Goal: Task Accomplishment & Management: Use online tool/utility

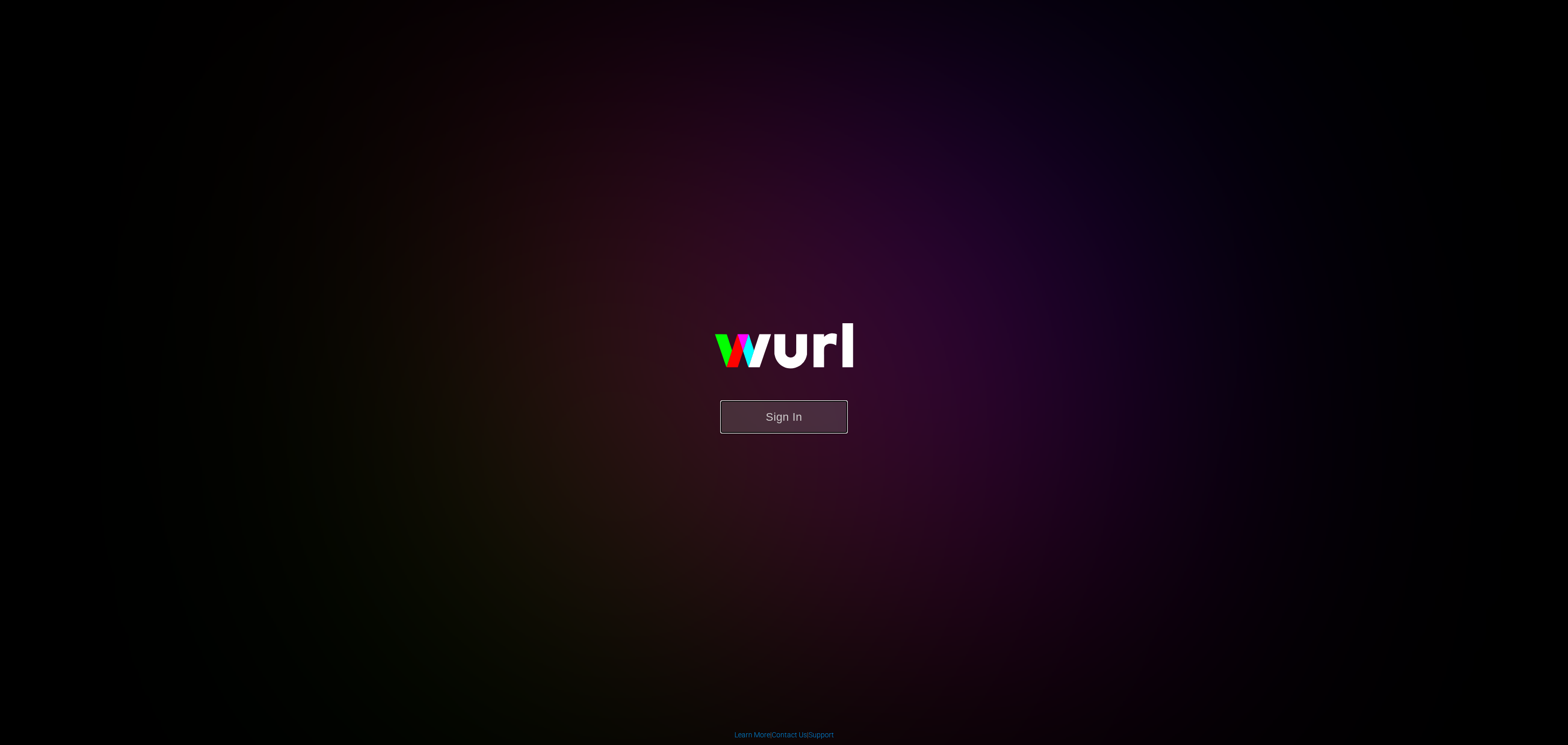
click at [789, 428] on button "Sign In" at bounding box center [784, 416] width 128 height 33
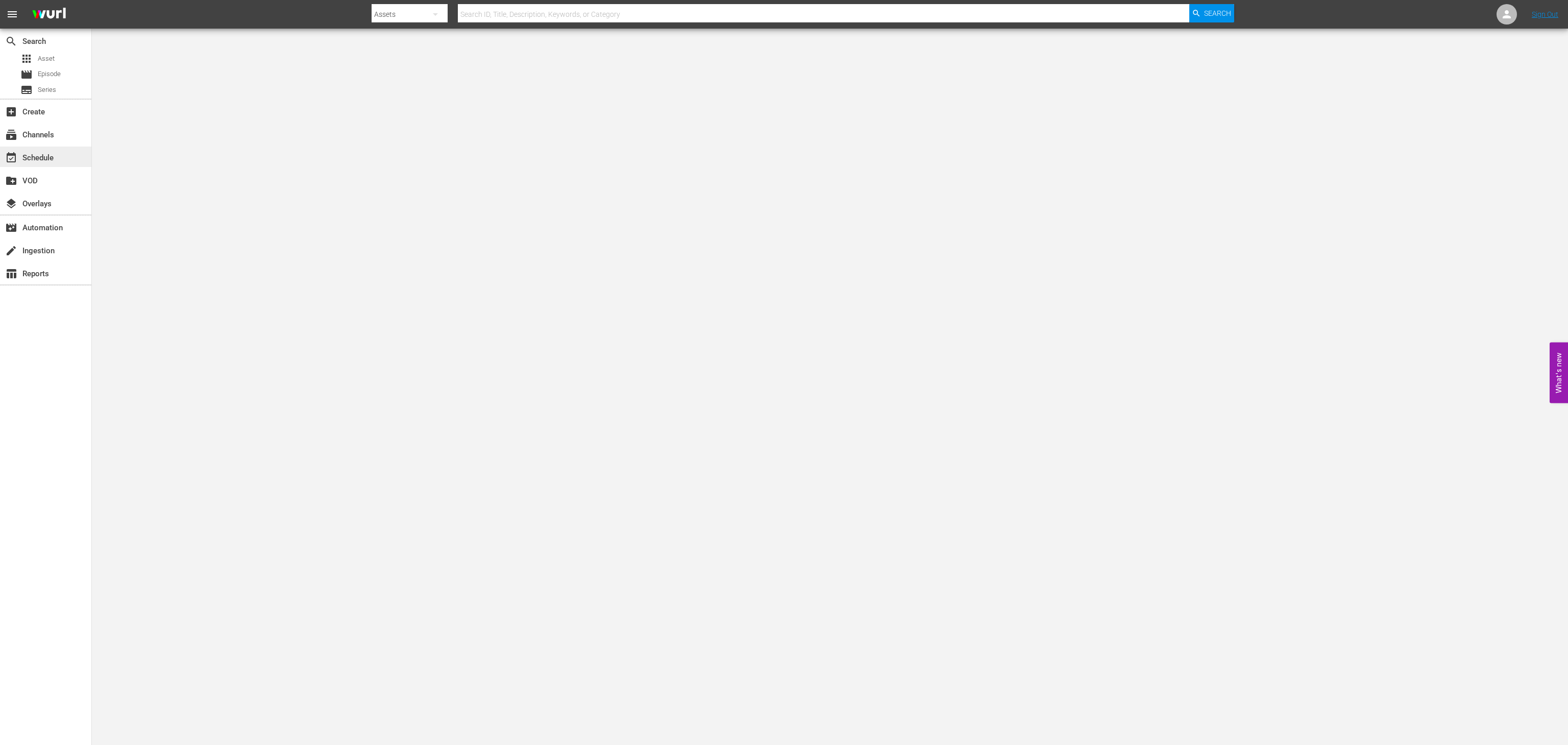
click at [52, 151] on div "event_available Schedule" at bounding box center [29, 156] width 57 height 9
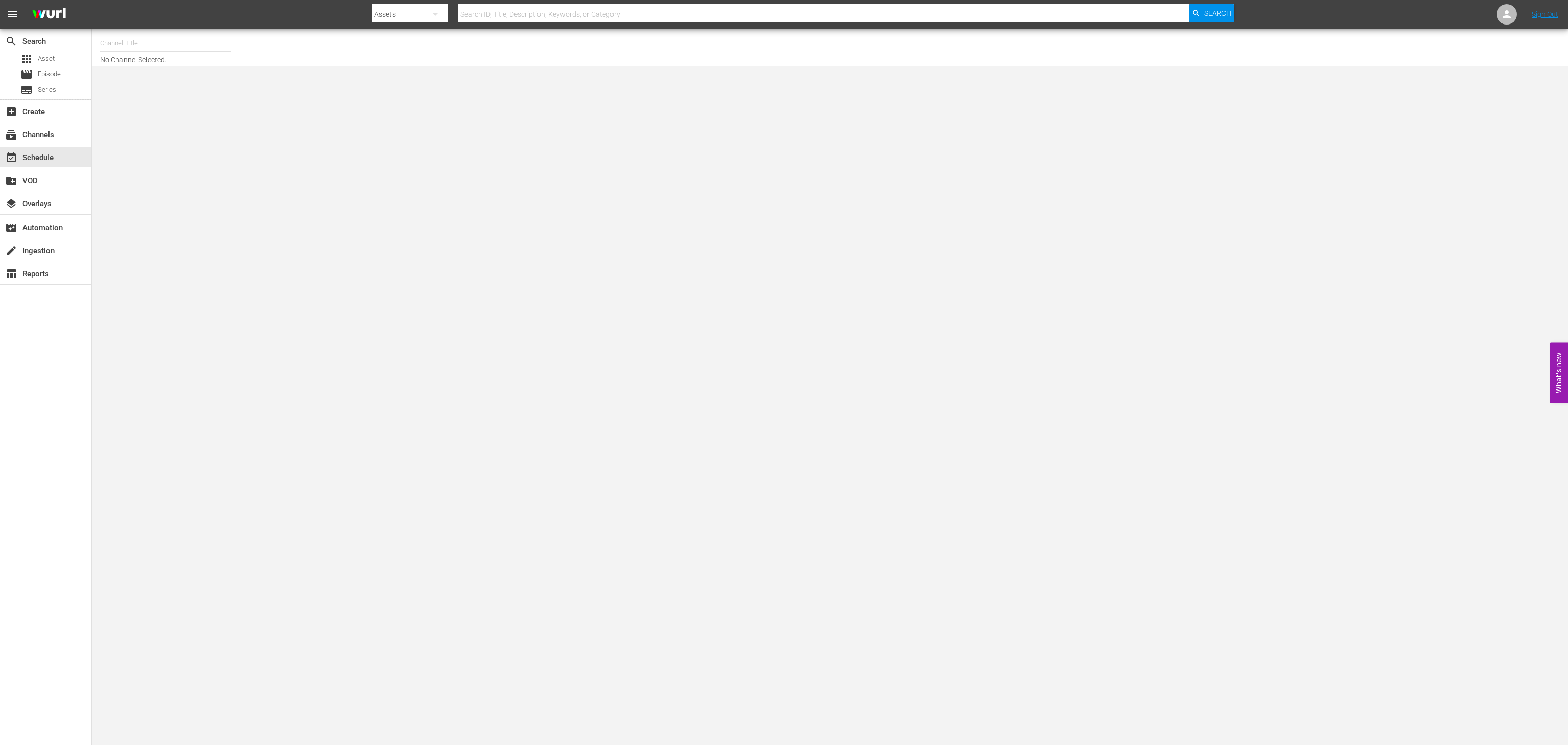
click at [202, 40] on input "text" at bounding box center [165, 43] width 131 height 24
click at [224, 100] on div "COPS (RB - LG/Plex/TCL International) (1095 - langleyproductions_cops_2)" at bounding box center [241, 96] width 264 height 24
type input "COPS (RB - LG/Plex/TCL International) (1095 - langleyproductions_cops_2)"
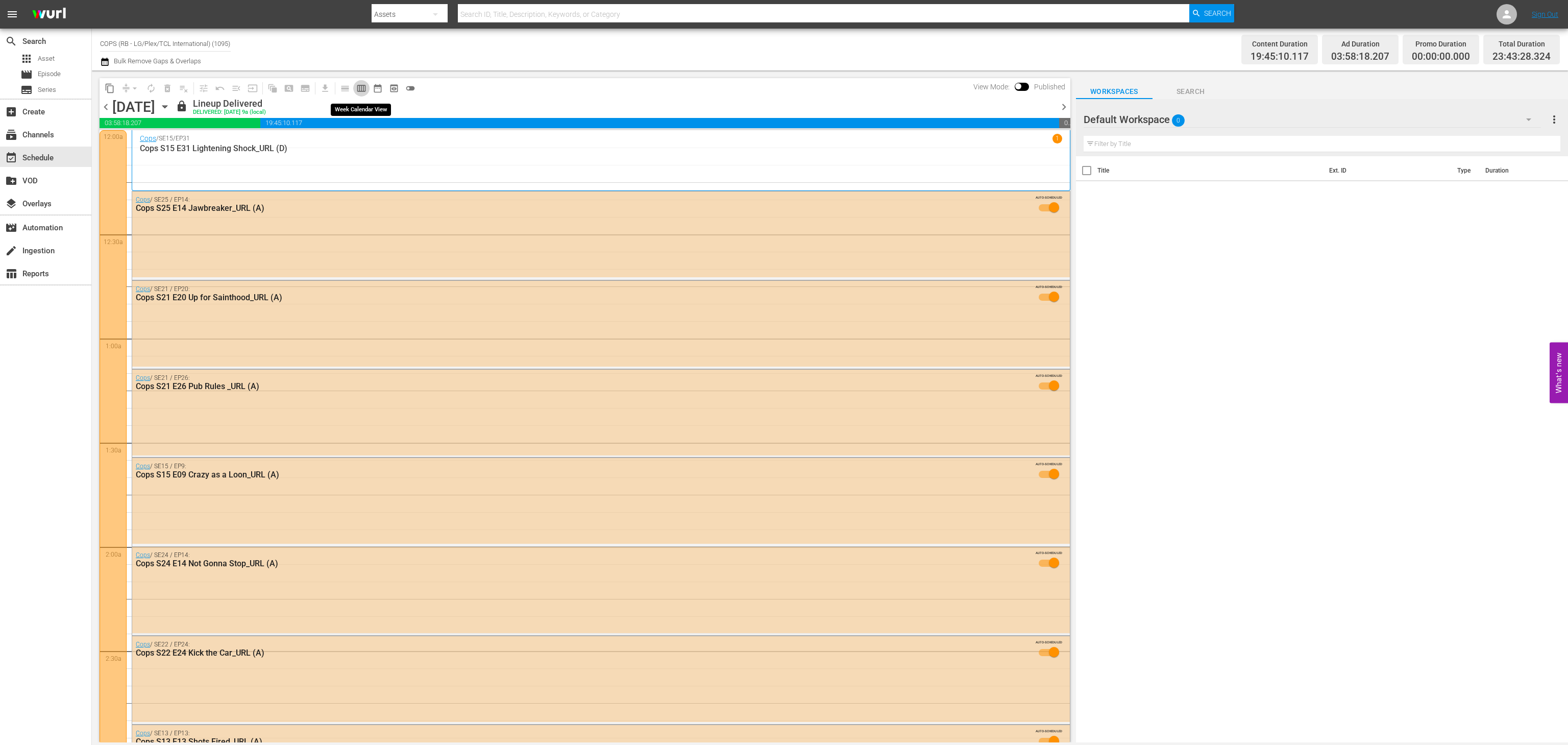
click at [360, 87] on span "calendar_view_week_outlined" at bounding box center [362, 88] width 10 height 10
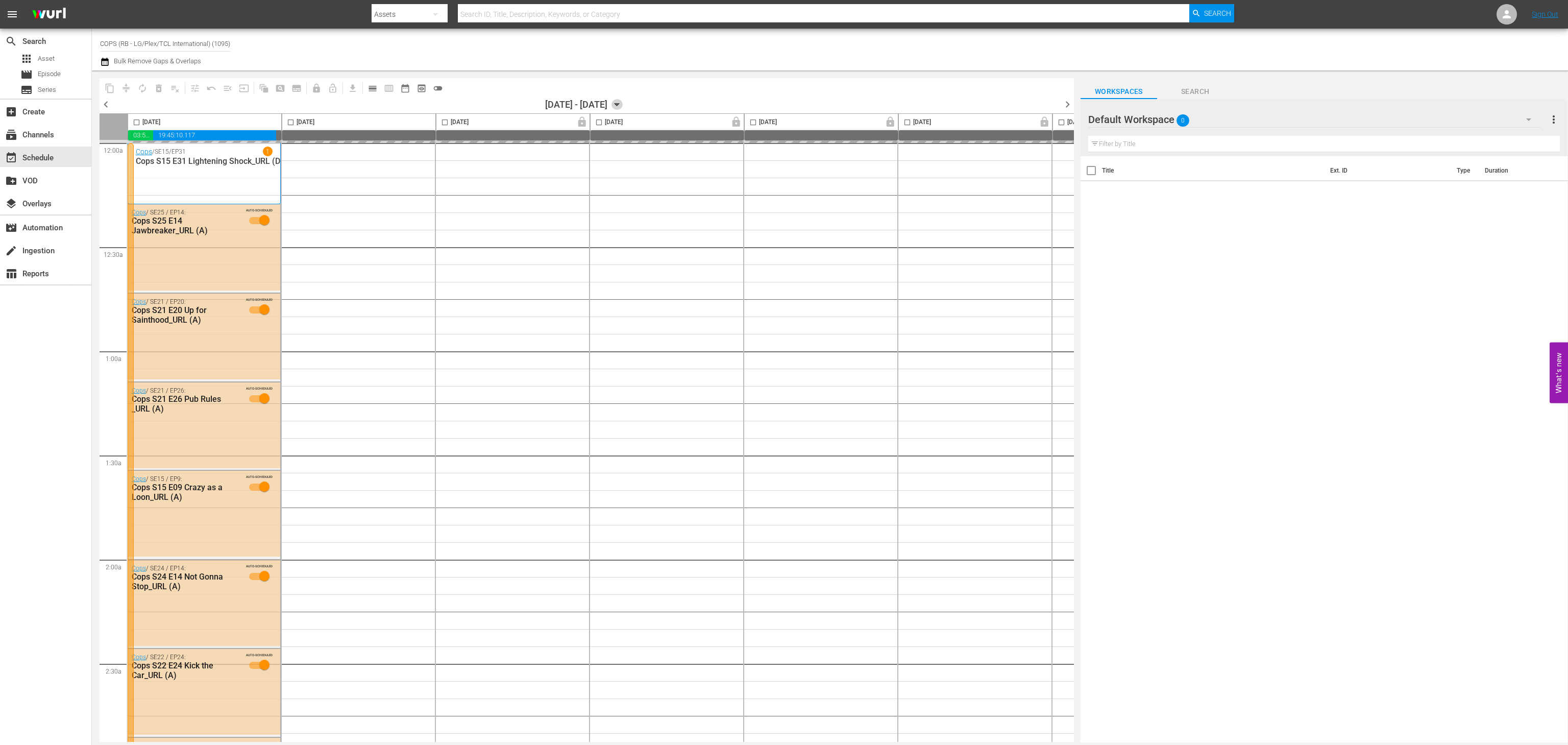
click at [620, 105] on icon "button" at bounding box center [617, 105] width 4 height 2
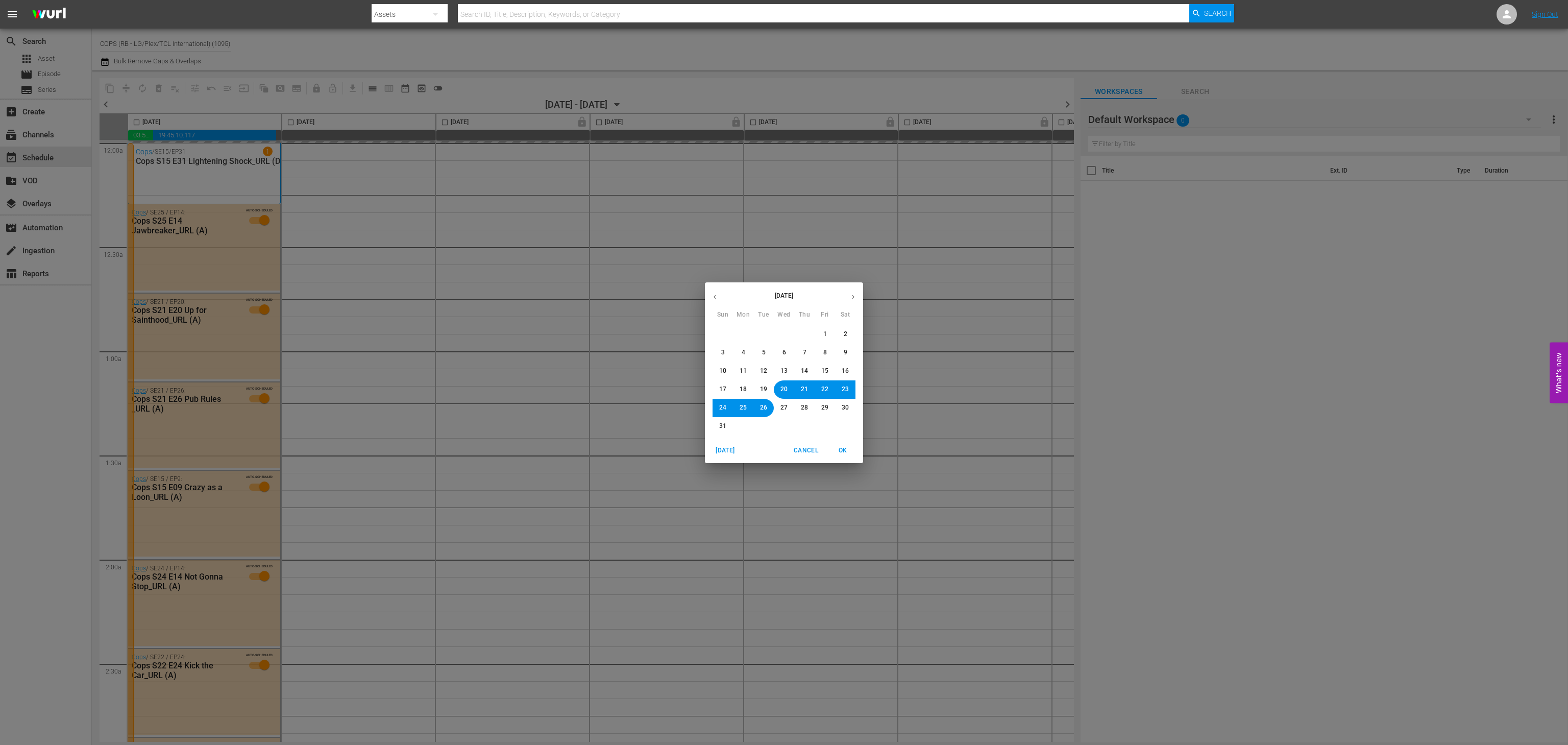
click at [854, 294] on icon "button" at bounding box center [854, 297] width 7 height 7
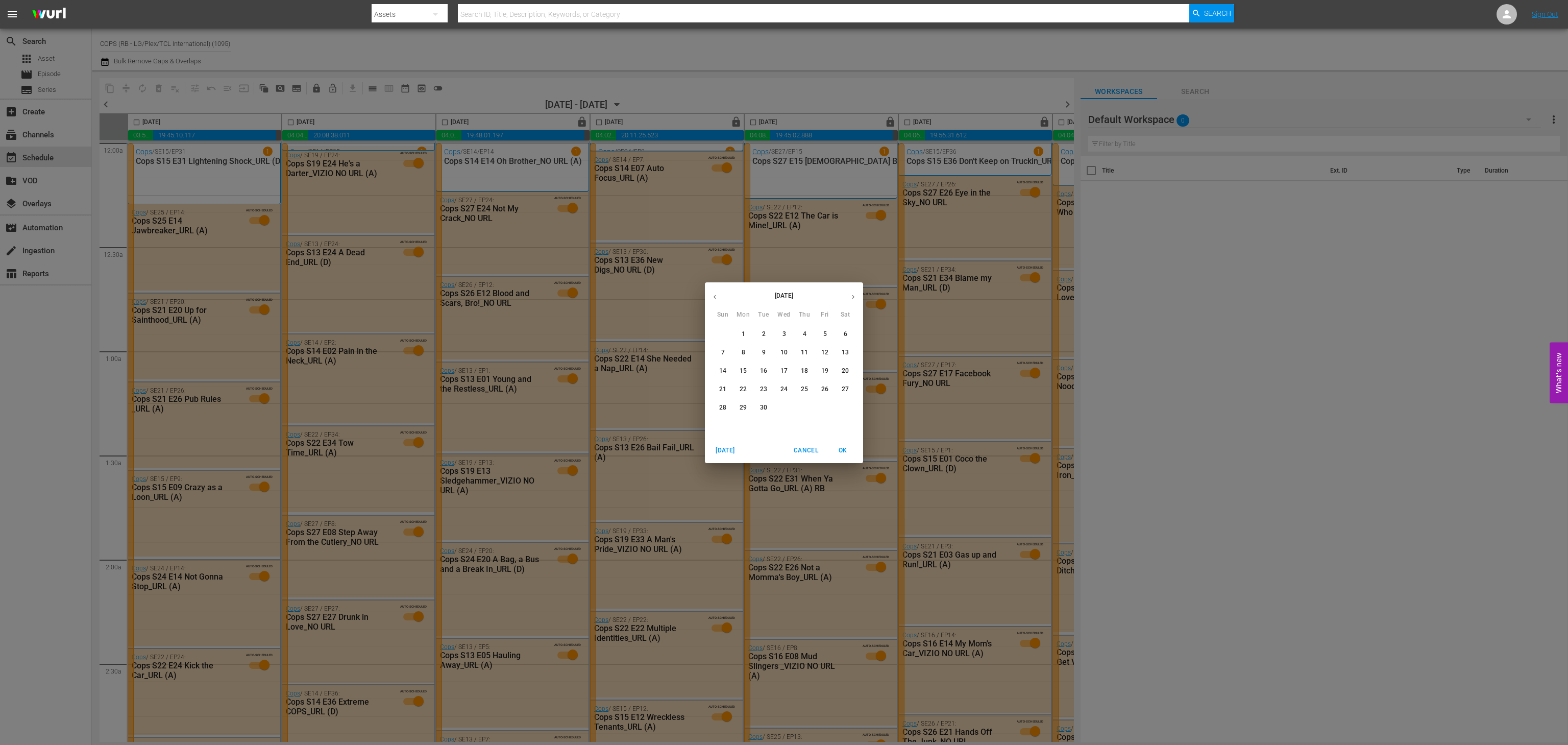
click at [798, 388] on button "25" at bounding box center [804, 389] width 18 height 18
click at [844, 444] on button "OK" at bounding box center [843, 450] width 32 height 17
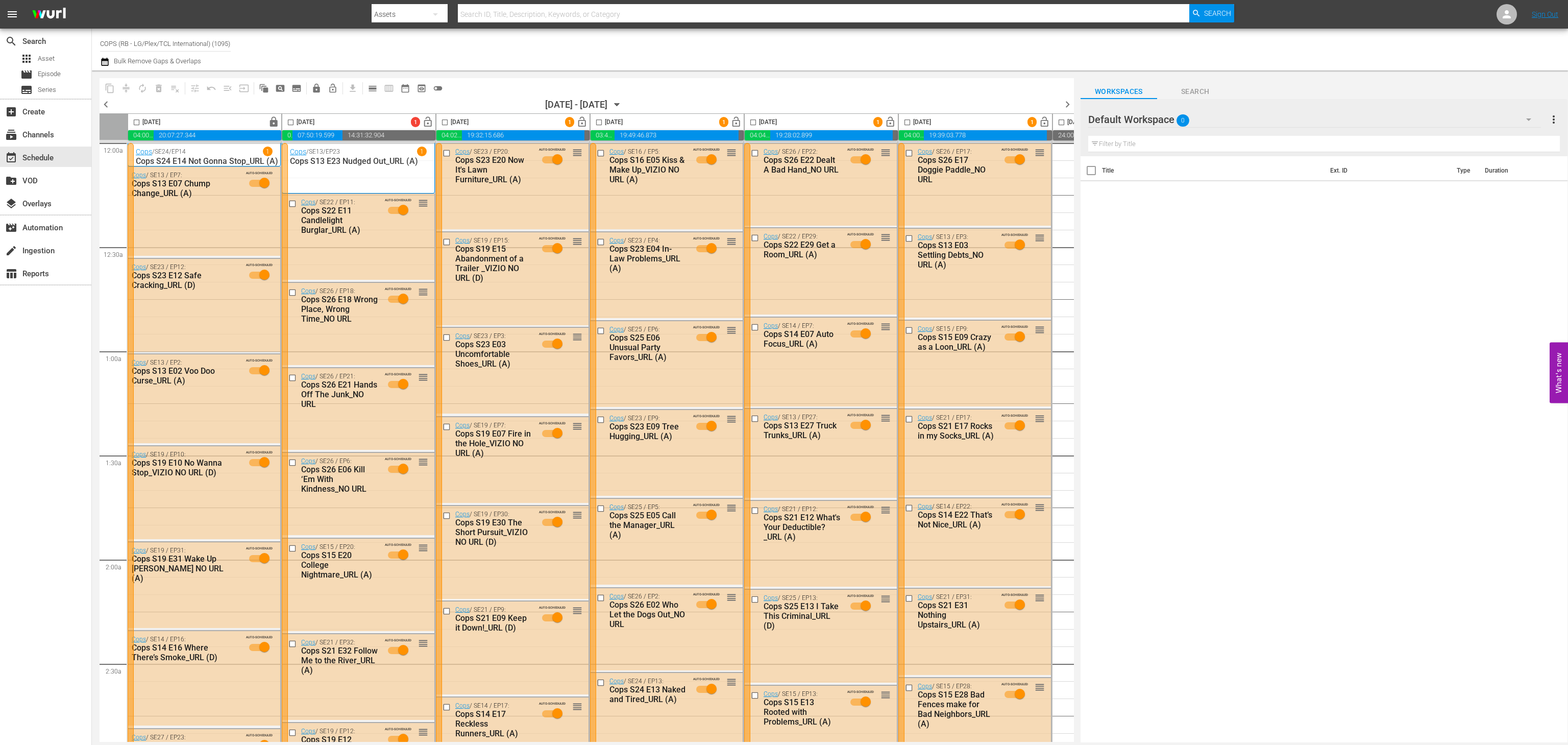
click at [106, 58] on icon "button" at bounding box center [105, 62] width 10 height 12
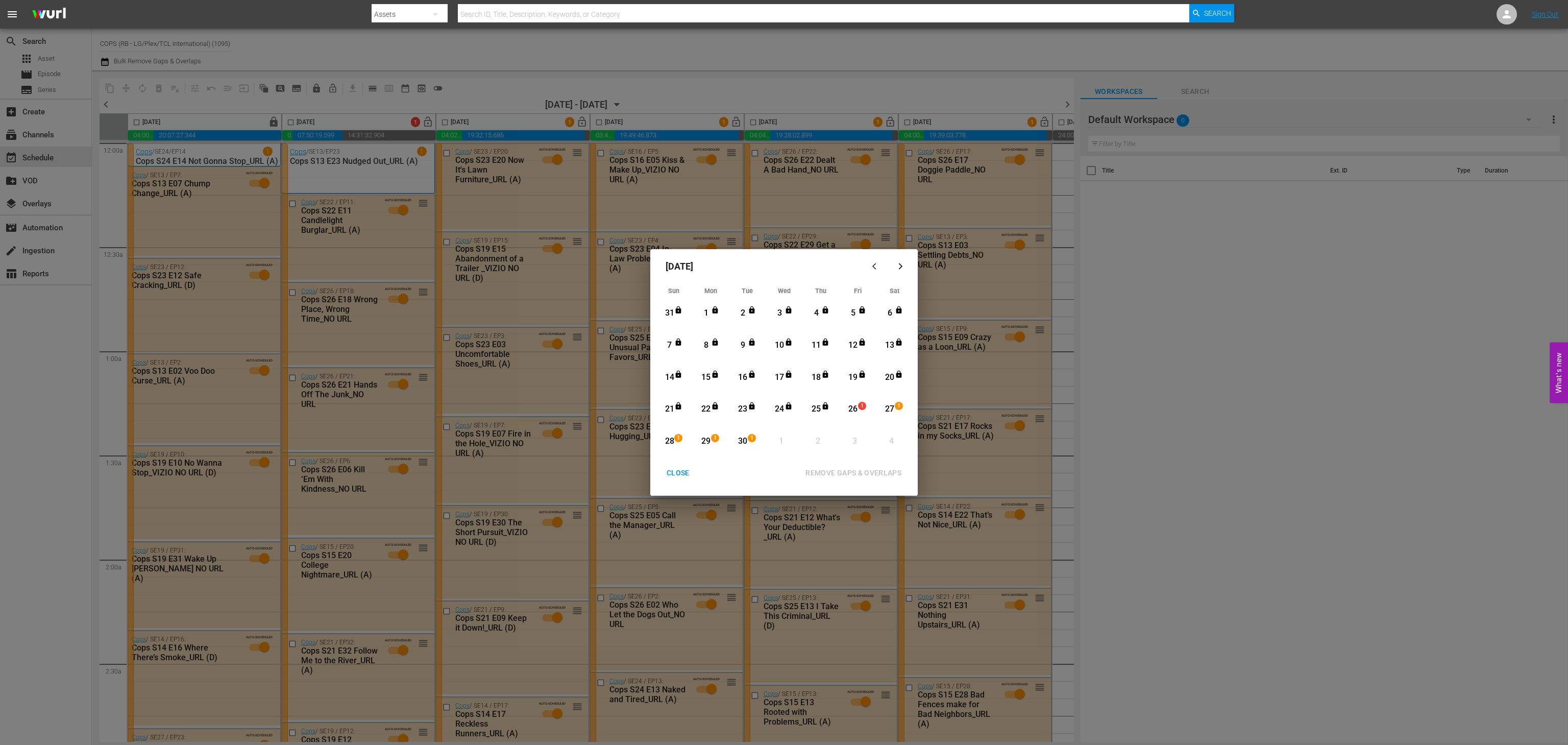
click at [858, 407] on div "26" at bounding box center [853, 409] width 12 height 12
click at [741, 445] on div "30" at bounding box center [743, 441] width 12 height 12
click at [882, 471] on div "REMOVE GAPS & OVERLAPS" at bounding box center [854, 473] width 112 height 12
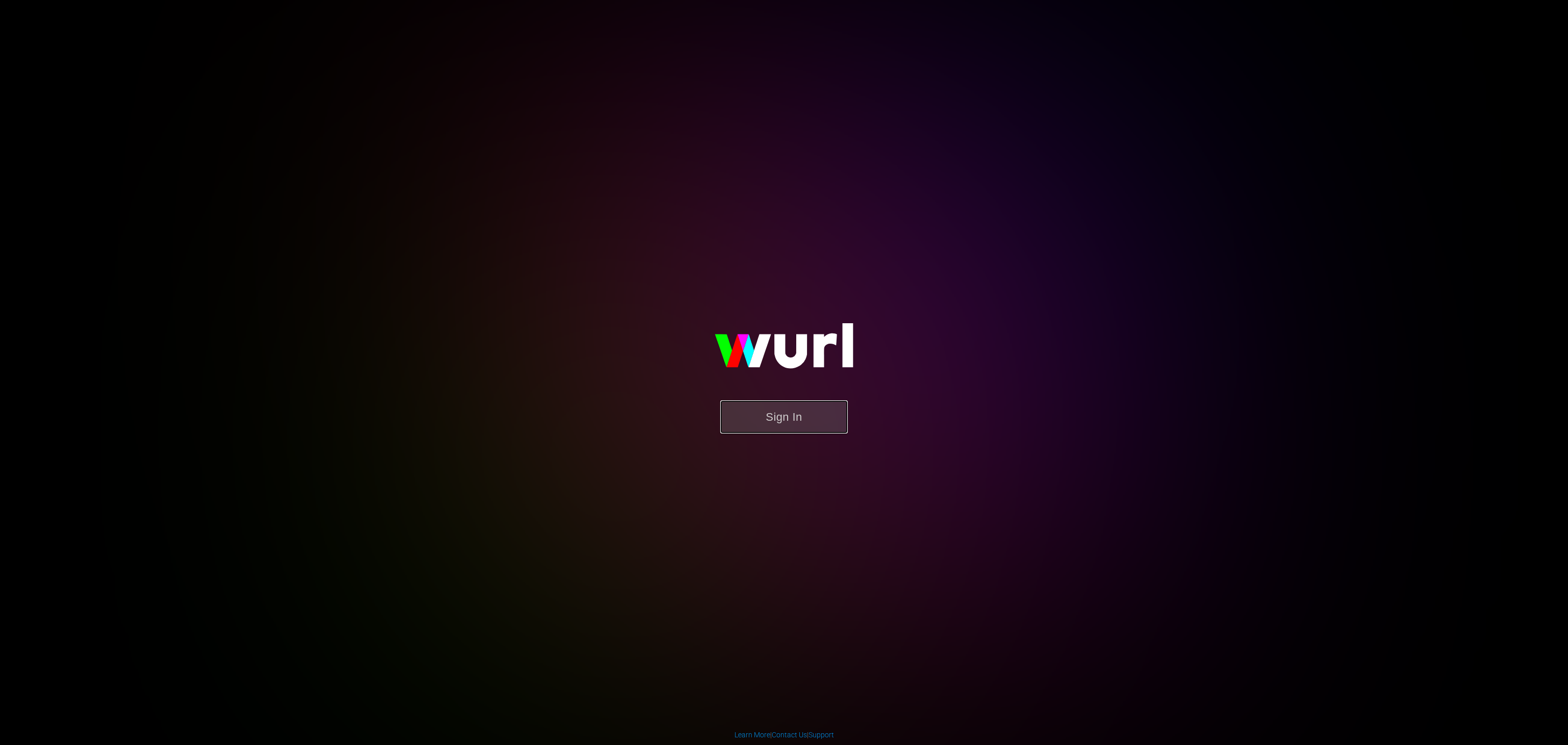
click at [786, 410] on button "Sign In" at bounding box center [784, 416] width 128 height 33
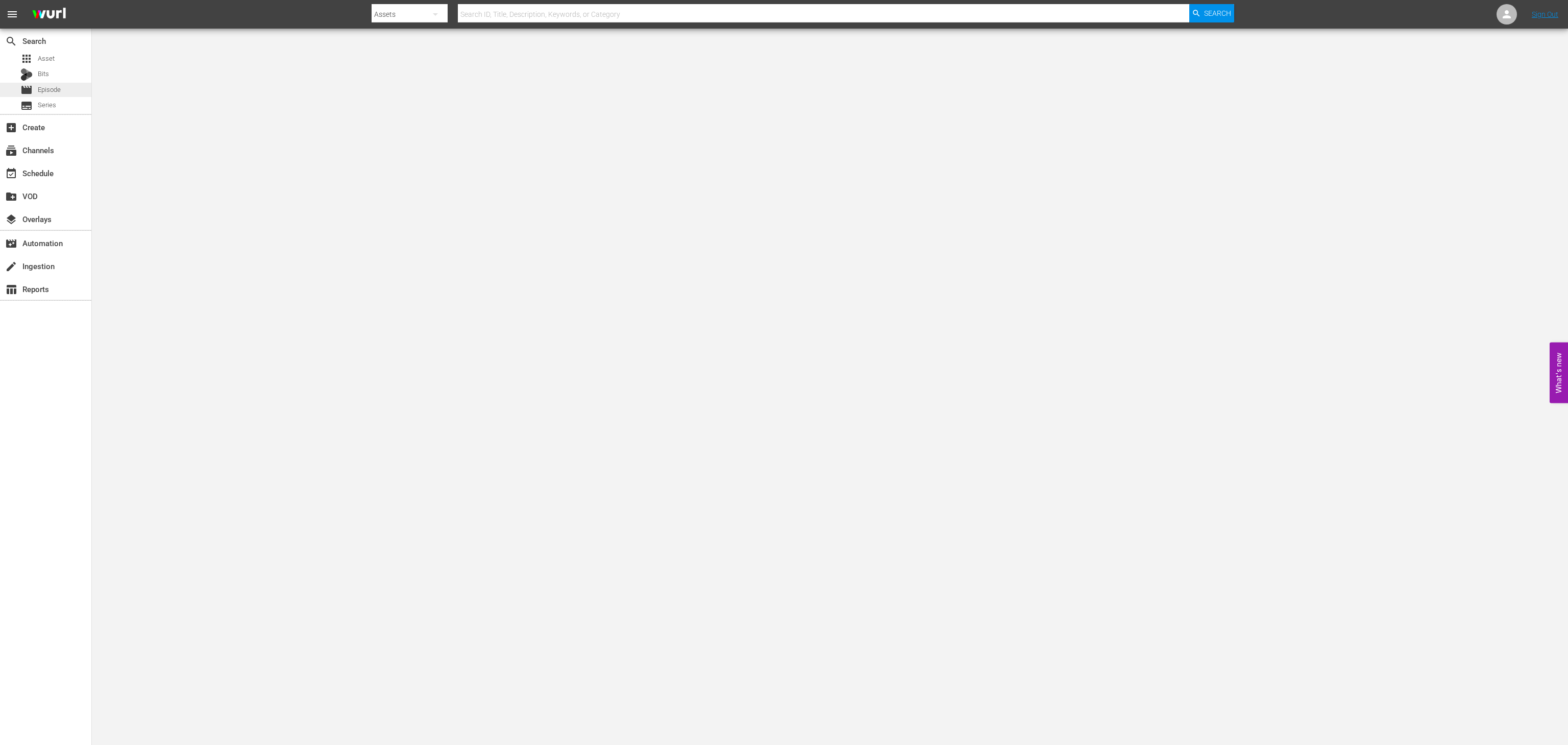
click at [48, 85] on span "Episode" at bounding box center [49, 90] width 23 height 10
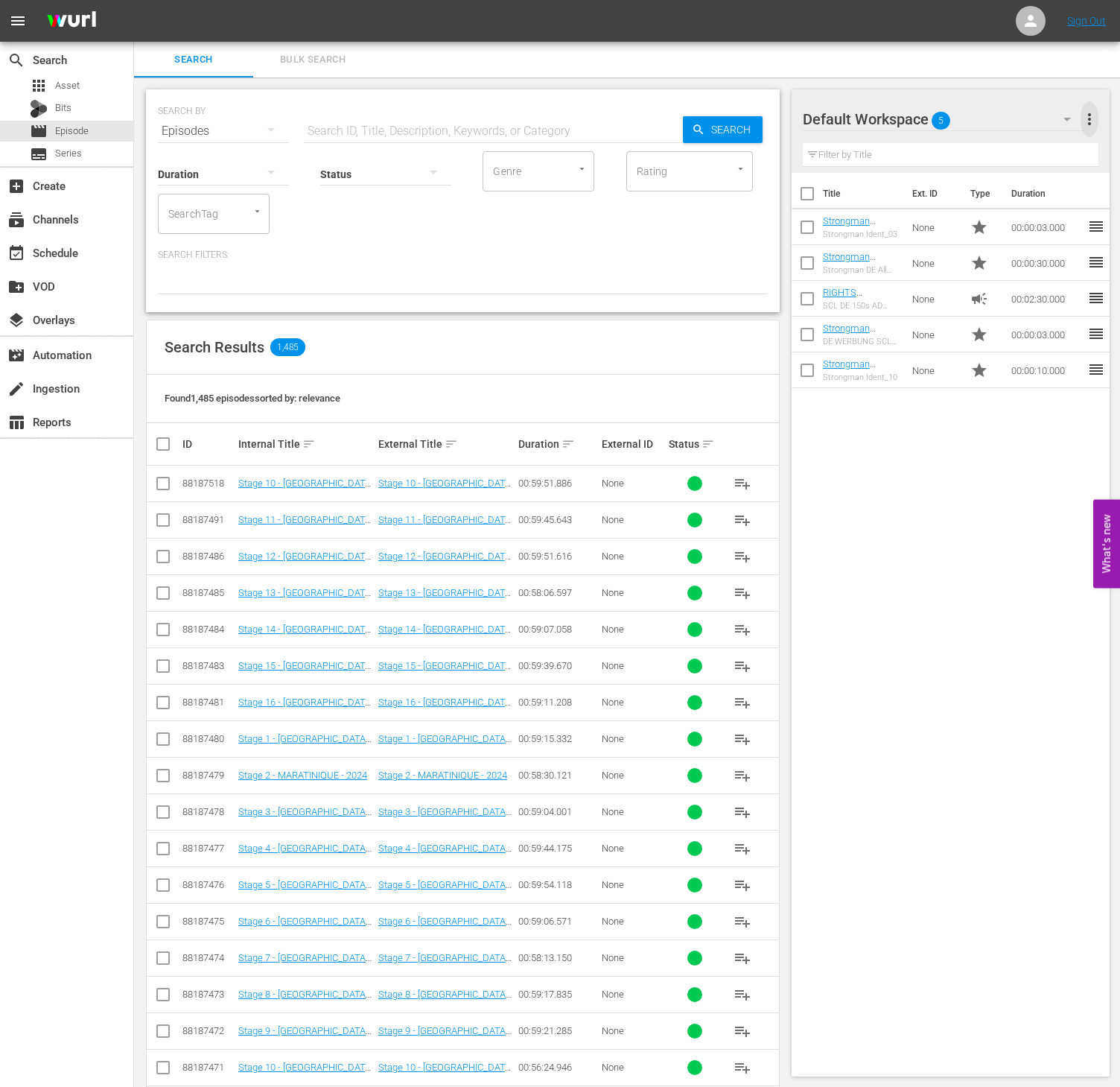
click at [1087, 127] on span "more_vert" at bounding box center [1090, 119] width 18 height 18
click at [1012, 138] on div "Clear All Workspace Items" at bounding box center [994, 146] width 175 height 26
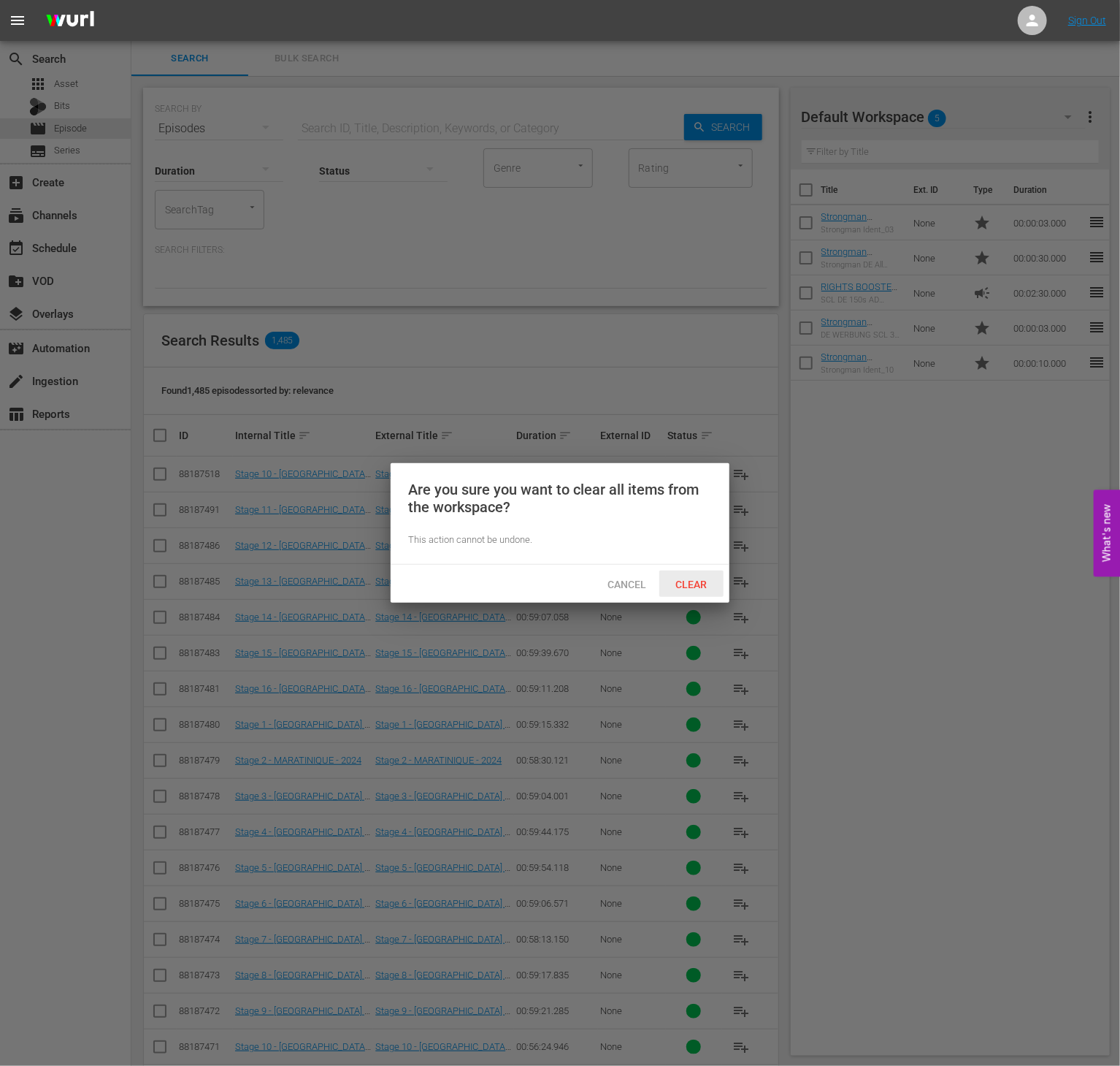
click at [690, 574] on div "Clear" at bounding box center [691, 583] width 64 height 27
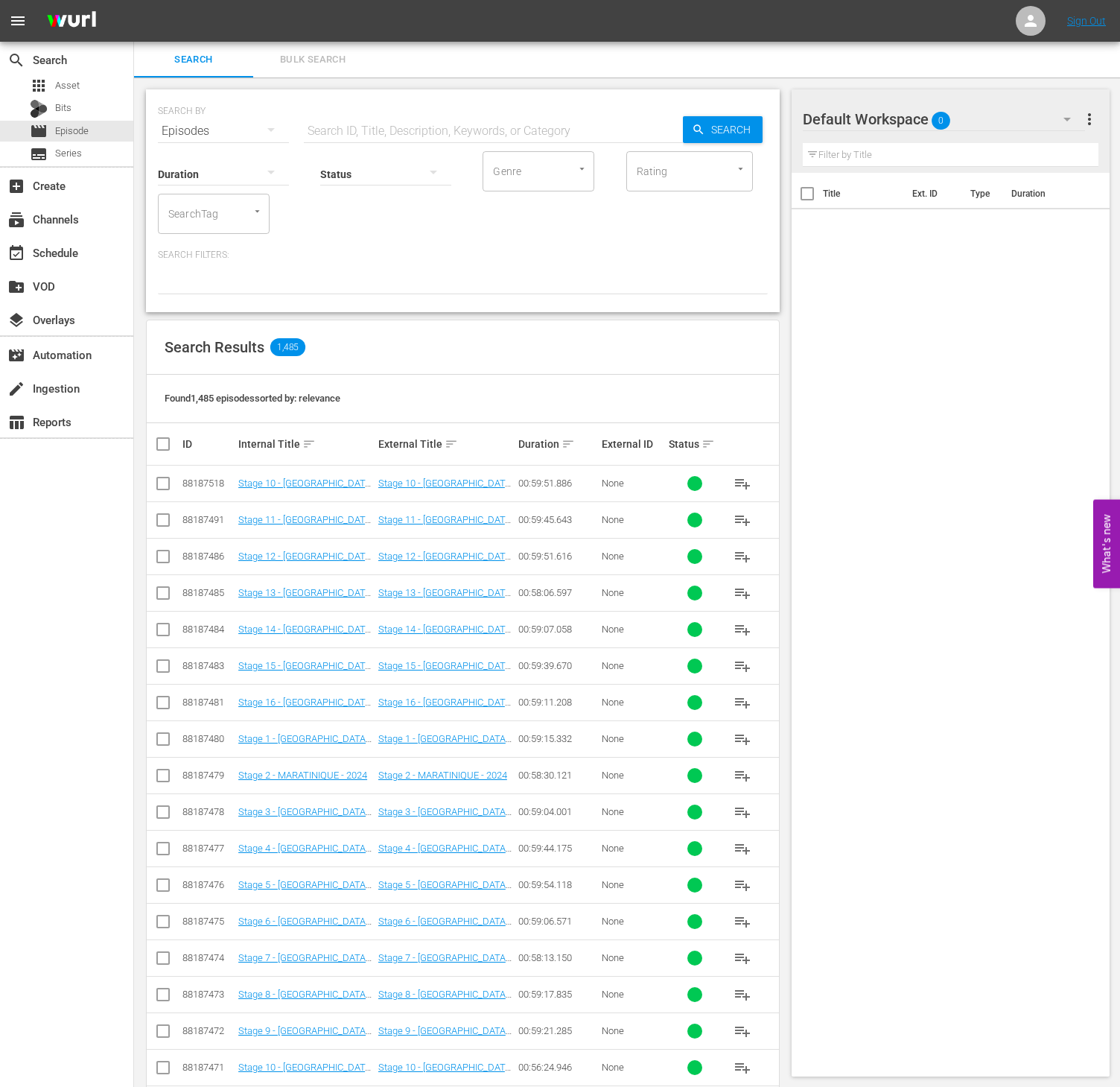
click at [197, 226] on input "SearchTag" at bounding box center [193, 213] width 56 height 26
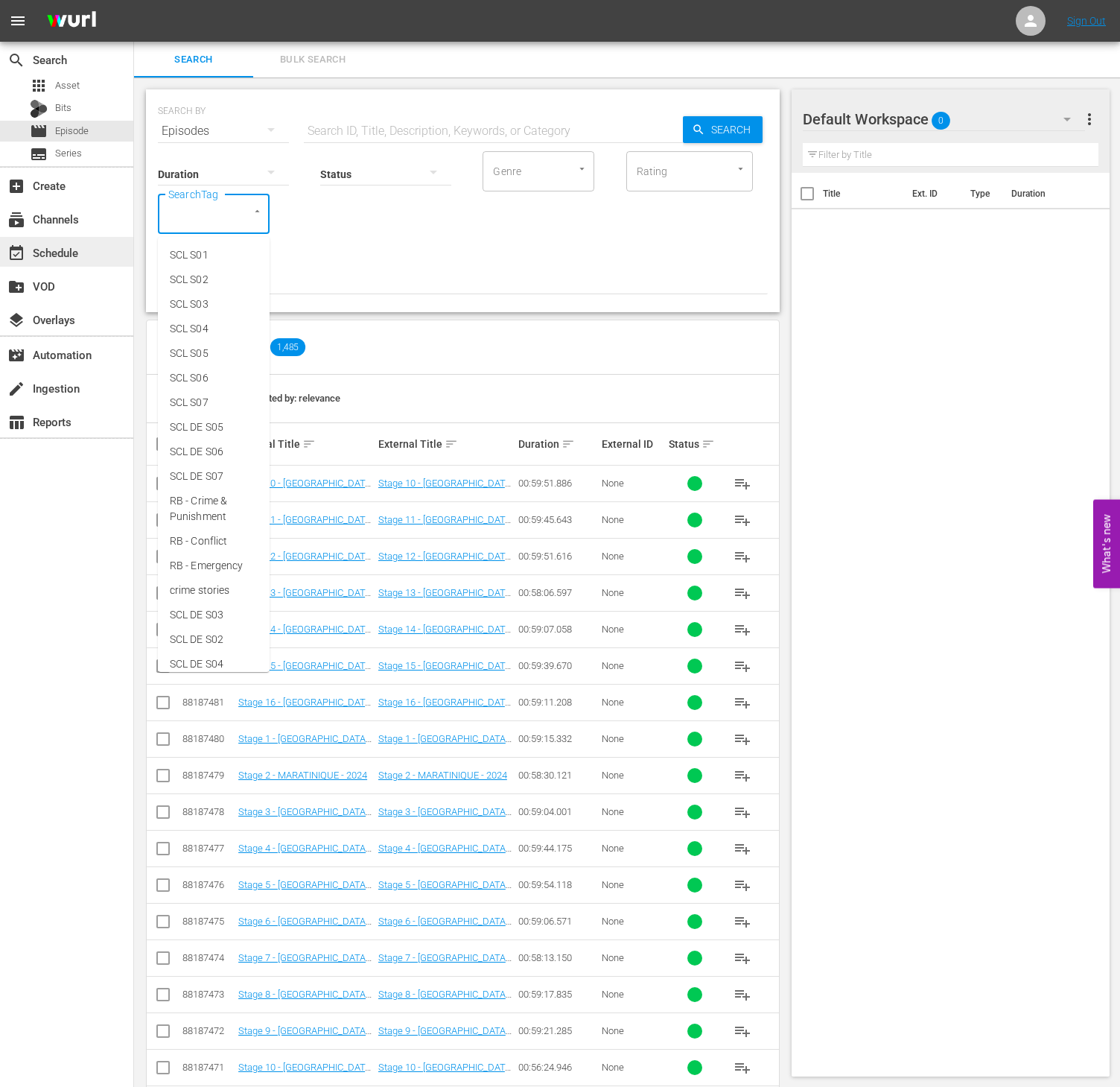
click at [56, 248] on div "event_available Schedule" at bounding box center [42, 250] width 84 height 14
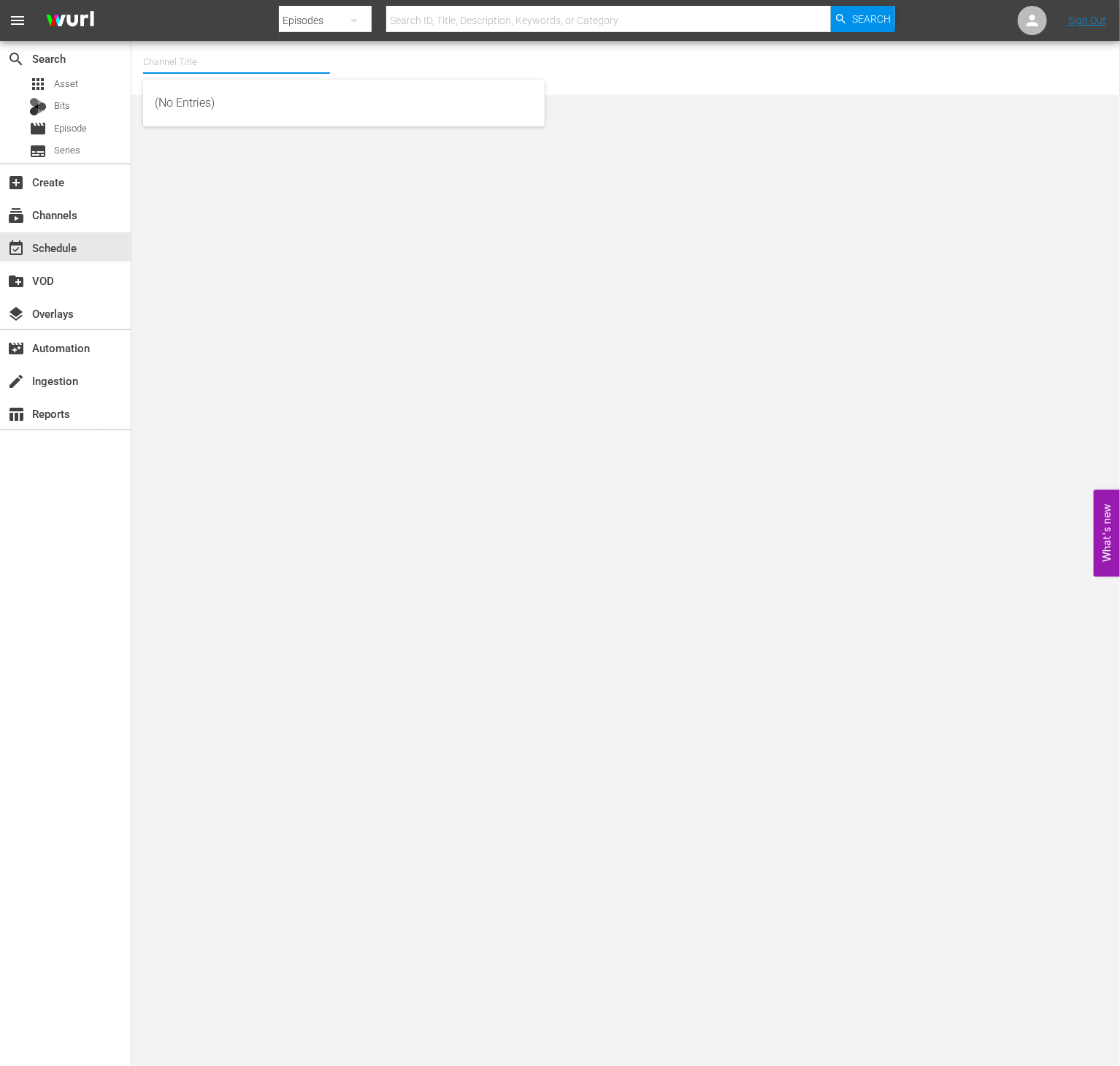
click at [211, 57] on input "text" at bounding box center [236, 62] width 187 height 35
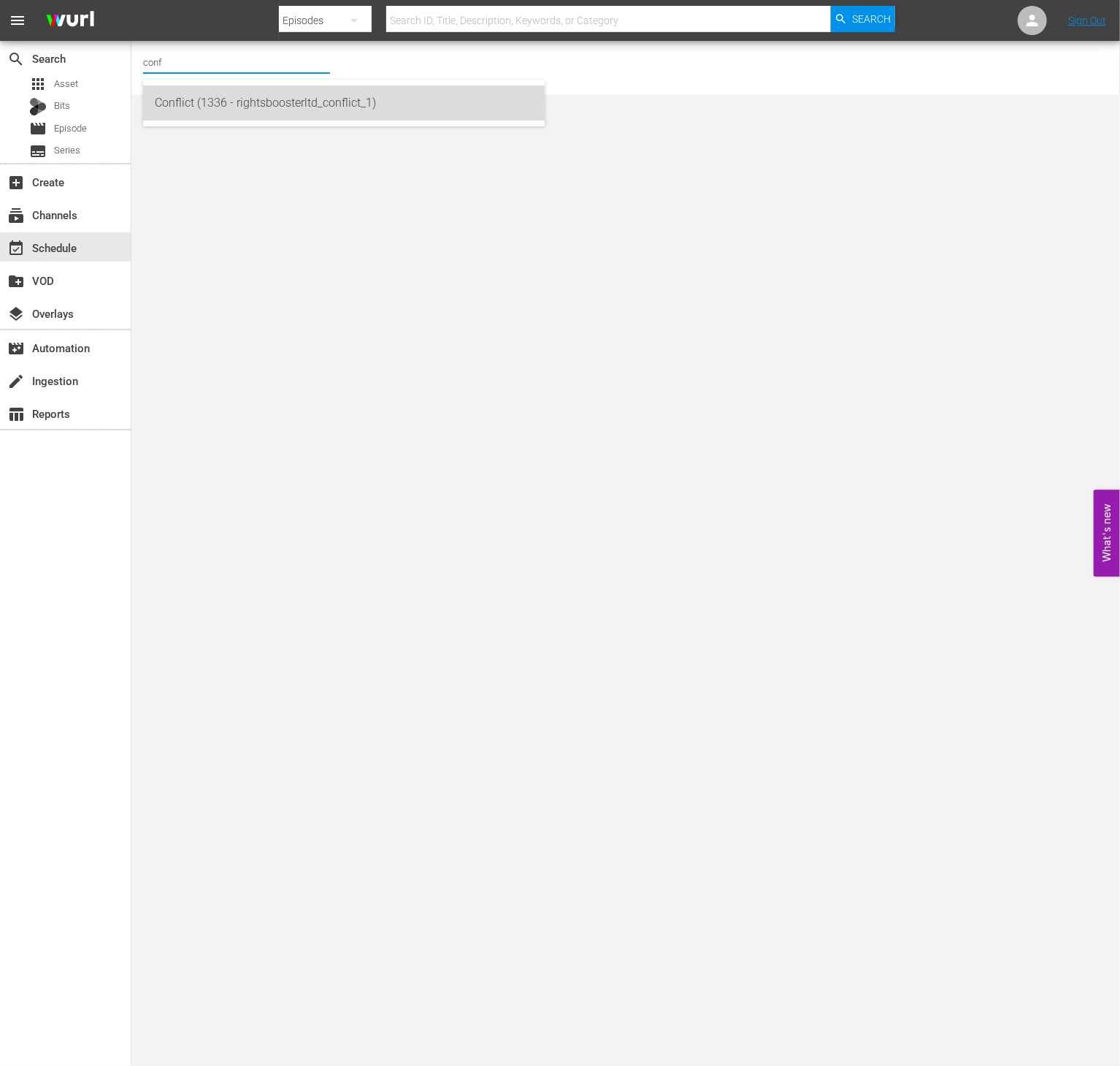
click at [227, 112] on div "Conflict (1336 - rightsboosterltd_conflict_1)" at bounding box center [344, 103] width 378 height 35
type input "Conflict (1336 - rightsboosterltd_conflict_1)"
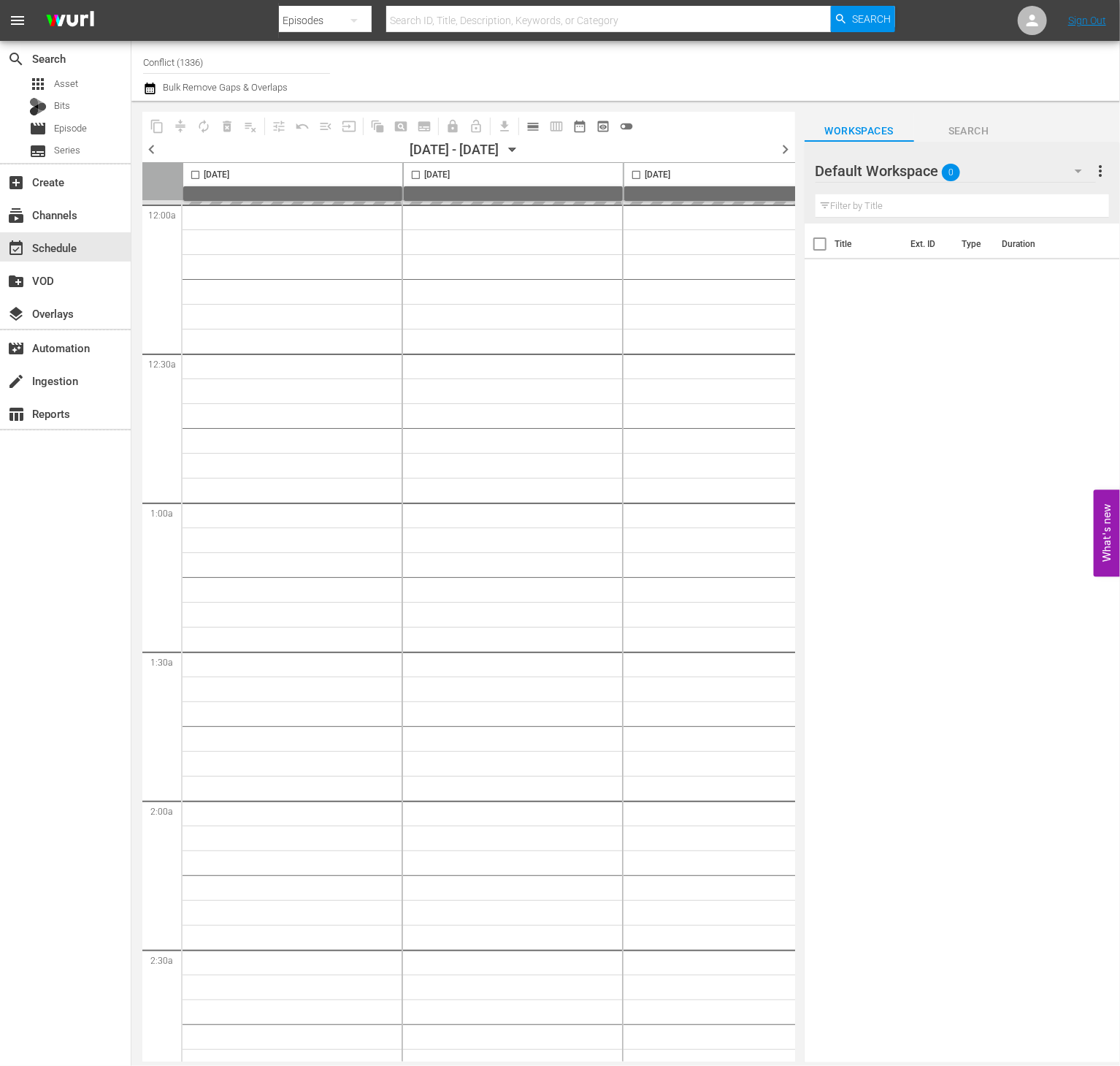
click at [521, 151] on icon "button" at bounding box center [513, 150] width 16 height 16
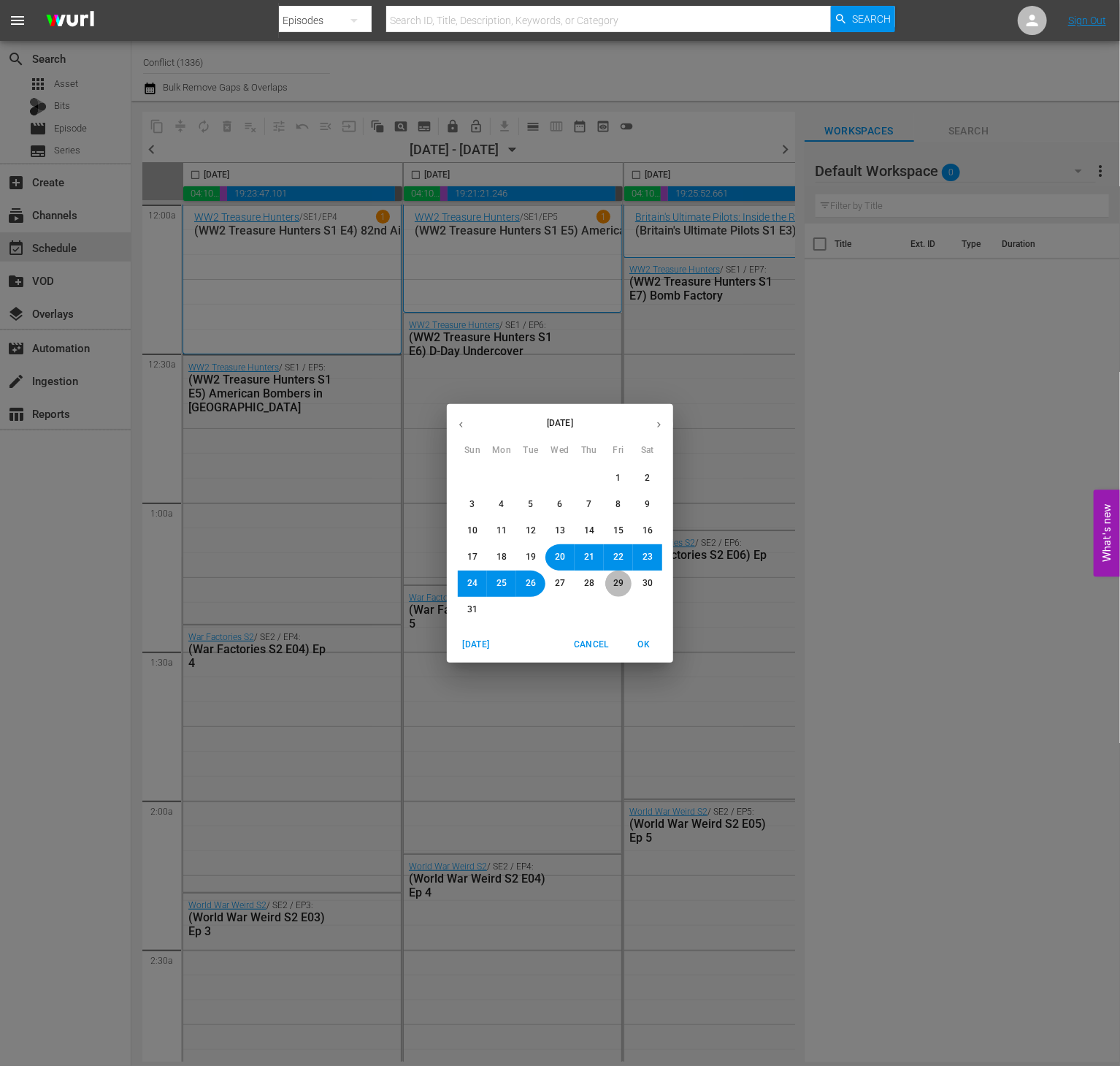
click at [614, 584] on span "29" at bounding box center [618, 583] width 10 height 12
click at [646, 641] on span "OK" at bounding box center [644, 644] width 35 height 15
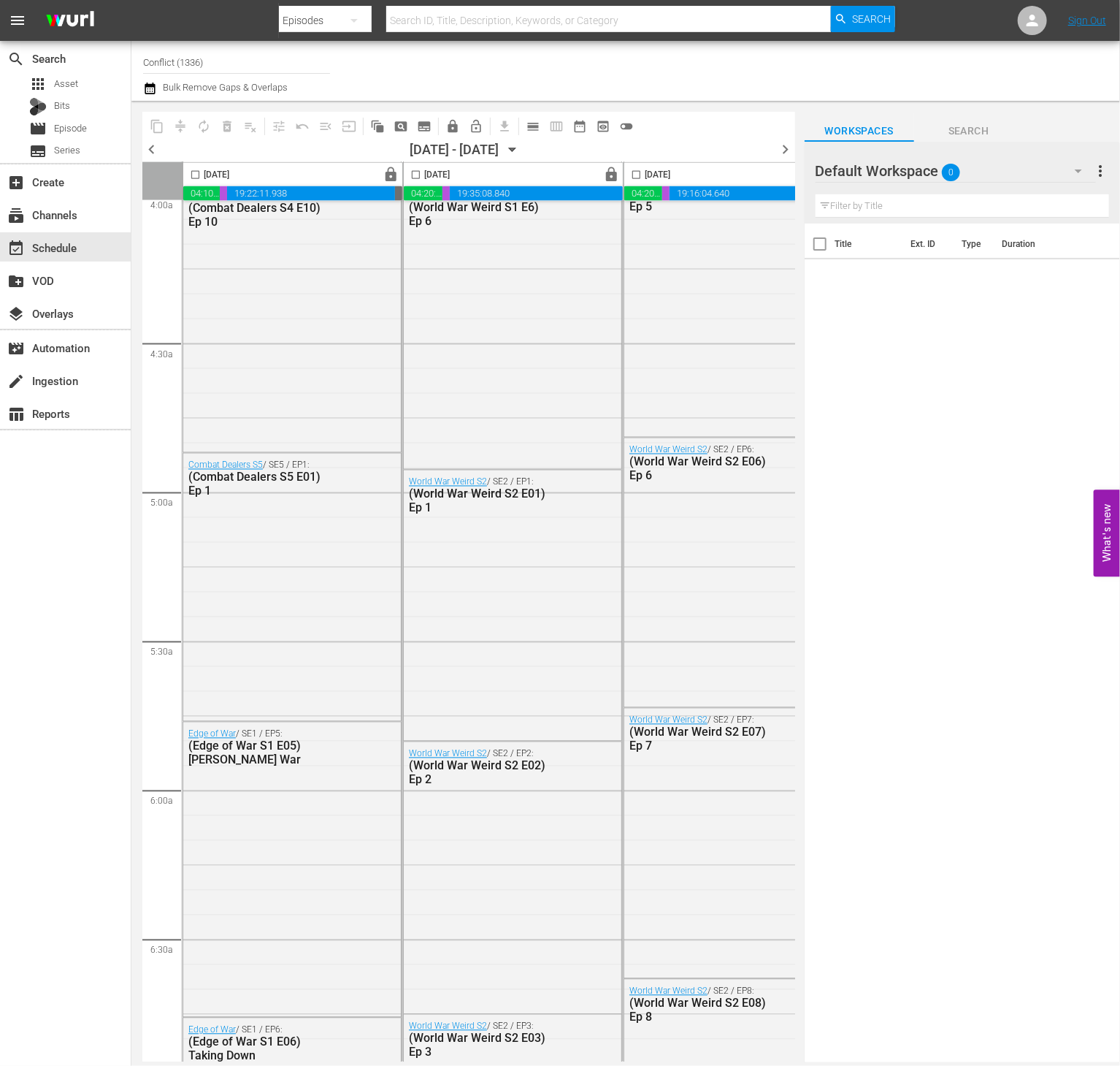
scroll to position [1347, 0]
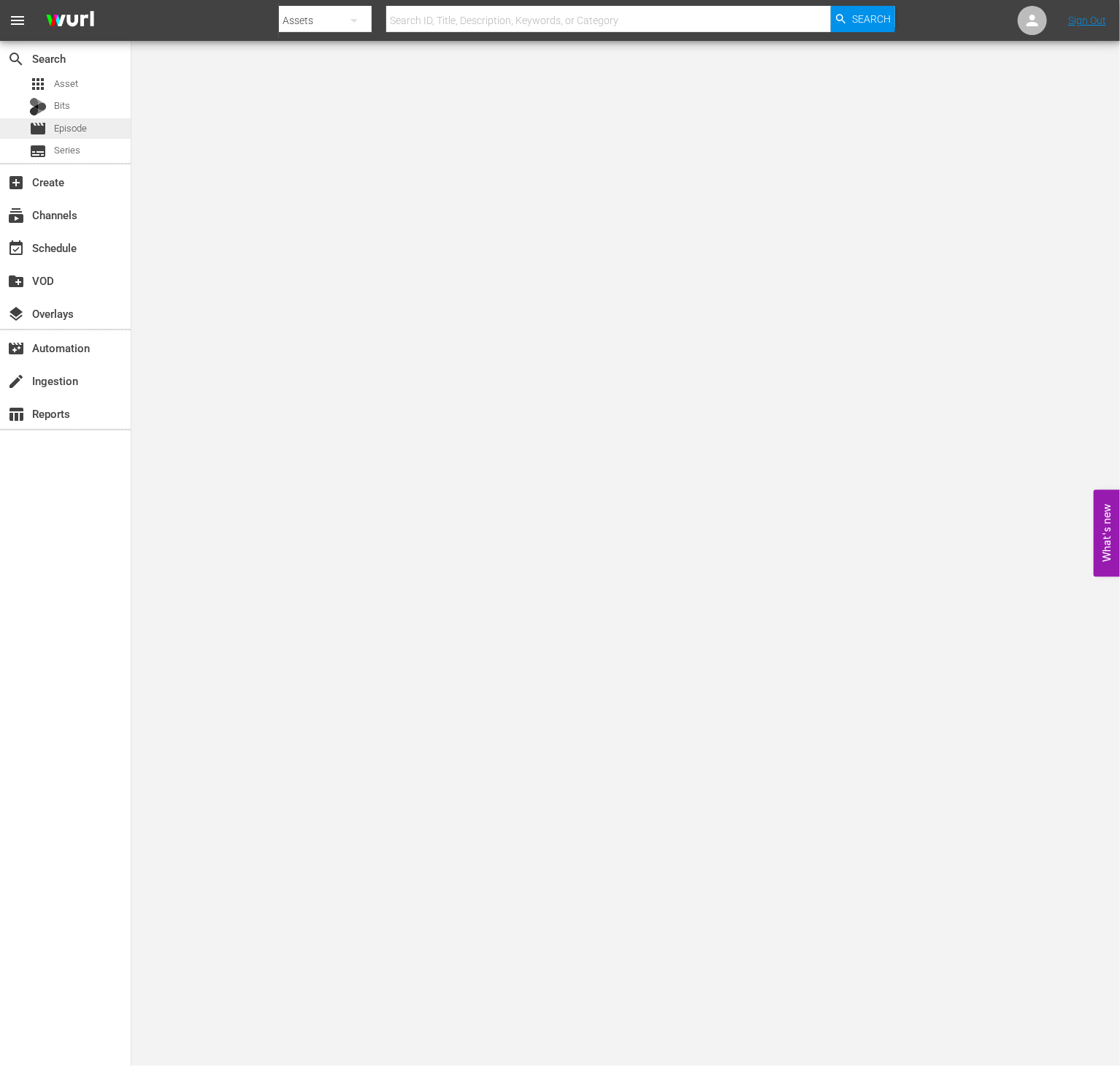
click at [80, 135] on span "Episode" at bounding box center [70, 128] width 33 height 14
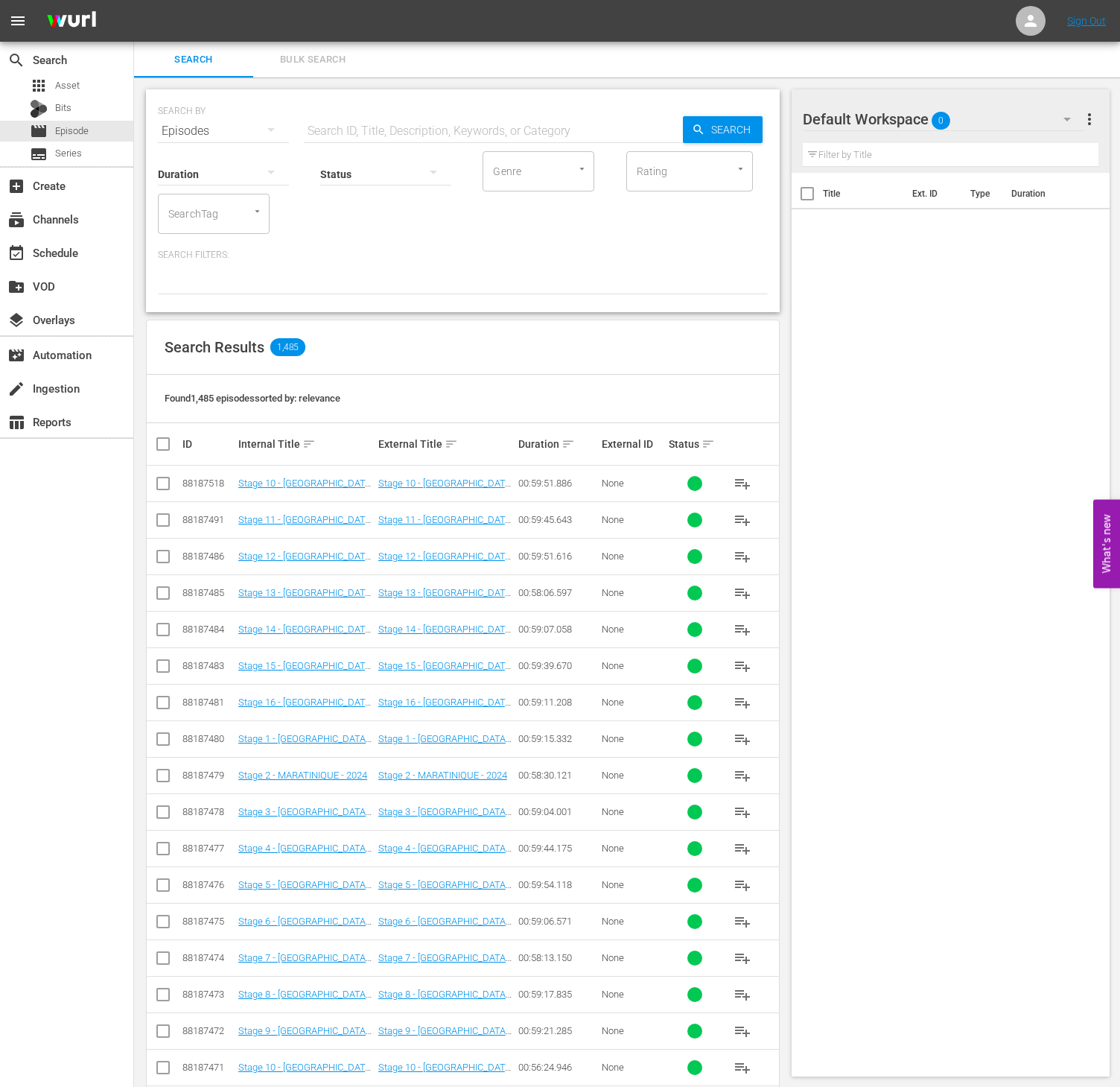
click at [211, 211] on input "SearchTag" at bounding box center [193, 213] width 56 height 26
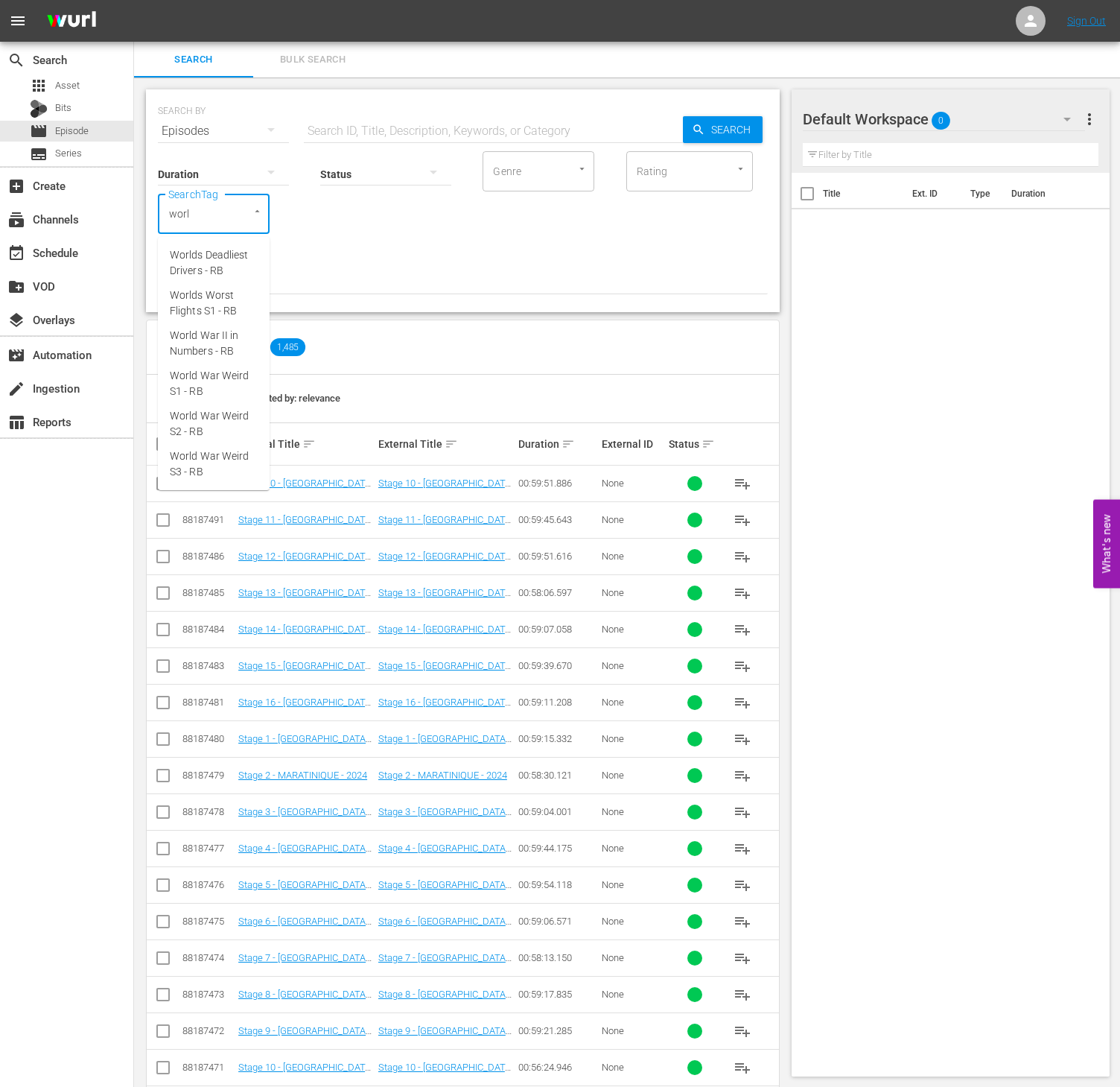
type input "world"
click at [223, 337] on span "World War II in Numbers - RB" at bounding box center [214, 343] width 88 height 31
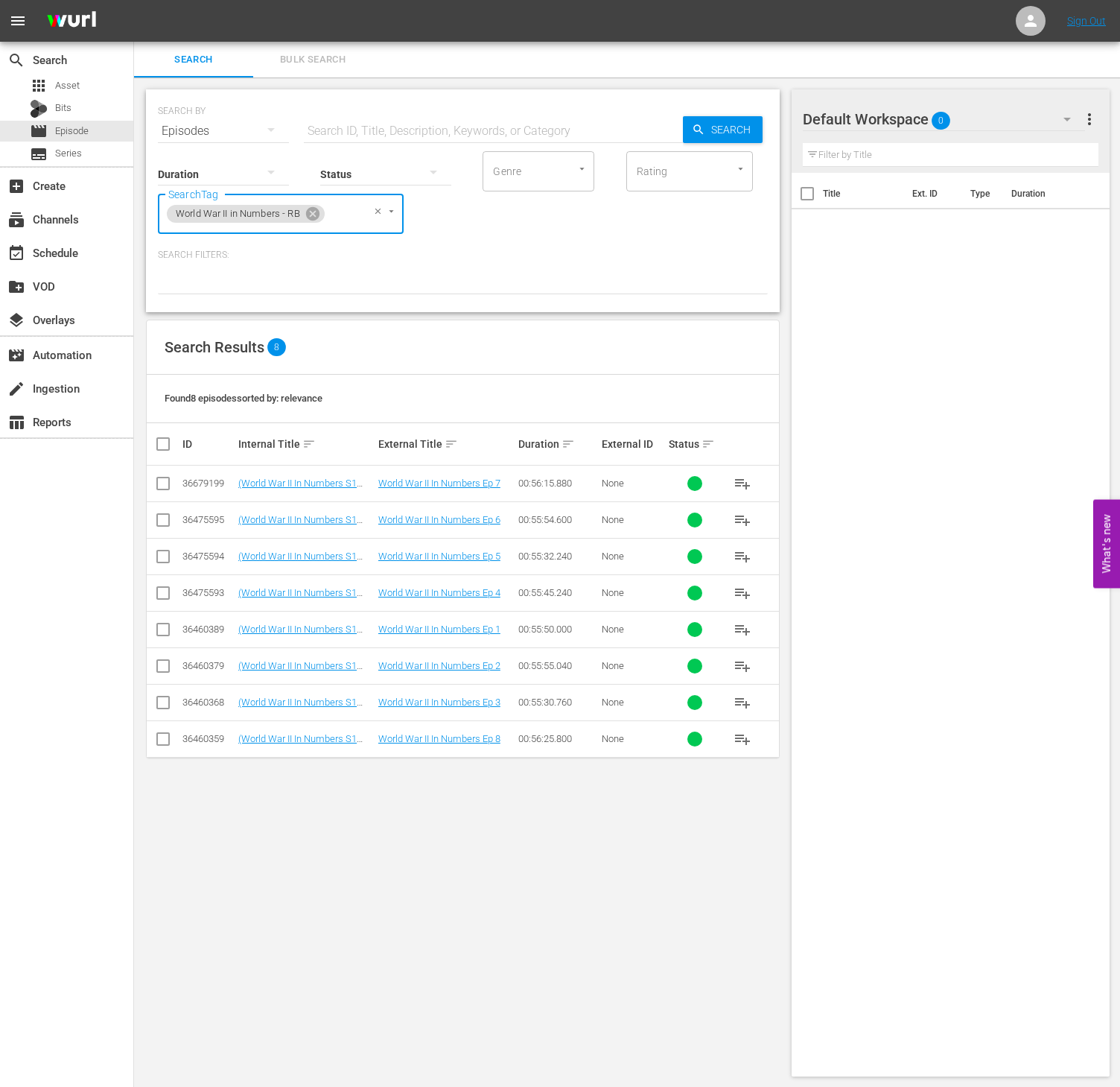
click at [747, 754] on button "playlist_add" at bounding box center [742, 739] width 35 height 35
click at [319, 213] on icon at bounding box center [313, 214] width 14 height 14
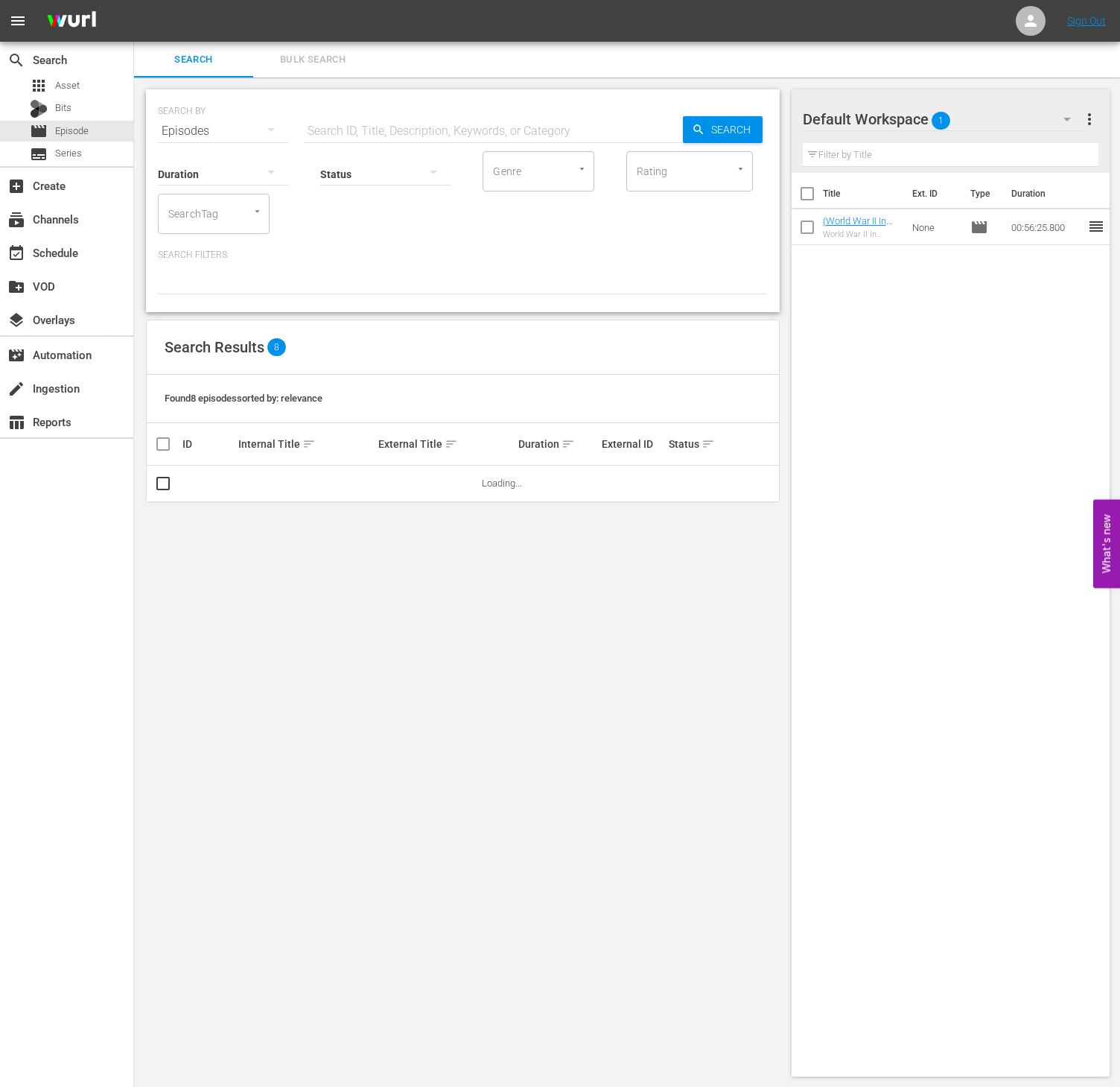
click at [217, 195] on div "SearchTag" at bounding box center [214, 214] width 112 height 40
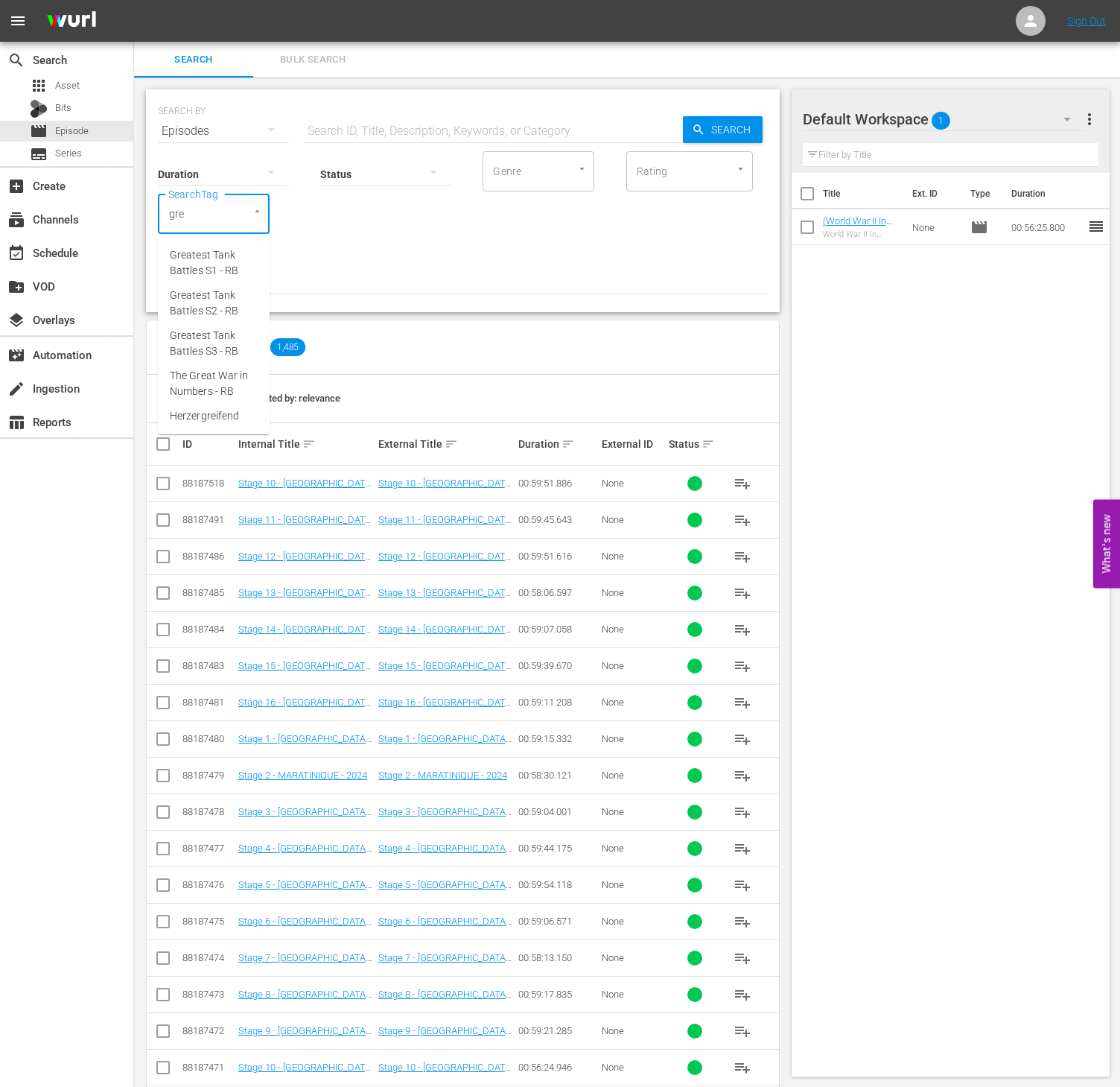
type input "grea"
click at [201, 384] on span "The Great War in Numbers - RB" at bounding box center [214, 383] width 88 height 31
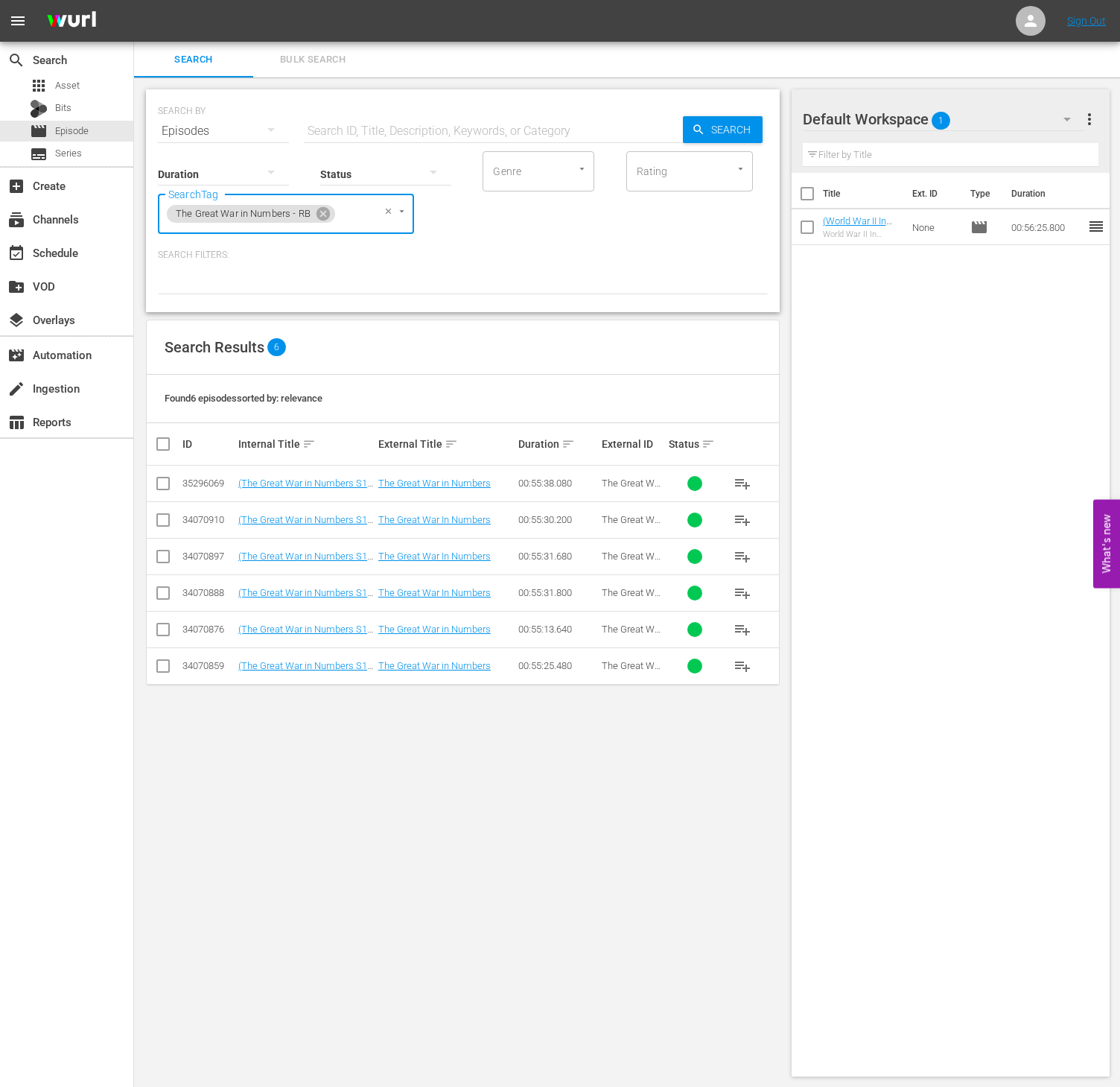
click at [751, 626] on span "playlist_add" at bounding box center [743, 629] width 18 height 18
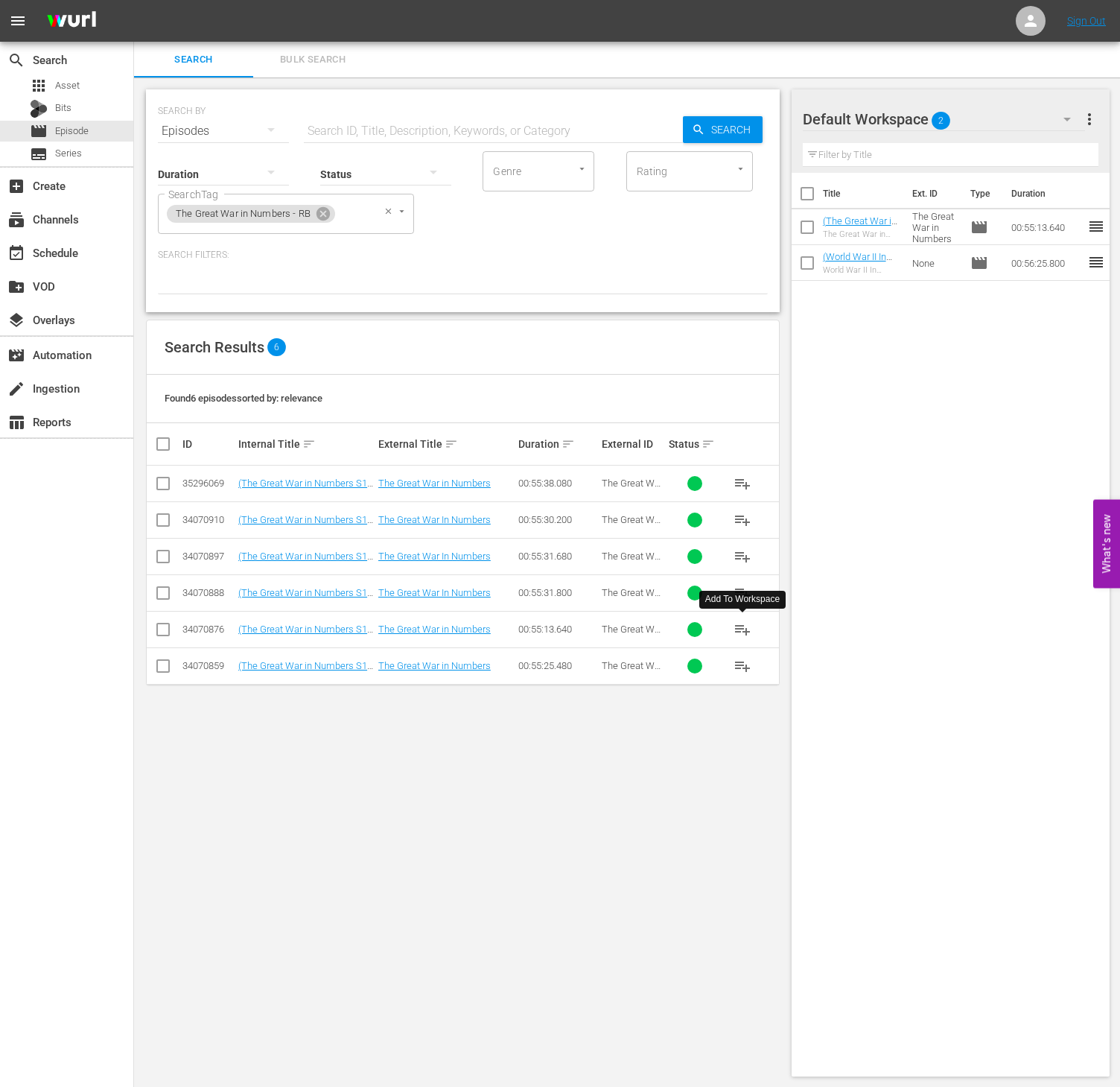
click at [323, 222] on div "The Great War in Numbers - RB" at bounding box center [250, 214] width 168 height 18
click at [312, 212] on span "The Great War in Numbers - RB" at bounding box center [243, 214] width 153 height 13
click at [318, 212] on icon at bounding box center [323, 214] width 14 height 14
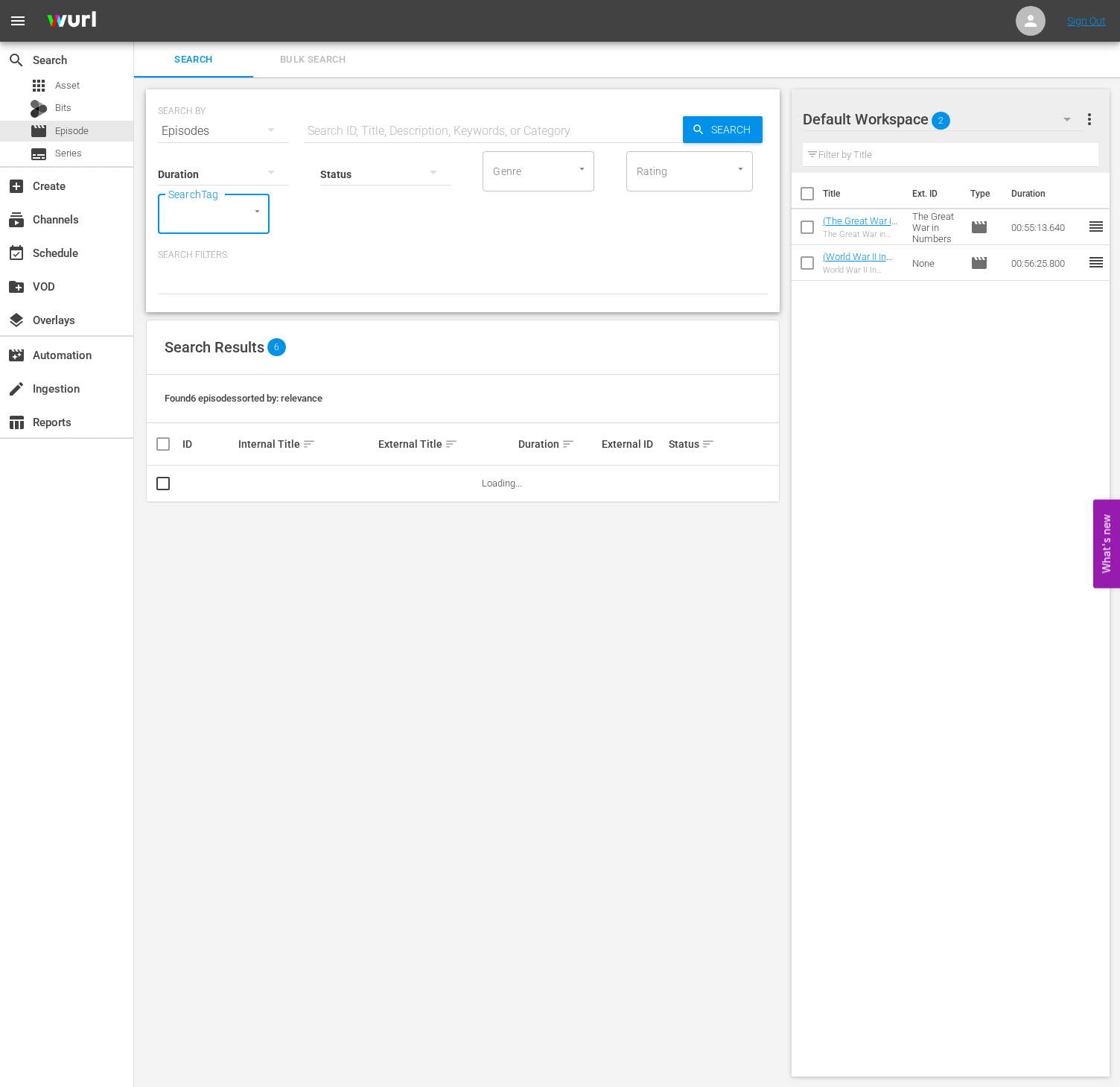
click at [209, 207] on input "SearchTag" at bounding box center [193, 213] width 56 height 26
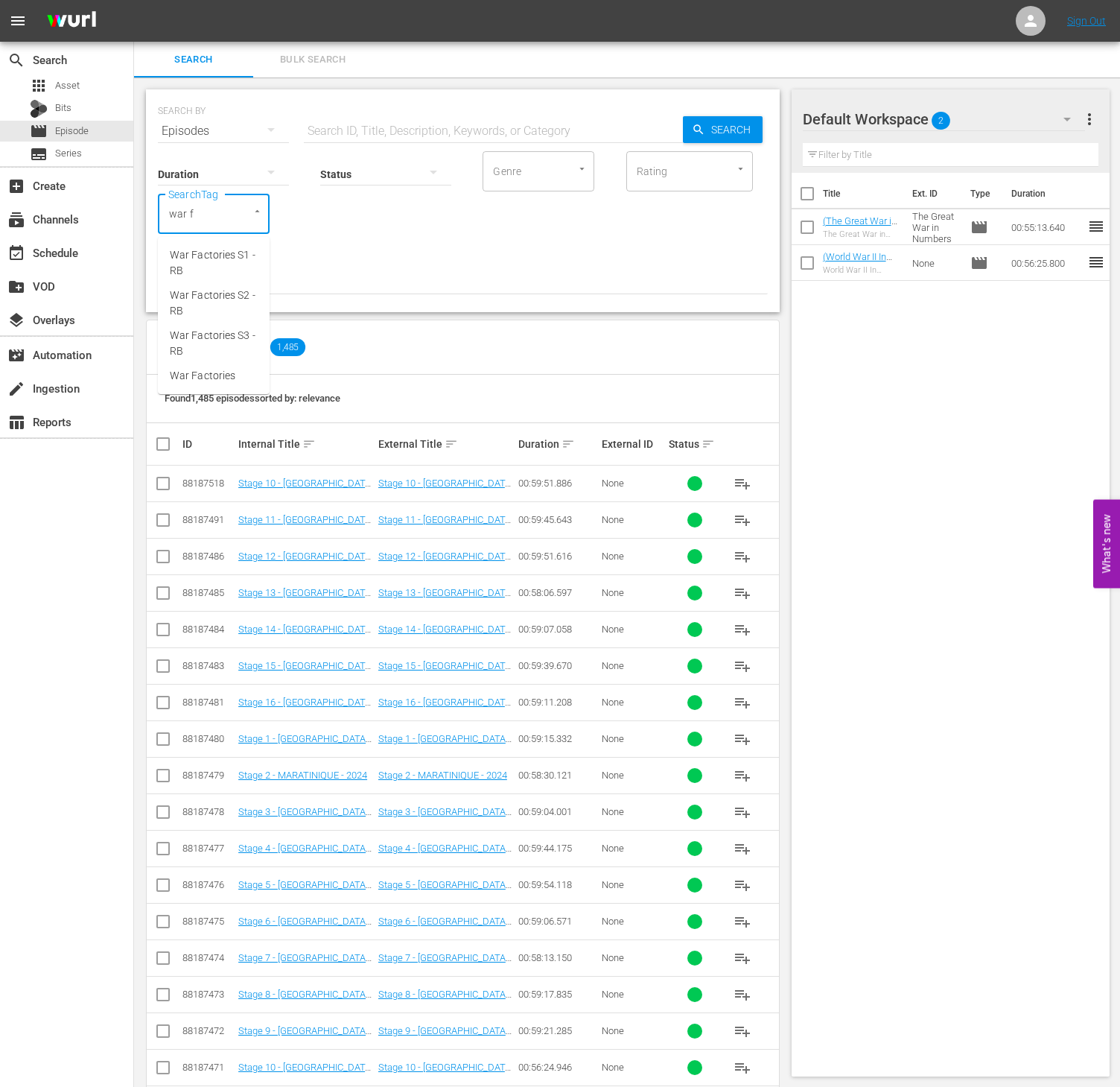
type input "war f"
click at [225, 224] on div "SearchTag" at bounding box center [214, 214] width 112 height 40
type input "war f"
click at [227, 326] on li "War Factories S3 - RB" at bounding box center [214, 343] width 112 height 40
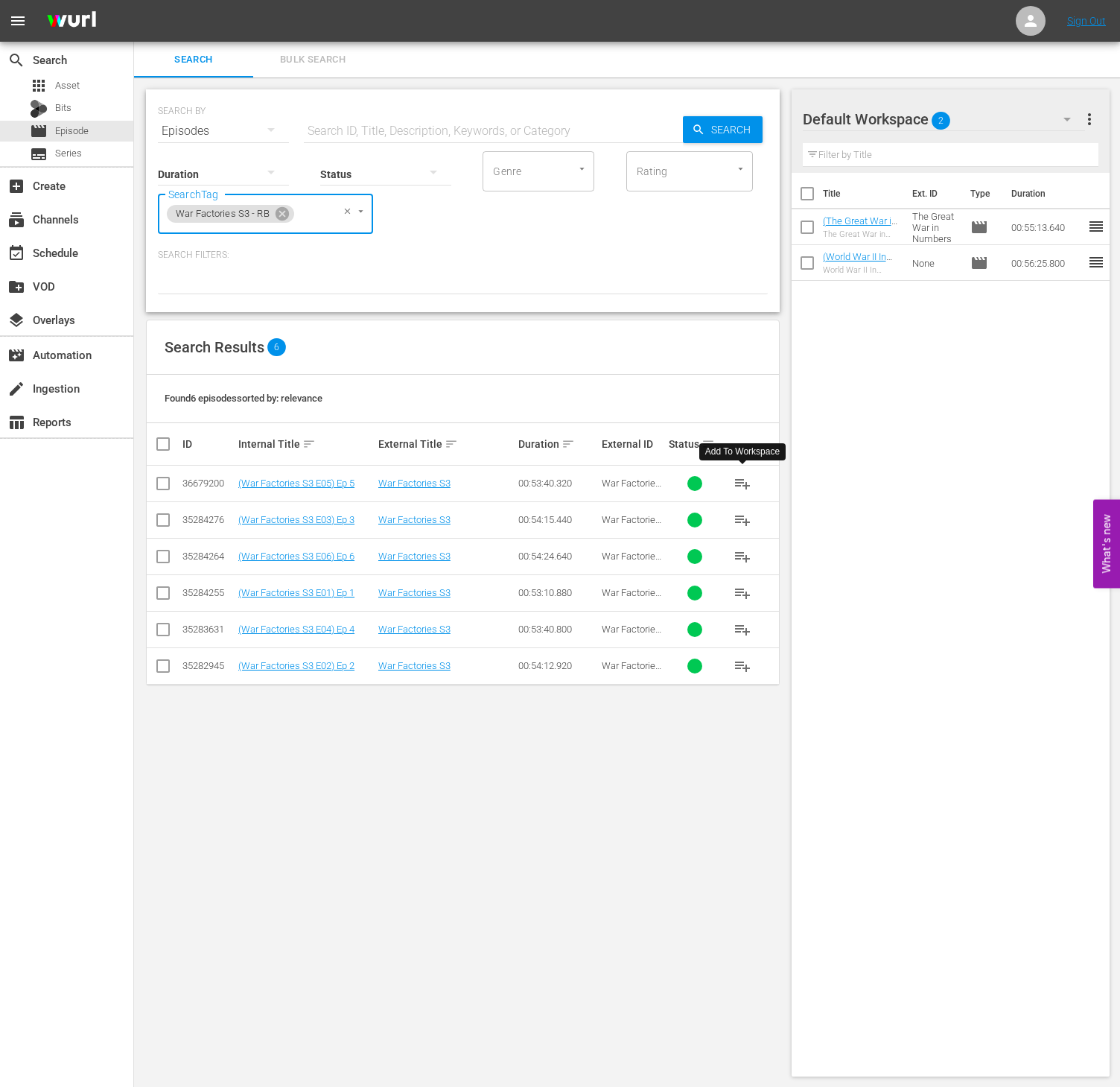
click at [735, 481] on span "playlist_add" at bounding box center [743, 484] width 18 height 18
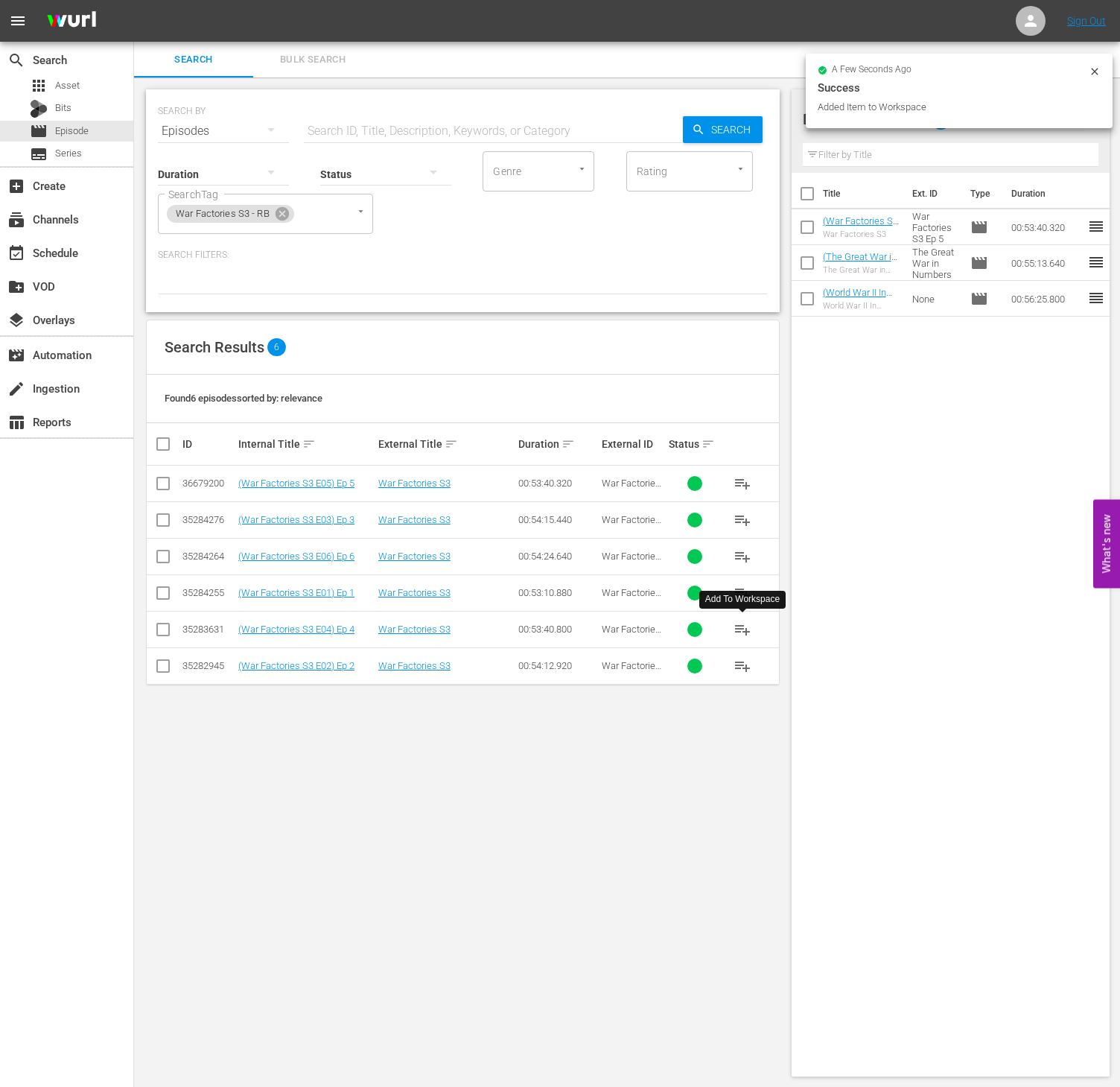
click at [745, 630] on span "playlist_add" at bounding box center [743, 629] width 18 height 18
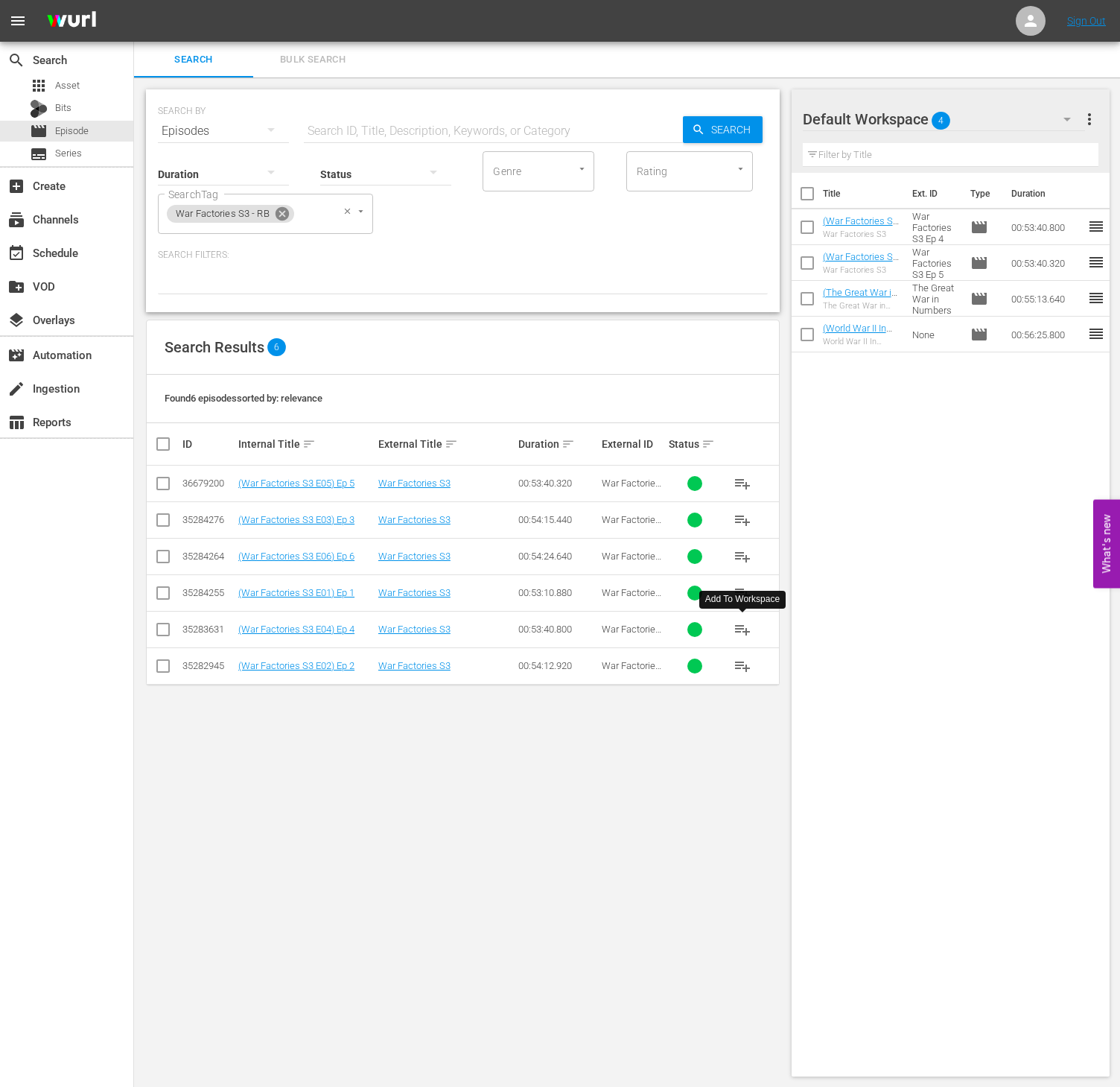
click at [280, 218] on icon at bounding box center [282, 214] width 14 height 14
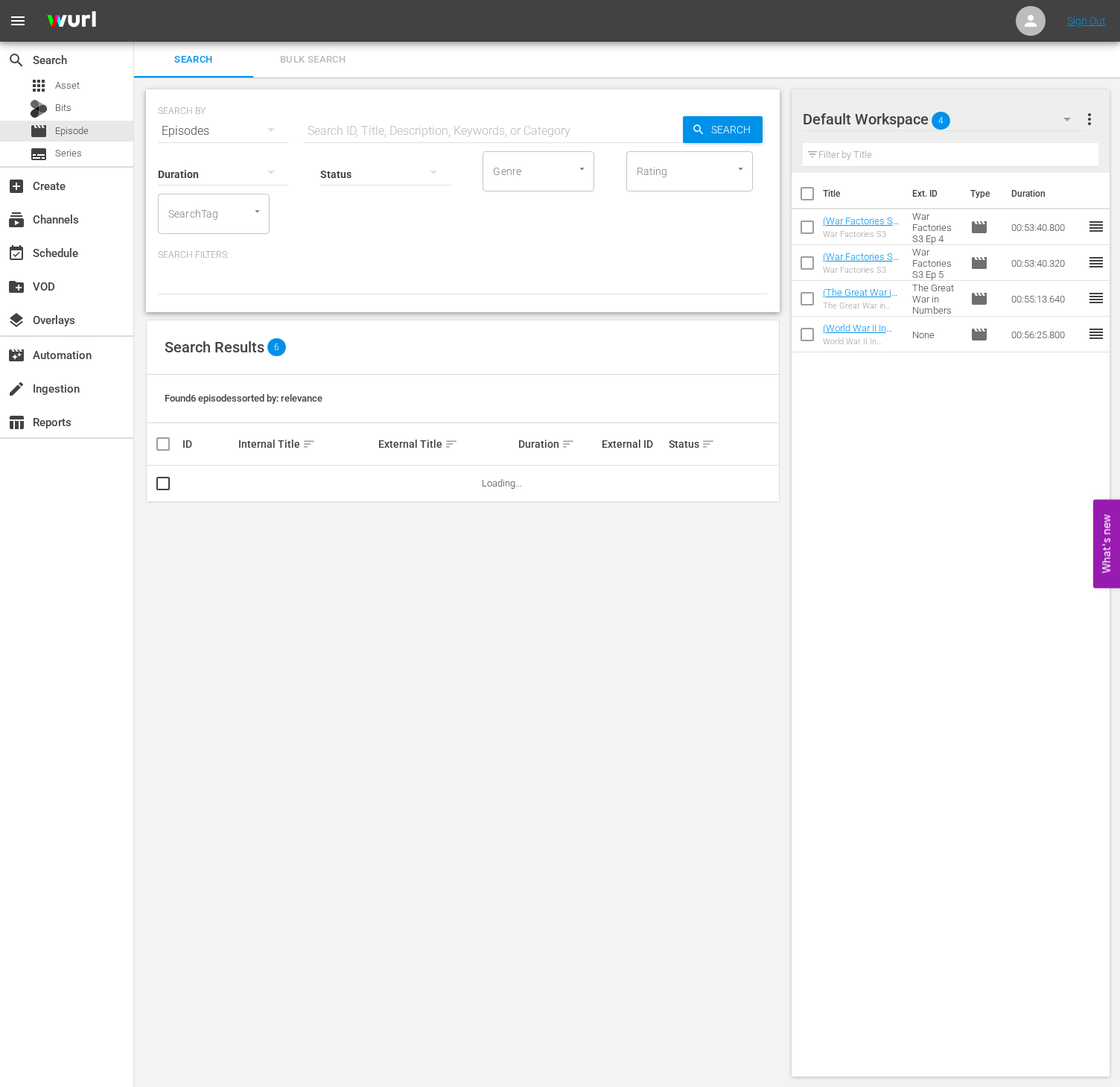
click at [194, 208] on input "SearchTag" at bounding box center [193, 213] width 56 height 26
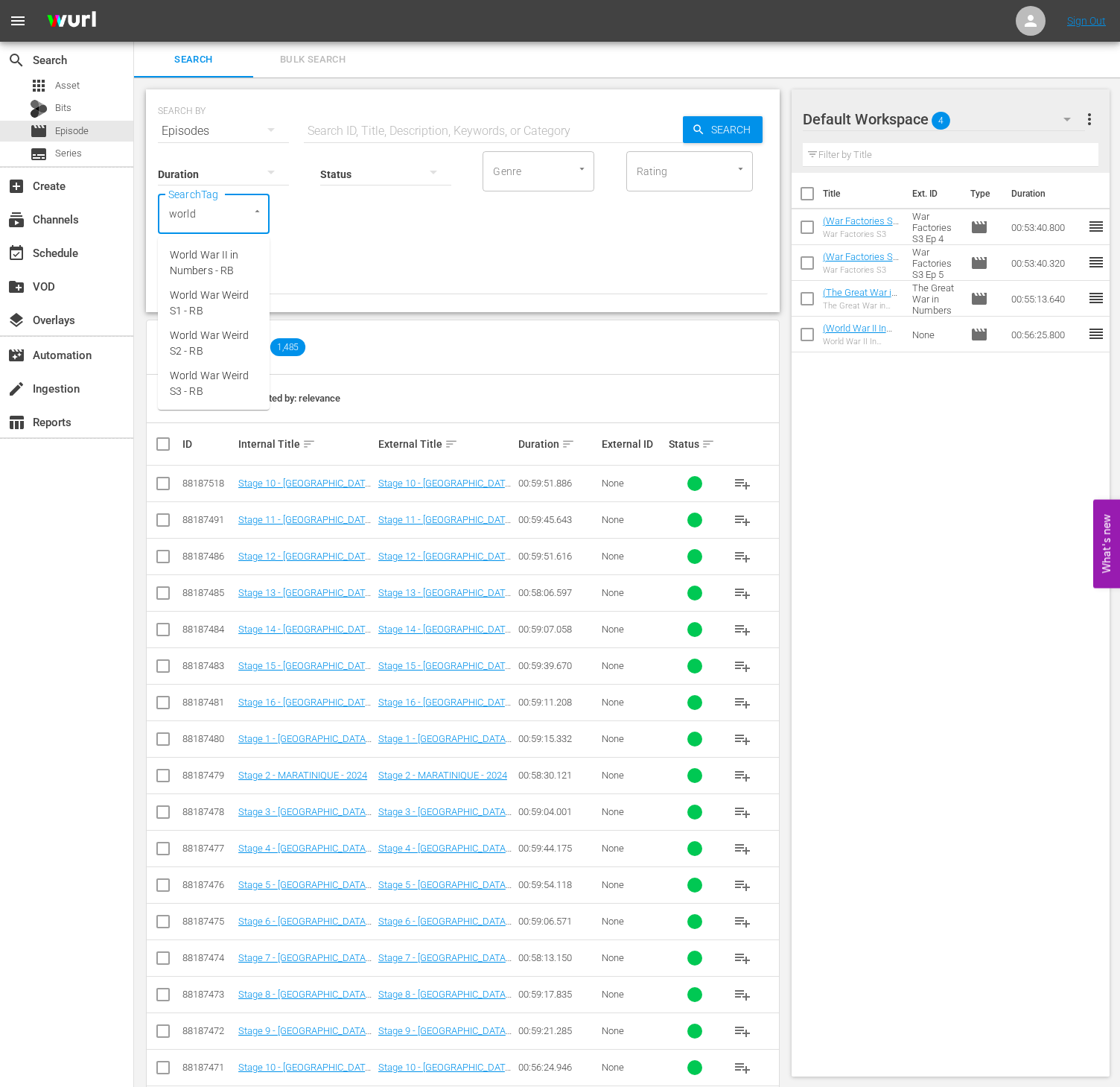
type input "world w"
click at [197, 376] on span "World War Weird S3 - RB" at bounding box center [214, 383] width 88 height 31
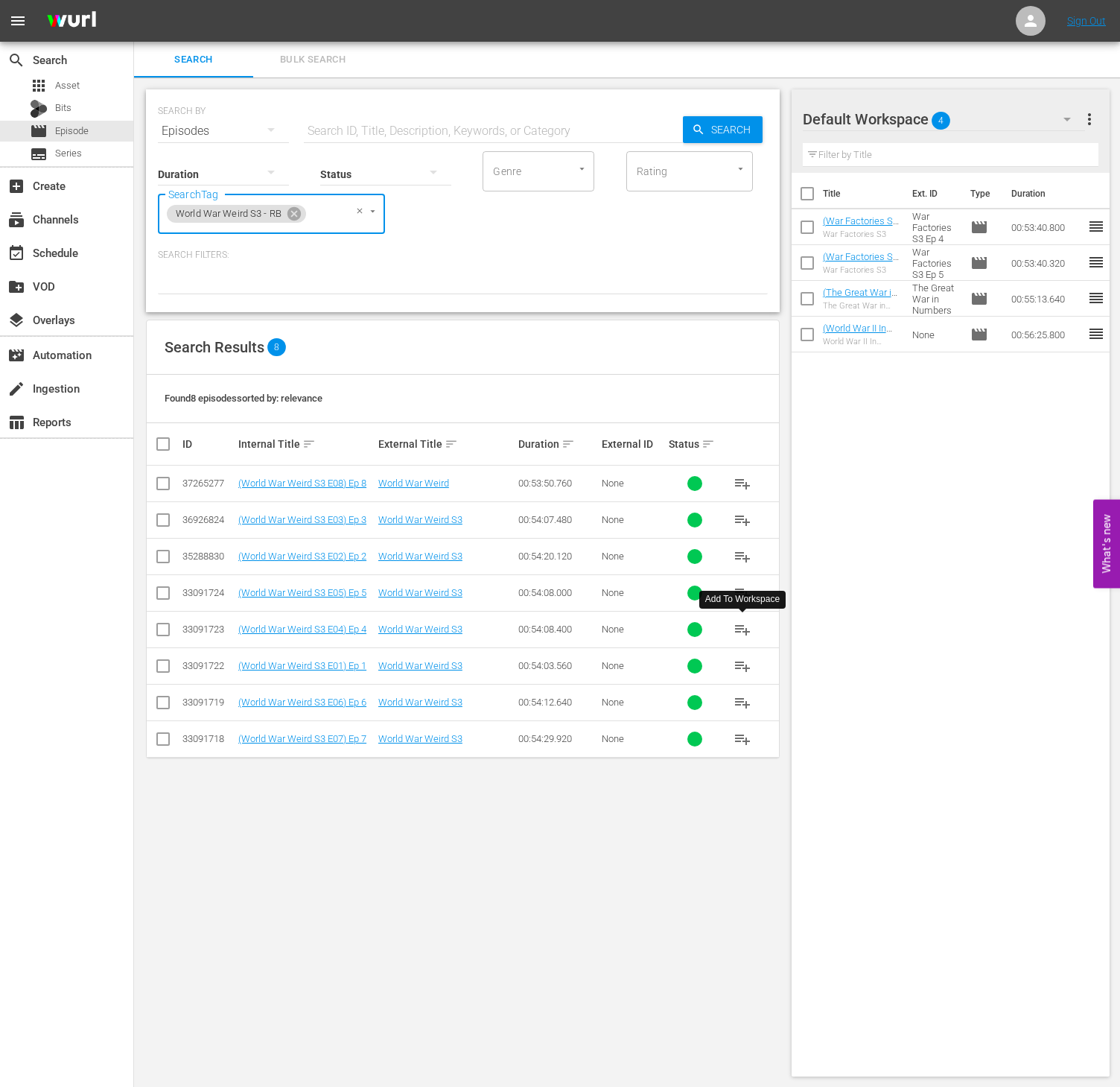
click at [743, 639] on span "playlist_add" at bounding box center [743, 629] width 18 height 18
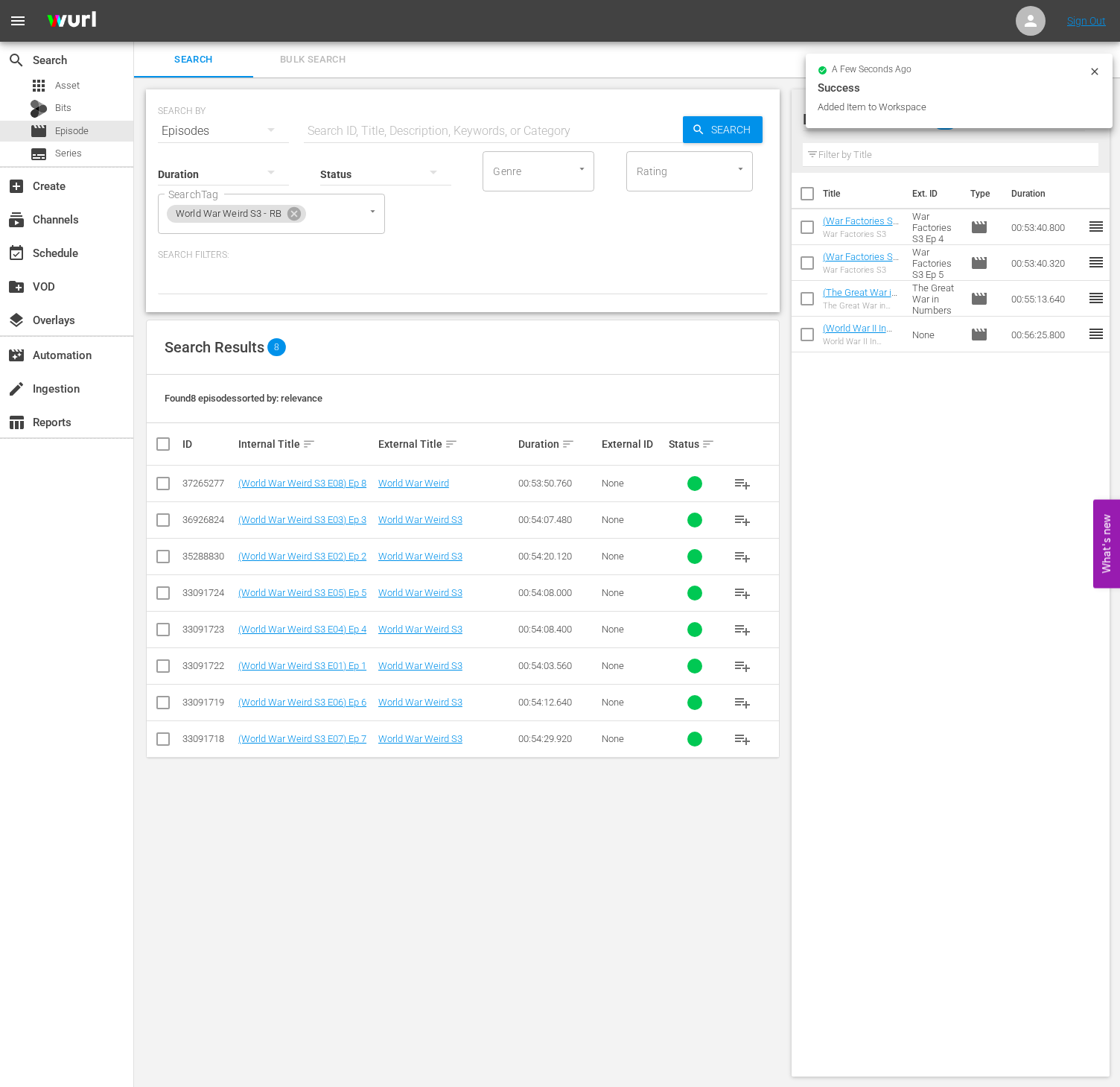
click at [736, 524] on span "playlist_add" at bounding box center [743, 520] width 18 height 18
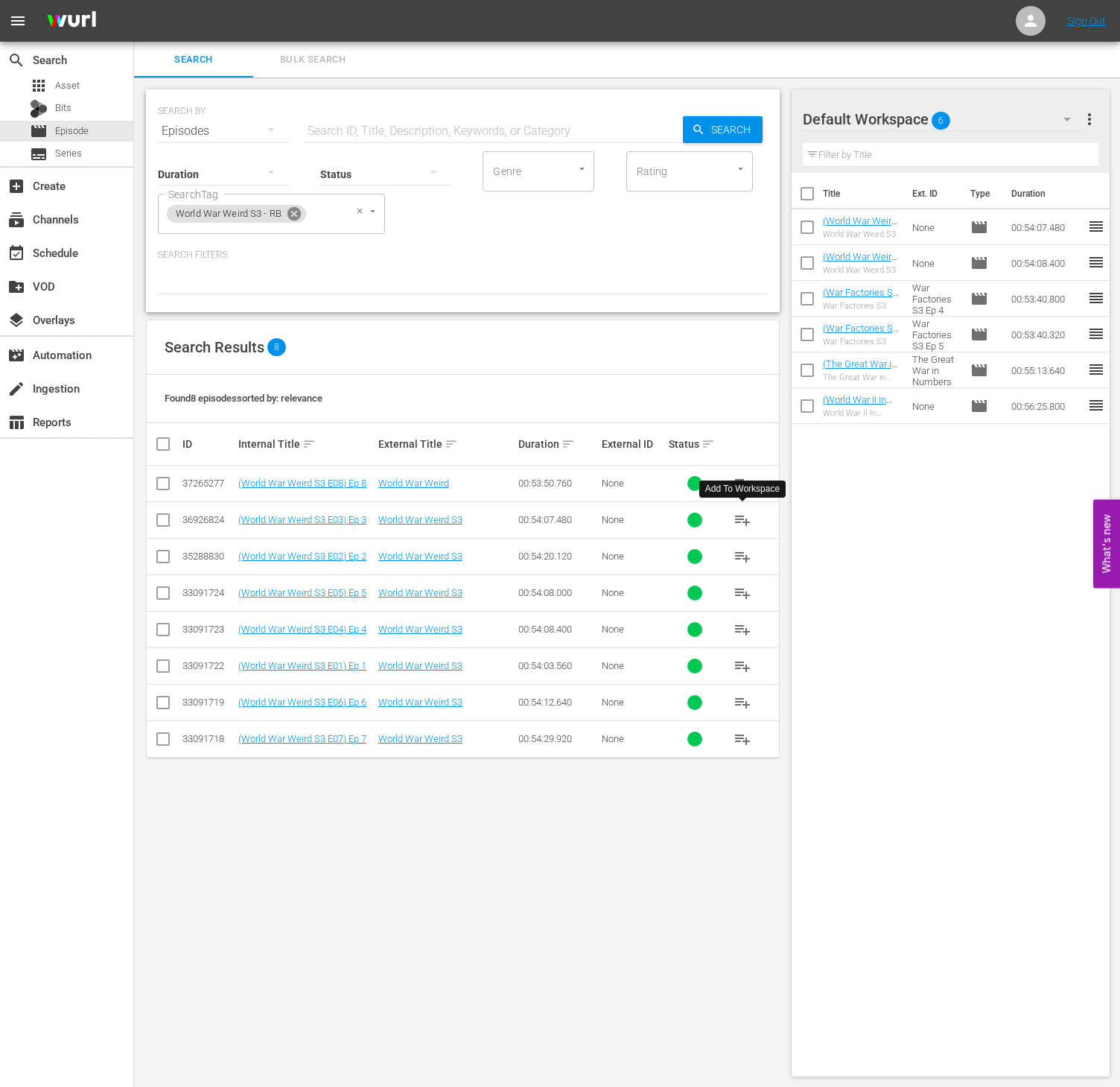
click at [293, 210] on icon at bounding box center [294, 214] width 14 height 14
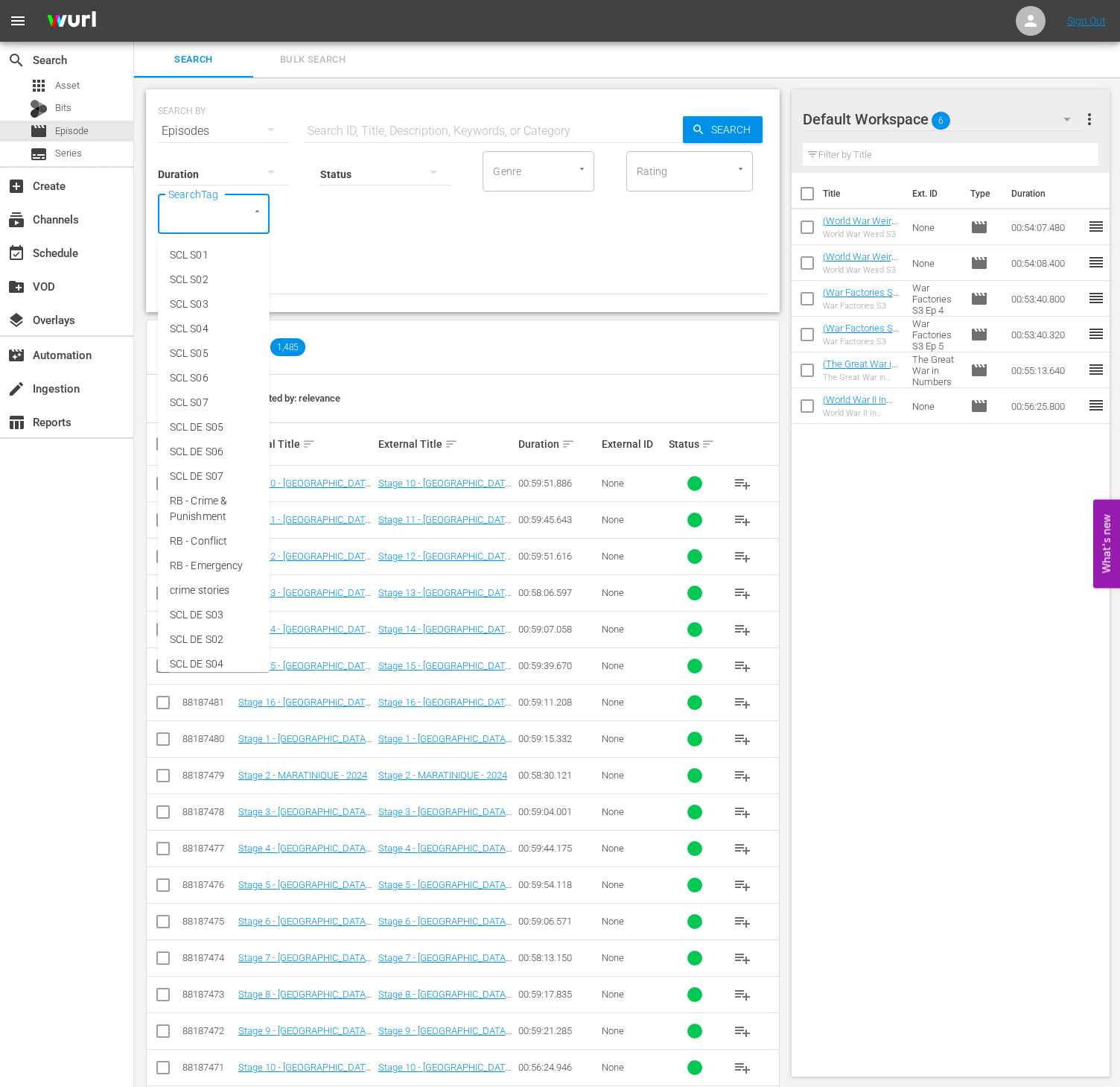
click at [194, 203] on input "SearchTag" at bounding box center [193, 213] width 56 height 26
type input "wart"
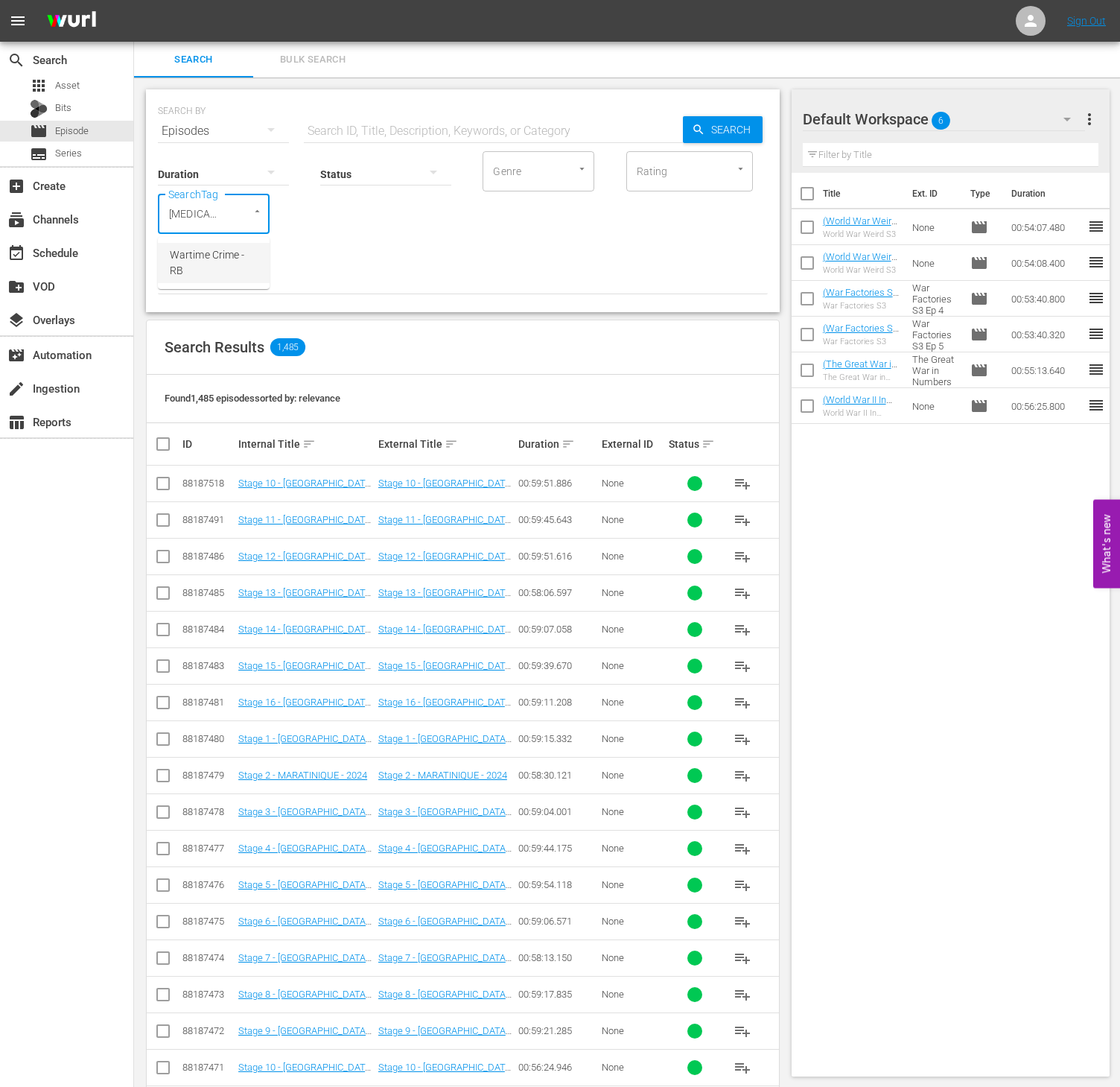
click at [194, 277] on span "Wartime Crime - RB" at bounding box center [214, 263] width 88 height 31
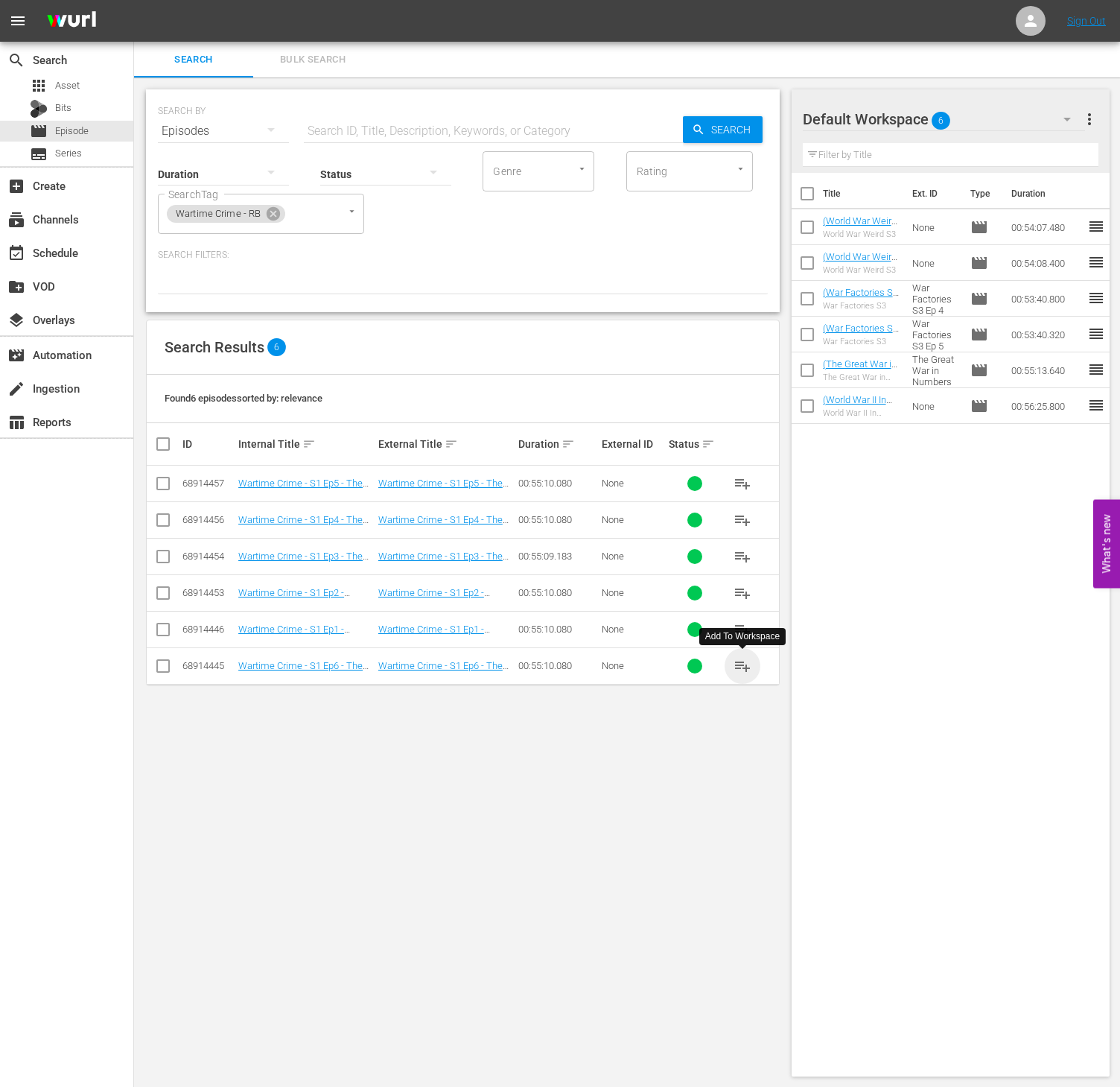
click at [742, 675] on span "playlist_add" at bounding box center [743, 666] width 18 height 18
click at [273, 210] on icon at bounding box center [273, 214] width 14 height 14
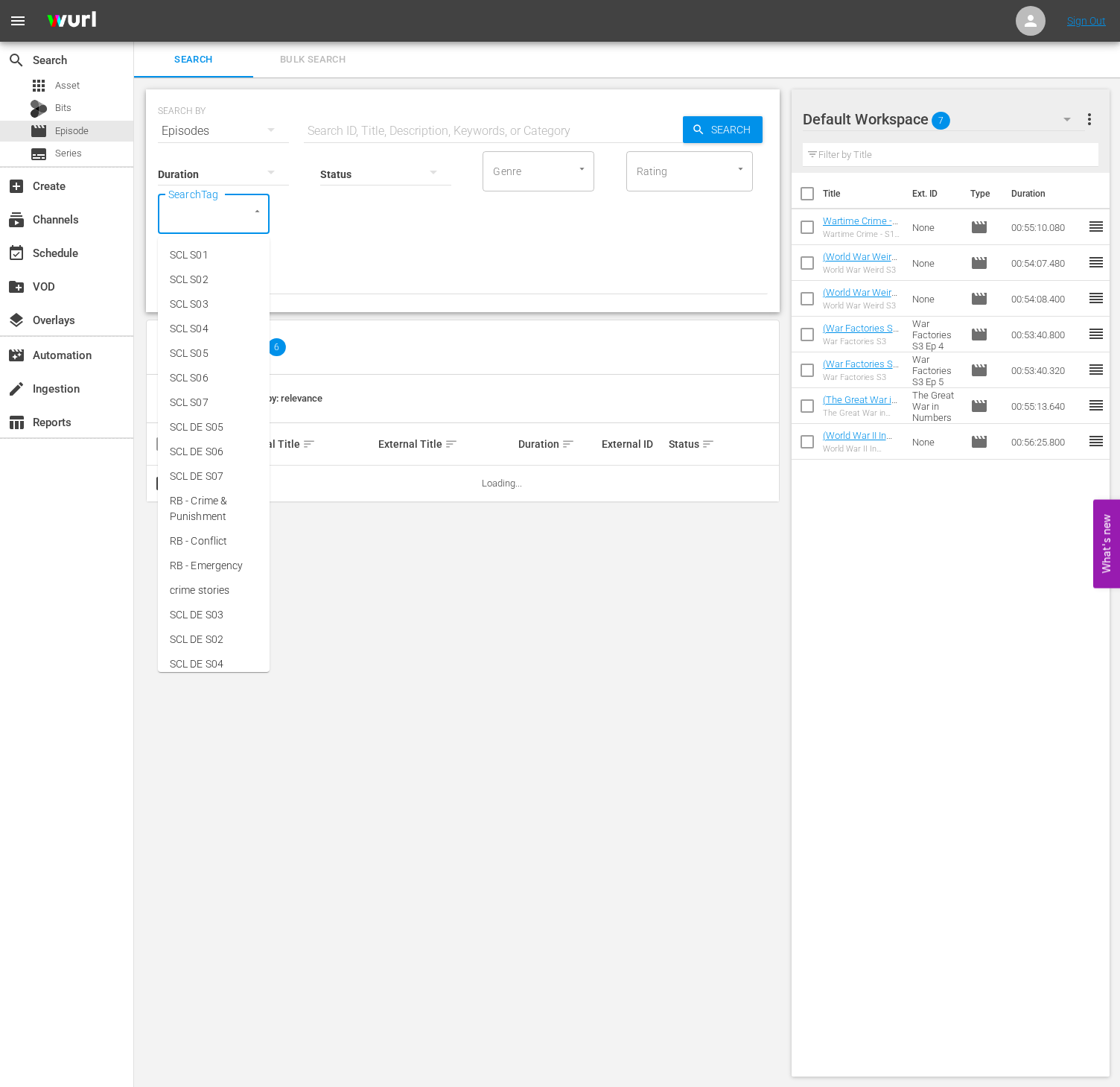
click at [211, 208] on input "SearchTag" at bounding box center [193, 213] width 56 height 26
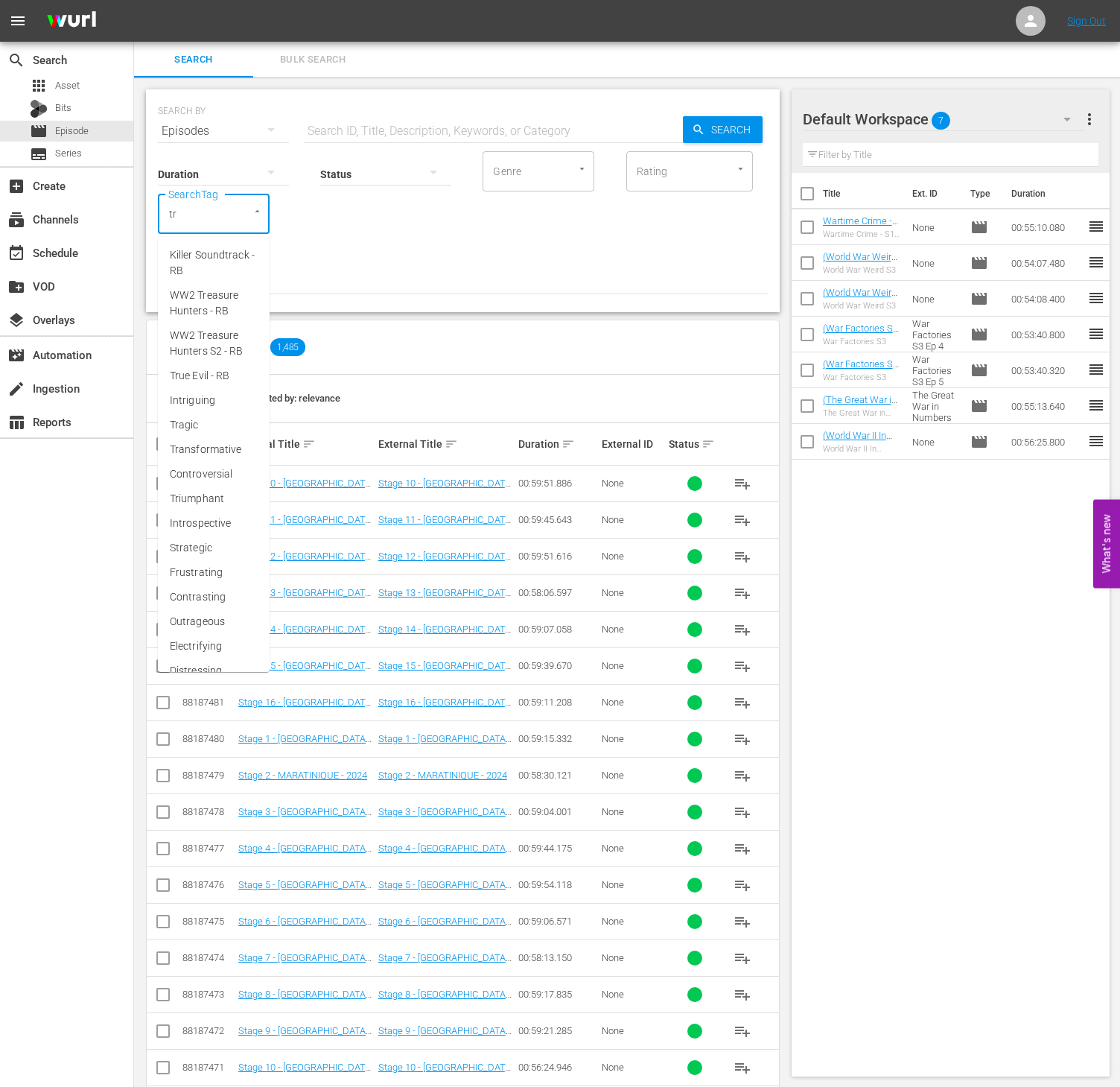
type input "tru"
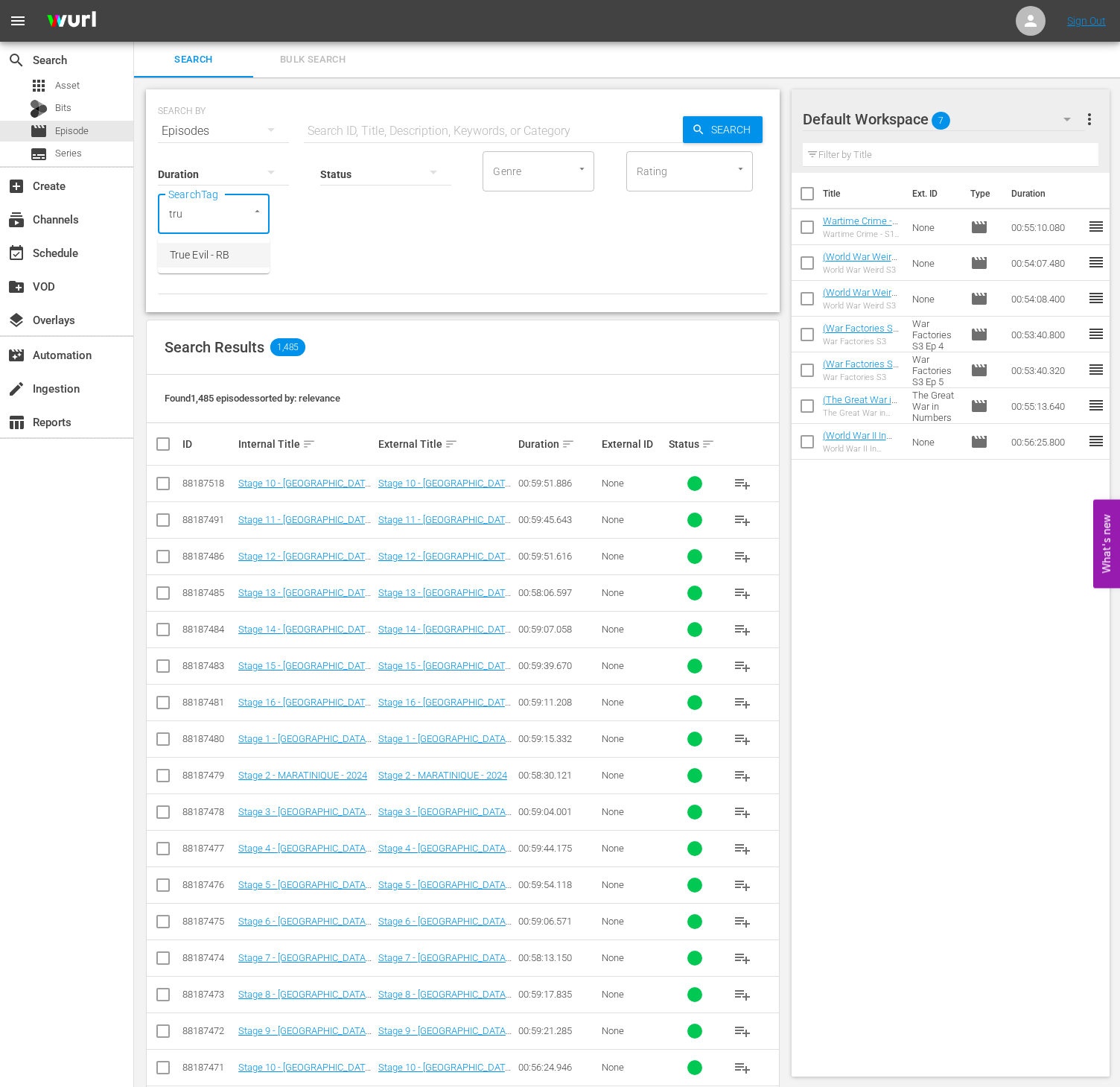
click at [199, 254] on span "True Evil - RB" at bounding box center [200, 255] width 60 height 15
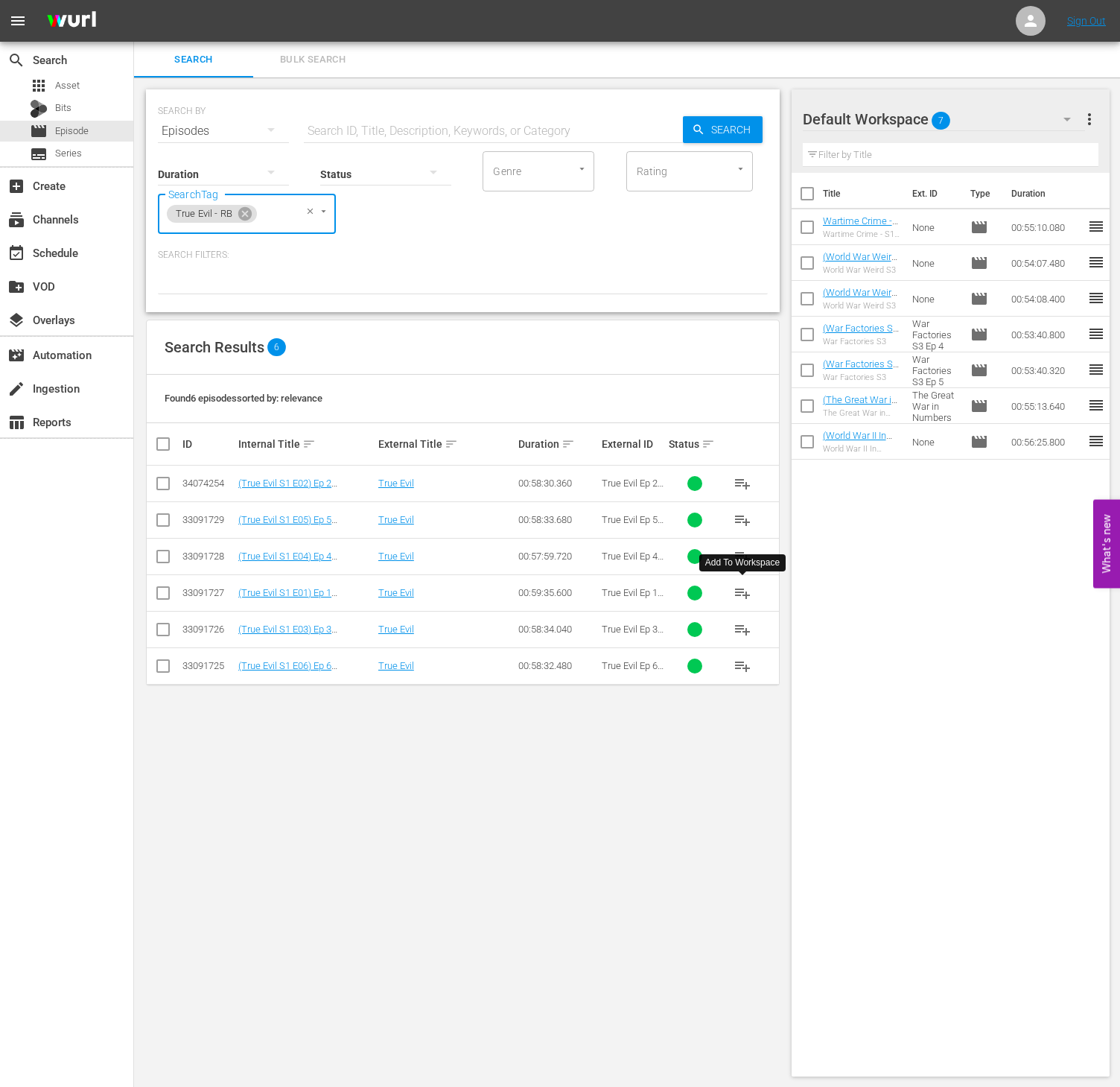
click at [740, 602] on span "playlist_add" at bounding box center [743, 593] width 18 height 18
click at [243, 219] on icon at bounding box center [245, 214] width 14 height 14
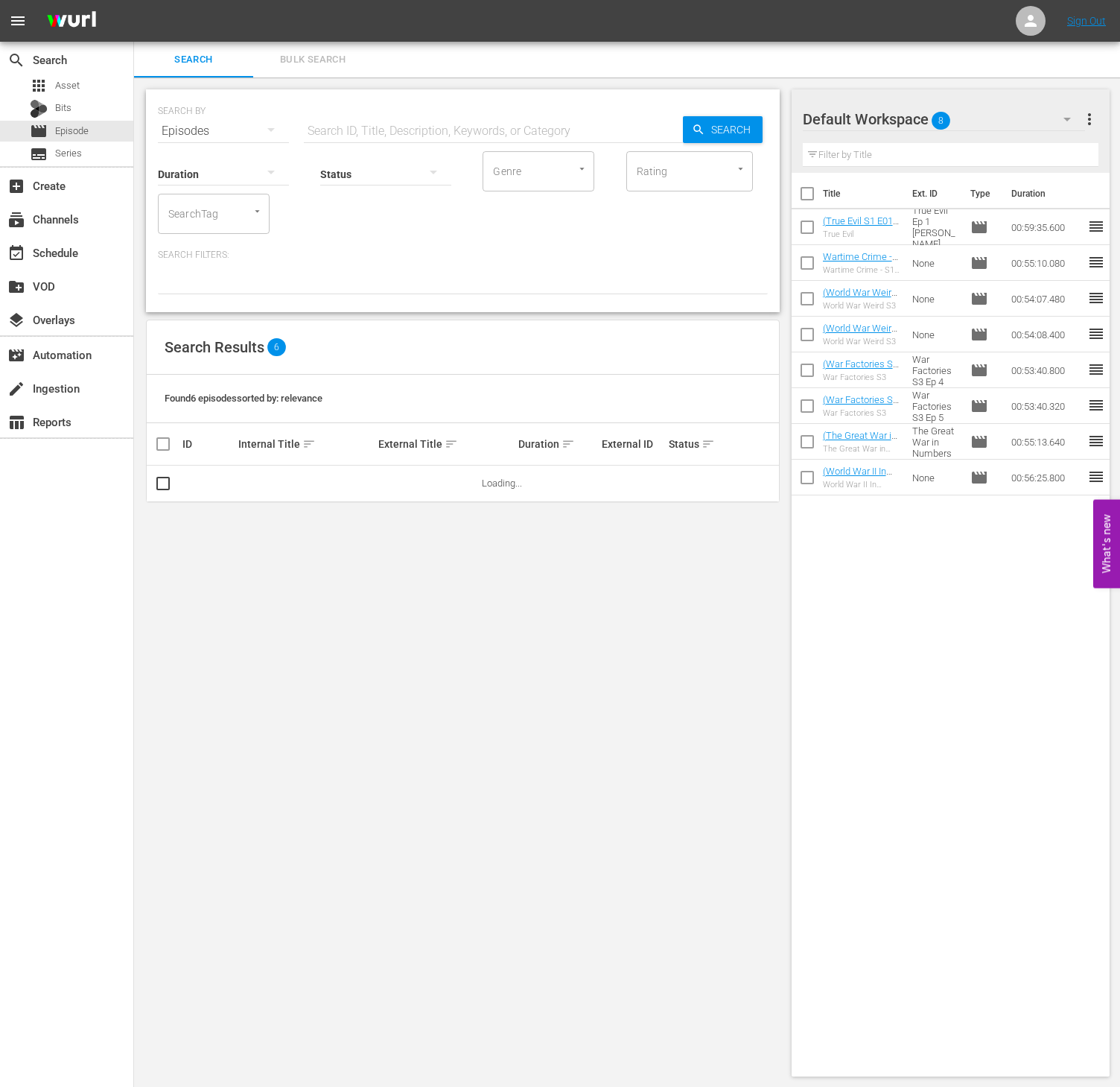
click at [212, 215] on input "SearchTag" at bounding box center [193, 213] width 56 height 26
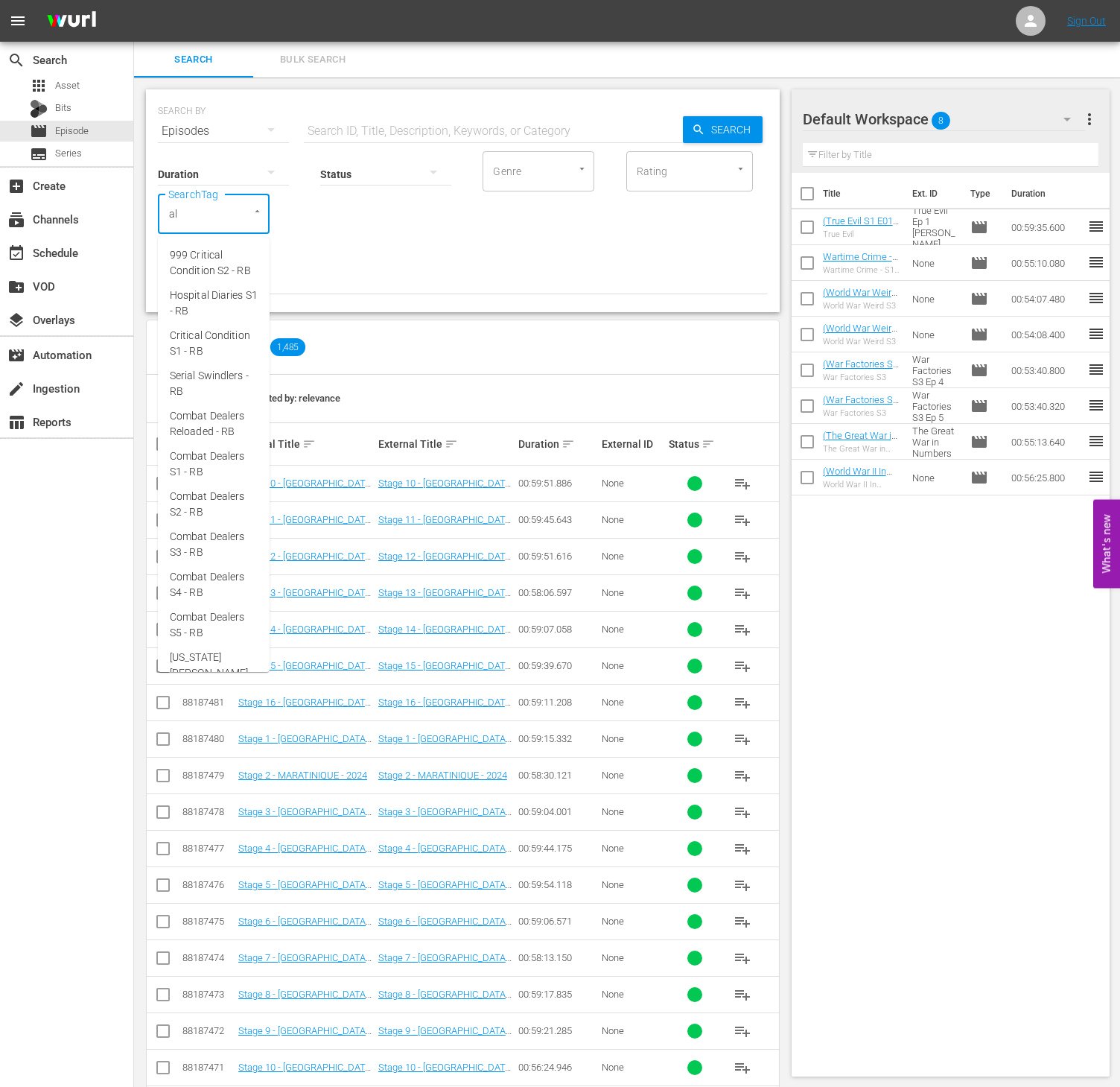
type input "ald"
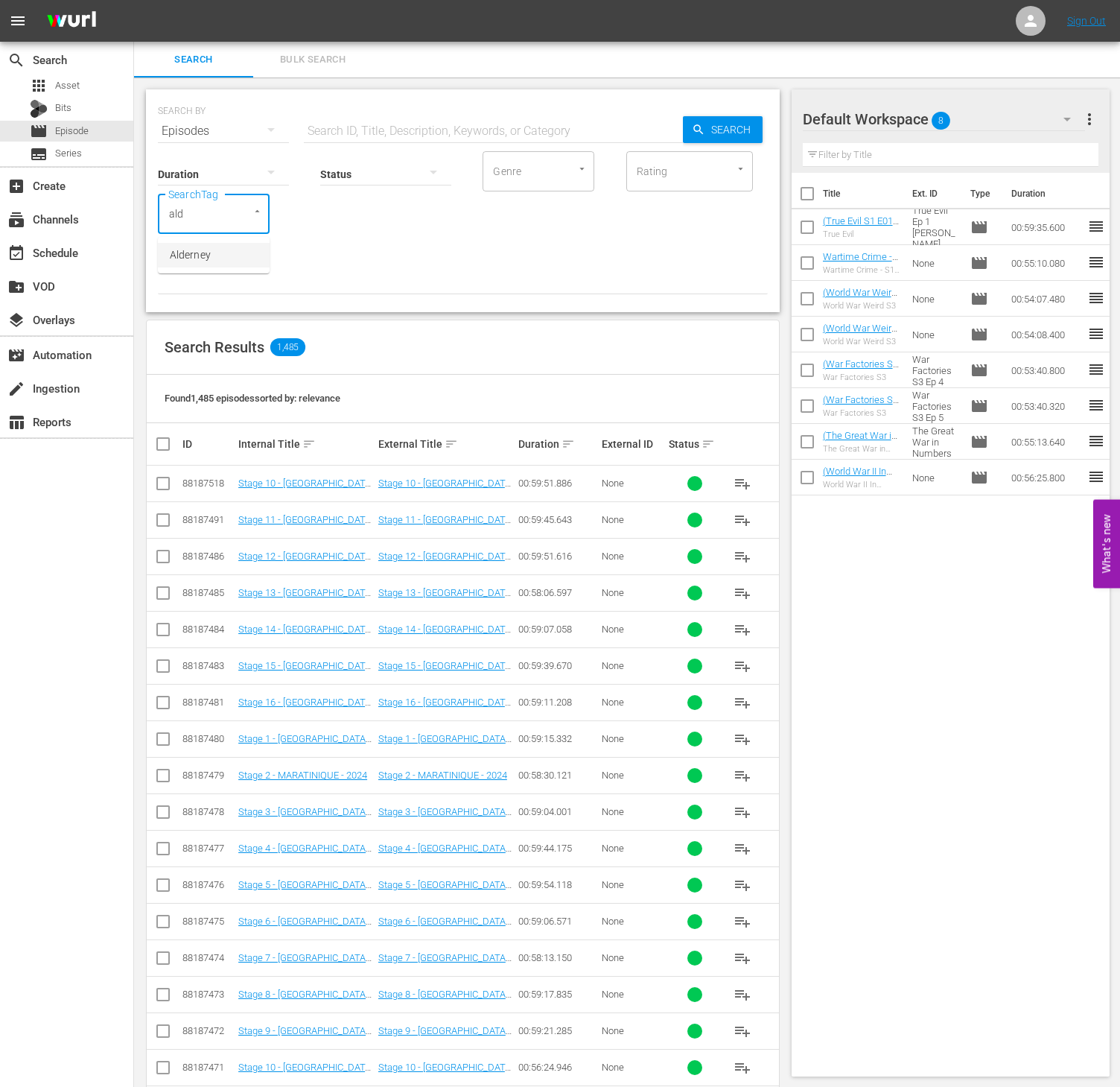
click at [199, 253] on span "Alderney" at bounding box center [190, 255] width 41 height 15
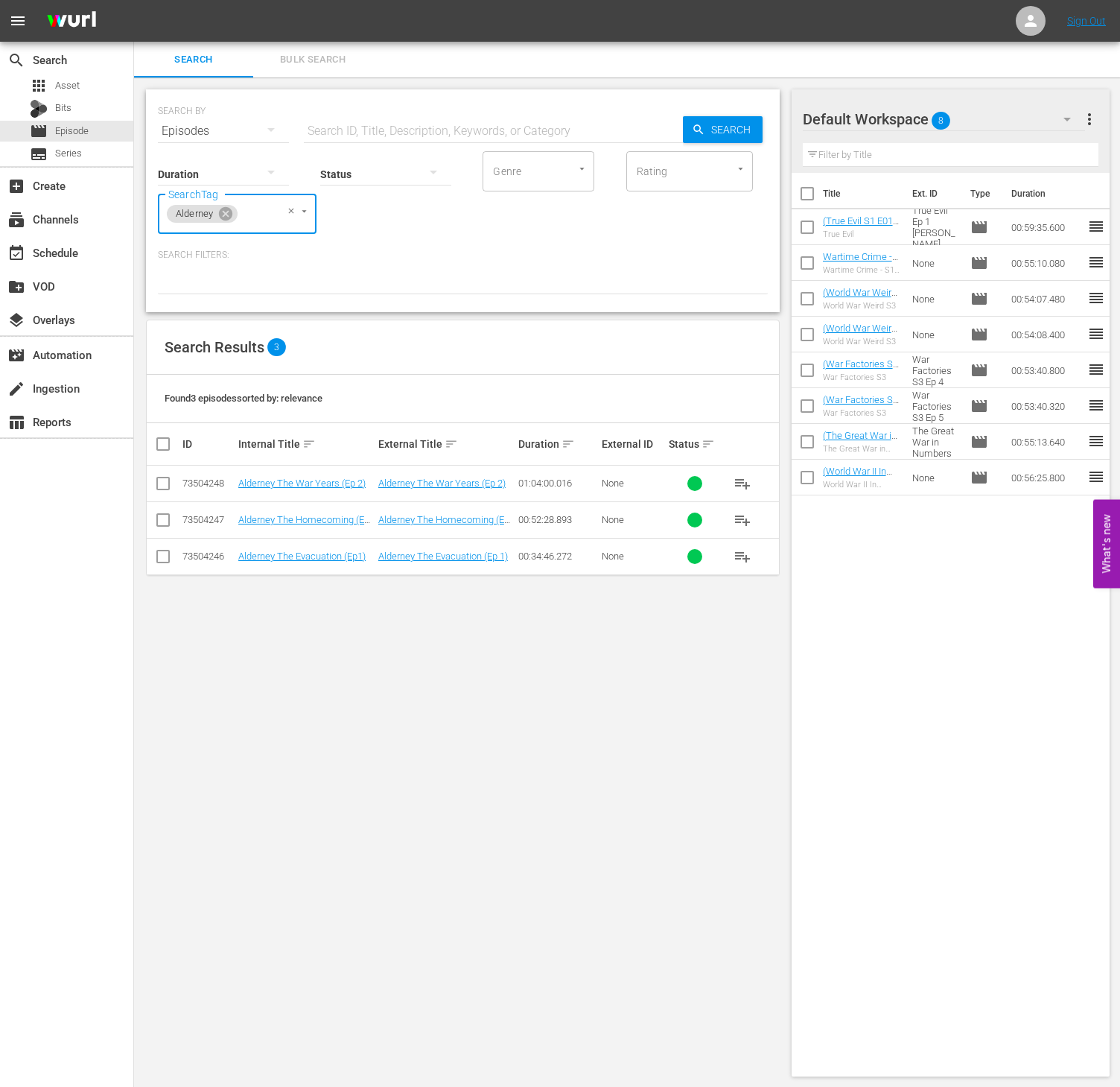
click at [738, 560] on span "playlist_add" at bounding box center [743, 557] width 18 height 18
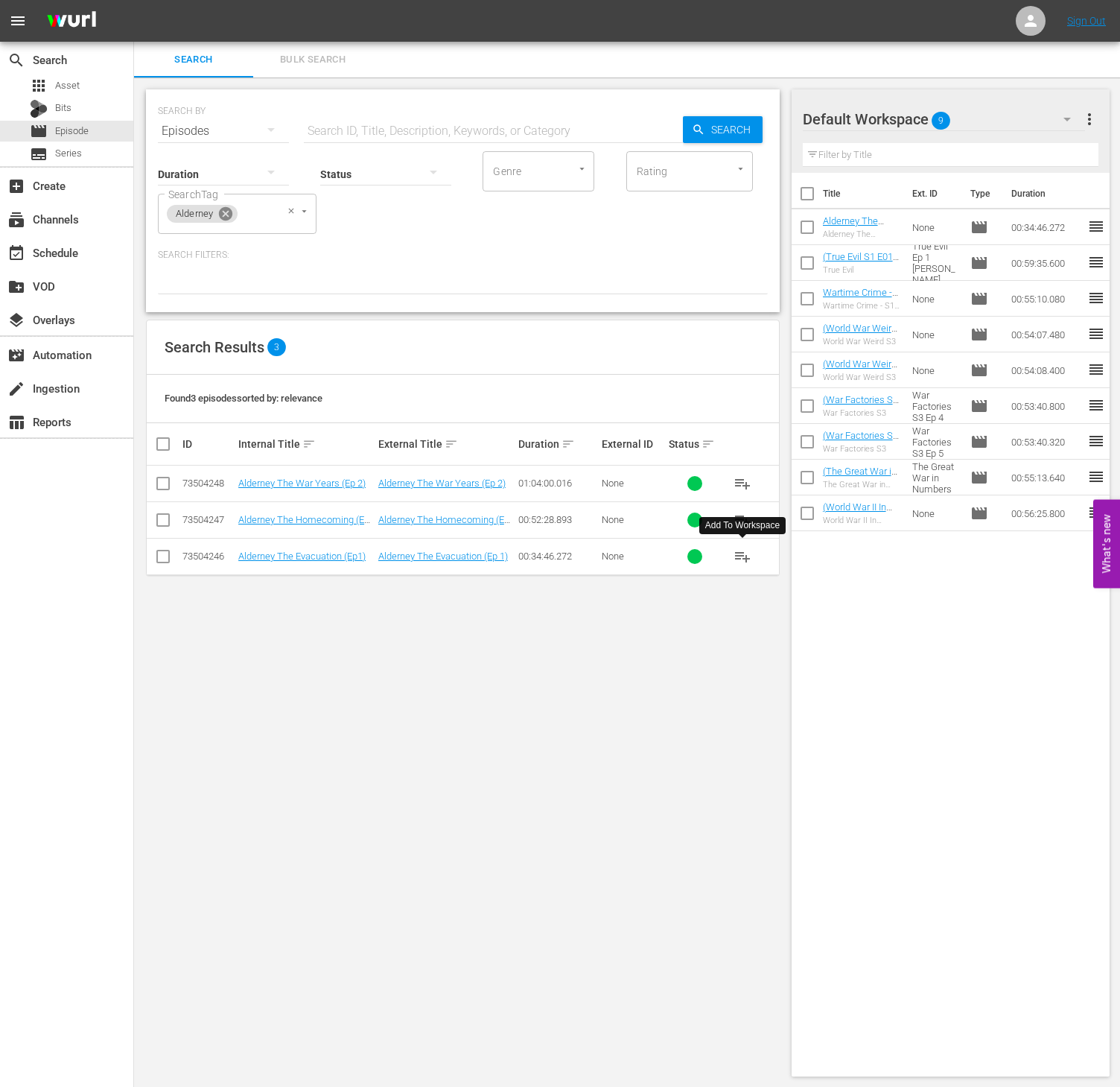
click at [220, 218] on icon at bounding box center [226, 214] width 16 height 16
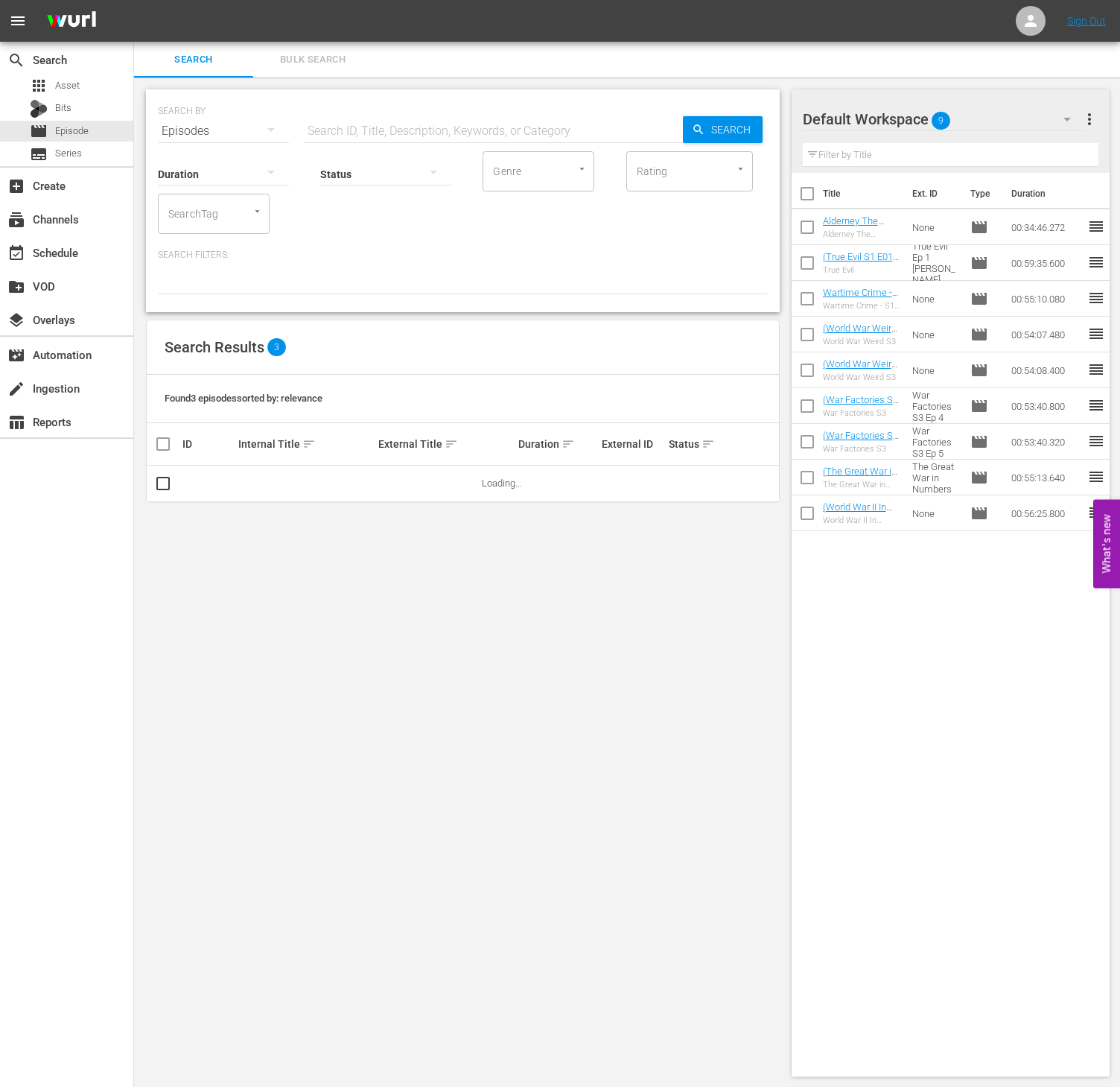
click at [209, 218] on input "SearchTag" at bounding box center [193, 213] width 56 height 26
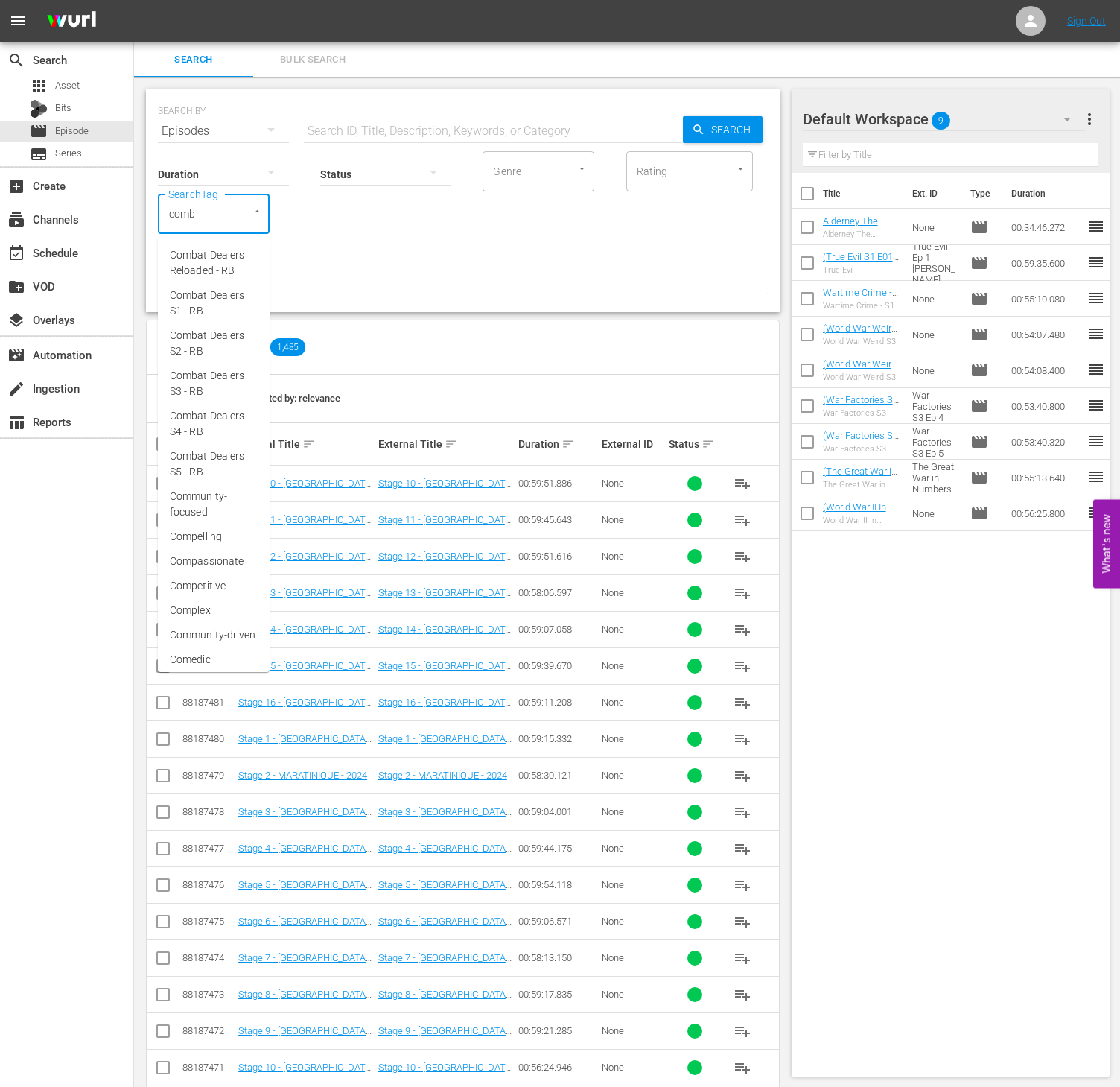
type input "comba"
click at [217, 467] on span "Combat Dealers S5 - RB" at bounding box center [214, 464] width 88 height 31
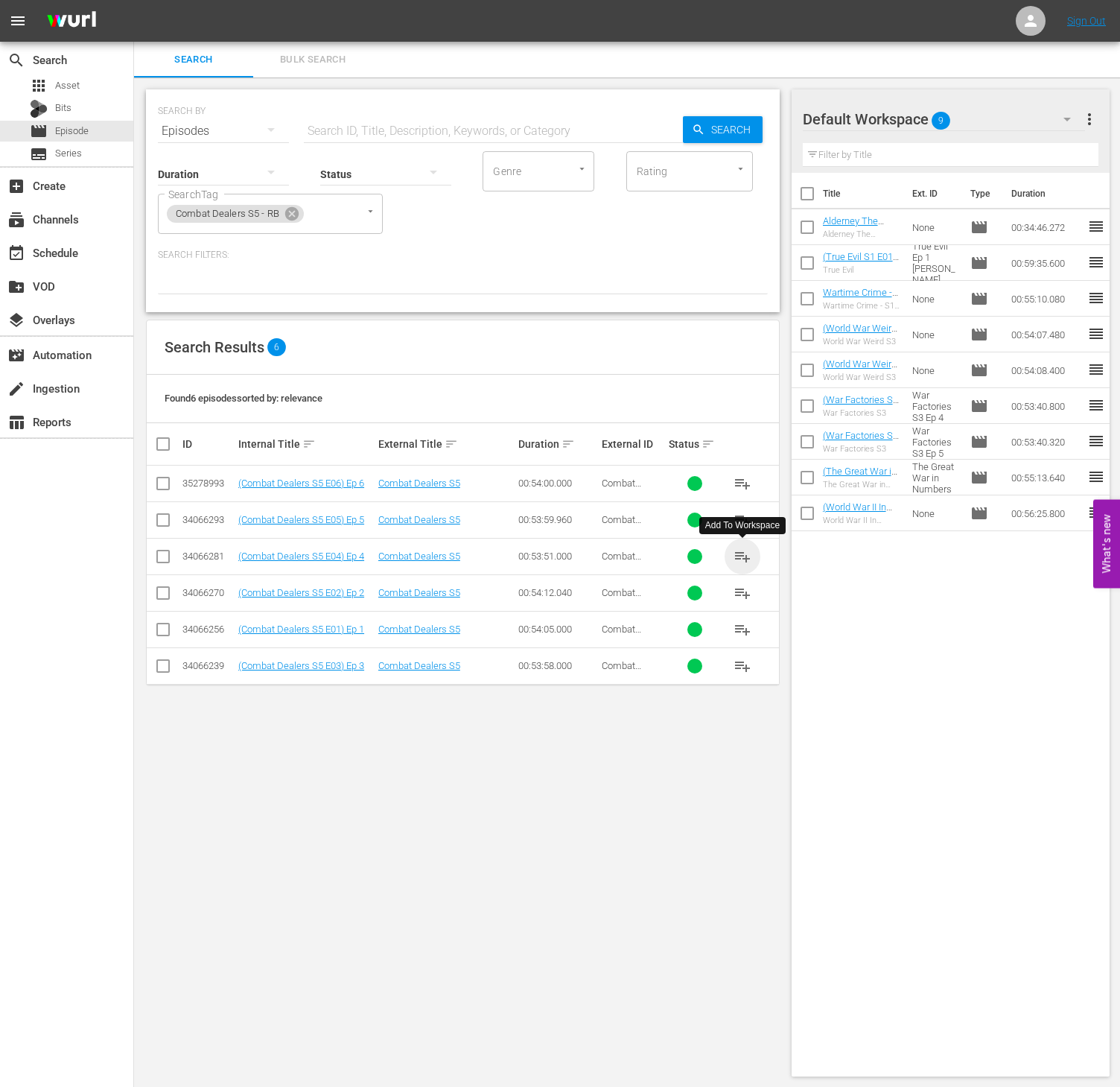
click at [748, 557] on span "playlist_add" at bounding box center [743, 557] width 18 height 18
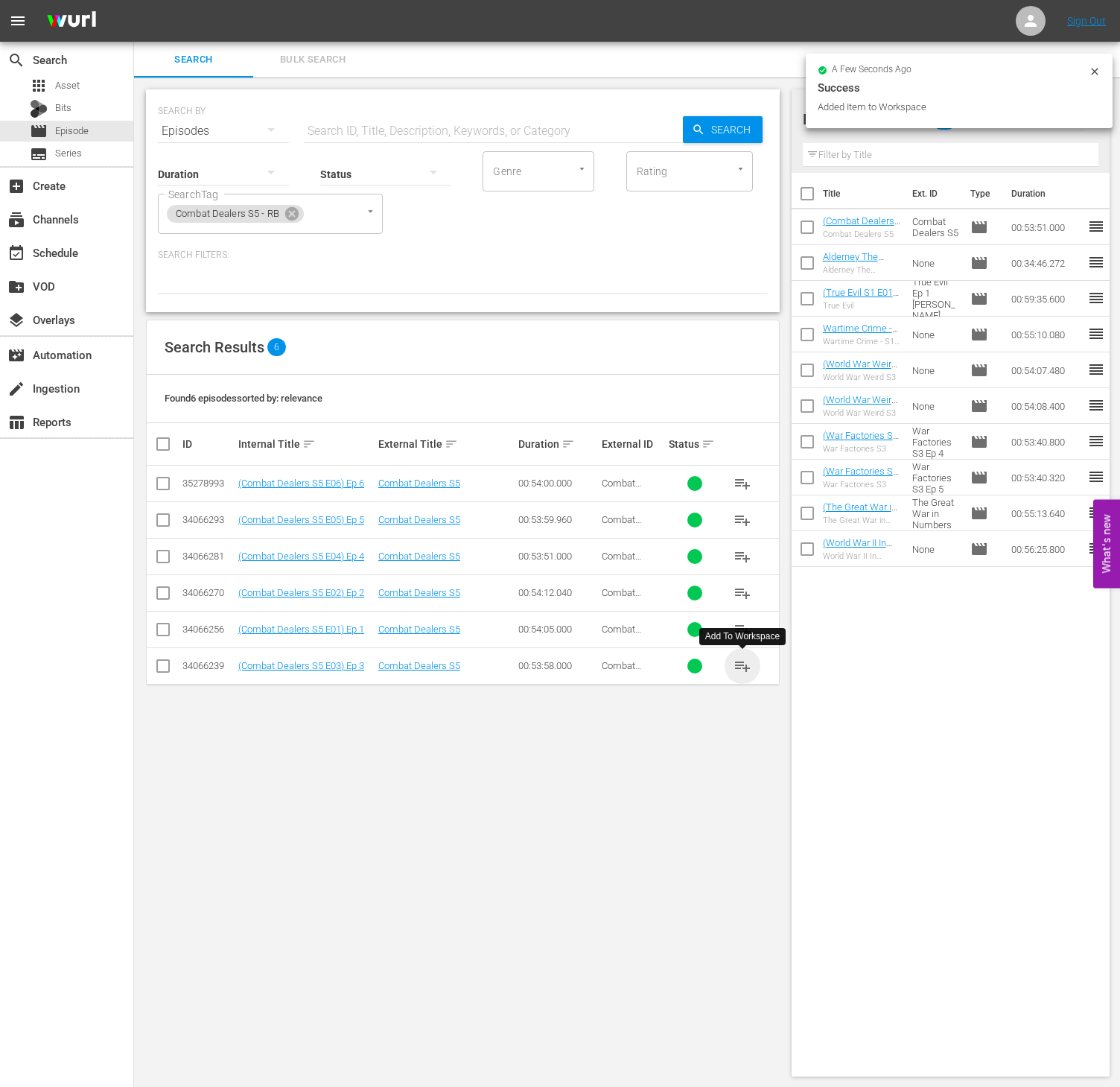
click at [743, 666] on span "playlist_add" at bounding box center [743, 666] width 18 height 18
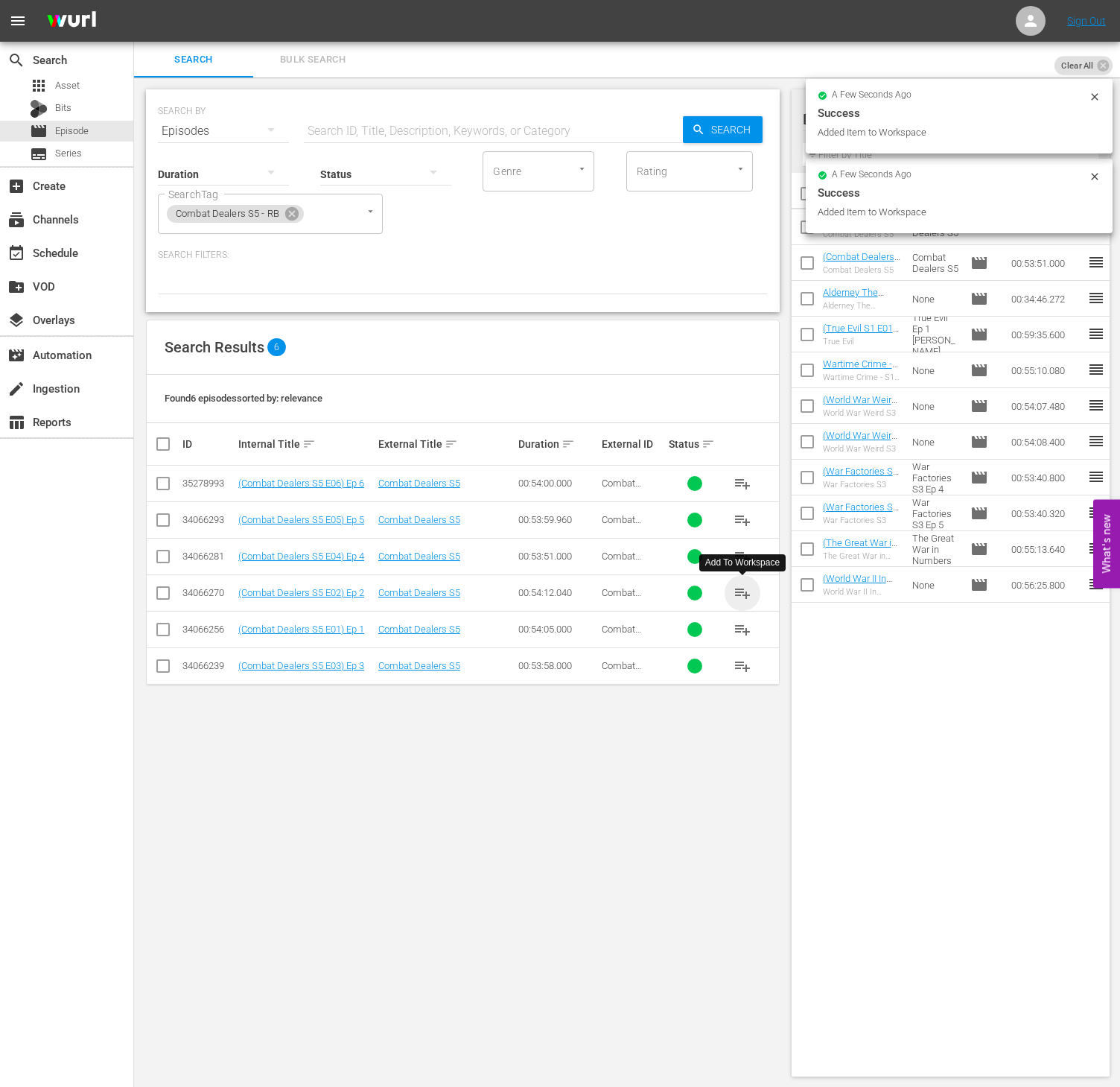
click at [738, 586] on span "playlist_add" at bounding box center [743, 593] width 18 height 18
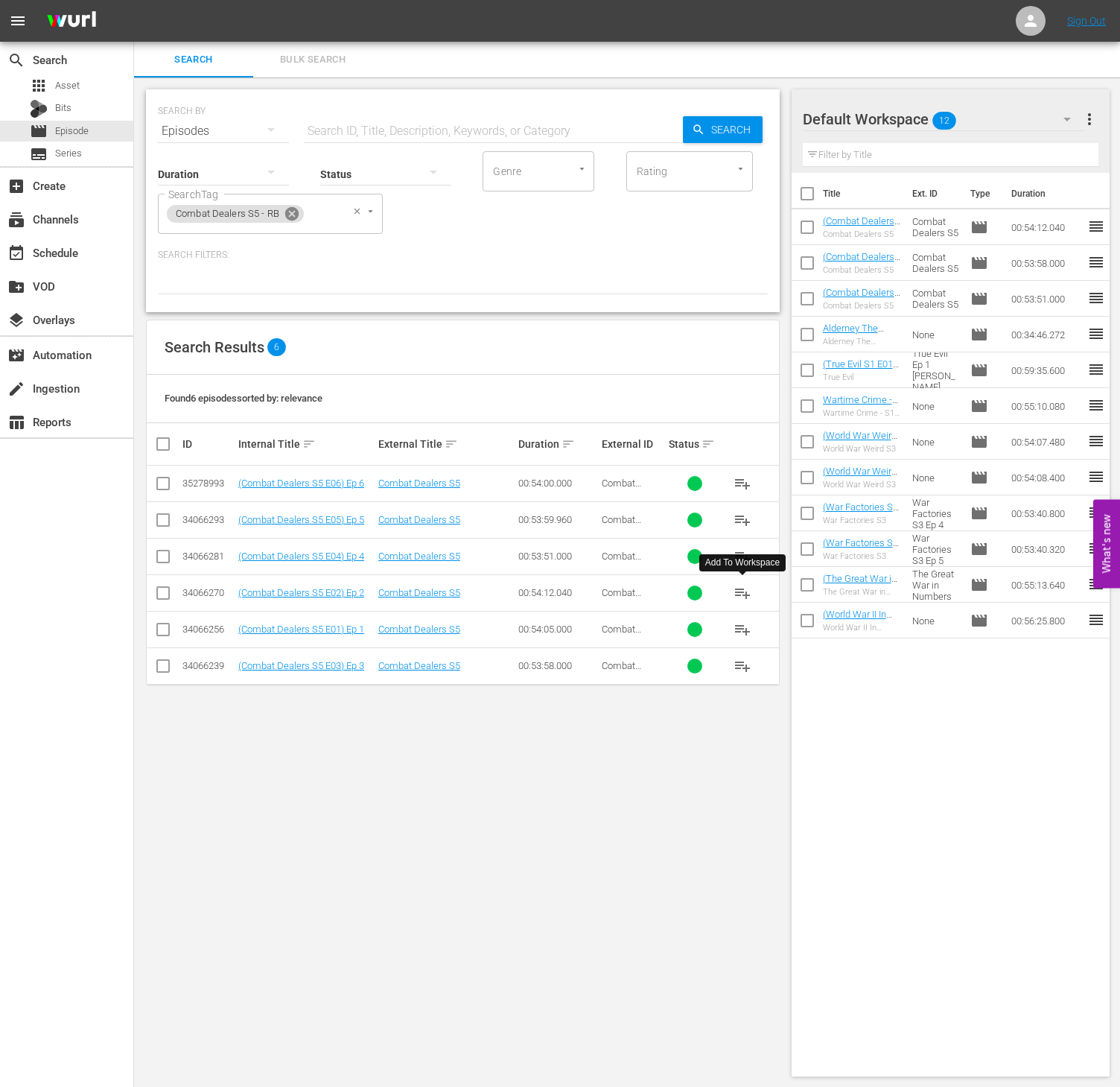
click at [295, 215] on icon at bounding box center [292, 214] width 14 height 14
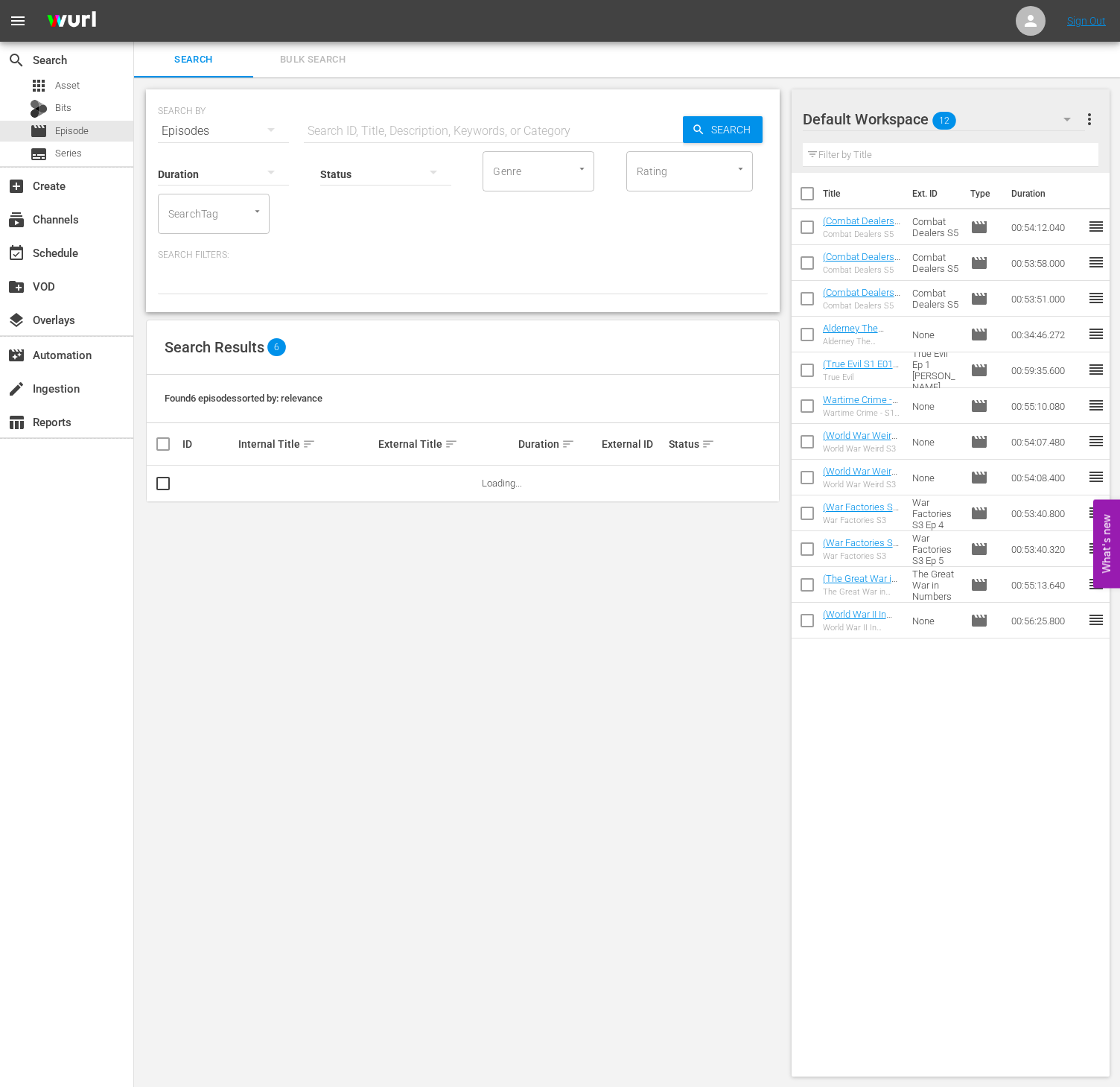
click at [240, 215] on div at bounding box center [249, 211] width 26 height 15
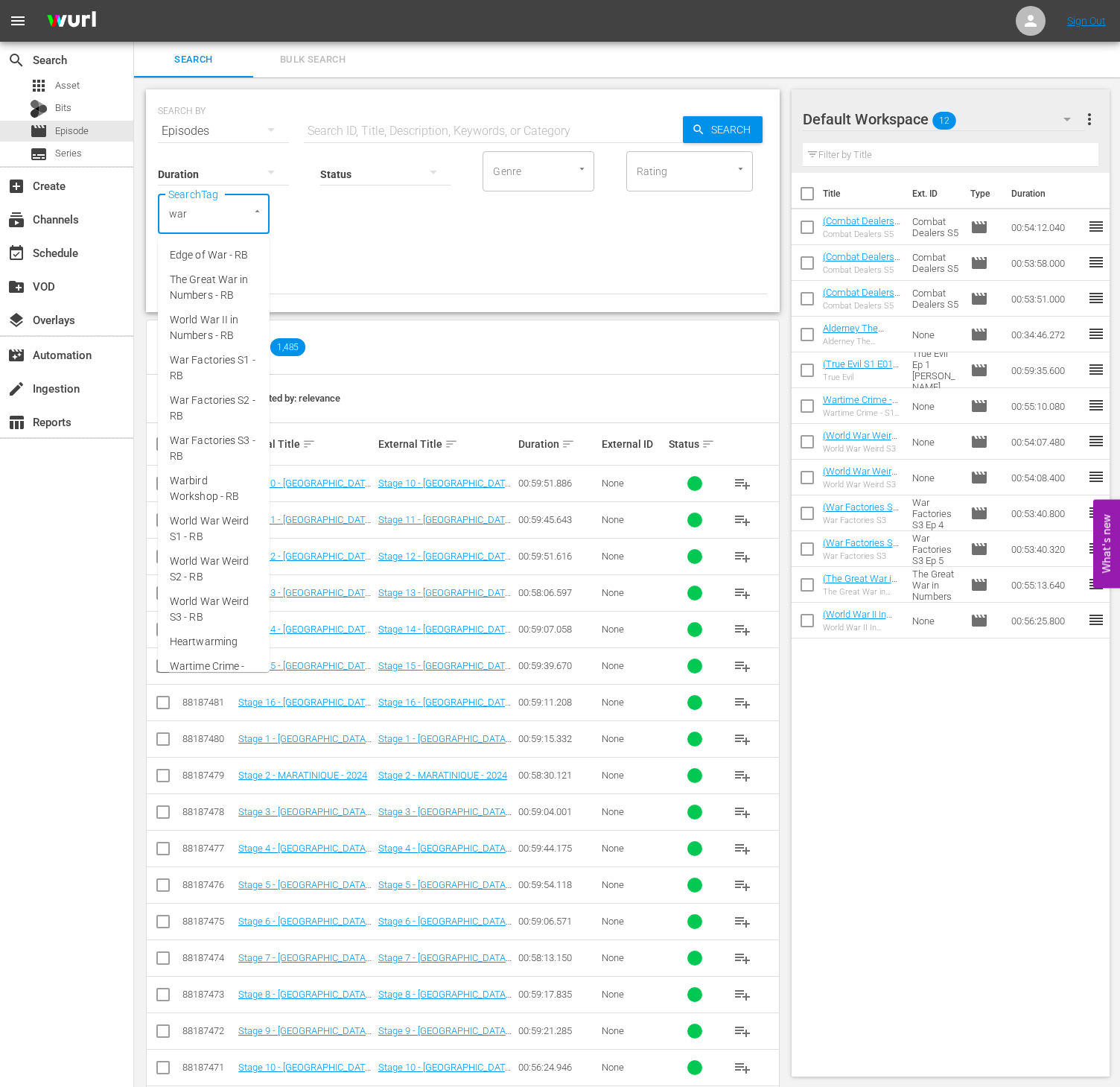
type input "war f"
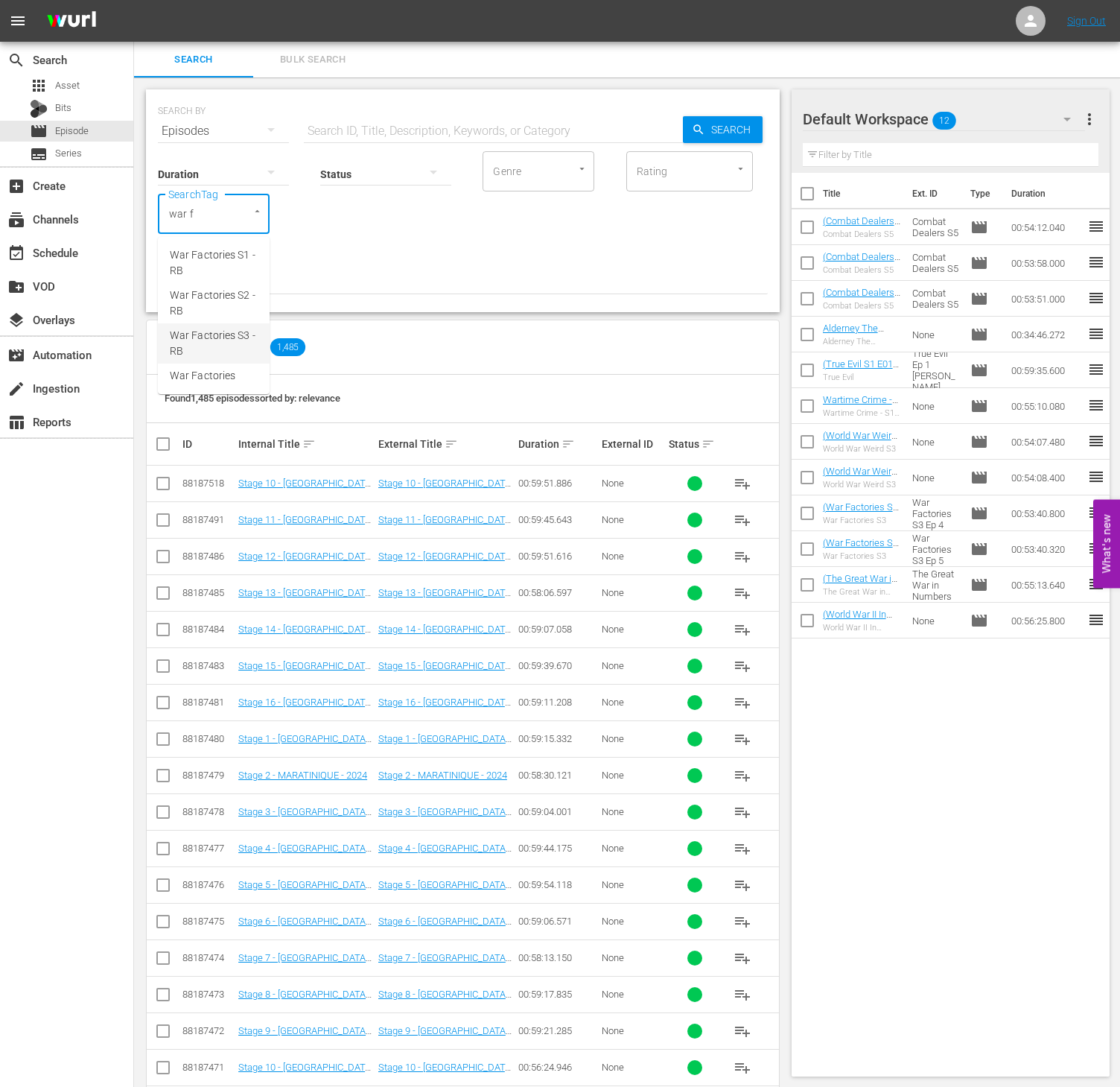
click at [257, 334] on span "War Factories S3 - RB" at bounding box center [214, 343] width 88 height 31
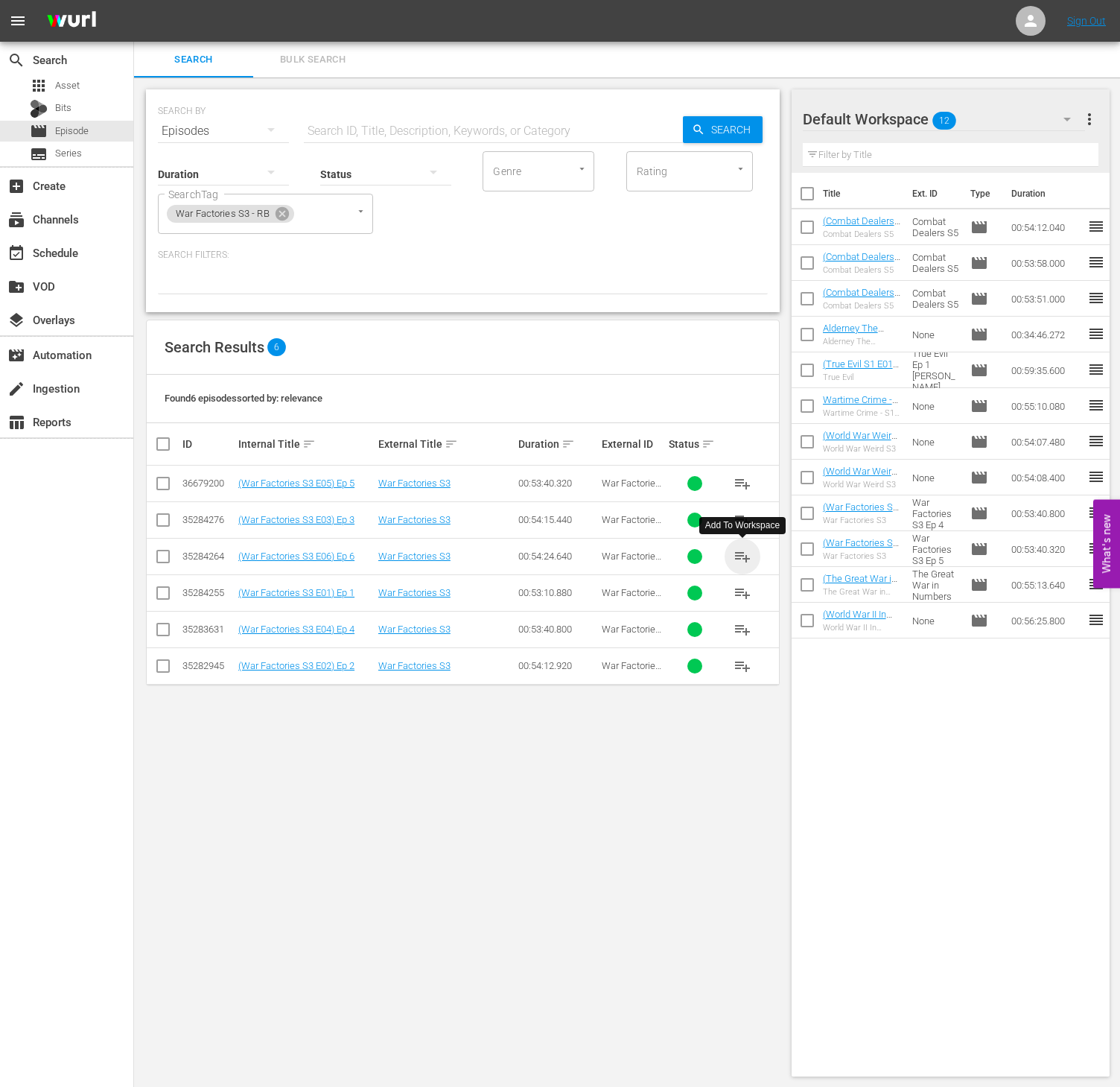
click at [742, 560] on span "playlist_add" at bounding box center [743, 557] width 18 height 18
click at [280, 213] on icon at bounding box center [282, 214] width 14 height 14
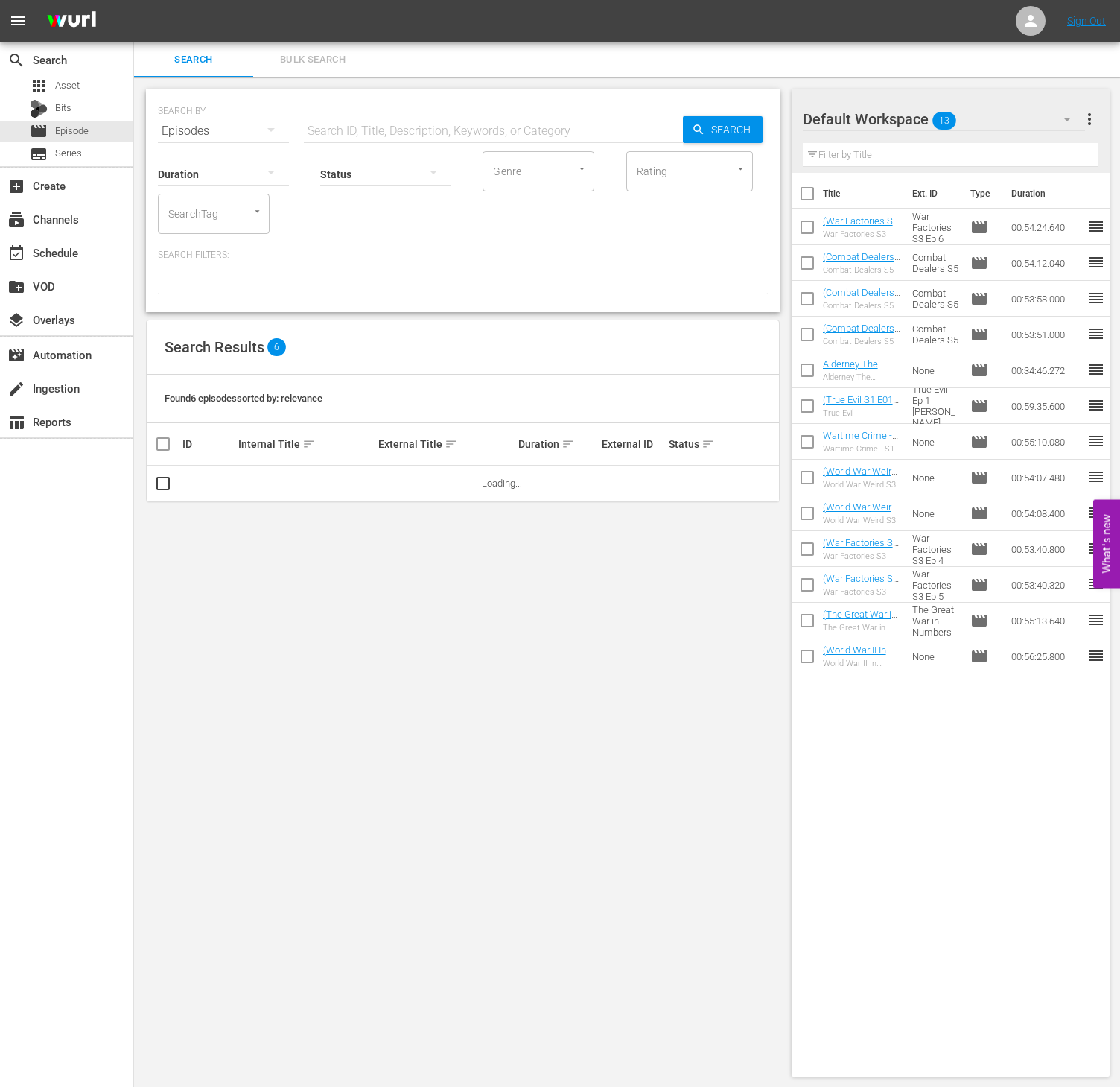
click at [224, 215] on div "SearchTag" at bounding box center [214, 214] width 112 height 40
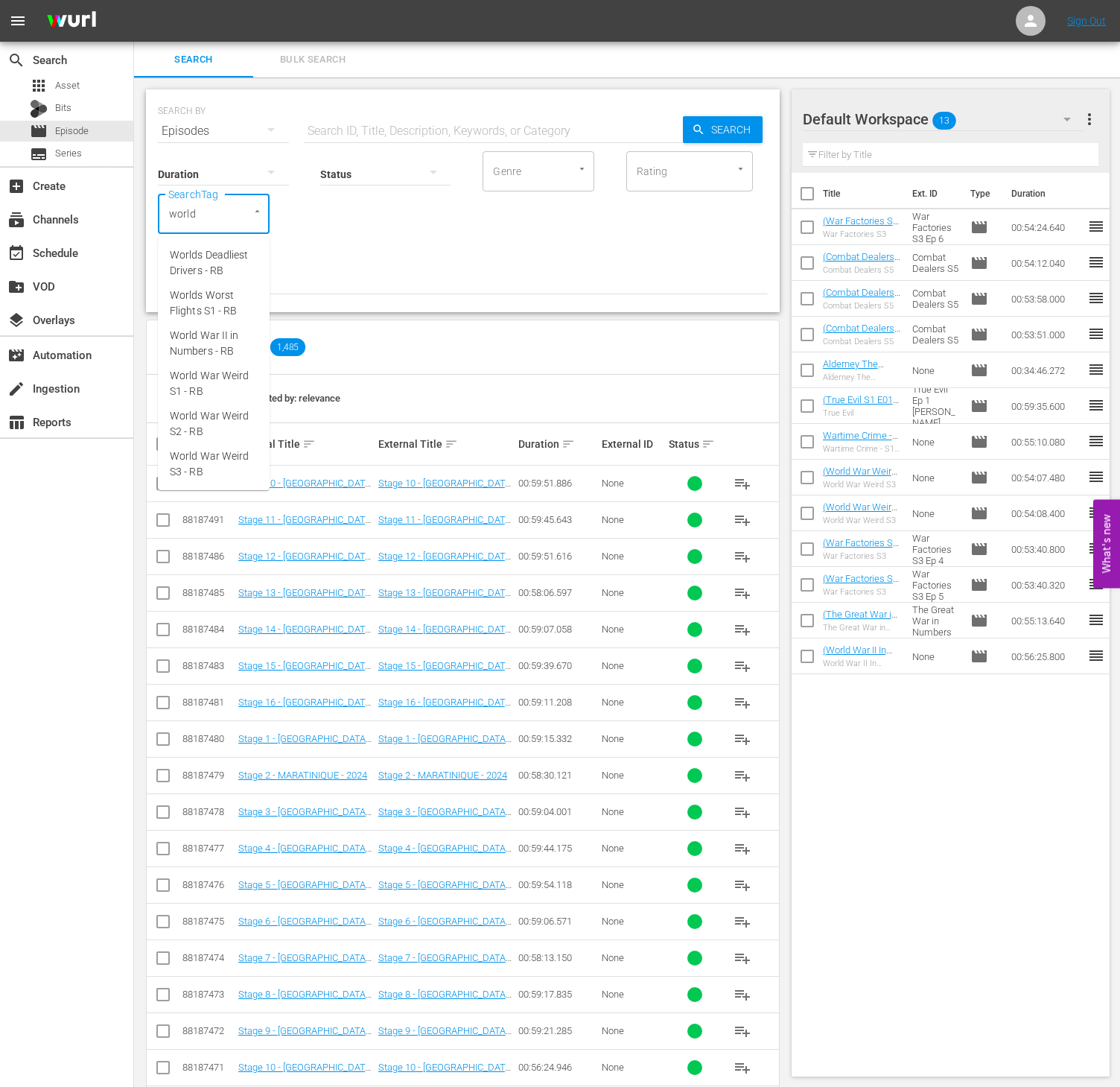
type input "world"
click at [206, 389] on span "World War Weird S3 - RB" at bounding box center [214, 383] width 88 height 31
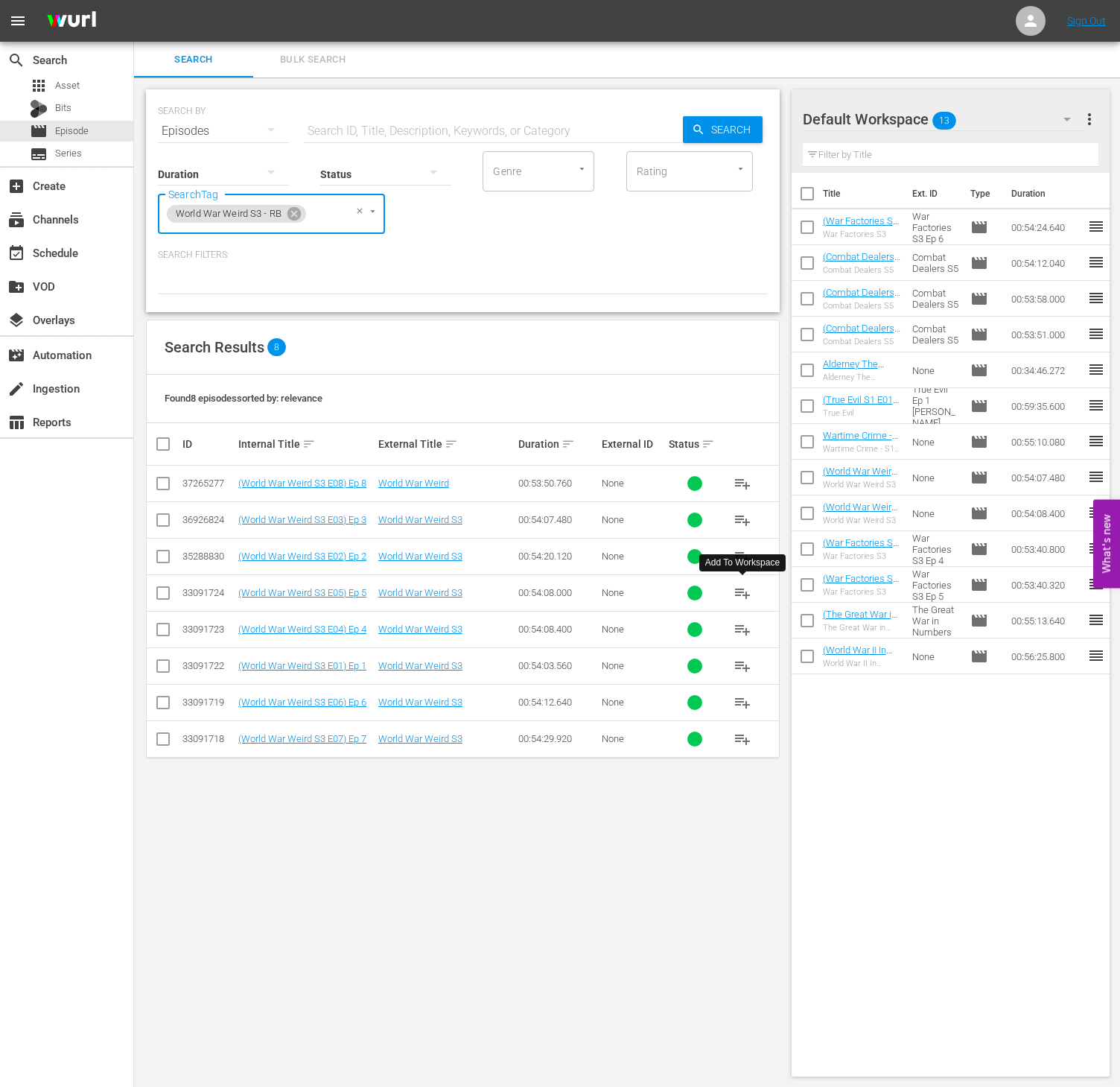
click at [742, 591] on span "playlist_add" at bounding box center [743, 593] width 18 height 18
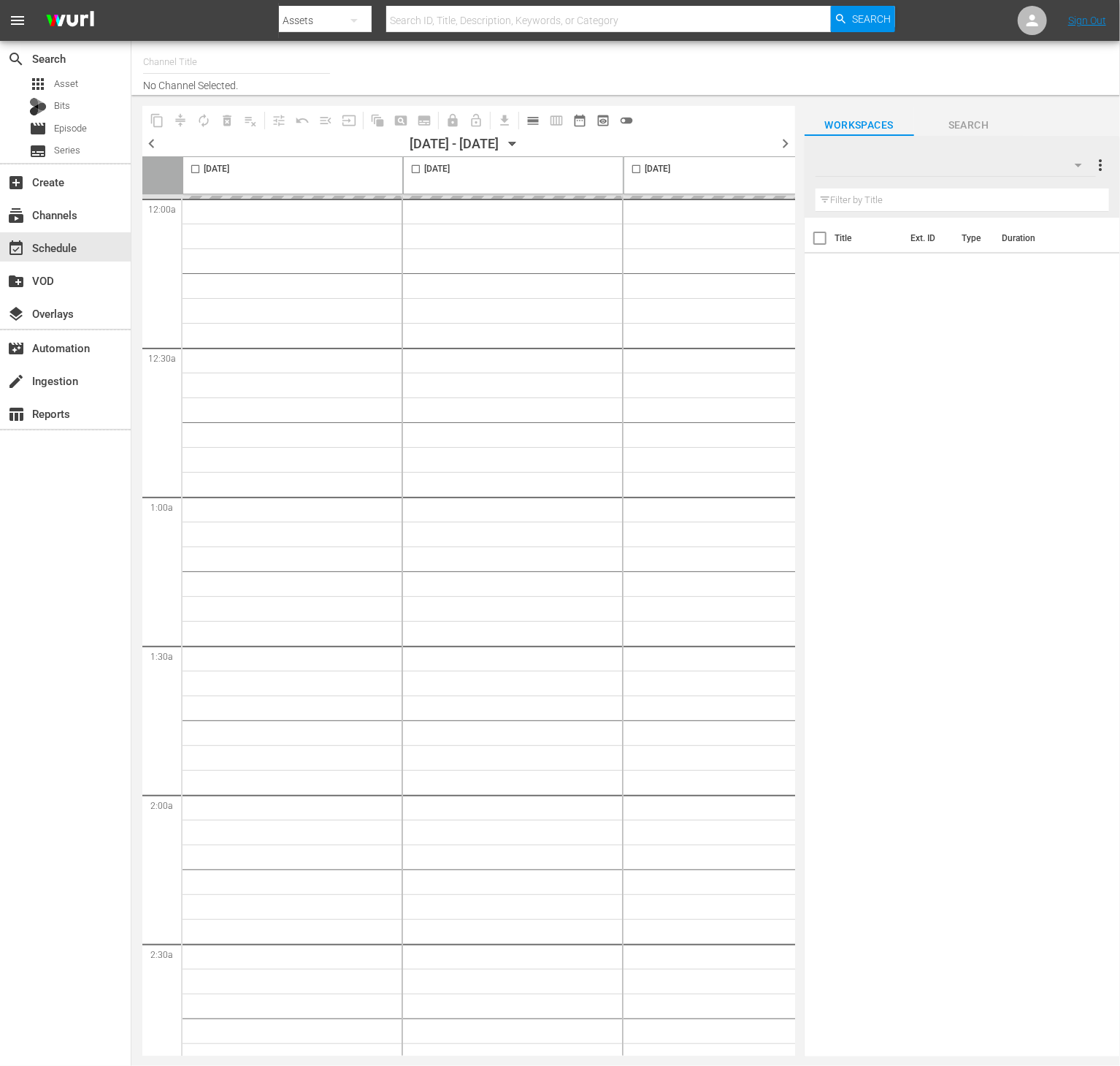
type input "Conflict (1336)"
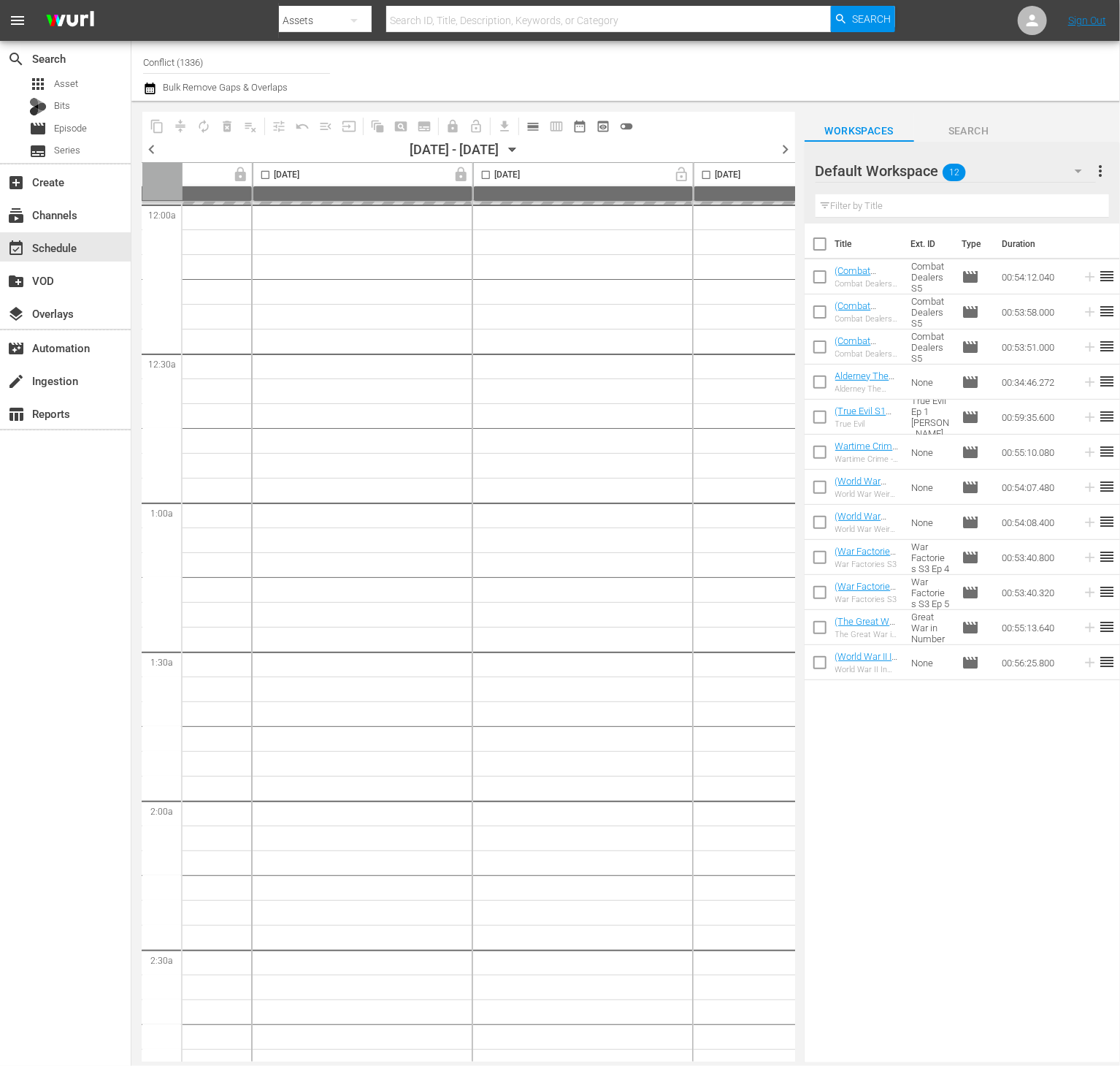
scroll to position [0, 378]
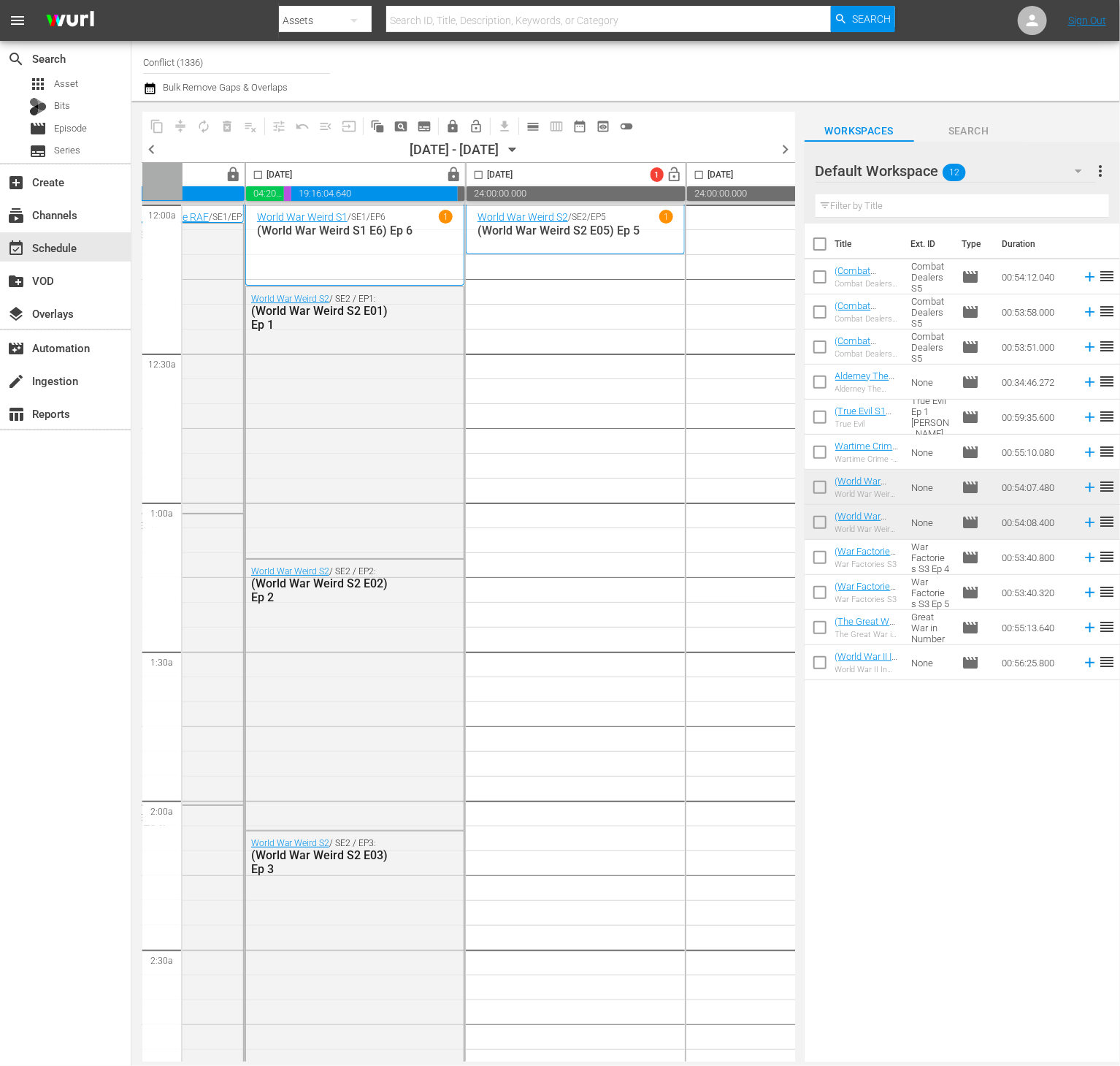
click at [822, 248] on input "checkbox" at bounding box center [819, 247] width 30 height 30
checkbox input "true"
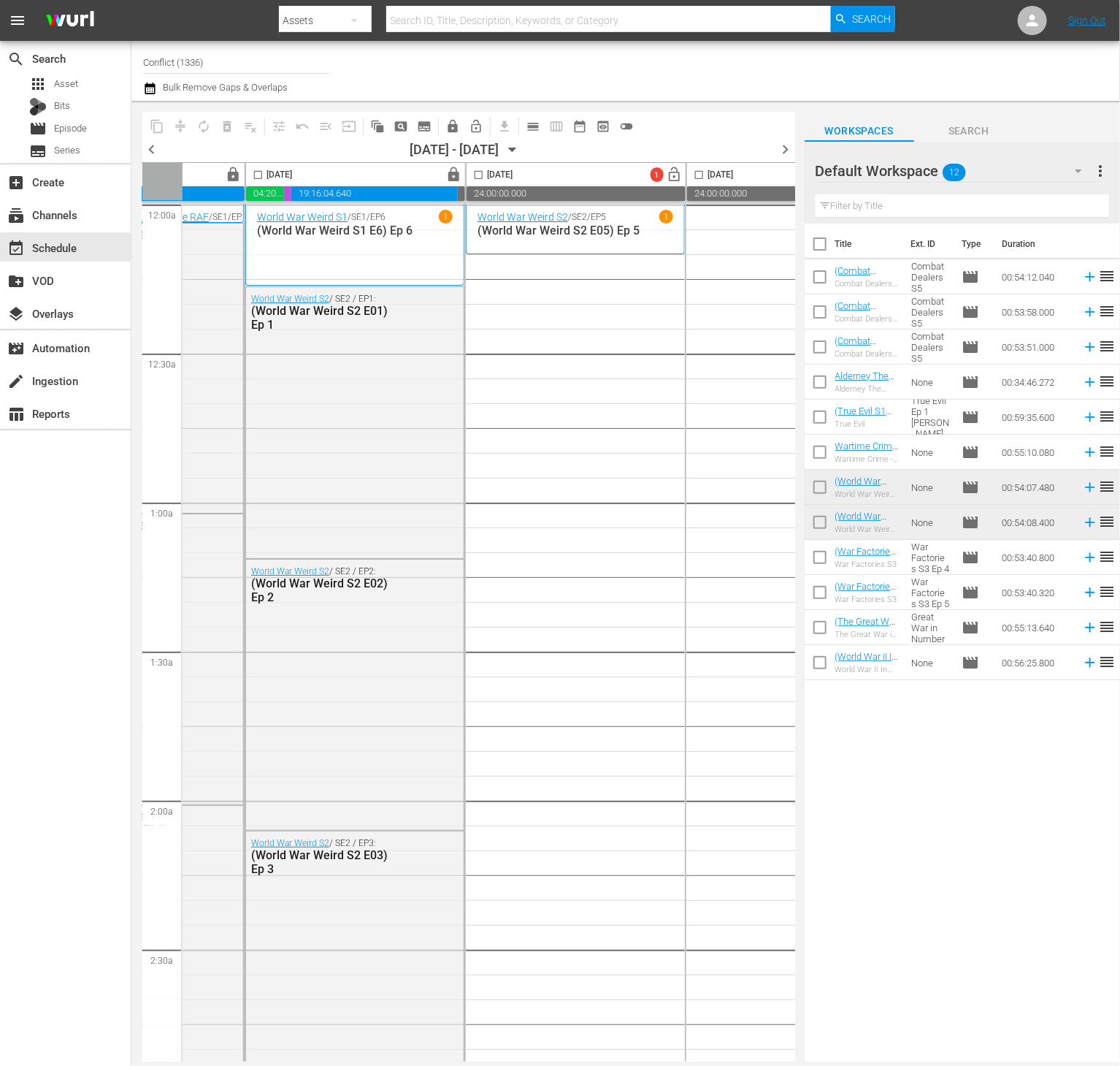
checkbox input "true"
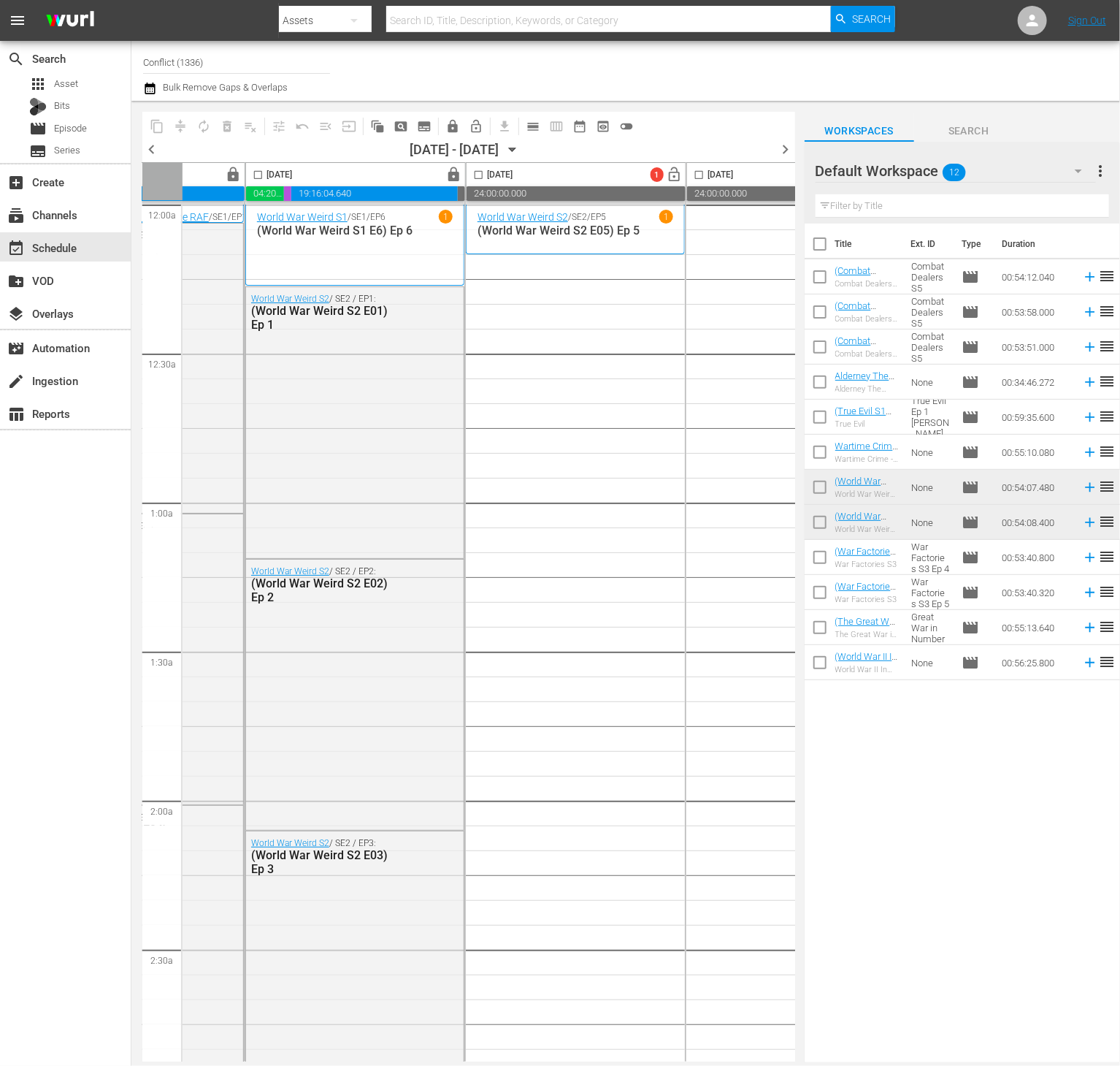
checkbox input "true"
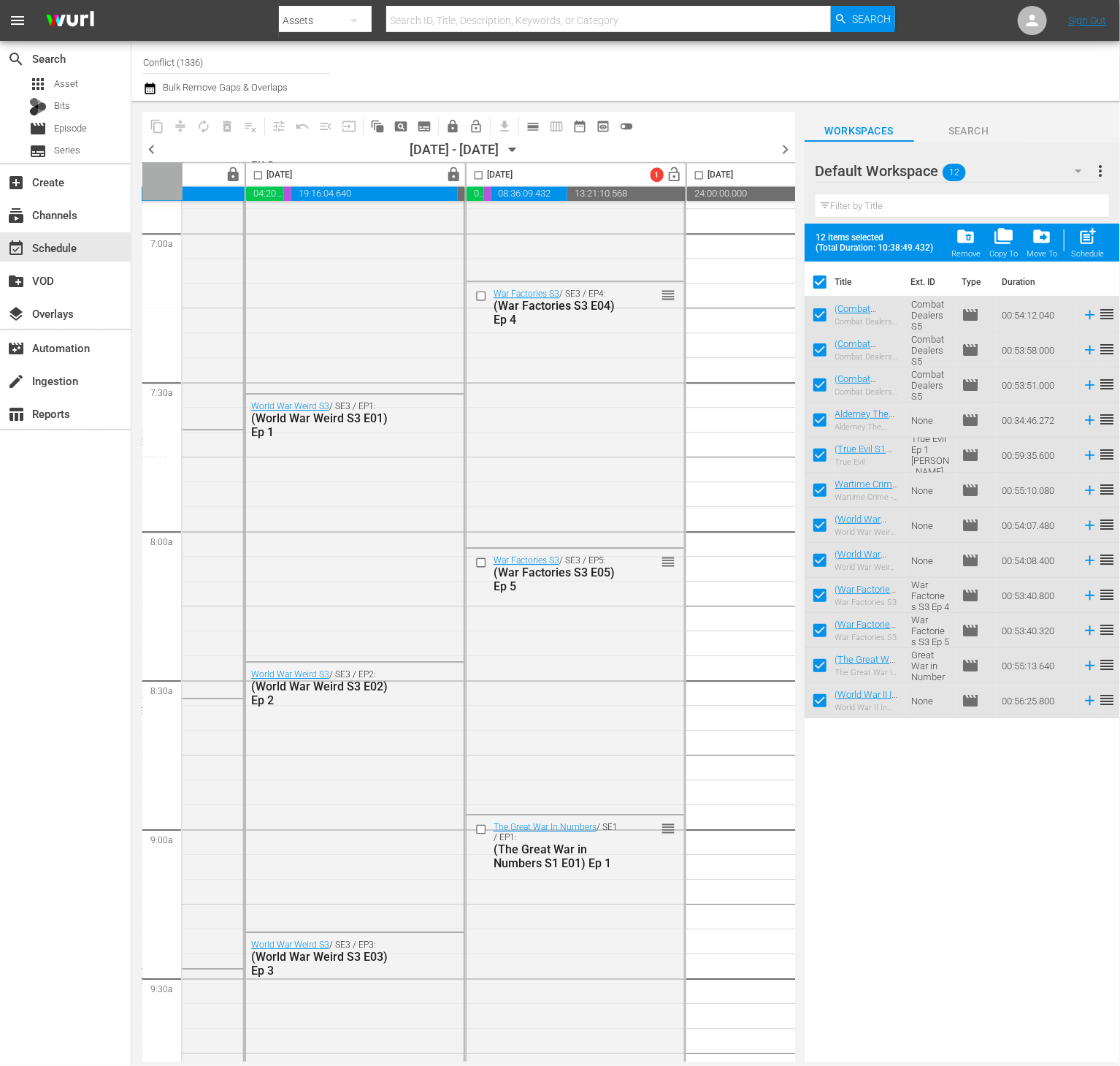
scroll to position [2285, 378]
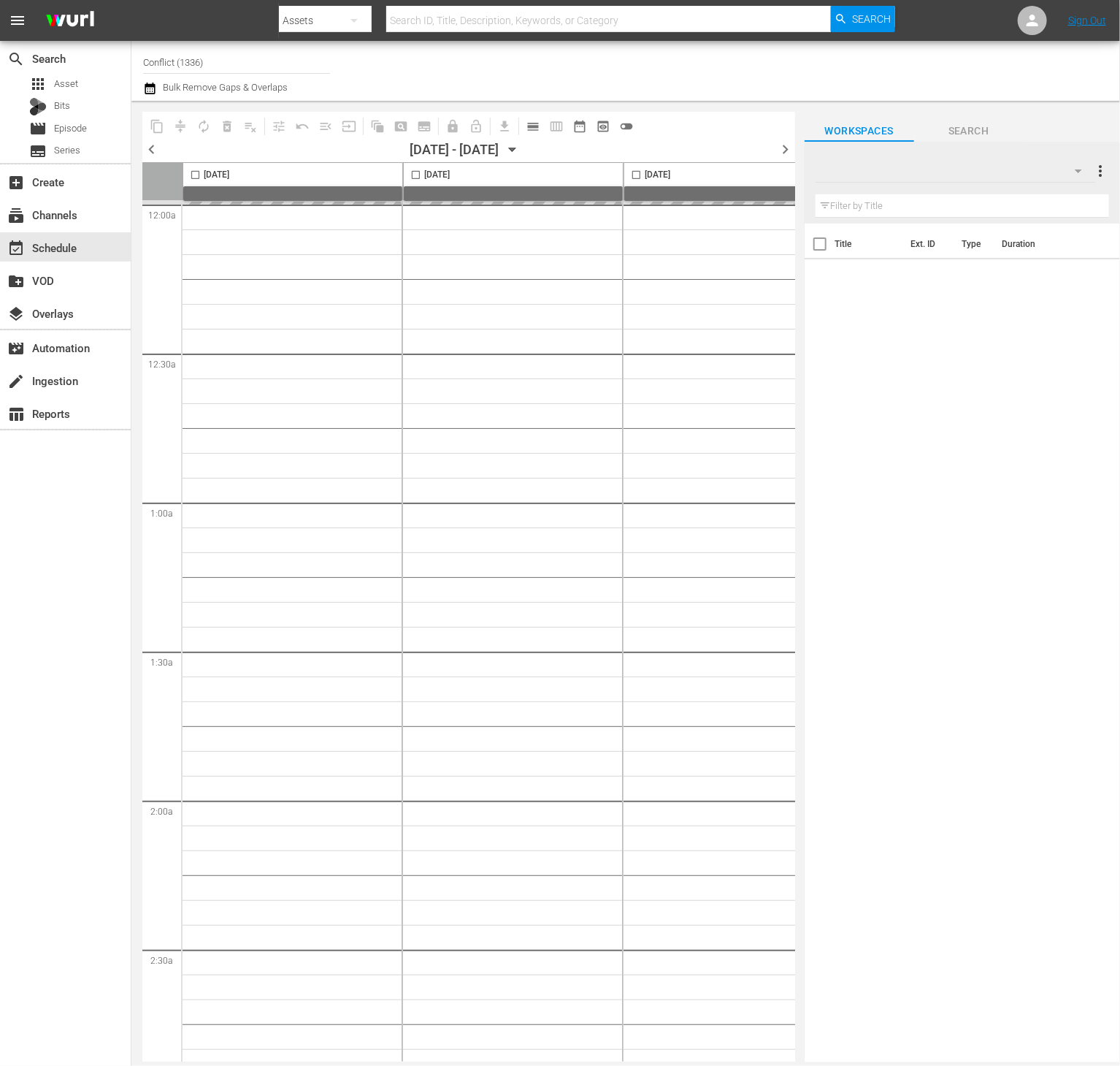
type input "Conflict (1336)"
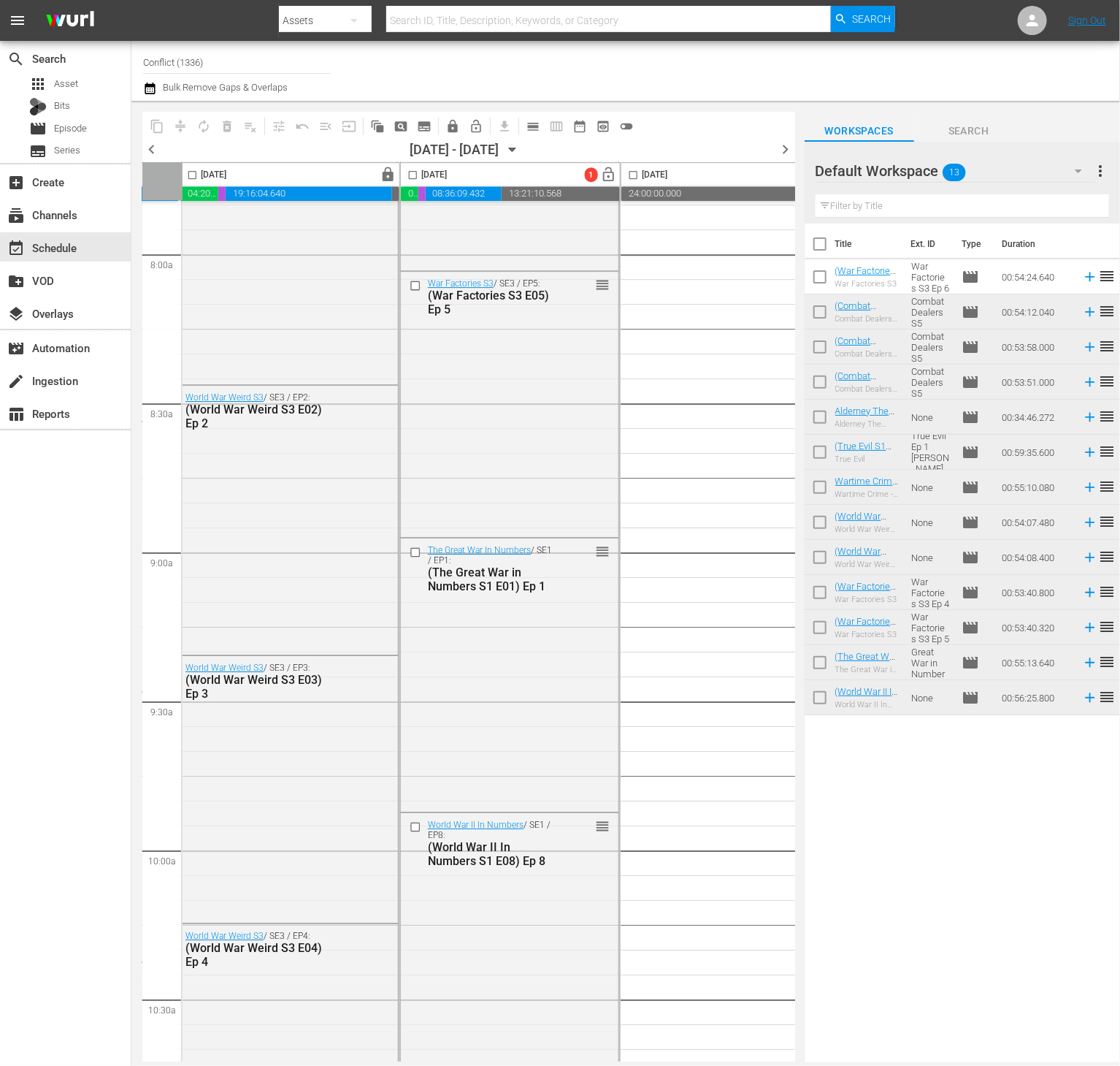
scroll to position [2352, 444]
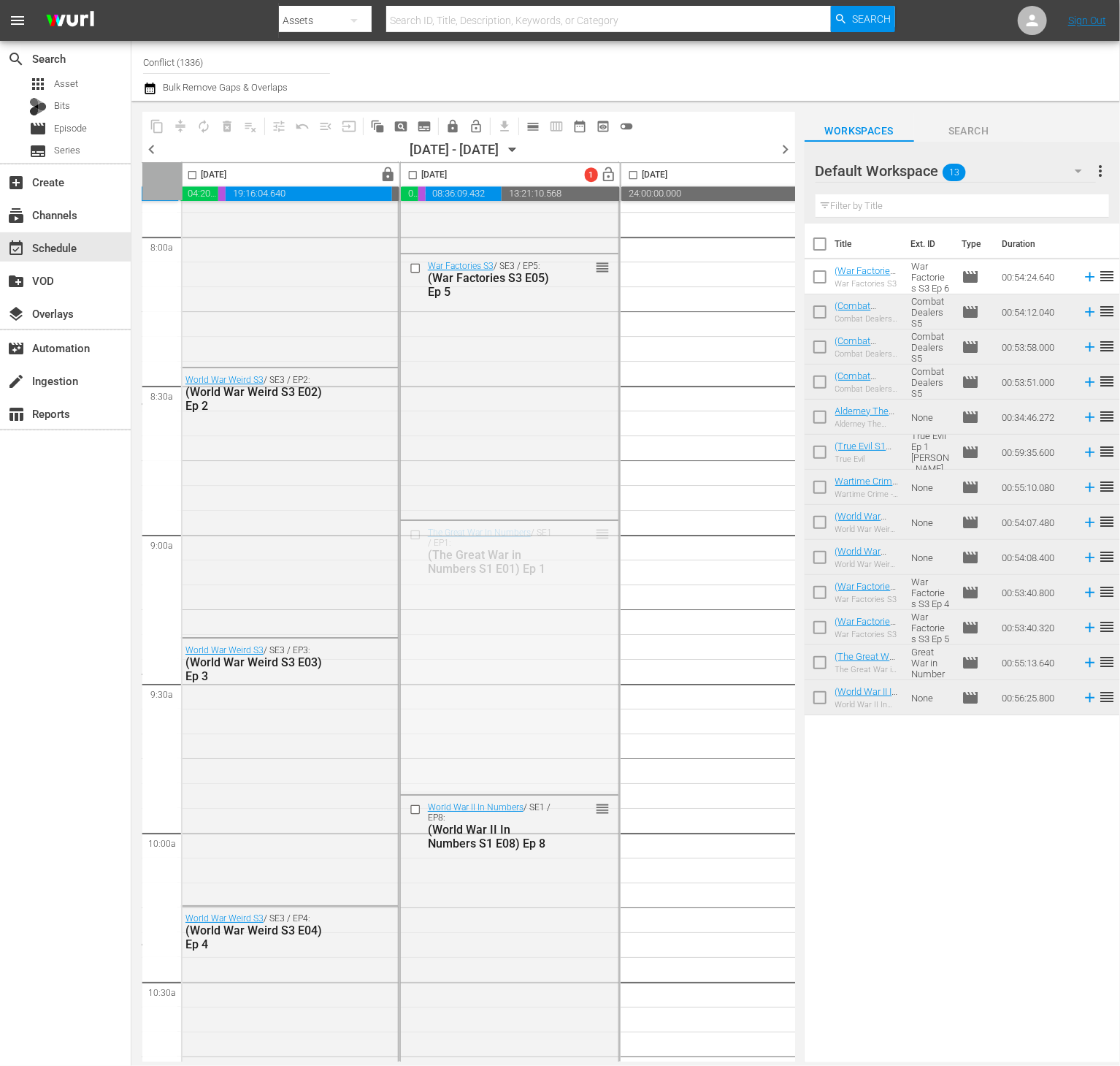
drag, startPoint x: 598, startPoint y: 530, endPoint x: 575, endPoint y: 691, distance: 162.6
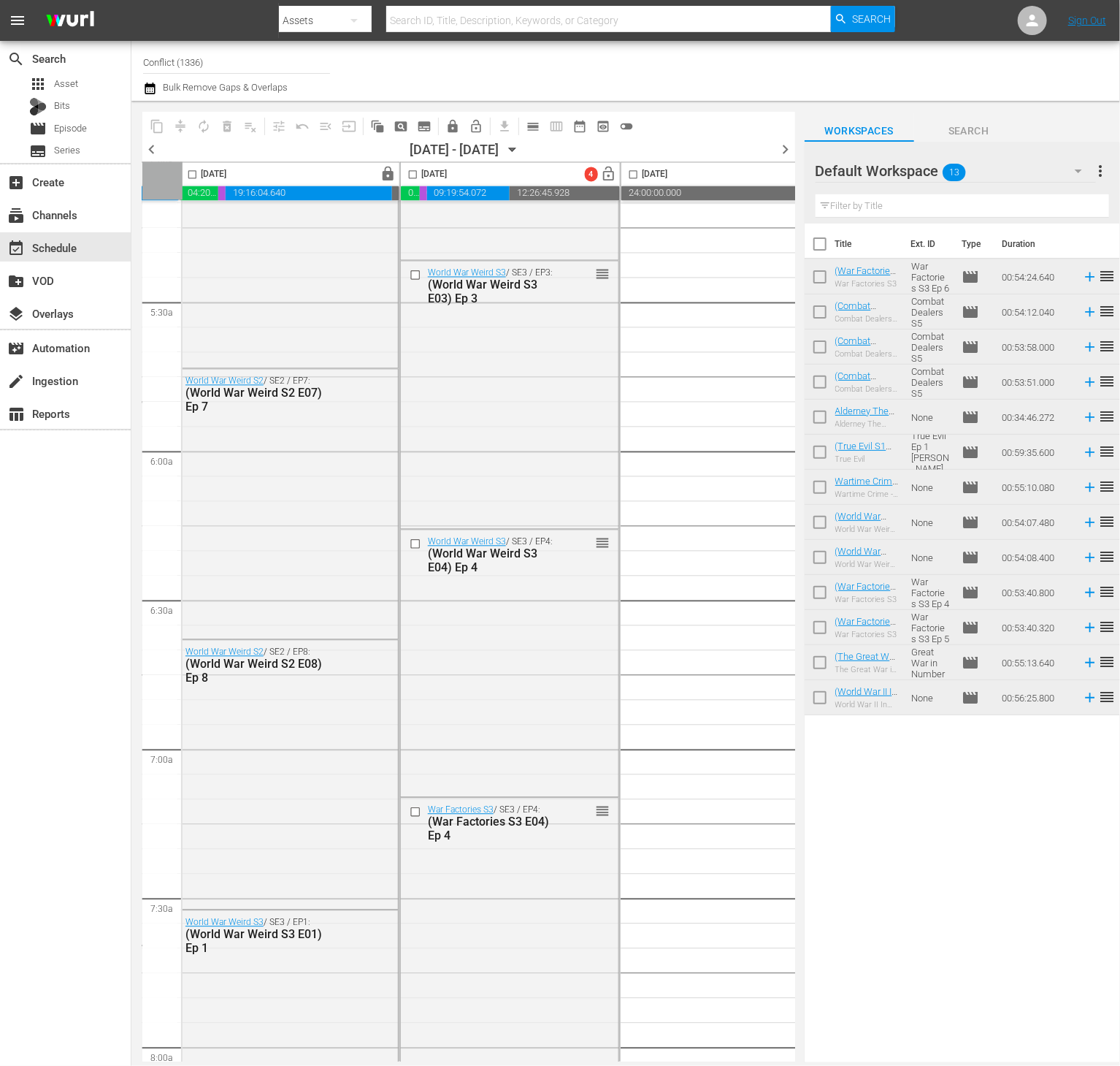
scroll to position [1510, 444]
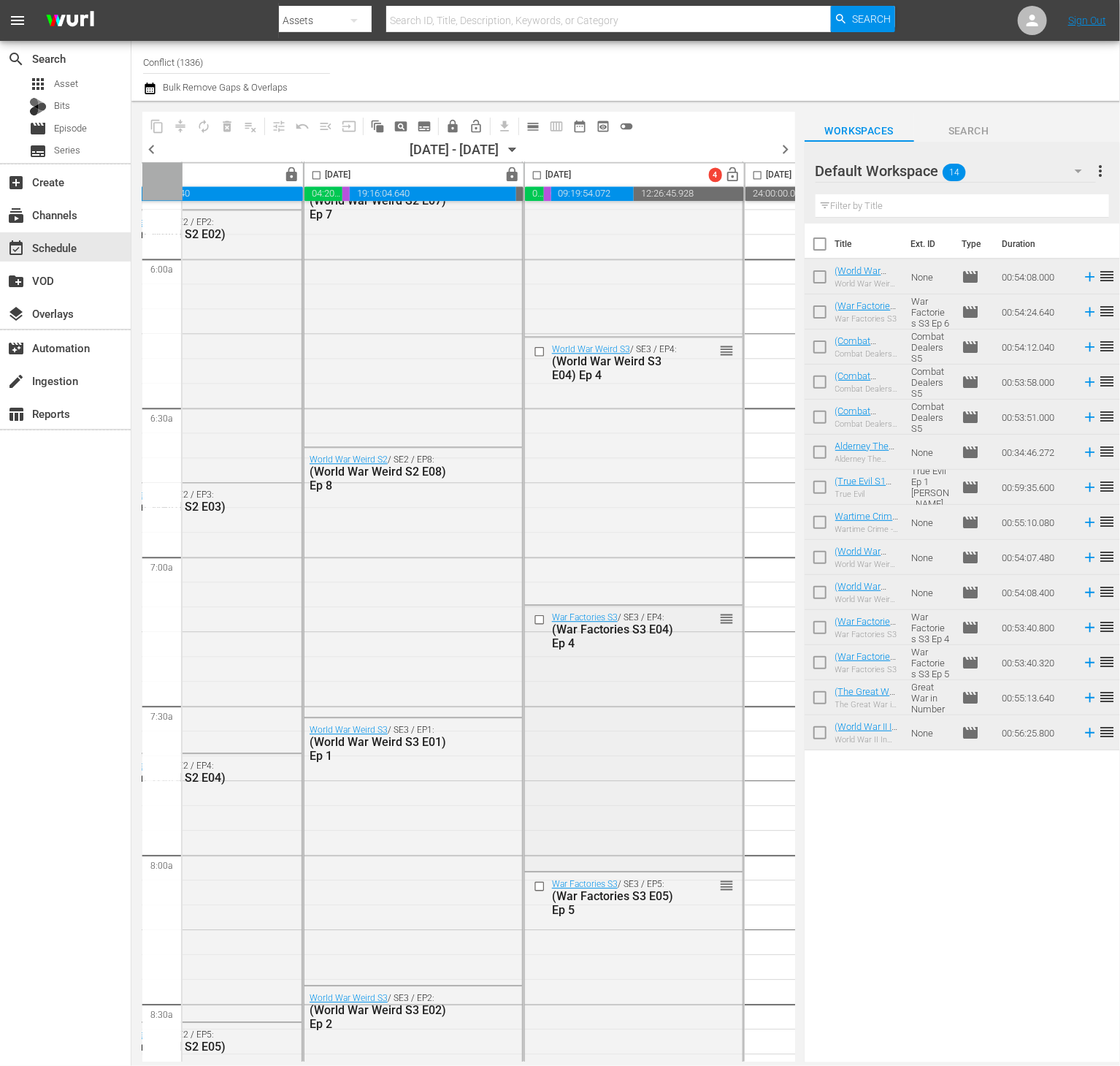
scroll to position [1718, 320]
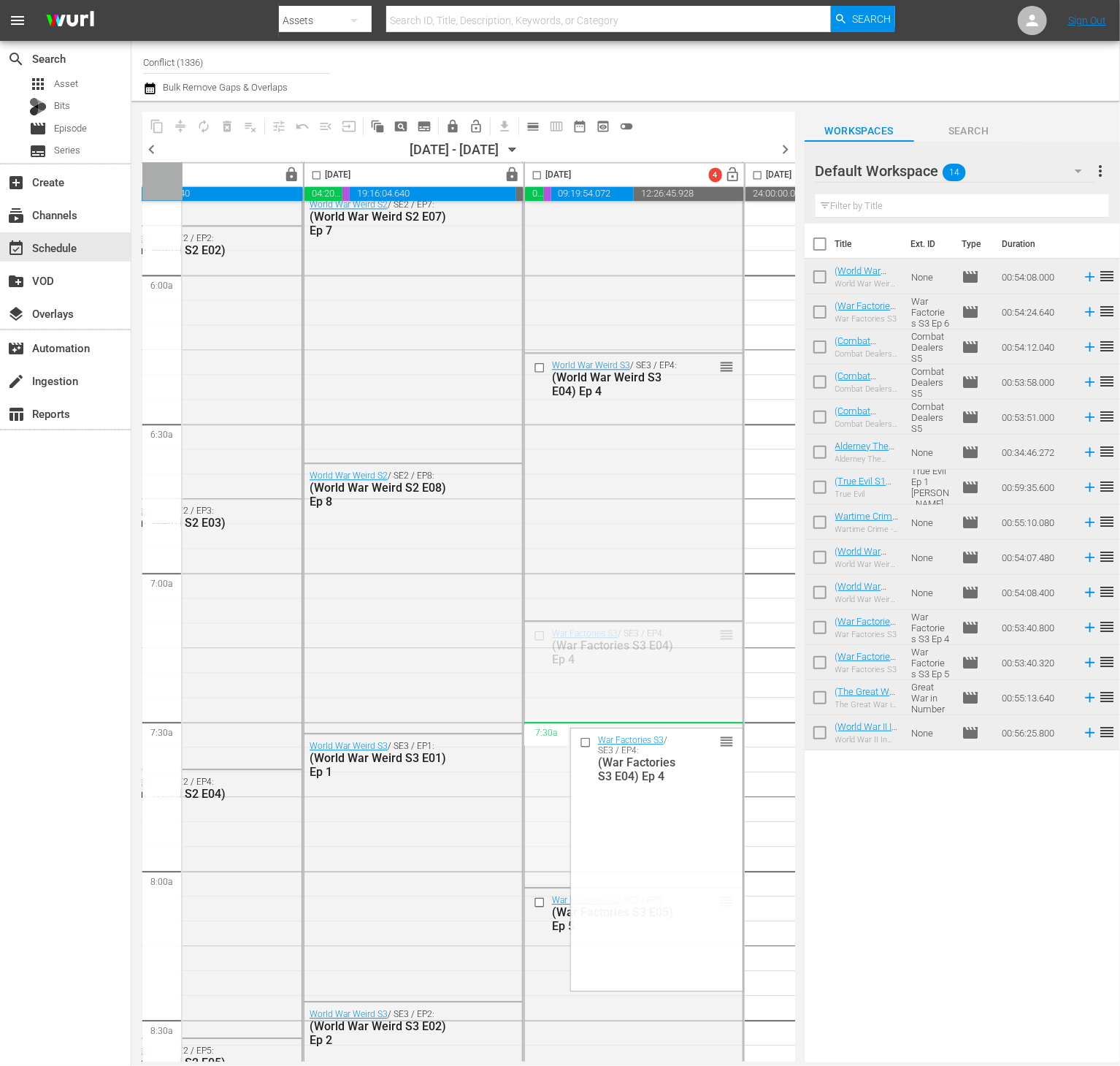
drag, startPoint x: 717, startPoint y: 639, endPoint x: 717, endPoint y: 748, distance: 109.0
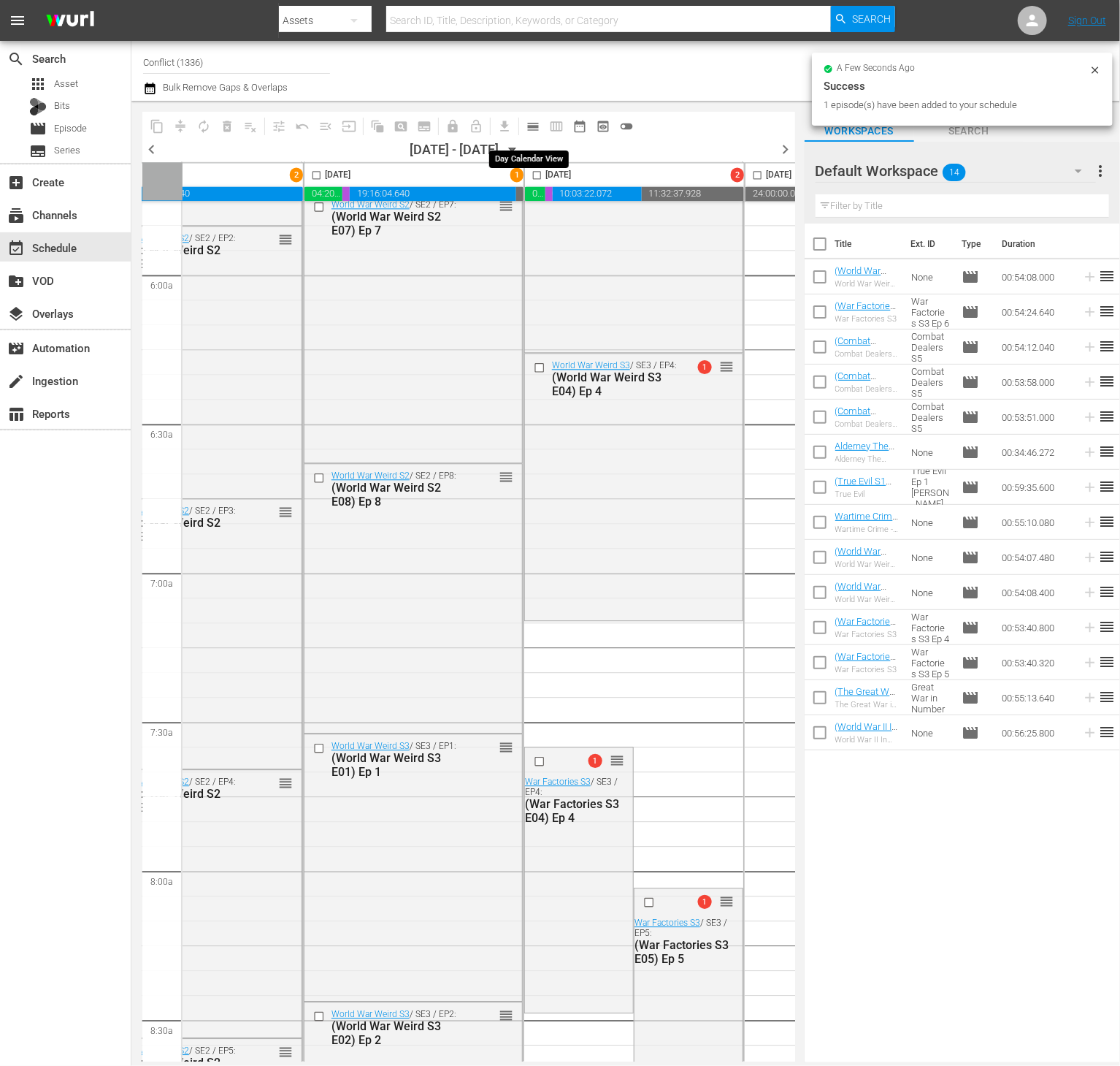
click at [534, 130] on span "calendar_view_day_outlined" at bounding box center [533, 126] width 14 height 14
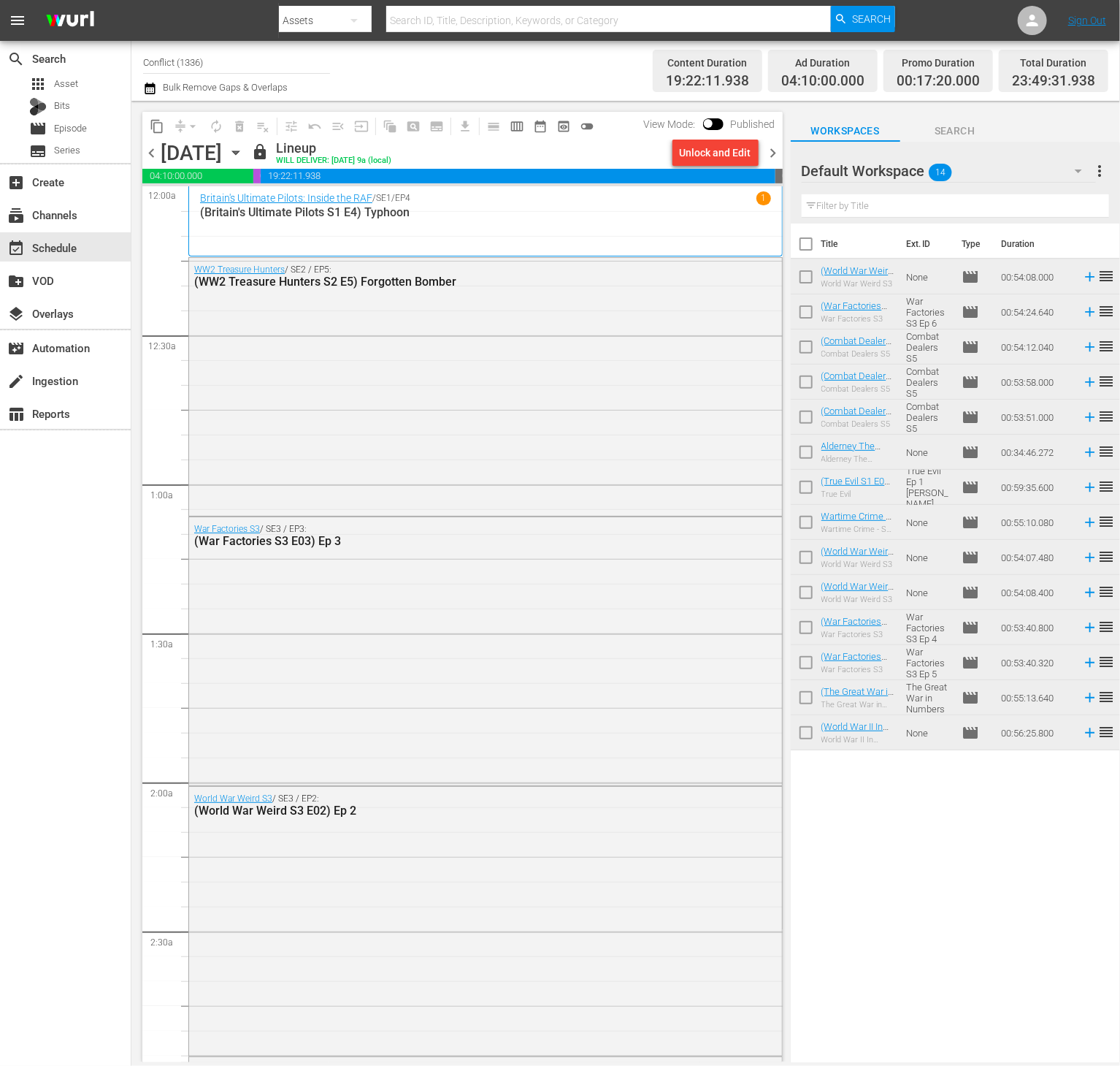
click at [766, 154] on span "chevron_right" at bounding box center [773, 153] width 18 height 18
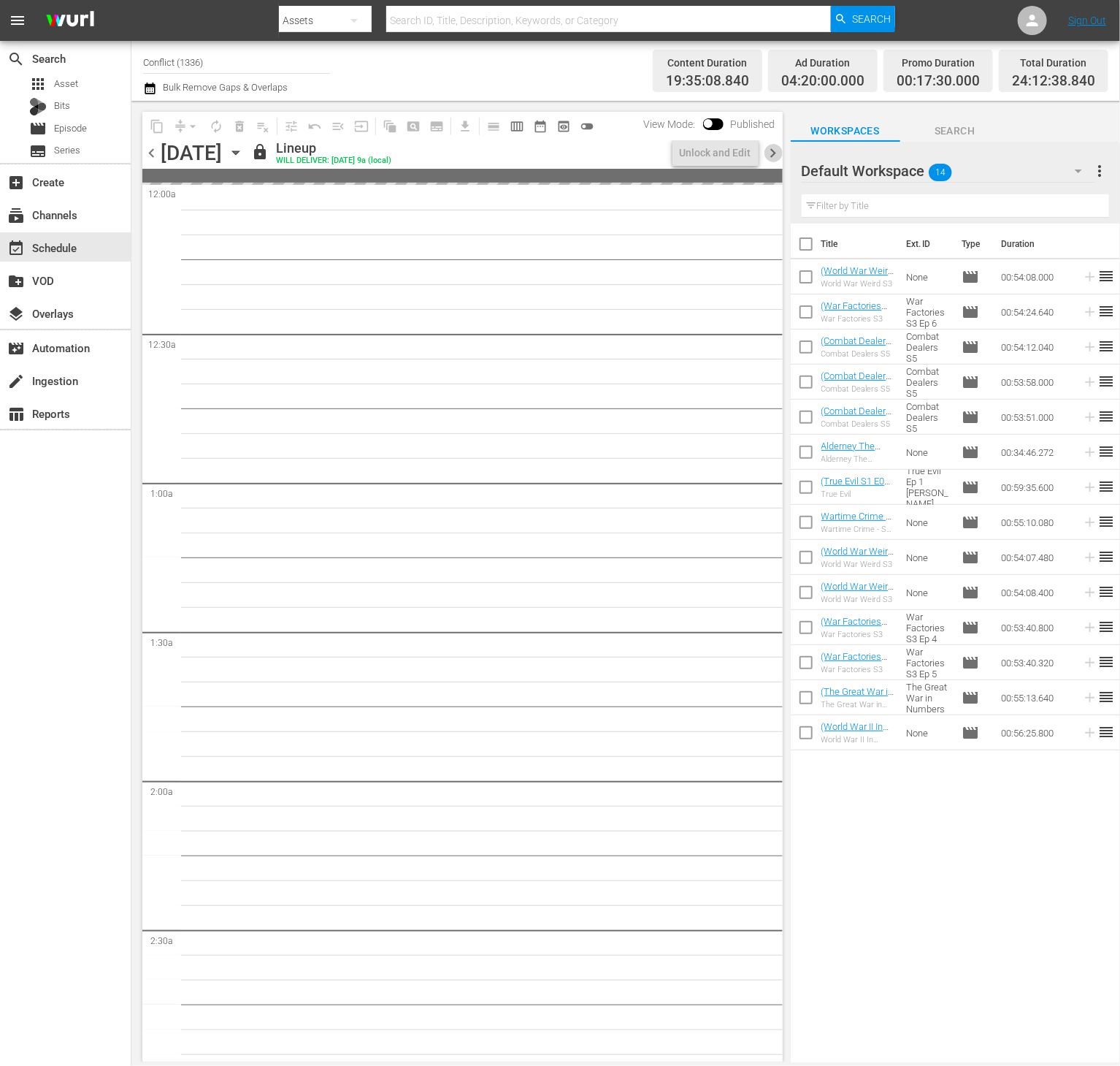
click at [766, 154] on span "chevron_right" at bounding box center [773, 153] width 18 height 18
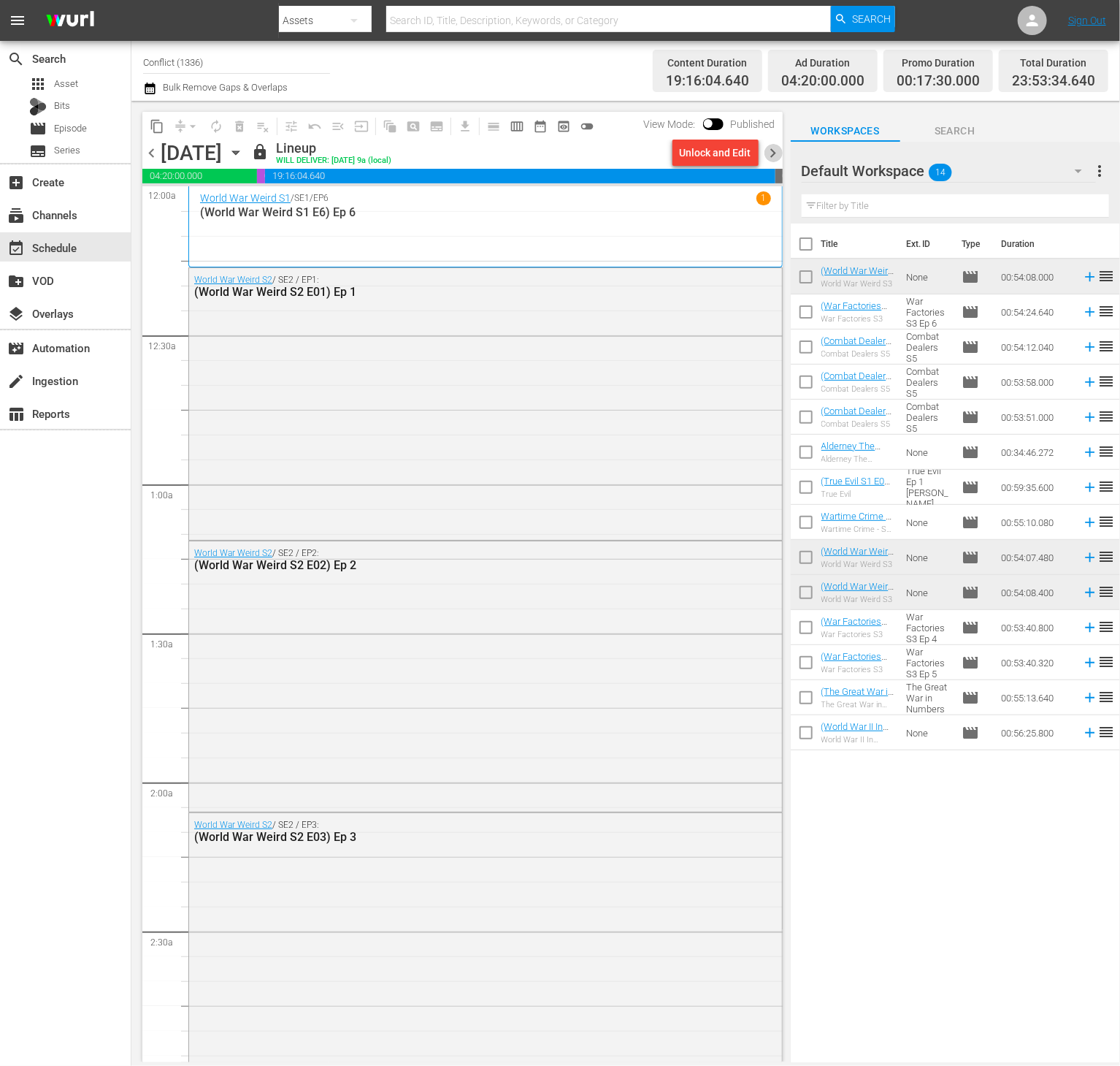
click at [765, 152] on span "chevron_right" at bounding box center [773, 153] width 18 height 18
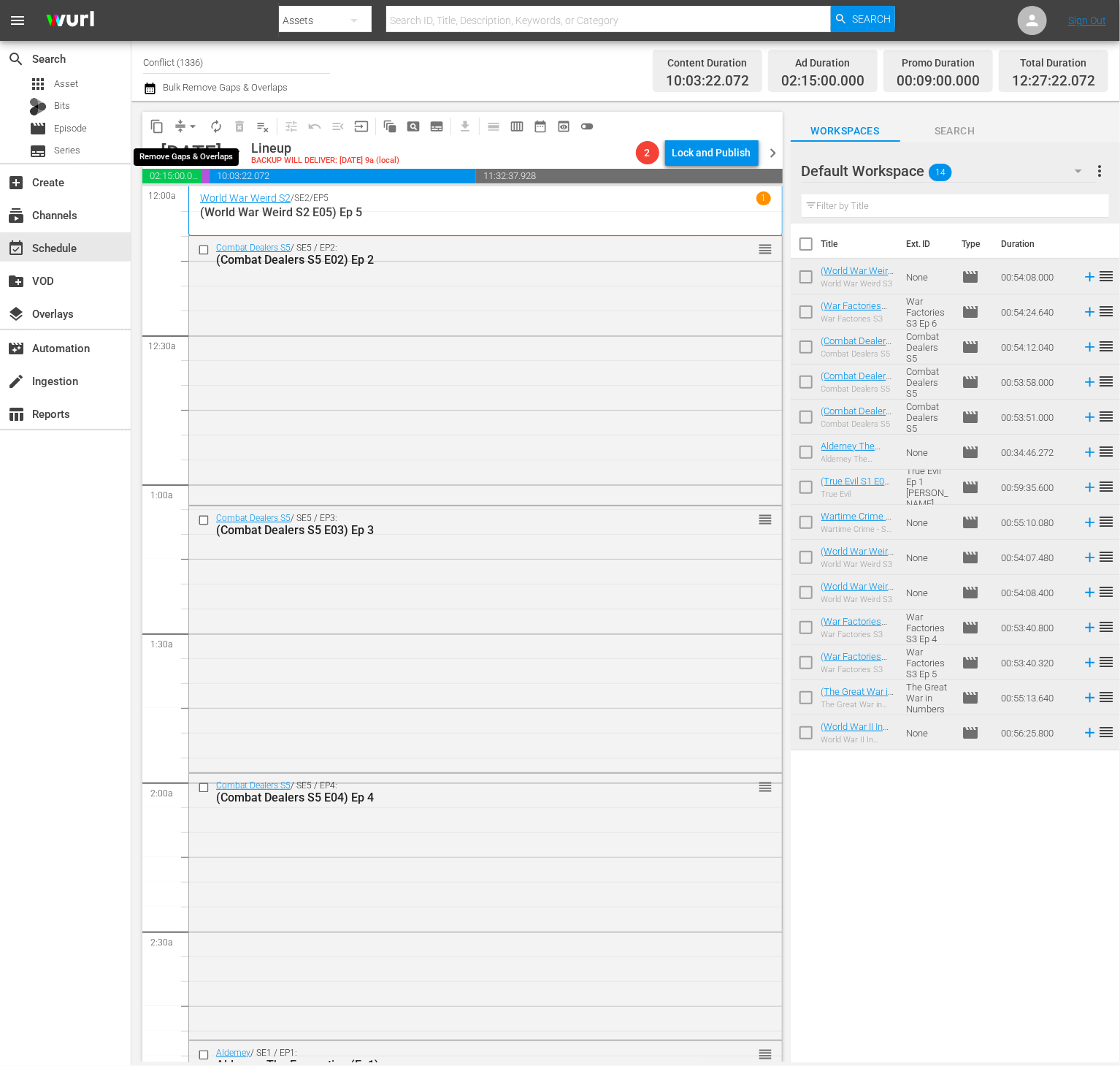
click at [184, 127] on button "arrow_drop_down" at bounding box center [193, 127] width 23 height 23
click at [199, 203] on li "Align to End of Previous Day" at bounding box center [194, 203] width 153 height 24
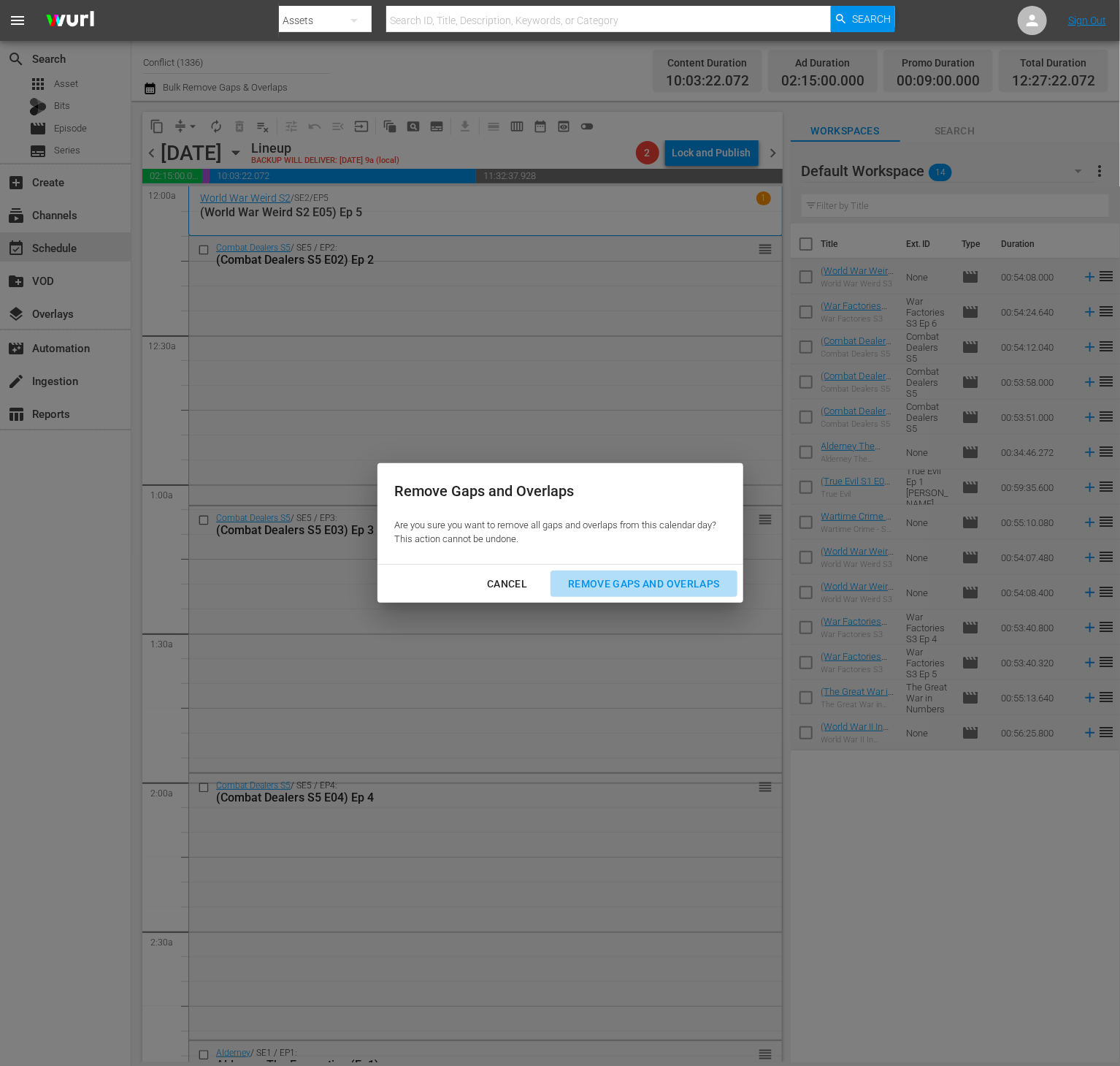
click at [619, 574] on div "Remove Gaps and Overlaps" at bounding box center [644, 583] width 175 height 18
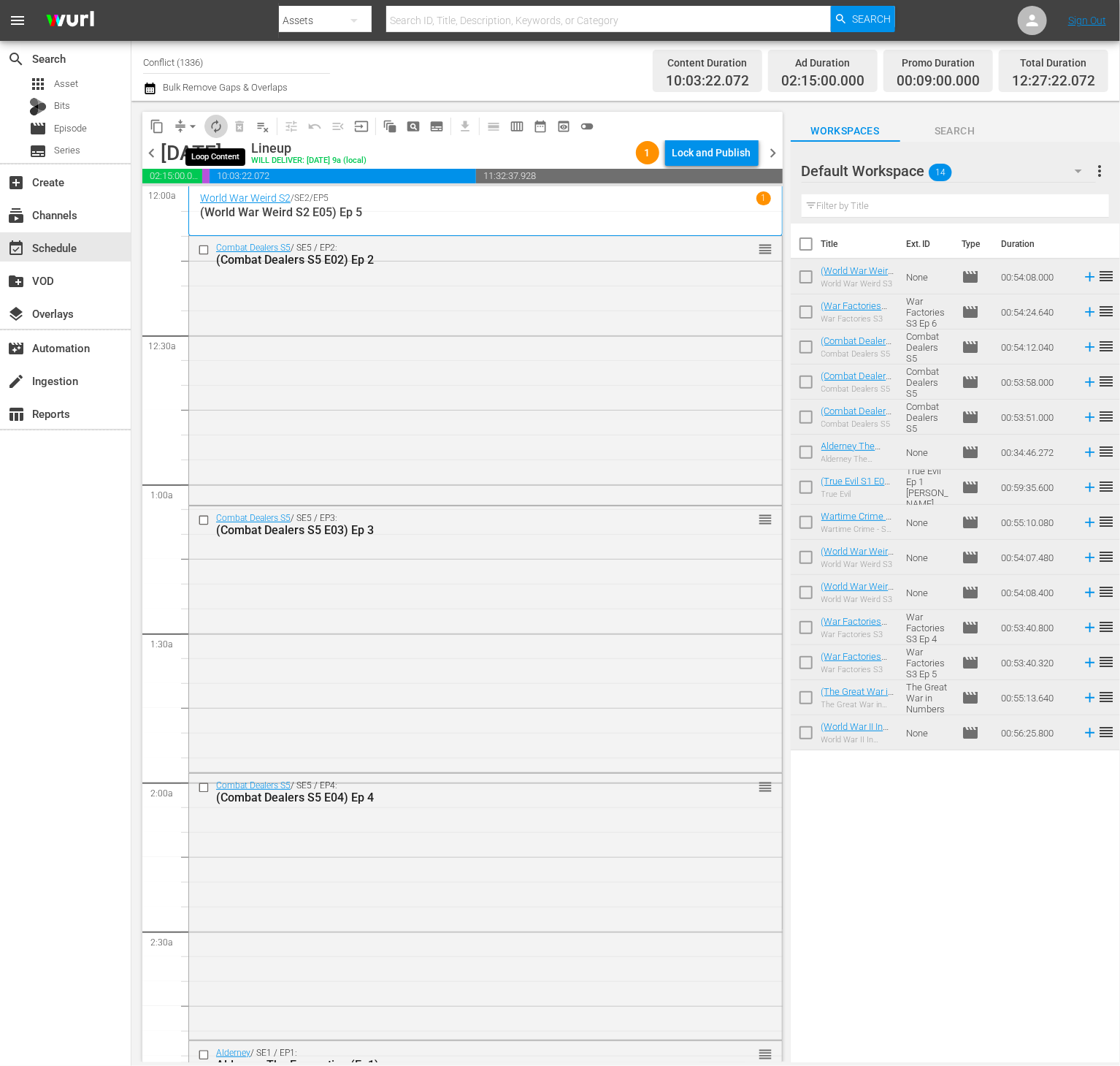
click at [222, 127] on span "autorenew_outlined" at bounding box center [216, 126] width 14 height 14
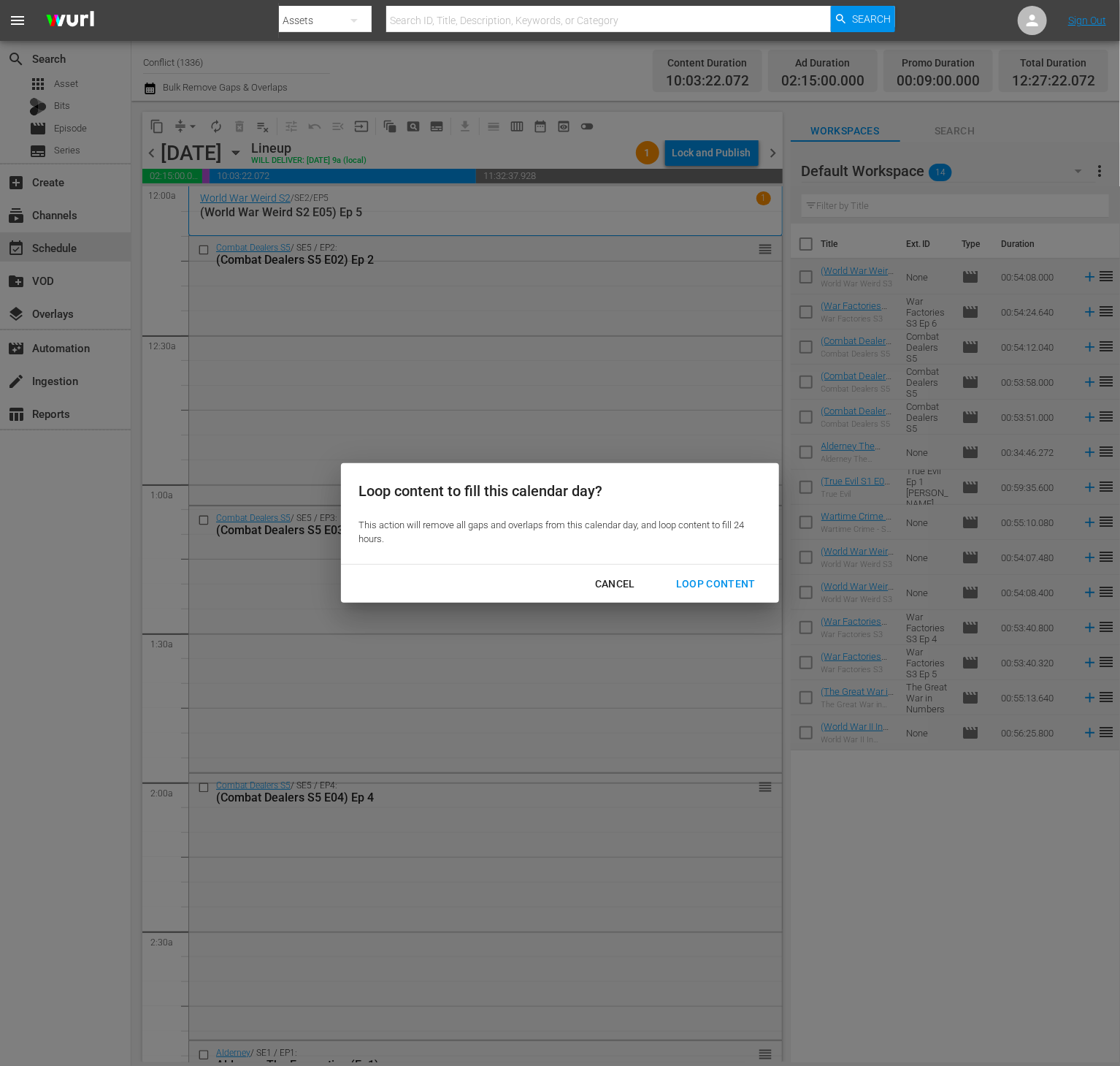
click at [721, 586] on div "Loop Content" at bounding box center [715, 583] width 103 height 18
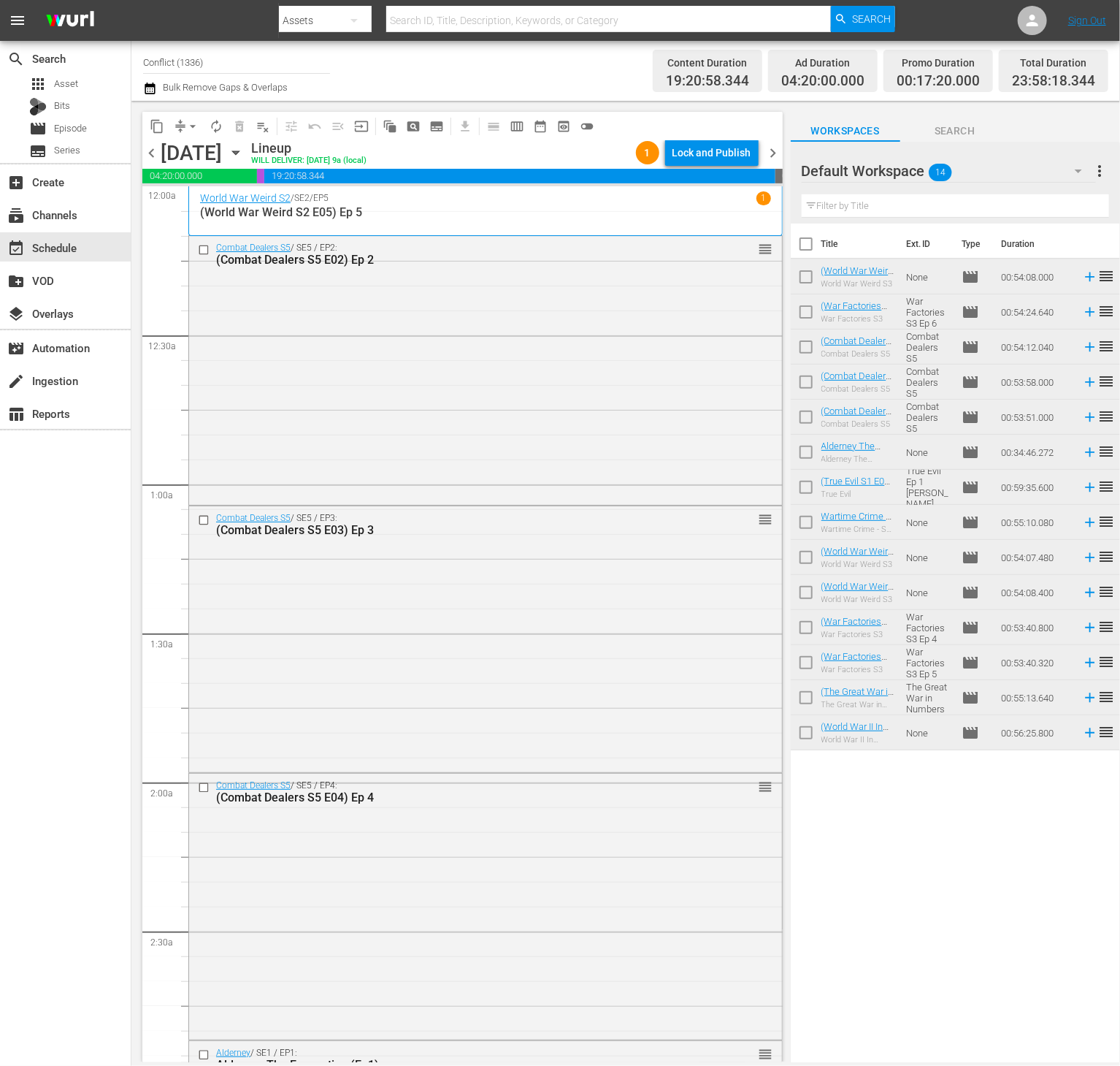
click at [713, 138] on div "content_copy compress arrow_drop_down autorenew_outlined delete_forever_outline…" at bounding box center [463, 126] width 640 height 29
click at [709, 150] on div "Lock and Publish" at bounding box center [712, 152] width 78 height 26
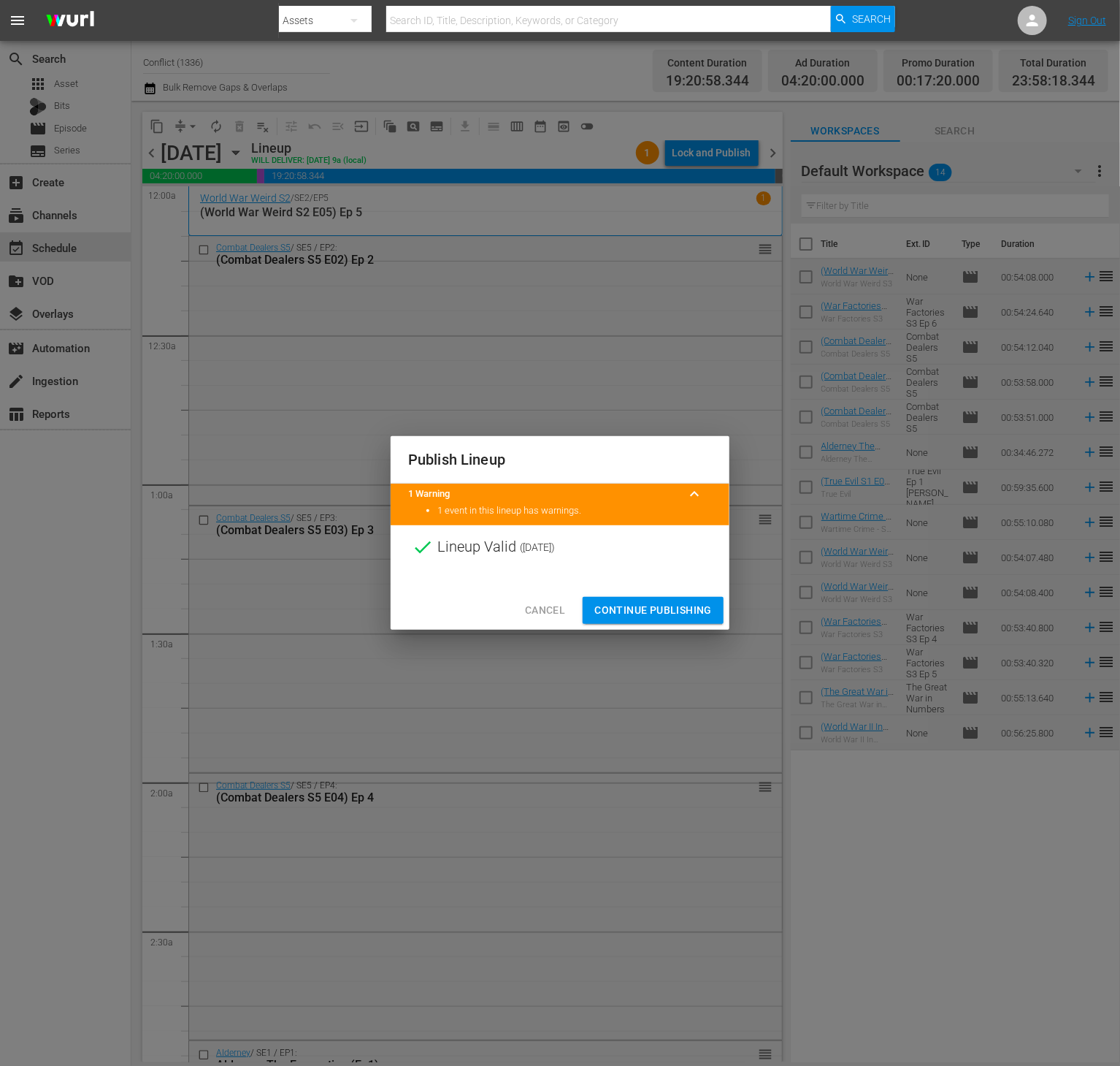
click at [666, 601] on span "Continue Publishing" at bounding box center [654, 610] width 118 height 18
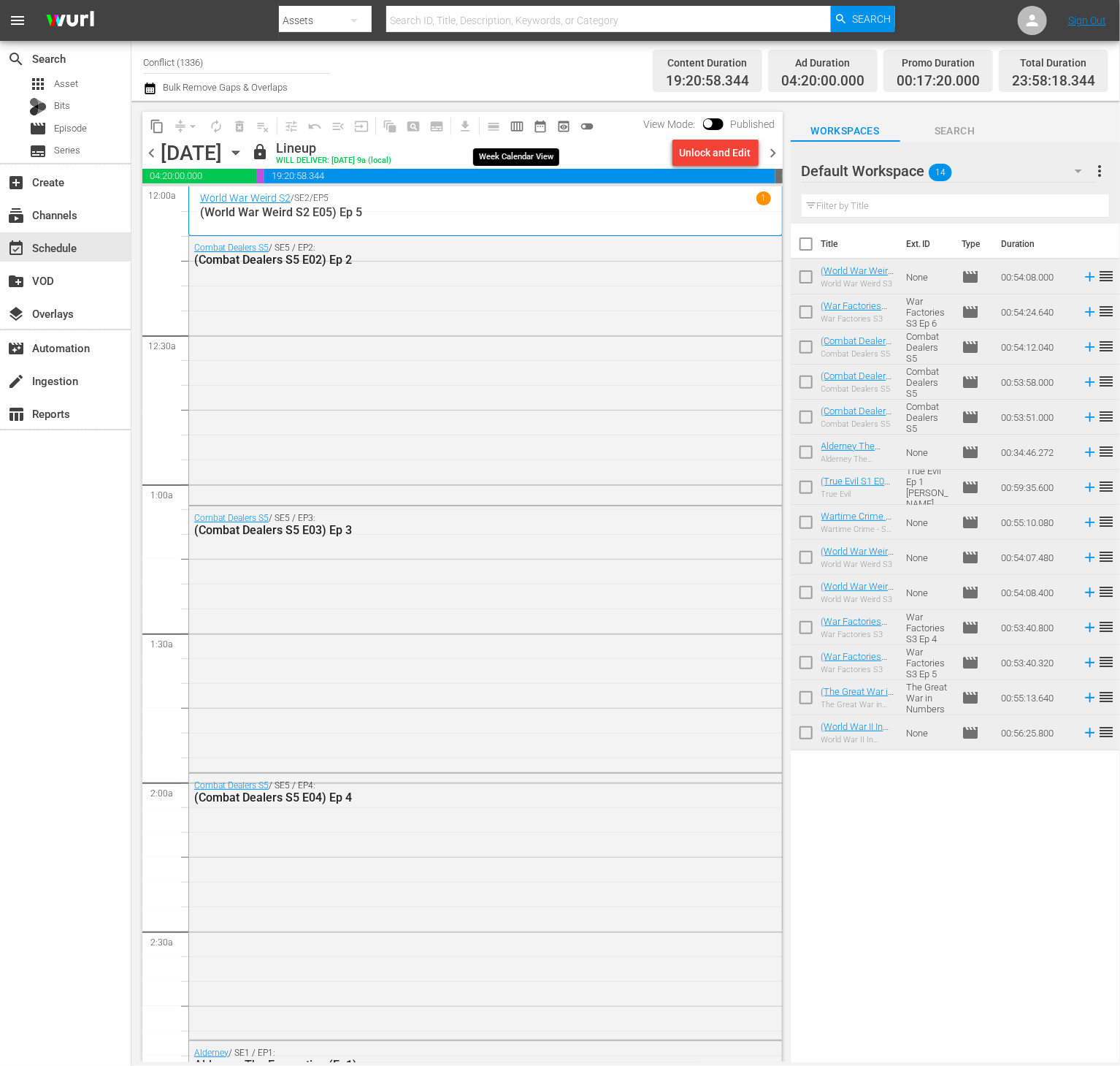
click at [521, 127] on span "calendar_view_week_outlined" at bounding box center [517, 126] width 14 height 14
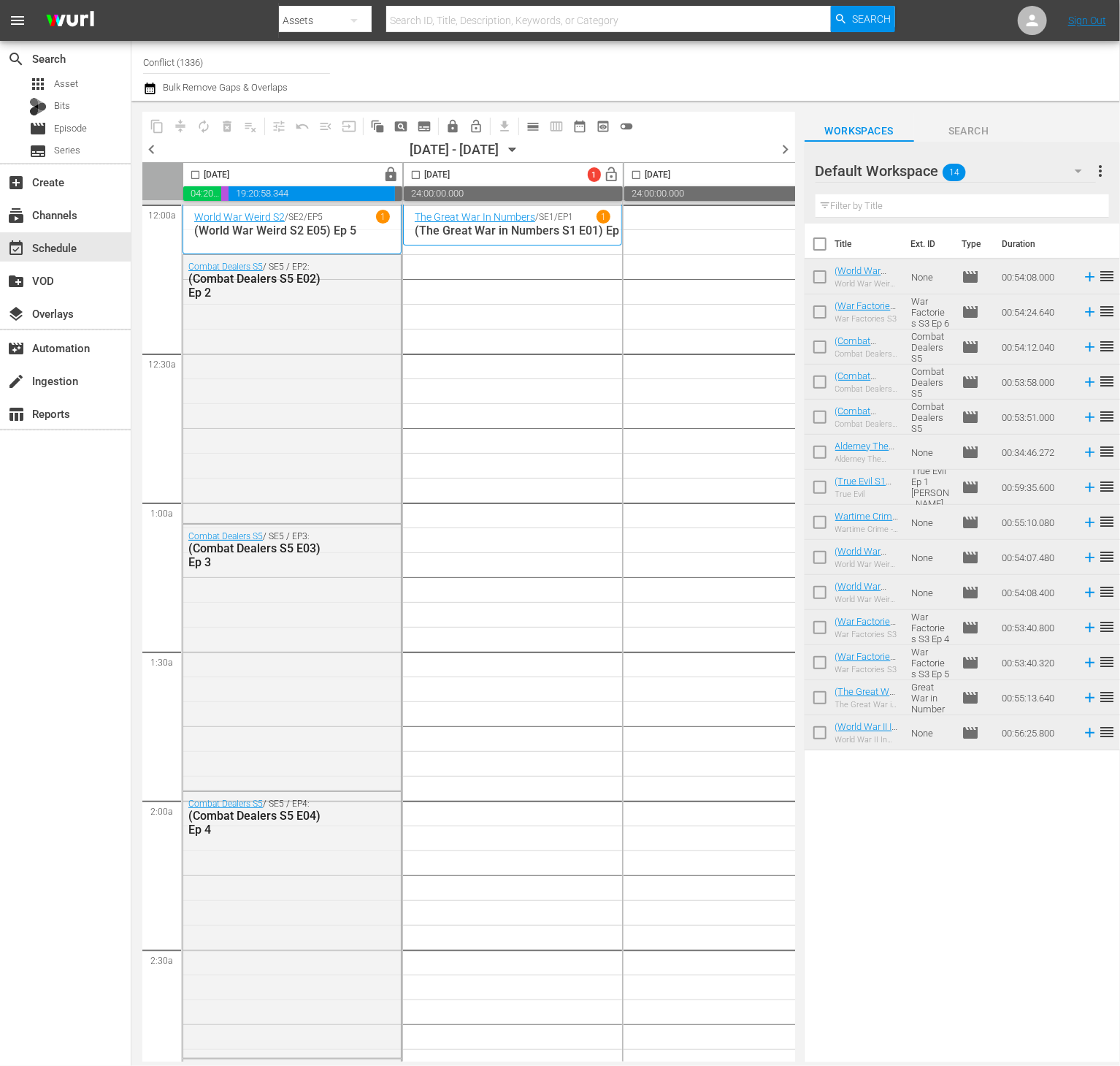
click at [1099, 166] on span "more_vert" at bounding box center [1100, 171] width 18 height 18
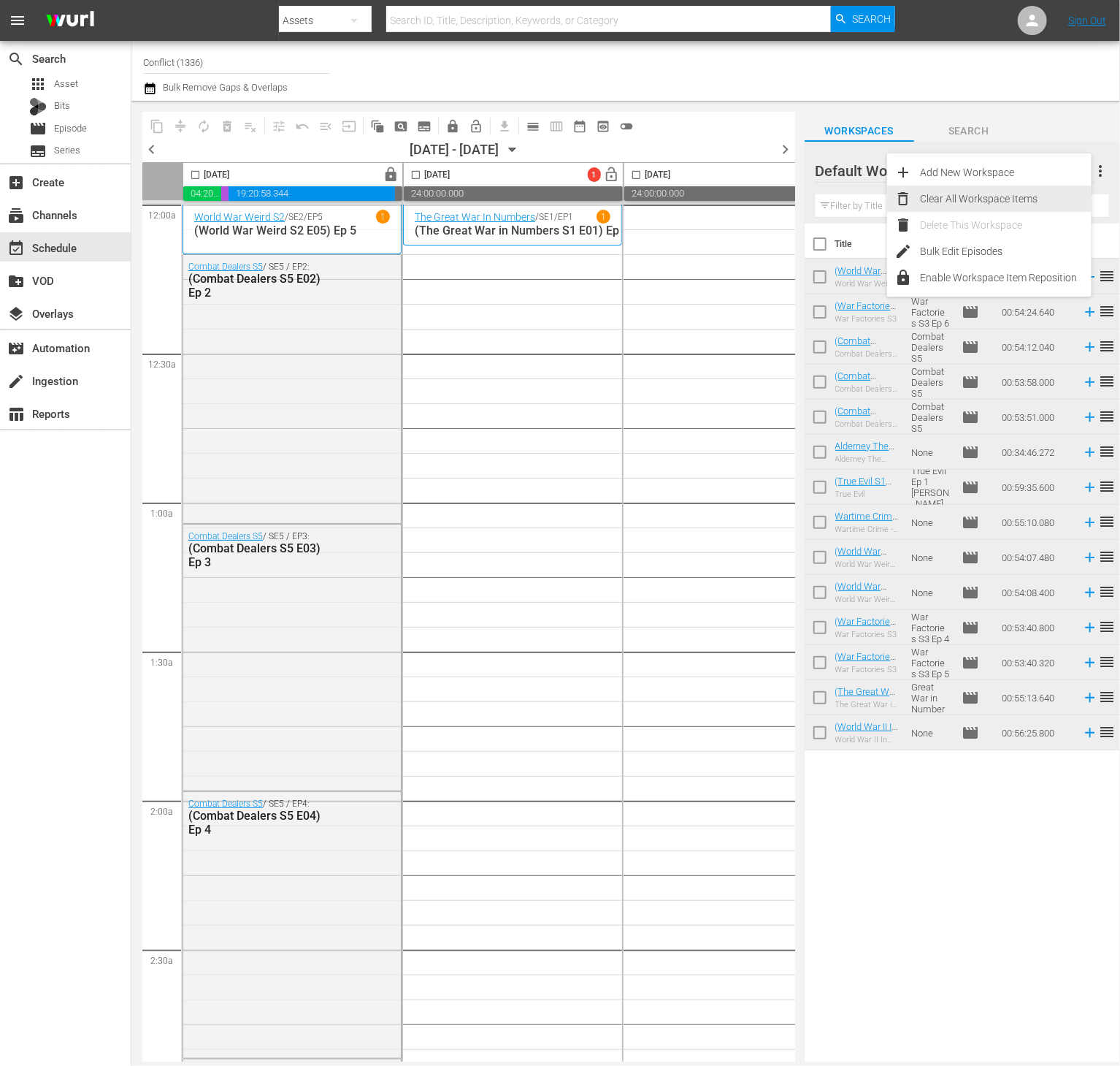
click at [985, 200] on div "Clear All Workspace Items" at bounding box center [1006, 198] width 171 height 26
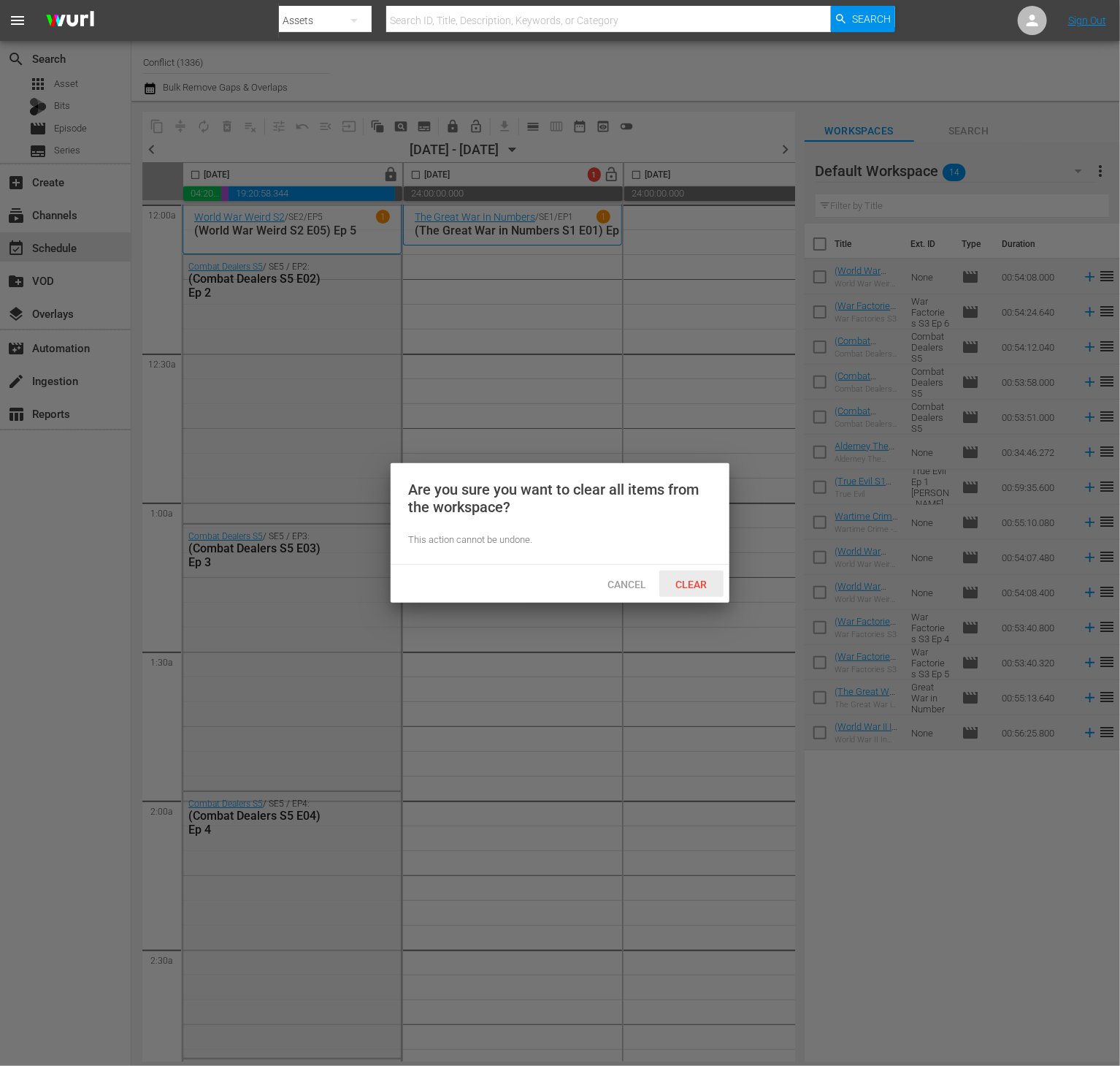
click at [698, 580] on span "Clear" at bounding box center [691, 583] width 54 height 12
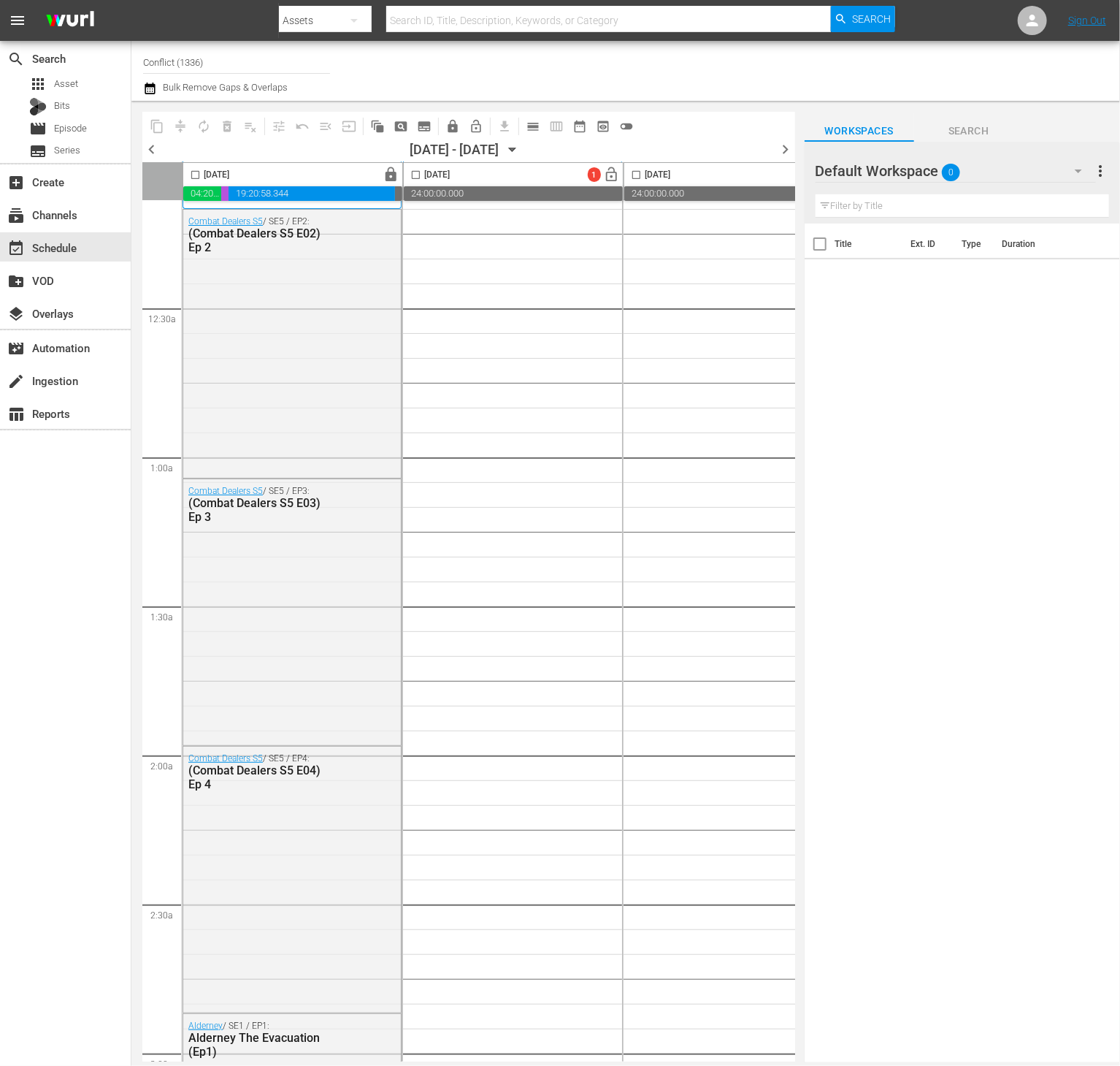
scroll to position [47, 0]
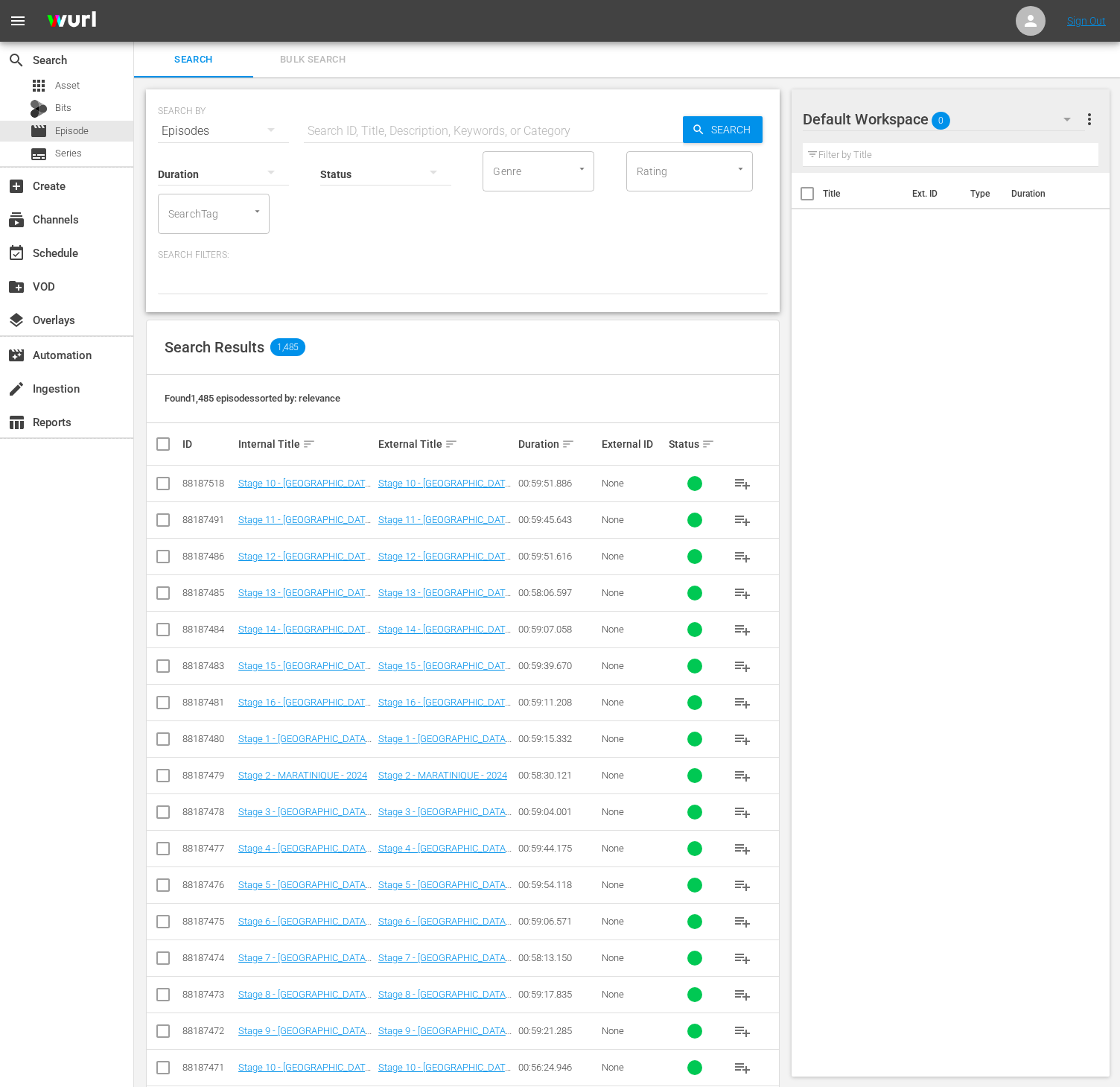
click at [229, 218] on div "SearchTag" at bounding box center [214, 214] width 112 height 40
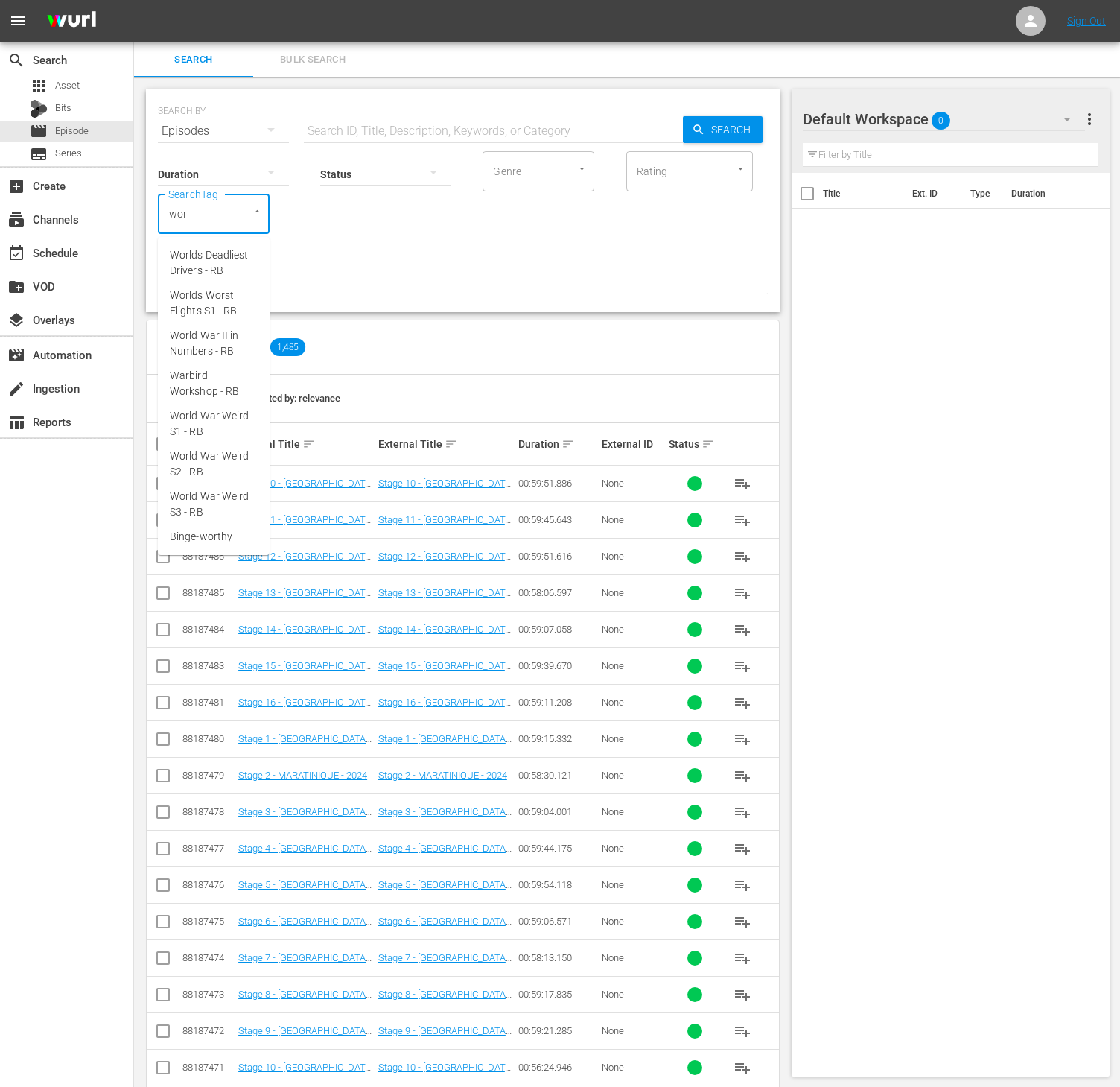
type input "world"
click at [253, 332] on span "World War II in Numbers - RB" at bounding box center [214, 343] width 88 height 31
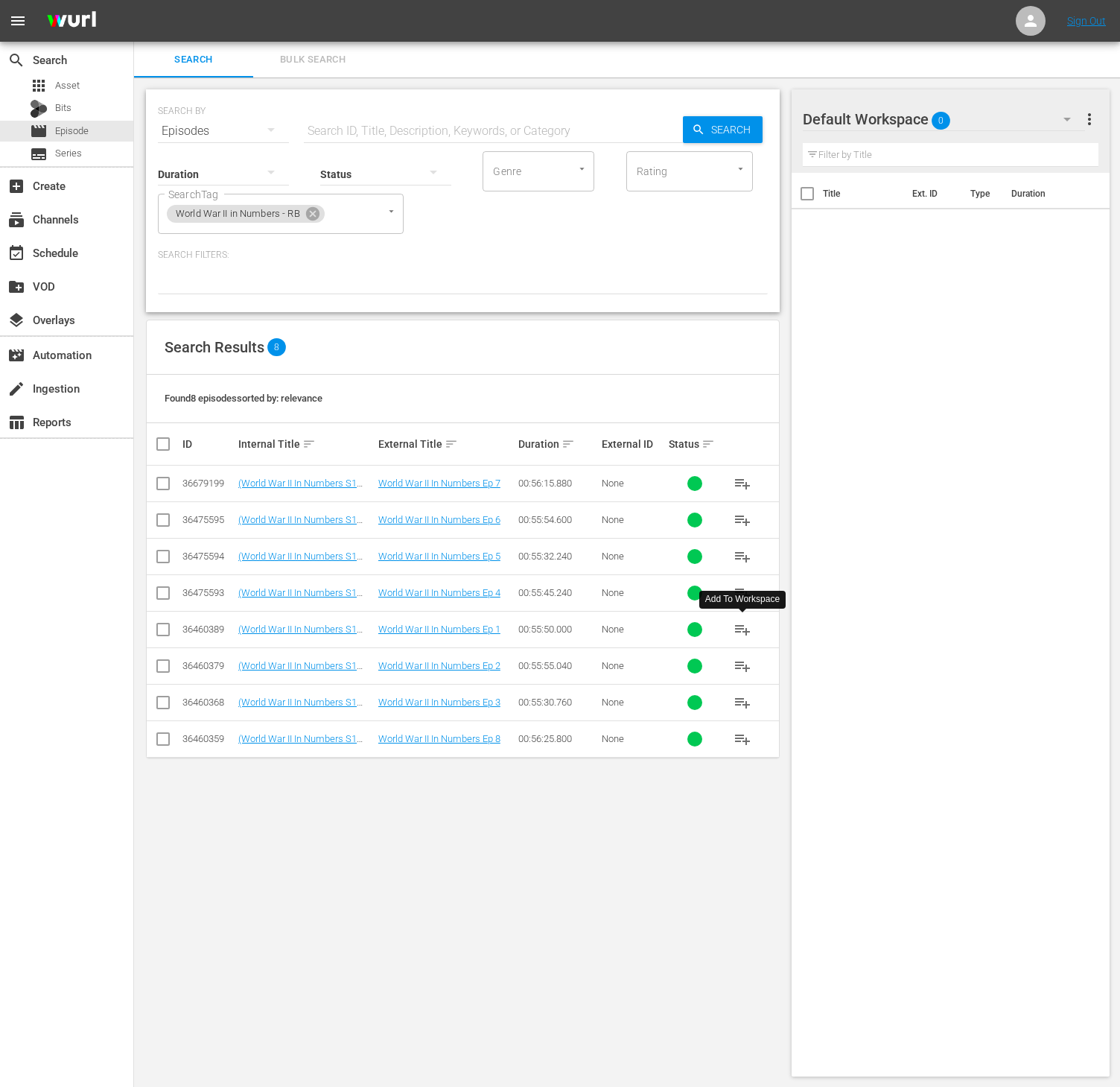
click at [738, 635] on span "playlist_add" at bounding box center [743, 629] width 18 height 18
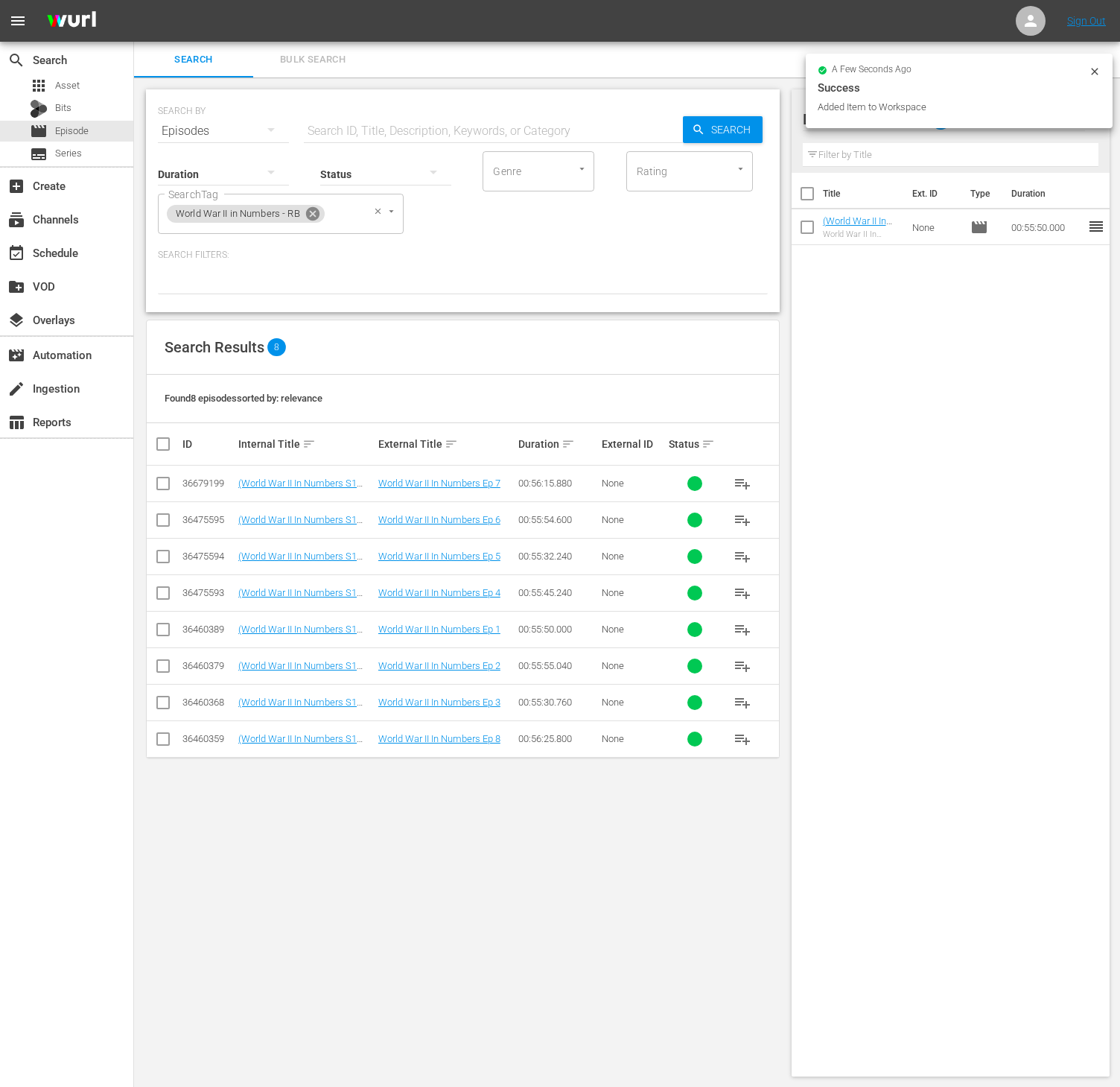
click at [310, 212] on icon at bounding box center [313, 214] width 14 height 14
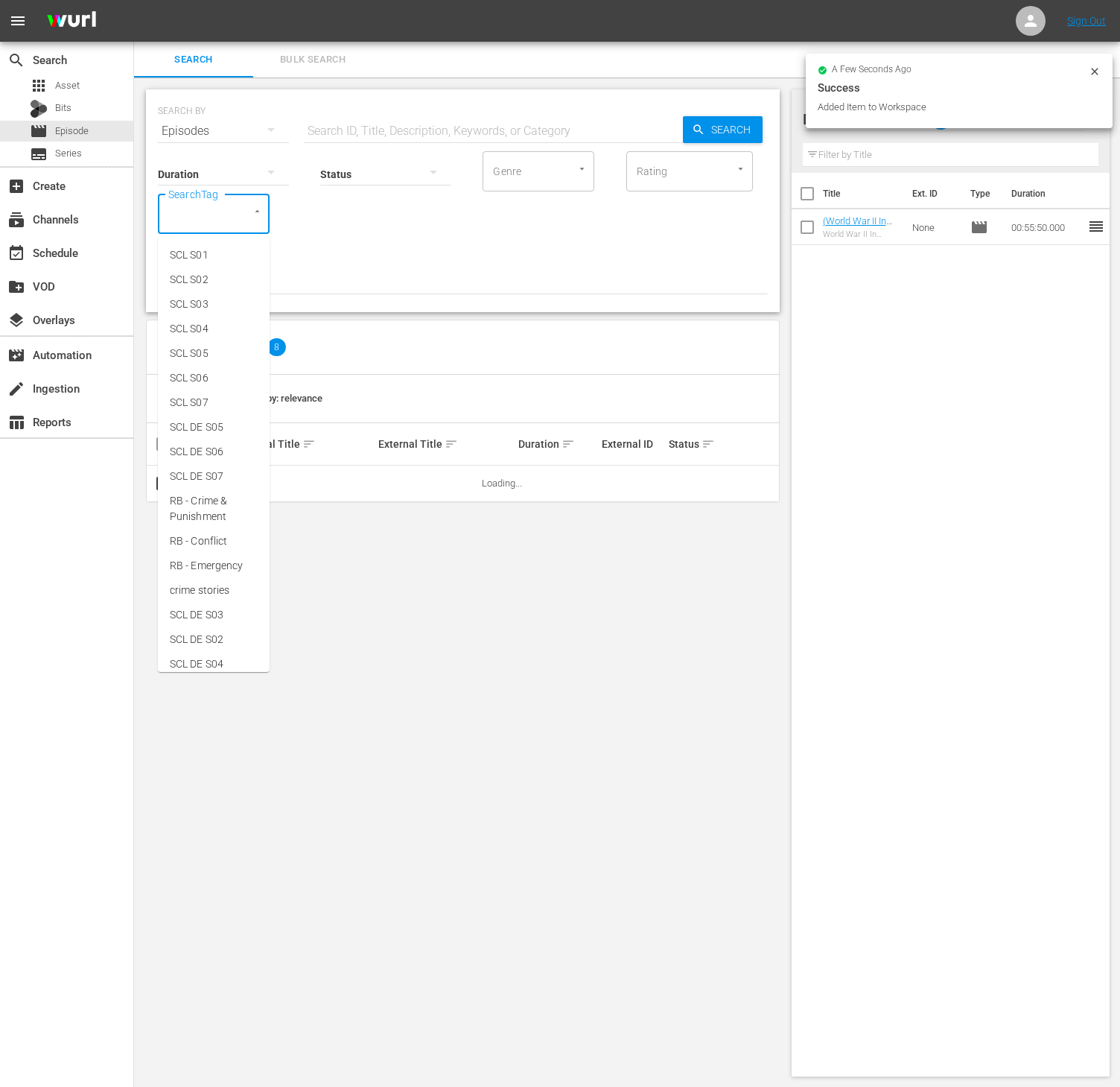
click at [219, 222] on input "SearchTag" at bounding box center [193, 213] width 56 height 26
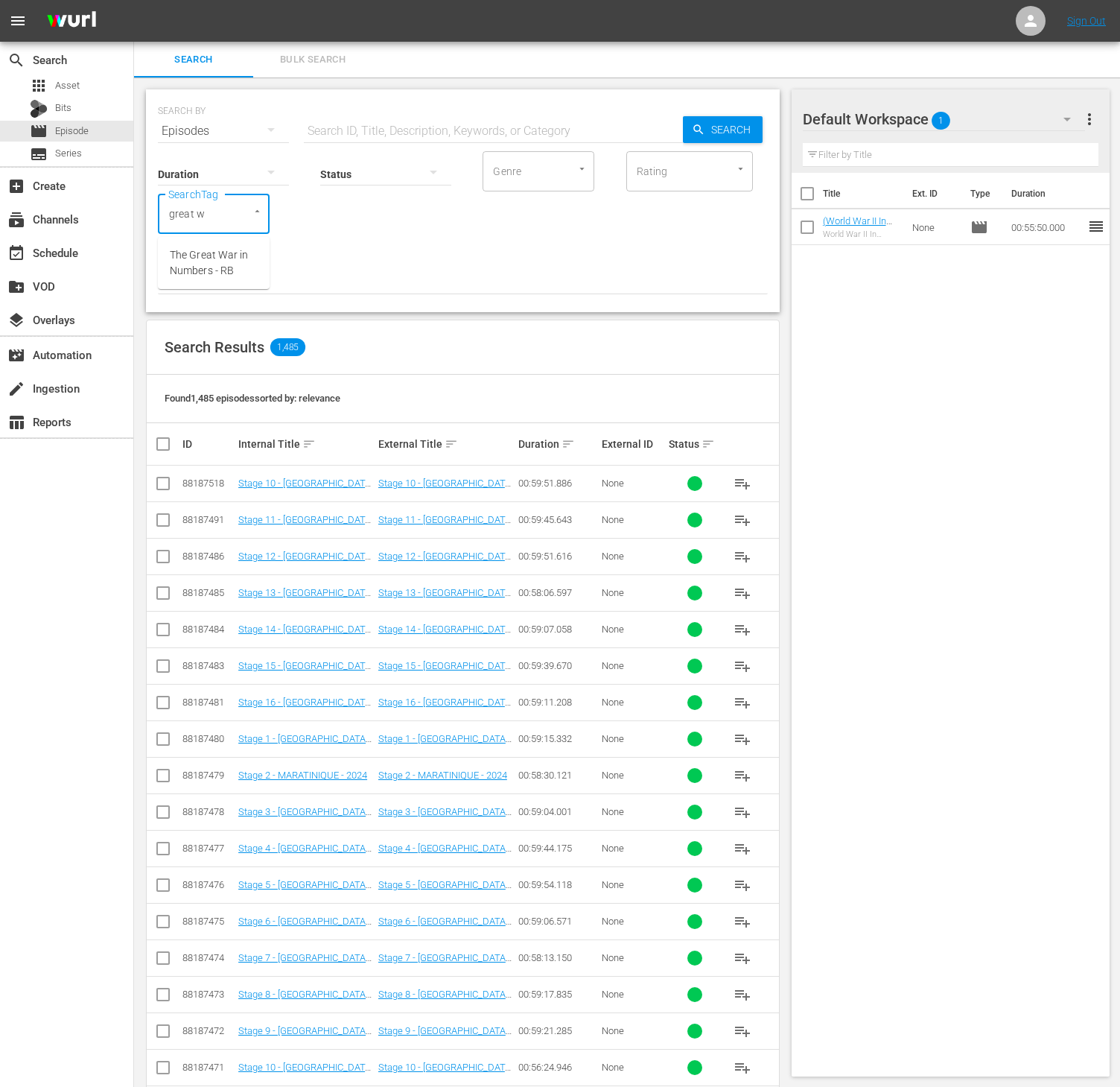
type input "great wa"
click at [213, 265] on span "The Great War in Numbers - RB" at bounding box center [214, 263] width 88 height 31
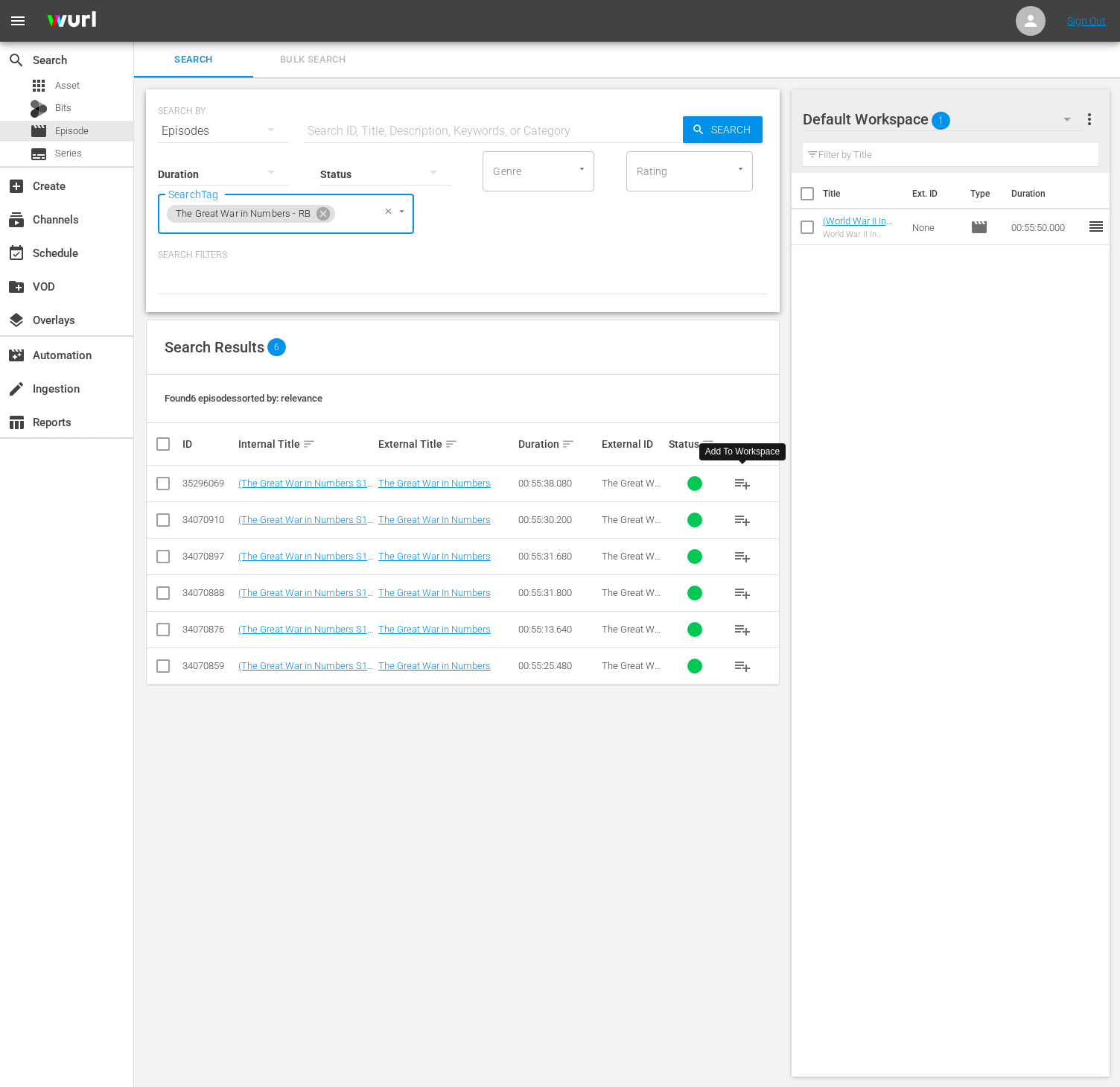
click at [742, 487] on span "playlist_add" at bounding box center [743, 484] width 18 height 18
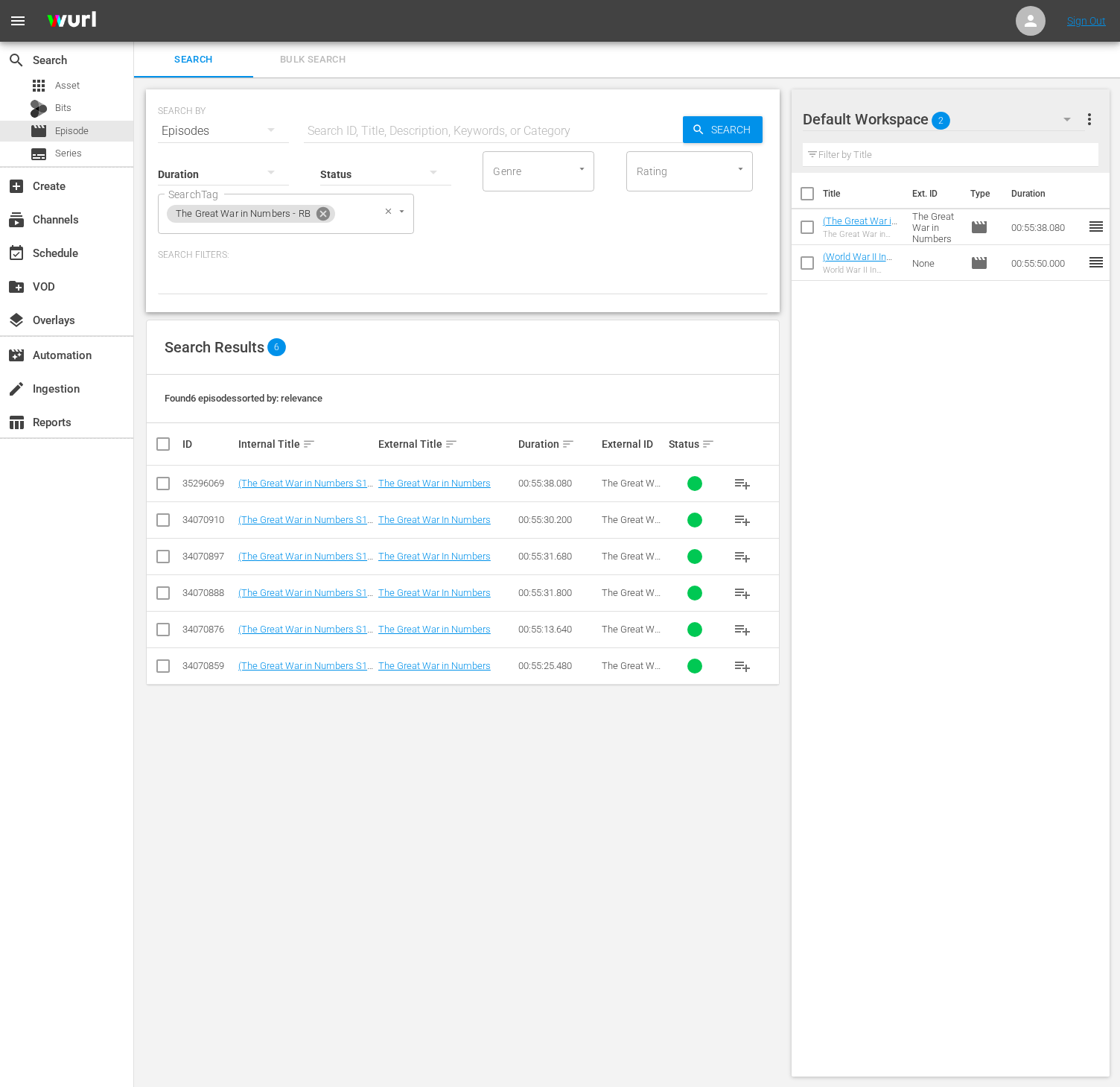
click at [322, 216] on icon at bounding box center [323, 214] width 14 height 14
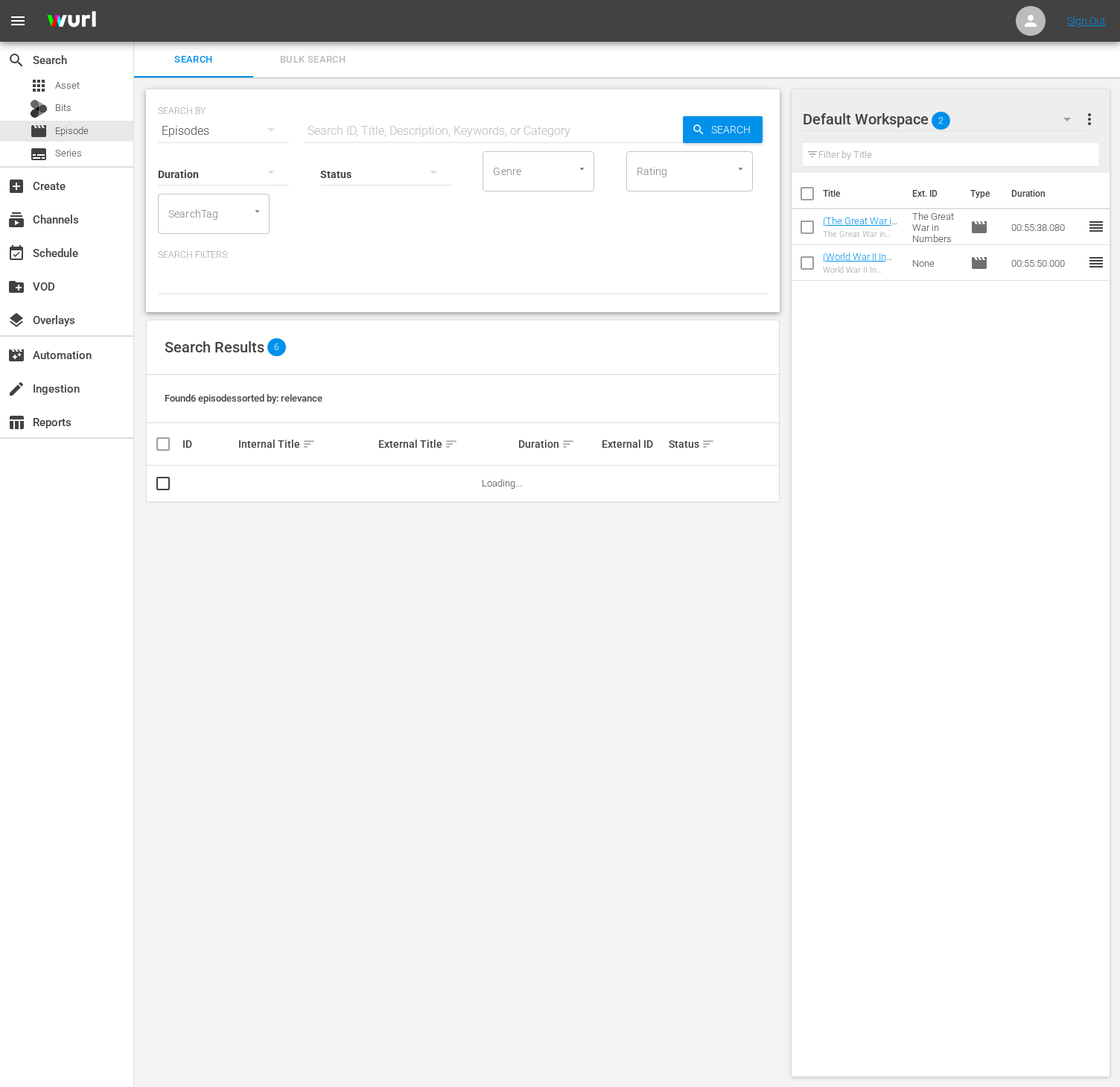
click at [232, 216] on div "SearchTag" at bounding box center [214, 214] width 112 height 40
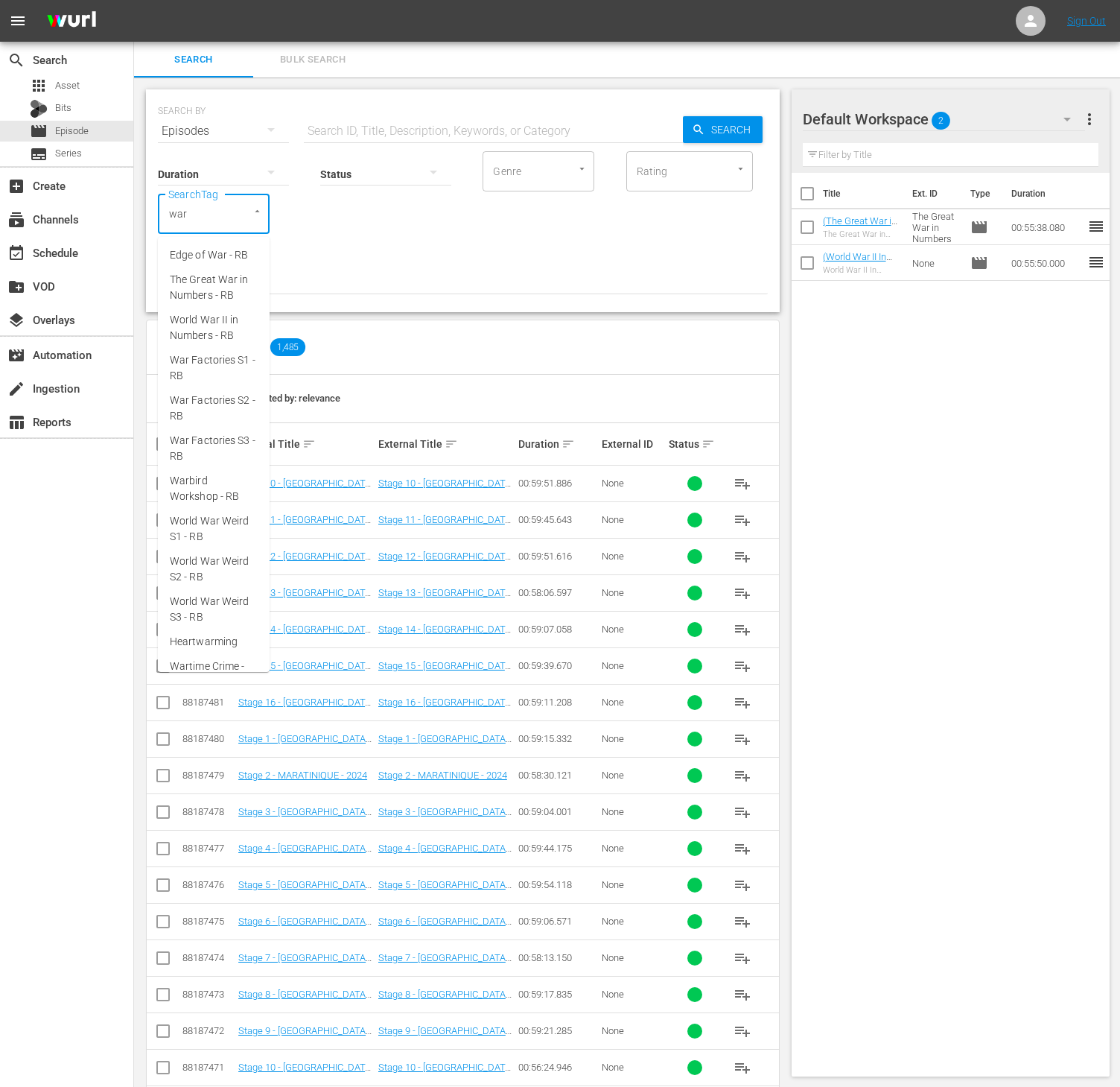
type input "war f"
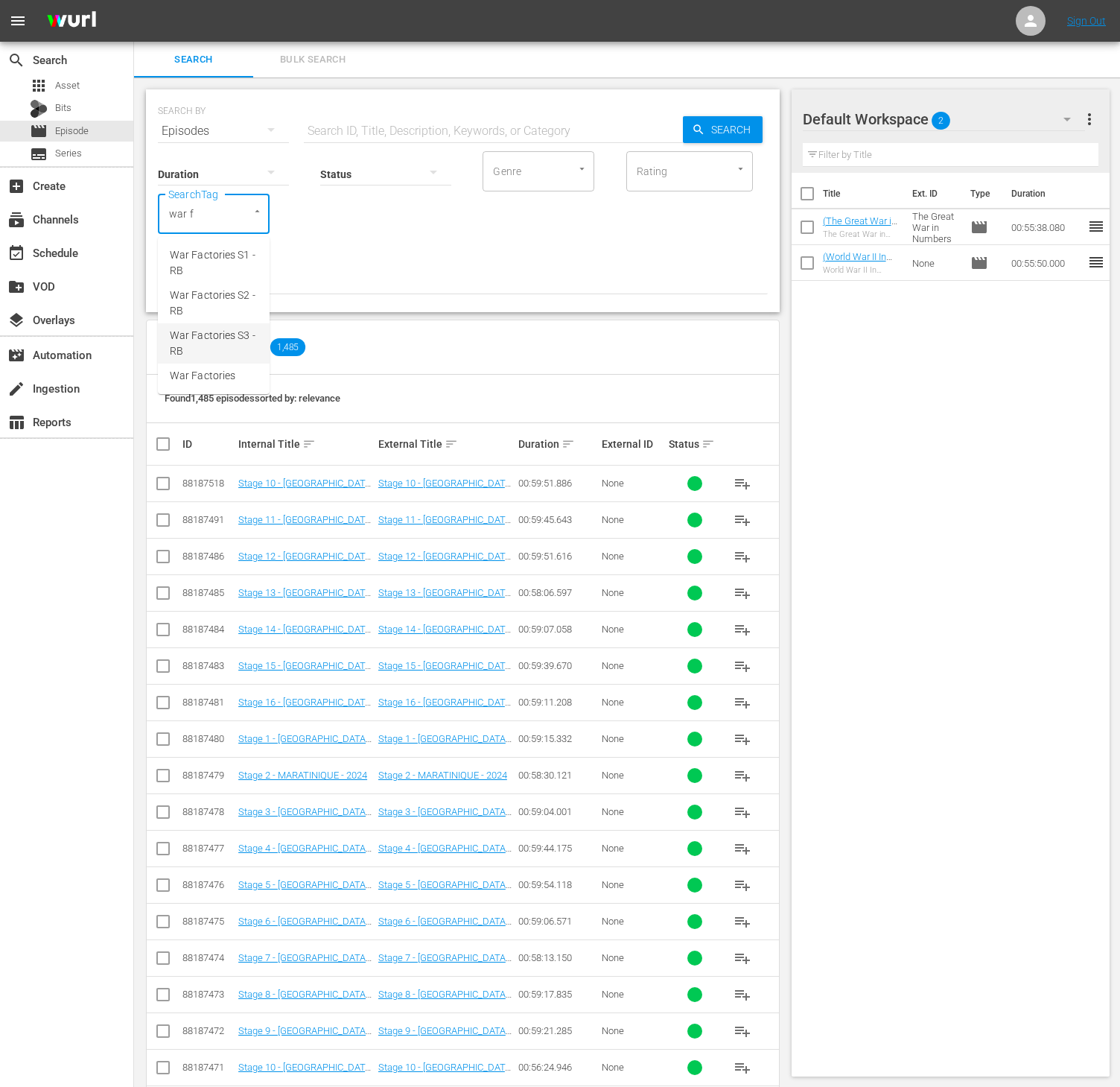
click at [232, 332] on span "War Factories S3 - RB" at bounding box center [214, 343] width 88 height 31
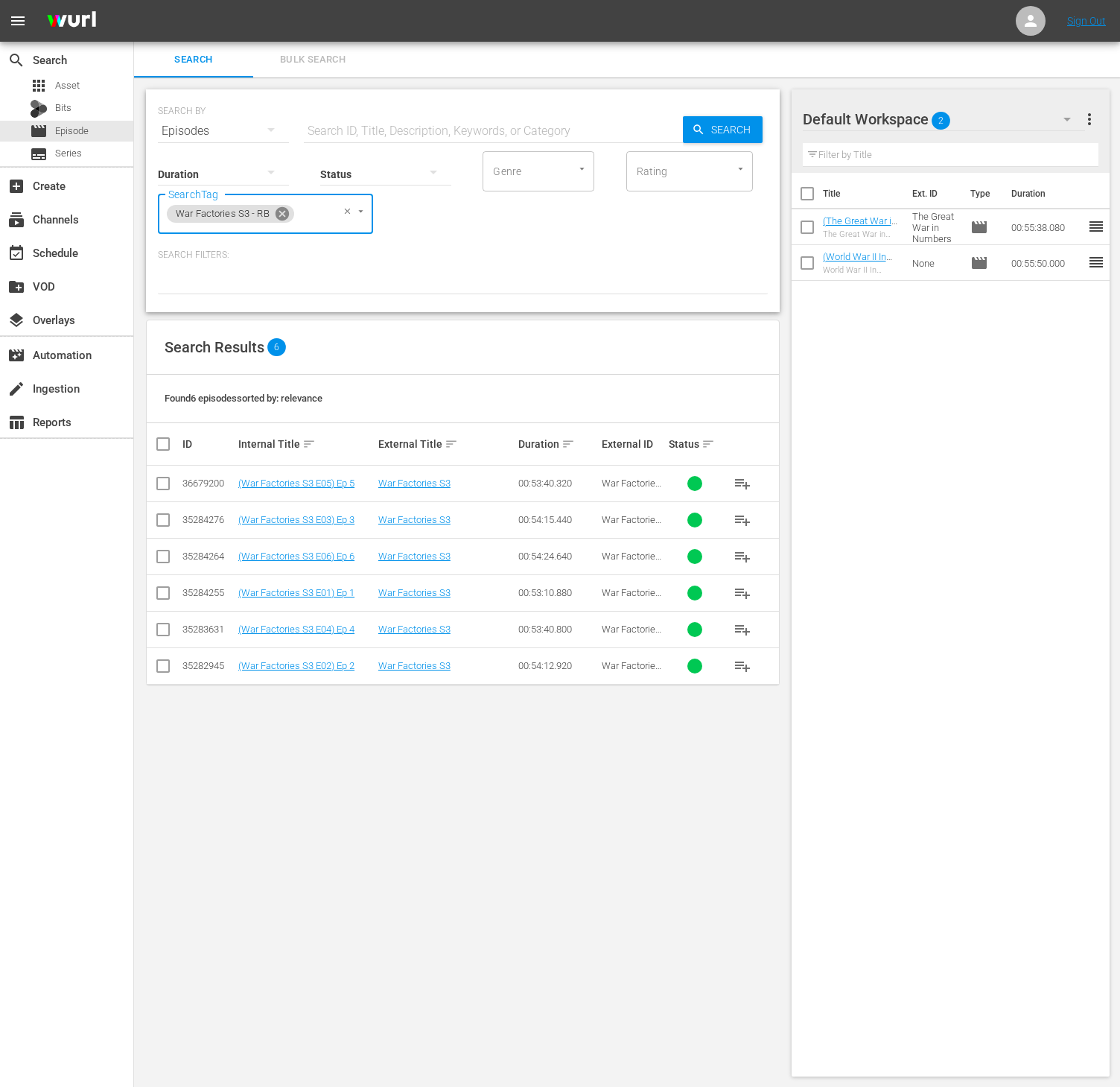
click at [275, 211] on icon at bounding box center [282, 214] width 16 height 16
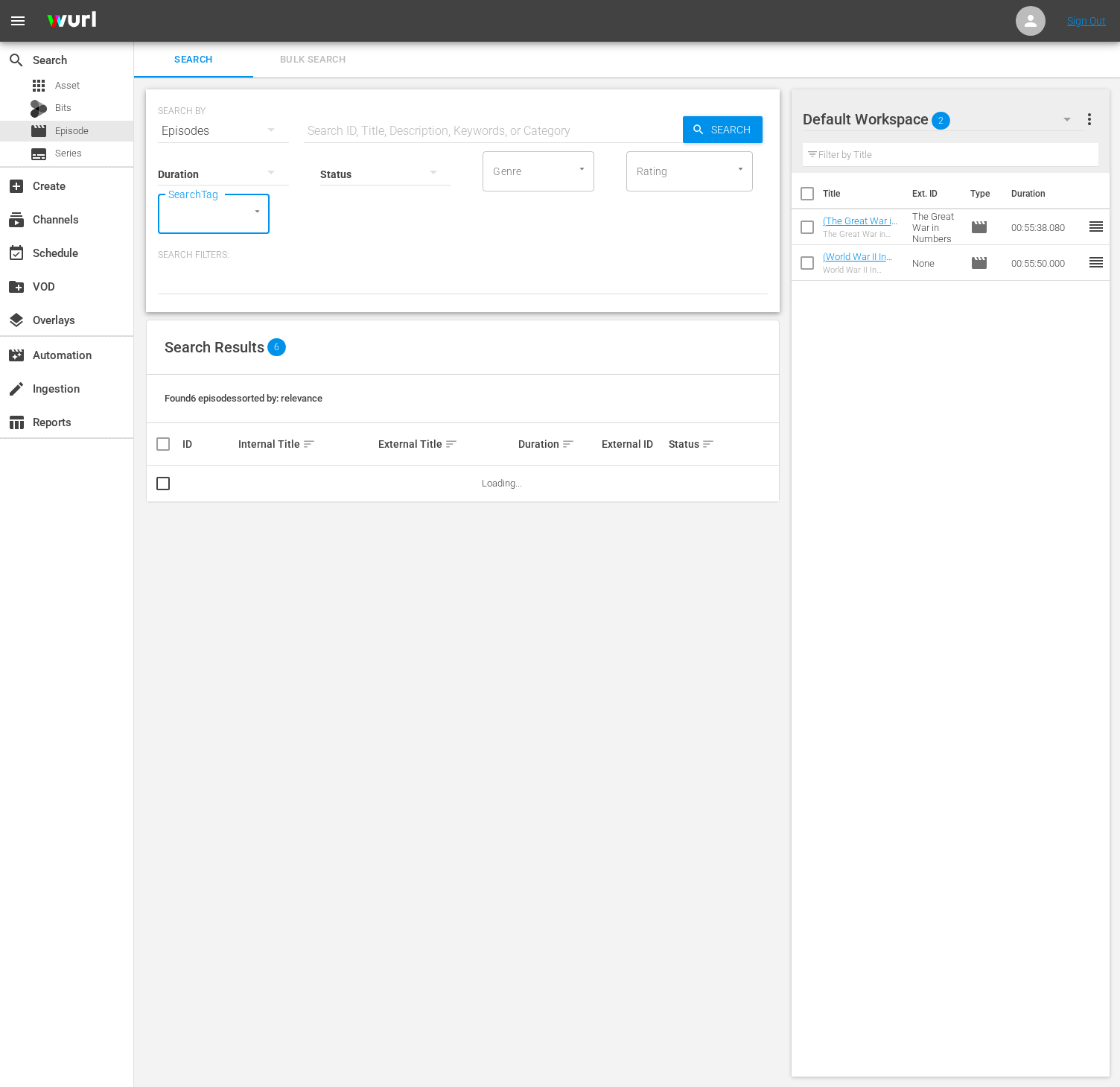
click at [228, 212] on div "SearchTag" at bounding box center [214, 214] width 112 height 40
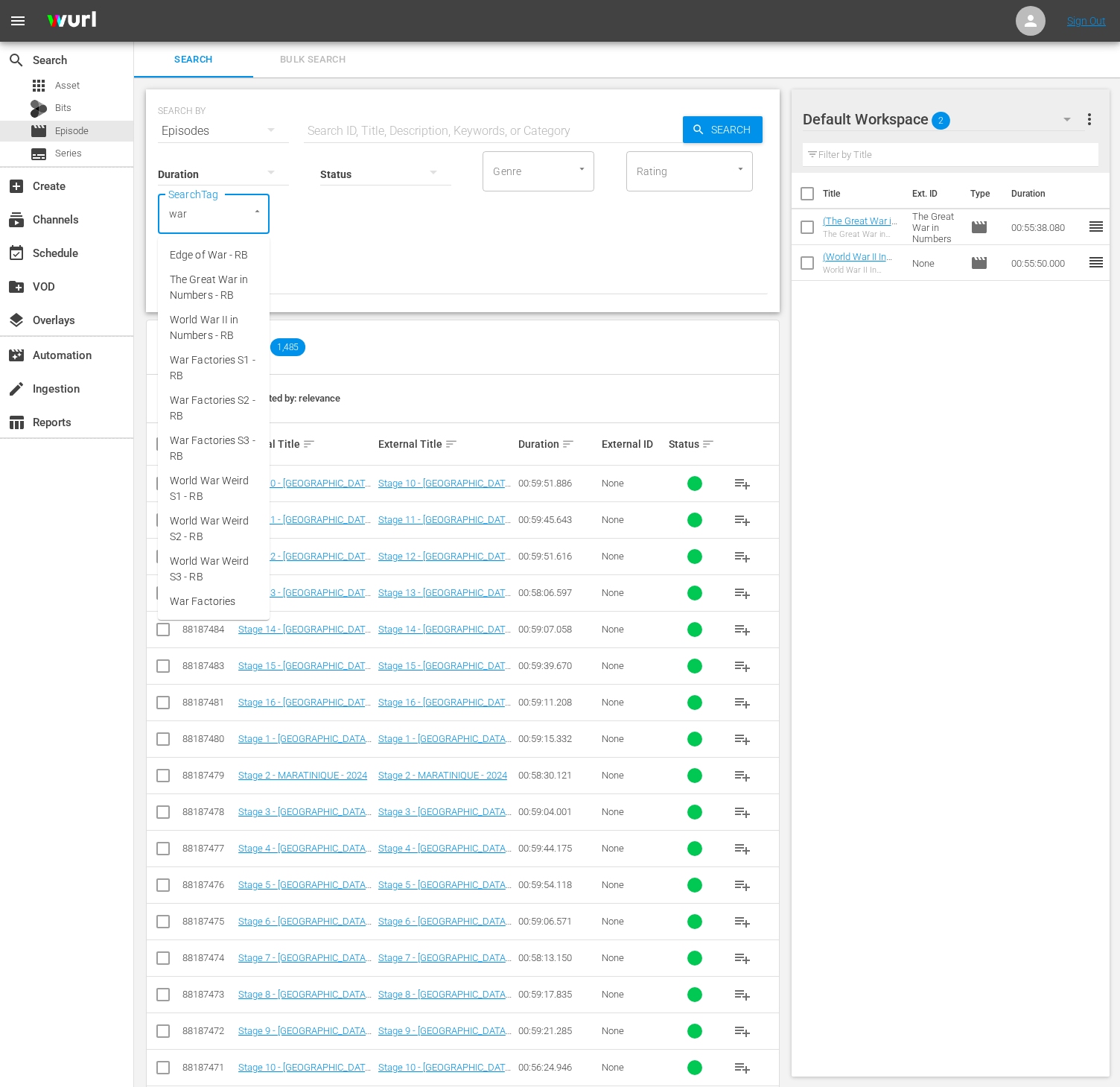
type input "war f"
click at [223, 267] on span "War Factories S1 - RB" at bounding box center [214, 263] width 88 height 31
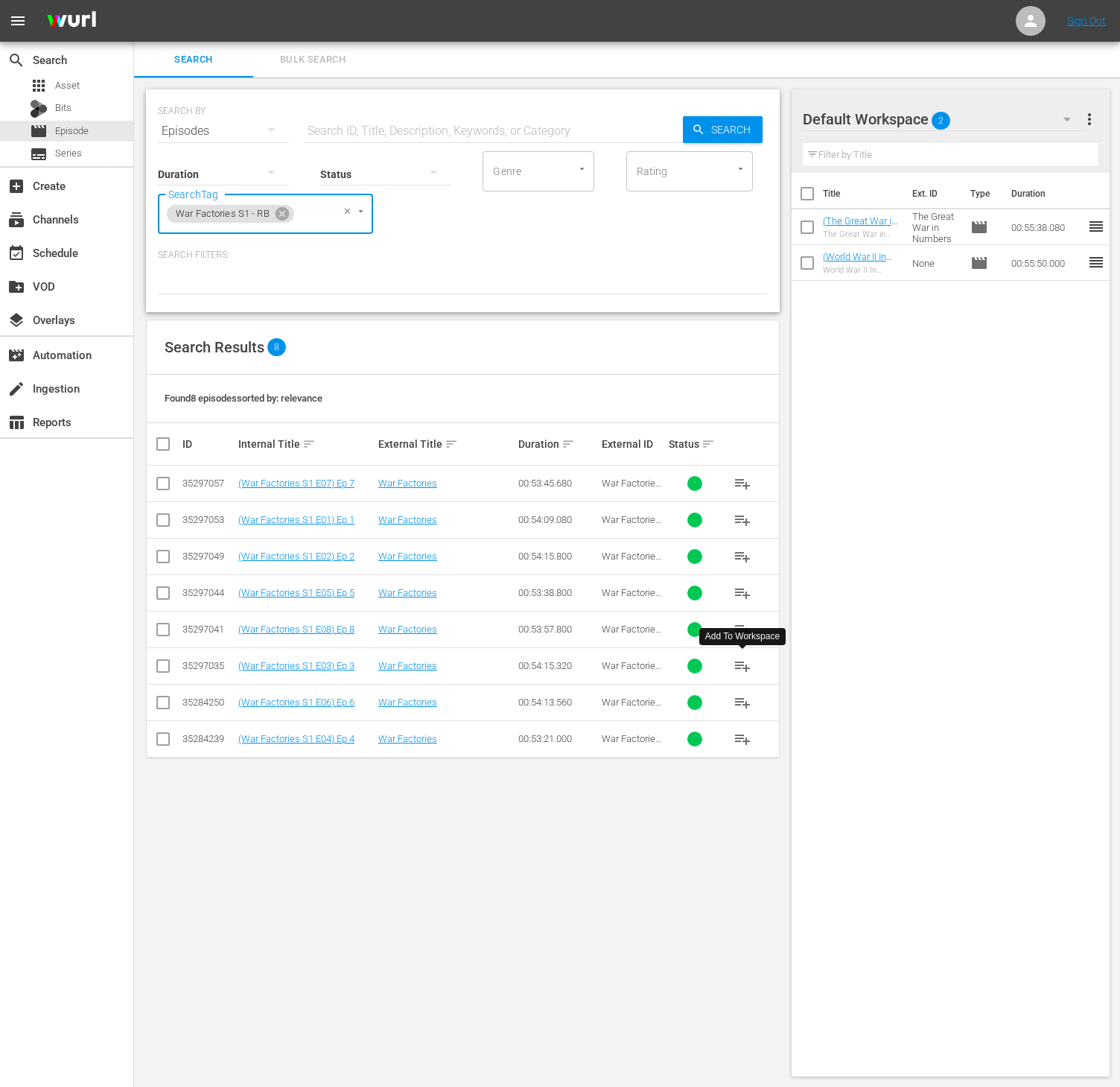
click at [747, 663] on span "playlist_add" at bounding box center [743, 666] width 18 height 18
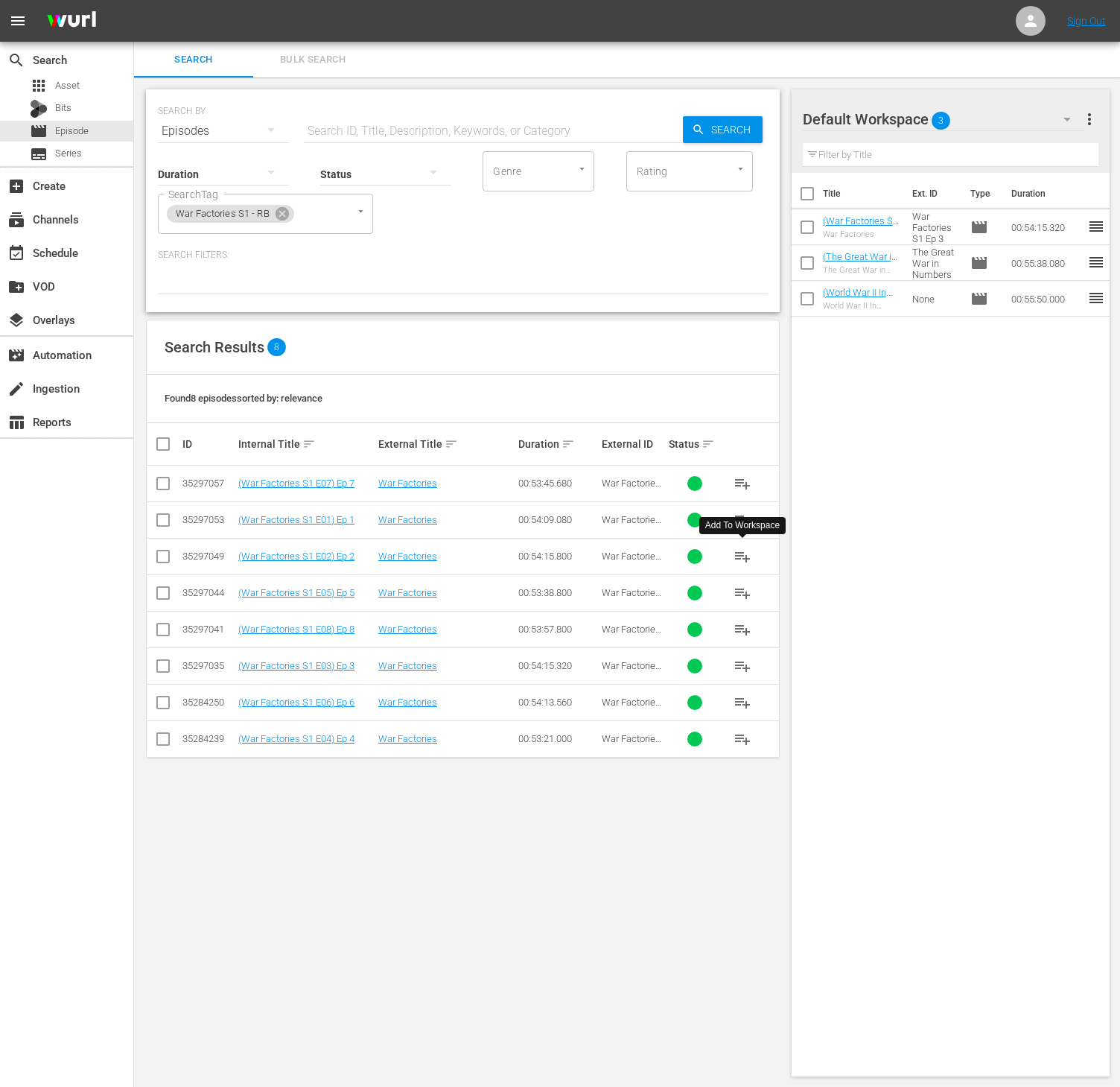
click at [742, 559] on span "playlist_add" at bounding box center [743, 557] width 18 height 18
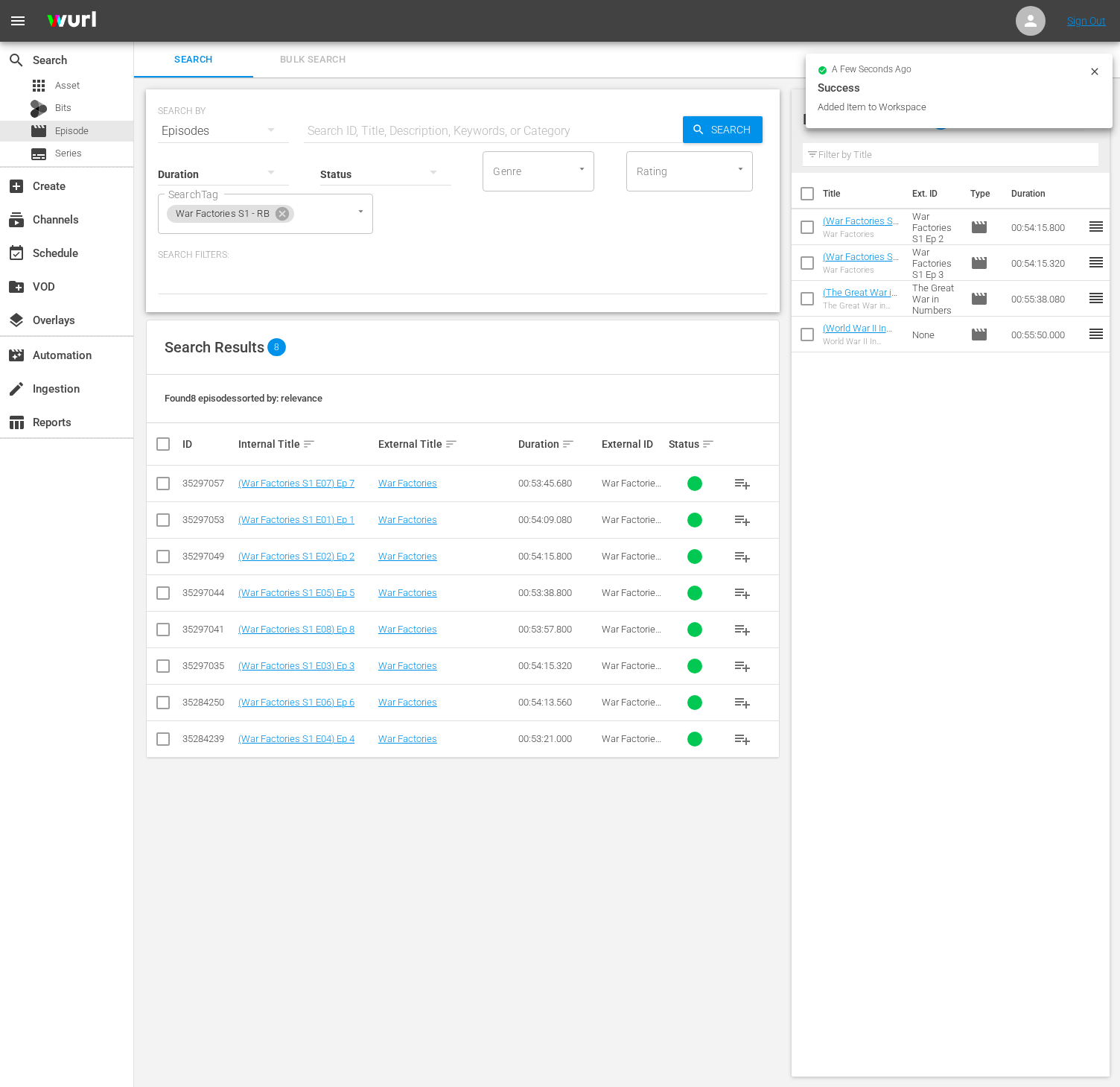
click at [736, 516] on span "playlist_add" at bounding box center [743, 520] width 18 height 18
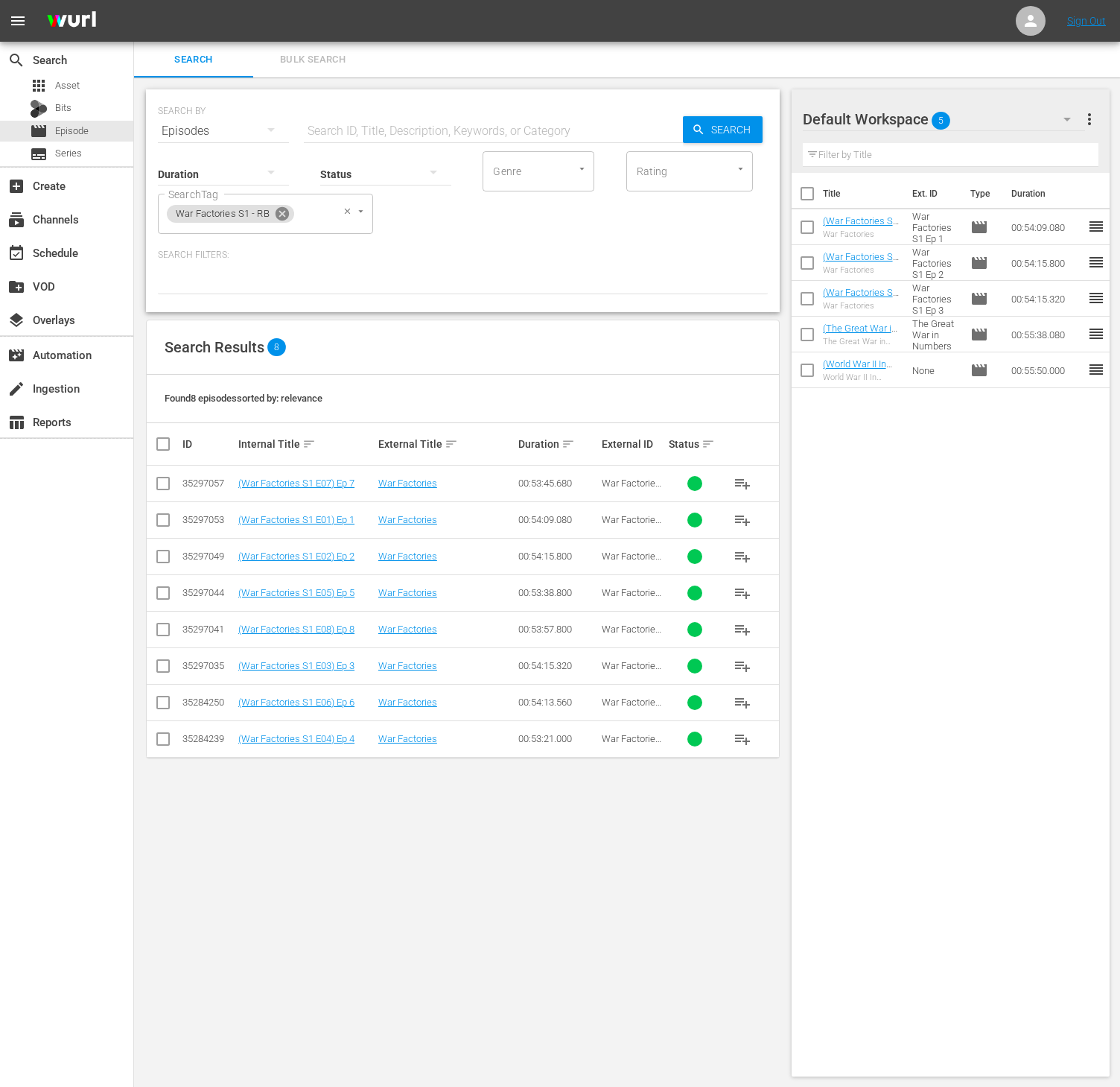
click at [280, 215] on icon at bounding box center [282, 214] width 14 height 14
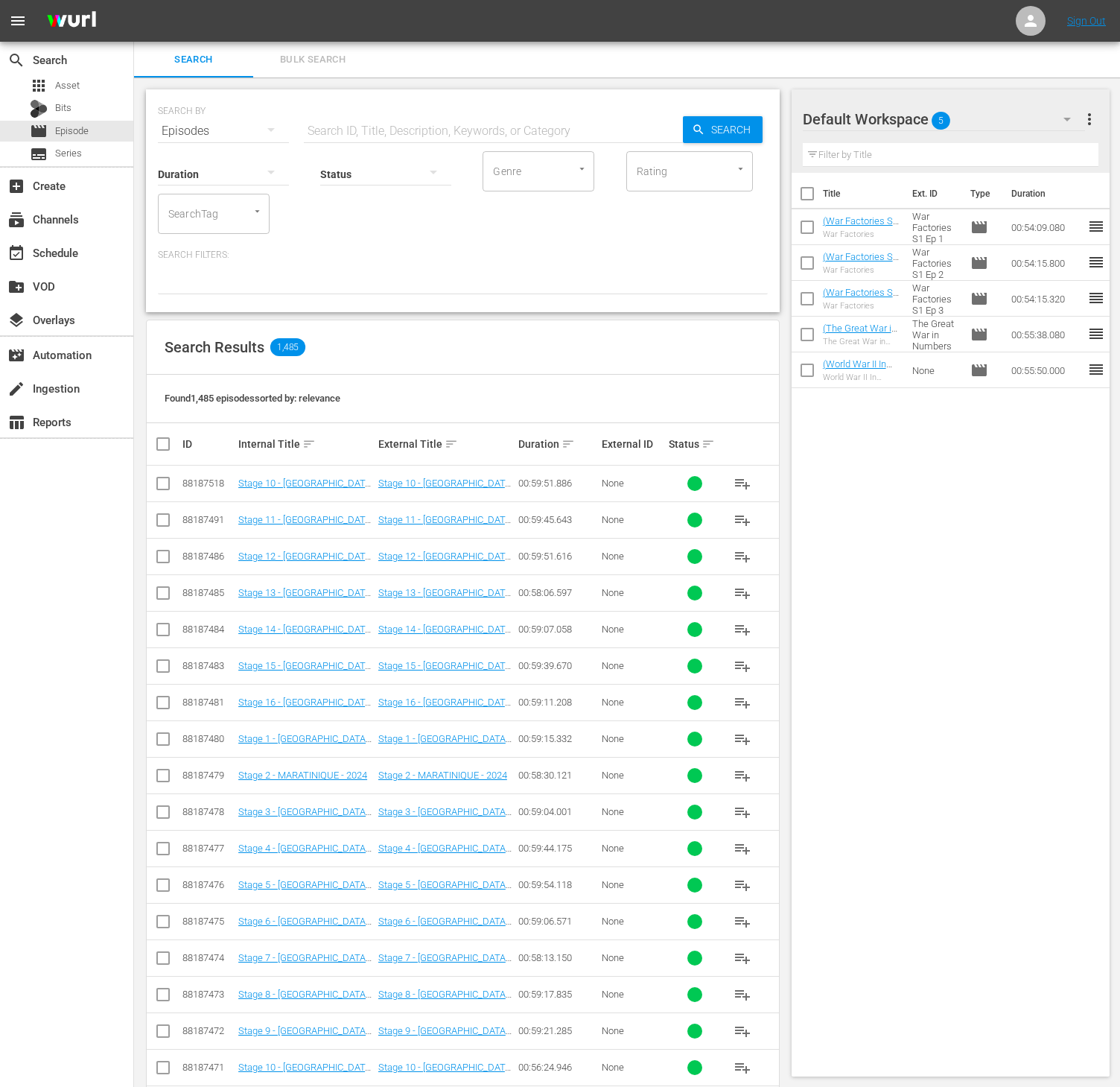
click at [215, 216] on input "SearchTag" at bounding box center [193, 213] width 56 height 26
type input "world wa"
click at [239, 371] on span "World War Weird S3 - RB" at bounding box center [214, 383] width 88 height 31
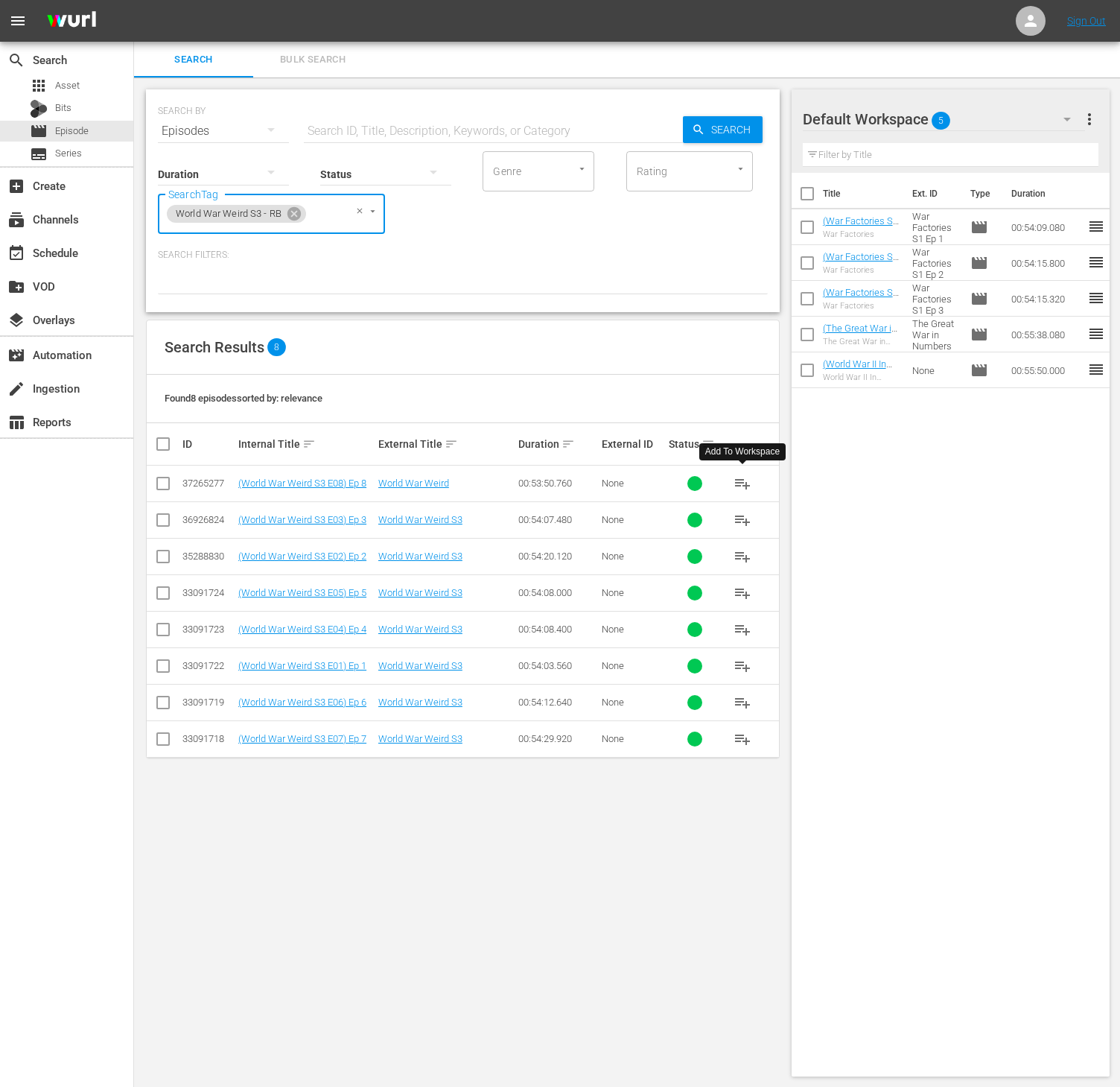
click at [745, 483] on span "playlist_add" at bounding box center [743, 484] width 18 height 18
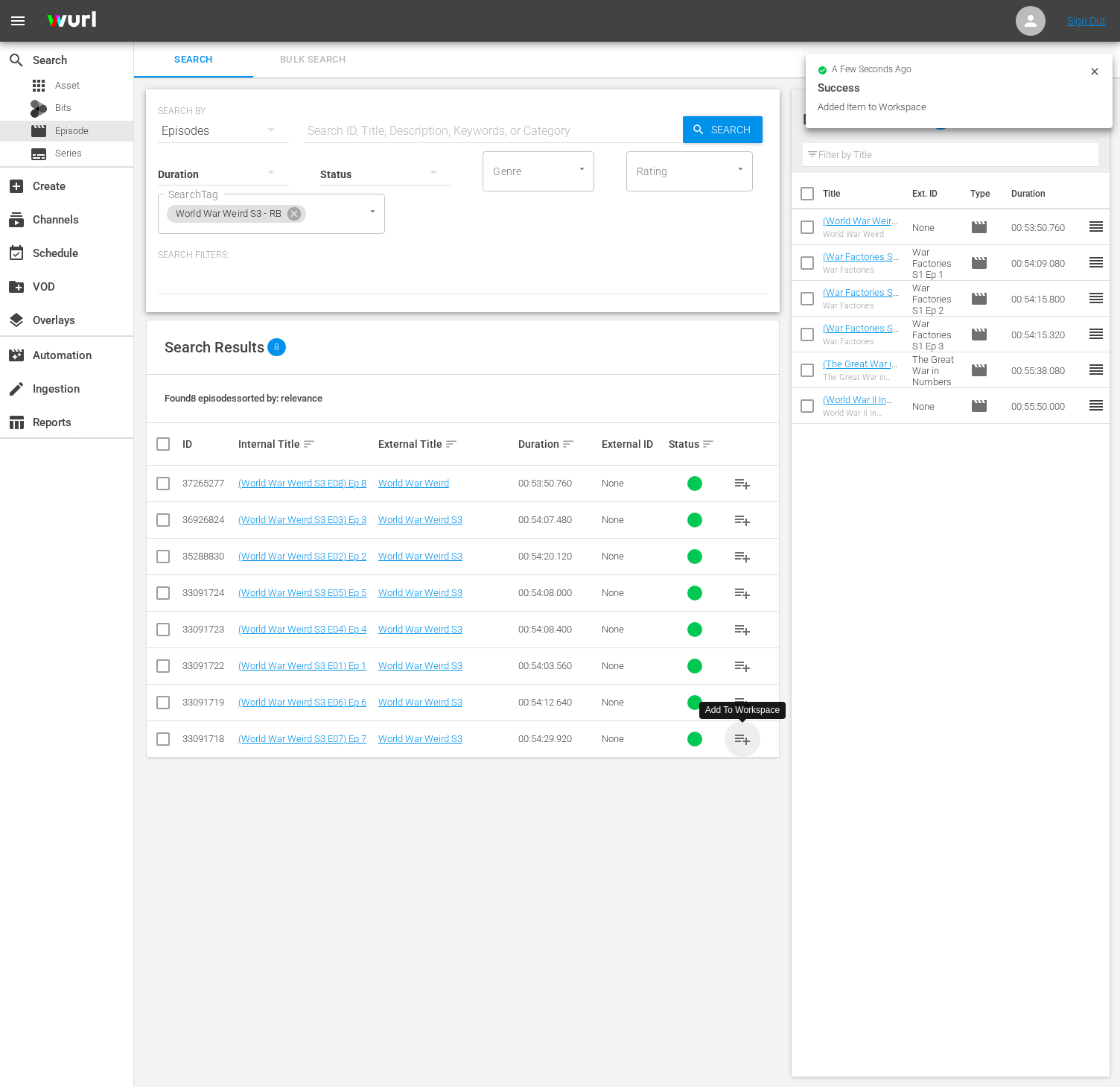
click at [739, 741] on span "playlist_add" at bounding box center [743, 739] width 18 height 18
click at [740, 705] on span "playlist_add" at bounding box center [743, 702] width 18 height 18
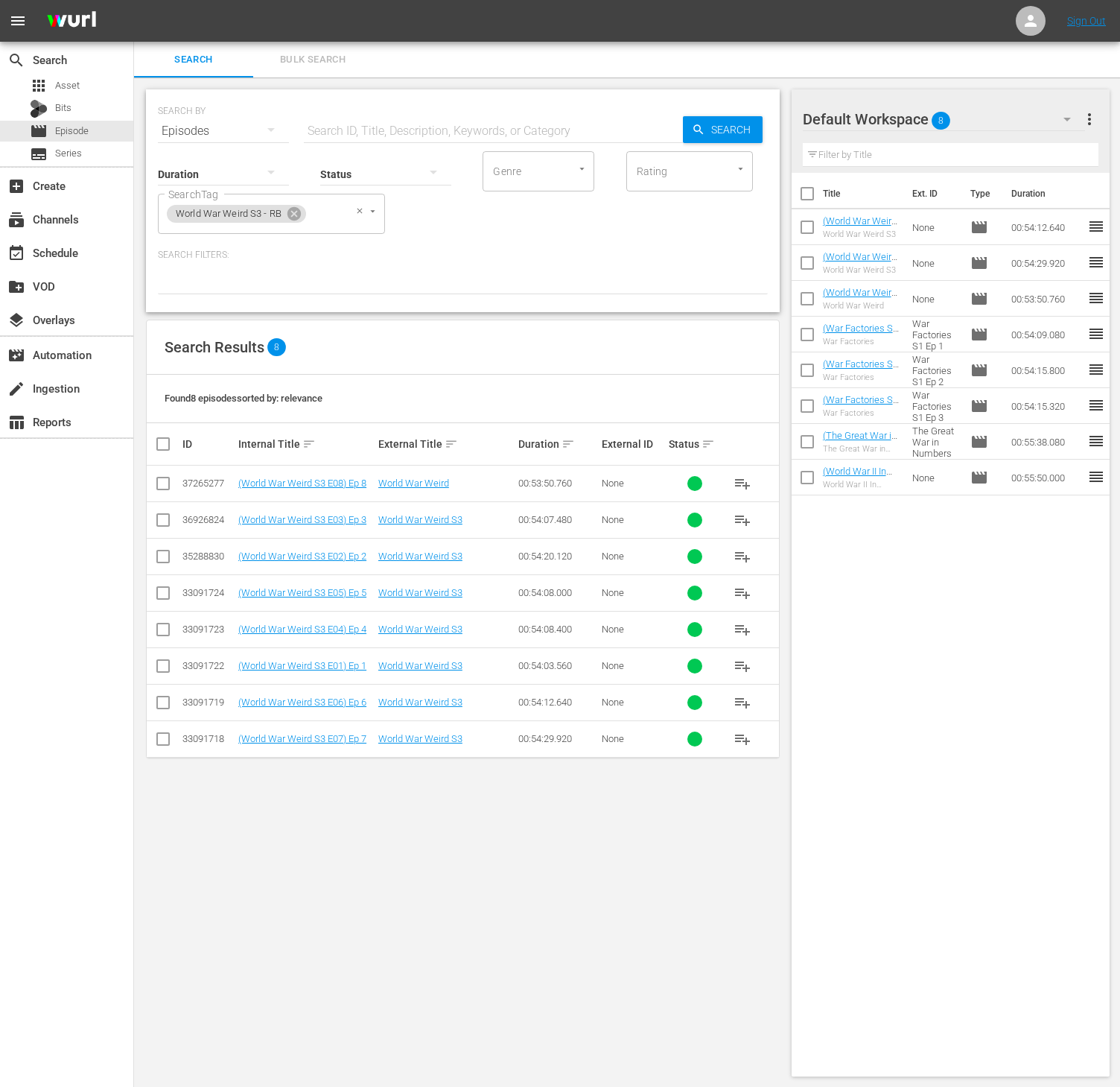
click at [302, 211] on div "World War Weird S3 - RB" at bounding box center [236, 214] width 139 height 18
click at [277, 216] on span "World War Weird S3 - RB" at bounding box center [228, 214] width 124 height 13
click at [288, 215] on icon at bounding box center [294, 214] width 14 height 14
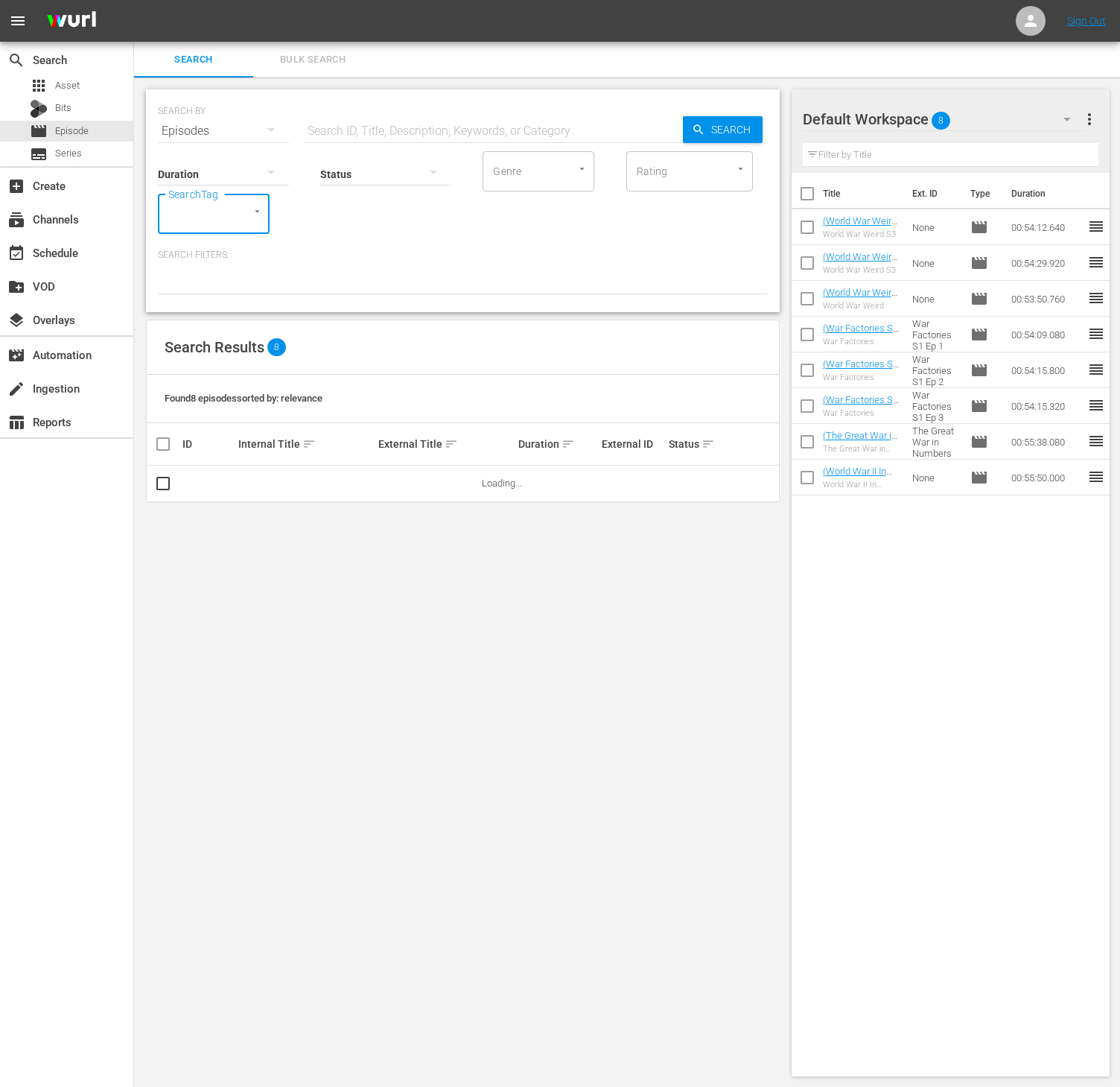
click at [216, 216] on input "SearchTag" at bounding box center [193, 213] width 56 height 26
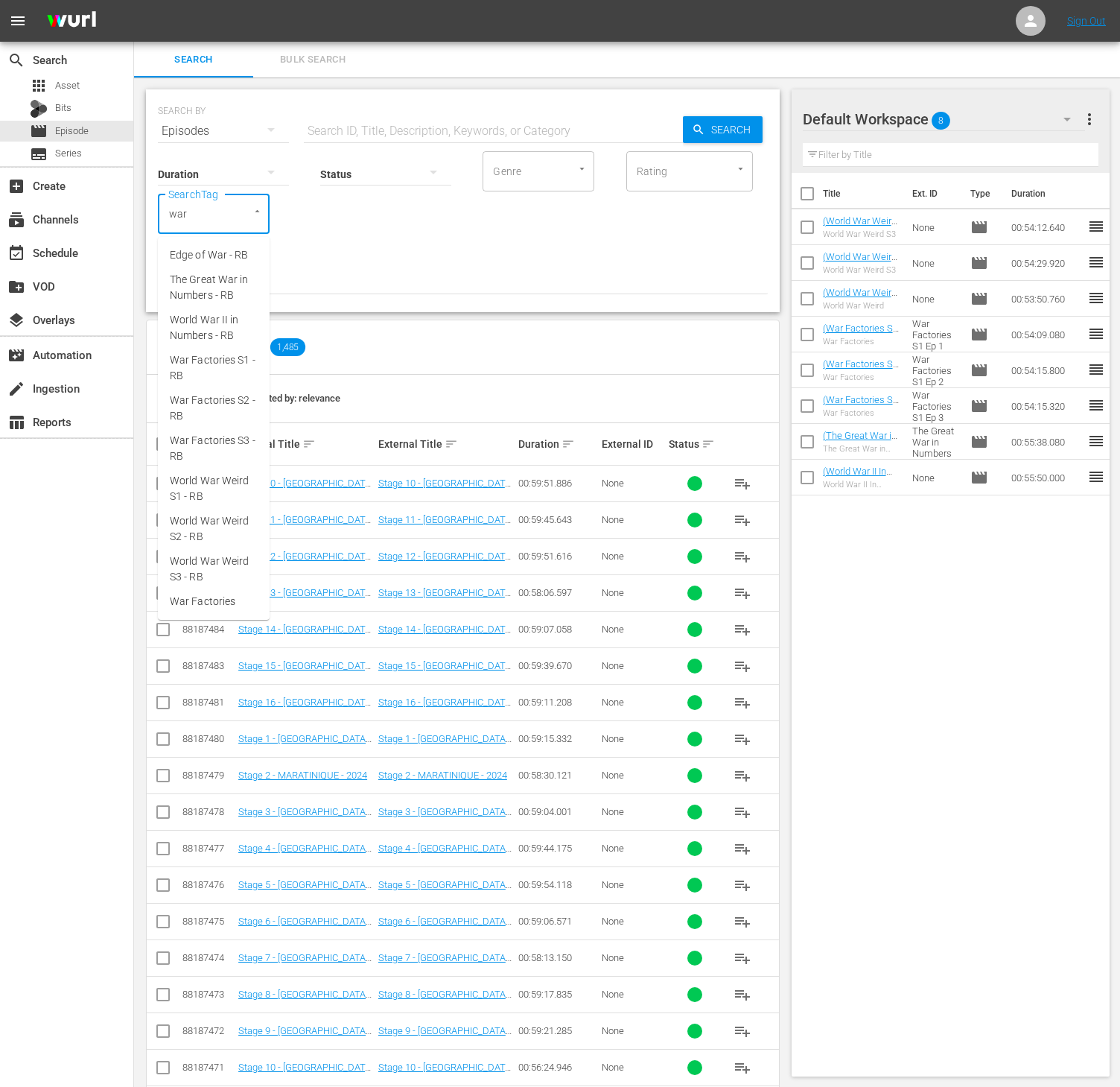
type input "[MEDICAL_DATA]"
click at [212, 248] on span "Wartime Crime - RB" at bounding box center [214, 263] width 88 height 31
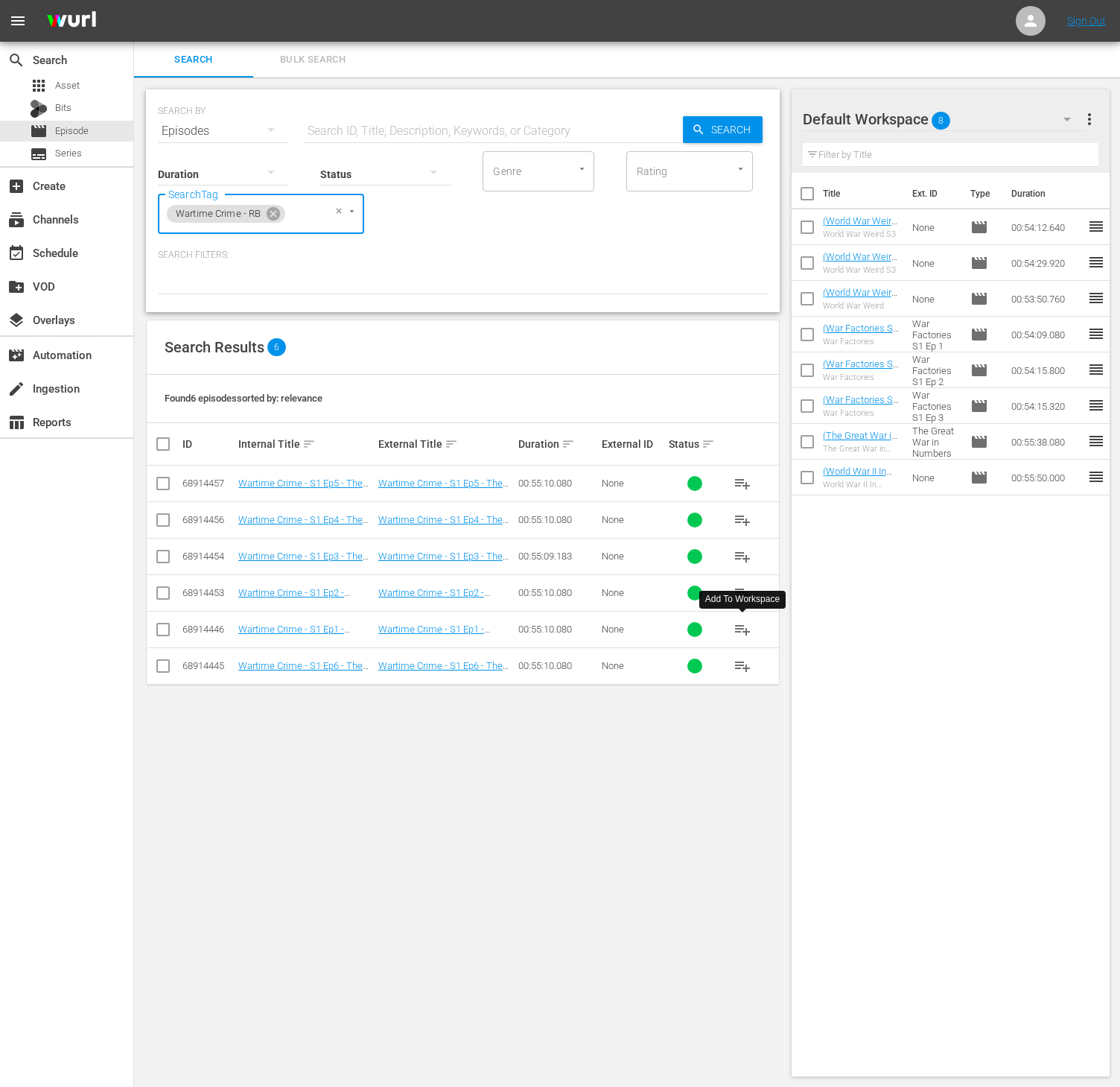
click at [738, 633] on span "playlist_add" at bounding box center [743, 629] width 18 height 18
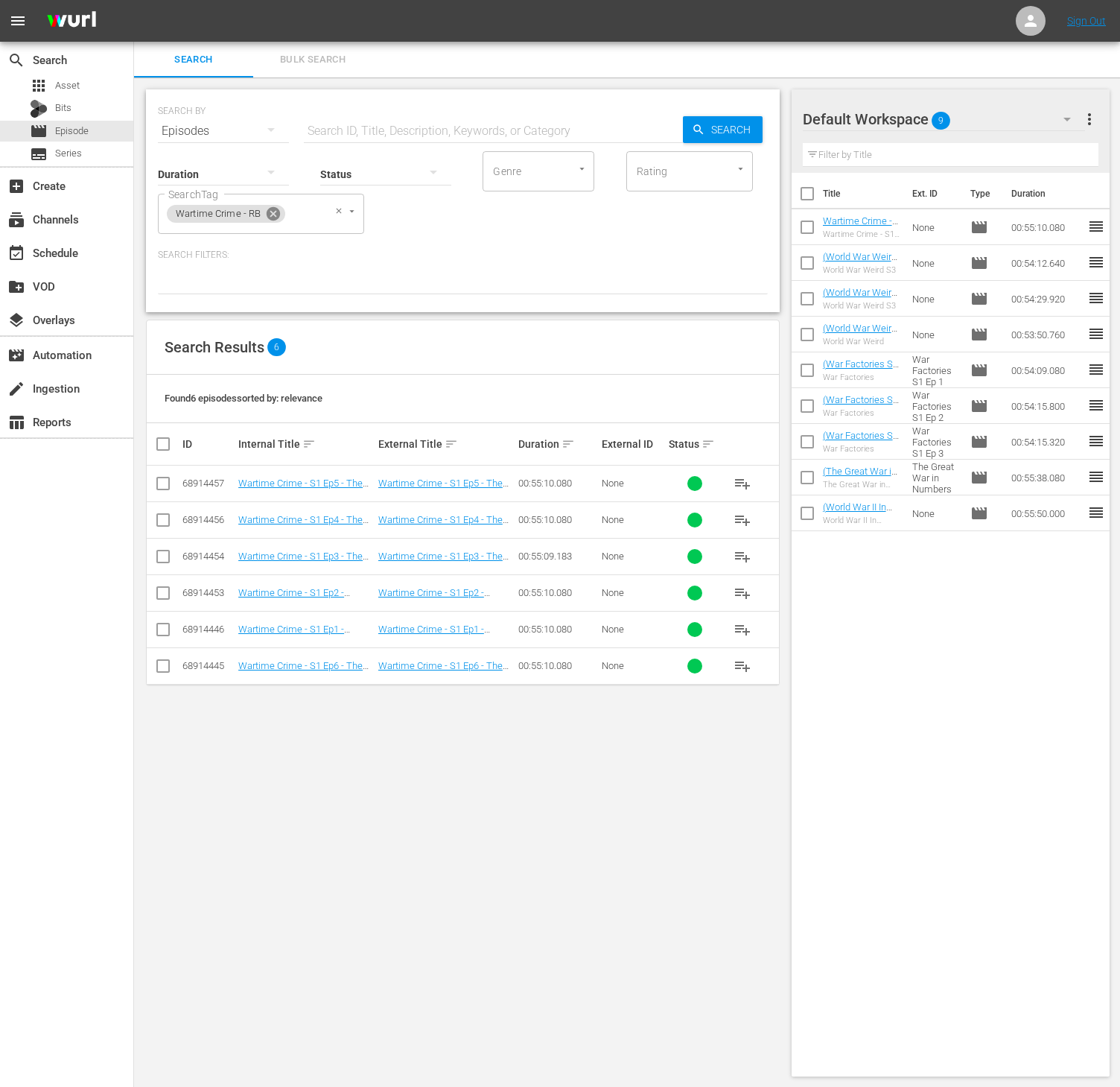
click at [275, 211] on icon at bounding box center [273, 214] width 16 height 16
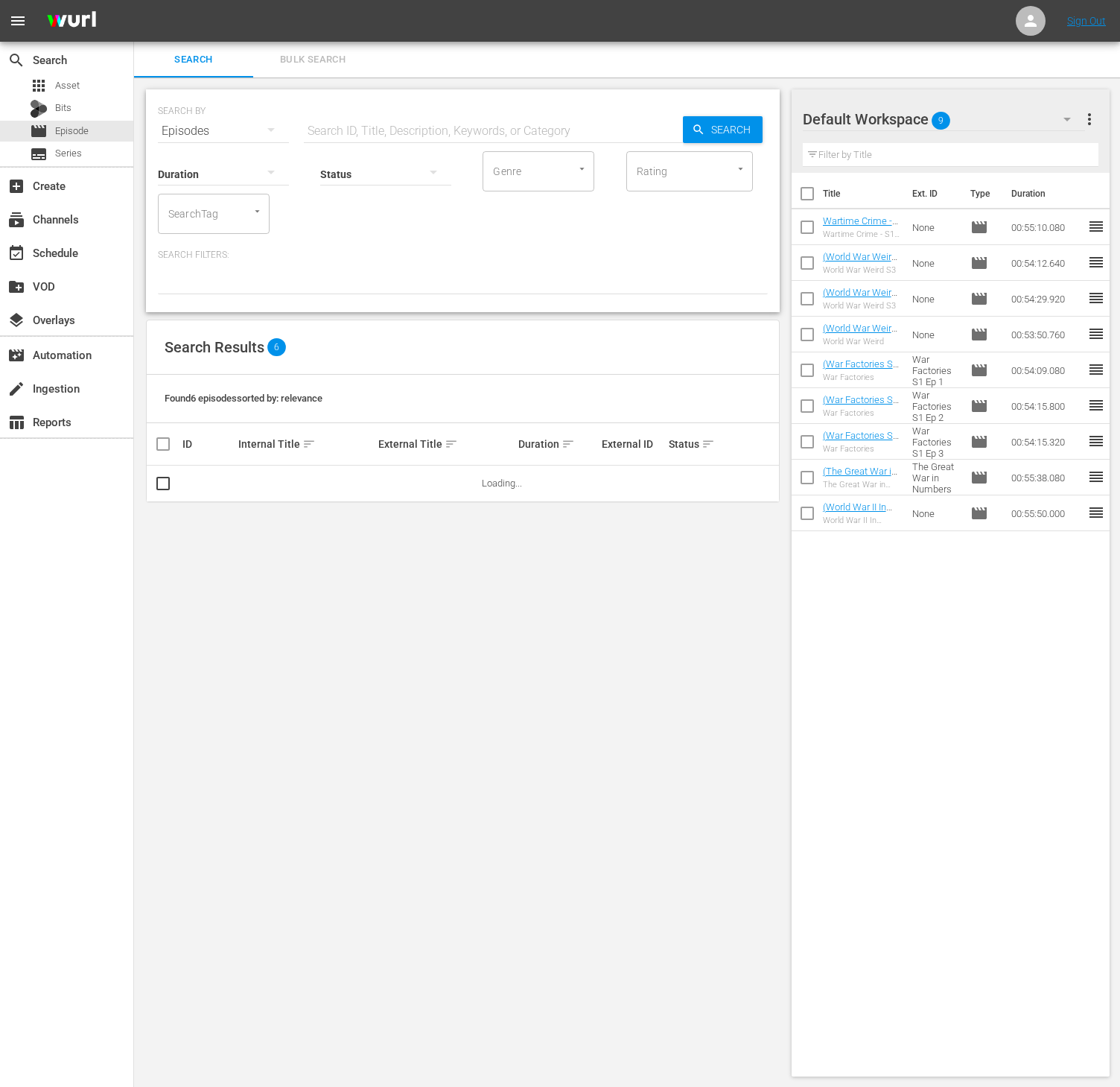
click at [225, 215] on div "SearchTag" at bounding box center [214, 214] width 112 height 40
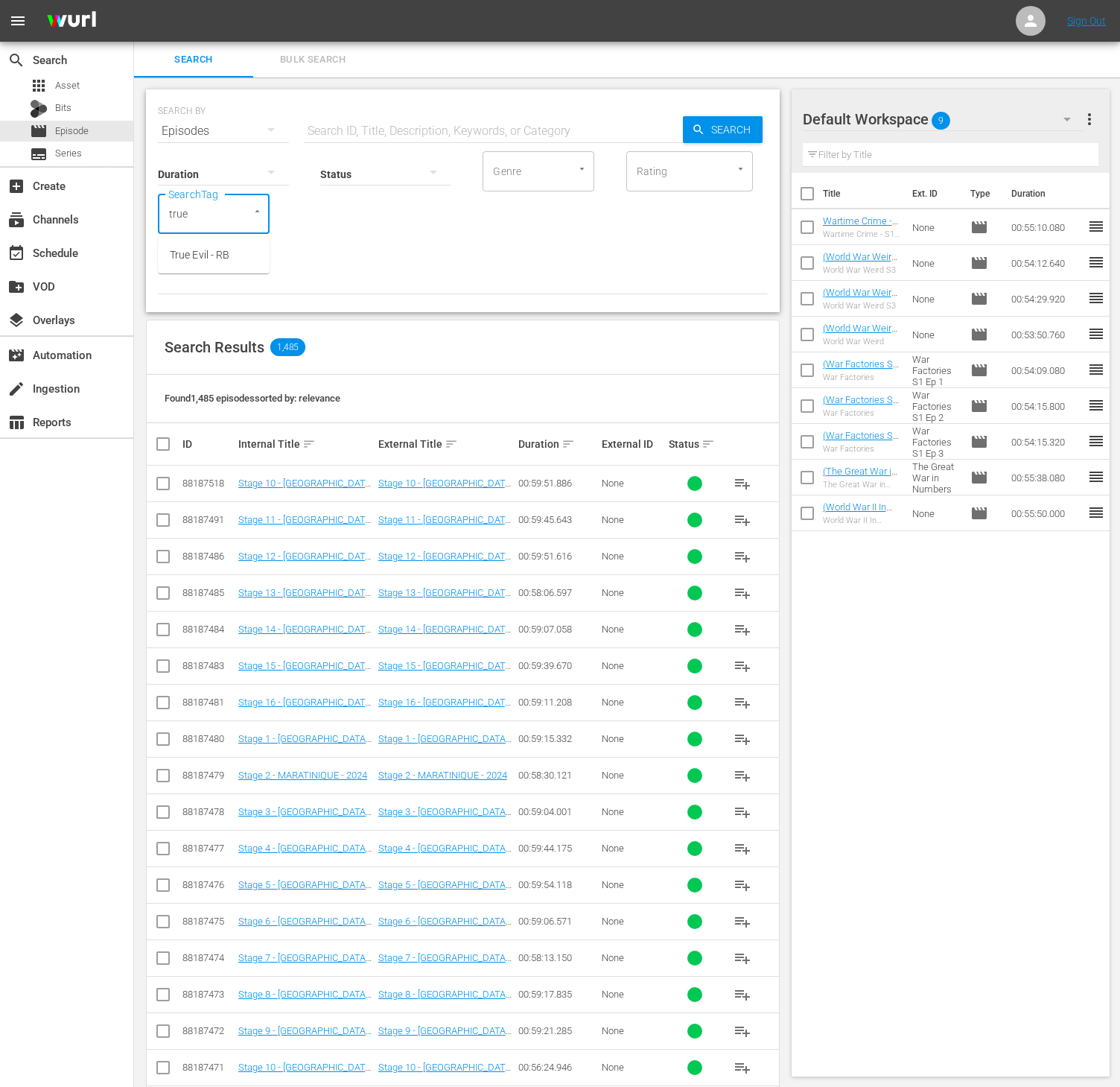
type input "true e"
click at [217, 254] on span "True Evil - RB" at bounding box center [200, 255] width 60 height 15
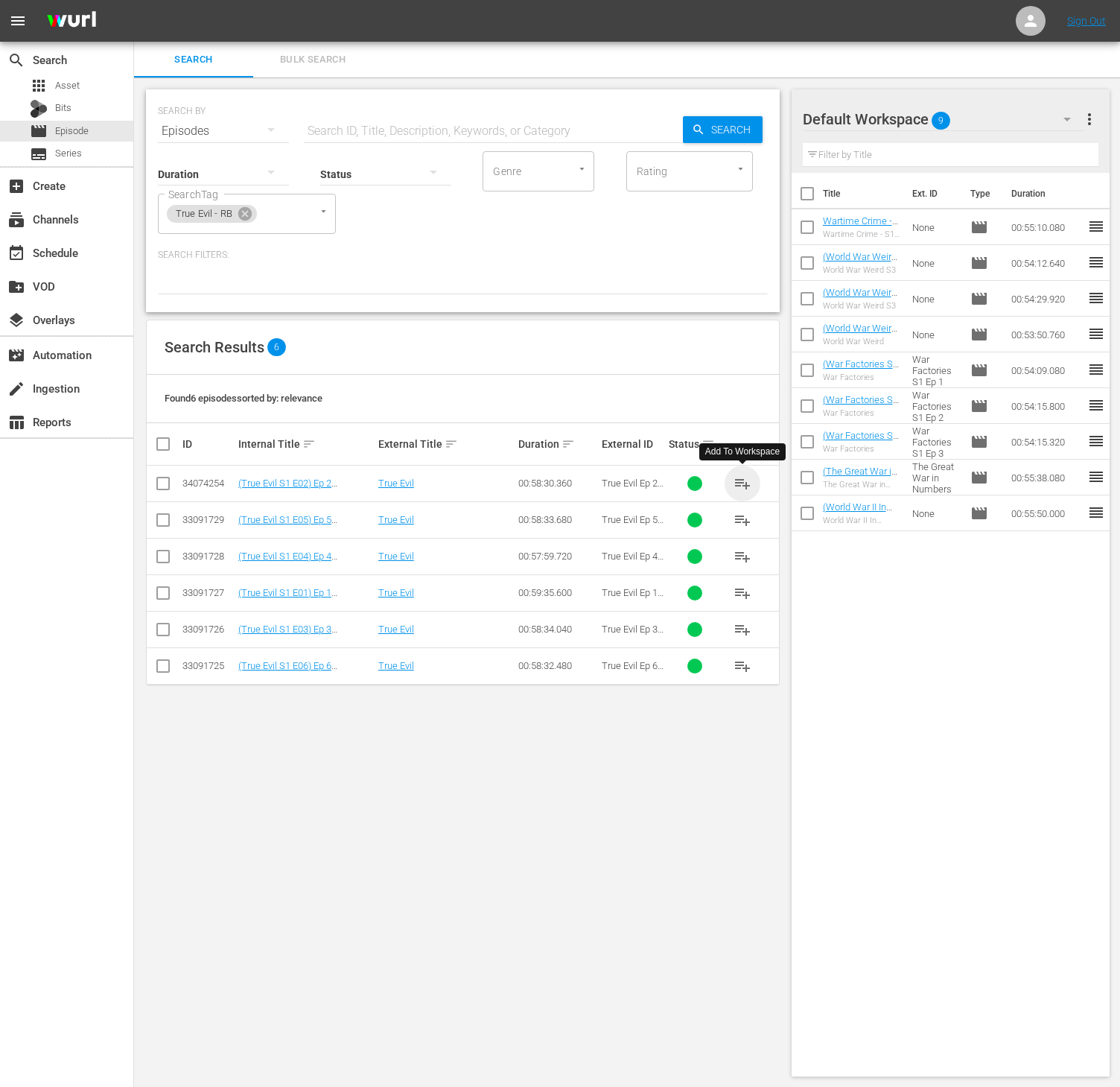
click at [738, 485] on span "playlist_add" at bounding box center [743, 484] width 18 height 18
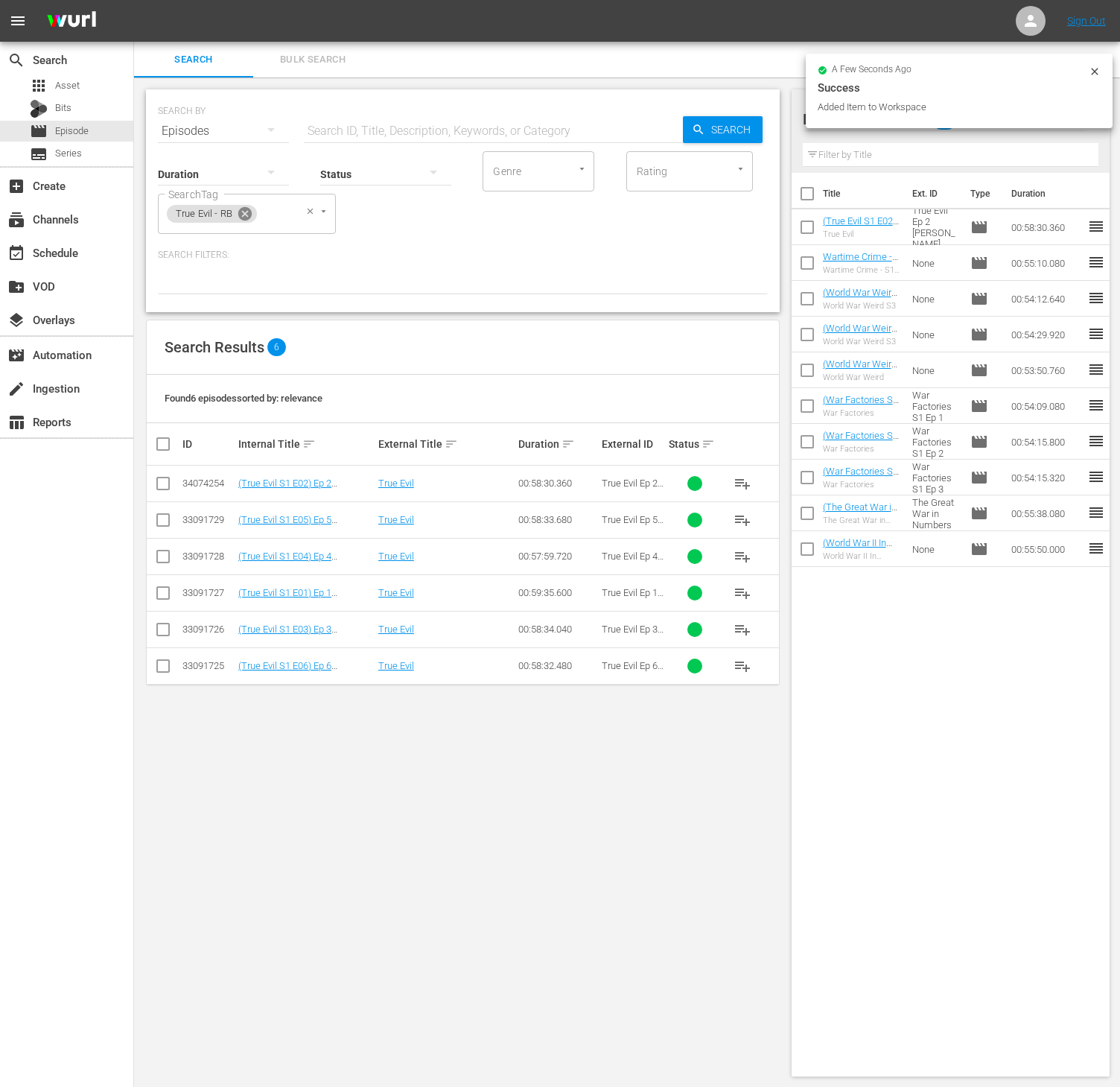
click at [245, 207] on icon at bounding box center [245, 214] width 14 height 14
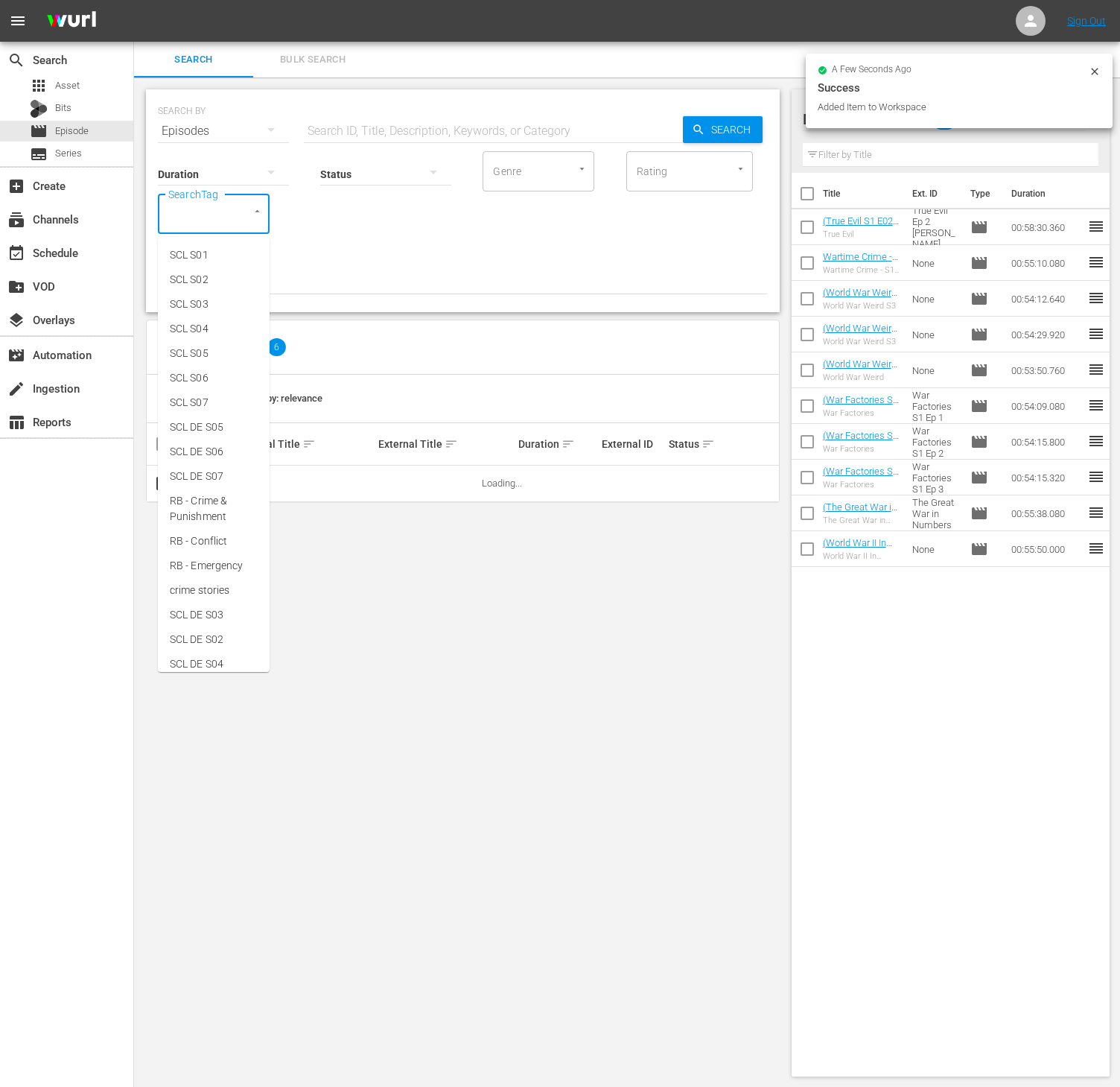
click at [211, 216] on input "SearchTag" at bounding box center [193, 213] width 56 height 26
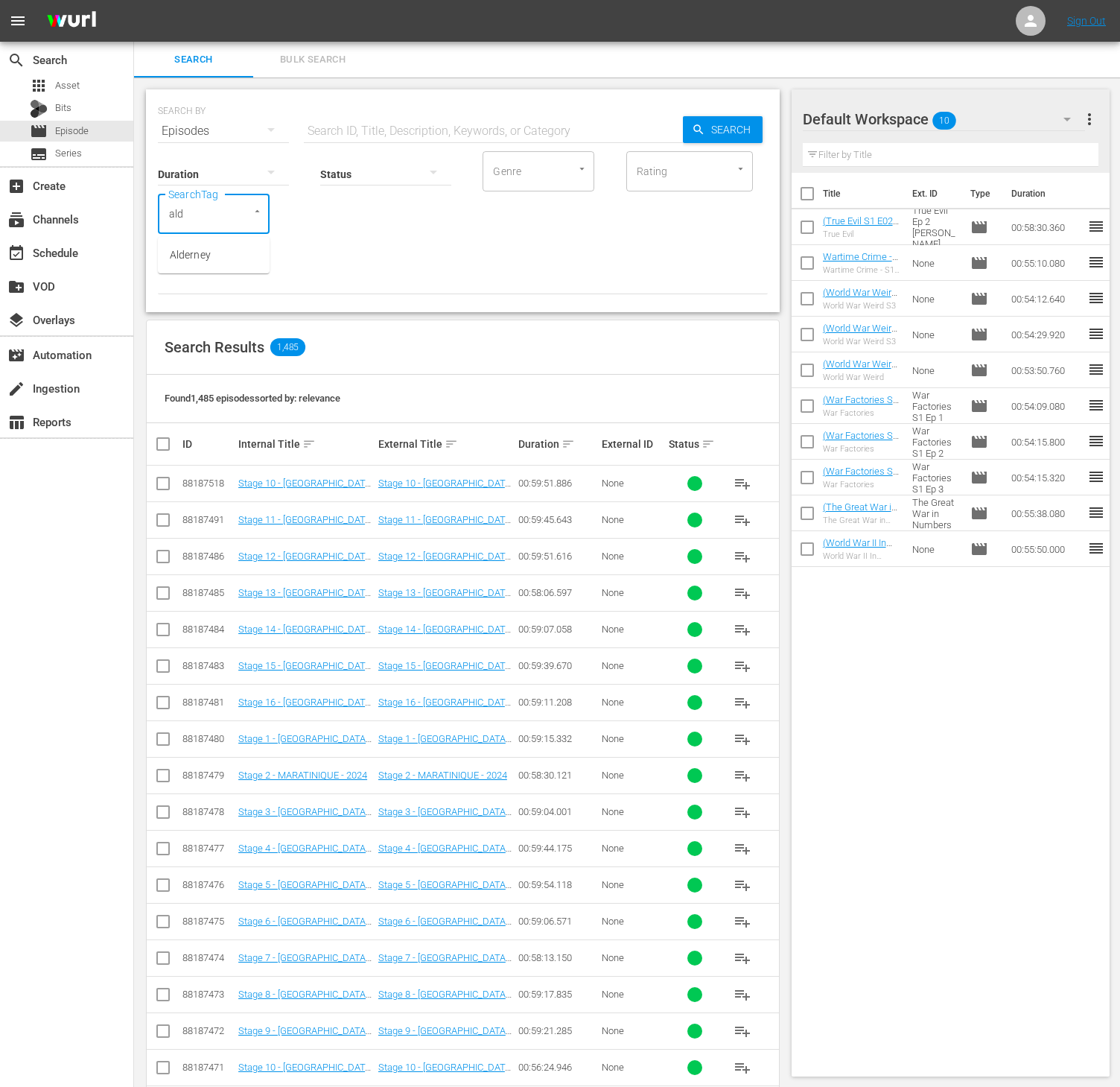
type input "alde"
click at [182, 258] on span "Alderney" at bounding box center [190, 255] width 41 height 15
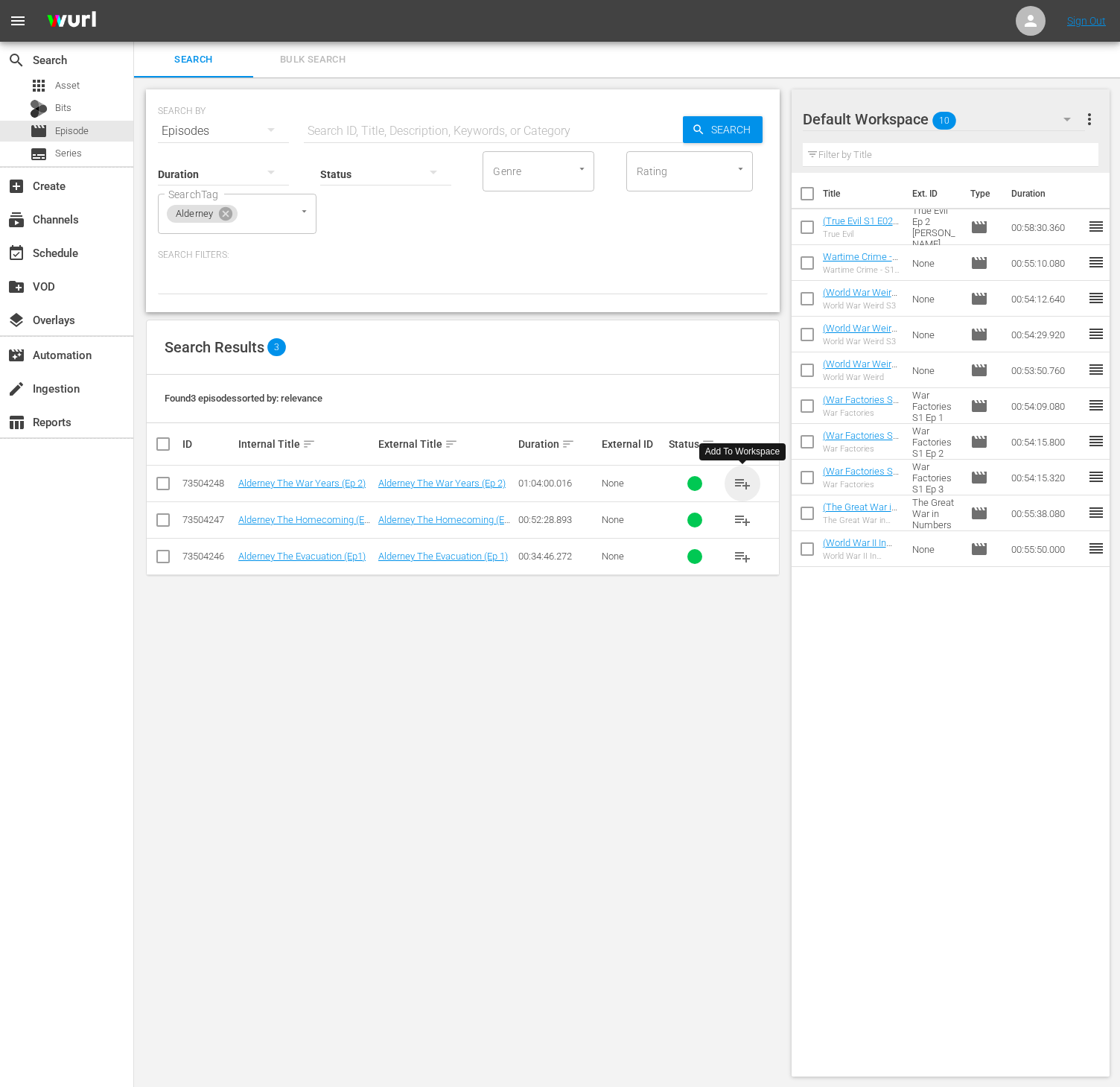
click at [734, 488] on span "playlist_add" at bounding box center [743, 484] width 18 height 18
click at [235, 218] on div "Alderney" at bounding box center [202, 214] width 71 height 18
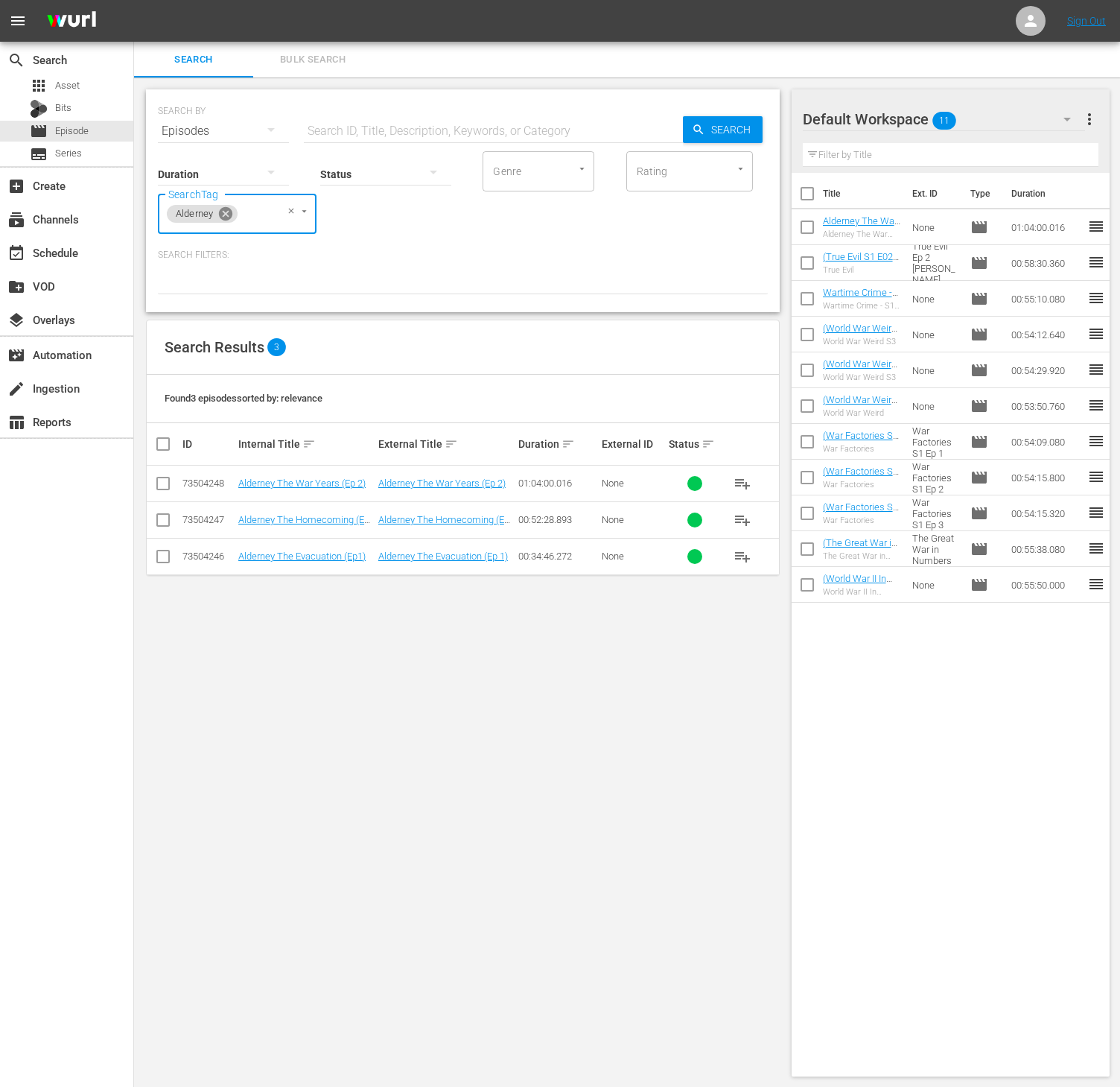
click at [227, 215] on icon at bounding box center [226, 214] width 16 height 16
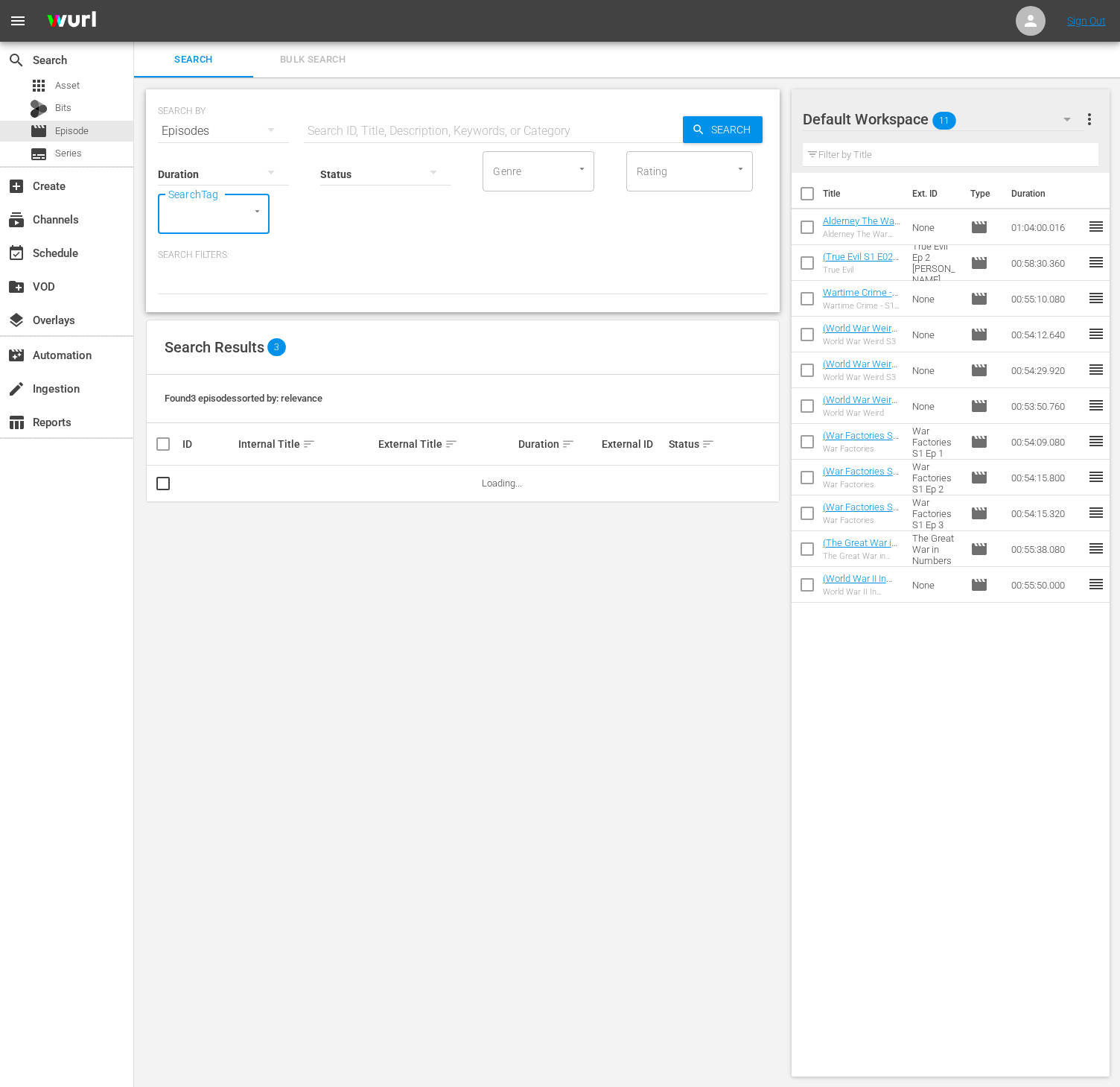
click at [176, 216] on input "SearchTag" at bounding box center [193, 213] width 56 height 26
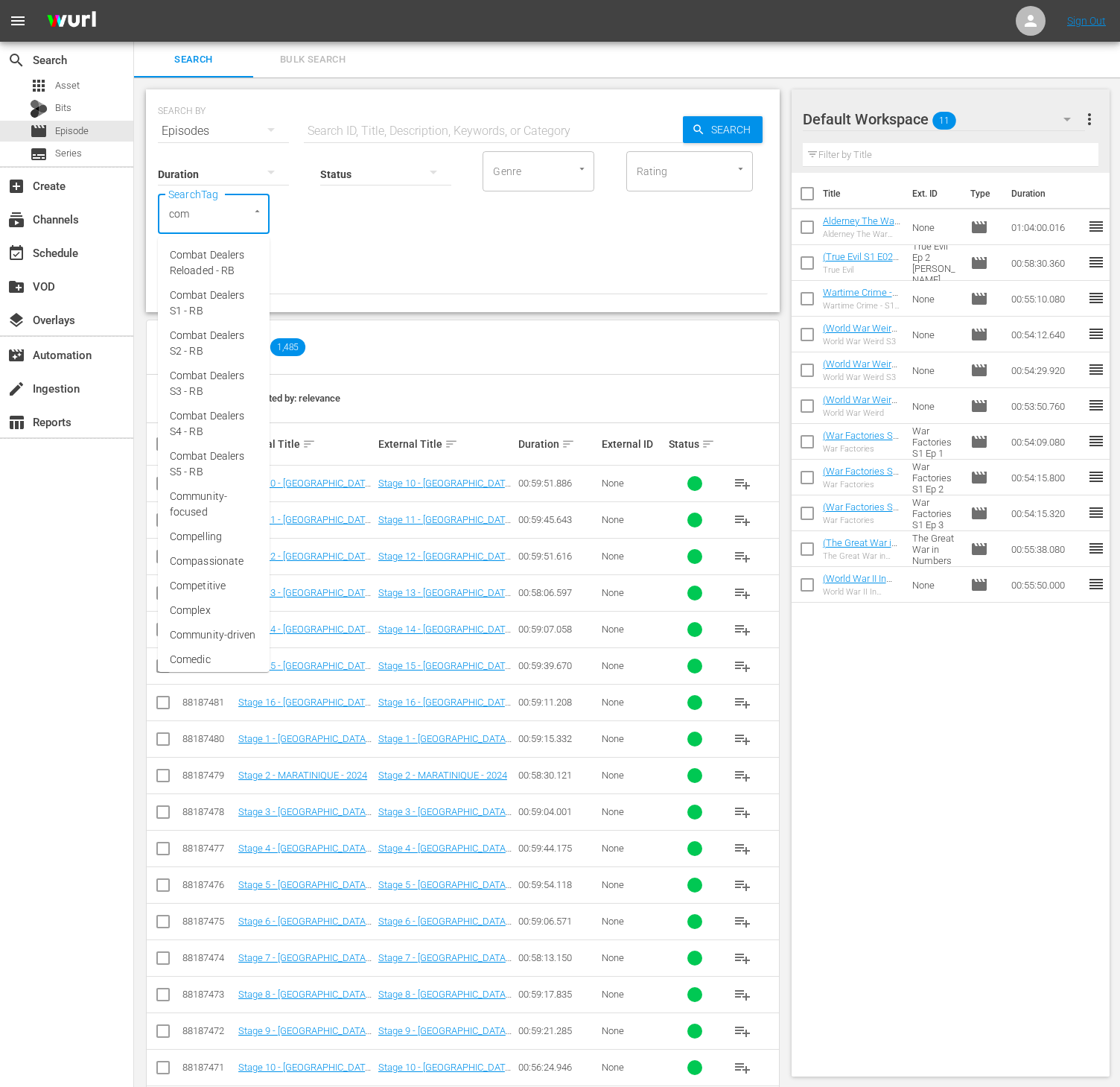
type input "comb"
click at [240, 448] on span "Combat Dealers S5 - RB" at bounding box center [214, 464] width 88 height 31
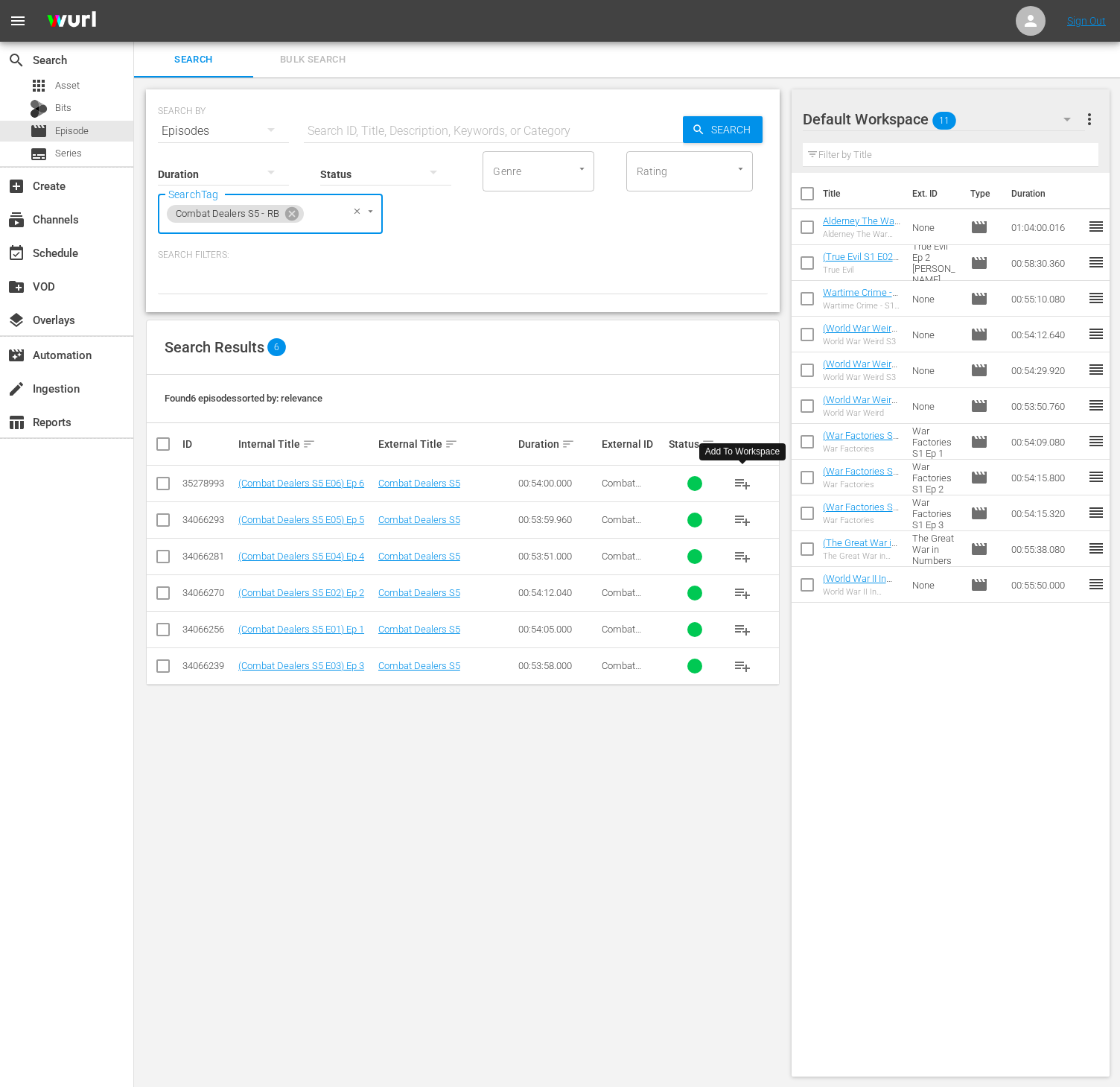
click at [742, 487] on span "playlist_add" at bounding box center [743, 484] width 18 height 18
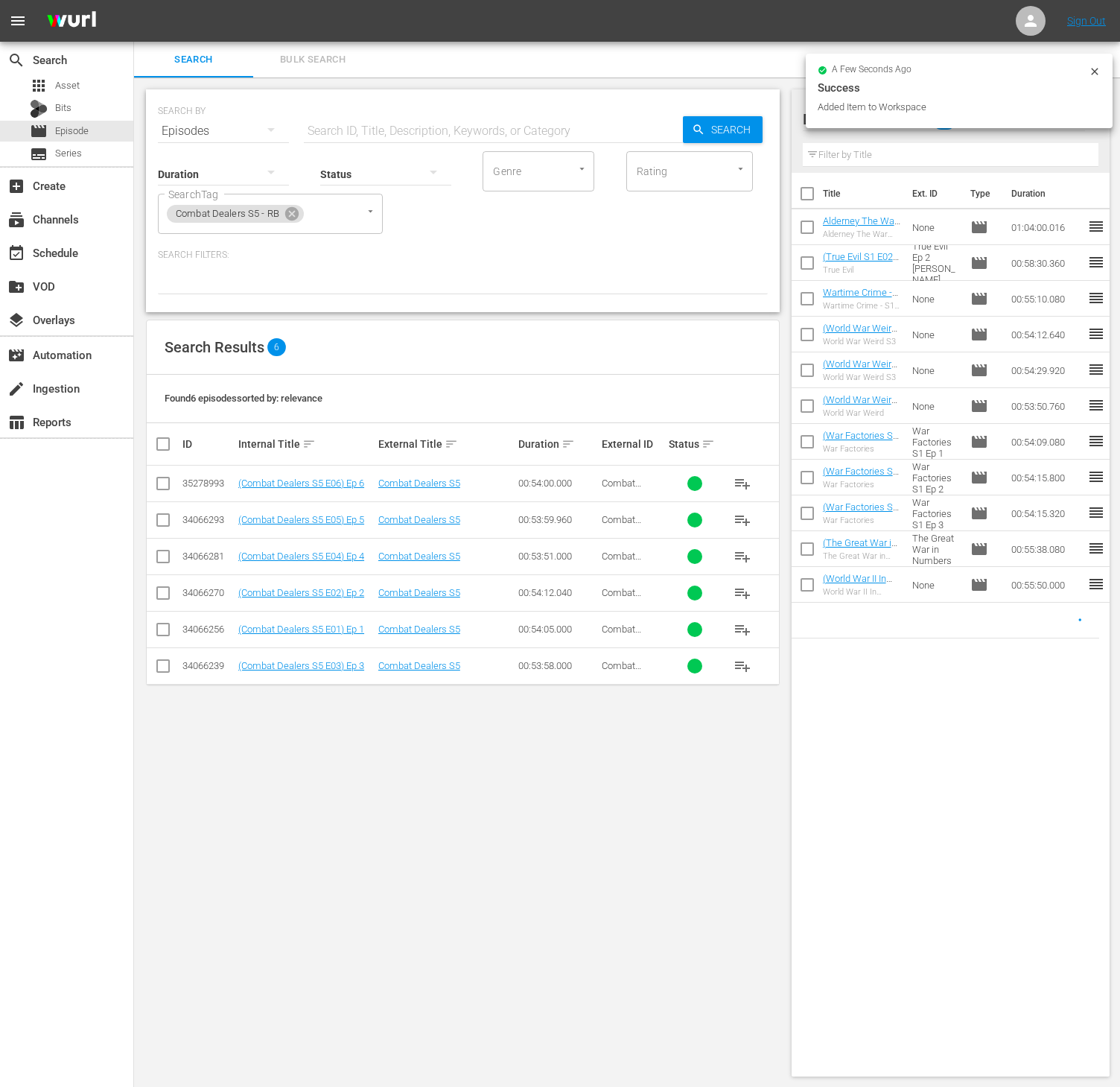
click at [743, 518] on span "playlist_add" at bounding box center [743, 520] width 18 height 18
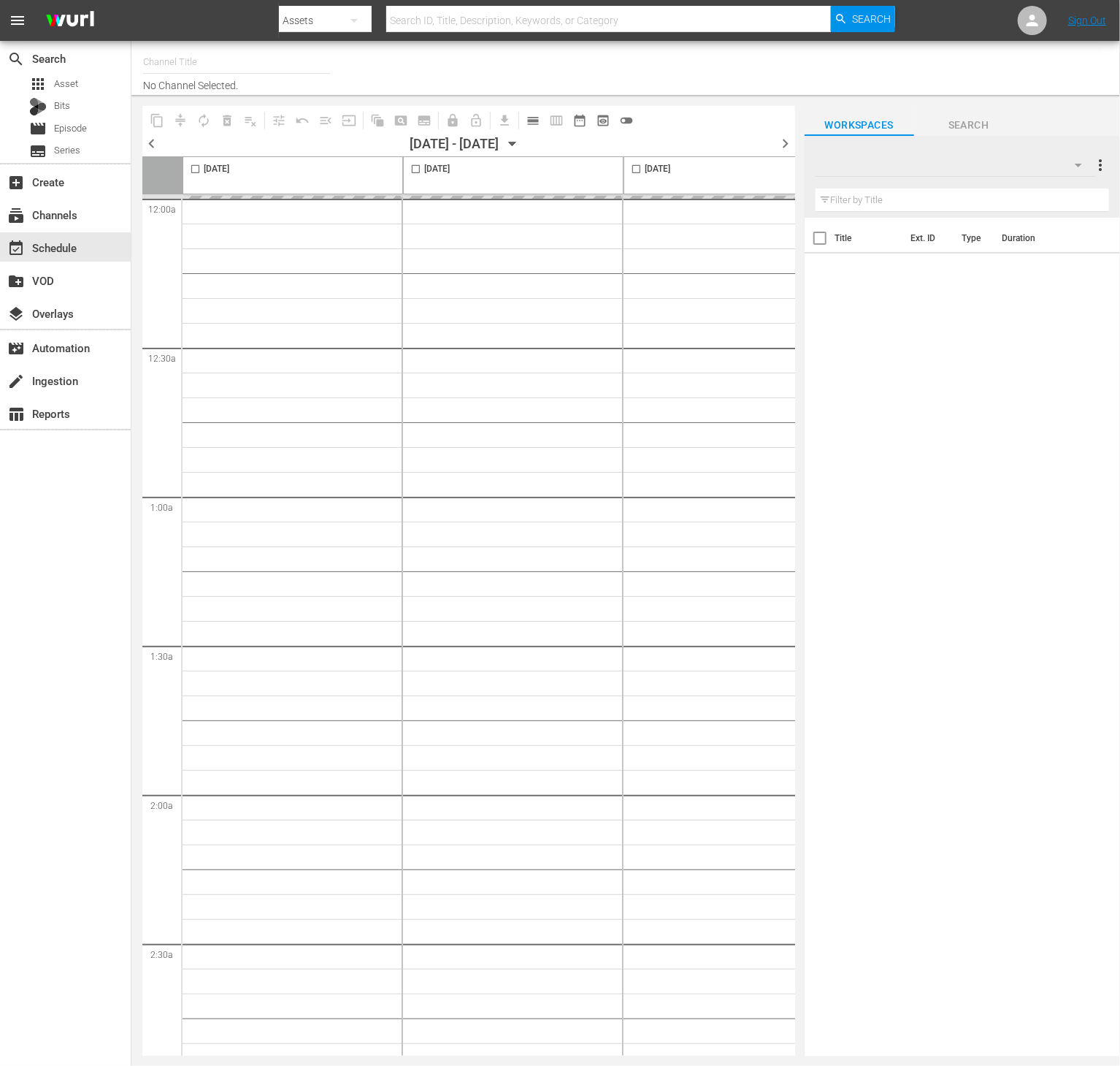
type input "Conflict (1336)"
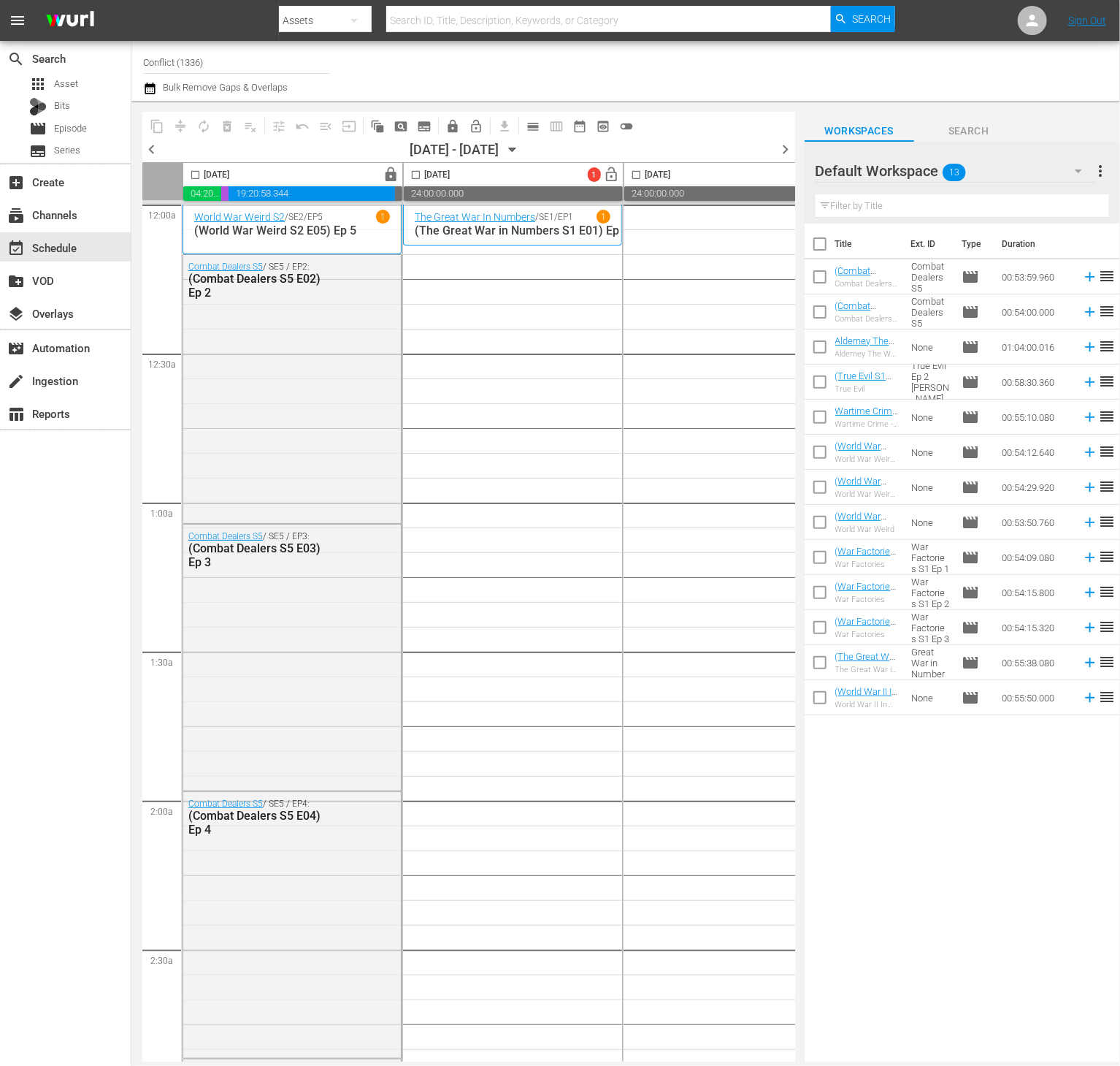
click at [815, 237] on input "checkbox" at bounding box center [819, 247] width 30 height 30
checkbox input "true"
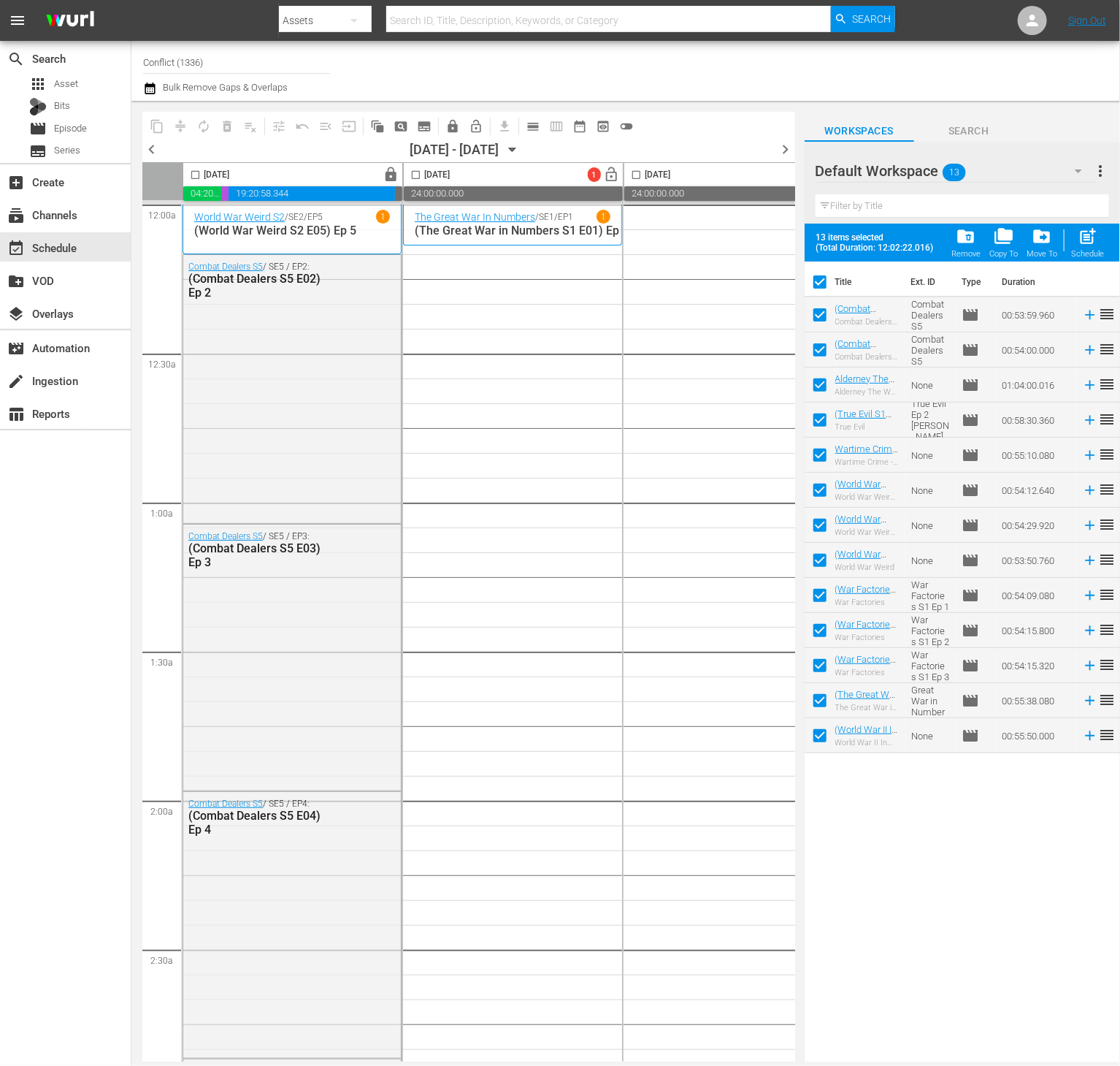
checkbox input "true"
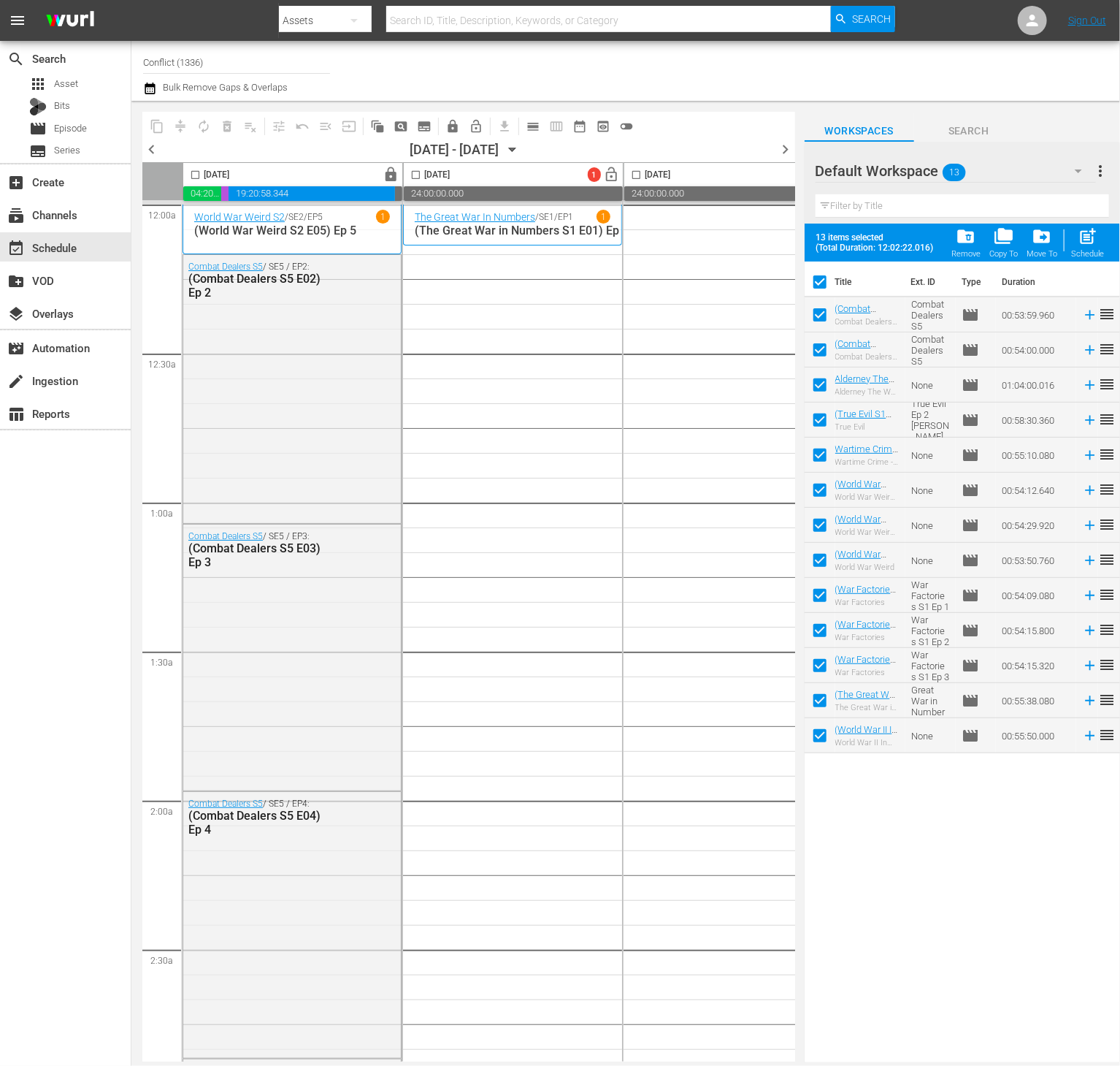
checkbox input "true"
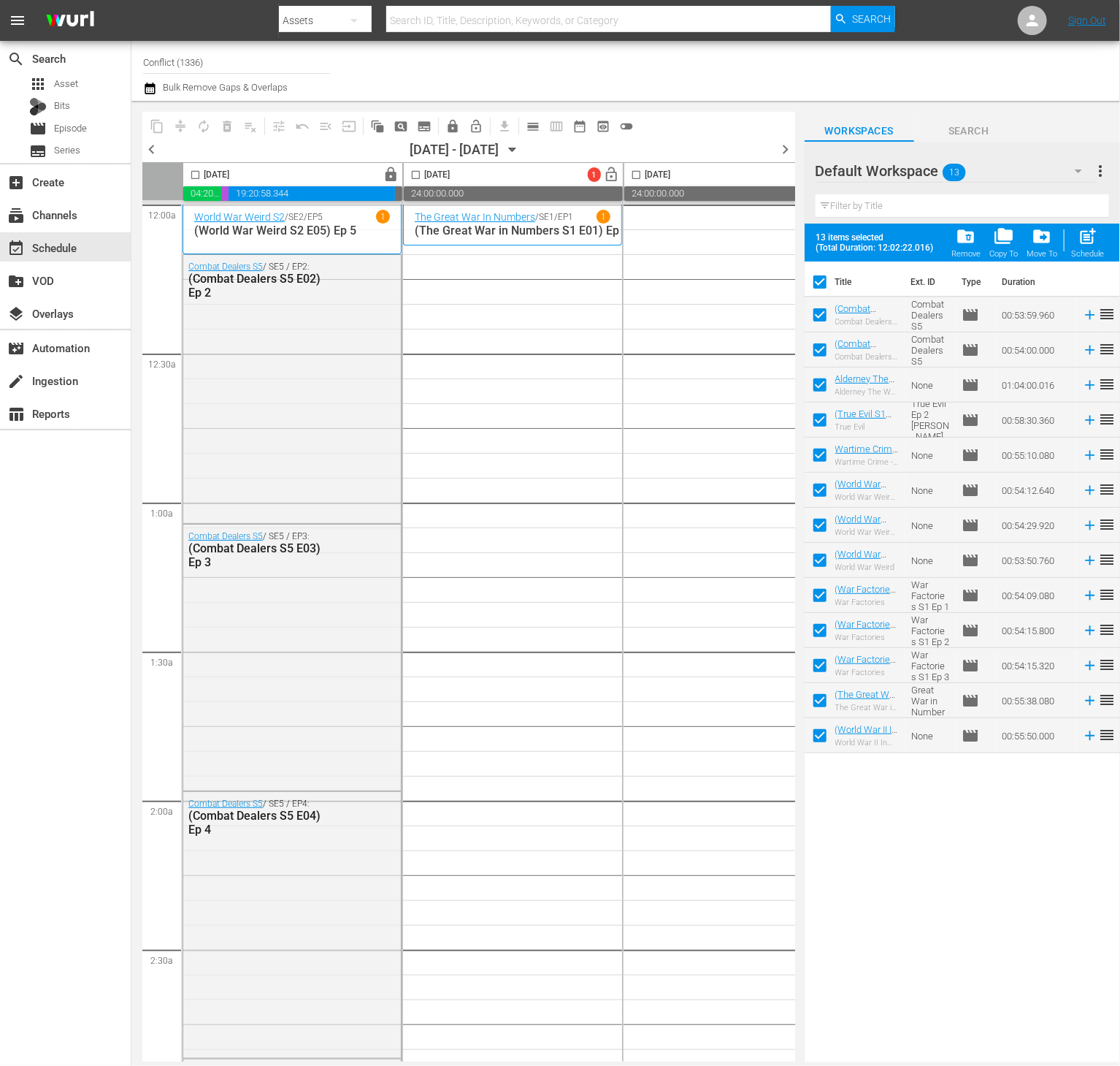
checkbox input "true"
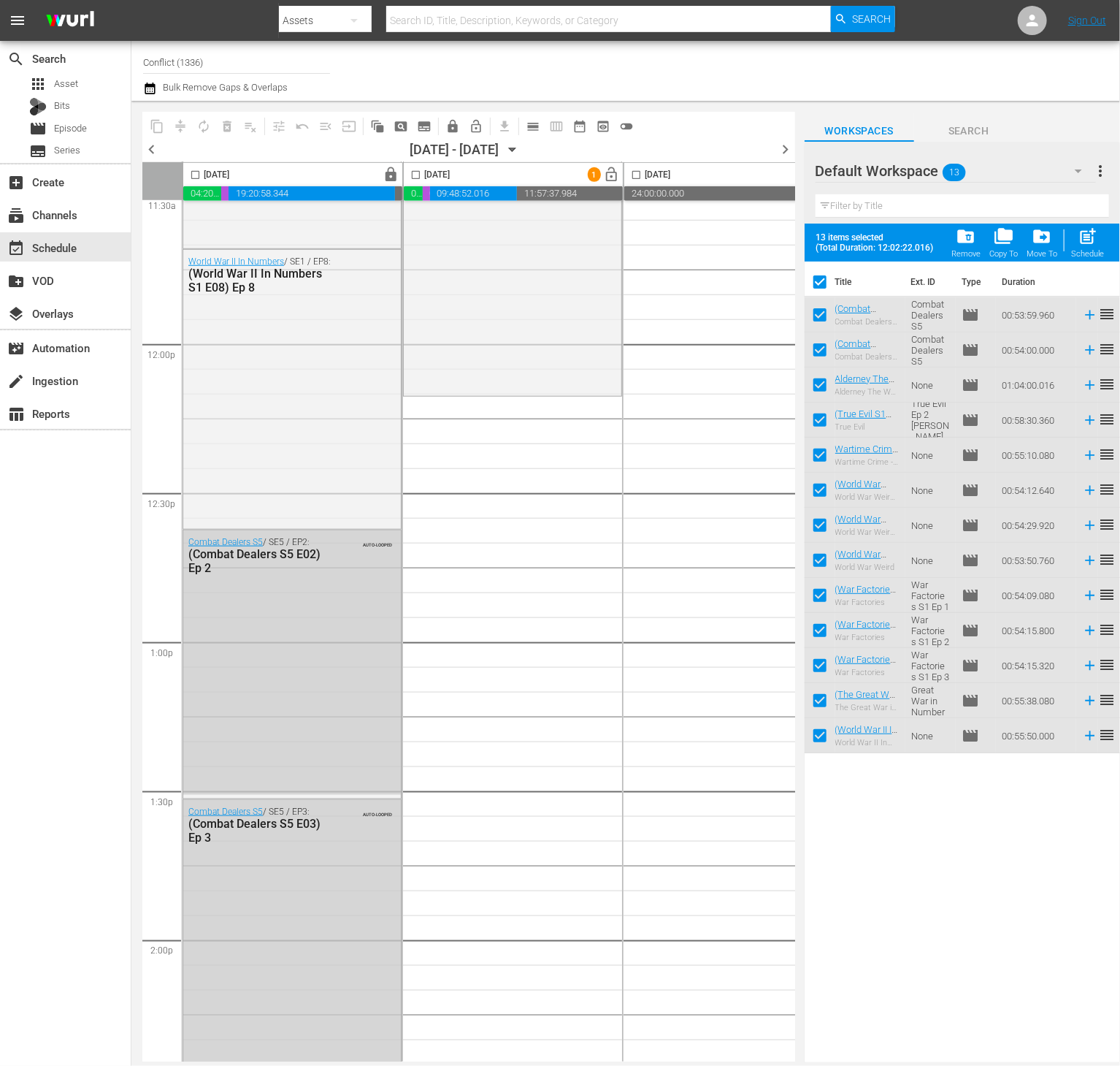
scroll to position [3441, 0]
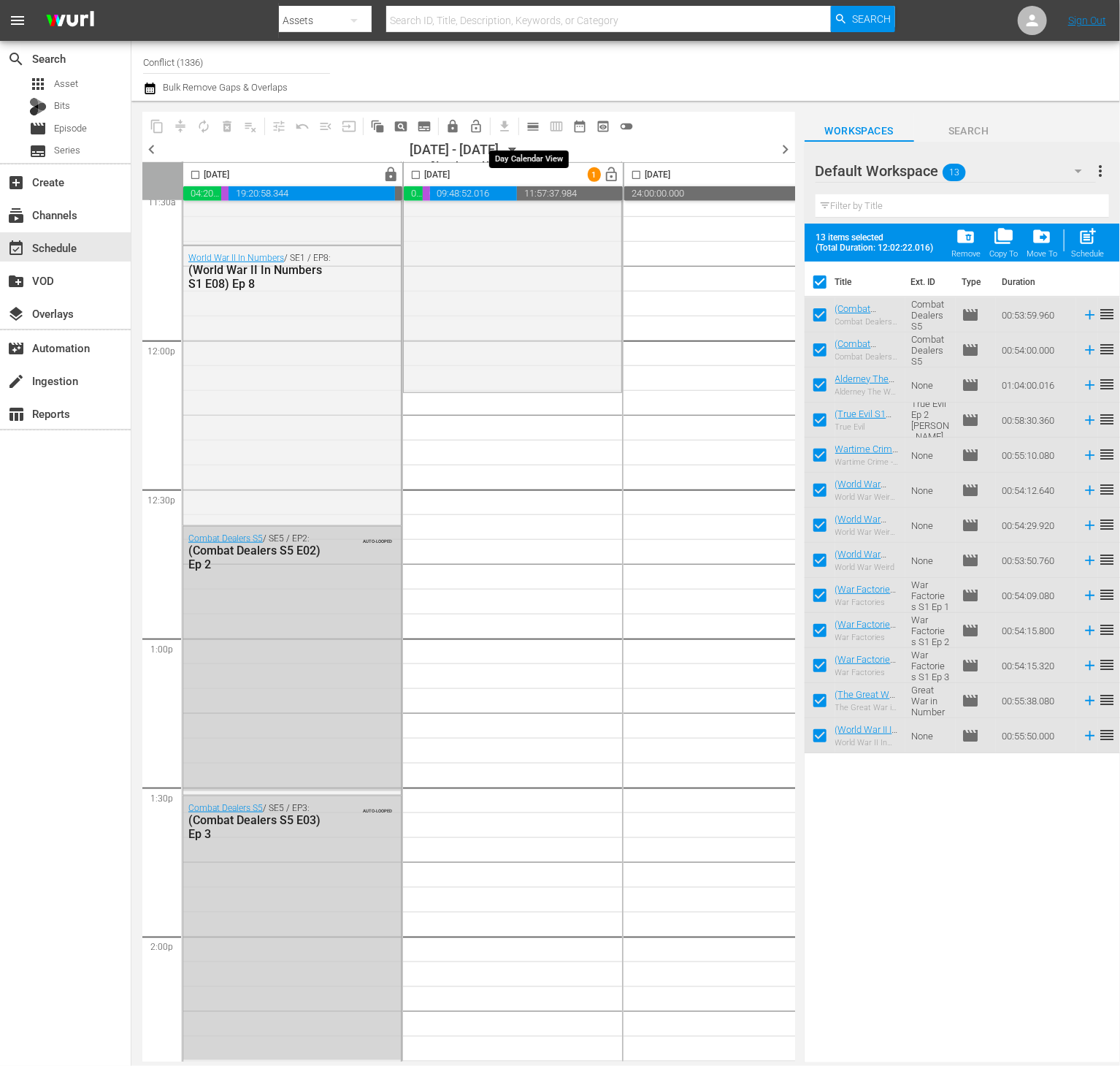
click at [528, 120] on span "calendar_view_day_outlined" at bounding box center [533, 126] width 14 height 14
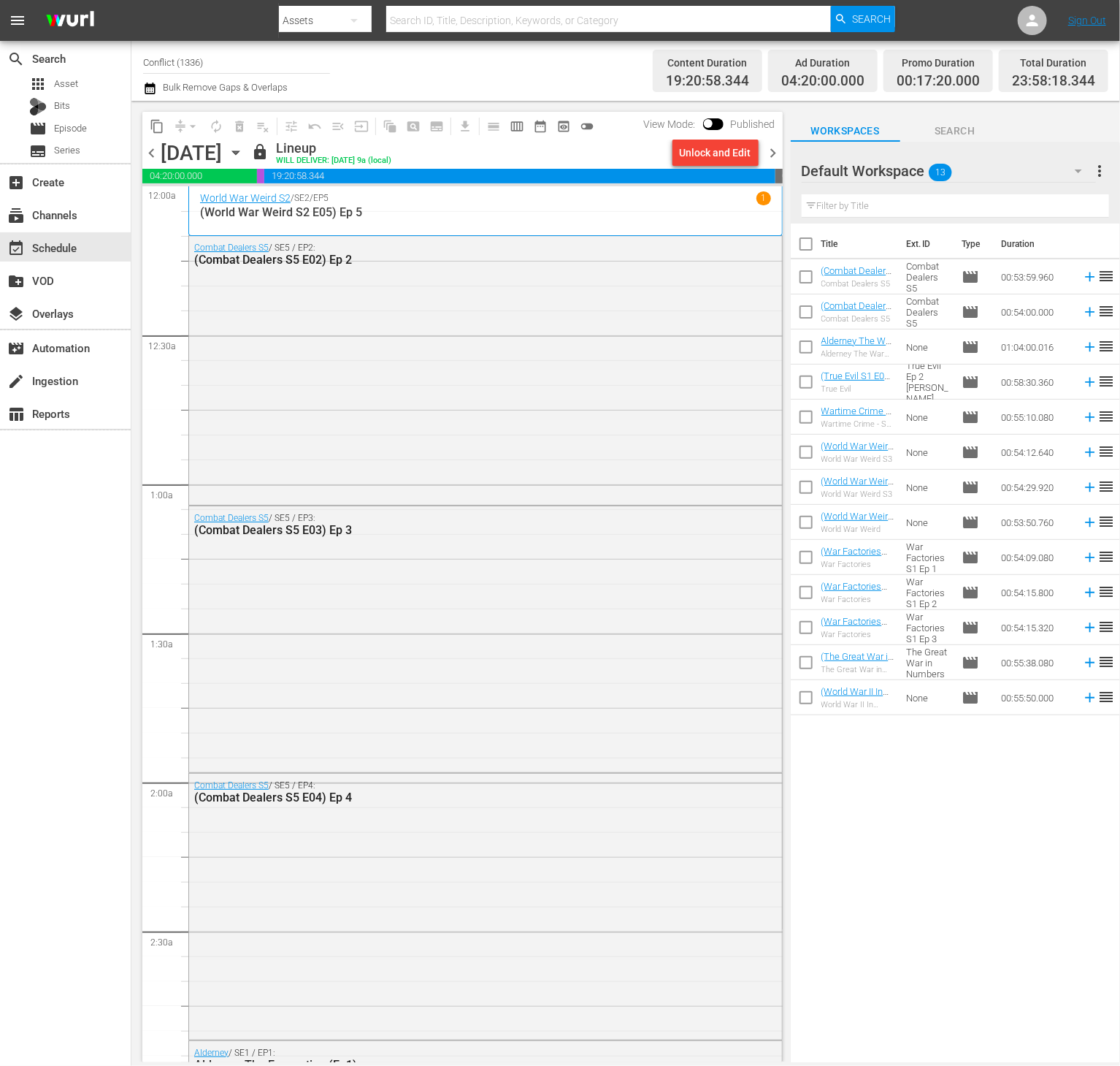
click at [778, 156] on span "chevron_right" at bounding box center [773, 153] width 18 height 18
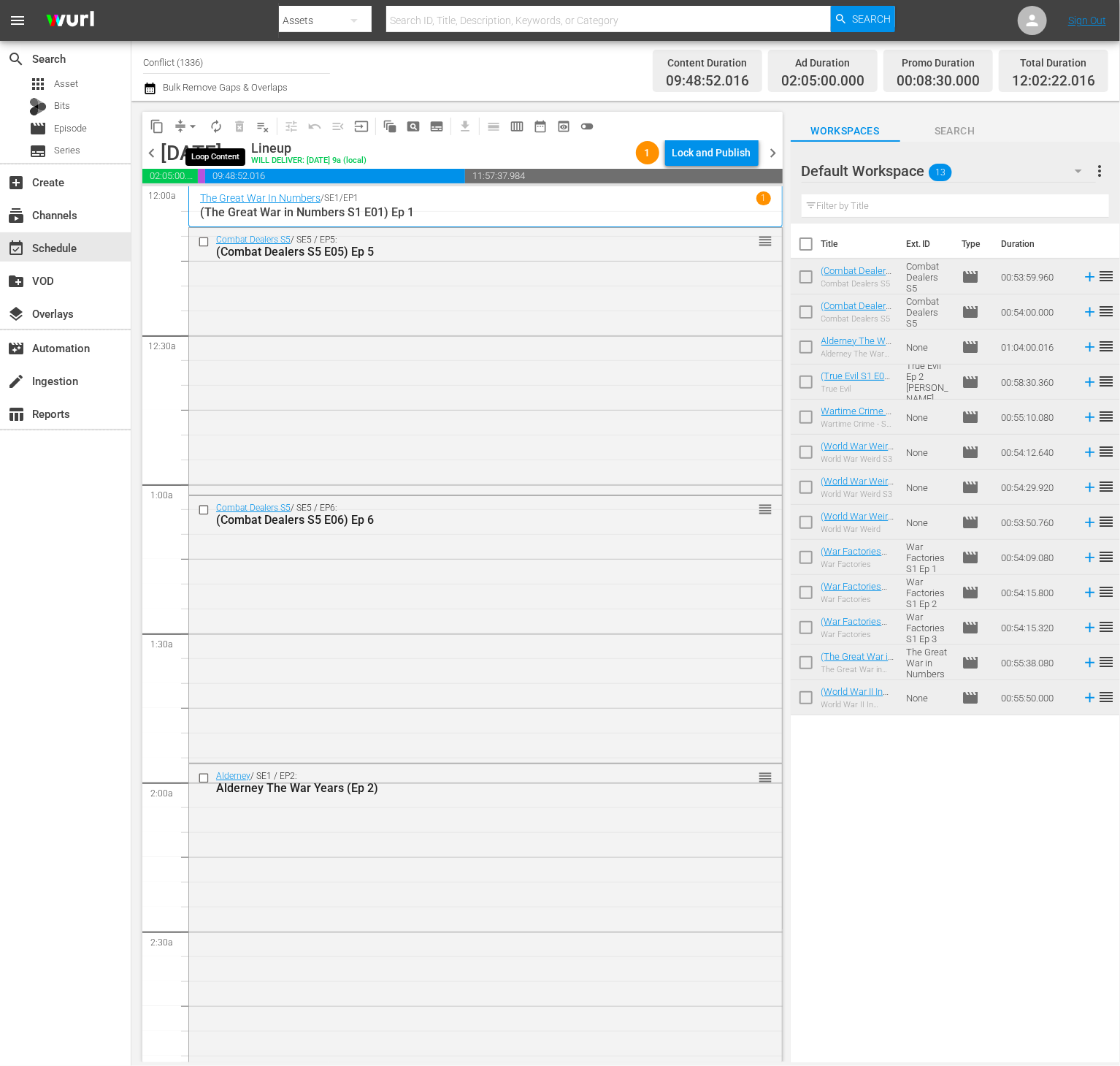
click at [223, 130] on span "autorenew_outlined" at bounding box center [216, 126] width 14 height 14
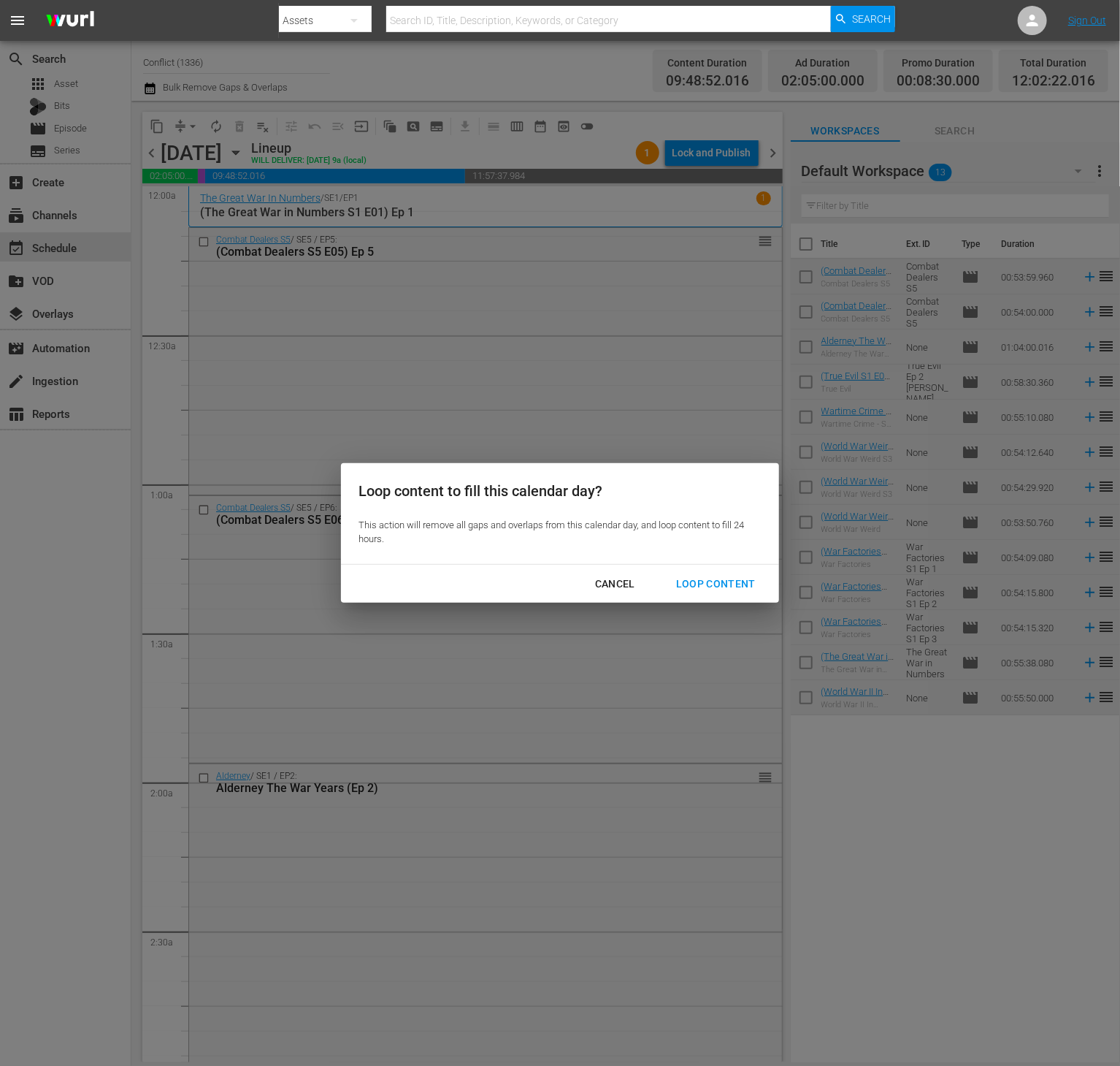
click at [707, 574] on div "Loop Content" at bounding box center [715, 583] width 103 height 18
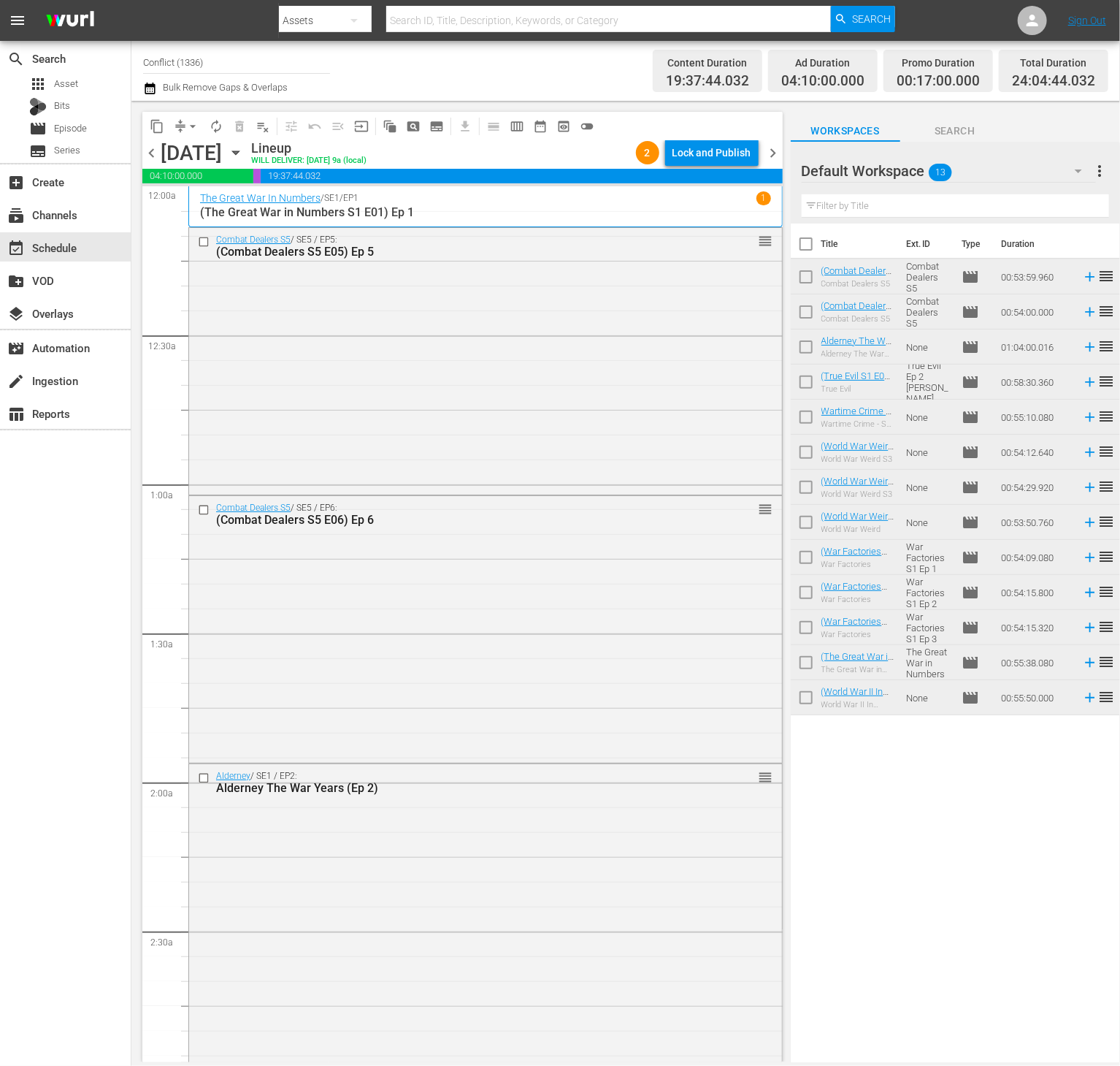
click at [1100, 179] on button "more_vert" at bounding box center [1100, 170] width 18 height 35
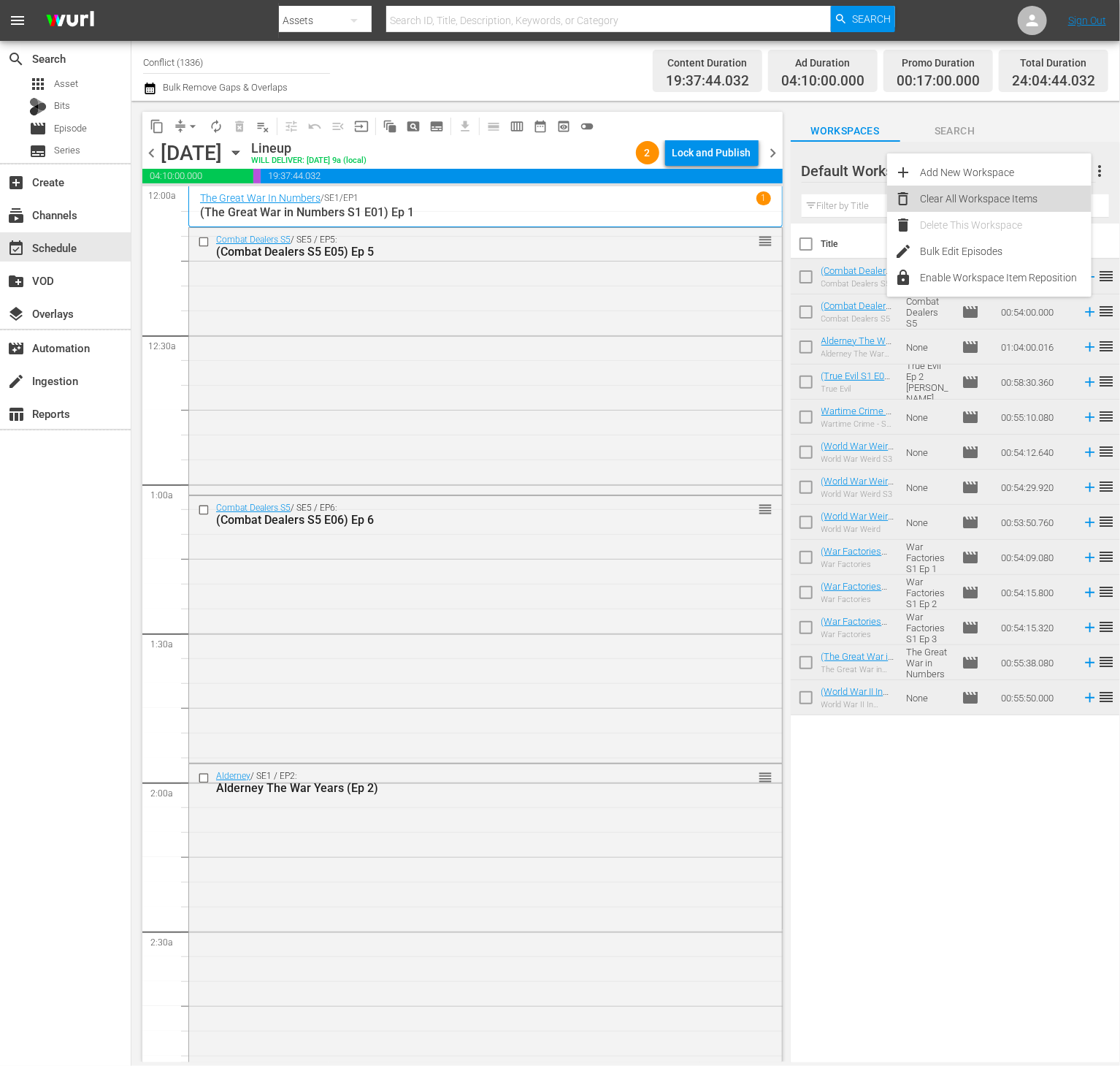
click at [981, 207] on div "Clear All Workspace Items" at bounding box center [1006, 198] width 171 height 26
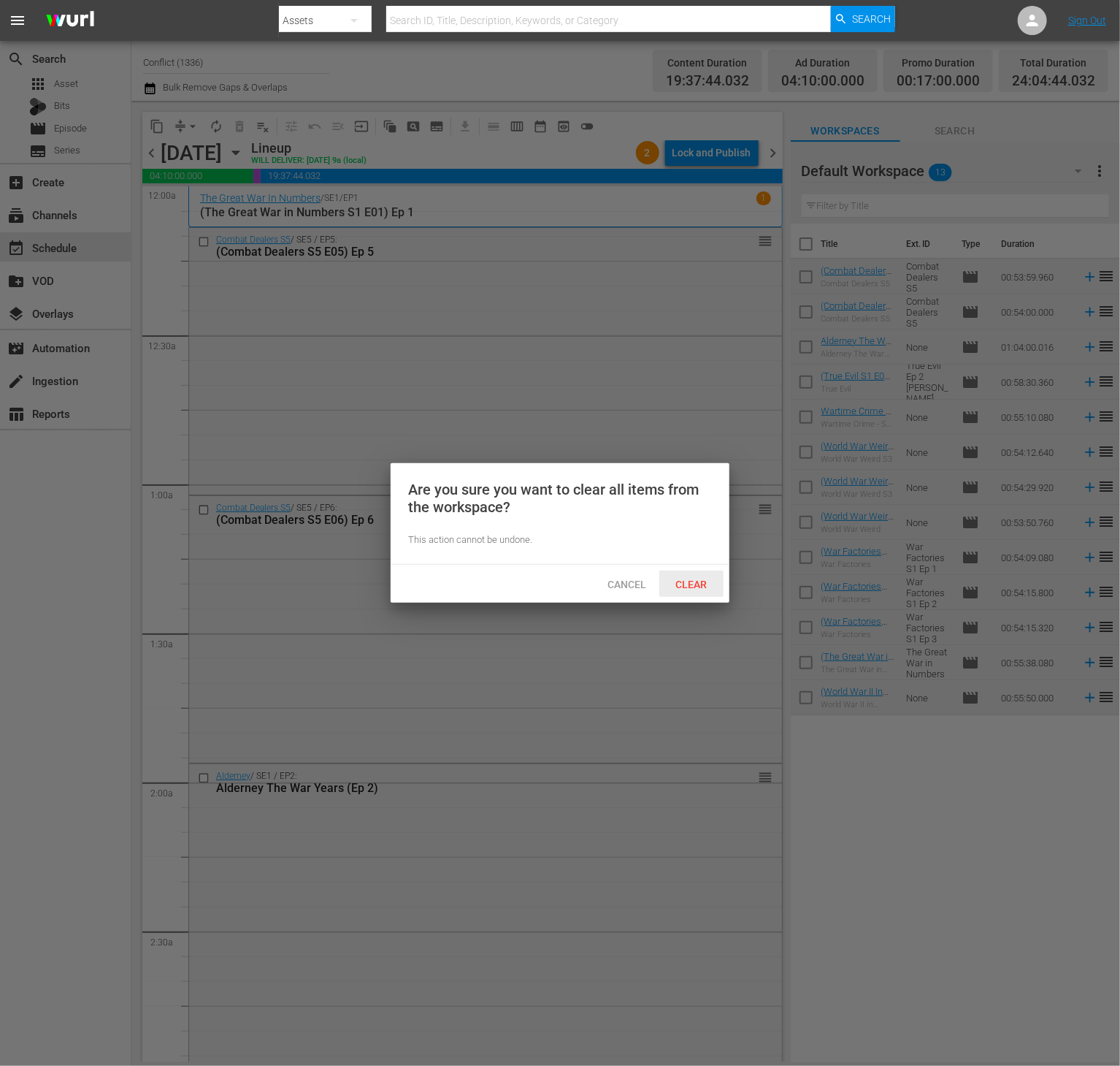
click at [704, 591] on div "Clear" at bounding box center [691, 583] width 64 height 27
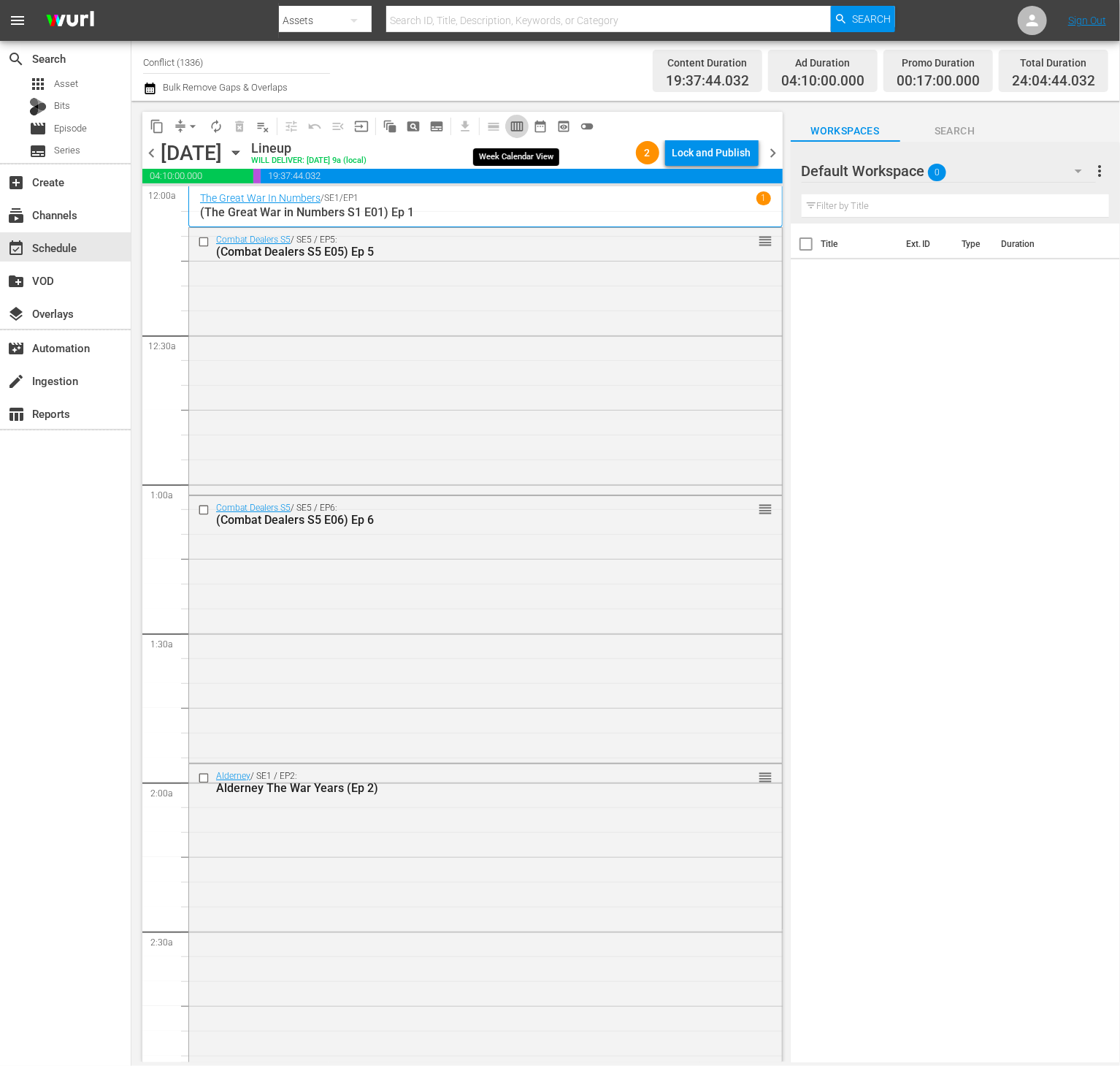
click at [523, 125] on span "calendar_view_week_outlined" at bounding box center [517, 126] width 14 height 14
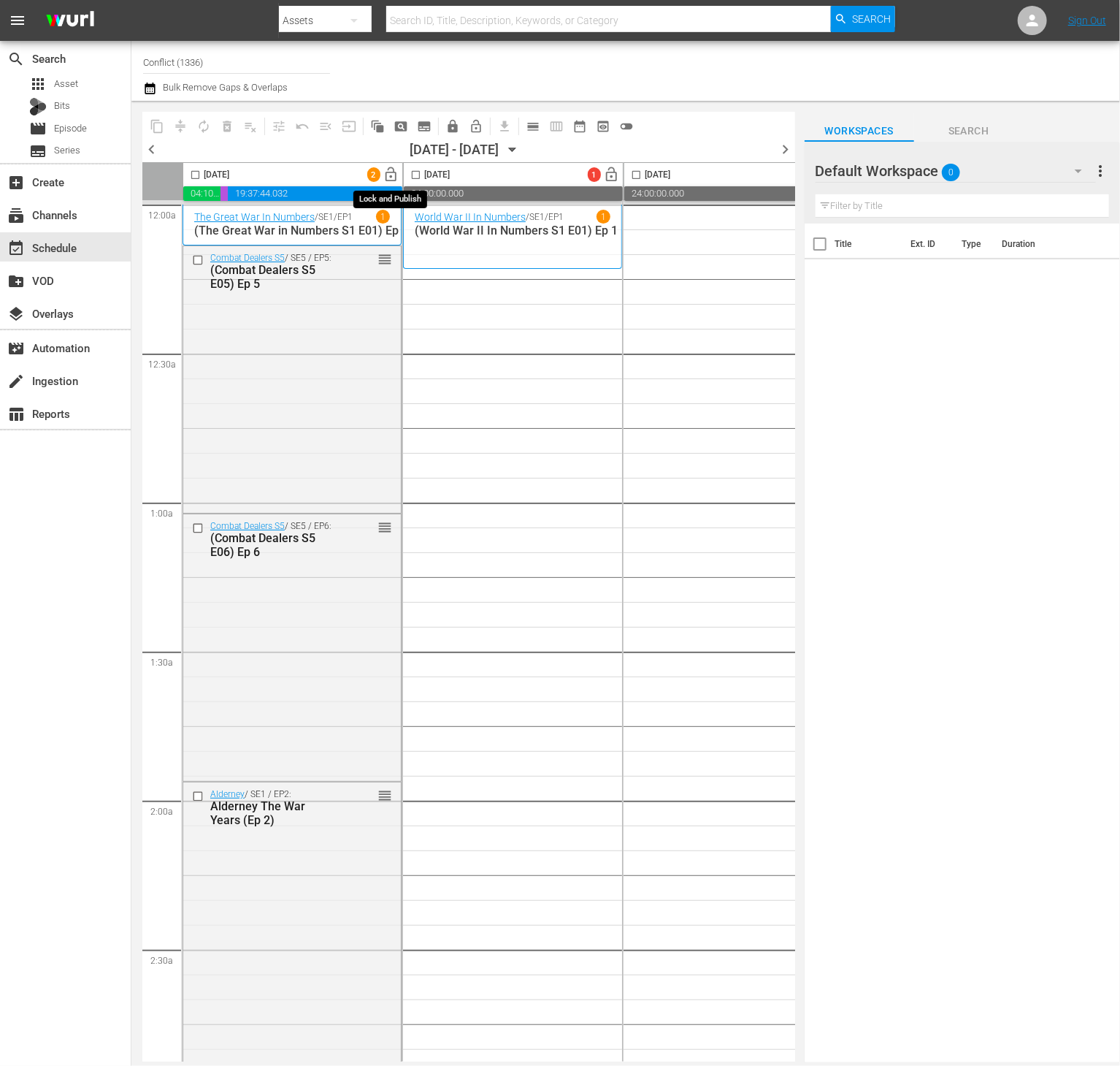
click at [385, 177] on span "lock_open" at bounding box center [391, 175] width 17 height 17
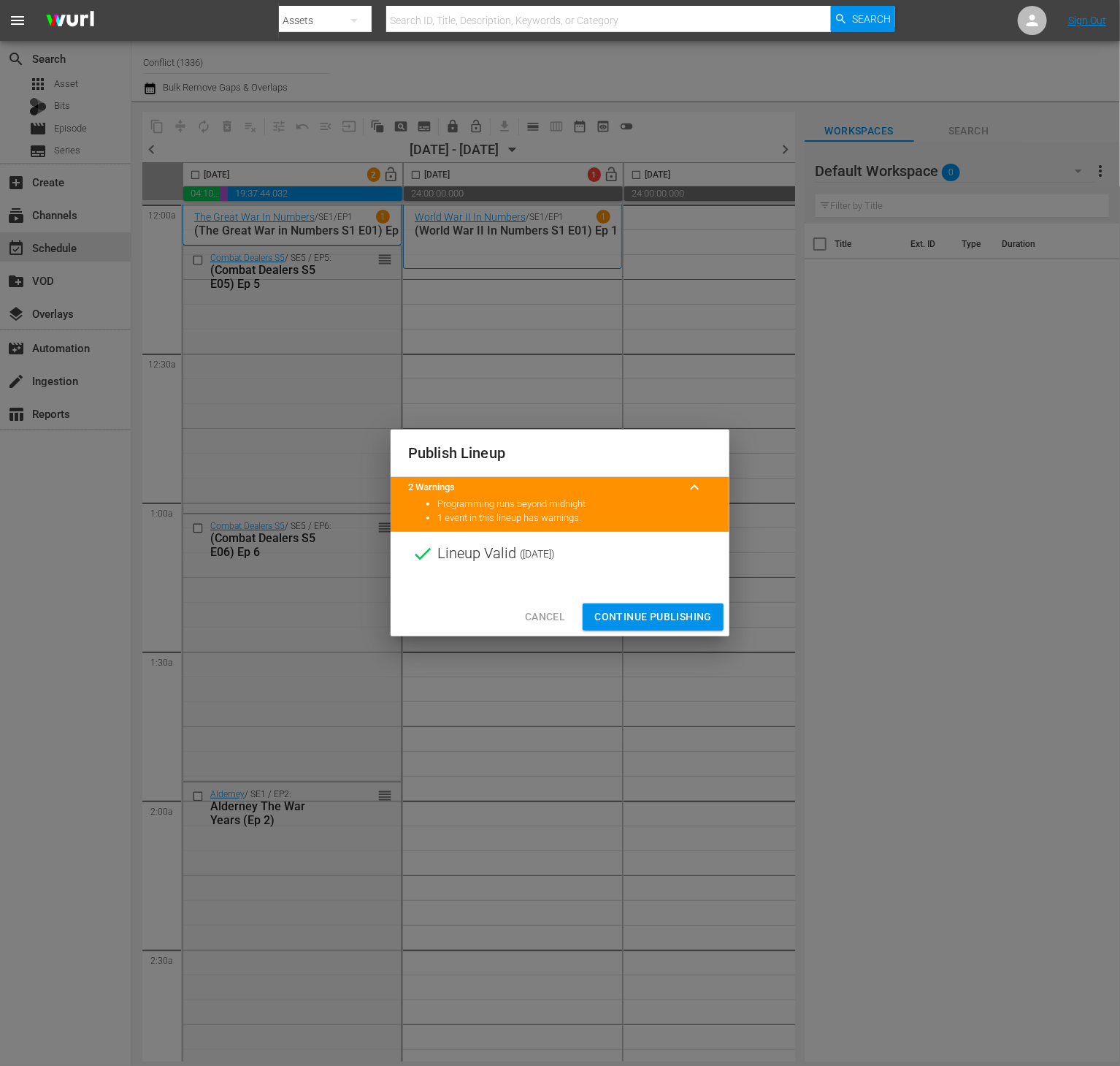
click at [679, 615] on span "Continue Publishing" at bounding box center [654, 616] width 118 height 18
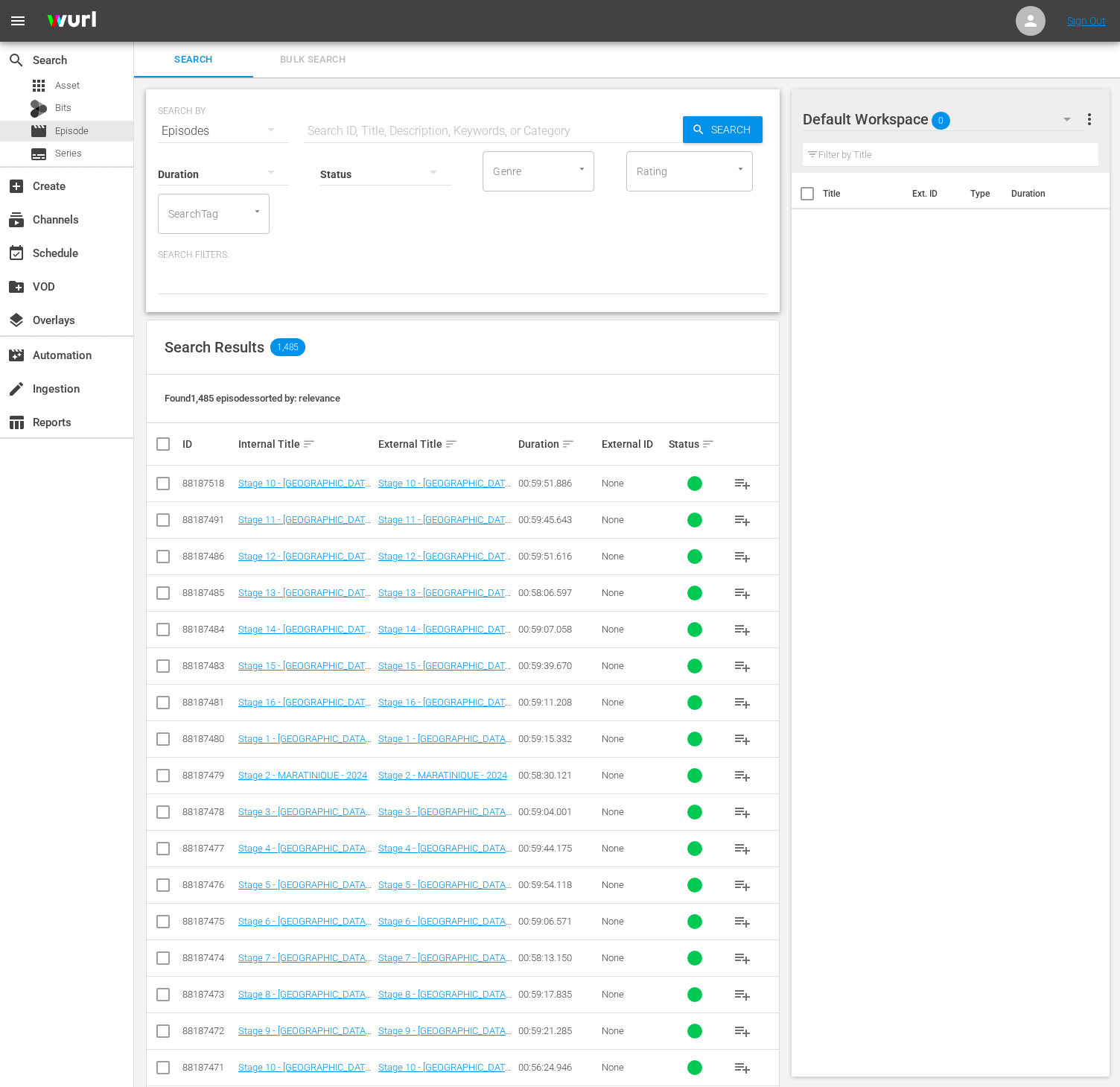
click at [221, 216] on div "SearchTag" at bounding box center [214, 214] width 112 height 40
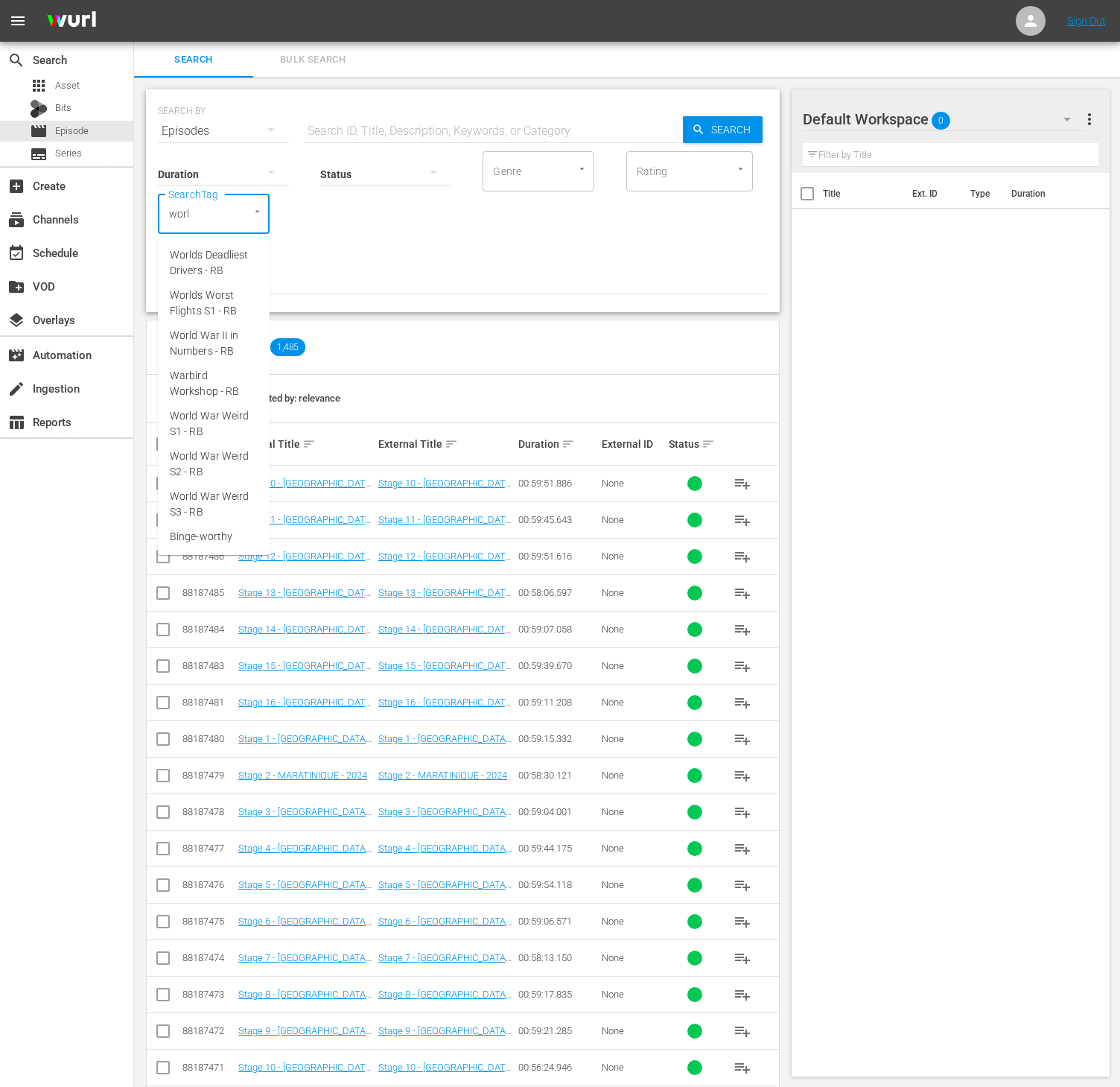
type input "world"
click at [224, 347] on span "World War II in Numbers - RB" at bounding box center [214, 343] width 88 height 31
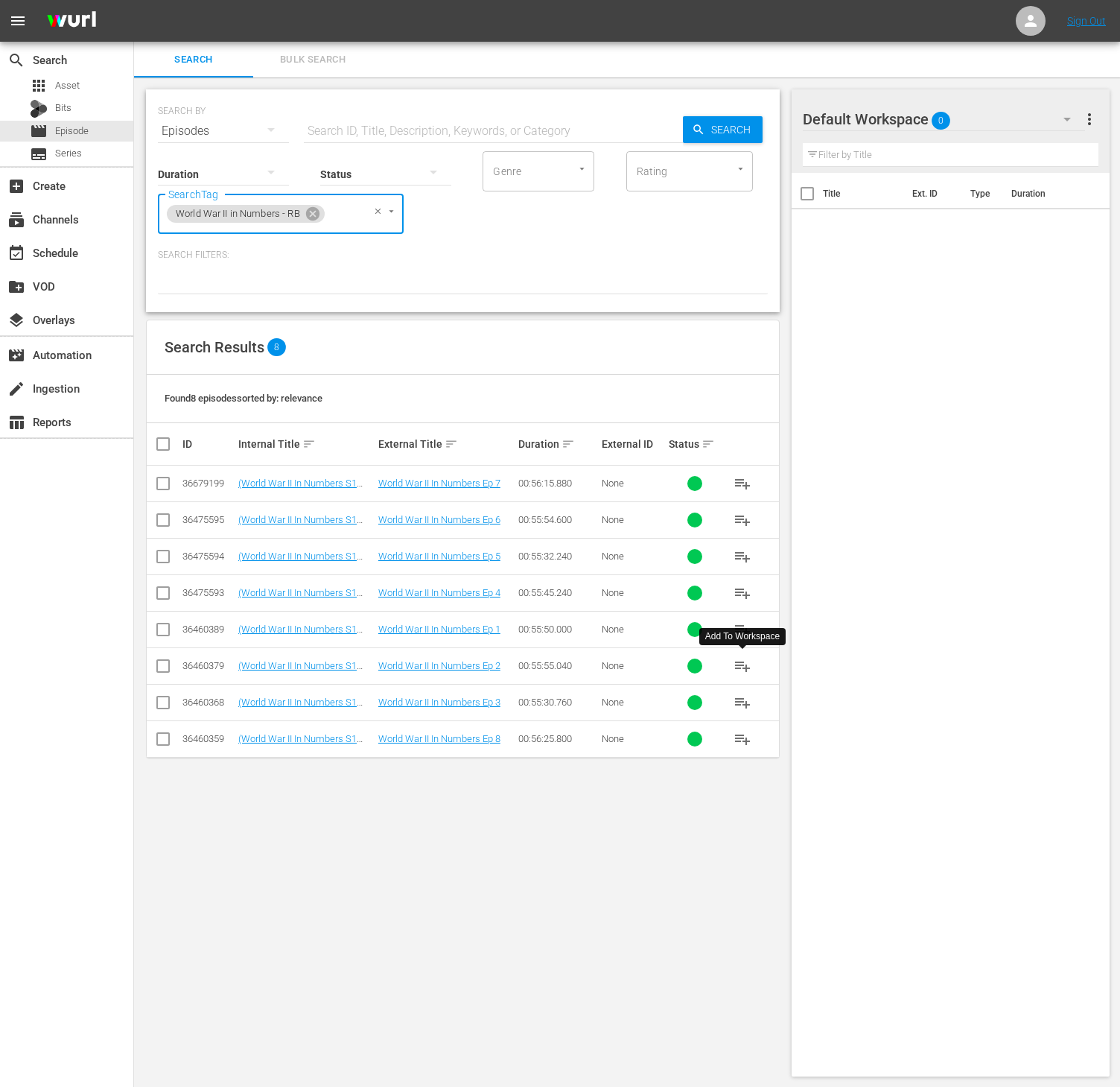
click at [738, 671] on span "playlist_add" at bounding box center [743, 666] width 18 height 18
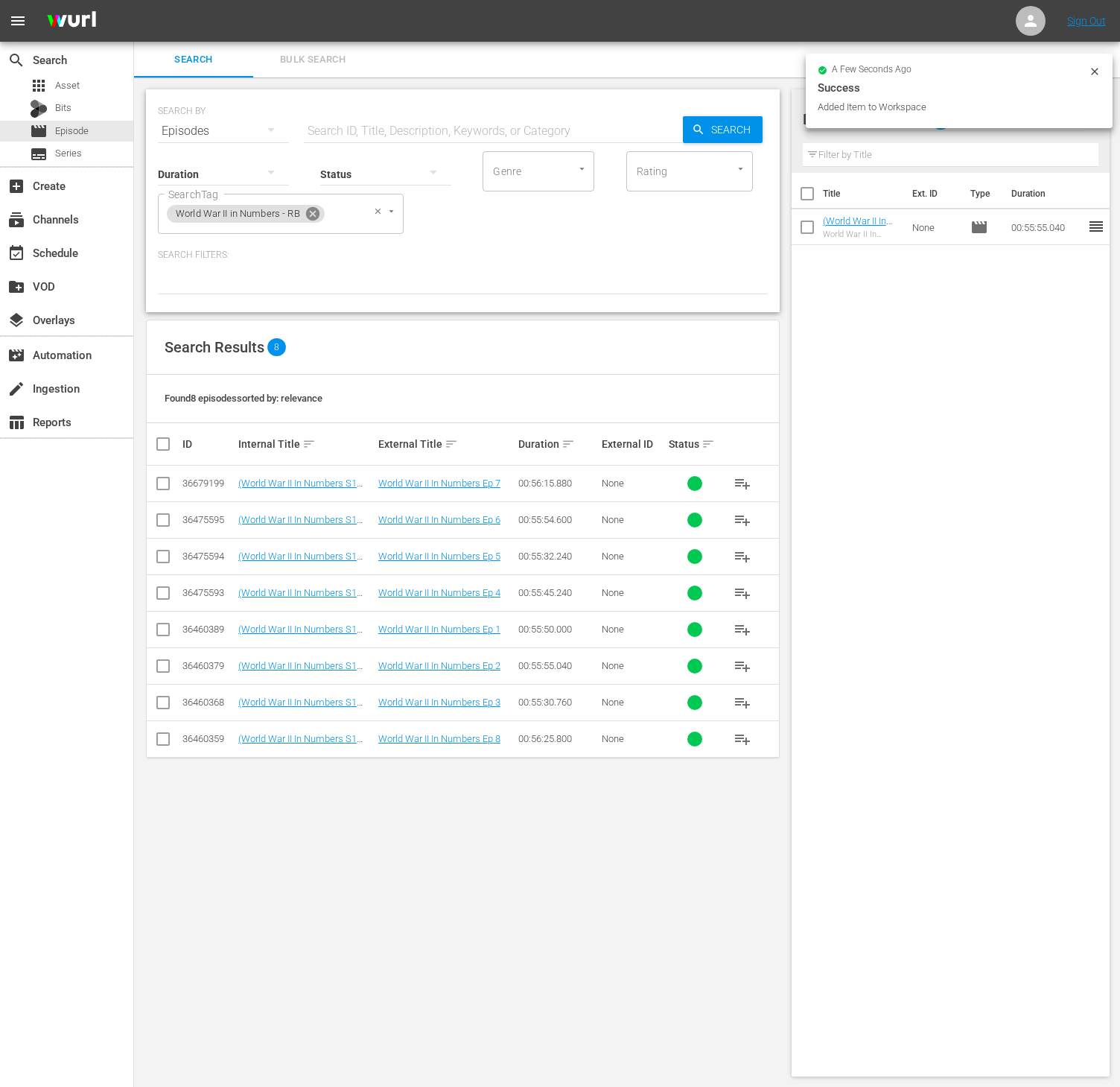
click at [310, 215] on icon at bounding box center [313, 214] width 14 height 14
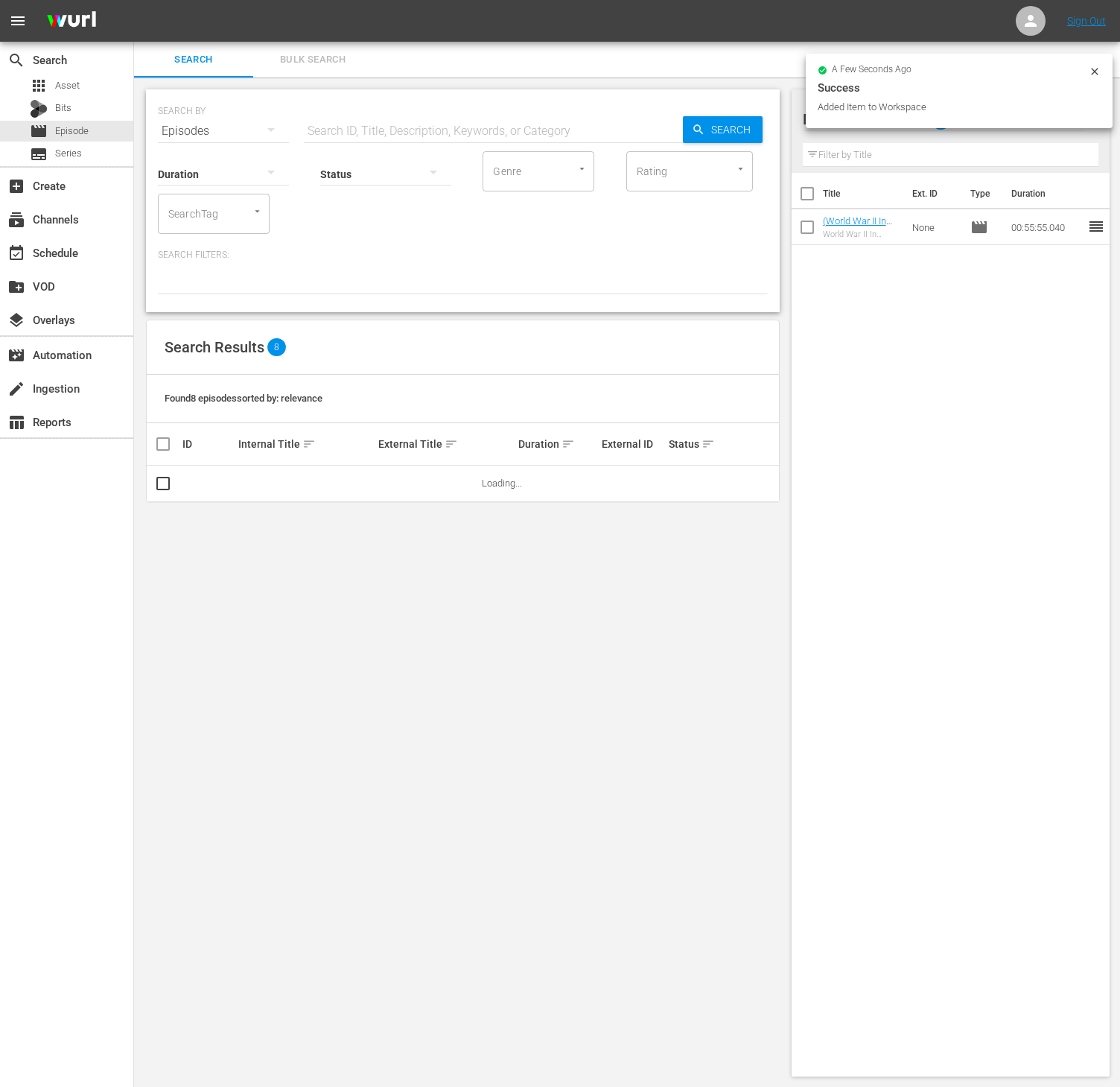
click at [199, 215] on input "SearchTag" at bounding box center [193, 213] width 56 height 26
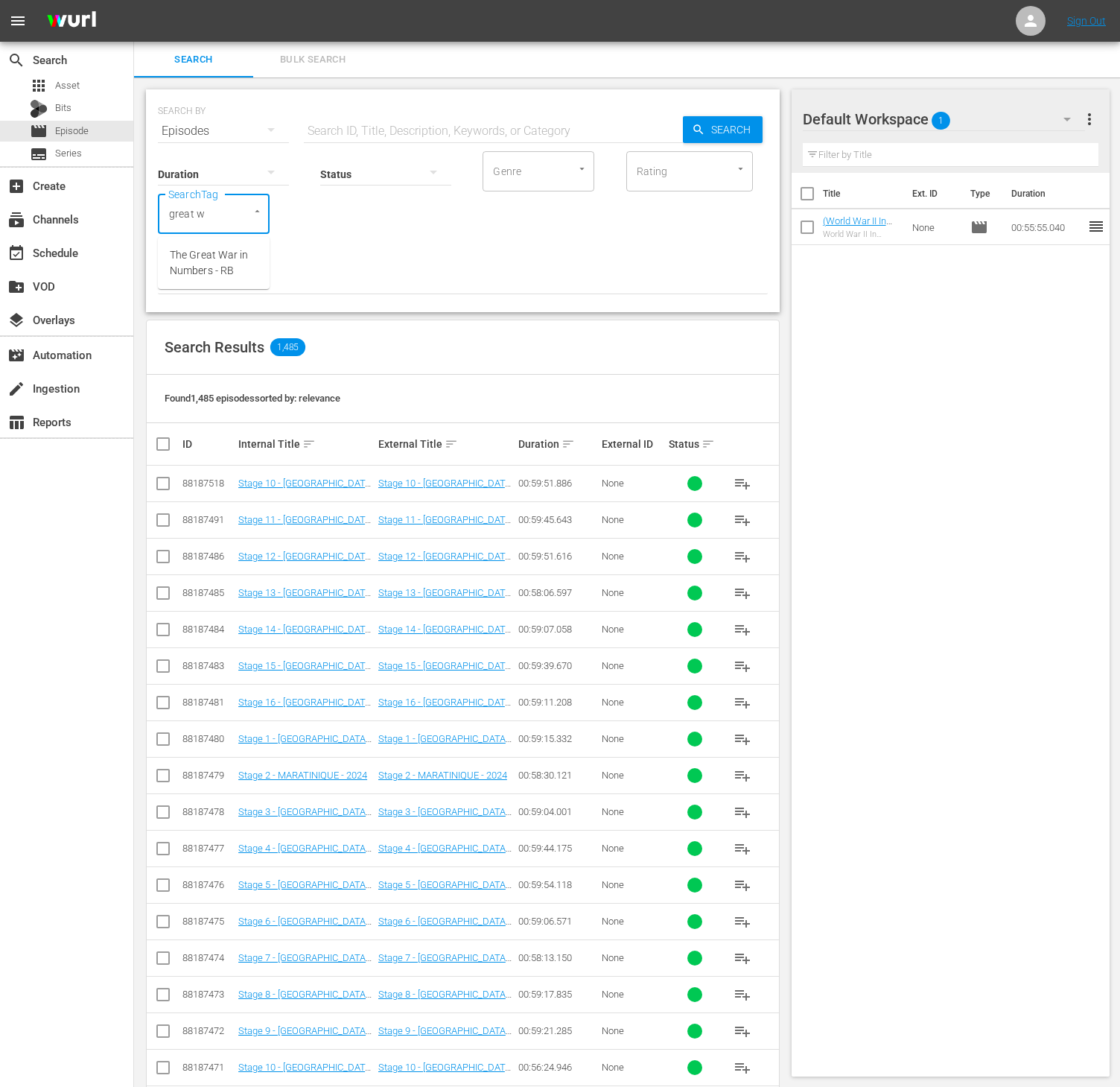
type input "great wa"
click at [207, 265] on span "The Great War in Numbers - RB" at bounding box center [214, 263] width 88 height 31
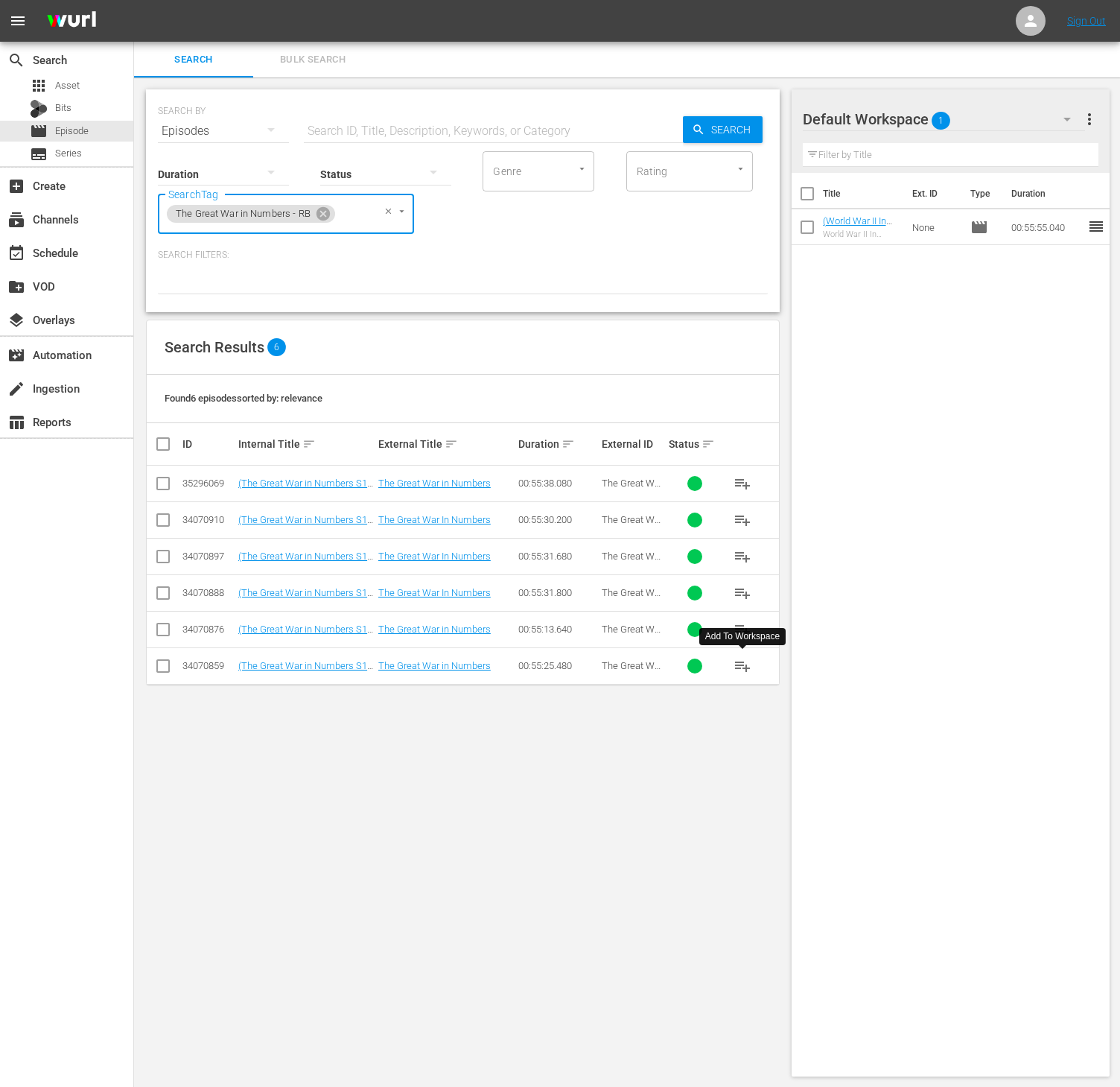
click at [735, 669] on span "playlist_add" at bounding box center [743, 666] width 18 height 18
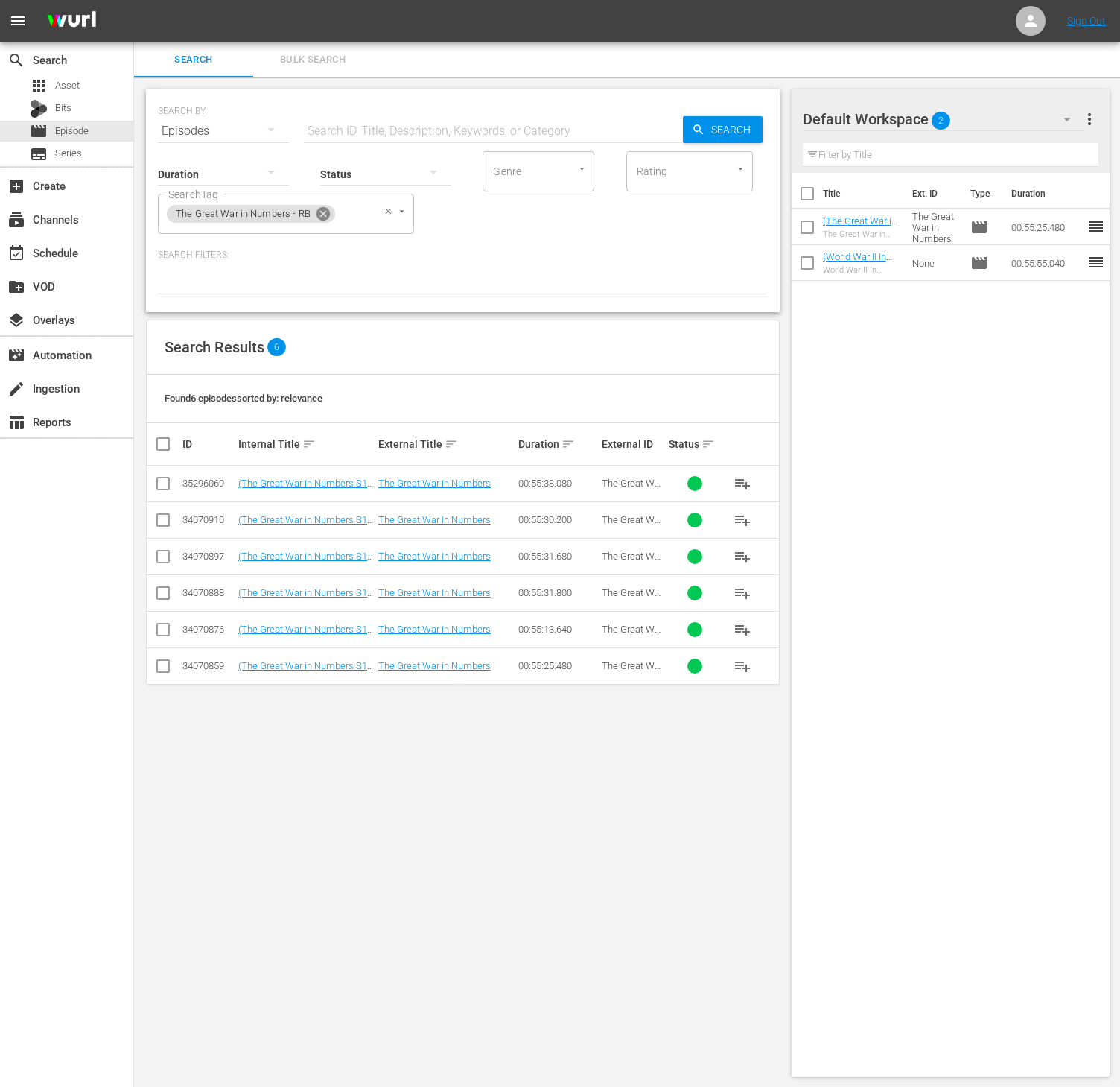
click at [320, 208] on icon at bounding box center [323, 214] width 14 height 14
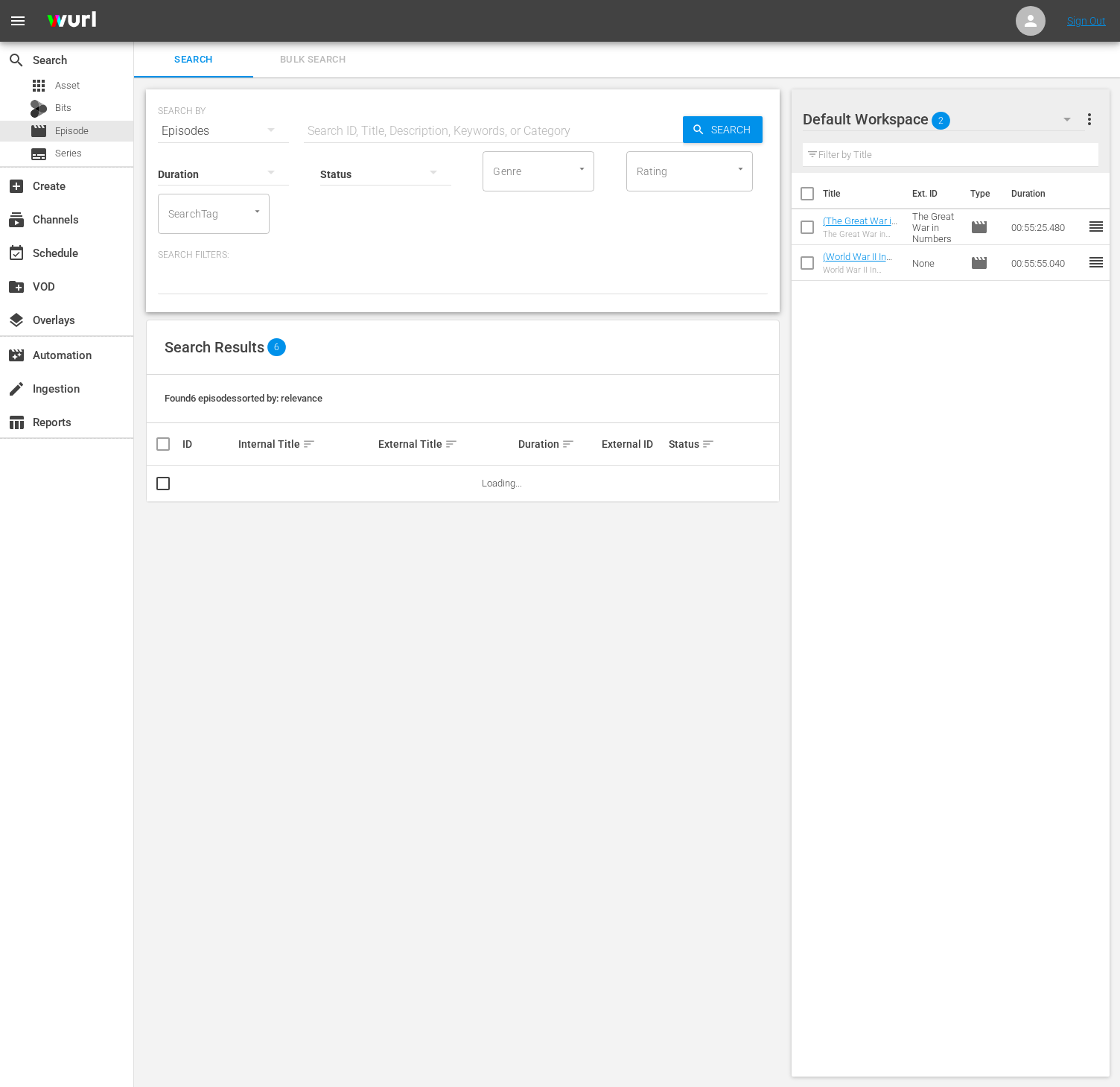
click at [220, 211] on input "SearchTag" at bounding box center [193, 213] width 56 height 26
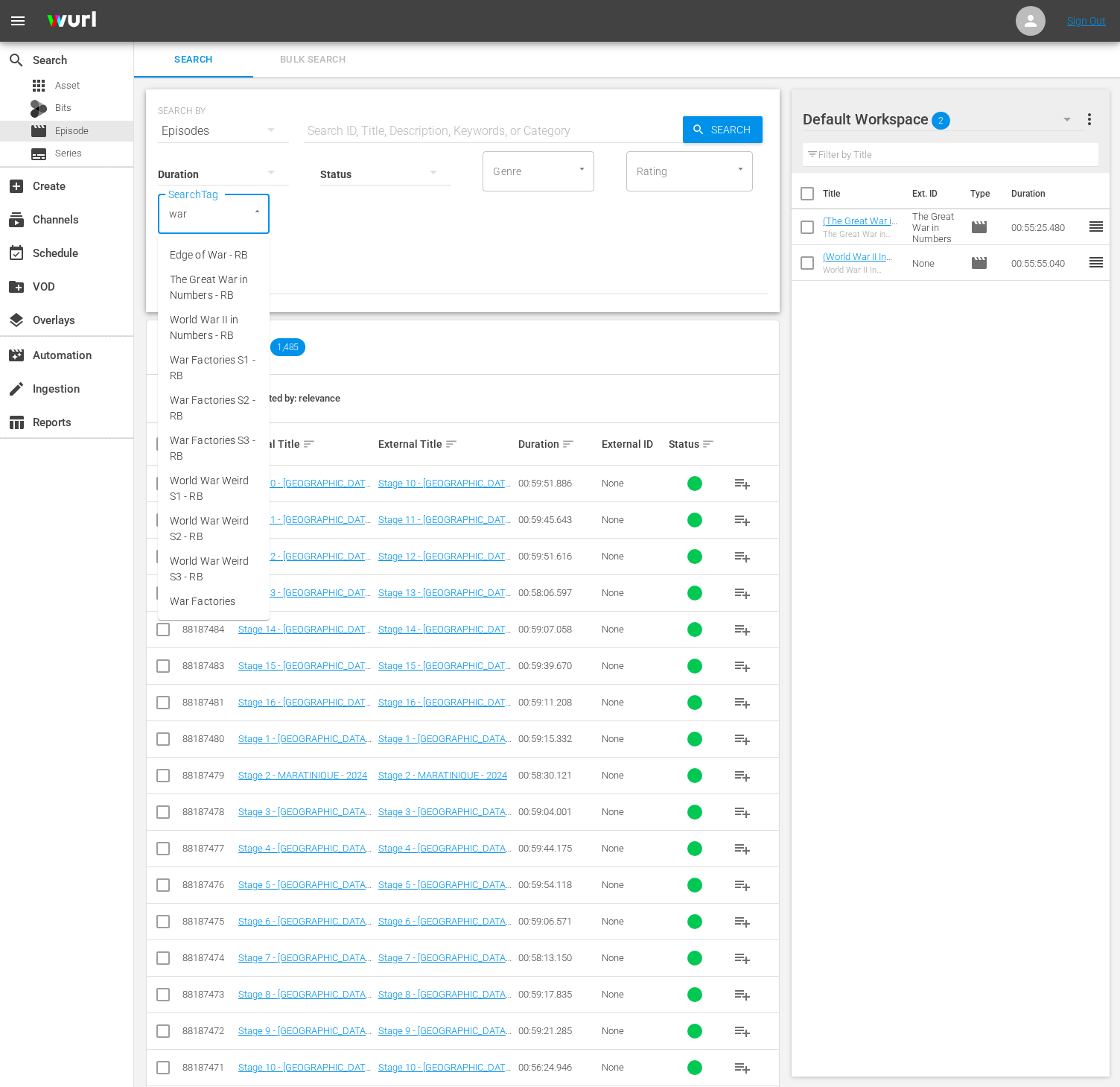
type input "war f"
click at [227, 266] on span "War Factories S1 - RB" at bounding box center [214, 263] width 88 height 31
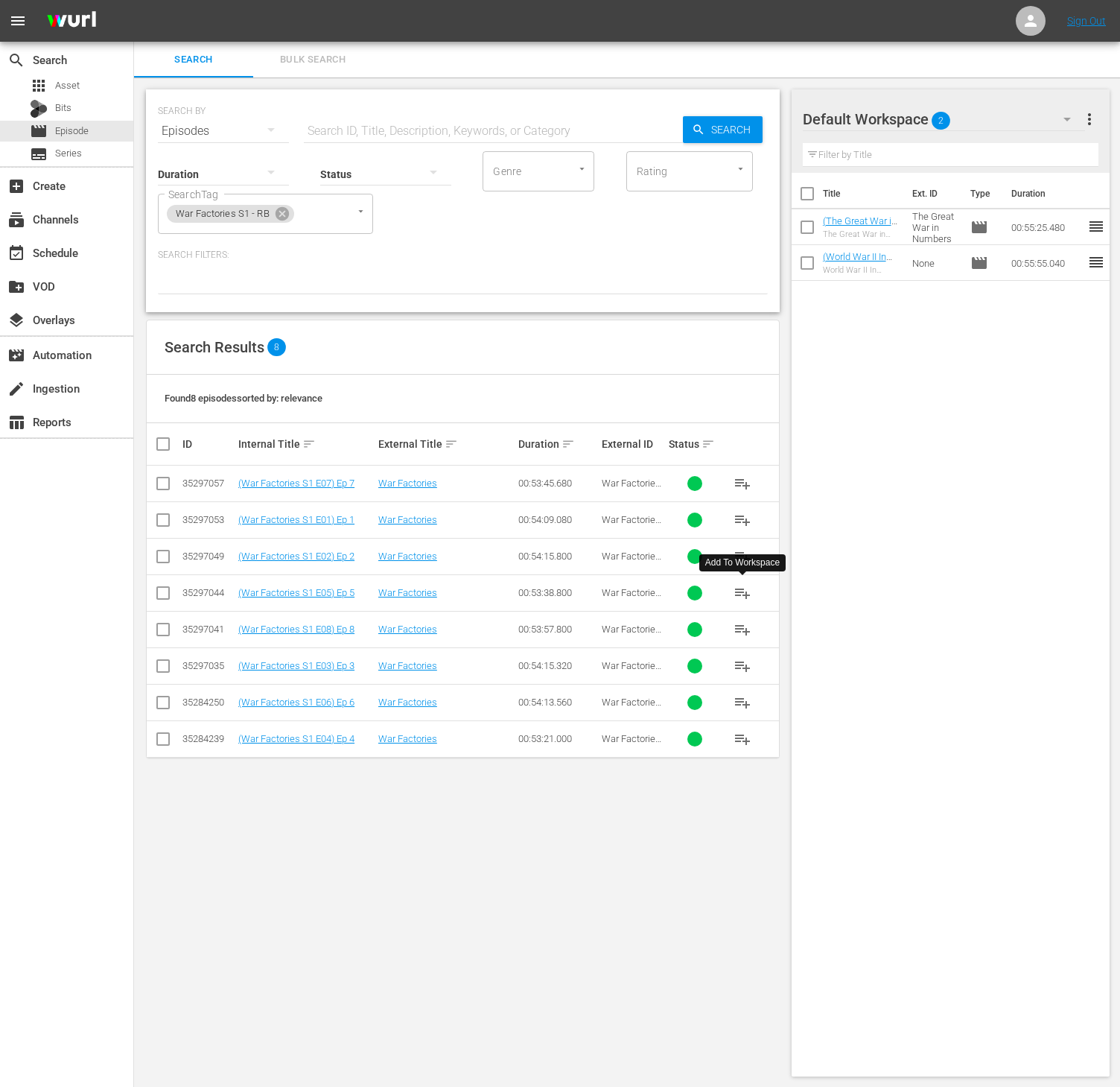
click at [754, 591] on button "playlist_add" at bounding box center [742, 592] width 35 height 35
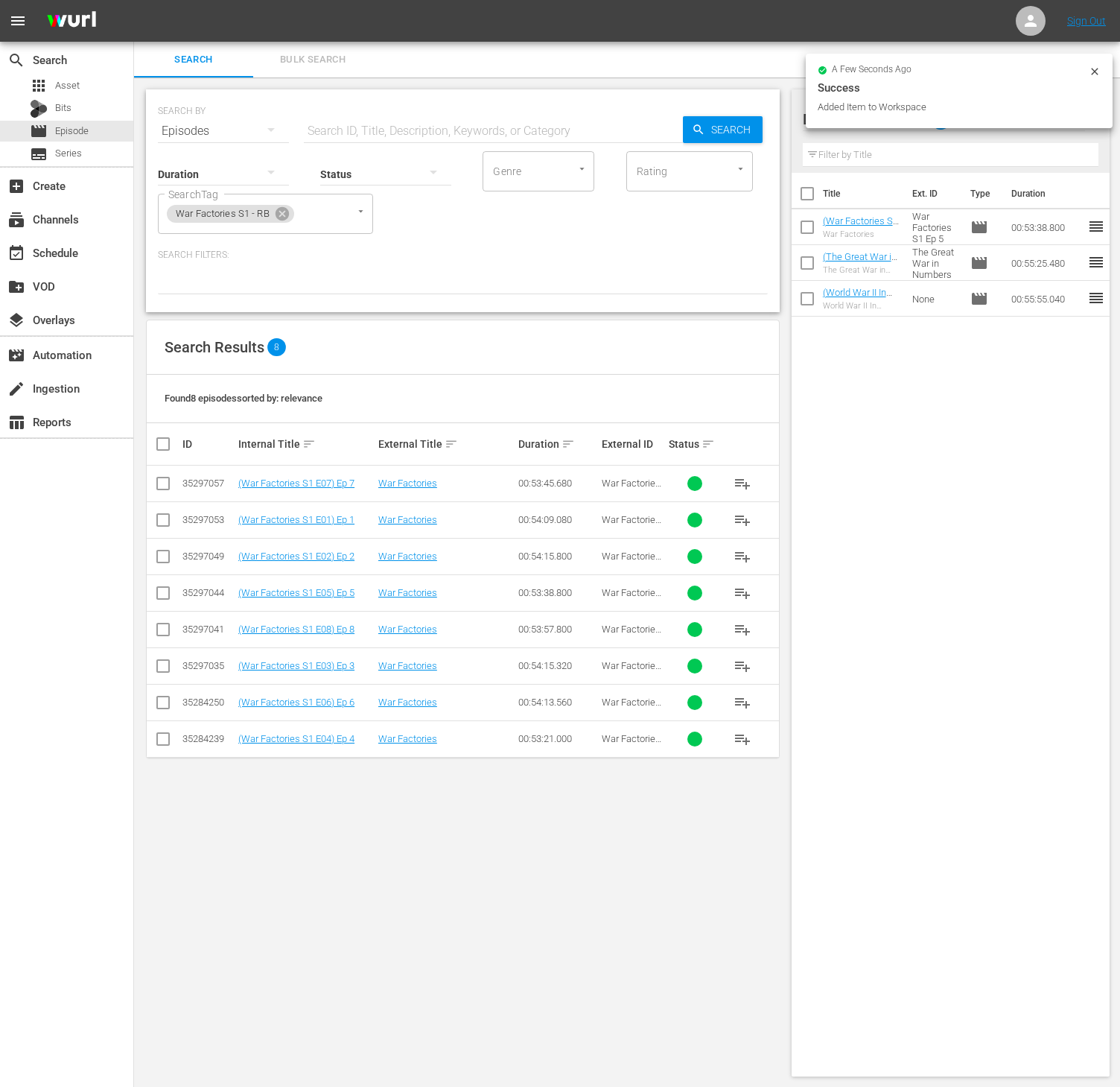
click at [747, 741] on span "playlist_add" at bounding box center [743, 739] width 18 height 18
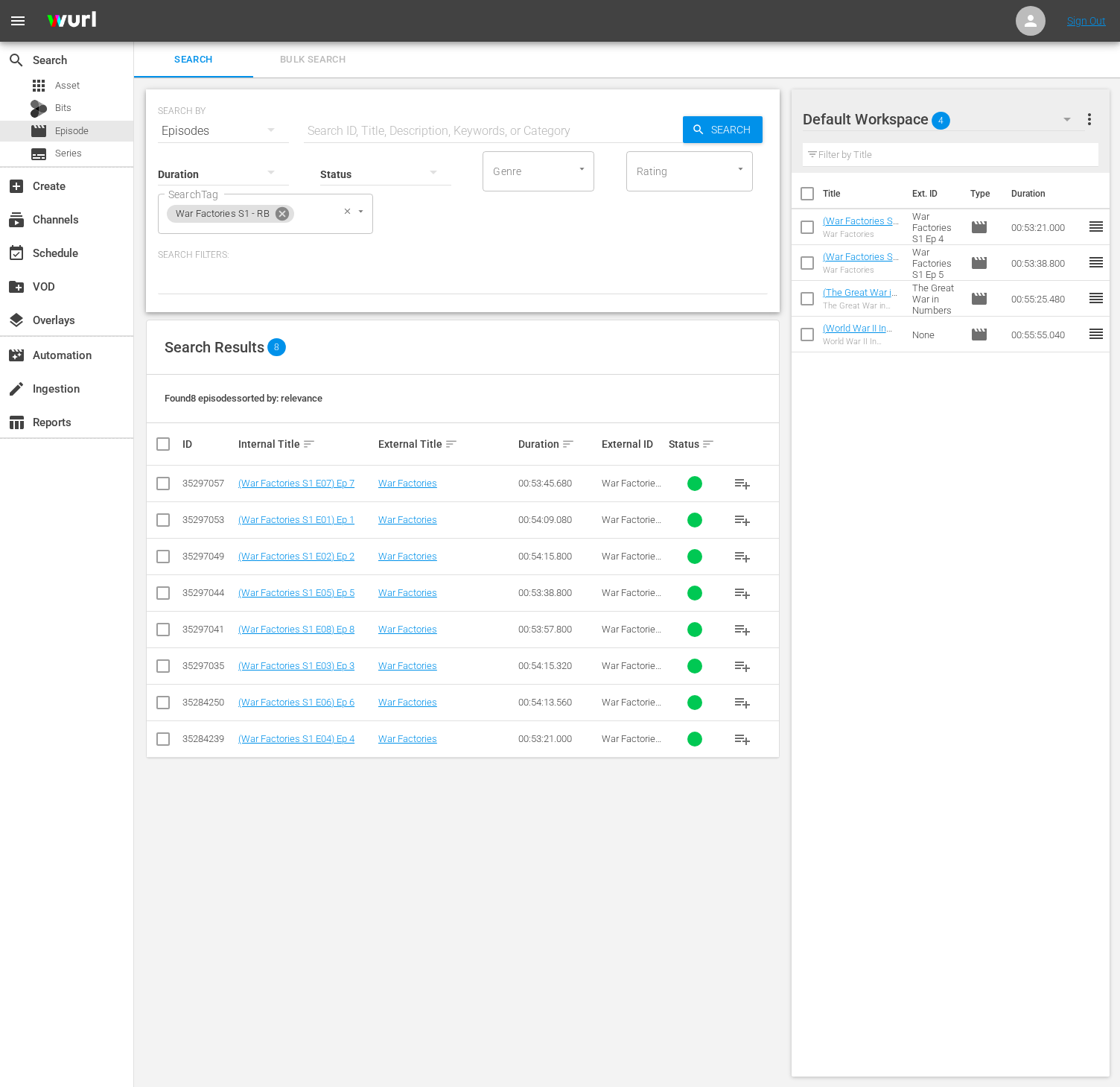
click at [282, 216] on icon at bounding box center [282, 214] width 14 height 14
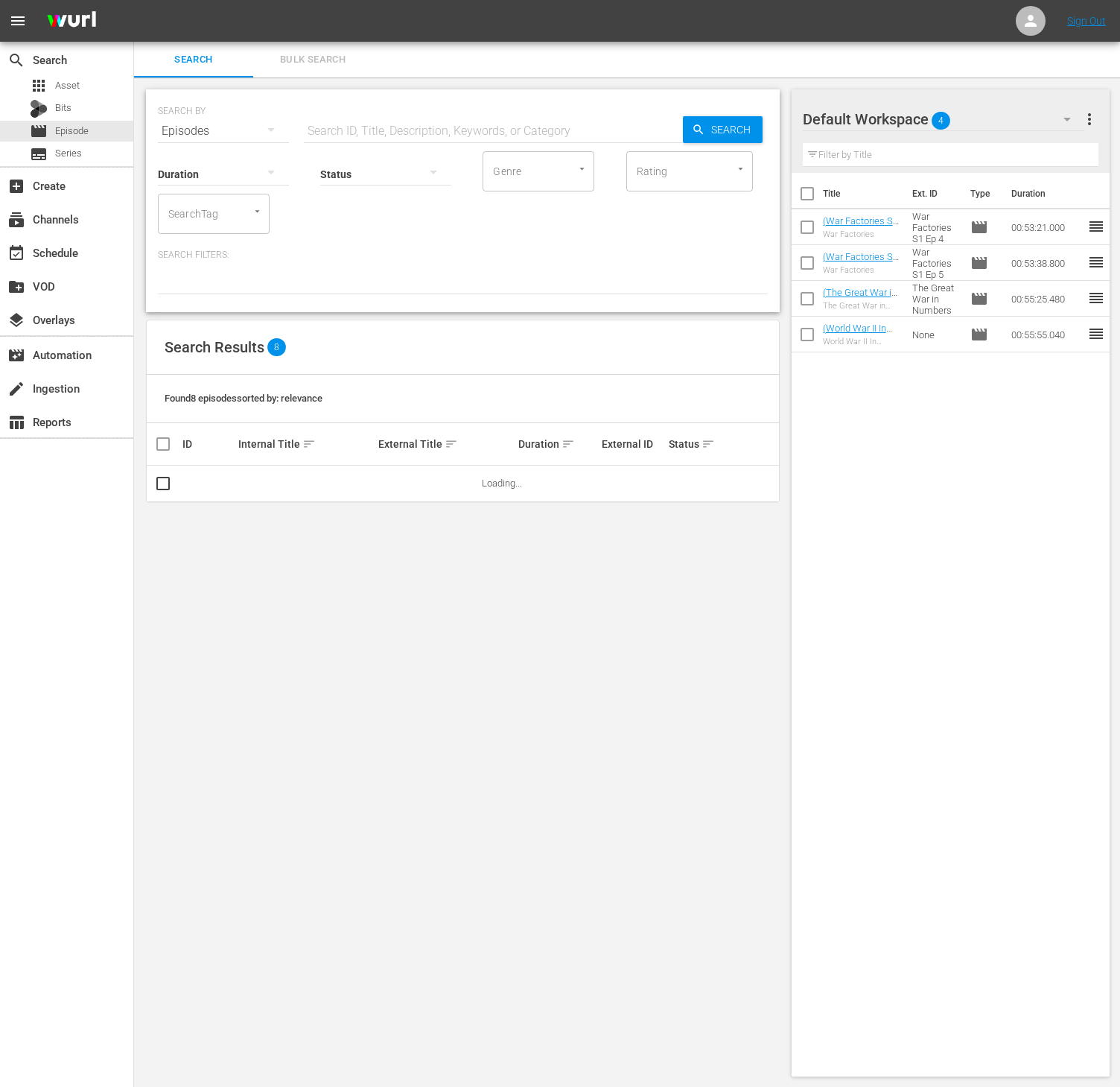
click at [227, 213] on div "SearchTag" at bounding box center [214, 214] width 112 height 40
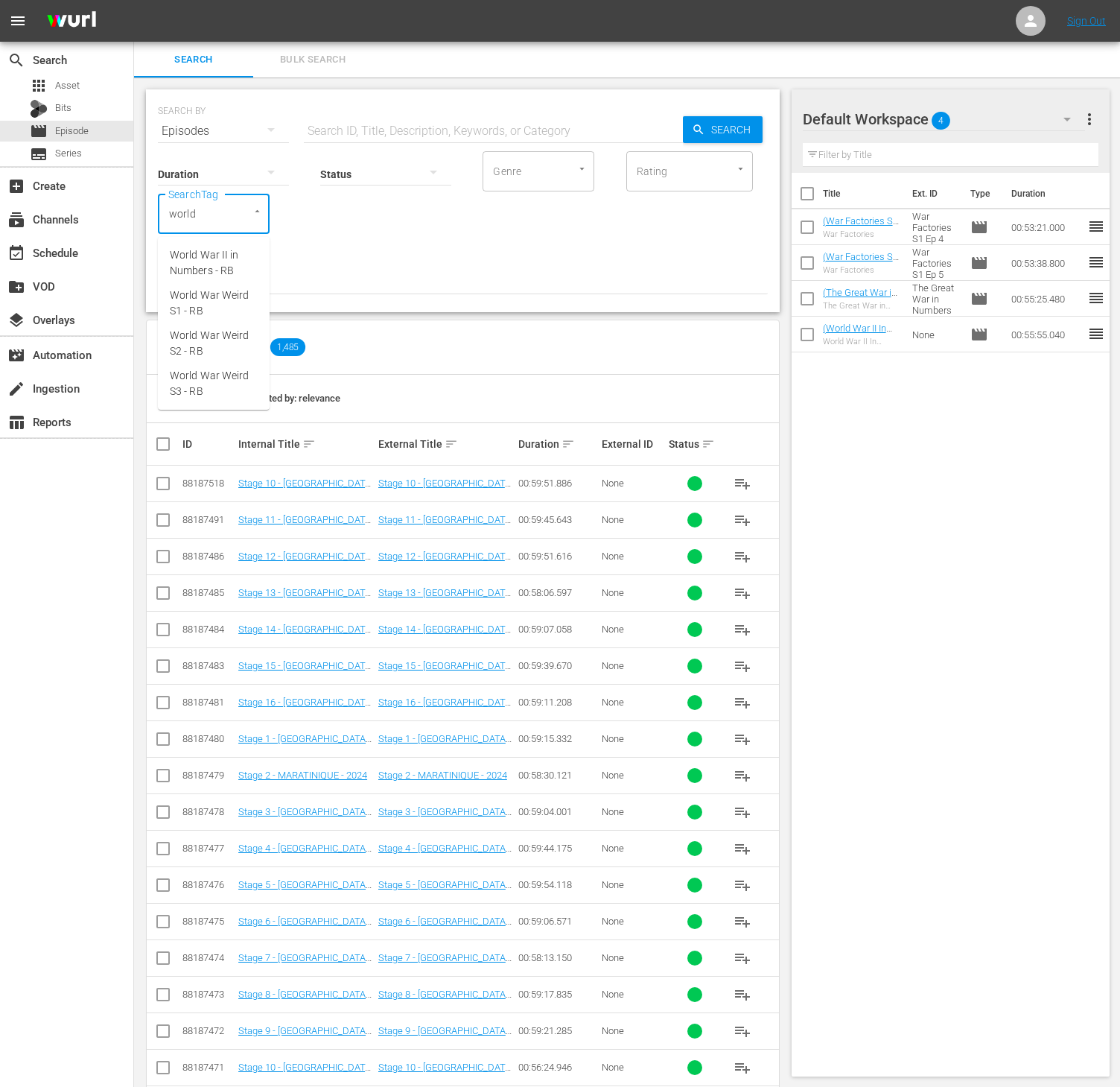
type input "world w"
click at [215, 373] on span "World War Weird S3 - RB" at bounding box center [214, 383] width 88 height 31
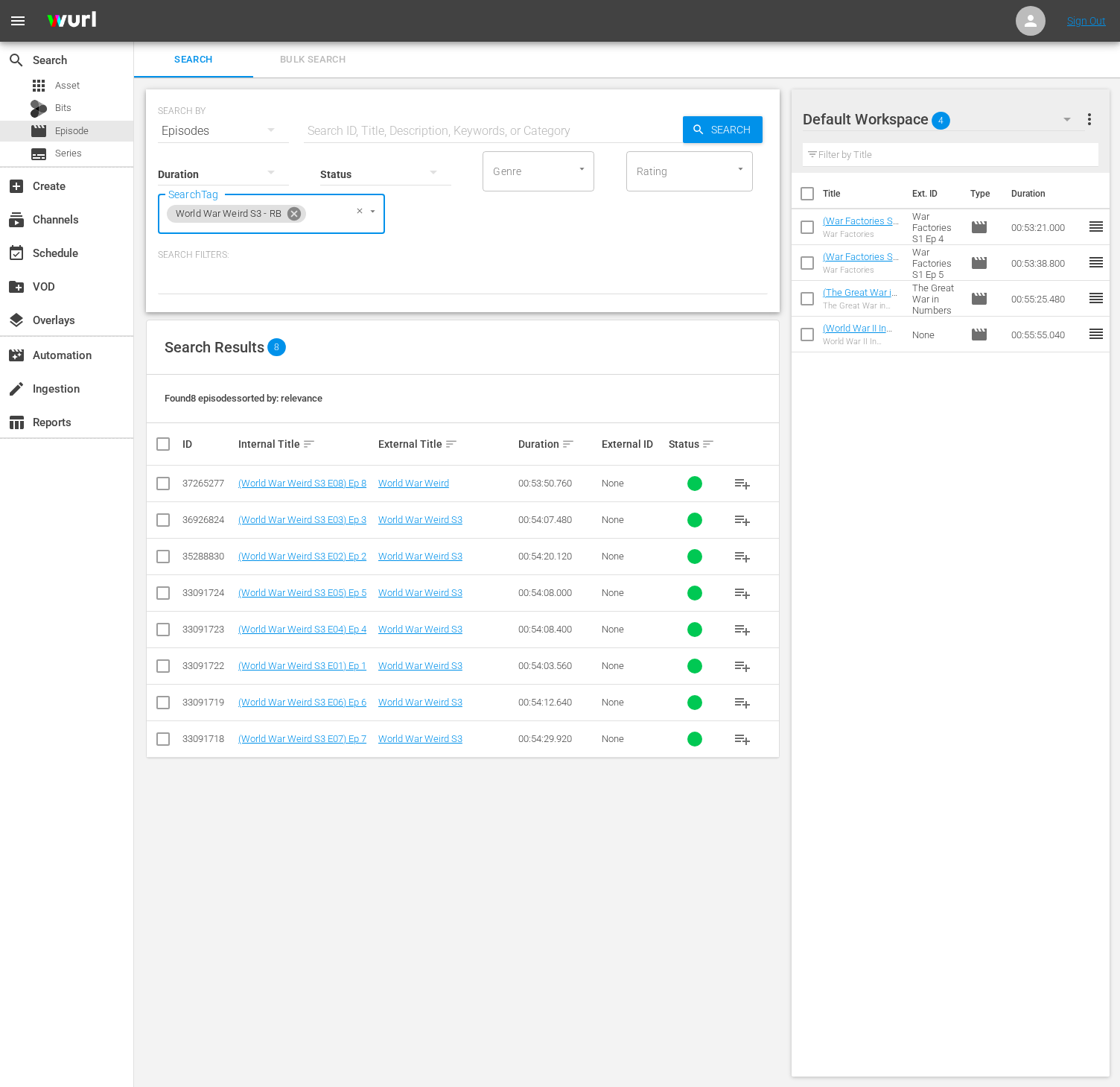
click at [294, 216] on icon at bounding box center [294, 214] width 14 height 14
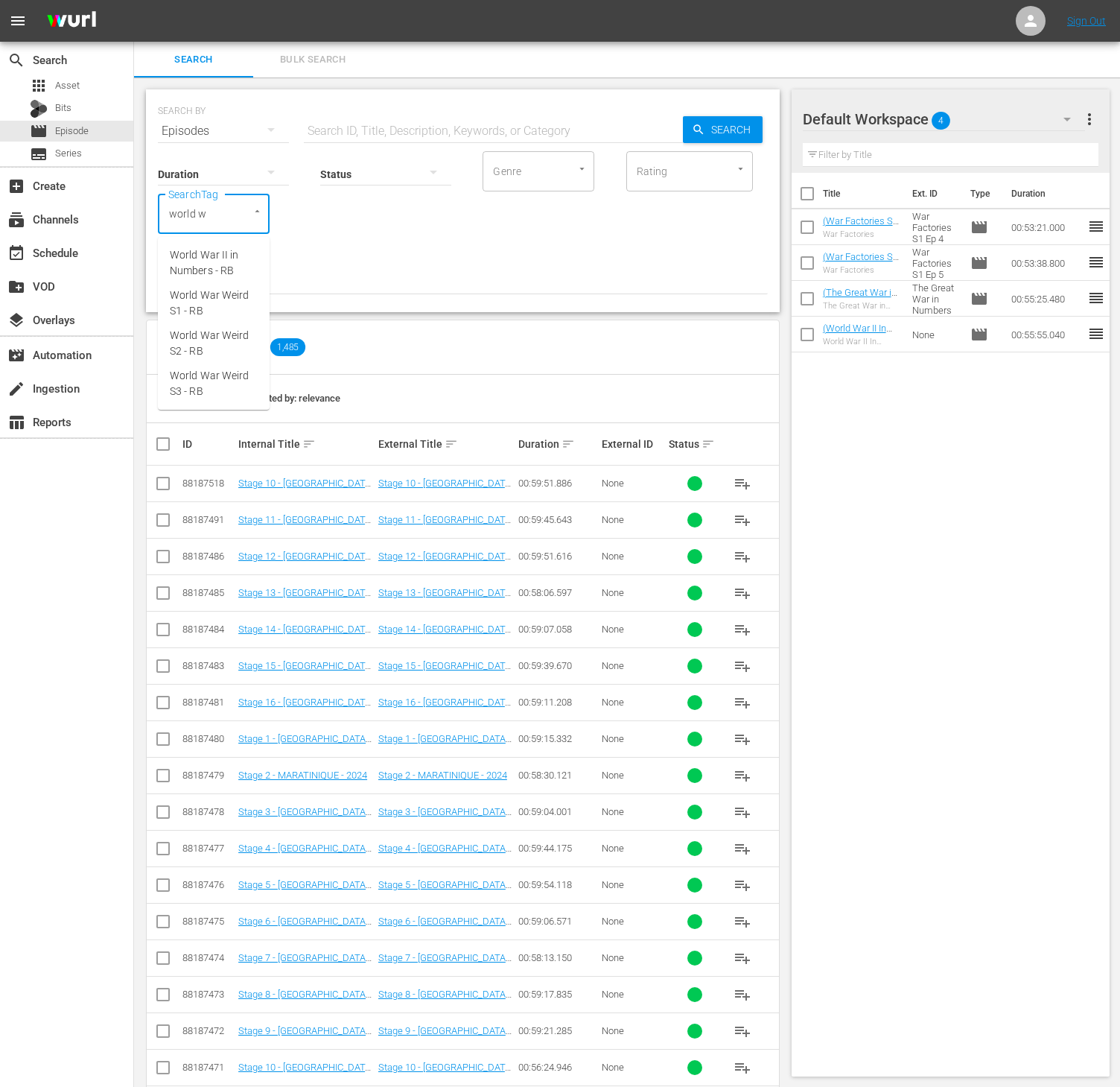
type input "world wa"
click at [212, 298] on span "World War Weird S1 - RB" at bounding box center [214, 303] width 88 height 31
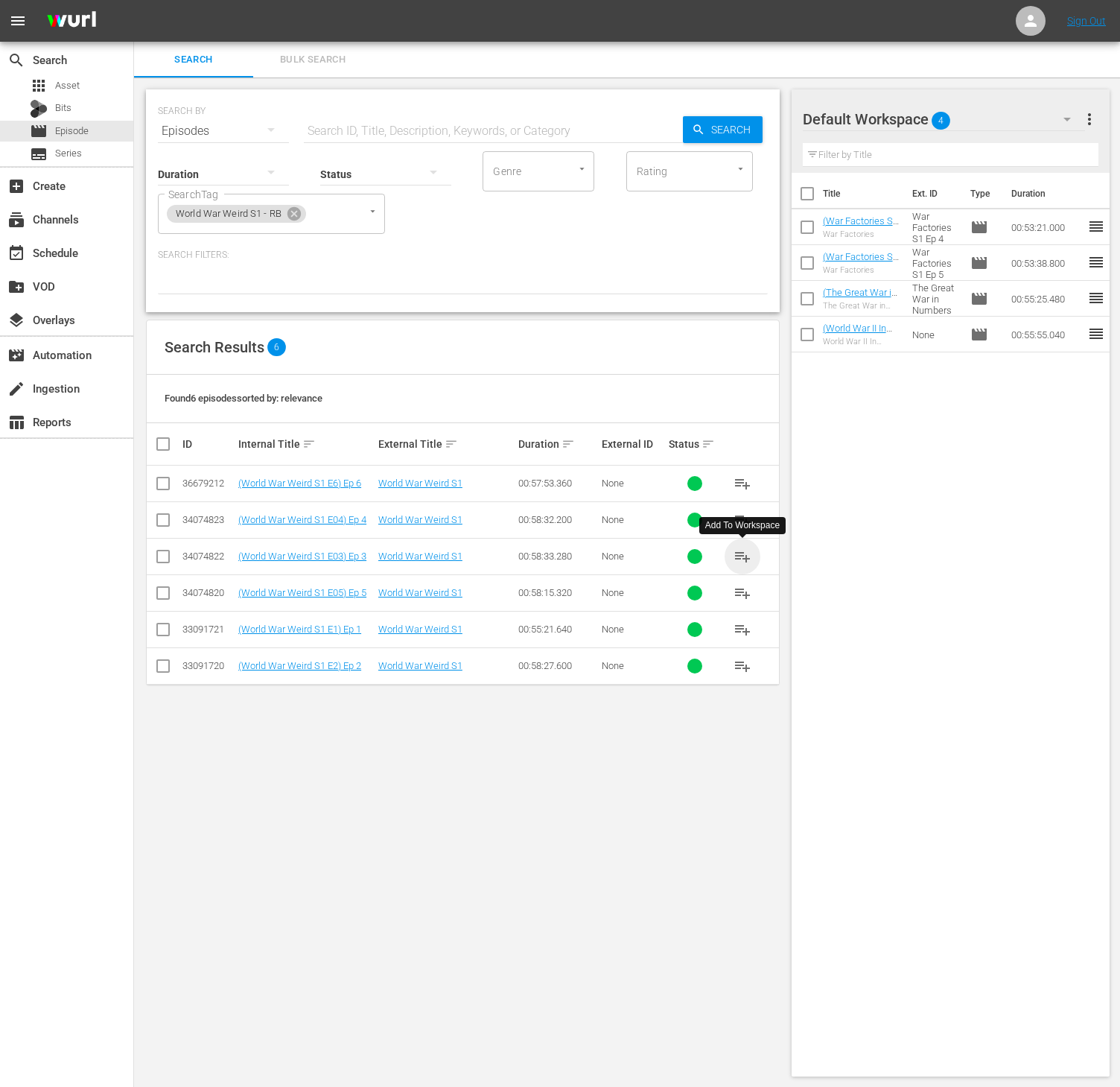
click at [735, 558] on span "playlist_add" at bounding box center [743, 557] width 18 height 18
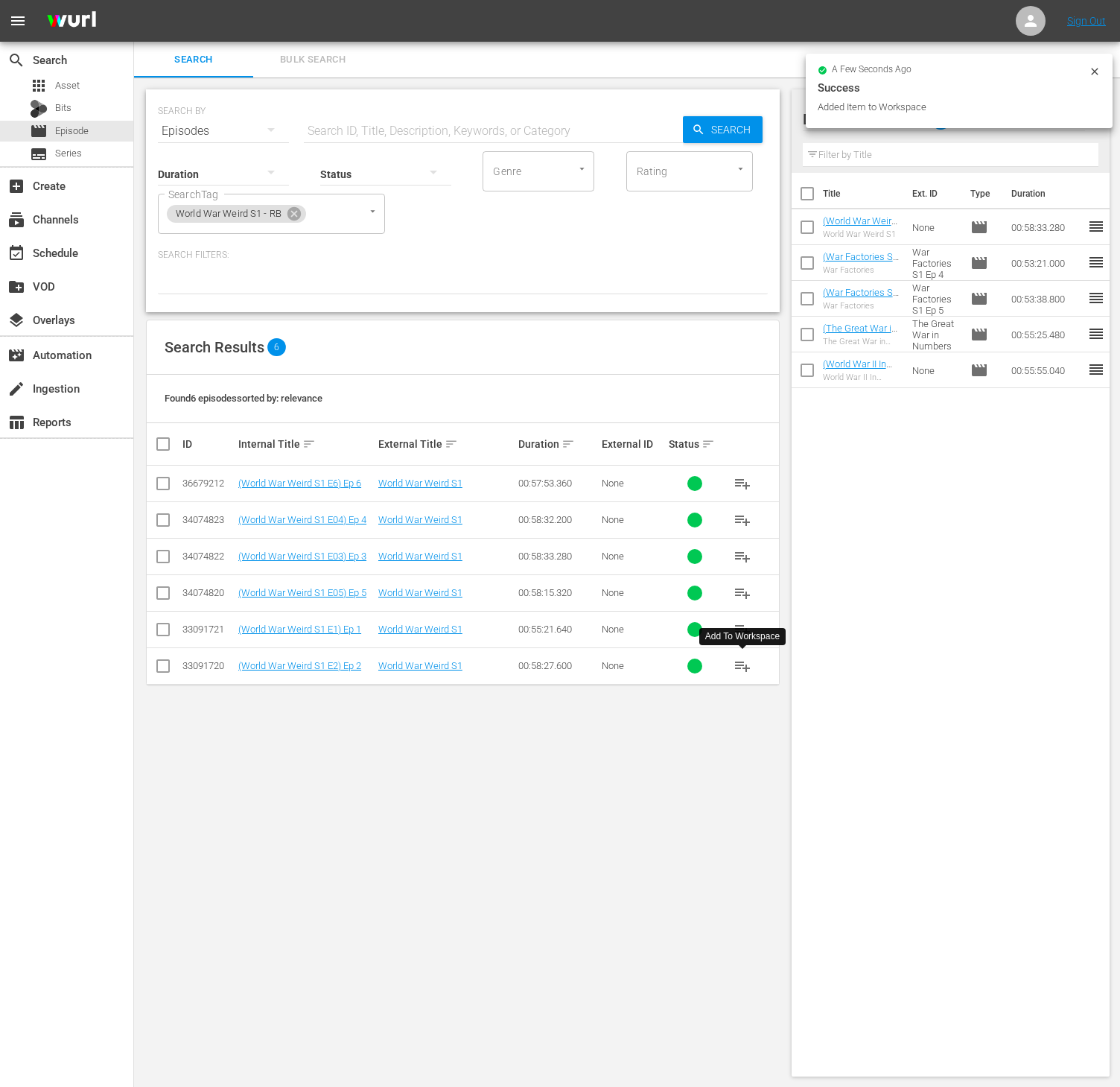
click at [742, 672] on span "playlist_add" at bounding box center [743, 666] width 18 height 18
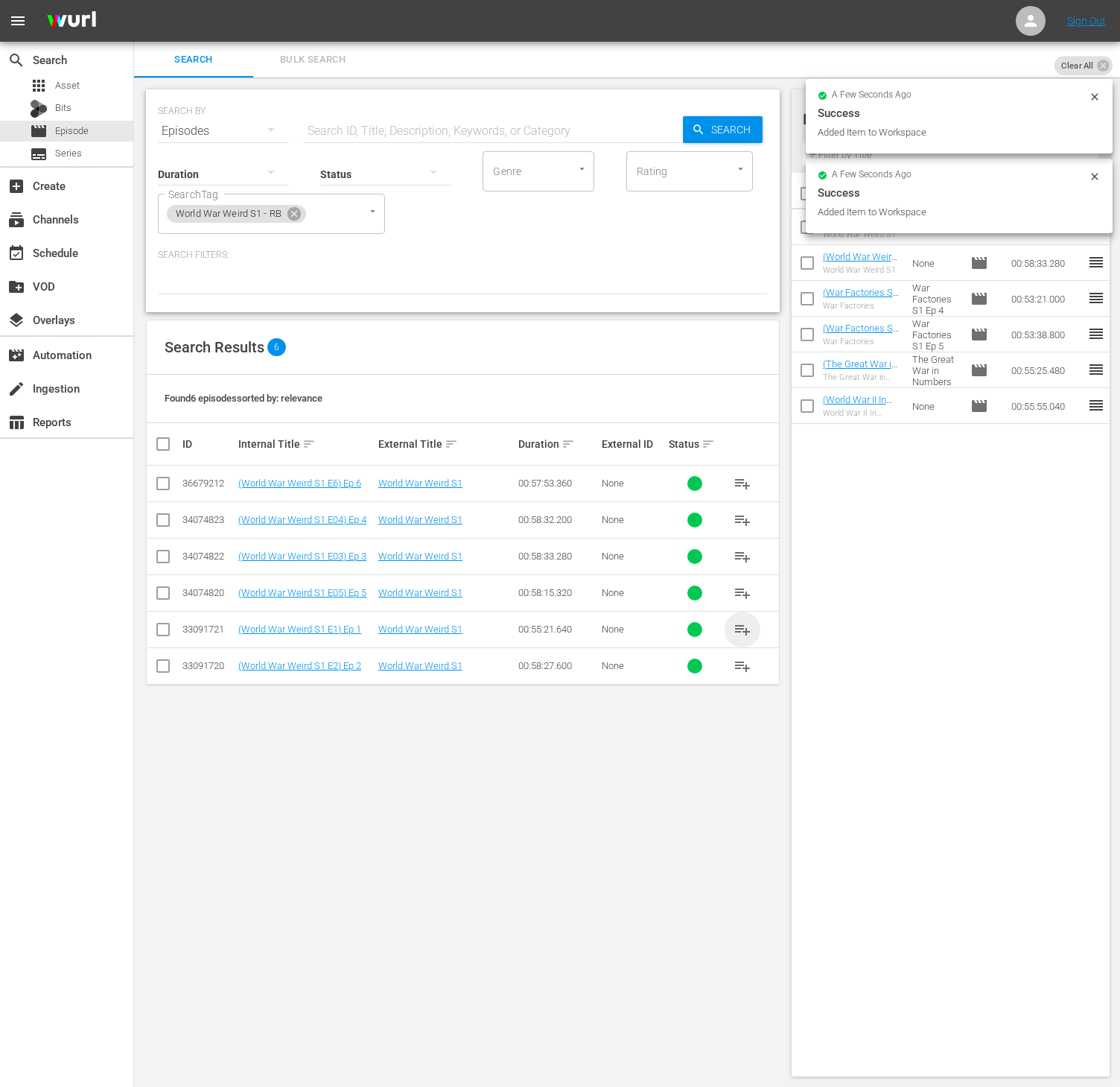
click at [740, 634] on span "playlist_add" at bounding box center [743, 629] width 18 height 18
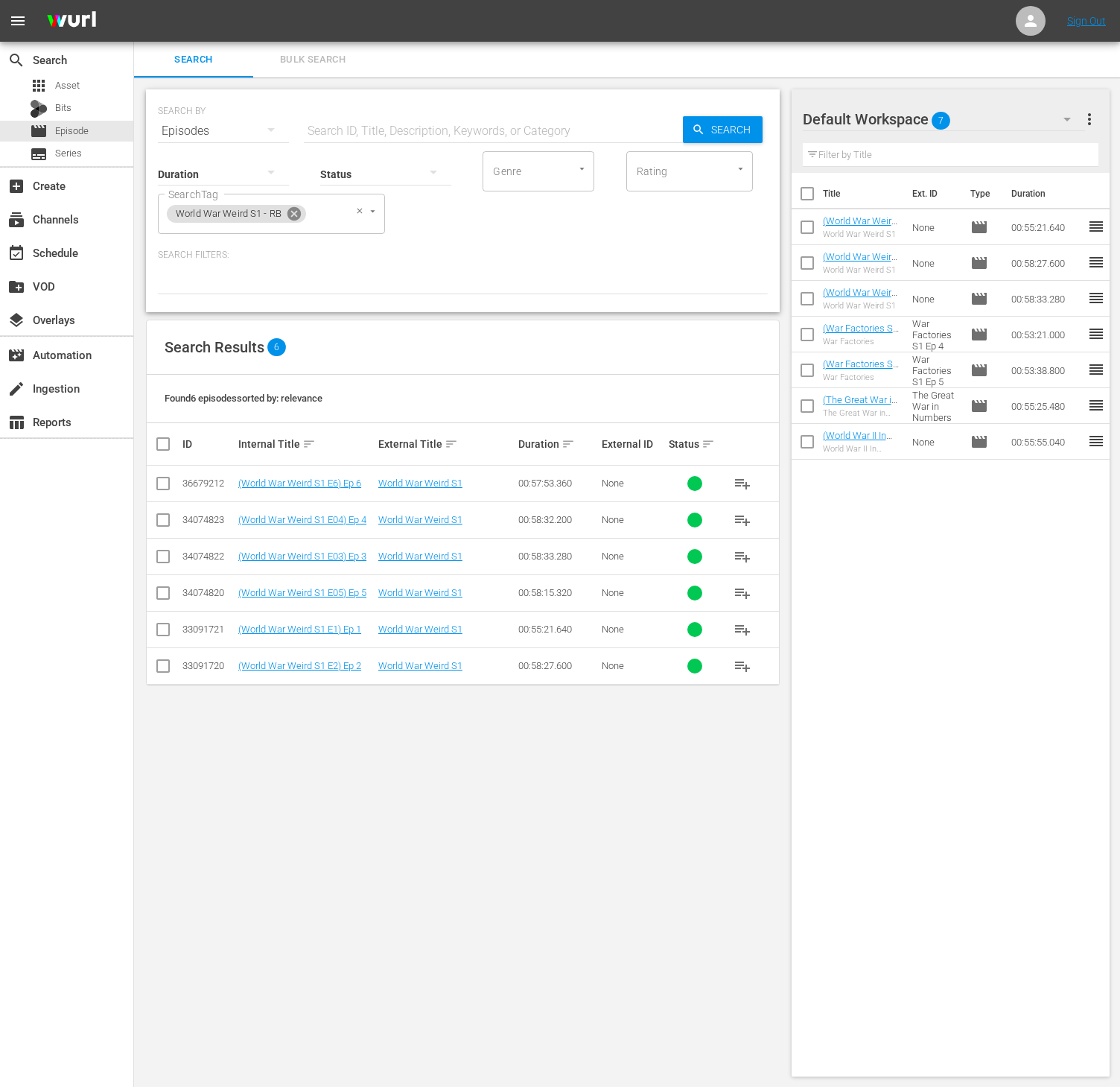
click at [298, 220] on icon at bounding box center [294, 214] width 16 height 16
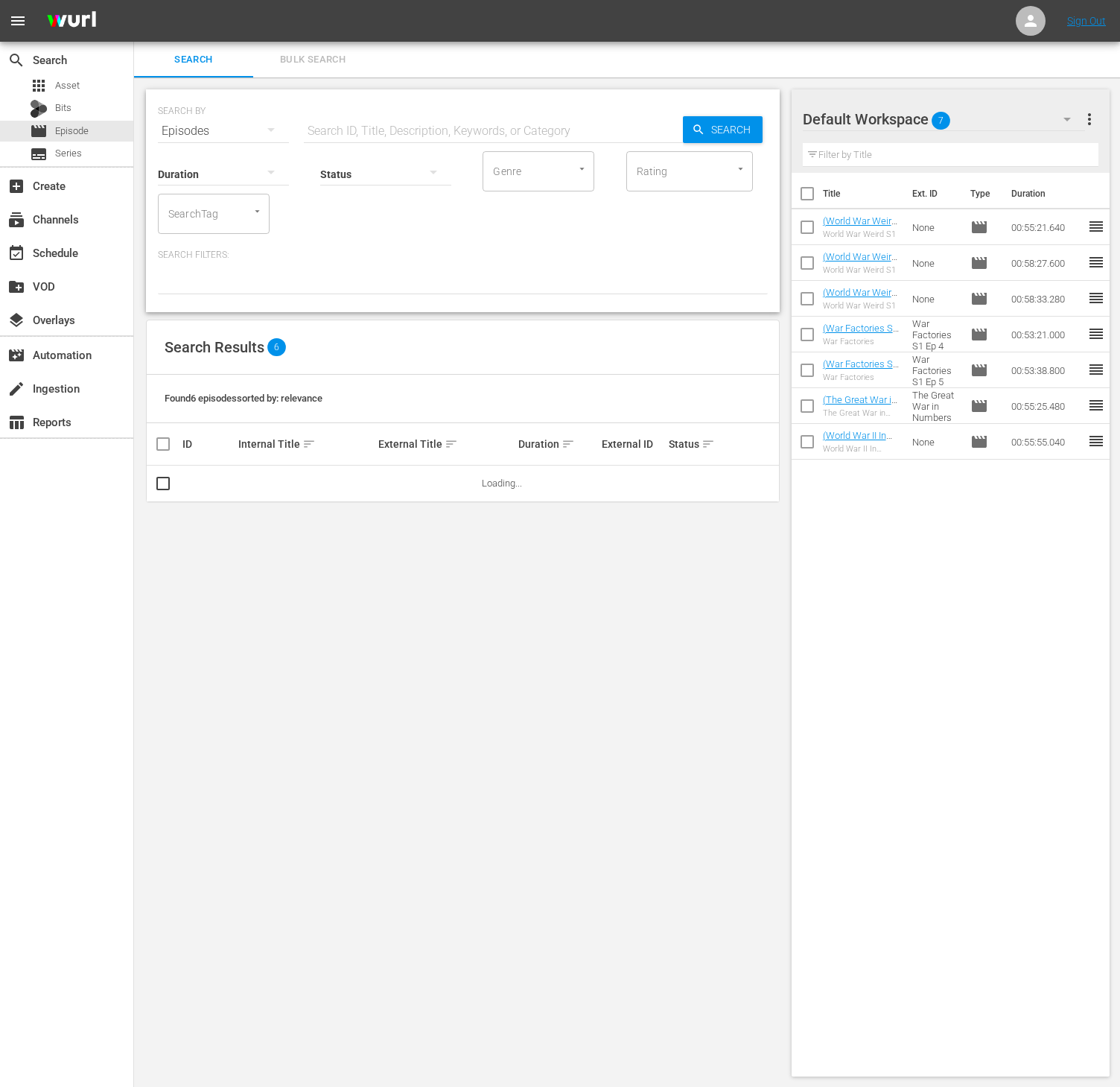
click at [247, 216] on div at bounding box center [249, 211] width 26 height 15
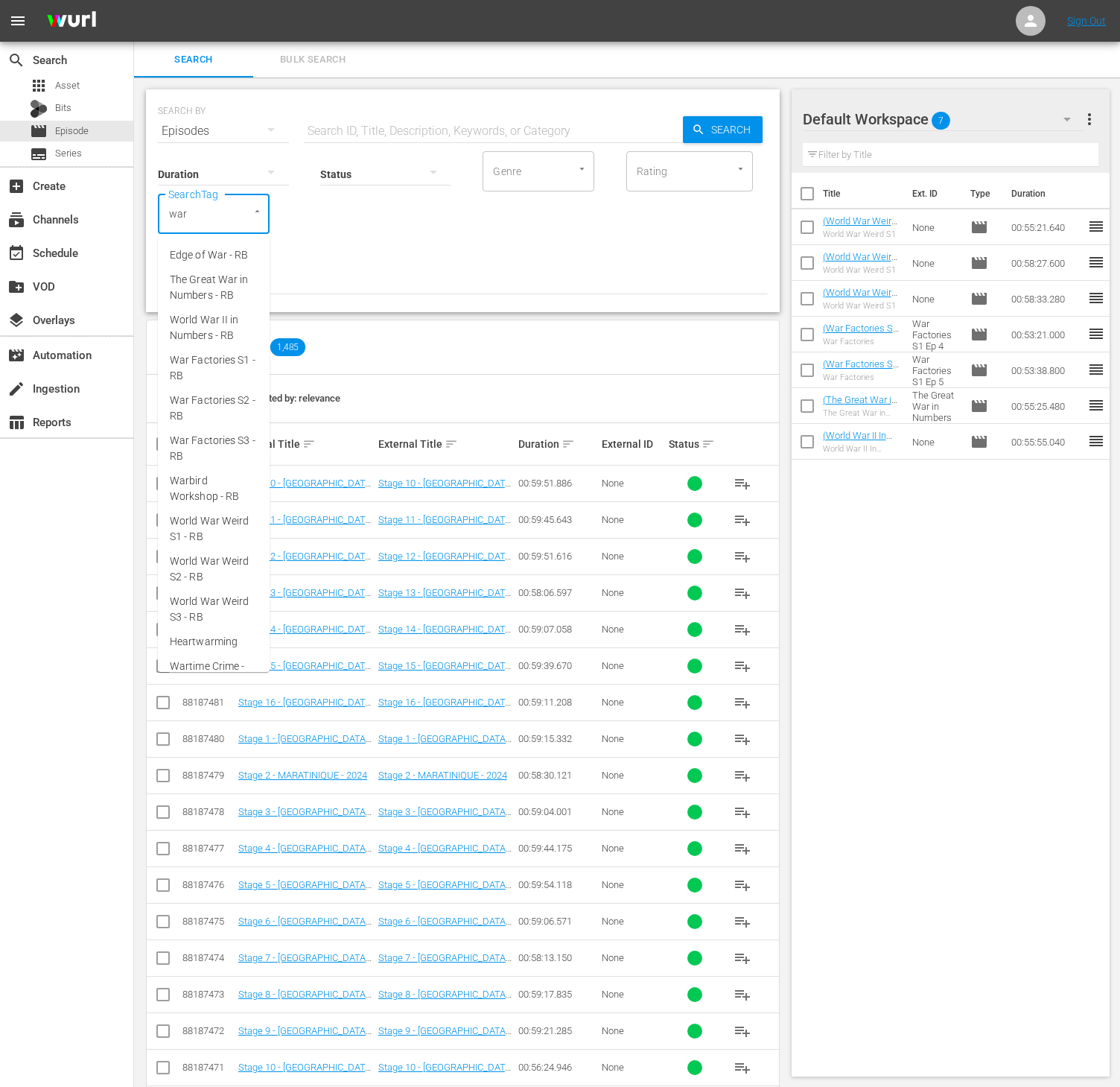
type input "wart"
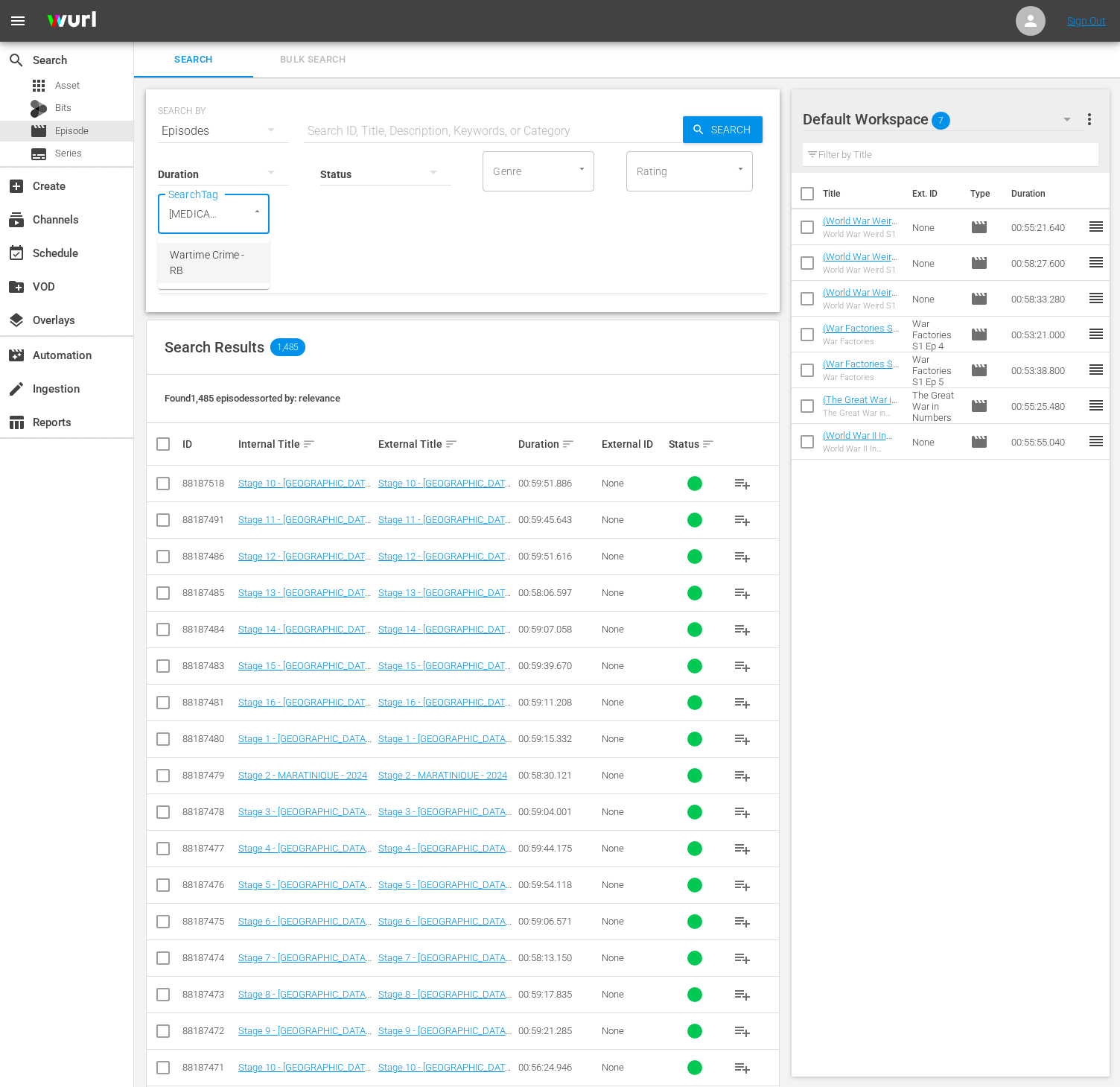
click at [217, 254] on span "Wartime Crime - RB" at bounding box center [214, 263] width 88 height 31
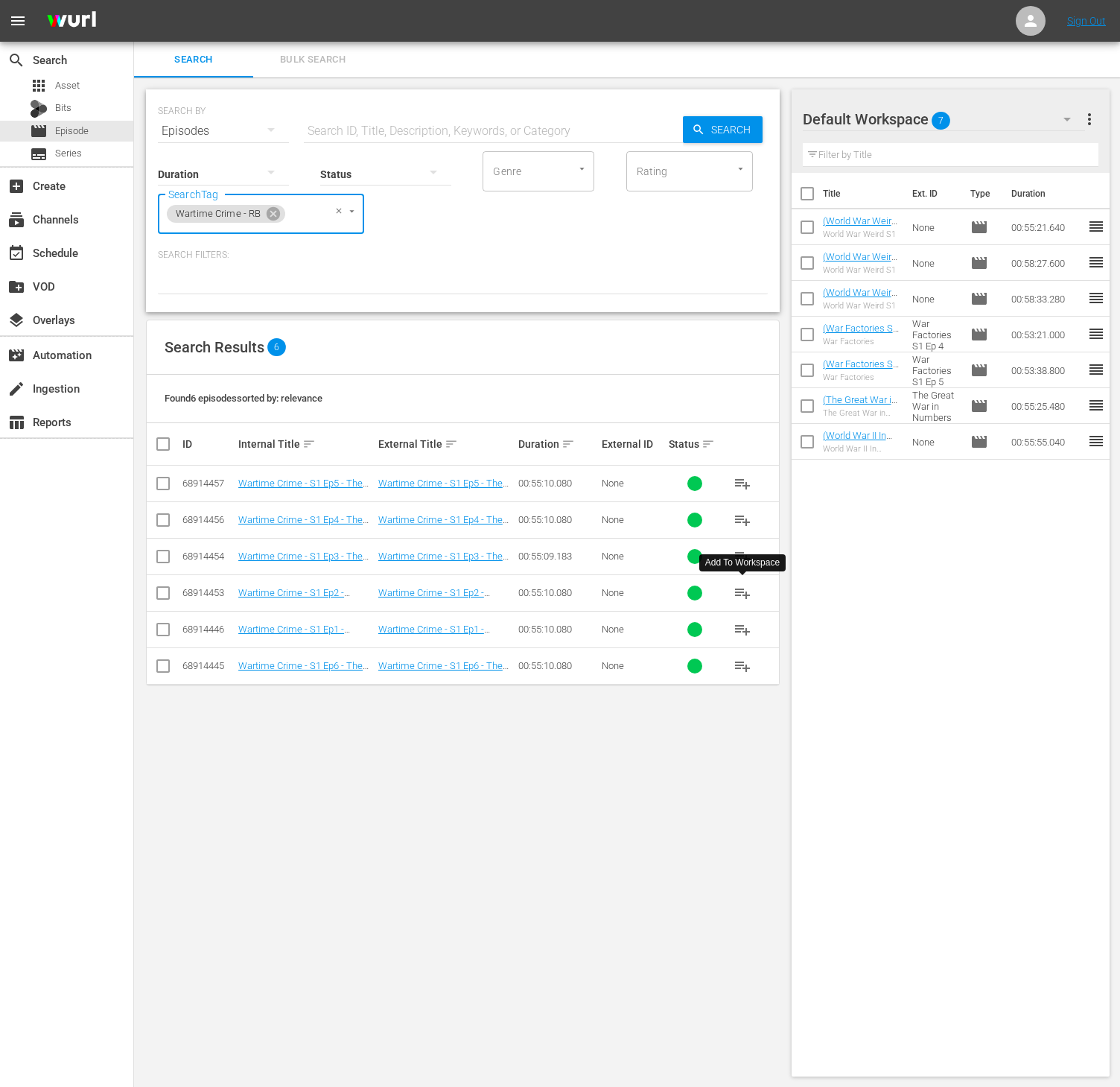
click at [747, 589] on span "playlist_add" at bounding box center [743, 593] width 18 height 18
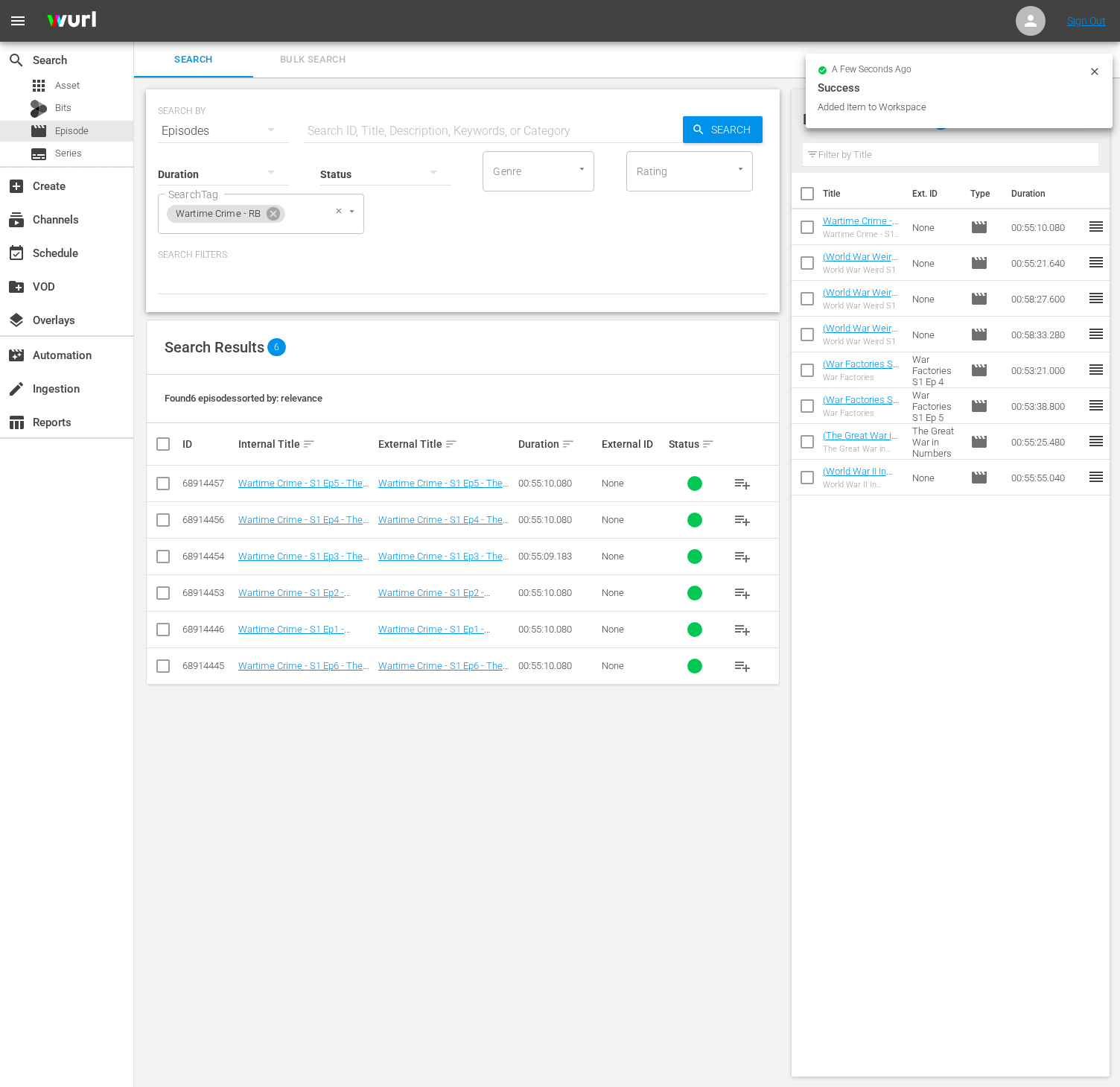
click at [263, 215] on span "Wartime Crime - RB" at bounding box center [217, 214] width 103 height 13
click at [273, 215] on icon at bounding box center [273, 214] width 16 height 16
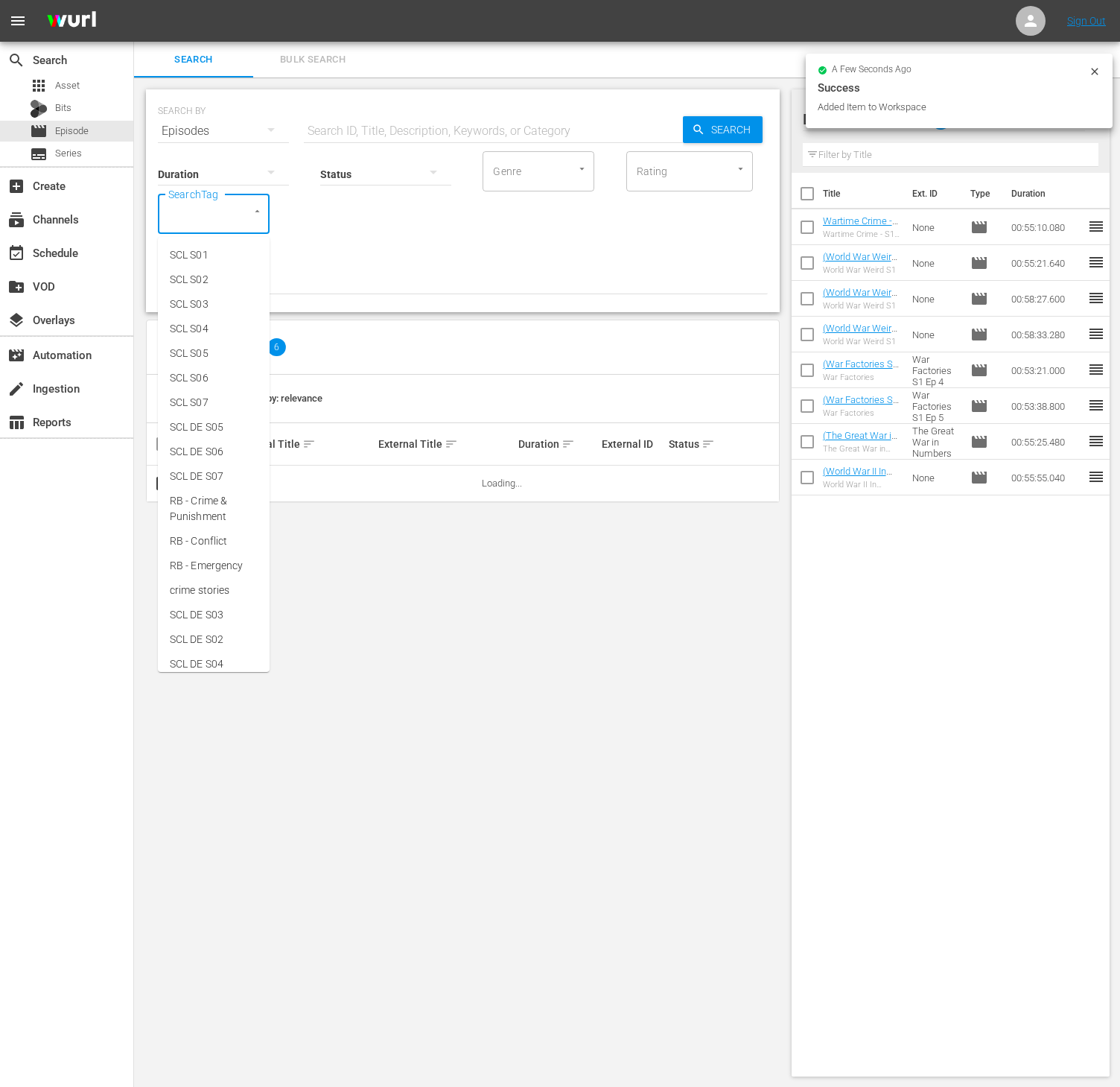
click at [219, 213] on input "SearchTag" at bounding box center [193, 213] width 56 height 26
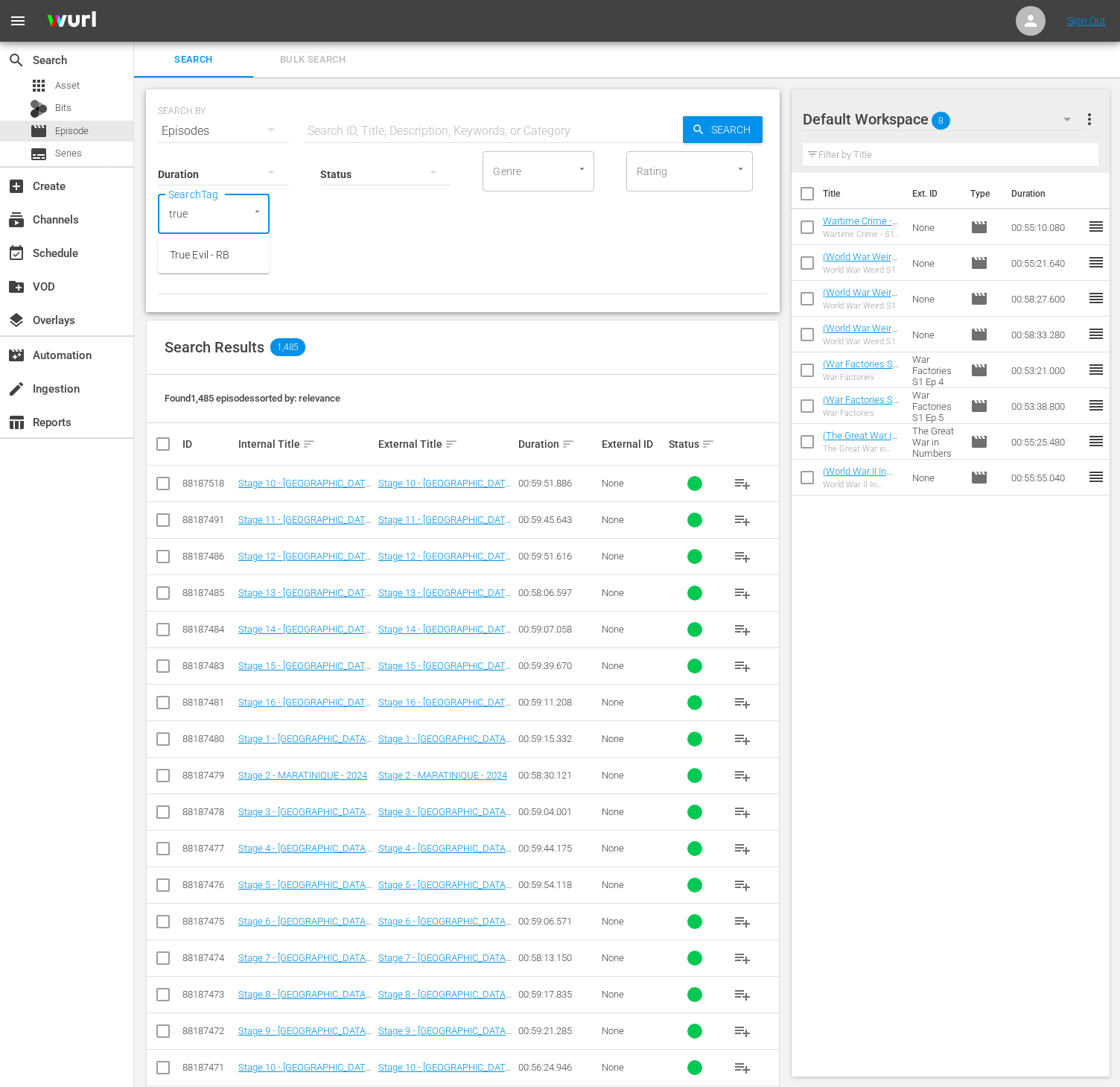
type input "true e"
click at [193, 250] on span "True Evil - RB" at bounding box center [200, 255] width 60 height 15
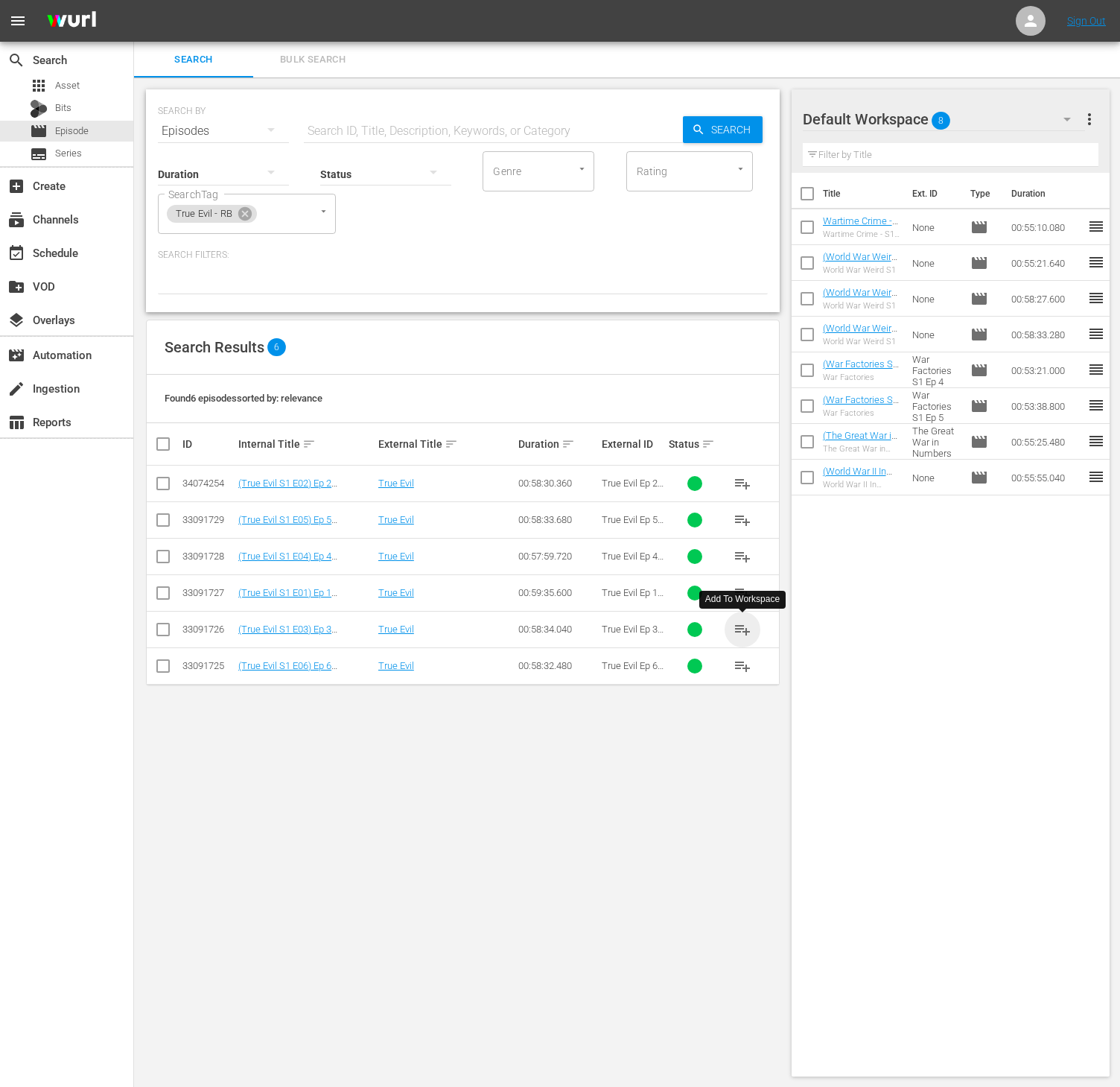
click at [735, 638] on span "playlist_add" at bounding box center [743, 629] width 18 height 18
click at [248, 210] on icon at bounding box center [245, 214] width 14 height 14
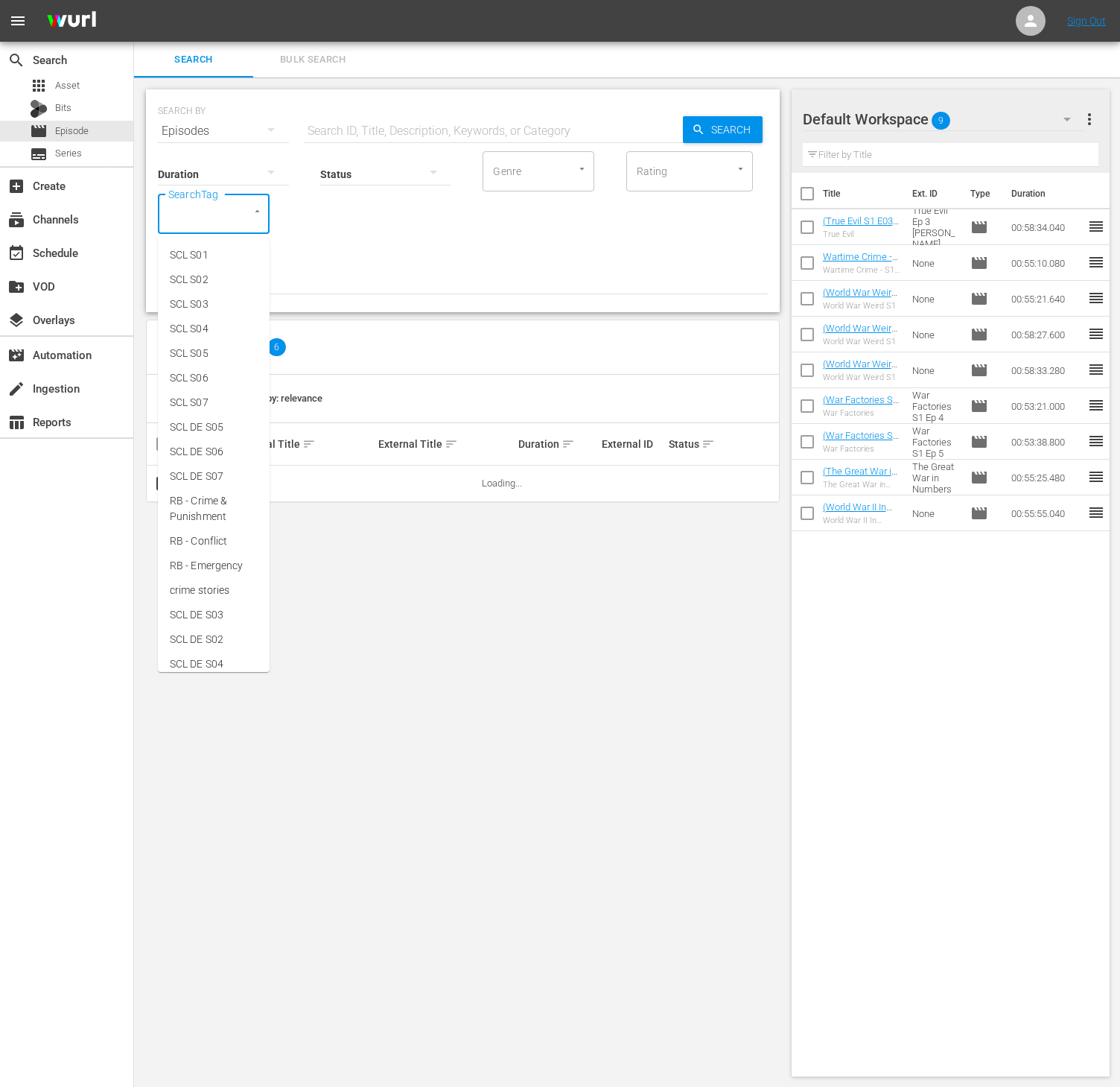
click at [215, 215] on input "SearchTag" at bounding box center [193, 213] width 56 height 26
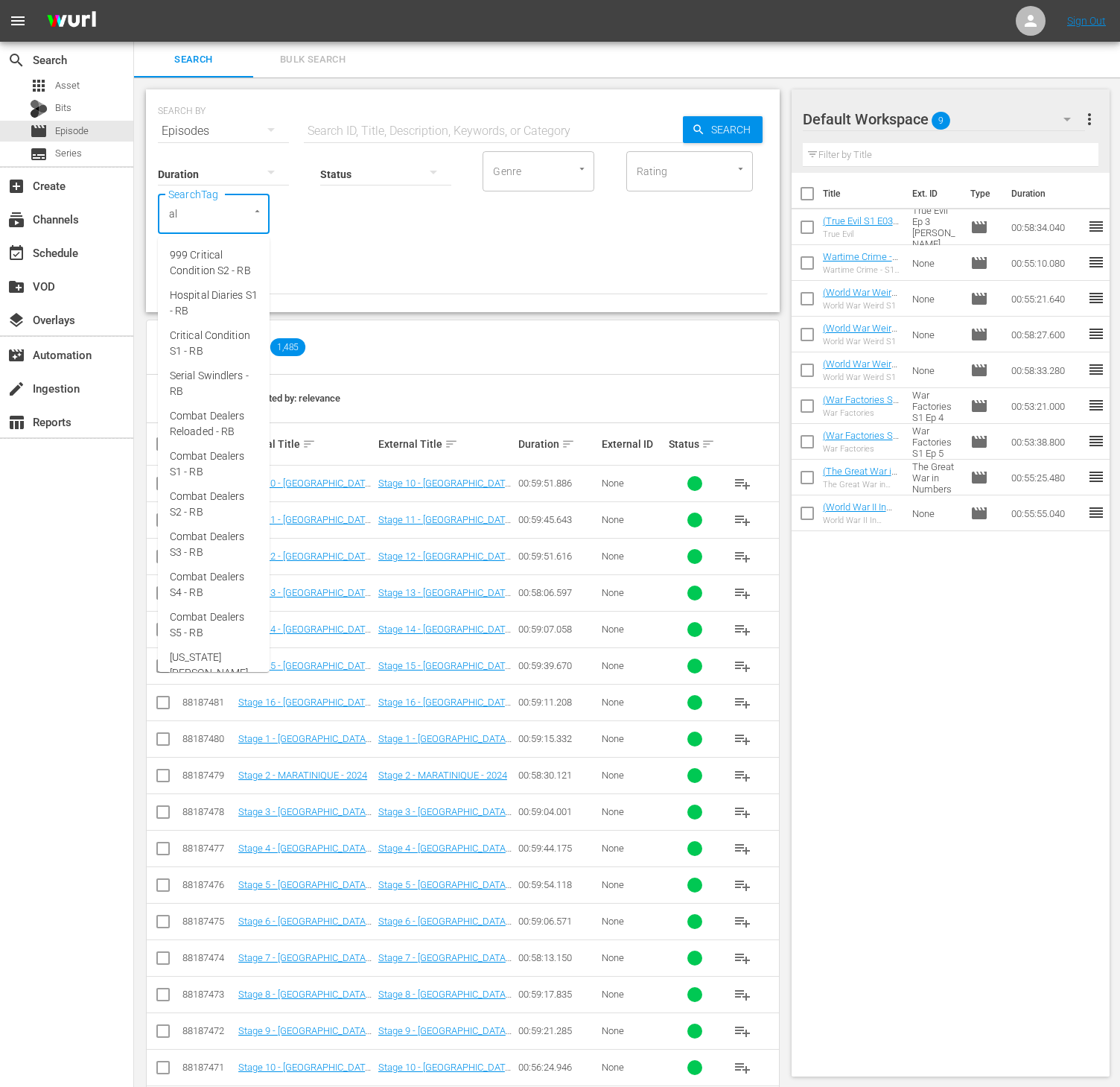
type input "ald"
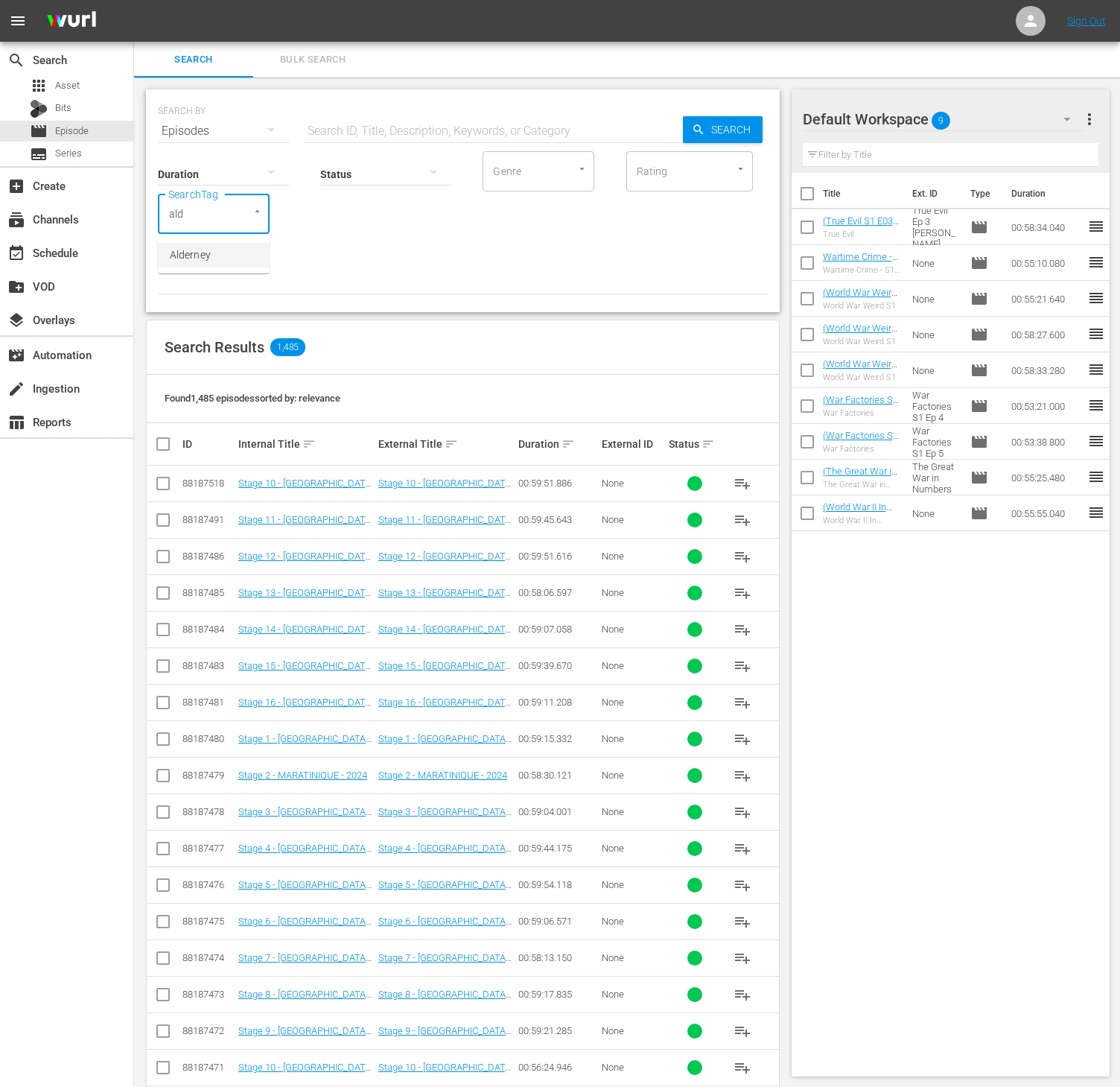
click at [197, 248] on span "Alderney" at bounding box center [190, 255] width 41 height 15
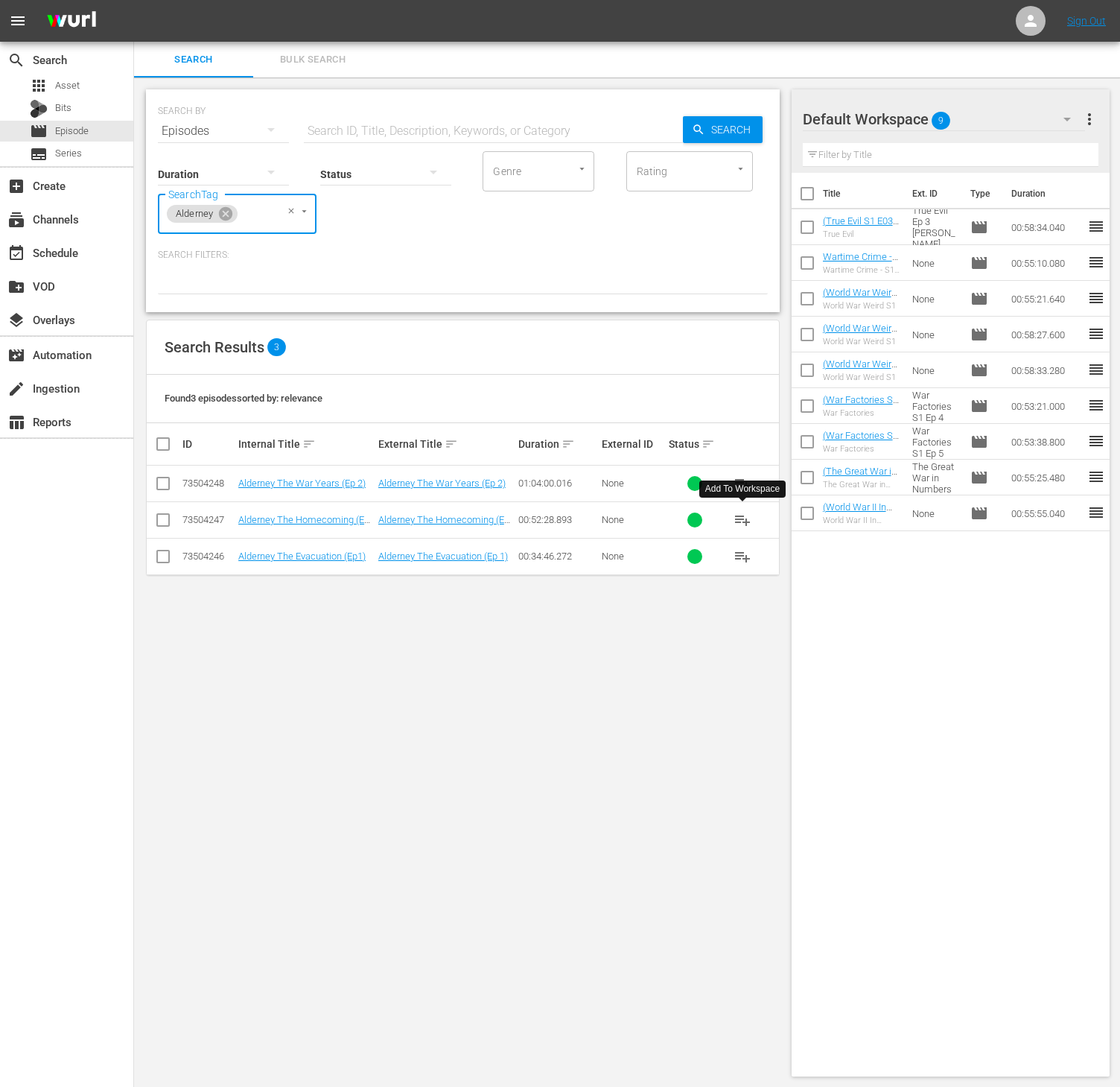
click at [739, 523] on span "playlist_add" at bounding box center [743, 520] width 18 height 18
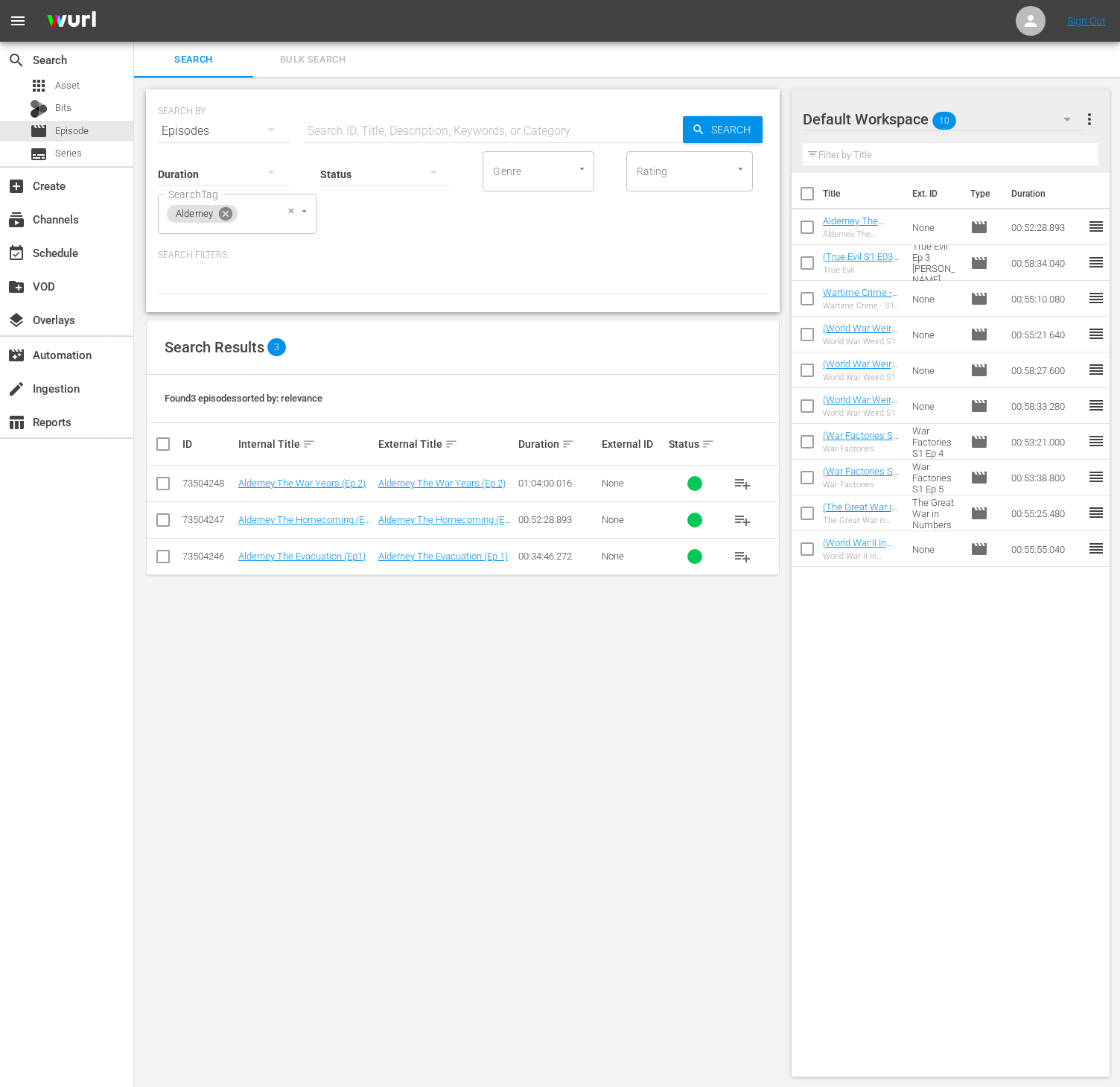
click at [227, 206] on icon at bounding box center [226, 214] width 16 height 16
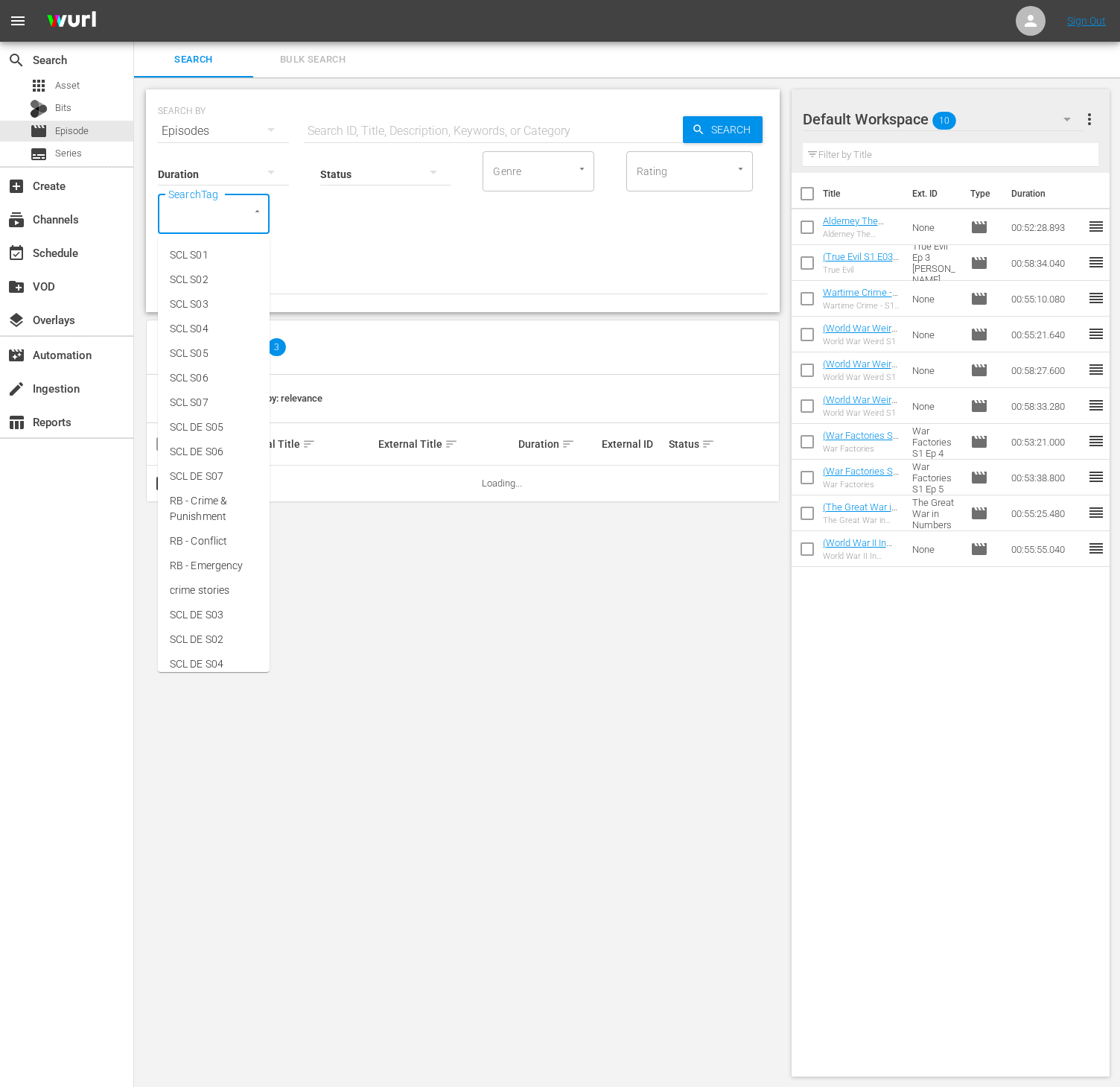
click at [211, 208] on input "SearchTag" at bounding box center [193, 213] width 56 height 26
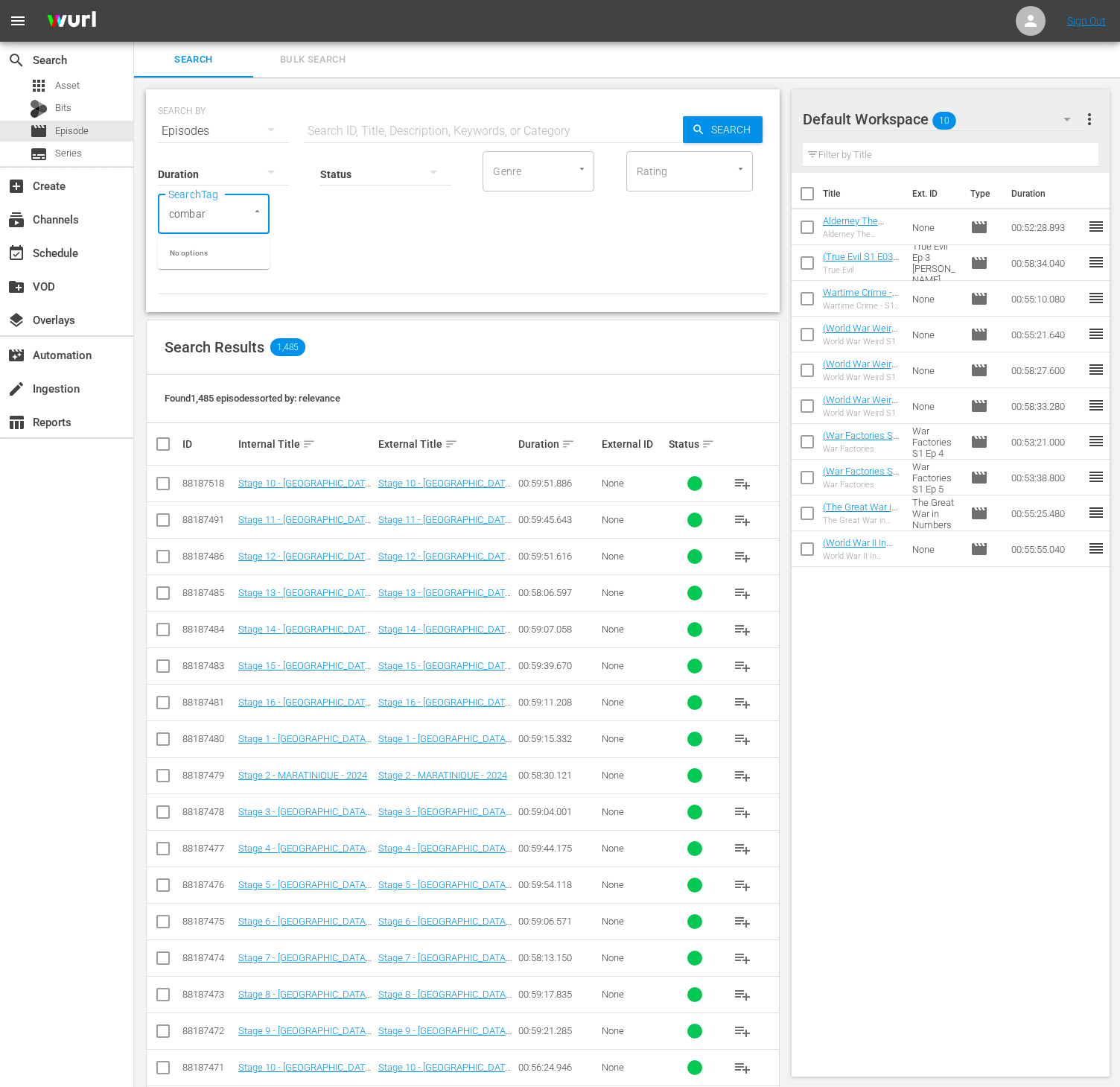
type input "comba"
click at [227, 298] on span "Combat Dealers S1 - RB" at bounding box center [214, 303] width 88 height 31
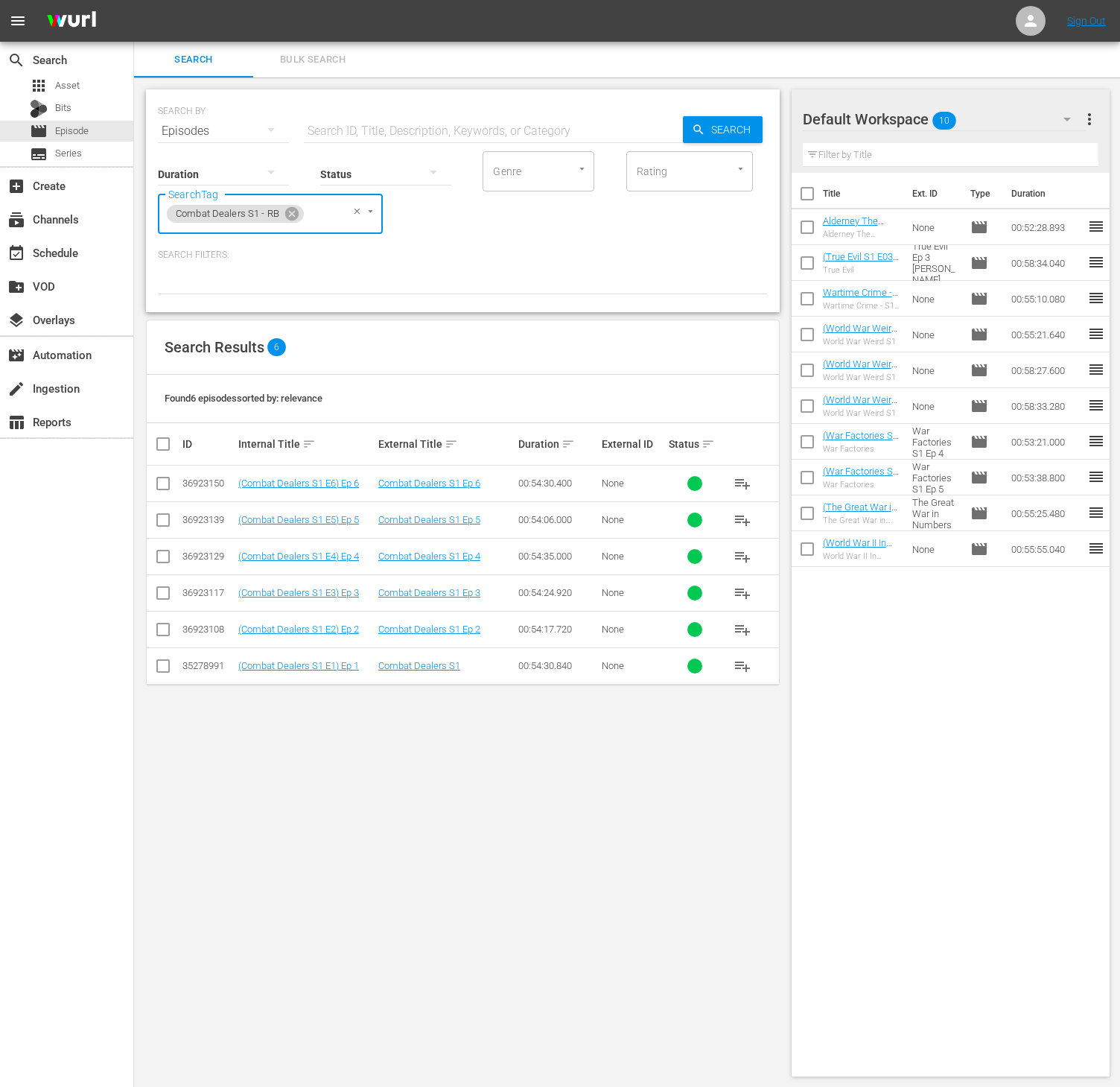
click at [298, 201] on div "Combat Dealers S1 - RB SearchTag" at bounding box center [270, 214] width 225 height 40
click at [295, 210] on icon at bounding box center [292, 214] width 14 height 14
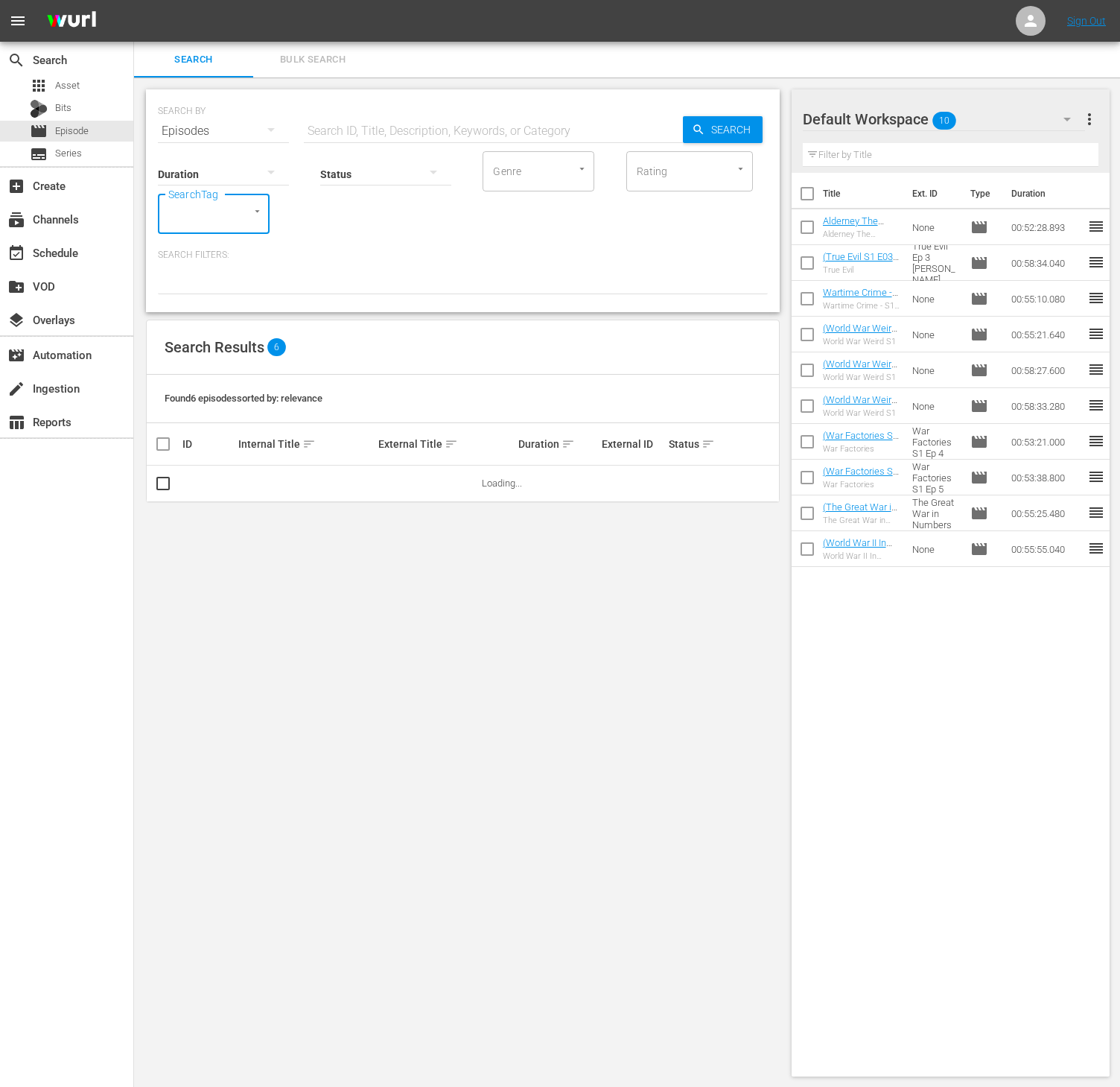
click at [212, 216] on input "SearchTag" at bounding box center [193, 213] width 56 height 26
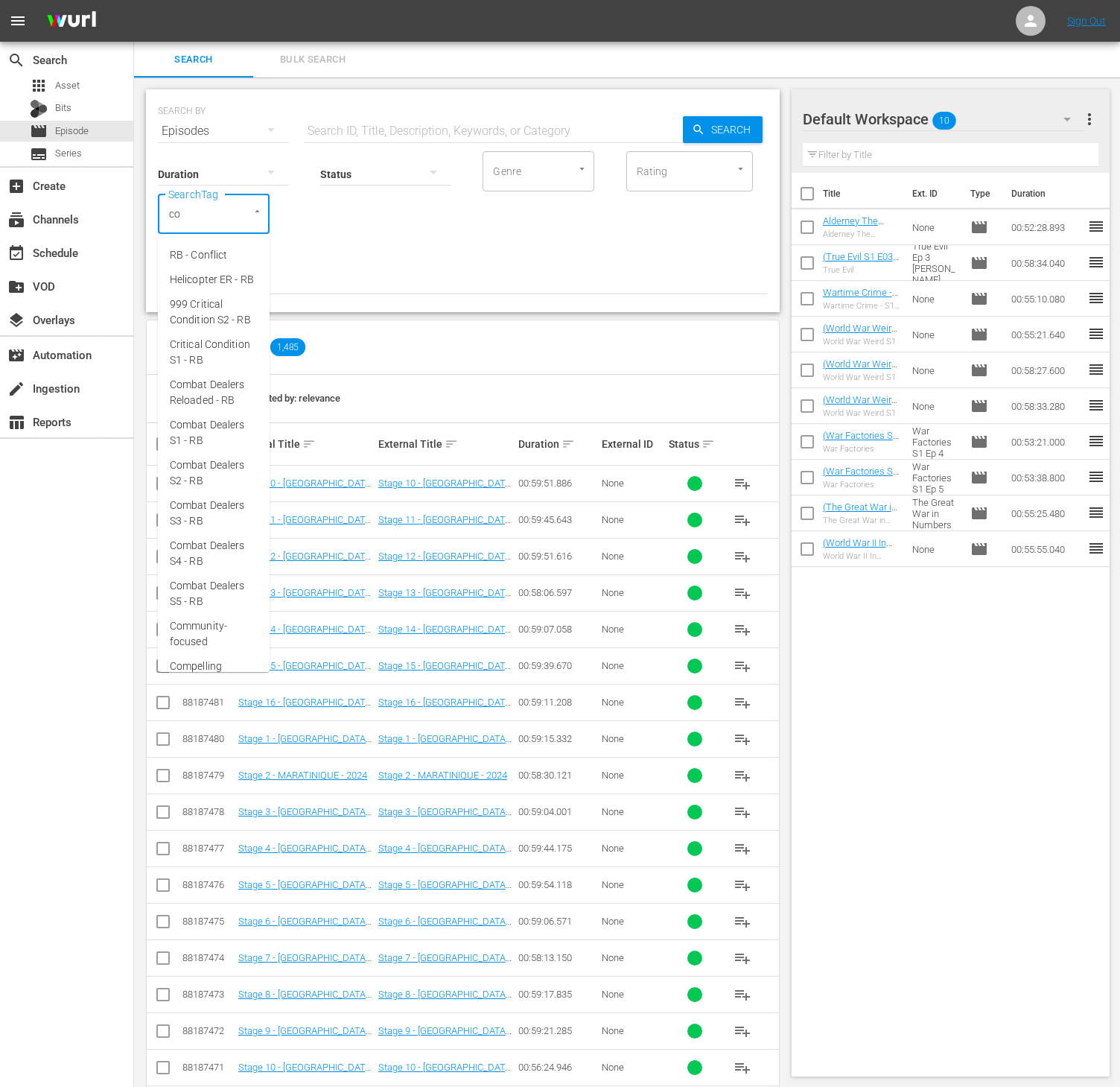
type input "com"
click at [197, 479] on span "Combat Dealers S5 - RB" at bounding box center [214, 464] width 88 height 31
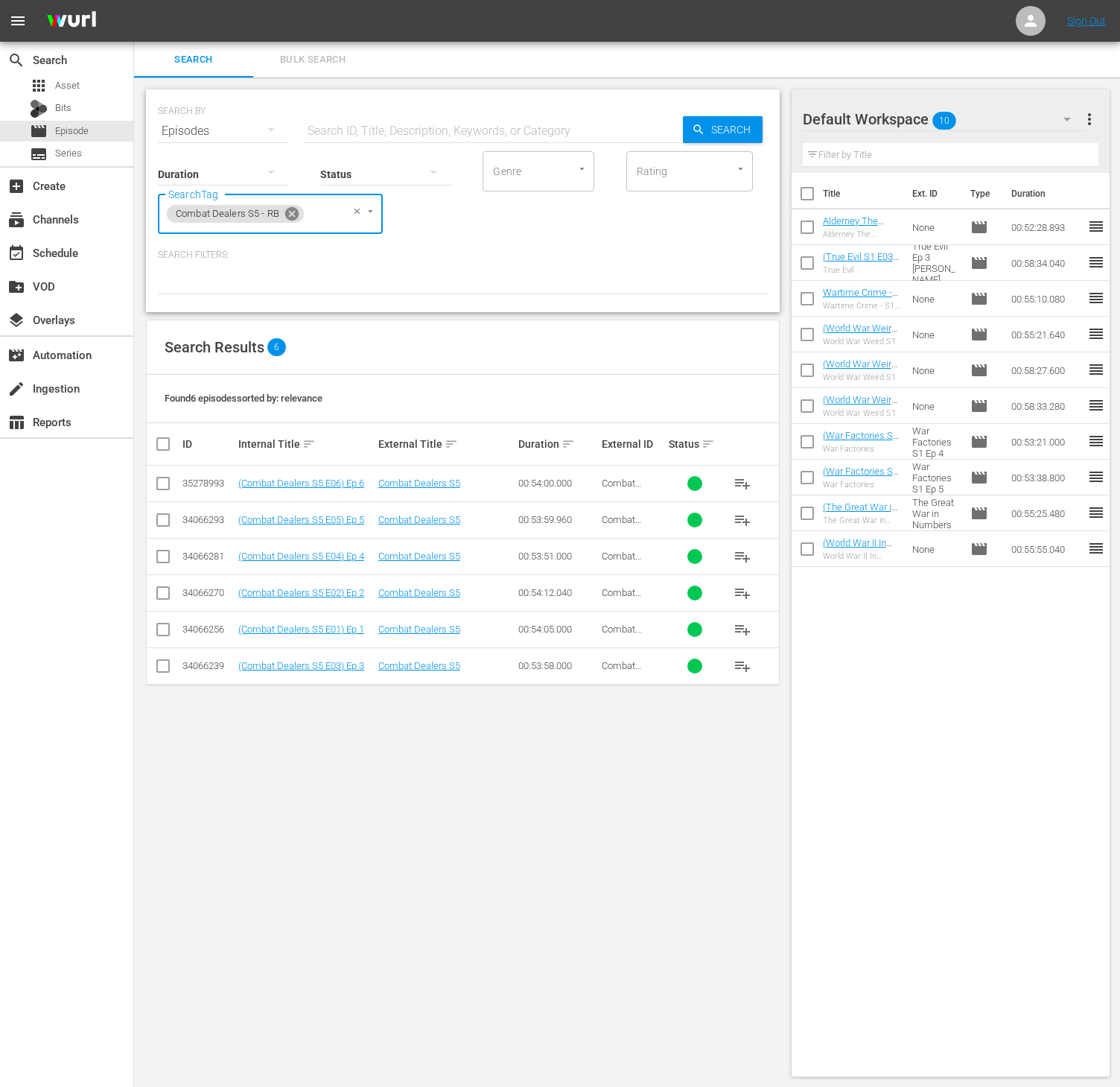
click at [293, 206] on icon at bounding box center [292, 214] width 16 height 16
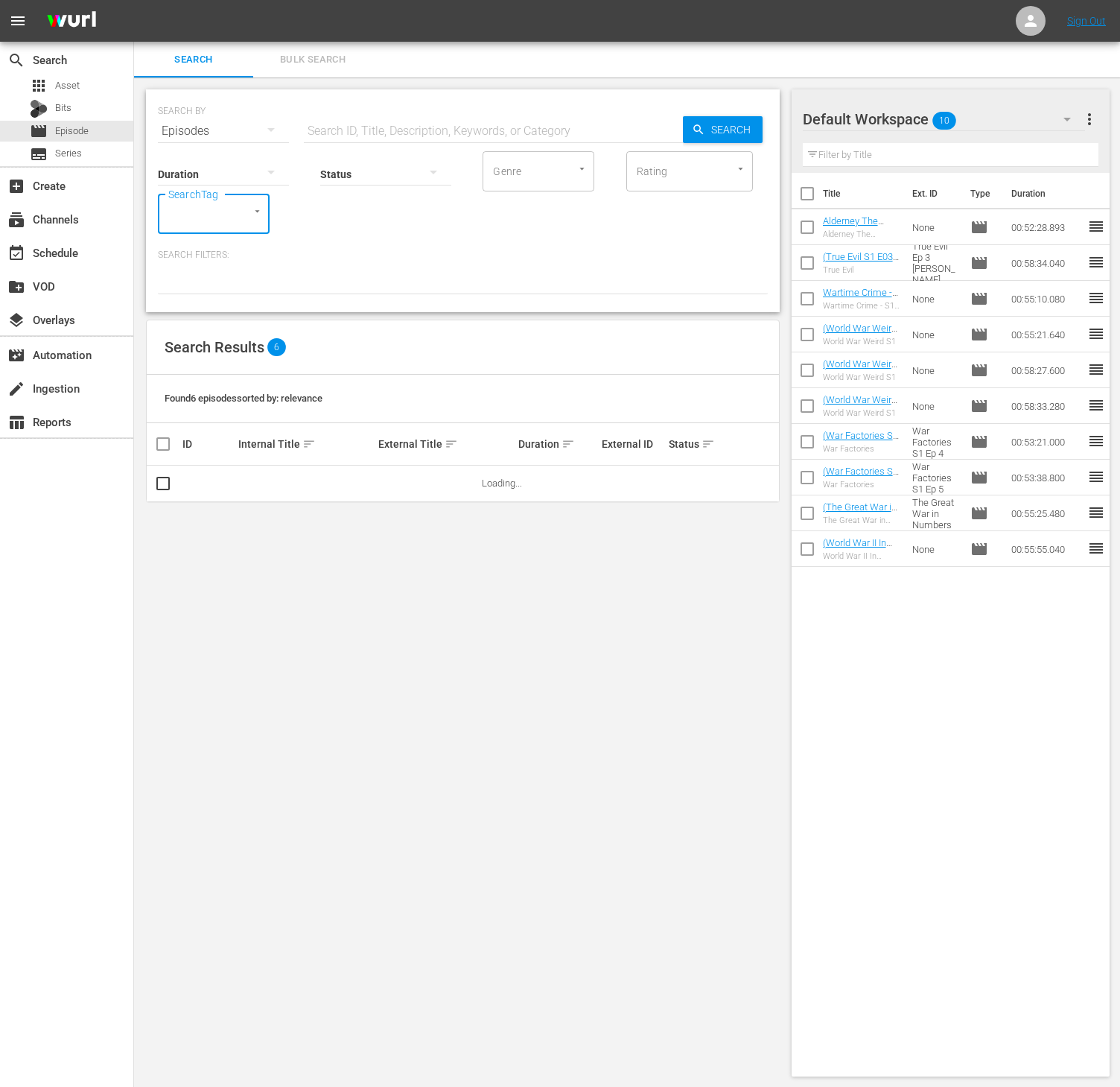
click at [248, 208] on div at bounding box center [249, 211] width 26 height 15
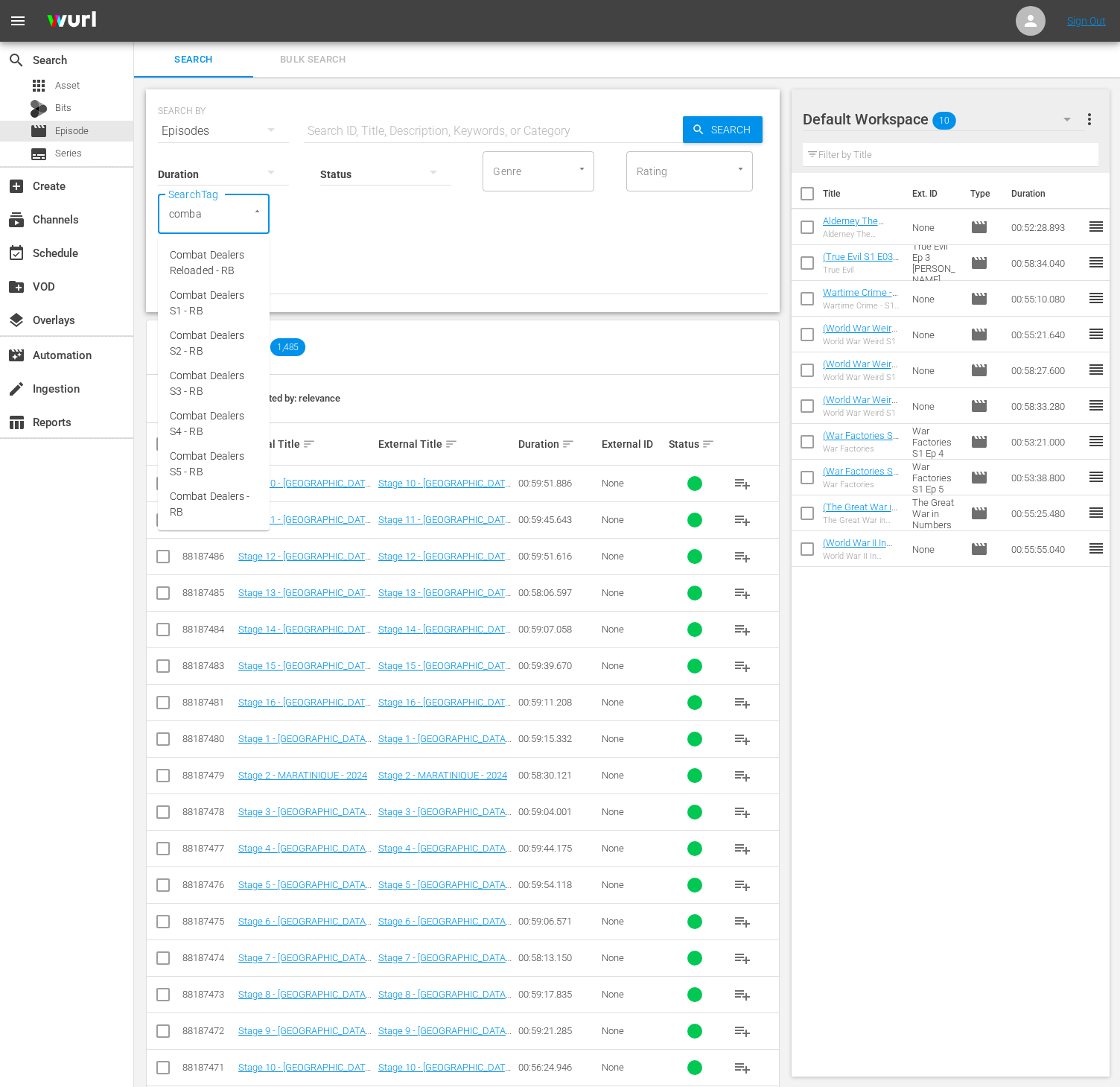
type input "combat"
click at [219, 258] on span "Combat Dealers Reloaded - RB" at bounding box center [214, 263] width 88 height 31
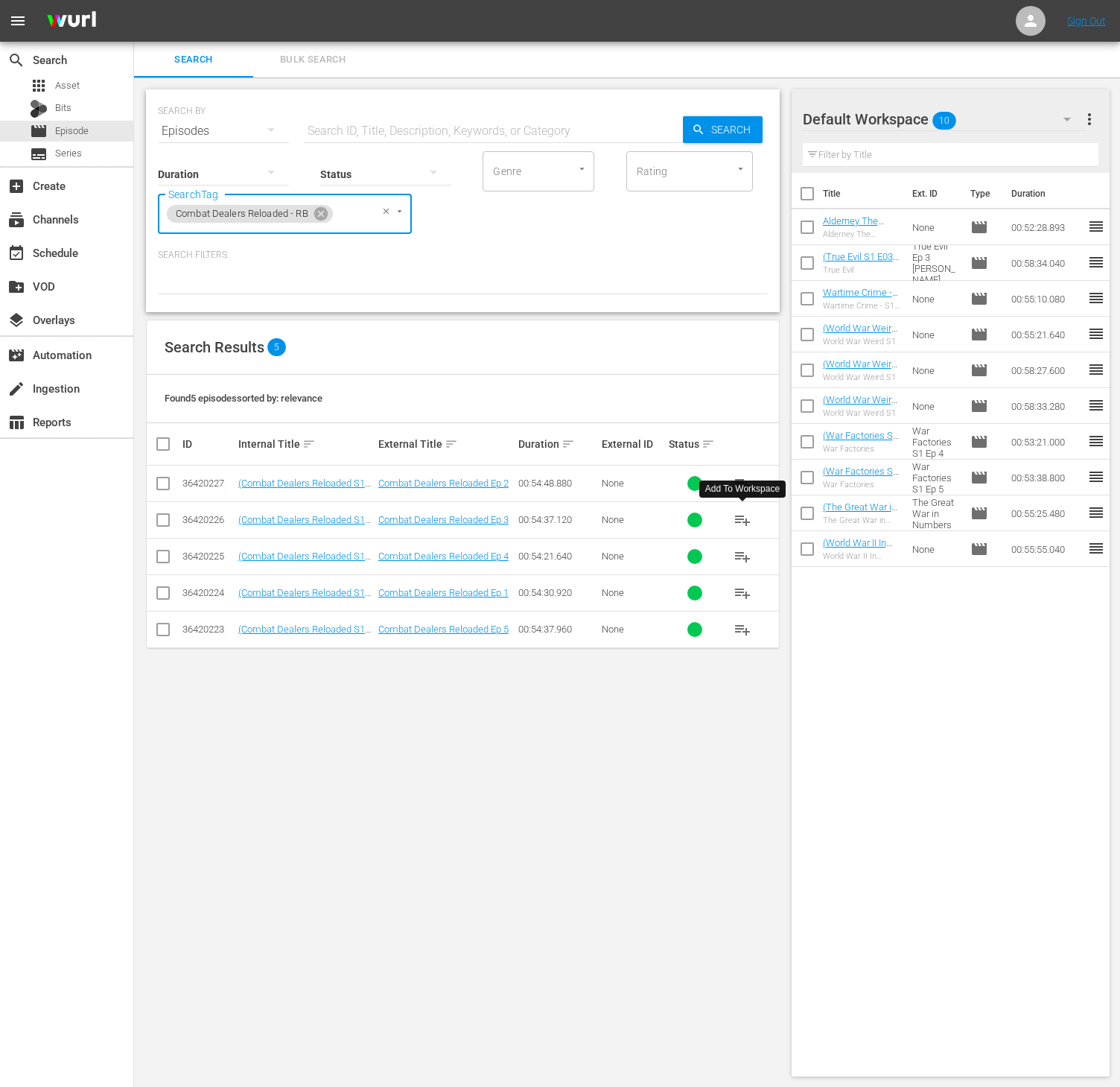
click at [742, 520] on span "playlist_add" at bounding box center [743, 520] width 18 height 18
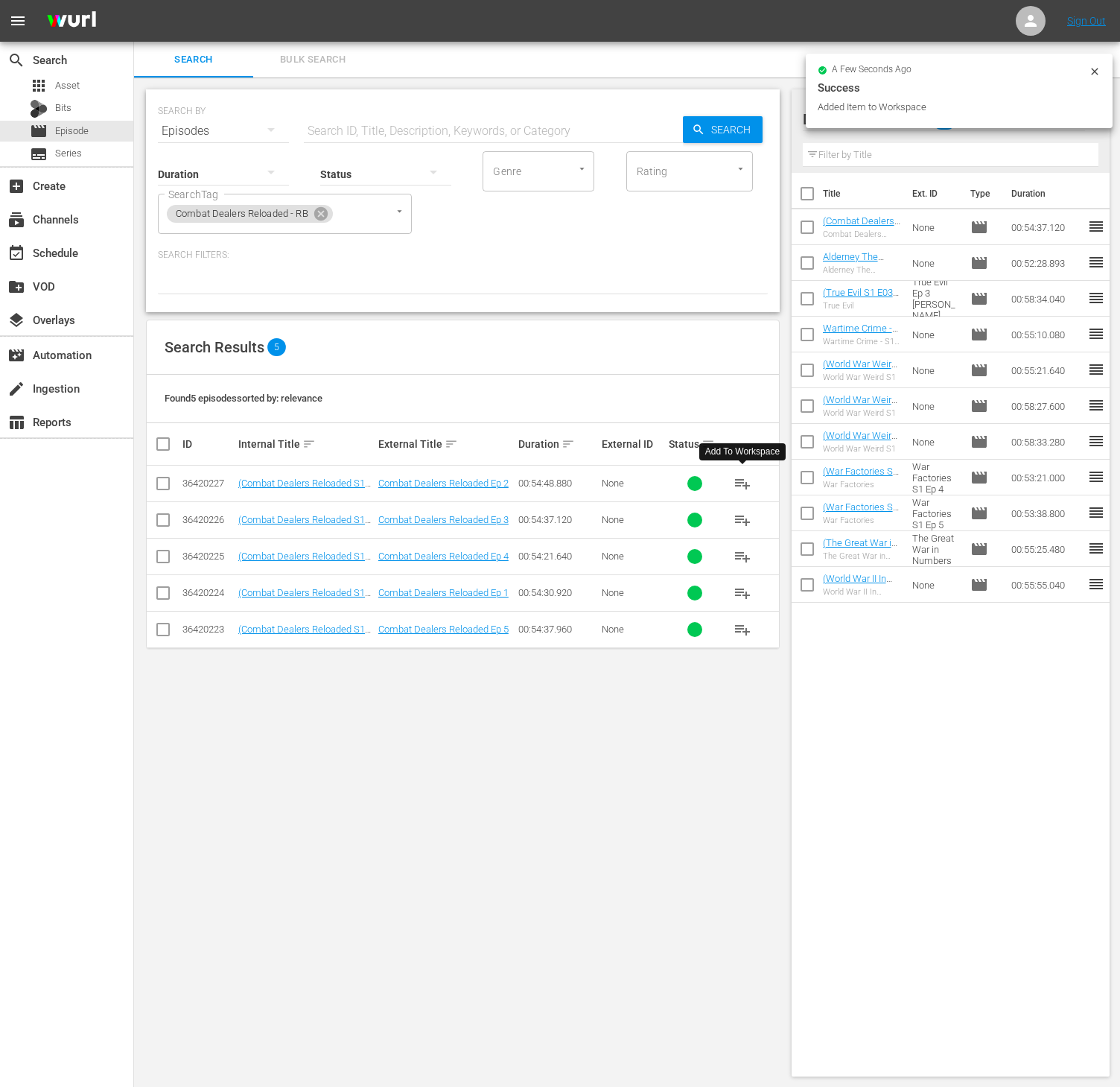
click at [742, 481] on span "playlist_add" at bounding box center [743, 484] width 18 height 18
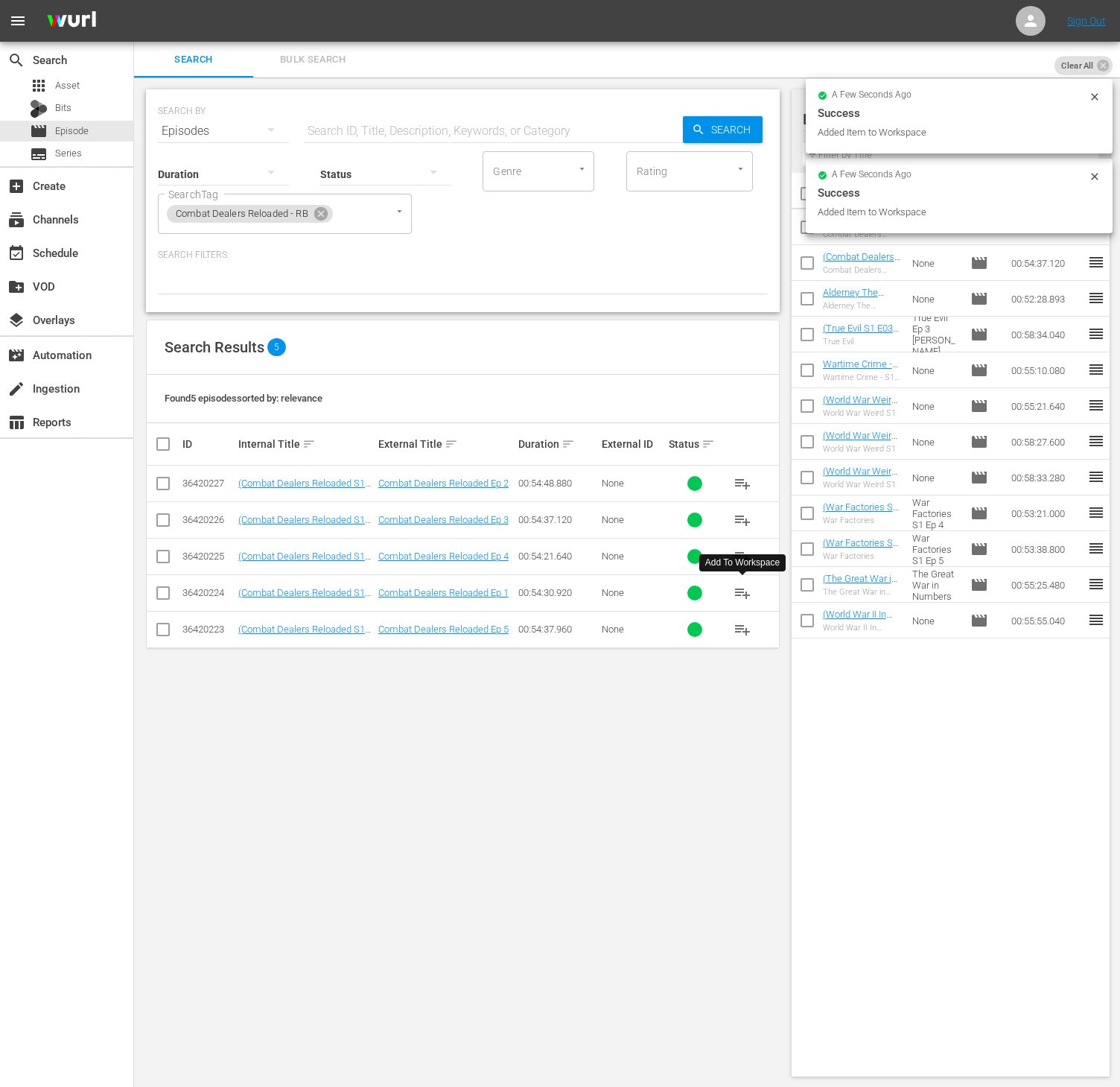
click at [747, 589] on span "playlist_add" at bounding box center [743, 593] width 18 height 18
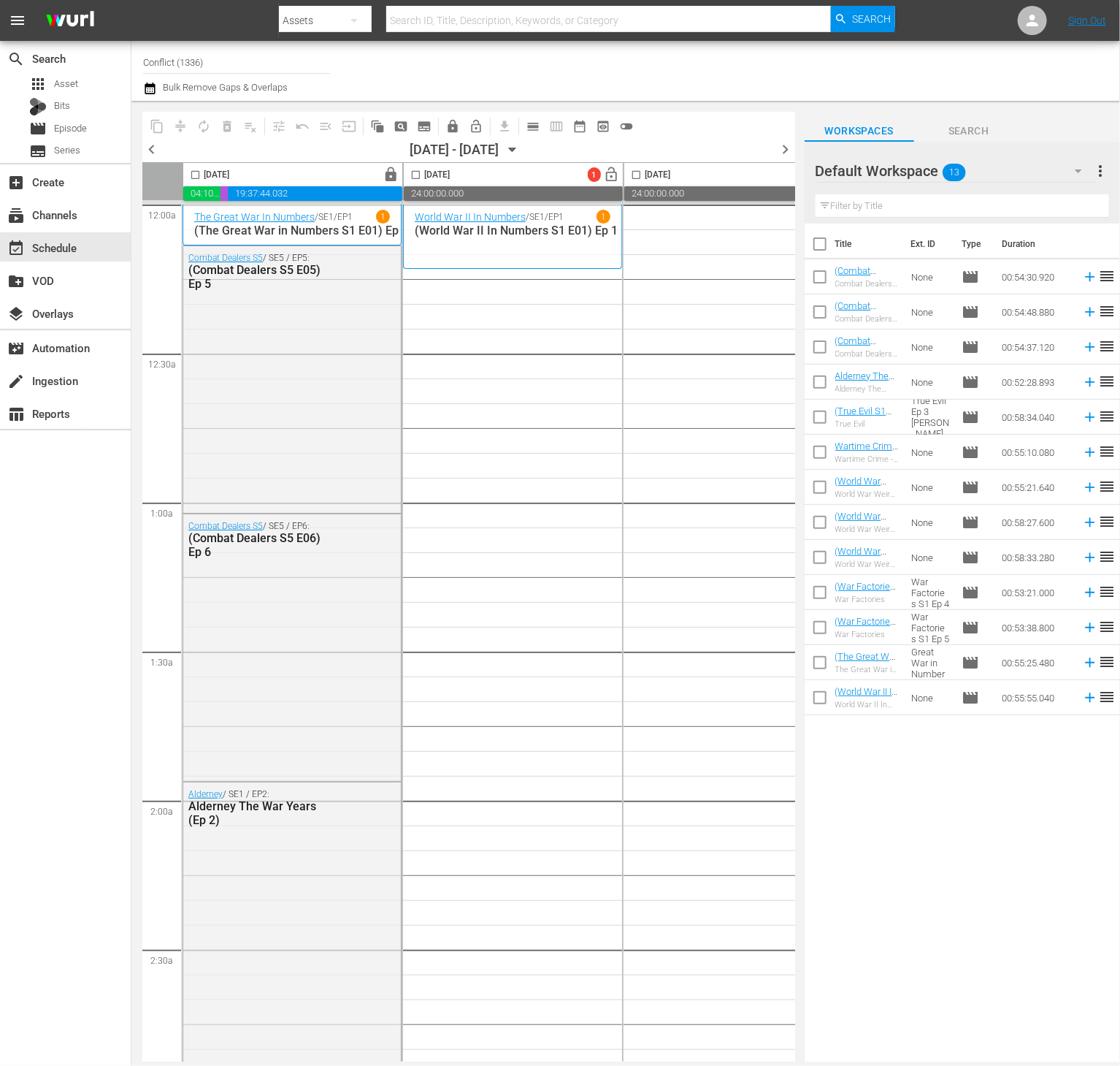
click at [824, 248] on input "checkbox" at bounding box center [819, 247] width 30 height 30
checkbox input "true"
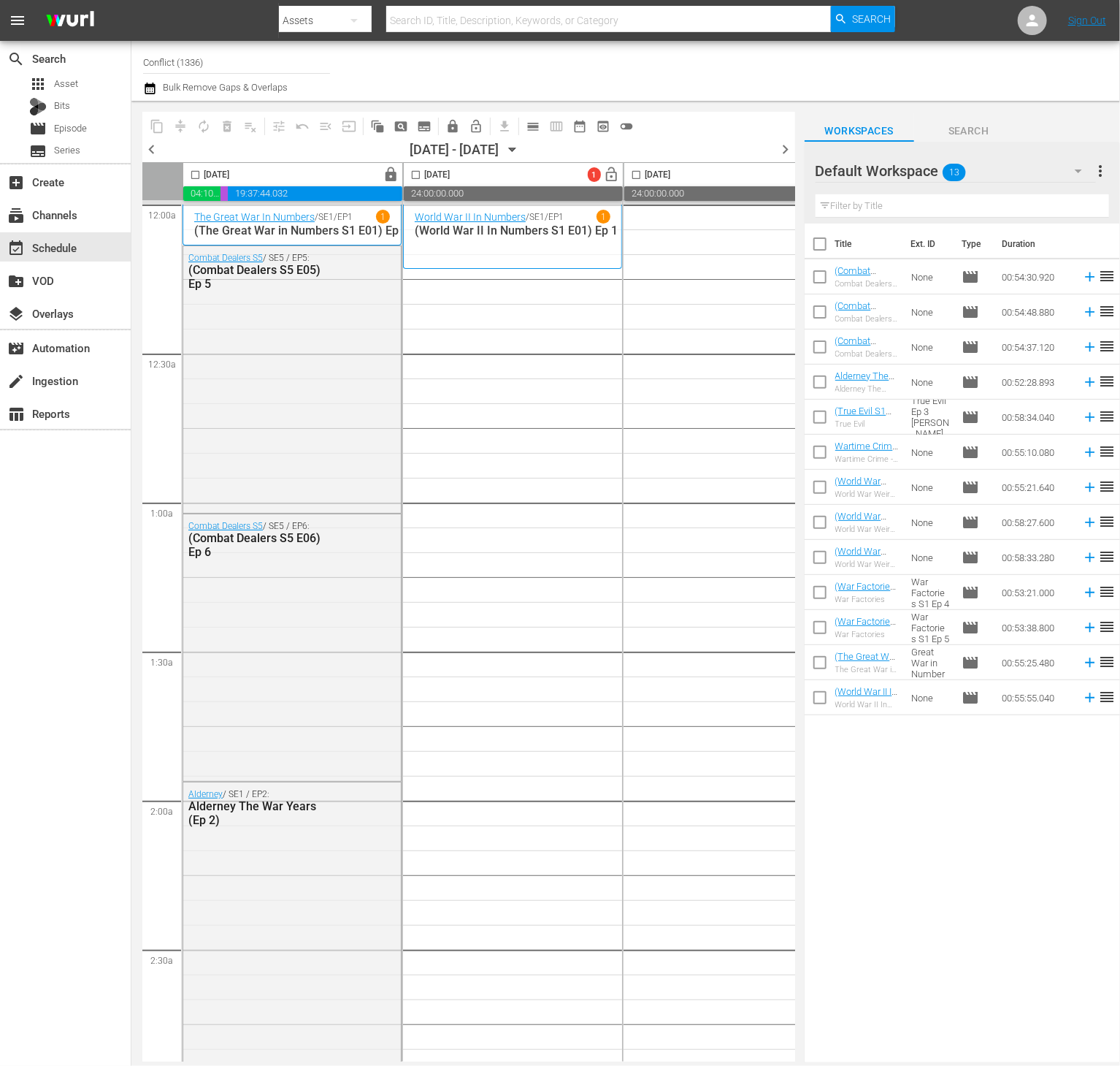
checkbox input "true"
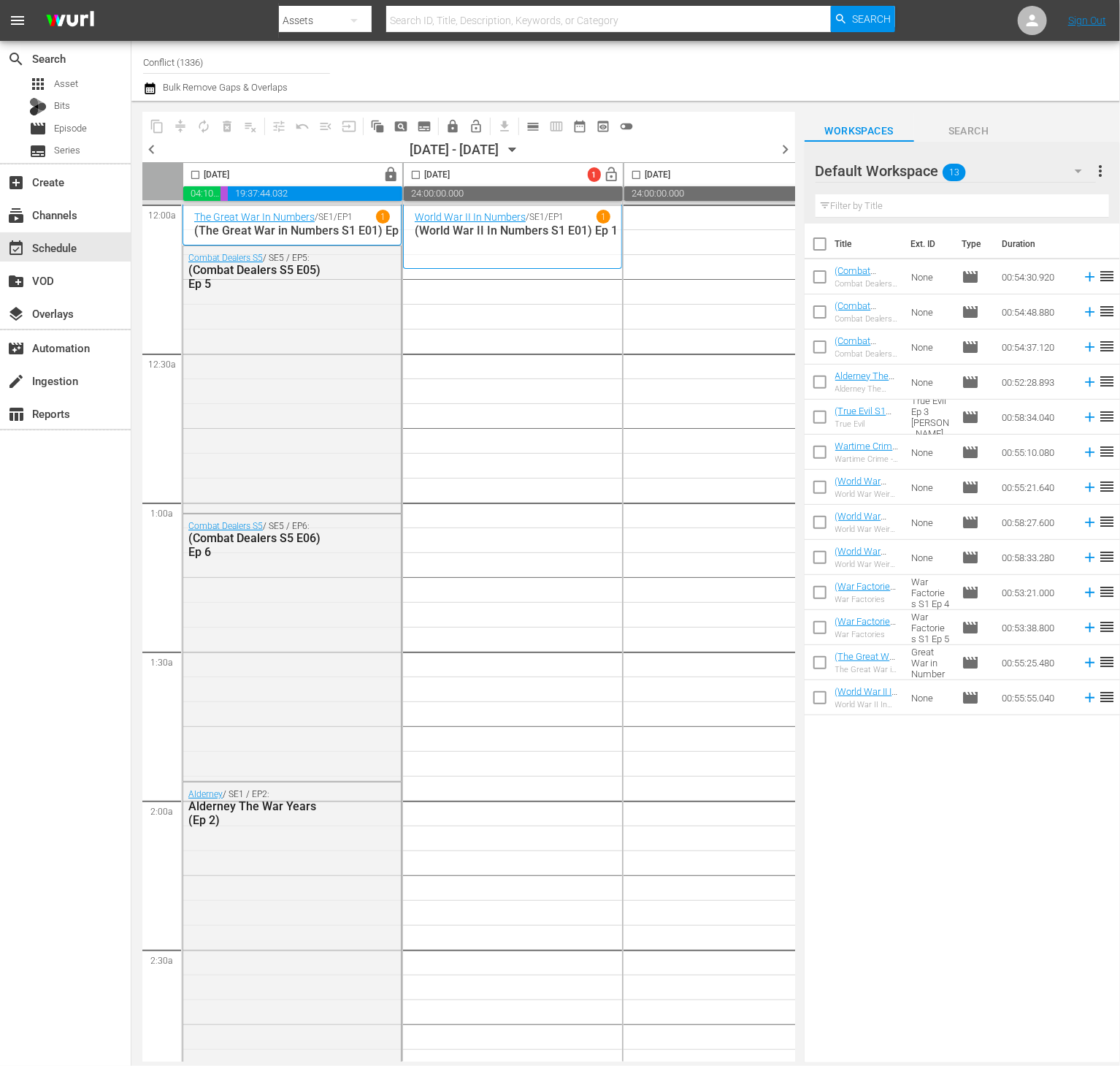
checkbox input "true"
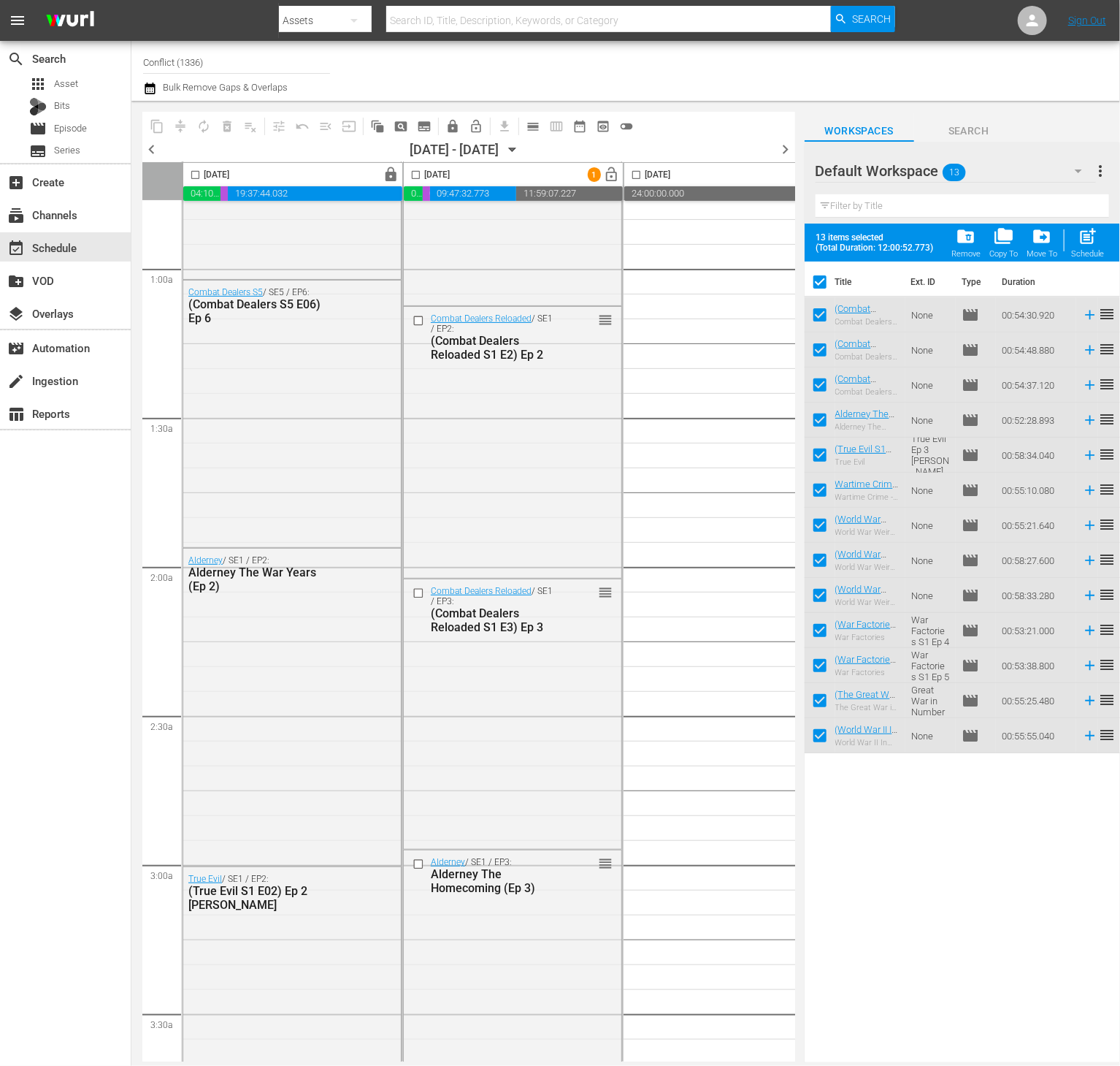
scroll to position [231, 0]
click at [538, 123] on span "calendar_view_day_outlined" at bounding box center [533, 126] width 14 height 14
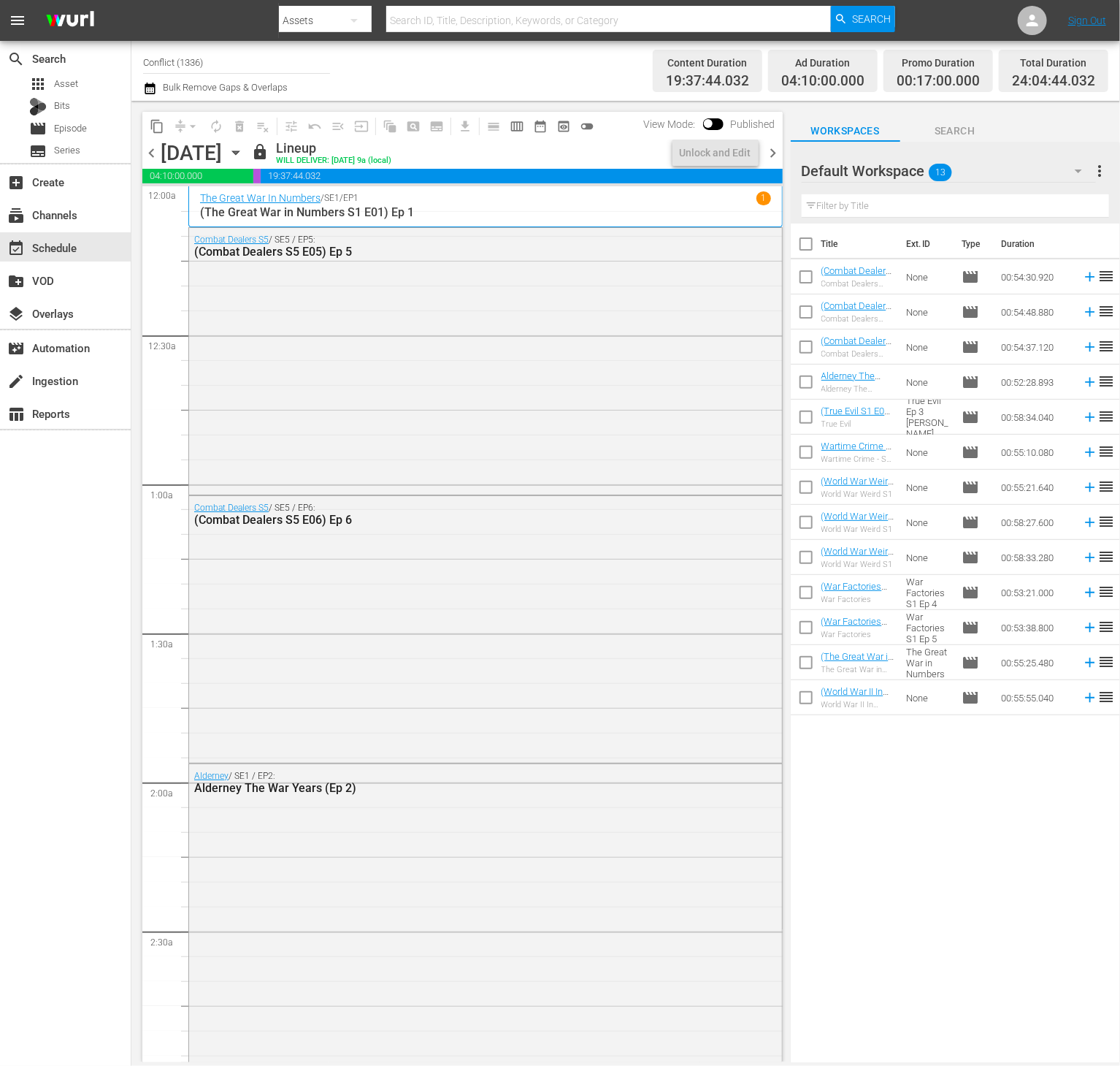
click at [777, 151] on span "chevron_right" at bounding box center [773, 153] width 18 height 18
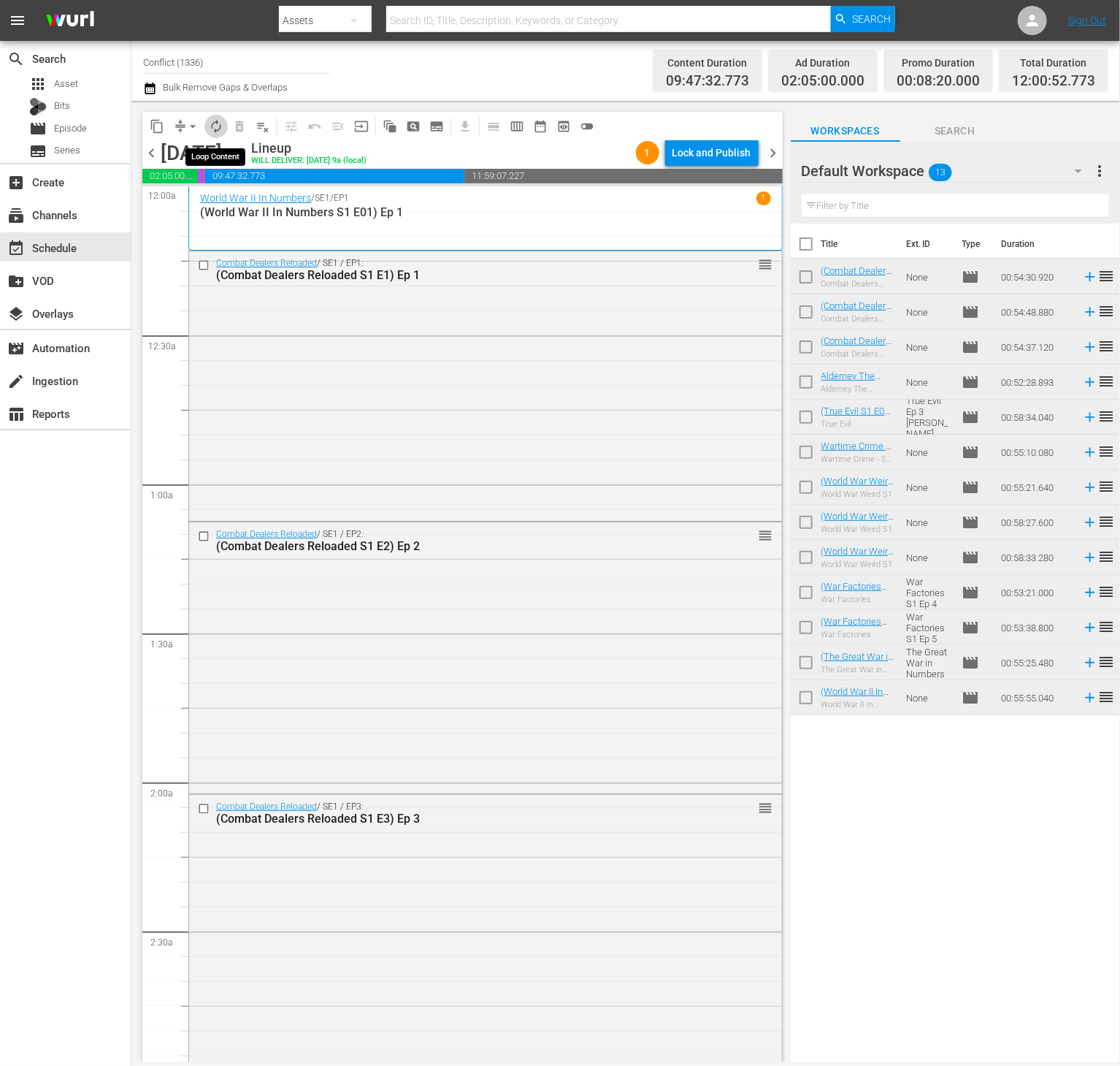
click at [215, 125] on span "autorenew_outlined" at bounding box center [216, 126] width 14 height 14
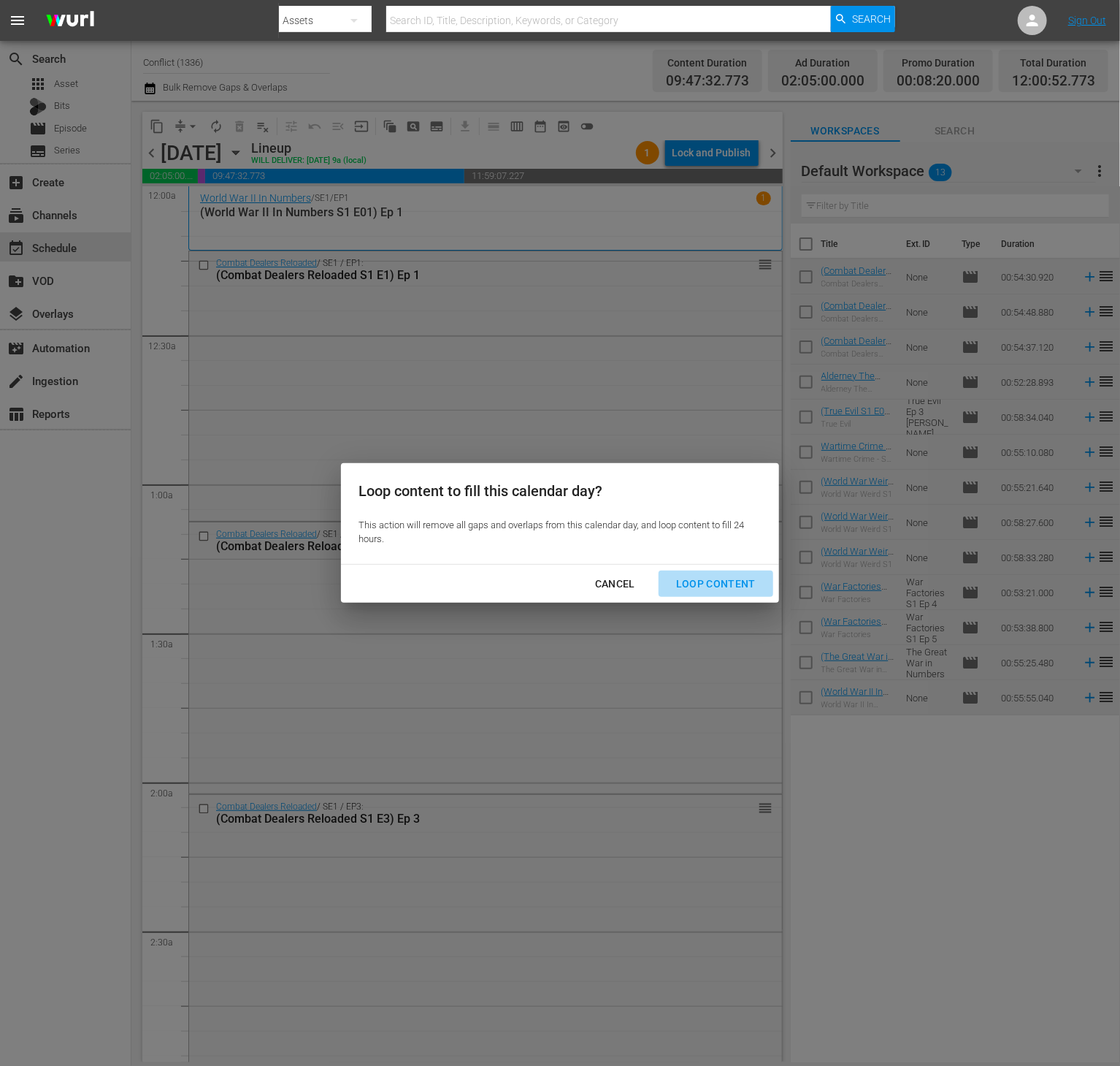
click at [719, 583] on div "Loop Content" at bounding box center [715, 583] width 103 height 18
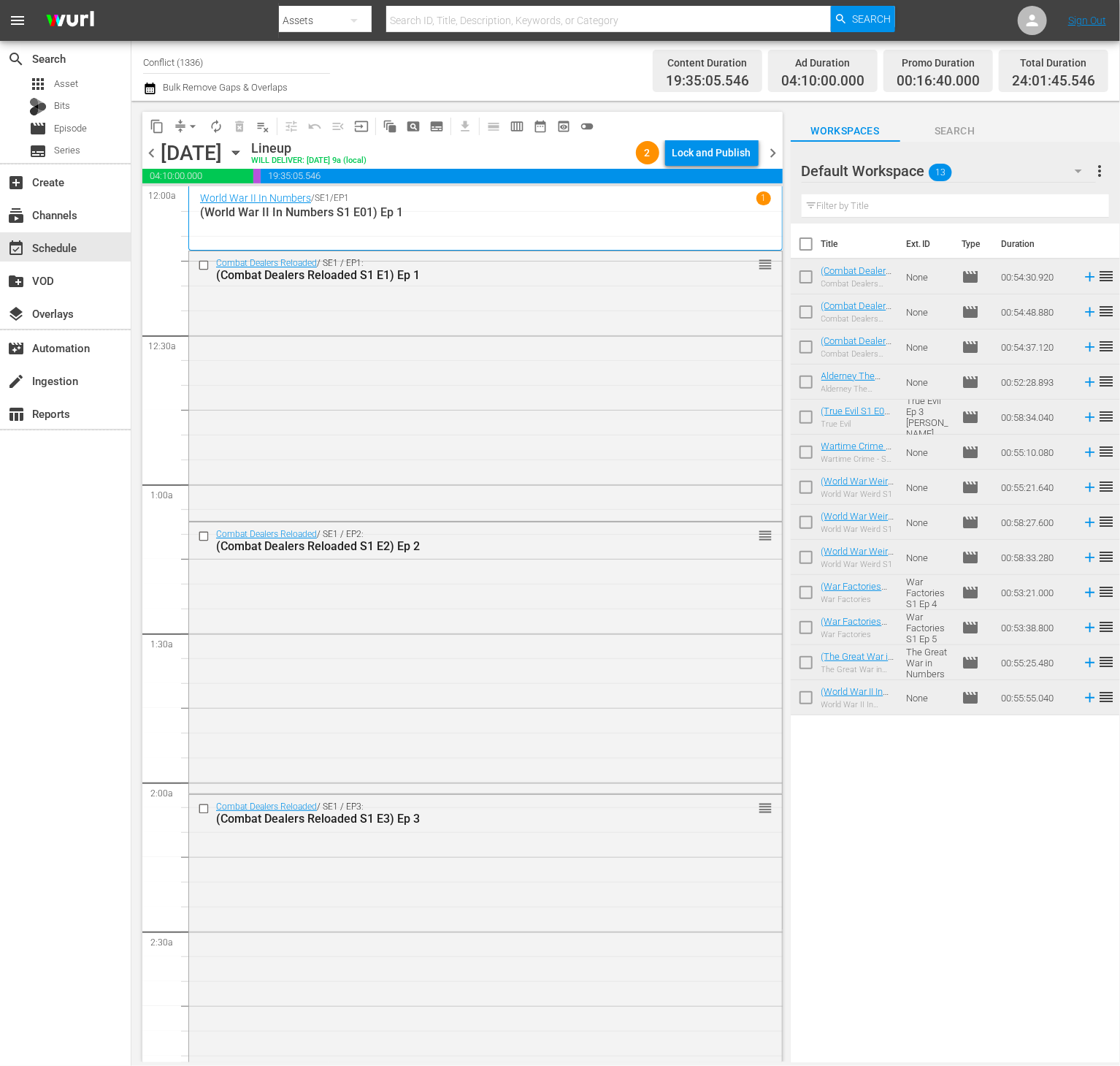
click at [721, 148] on div "Lock and Publish" at bounding box center [712, 152] width 78 height 26
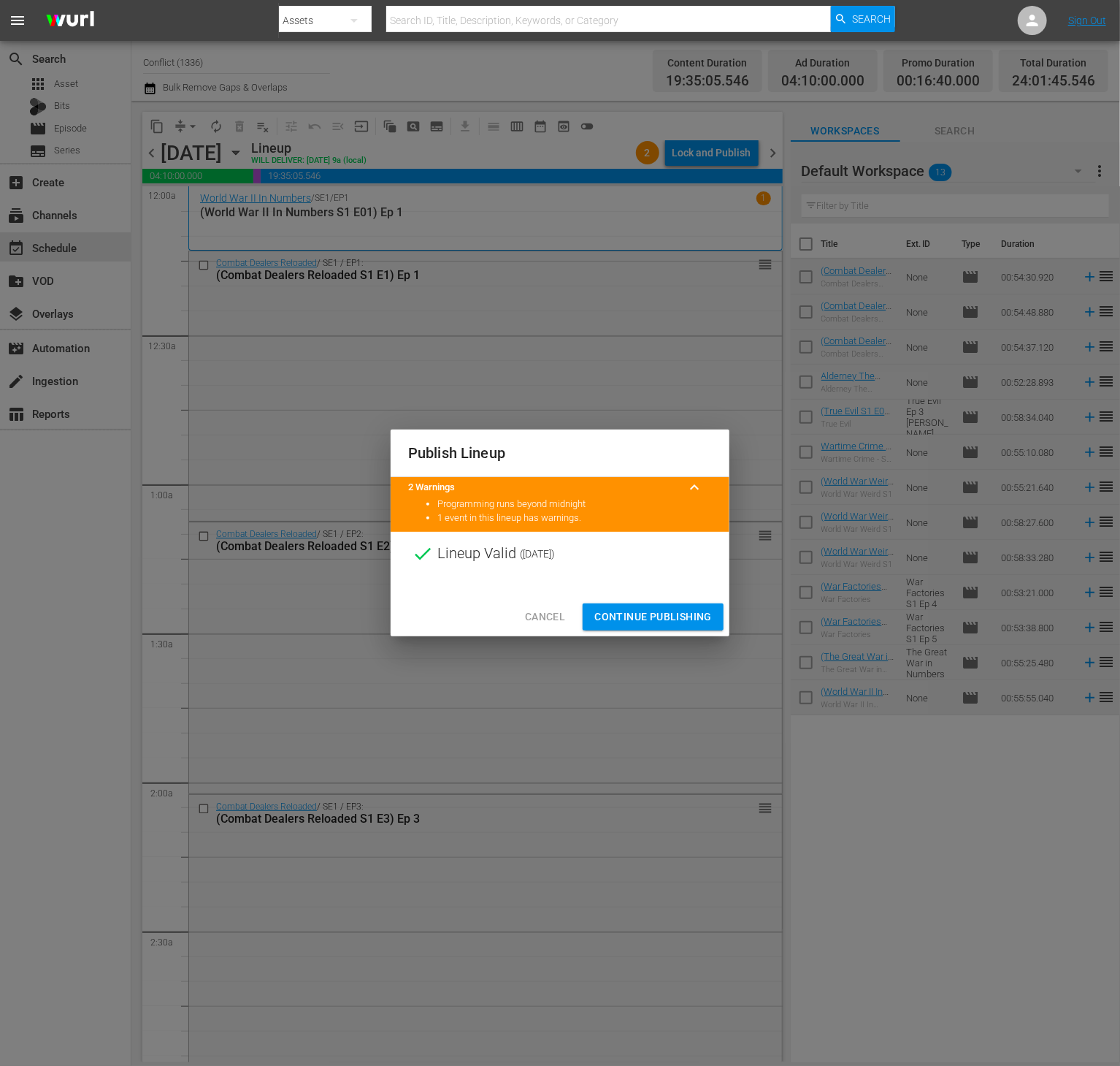
click at [649, 615] on span "Continue Publishing" at bounding box center [654, 616] width 118 height 18
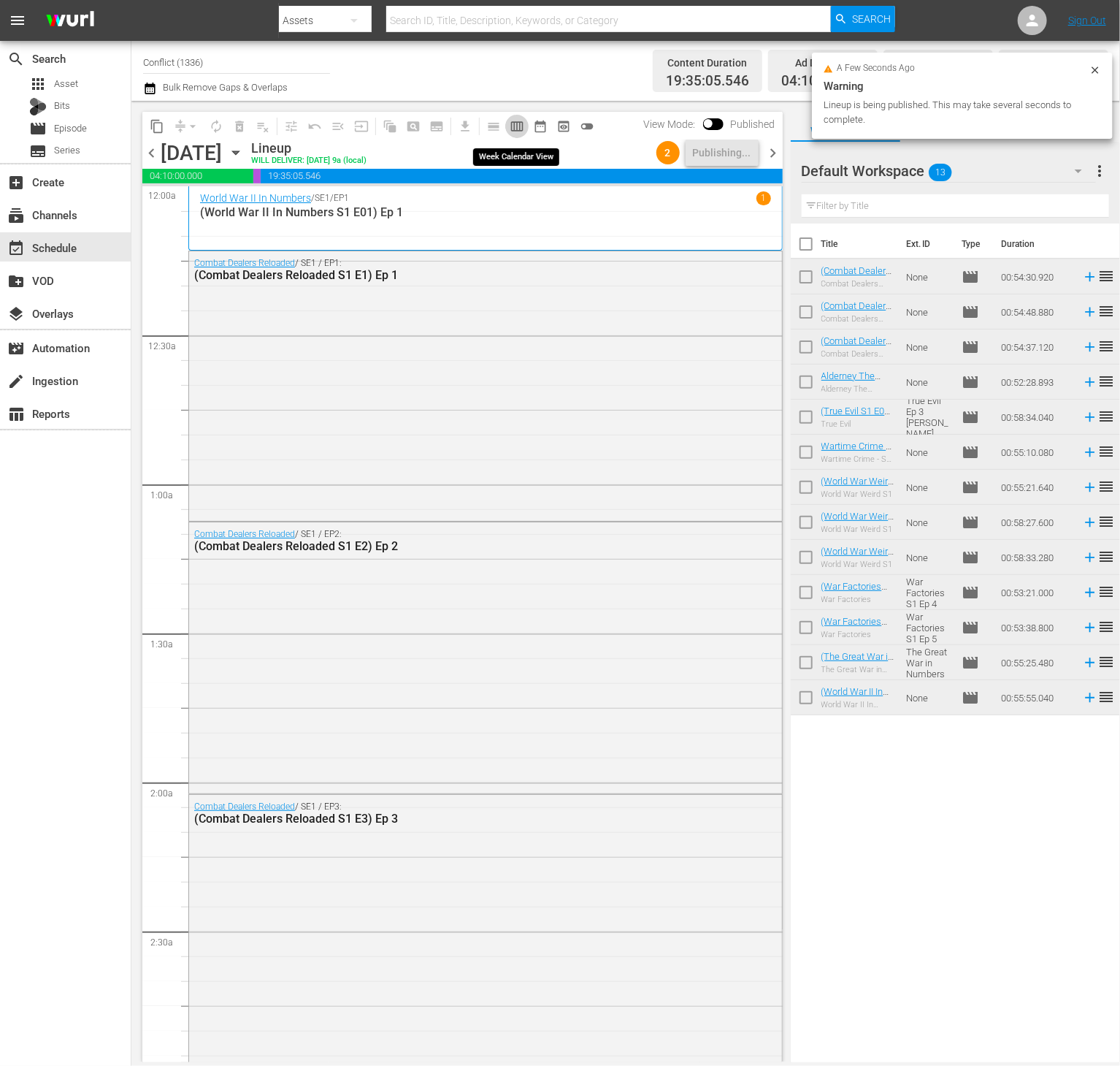
click at [518, 121] on span "calendar_view_week_outlined" at bounding box center [517, 126] width 14 height 14
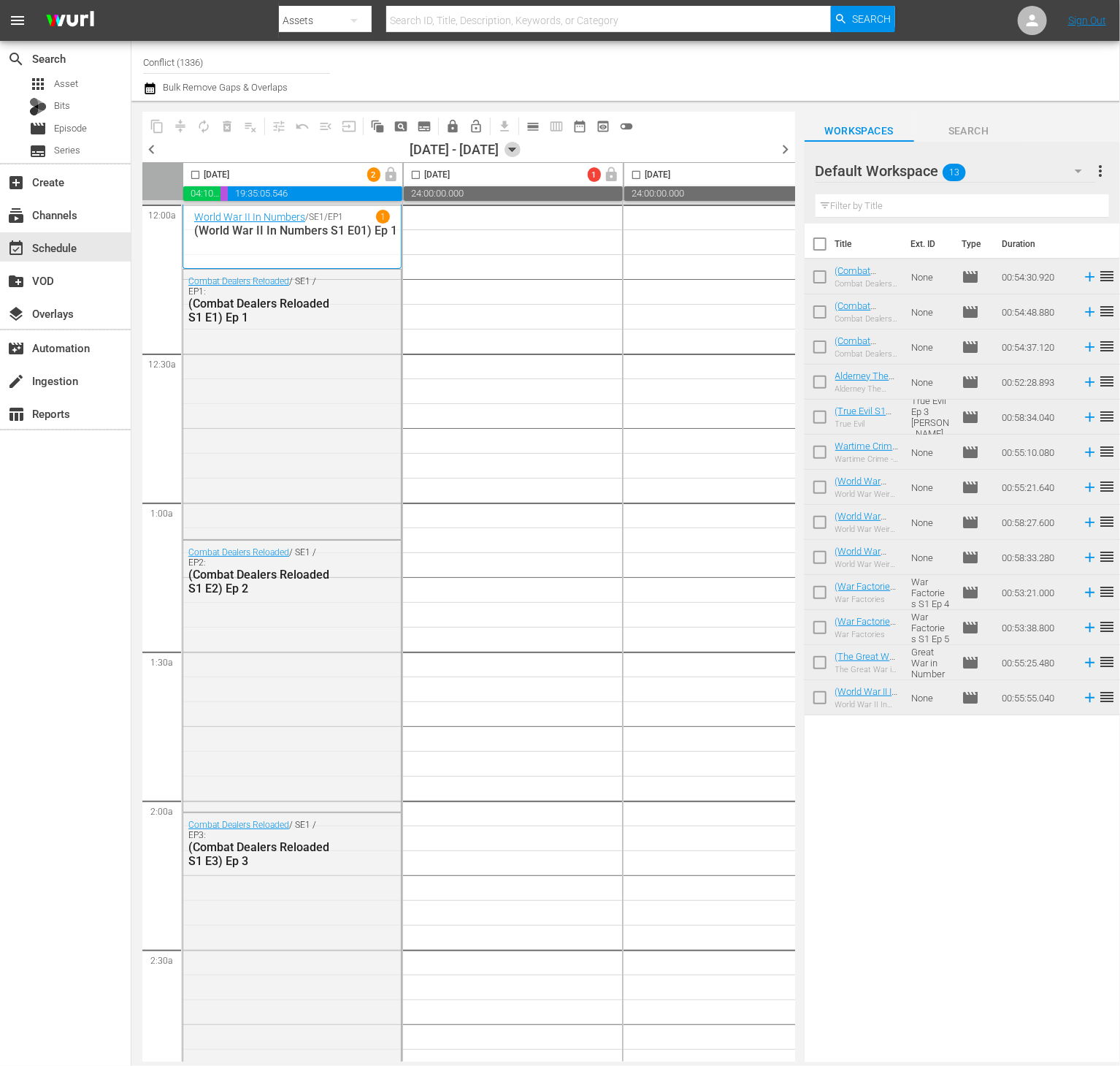
click at [521, 146] on icon "button" at bounding box center [513, 150] width 16 height 16
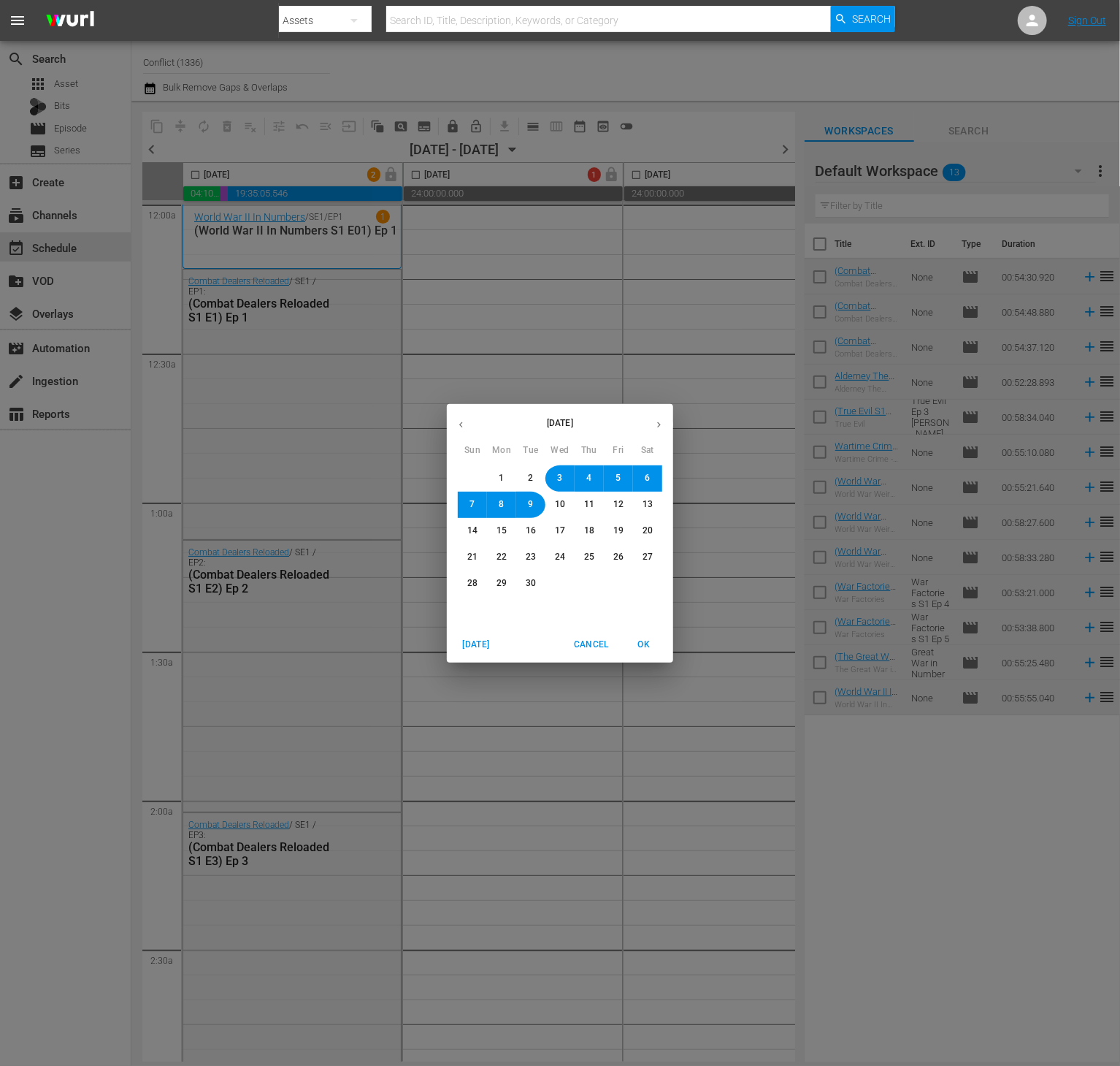
click at [506, 477] on span "1" at bounding box center [502, 478] width 9 height 12
click at [638, 641] on span "OK" at bounding box center [644, 644] width 35 height 15
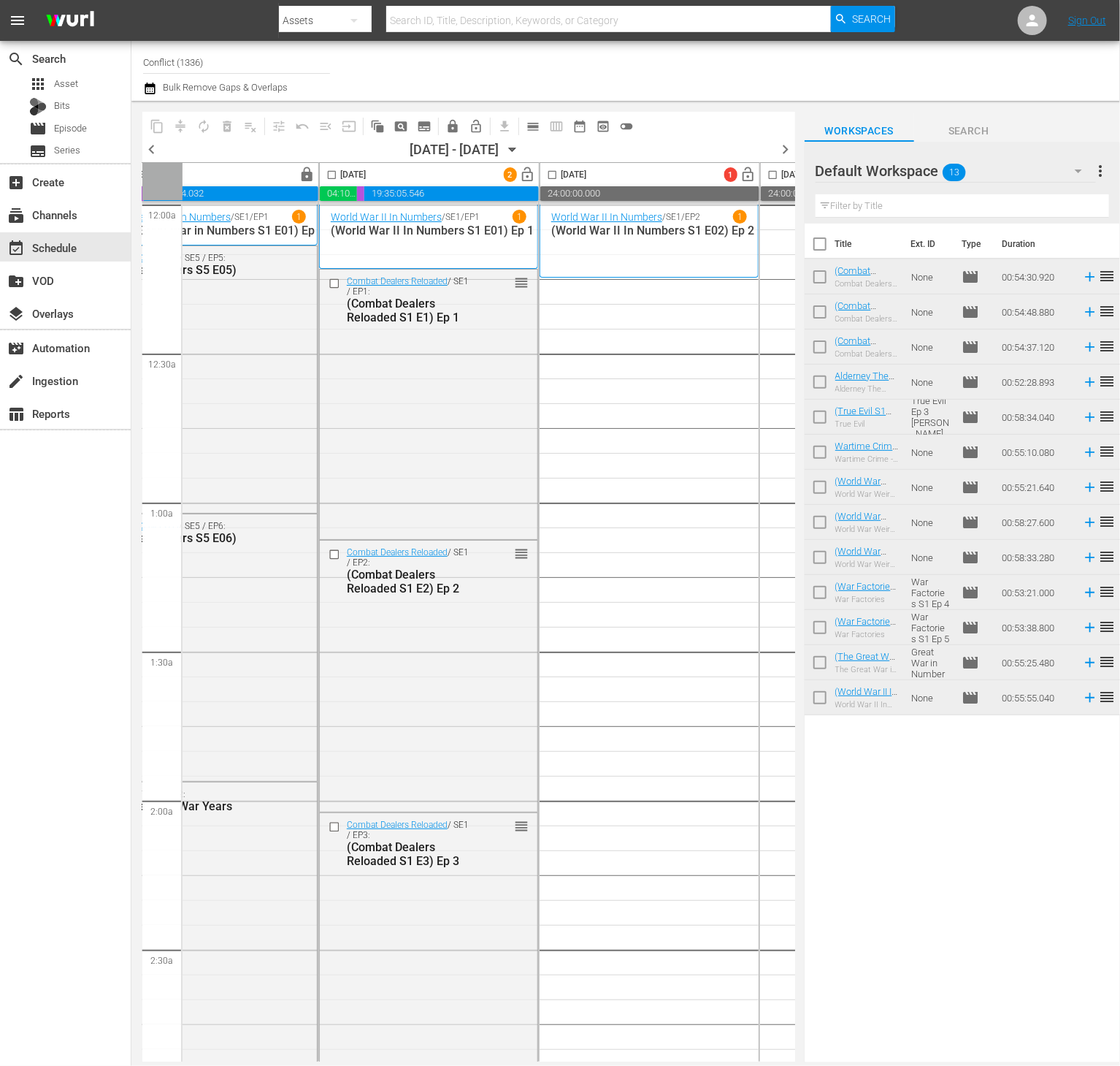
scroll to position [0, 307]
click at [1098, 179] on button "more_vert" at bounding box center [1100, 170] width 18 height 35
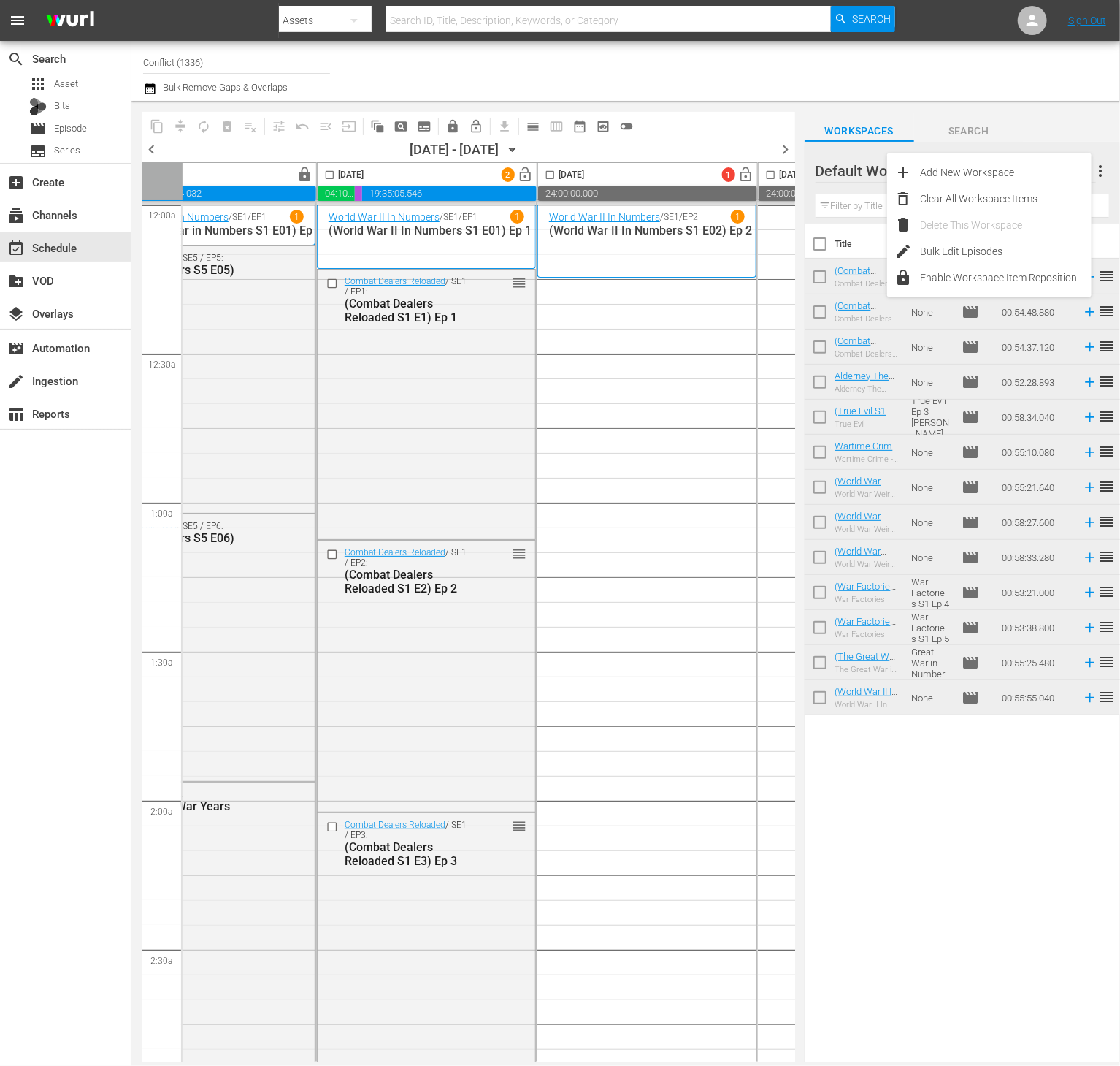
click at [1034, 195] on div "Clear All Workspace Items" at bounding box center [1006, 198] width 171 height 26
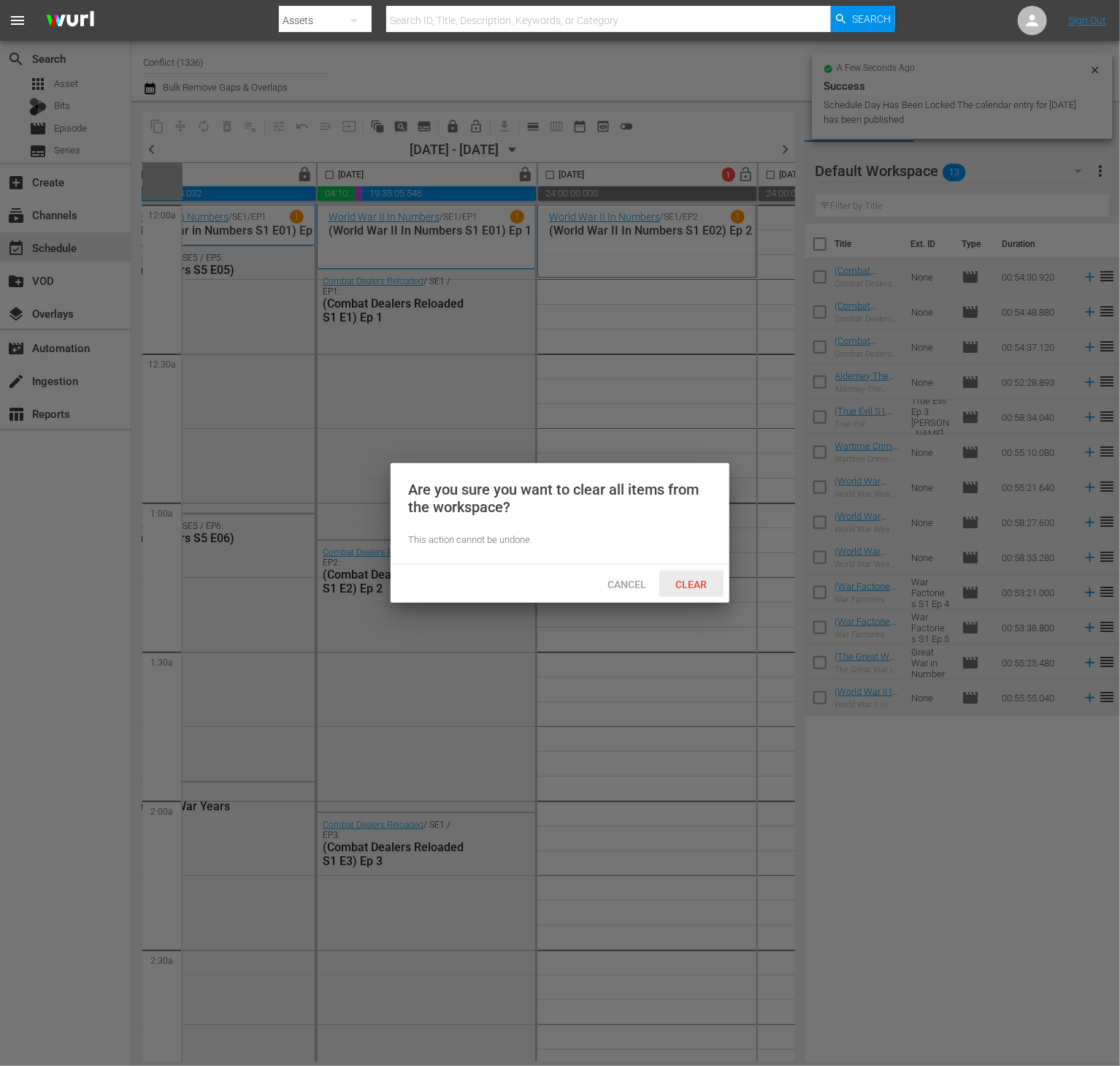
click at [707, 586] on span "Clear" at bounding box center [691, 583] width 54 height 12
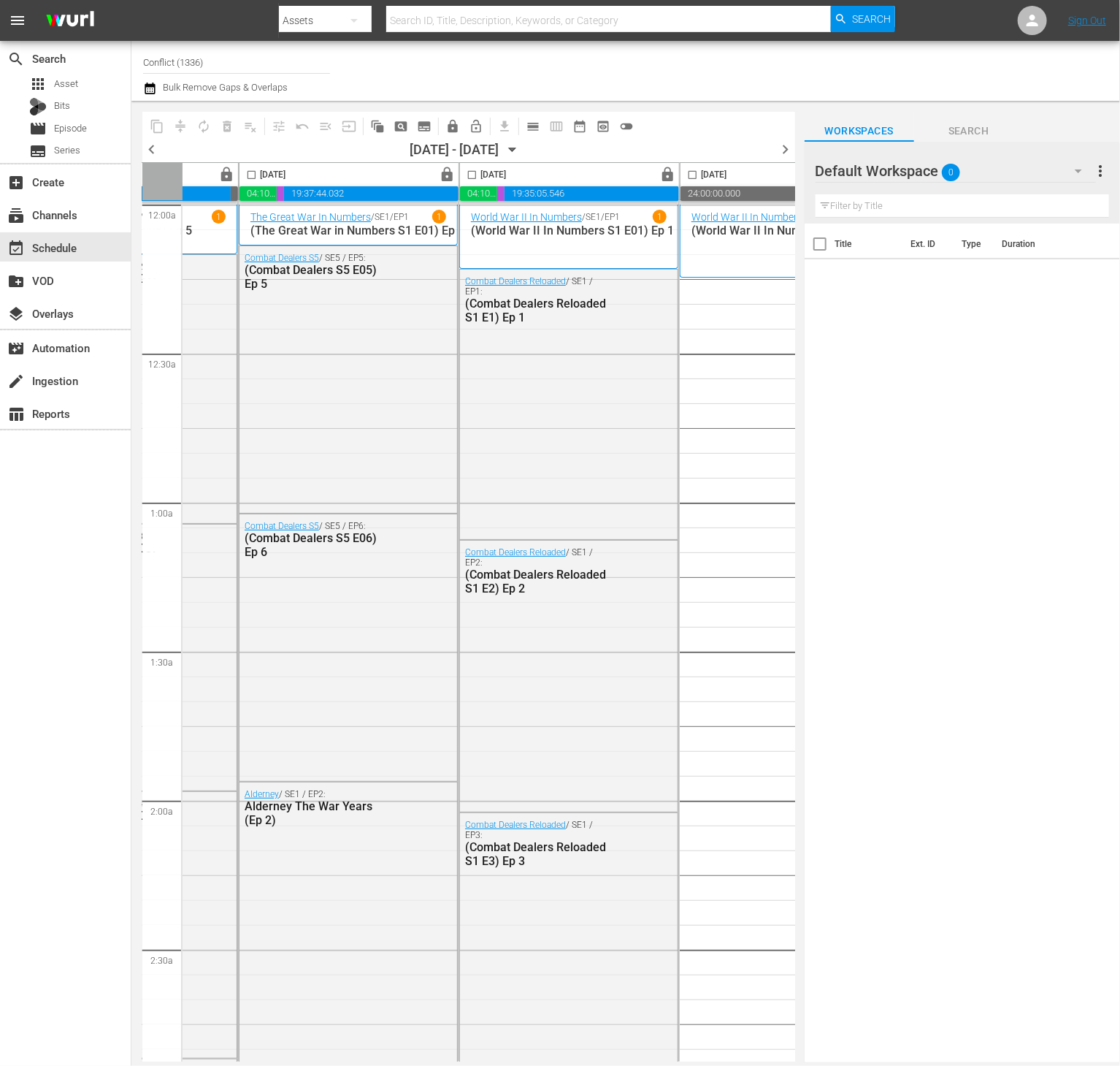
scroll to position [65, 164]
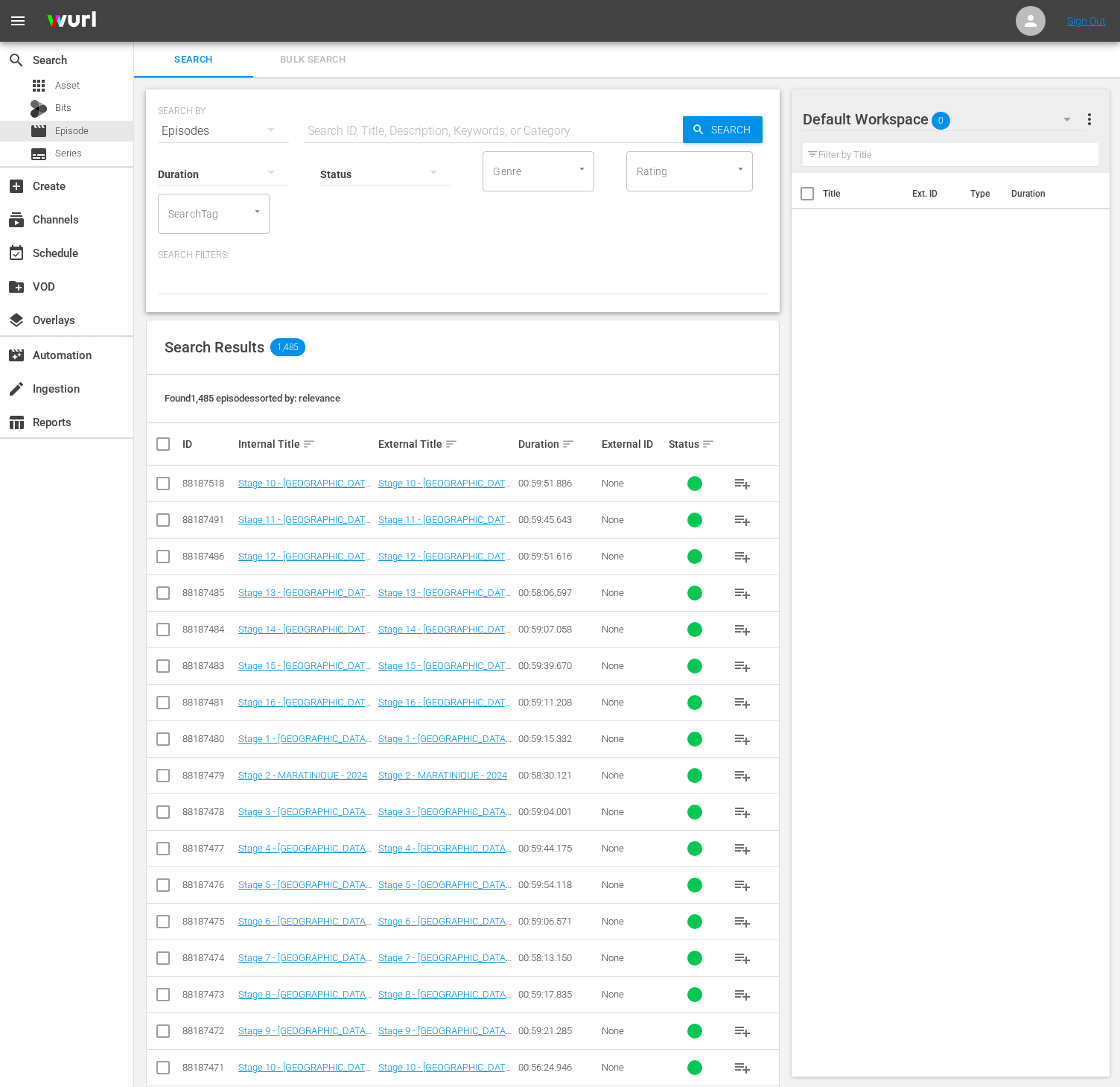
click at [183, 196] on div "SearchTag" at bounding box center [214, 214] width 112 height 40
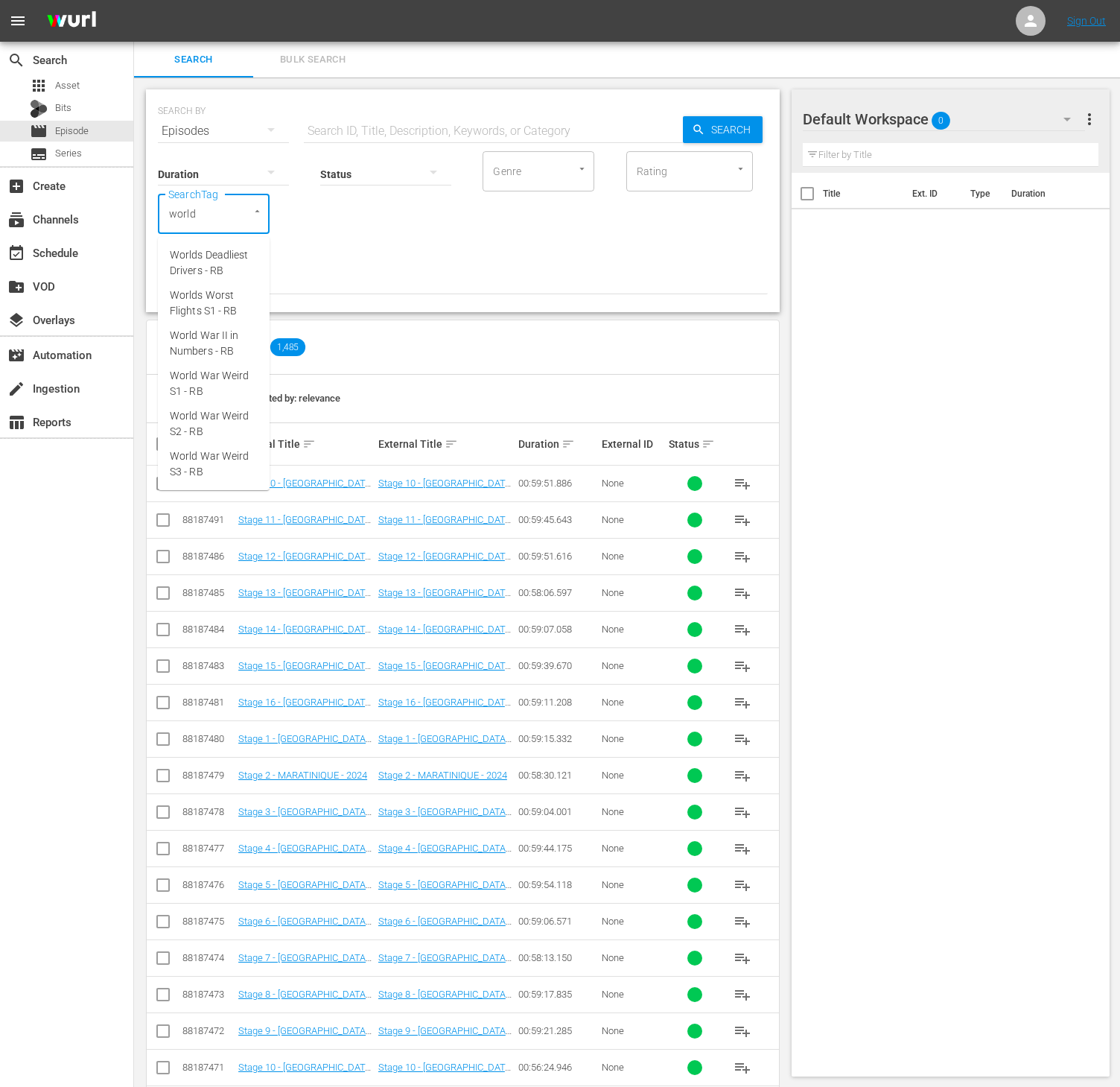
type input "world w"
click at [199, 260] on span "World War II in Numbers - RB" at bounding box center [214, 263] width 88 height 31
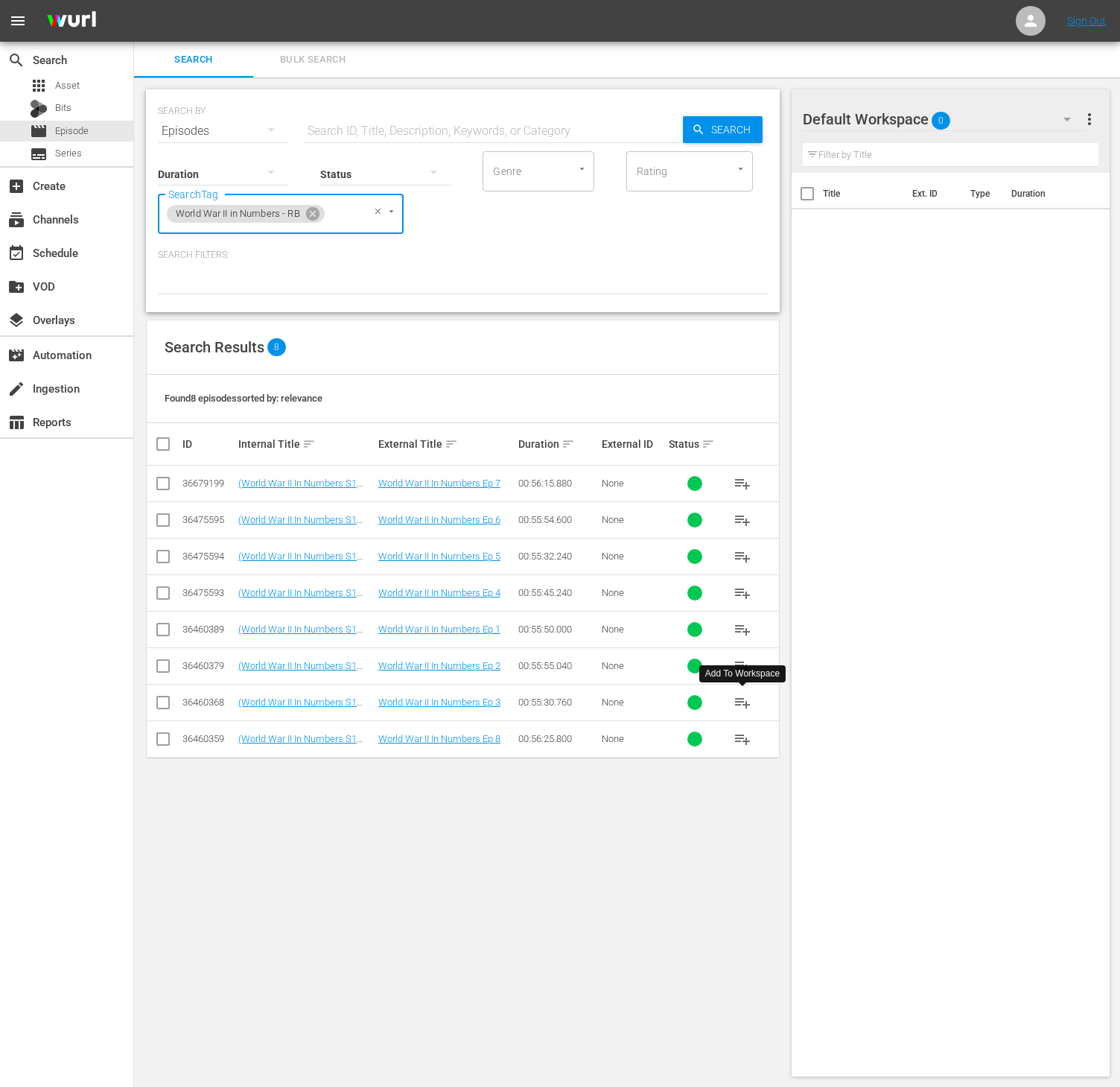
click at [739, 705] on span "playlist_add" at bounding box center [743, 702] width 18 height 18
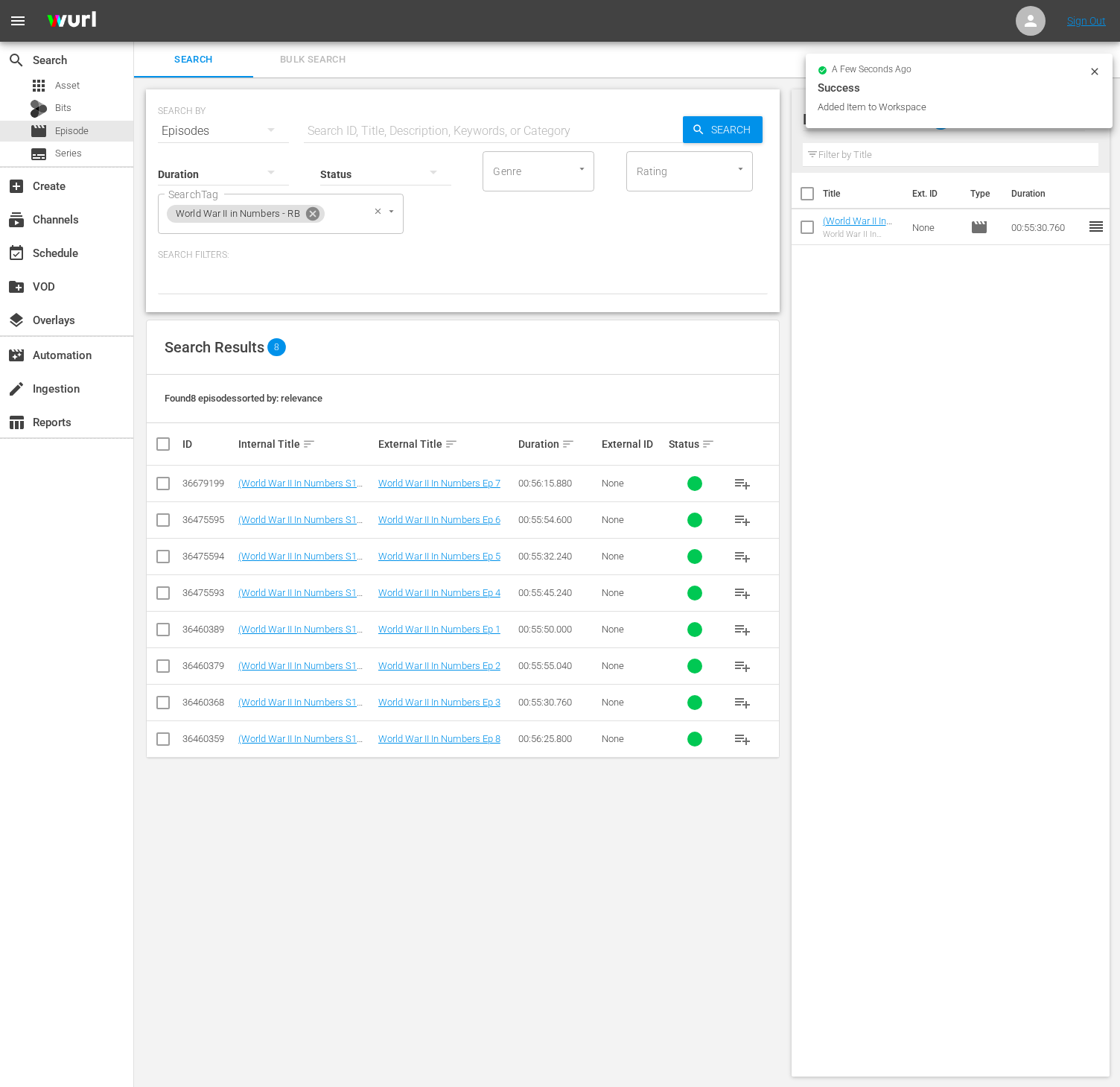
click at [318, 211] on icon at bounding box center [313, 214] width 14 height 14
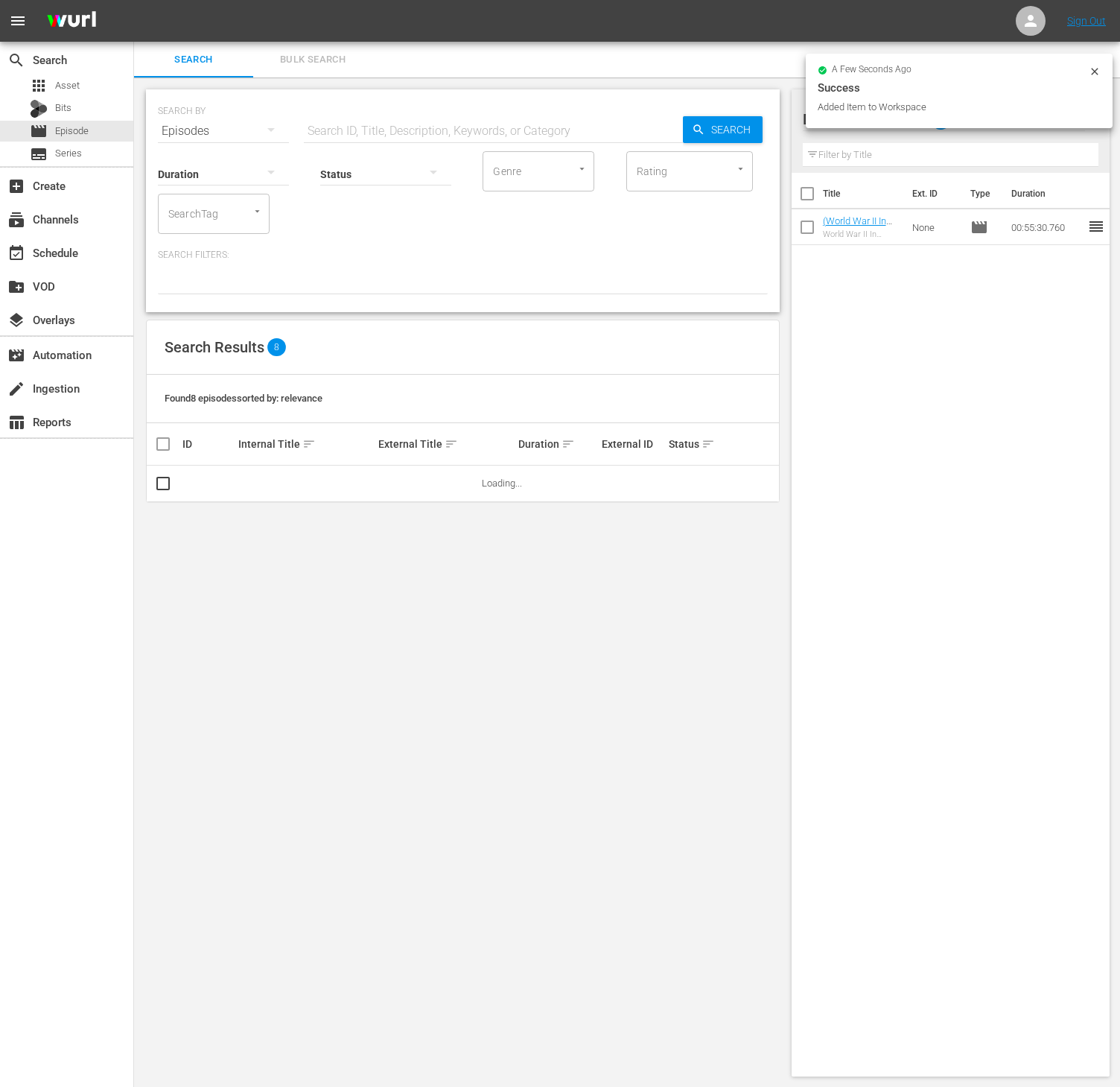
click at [237, 211] on div at bounding box center [249, 211] width 26 height 15
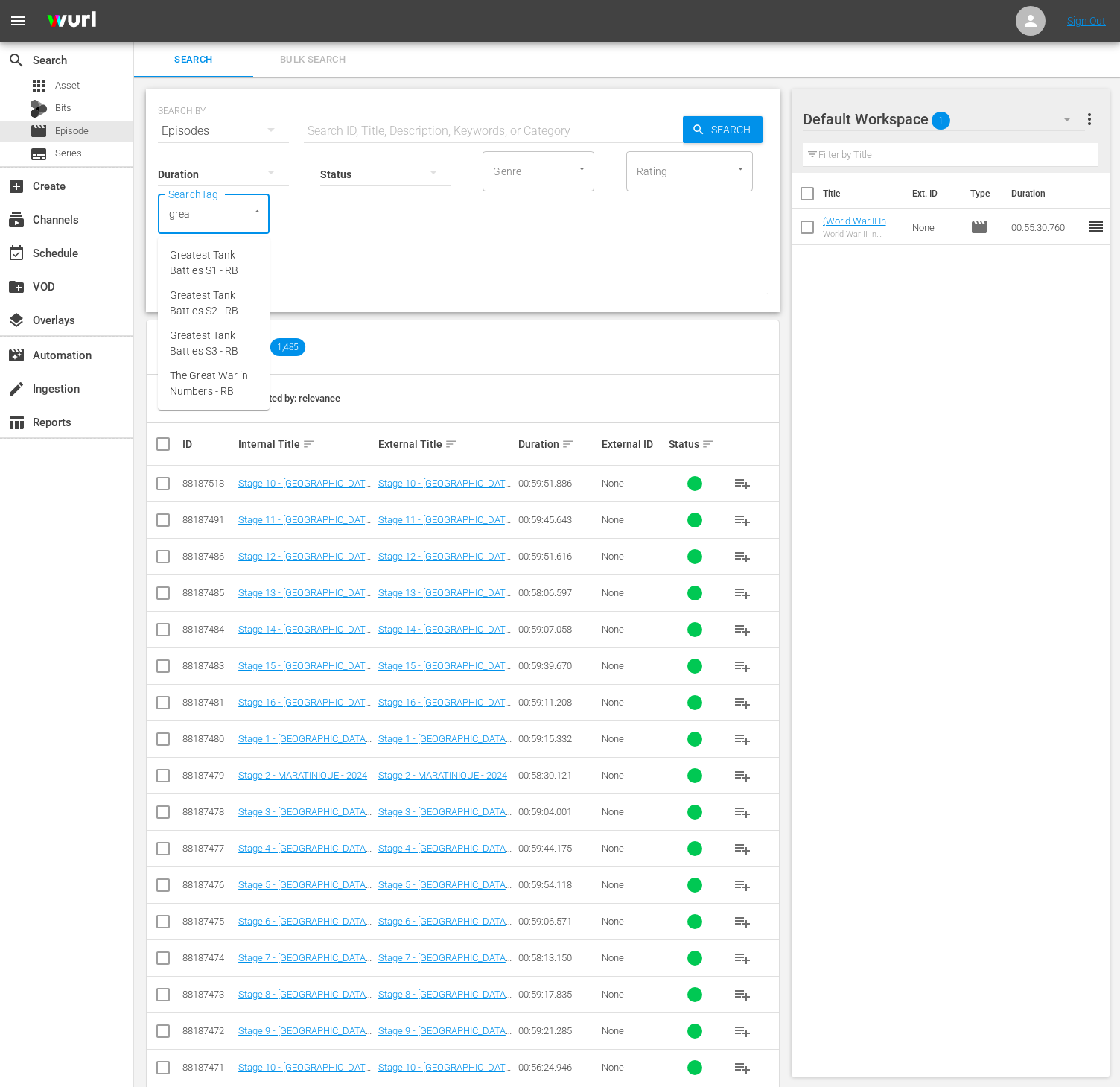
type input "great"
click at [207, 371] on span "The Great War in Numbers - RB" at bounding box center [214, 383] width 88 height 31
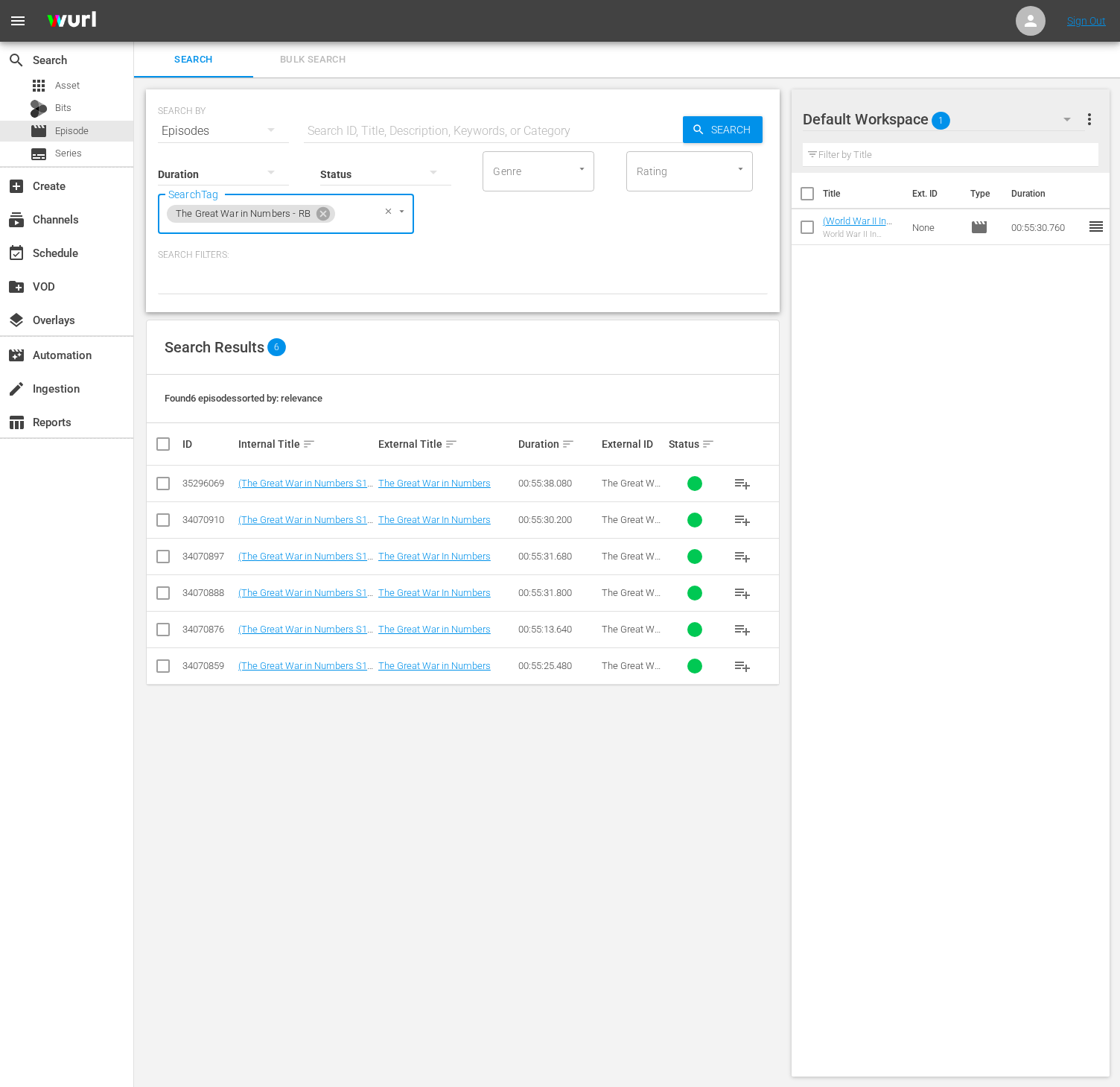
click at [750, 596] on span "playlist_add" at bounding box center [743, 593] width 18 height 18
click at [320, 212] on icon at bounding box center [323, 214] width 14 height 14
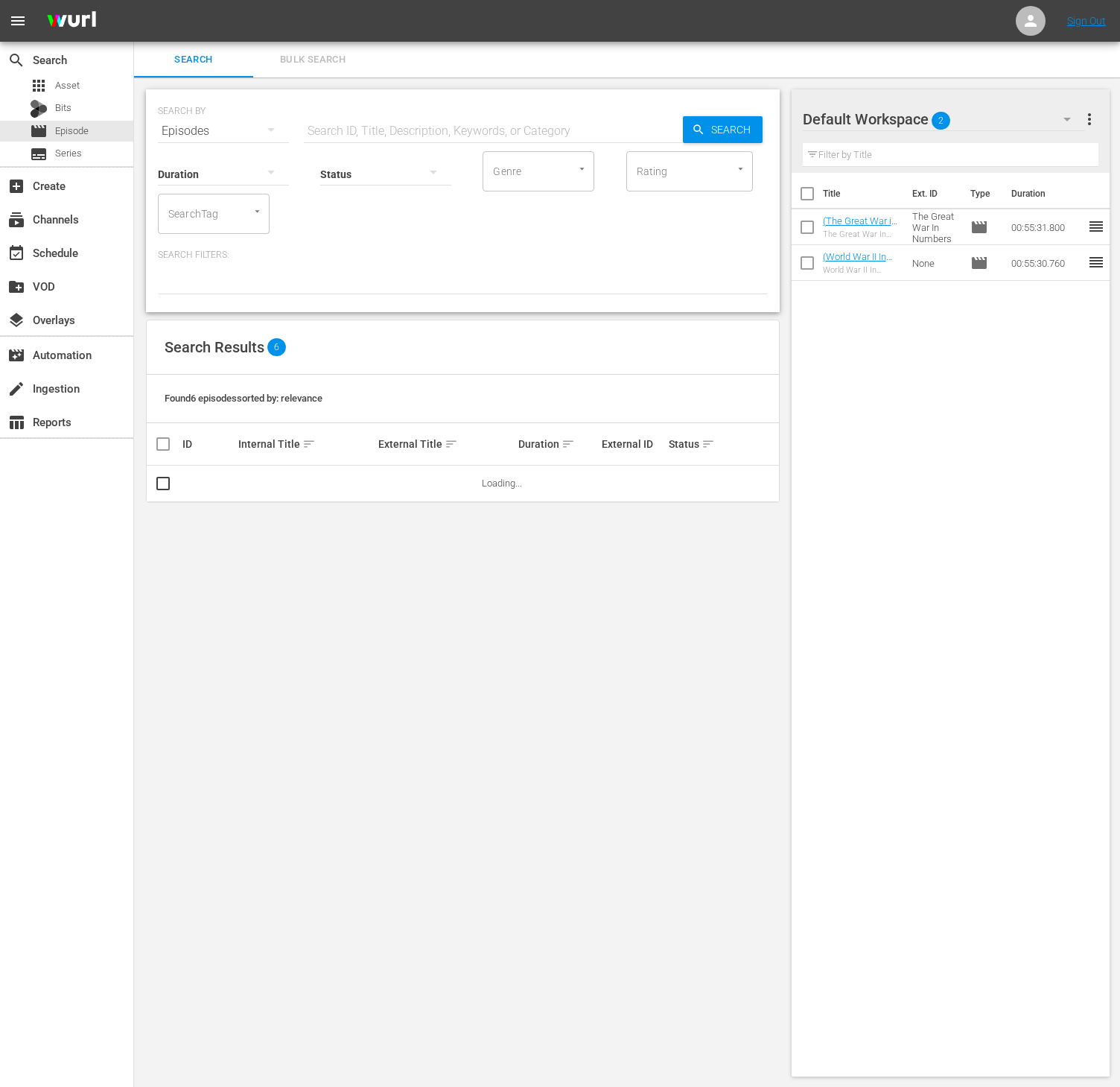
click at [227, 210] on div "SearchTag" at bounding box center [214, 214] width 112 height 40
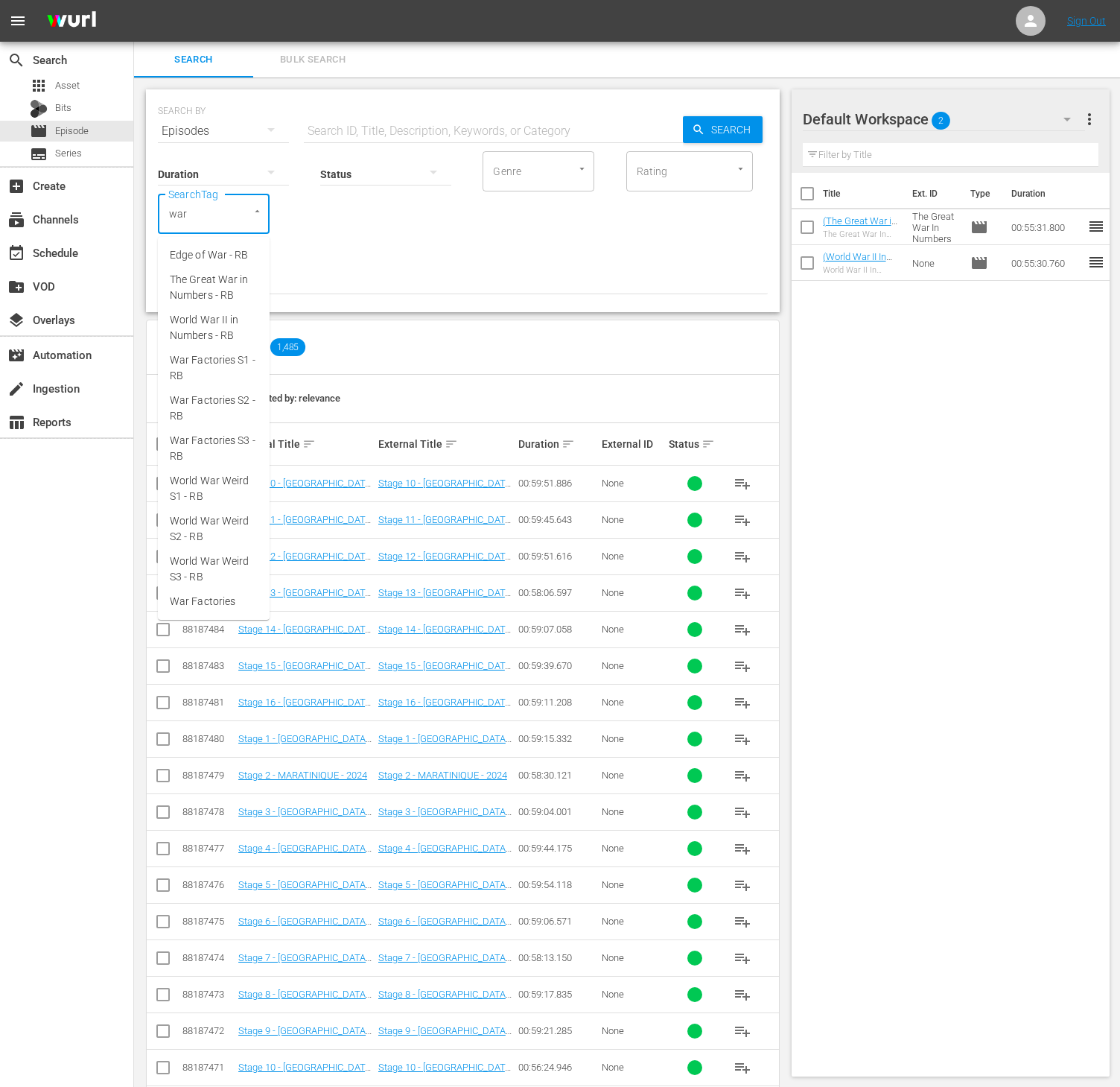
type input "war f"
click at [235, 248] on span "War Factories S1 - RB" at bounding box center [214, 263] width 88 height 31
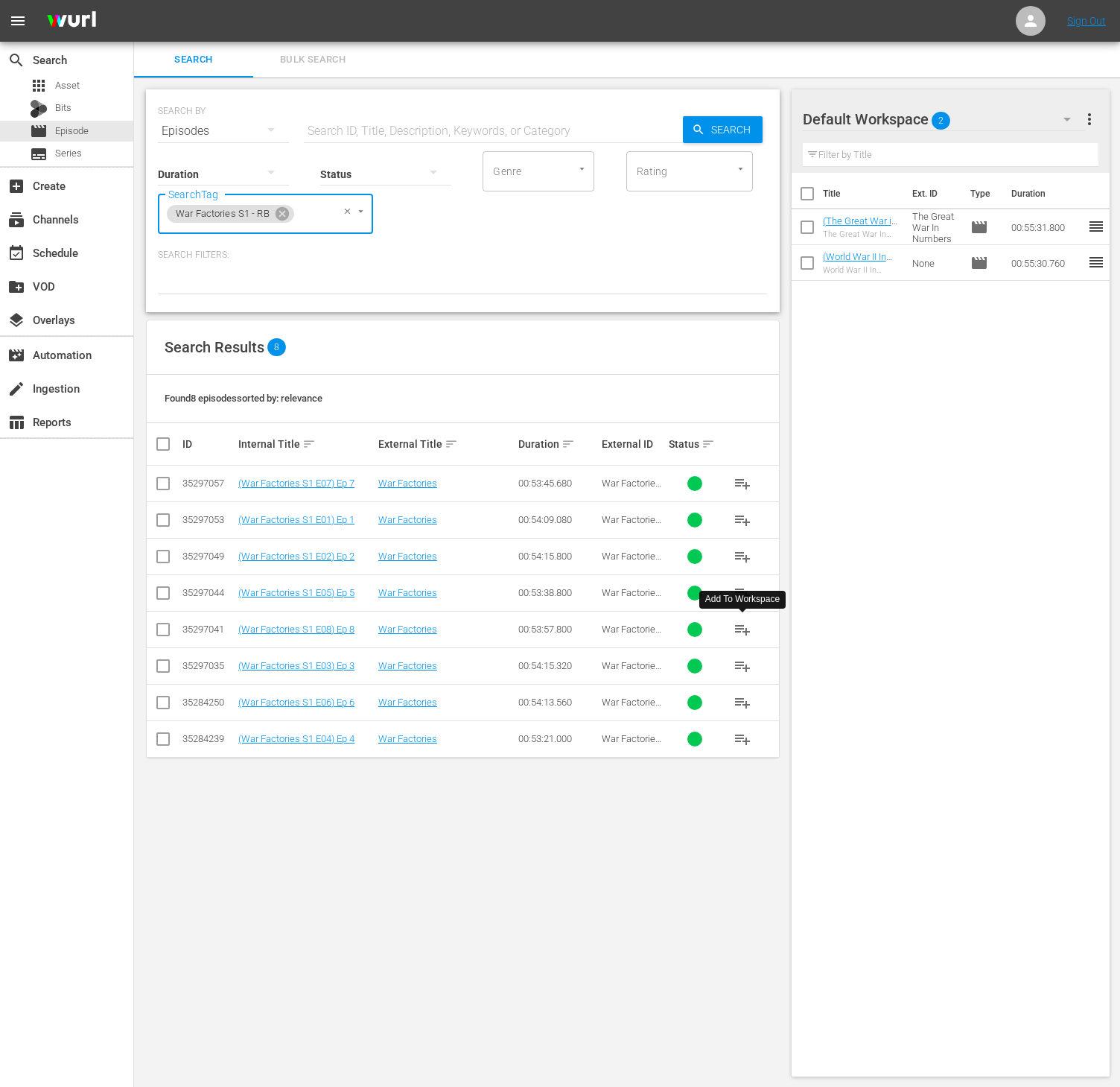
click at [748, 633] on span "playlist_add" at bounding box center [743, 629] width 18 height 18
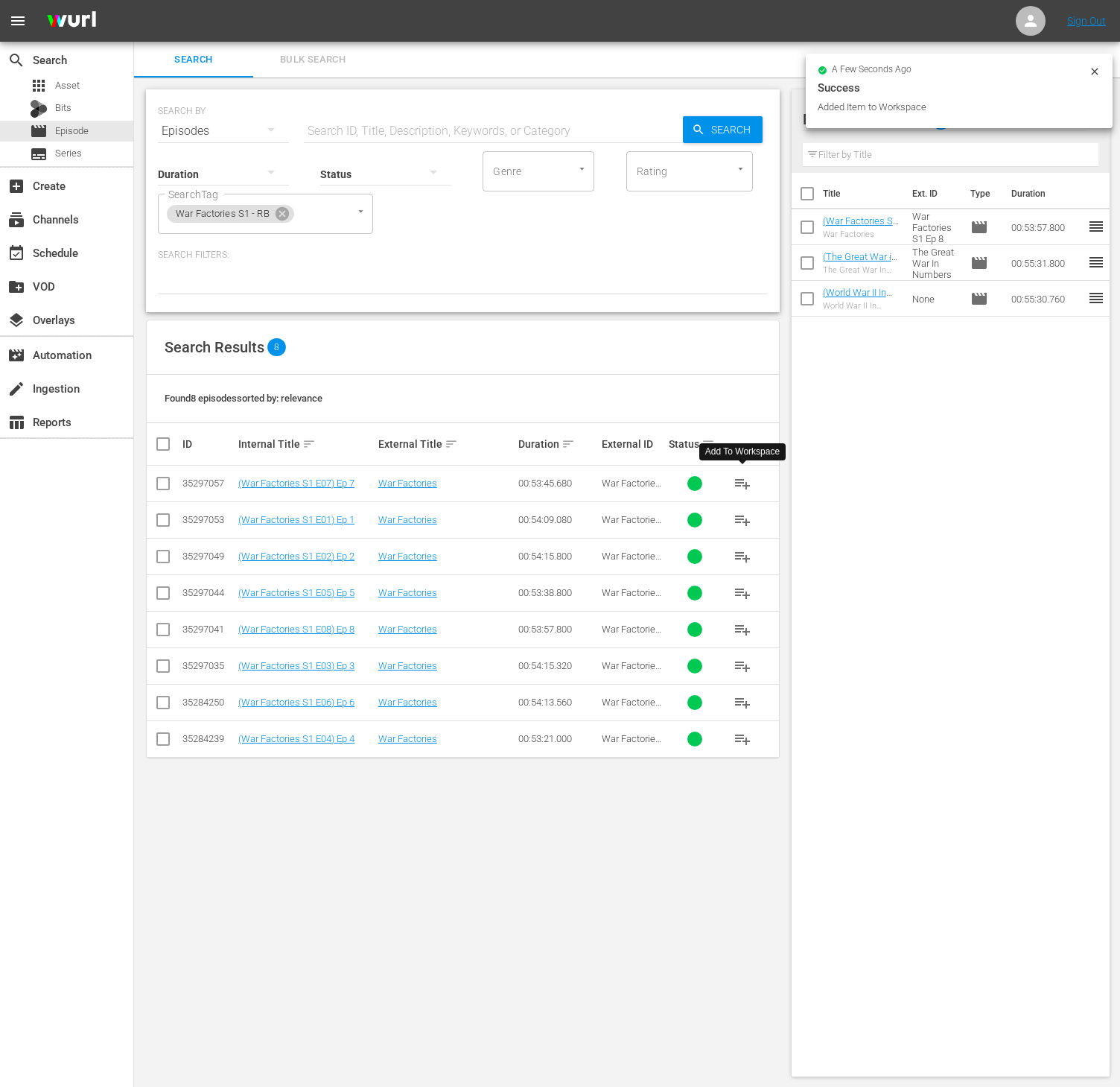
click at [743, 485] on span "playlist_add" at bounding box center [743, 484] width 18 height 18
click at [742, 701] on span "playlist_add" at bounding box center [743, 702] width 18 height 18
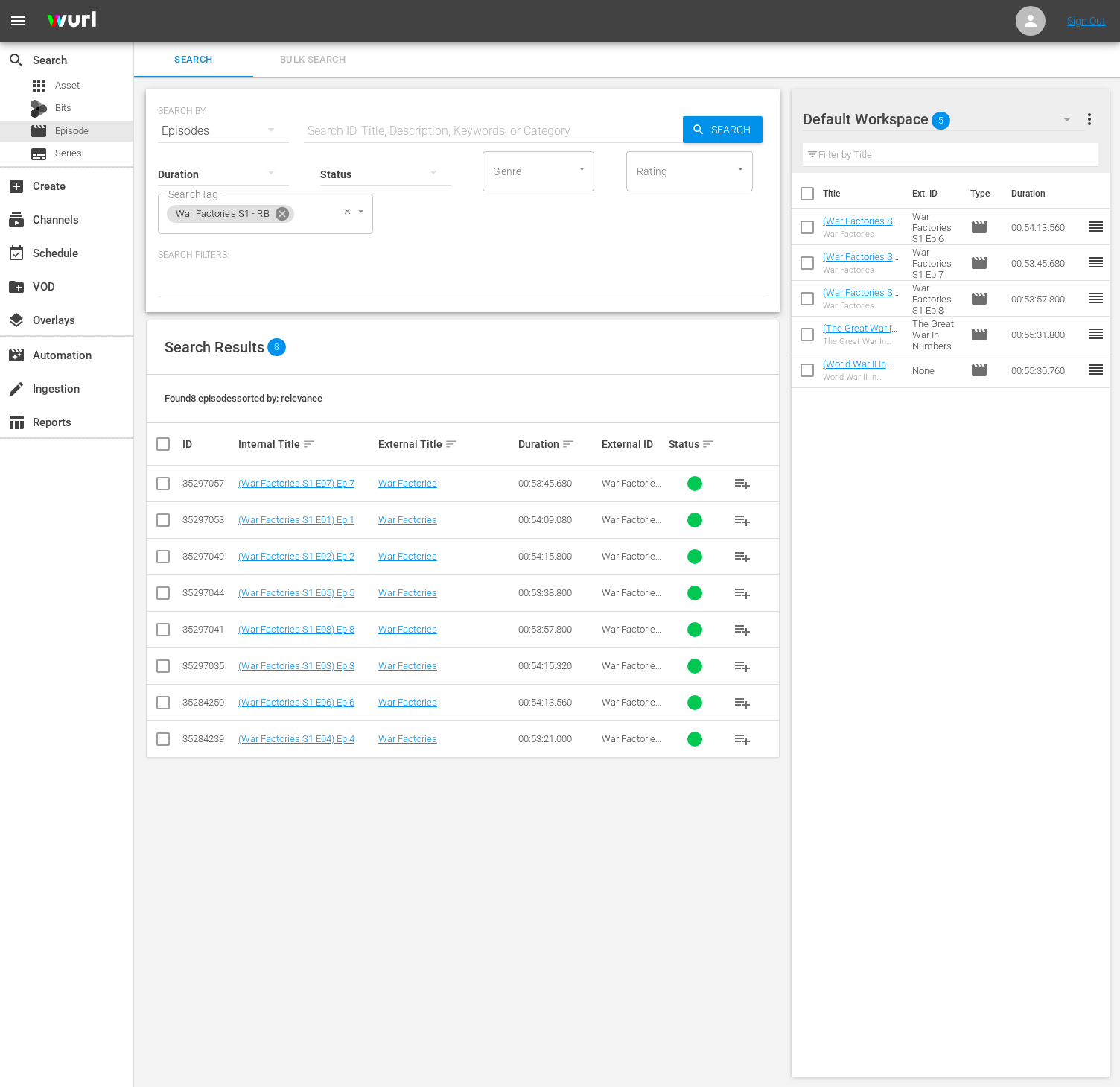
click at [283, 220] on icon at bounding box center [282, 214] width 16 height 16
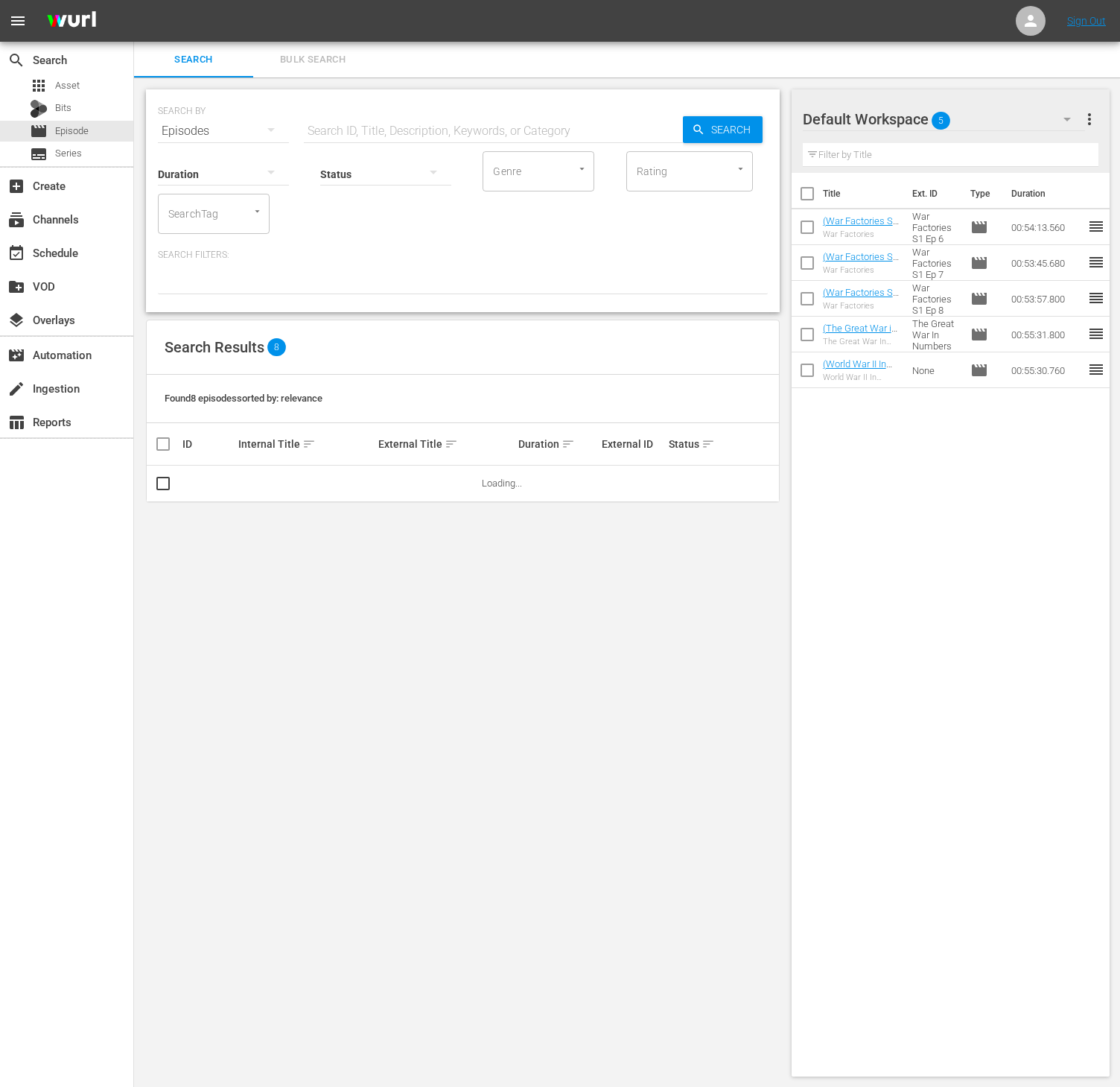
click at [233, 216] on div "SearchTag" at bounding box center [214, 214] width 112 height 40
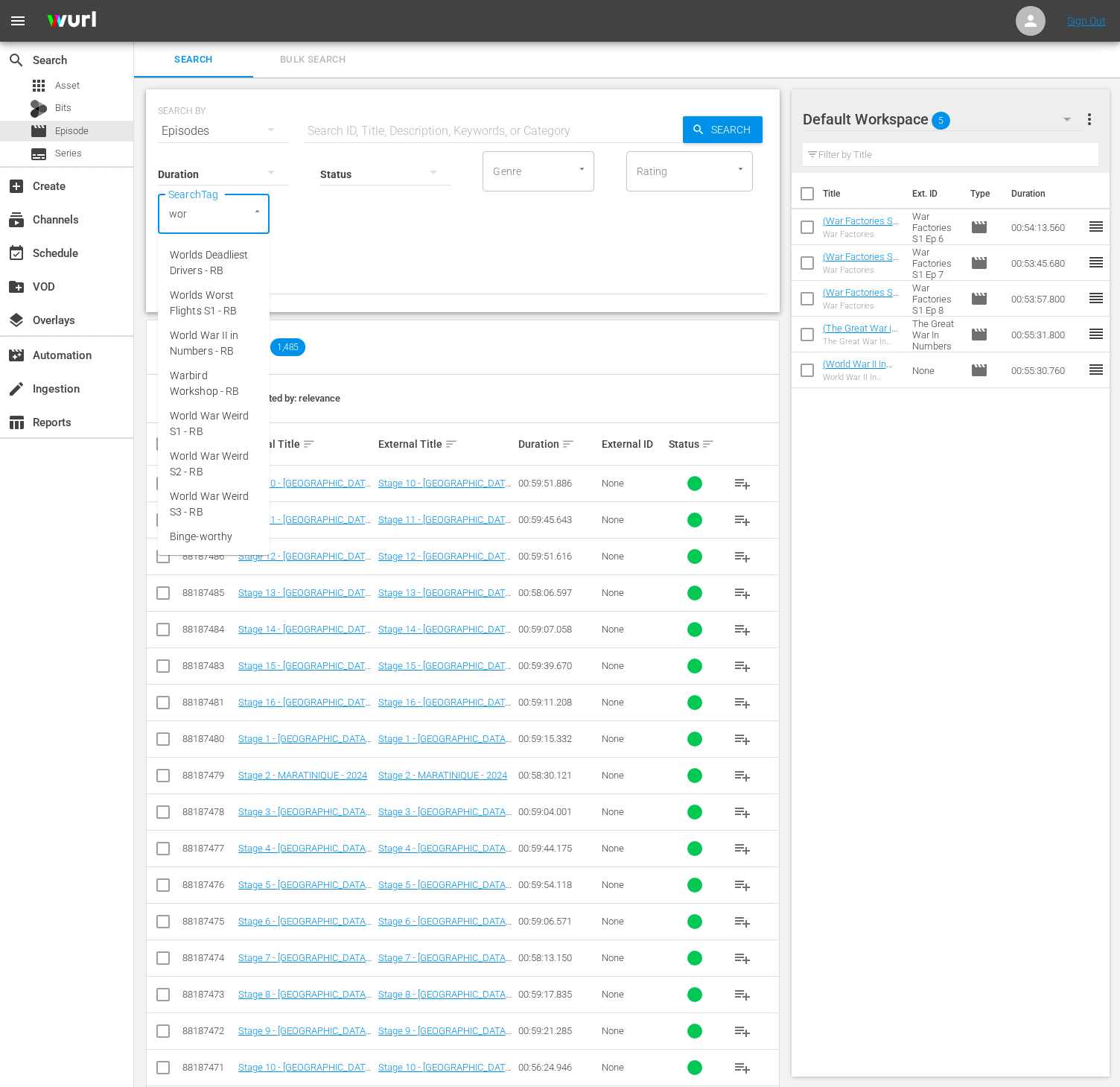
type input "worl"
click at [229, 379] on span "World War Weird S1 - RB" at bounding box center [214, 383] width 88 height 31
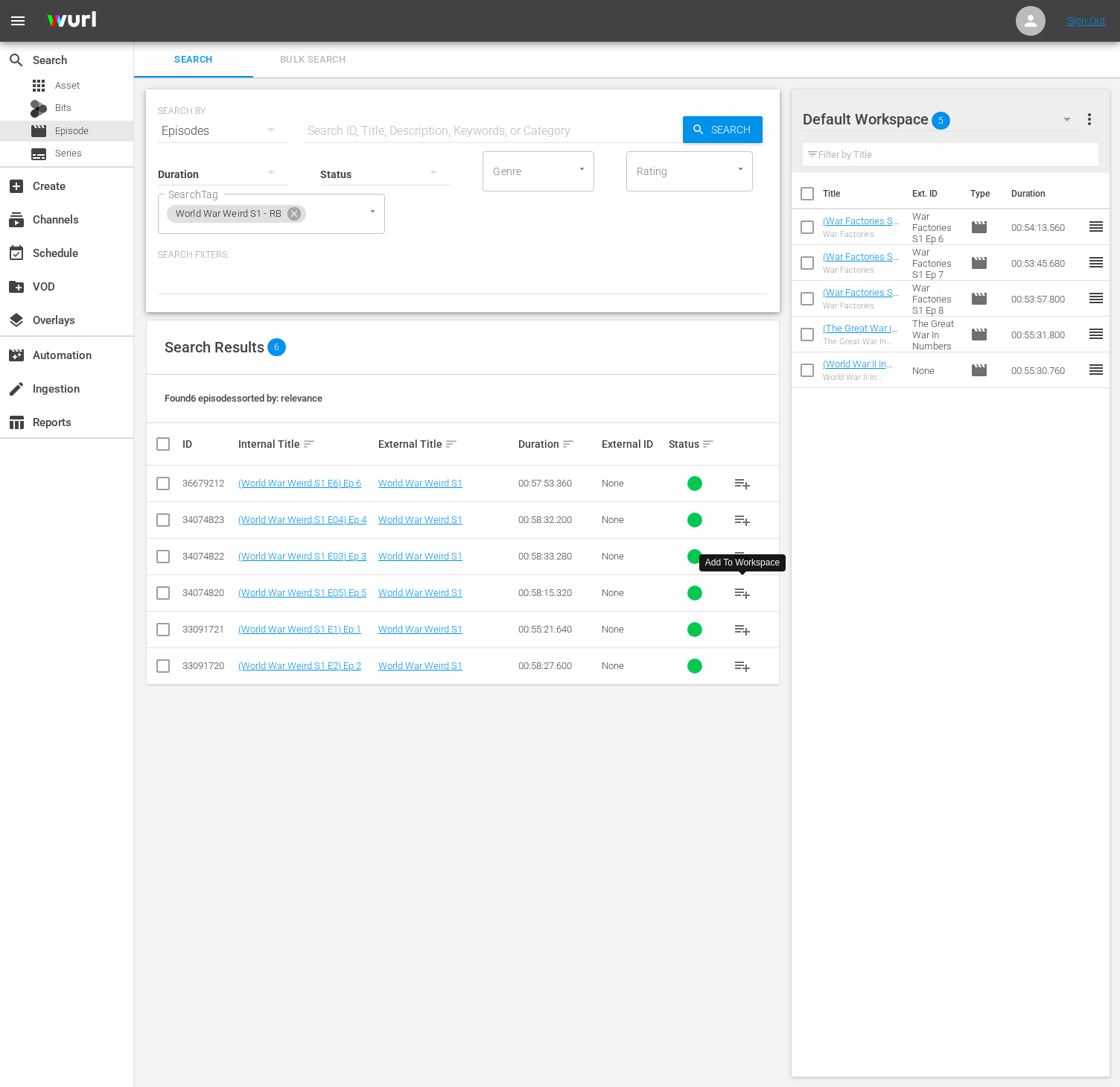
click at [742, 599] on span "playlist_add" at bounding box center [743, 593] width 18 height 18
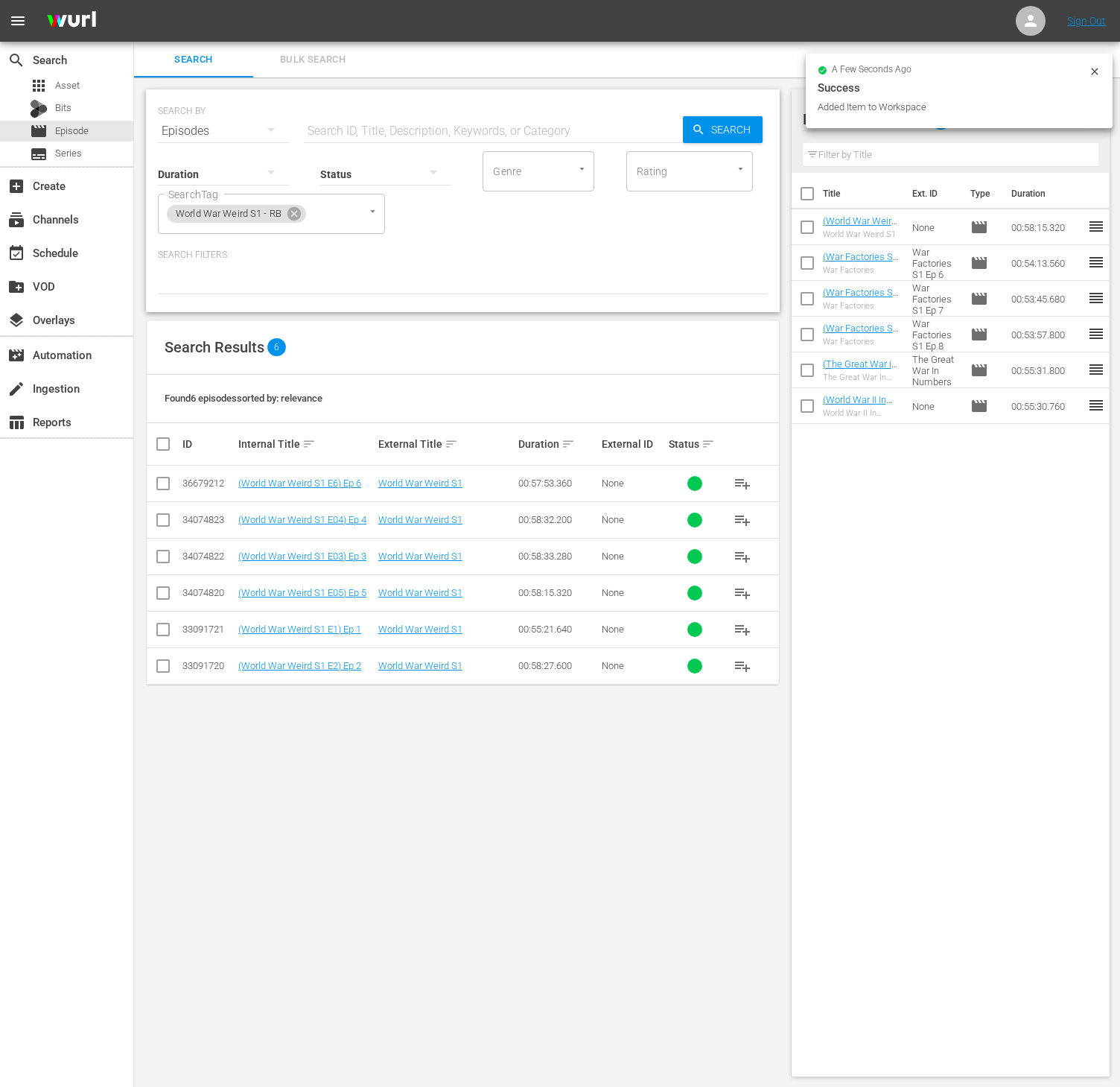
click at [740, 516] on span "playlist_add" at bounding box center [743, 520] width 18 height 18
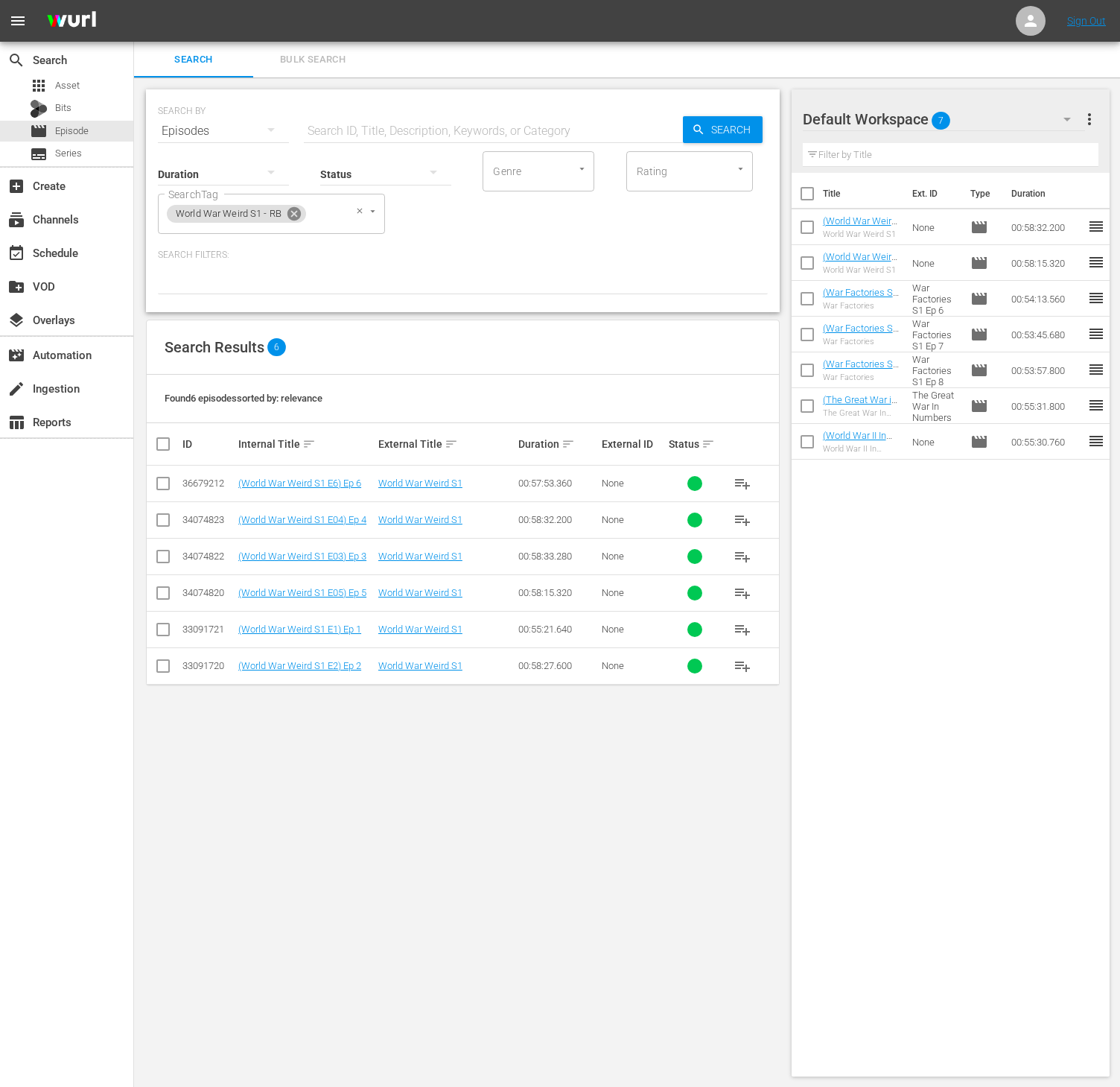
click at [292, 213] on icon at bounding box center [294, 214] width 14 height 14
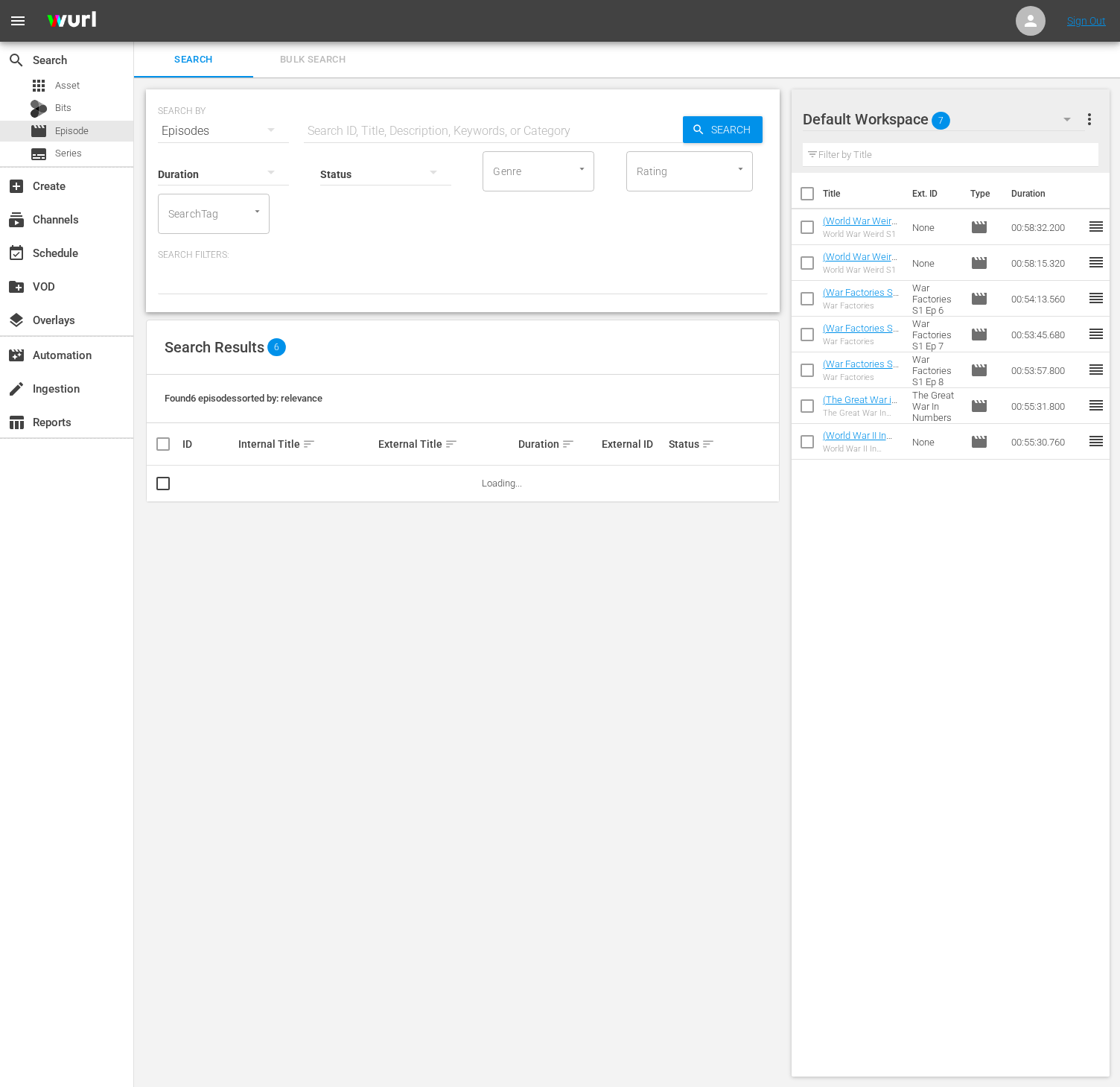
click at [225, 205] on div "SearchTag" at bounding box center [214, 214] width 112 height 40
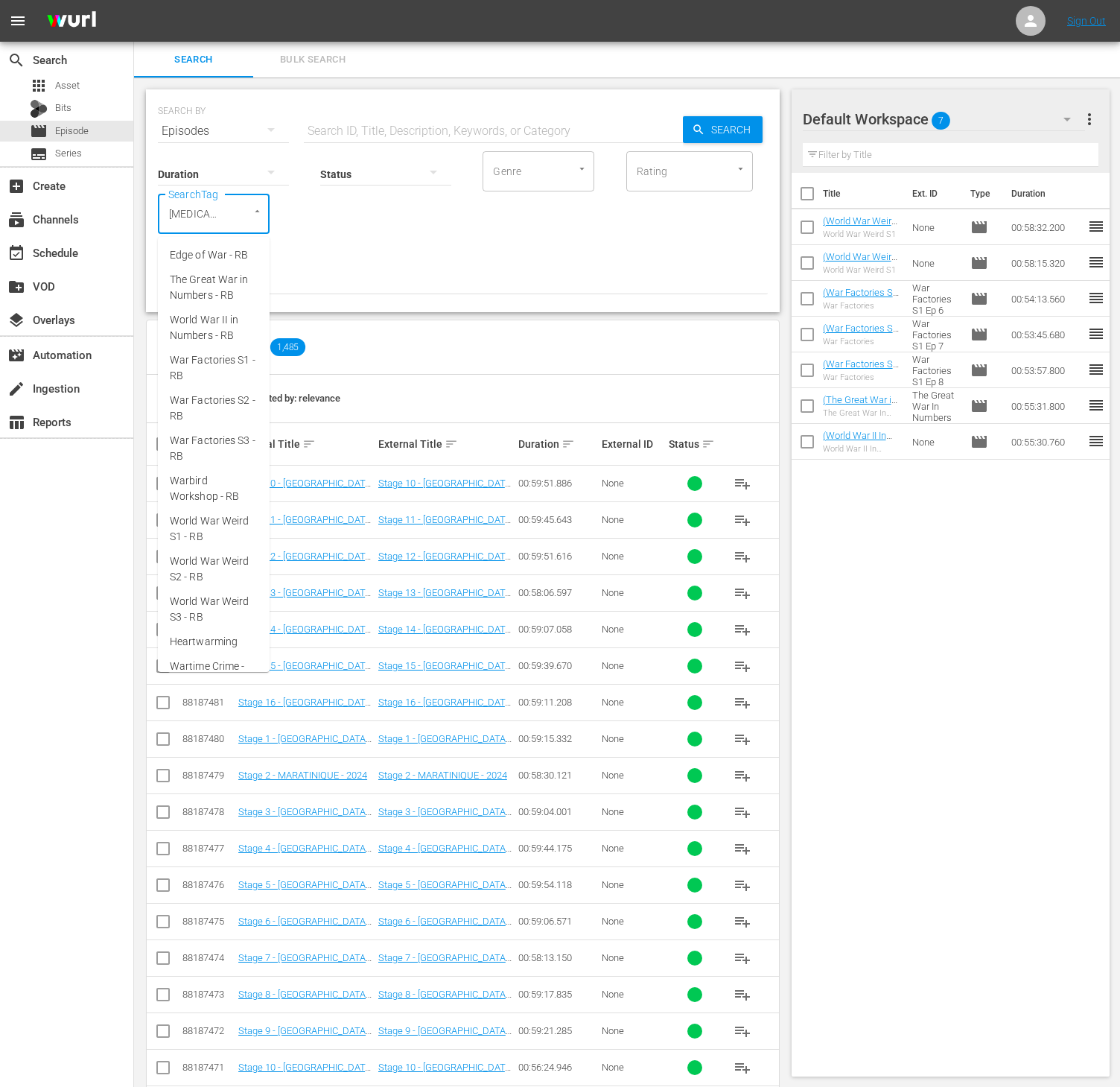
type input "warti"
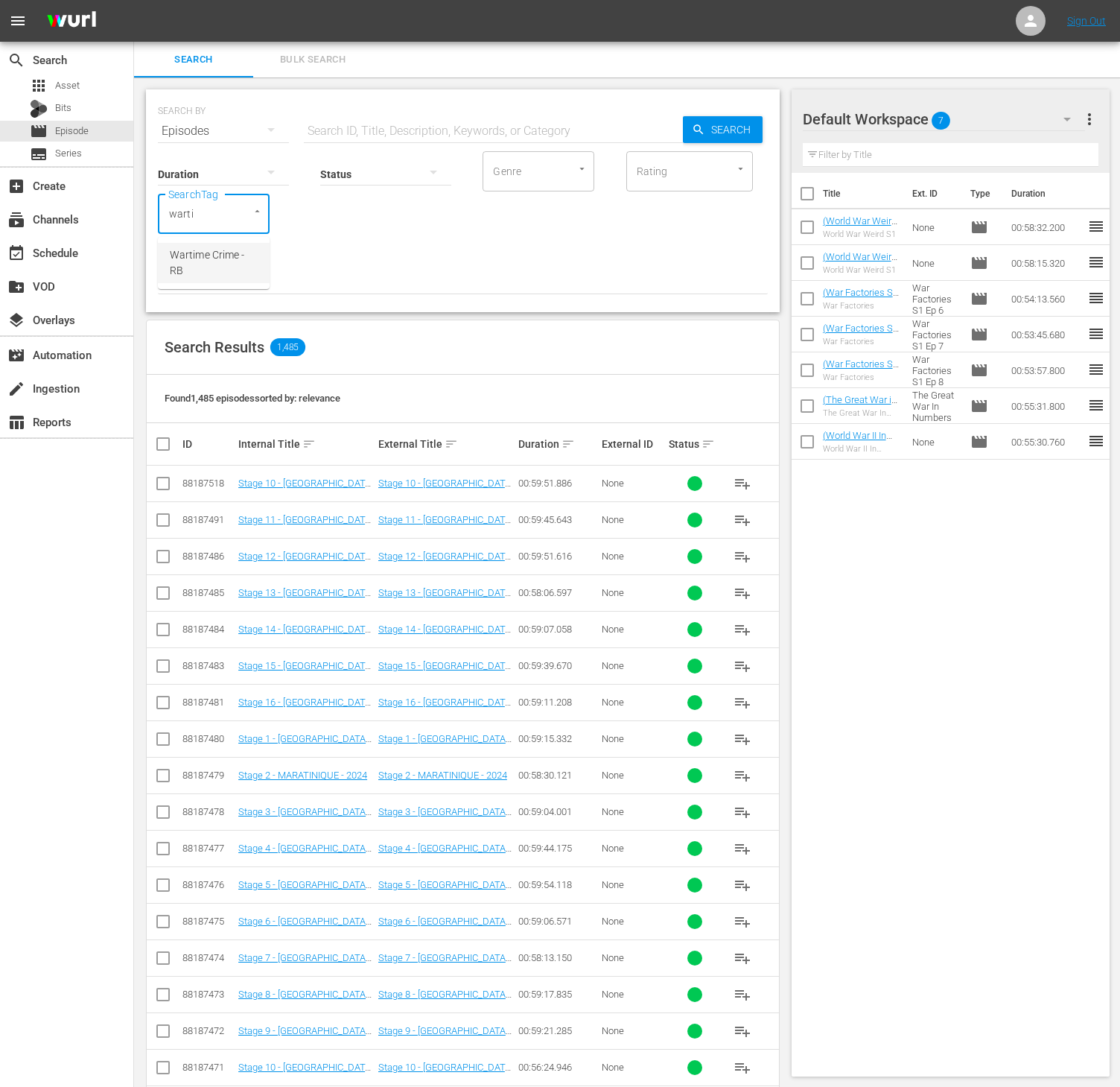
click at [220, 255] on span "Wartime Crime - RB" at bounding box center [214, 263] width 88 height 31
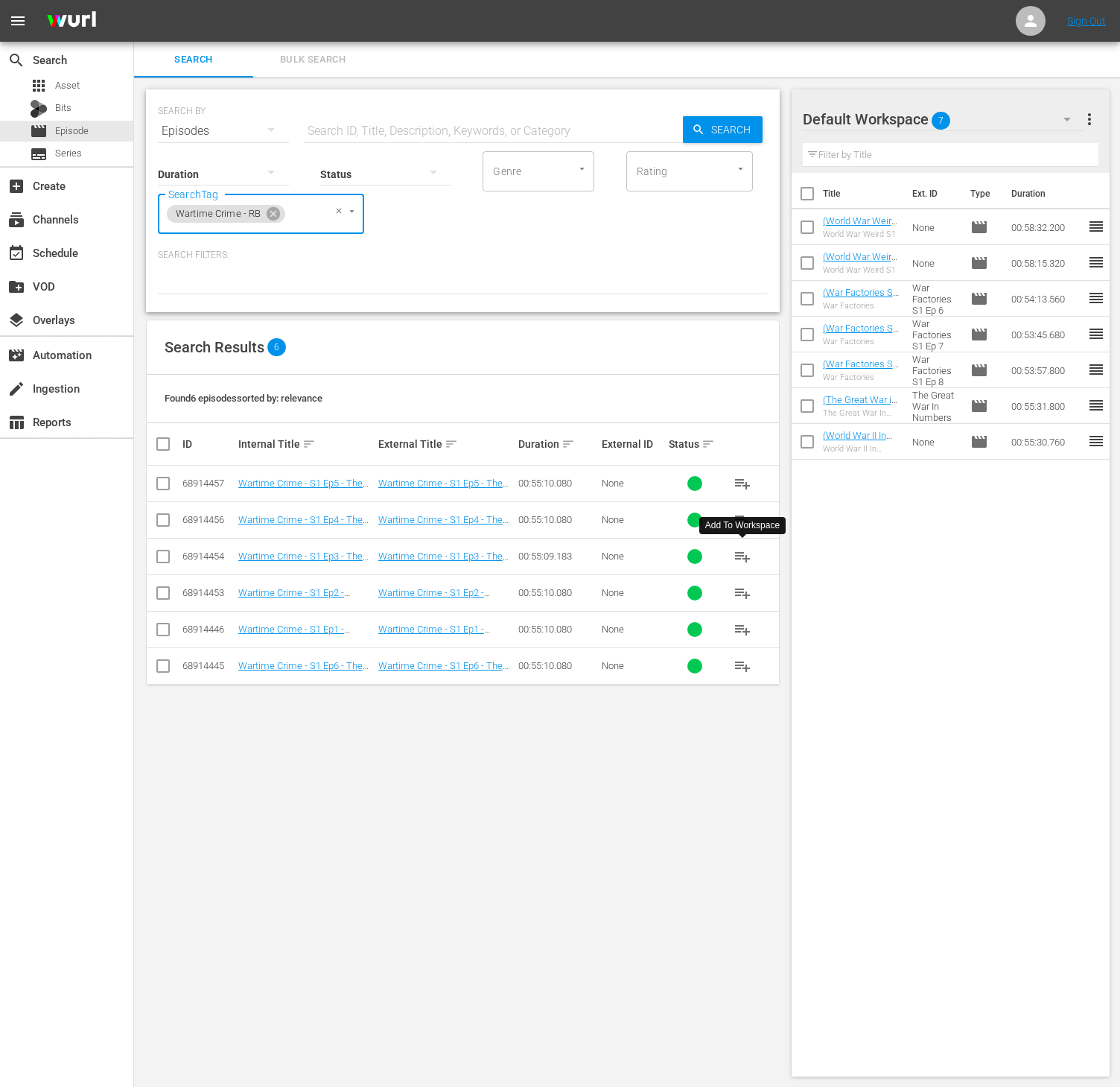
click at [743, 553] on span "playlist_add" at bounding box center [743, 557] width 18 height 18
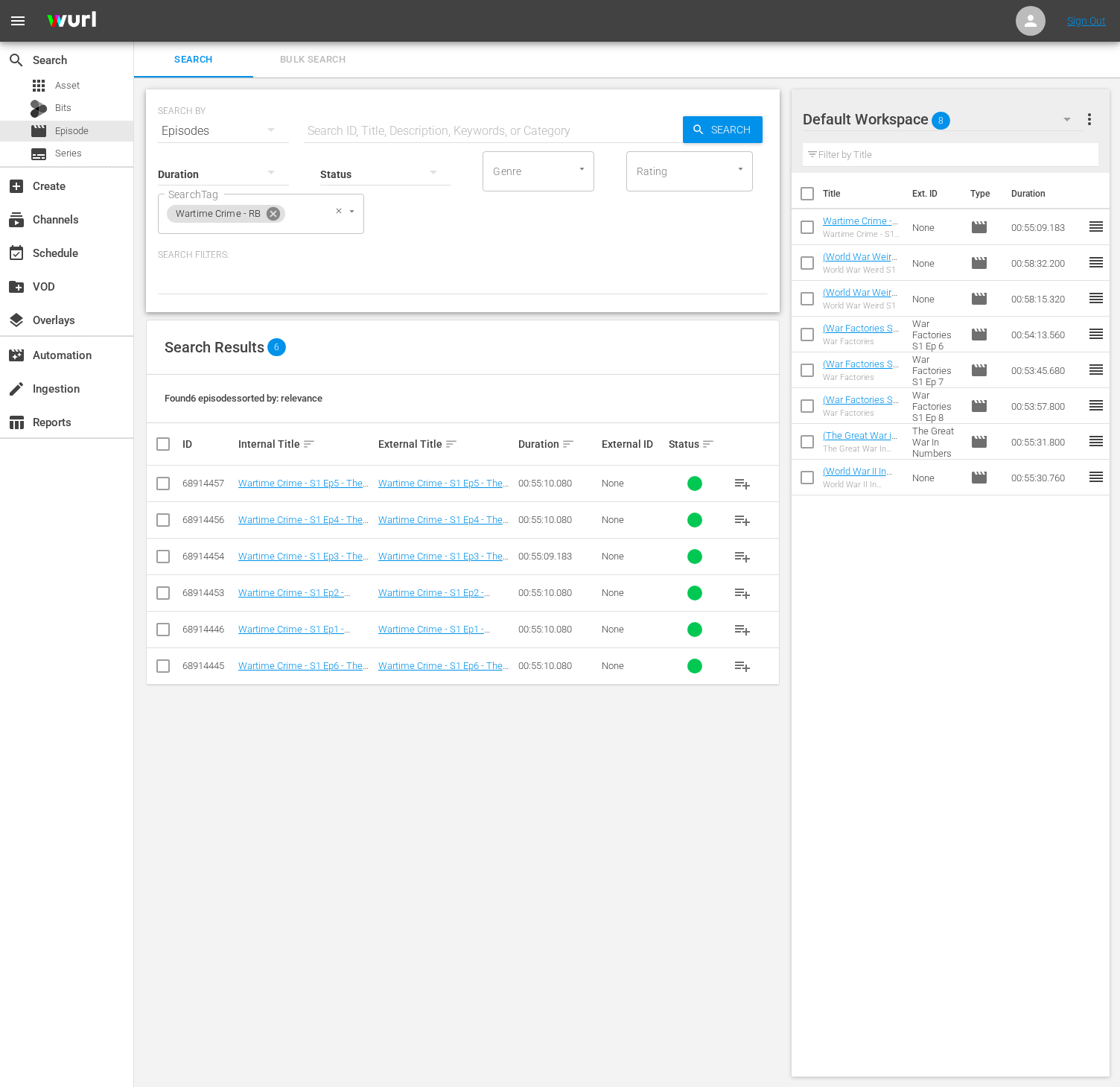
click at [278, 207] on icon at bounding box center [273, 214] width 16 height 16
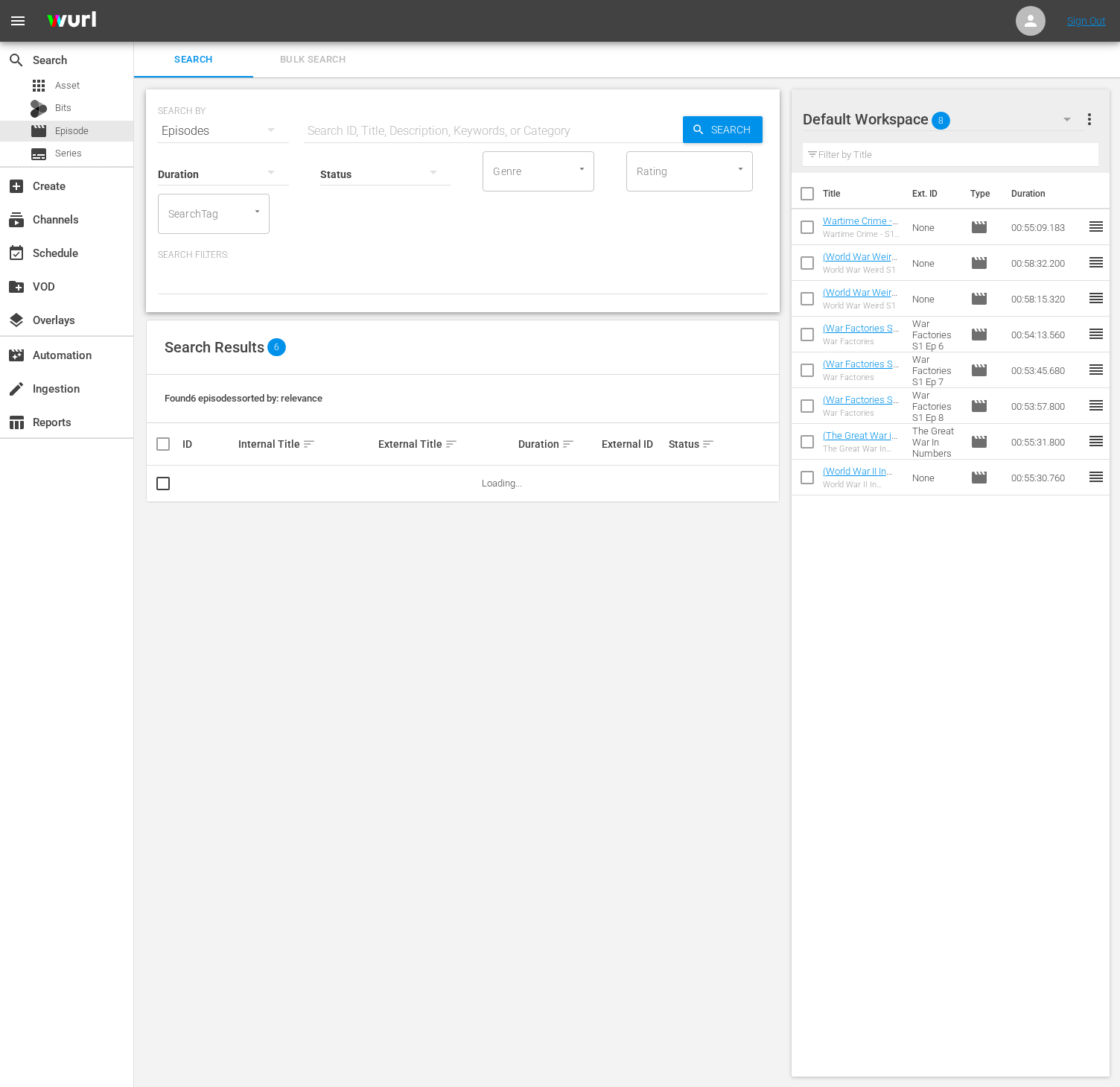
click at [217, 211] on input "SearchTag" at bounding box center [193, 213] width 56 height 26
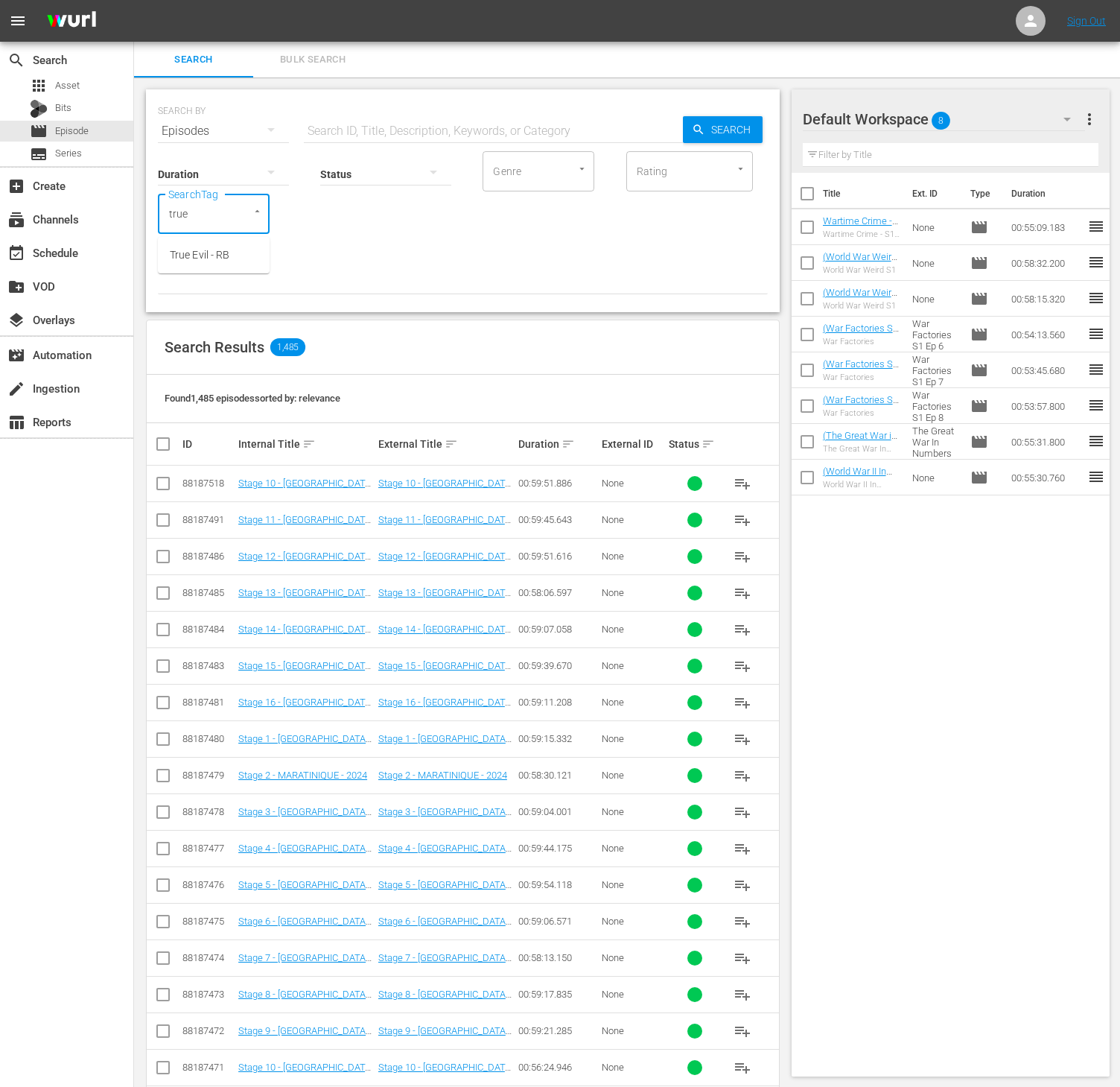
type input "true e"
click at [175, 262] on span "True Evil - RB" at bounding box center [200, 255] width 60 height 15
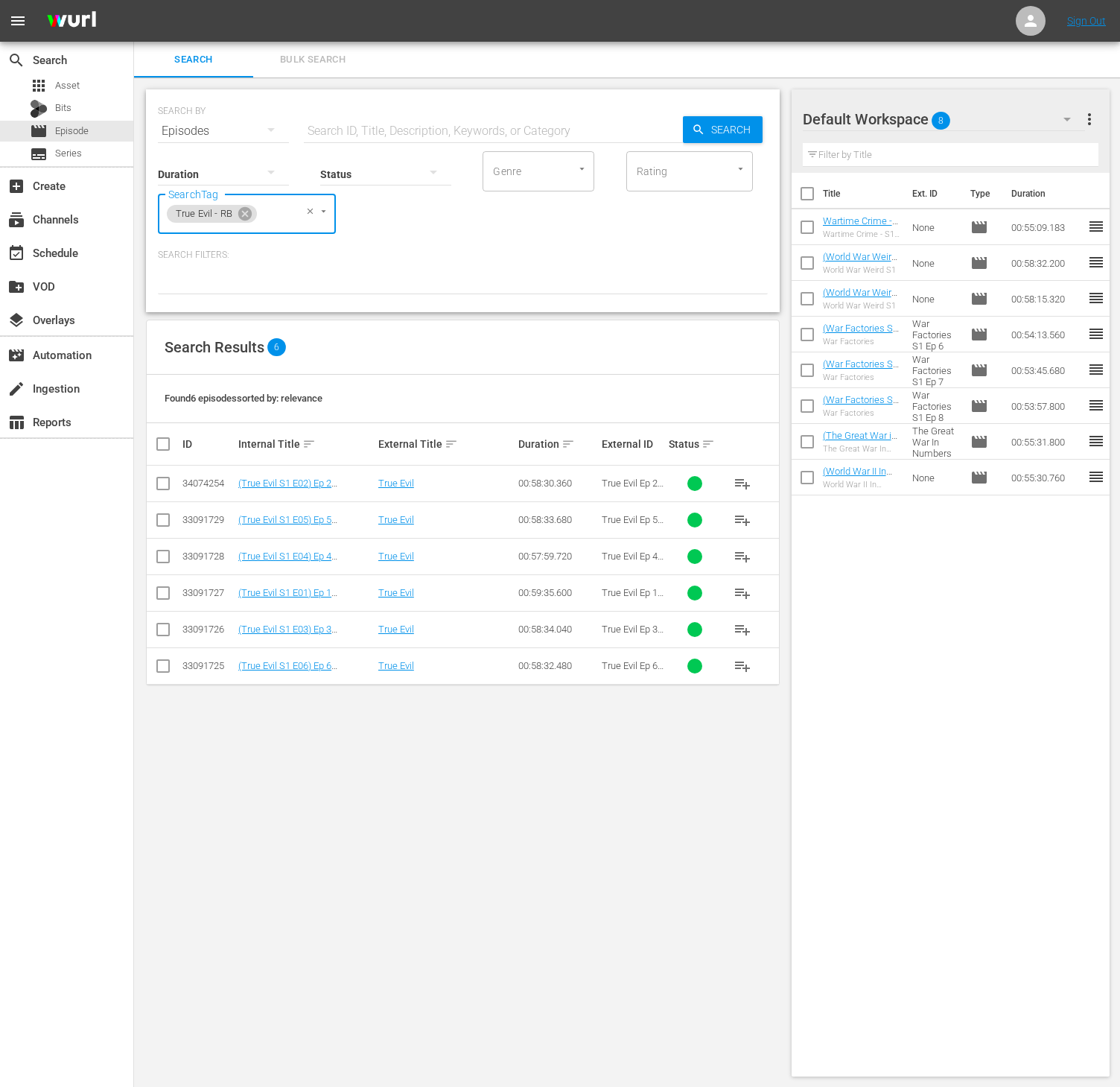
click at [736, 564] on span "playlist_add" at bounding box center [743, 557] width 18 height 18
click at [241, 211] on icon at bounding box center [245, 214] width 16 height 16
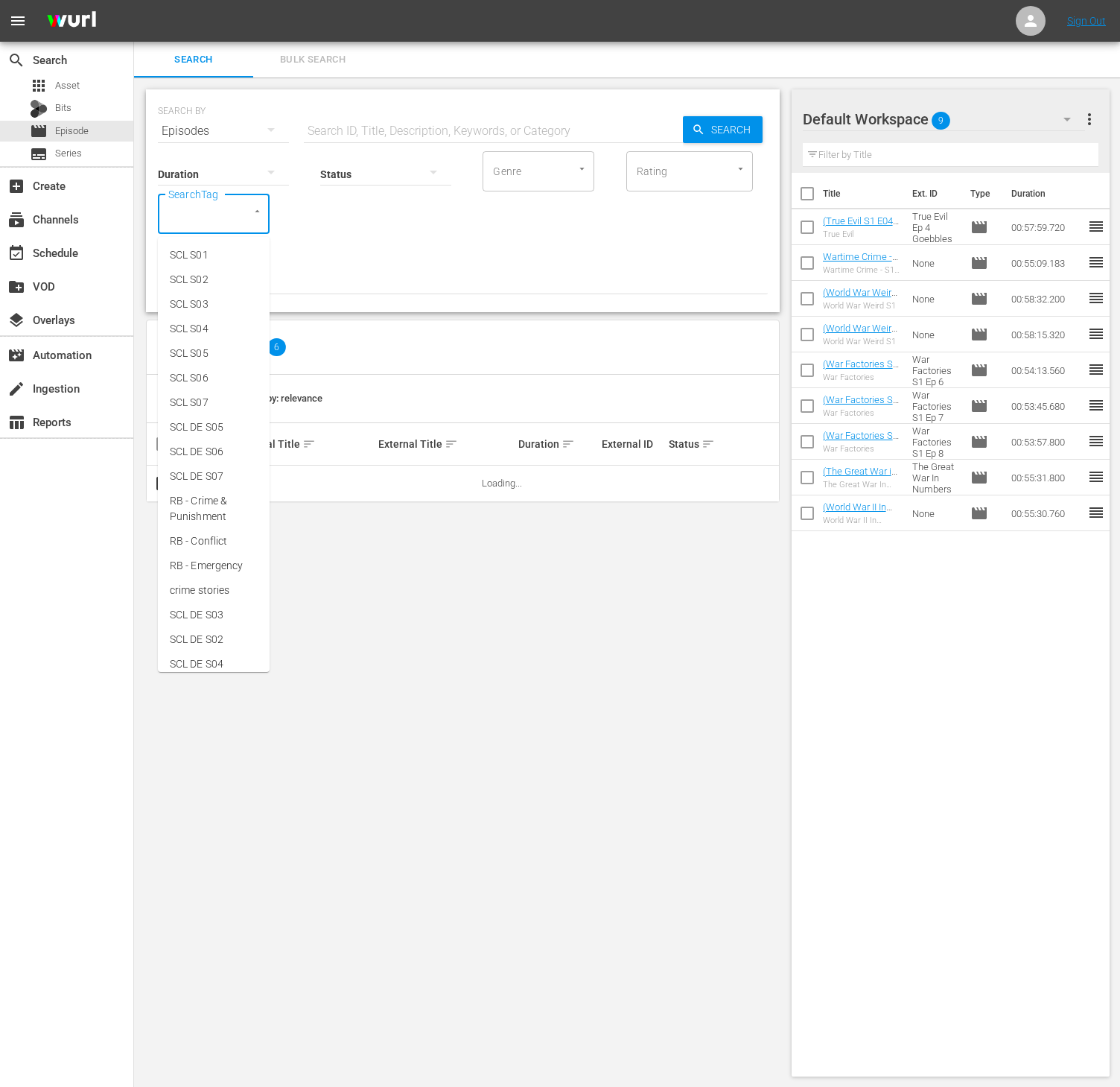
click at [194, 211] on input "SearchTag" at bounding box center [193, 213] width 56 height 26
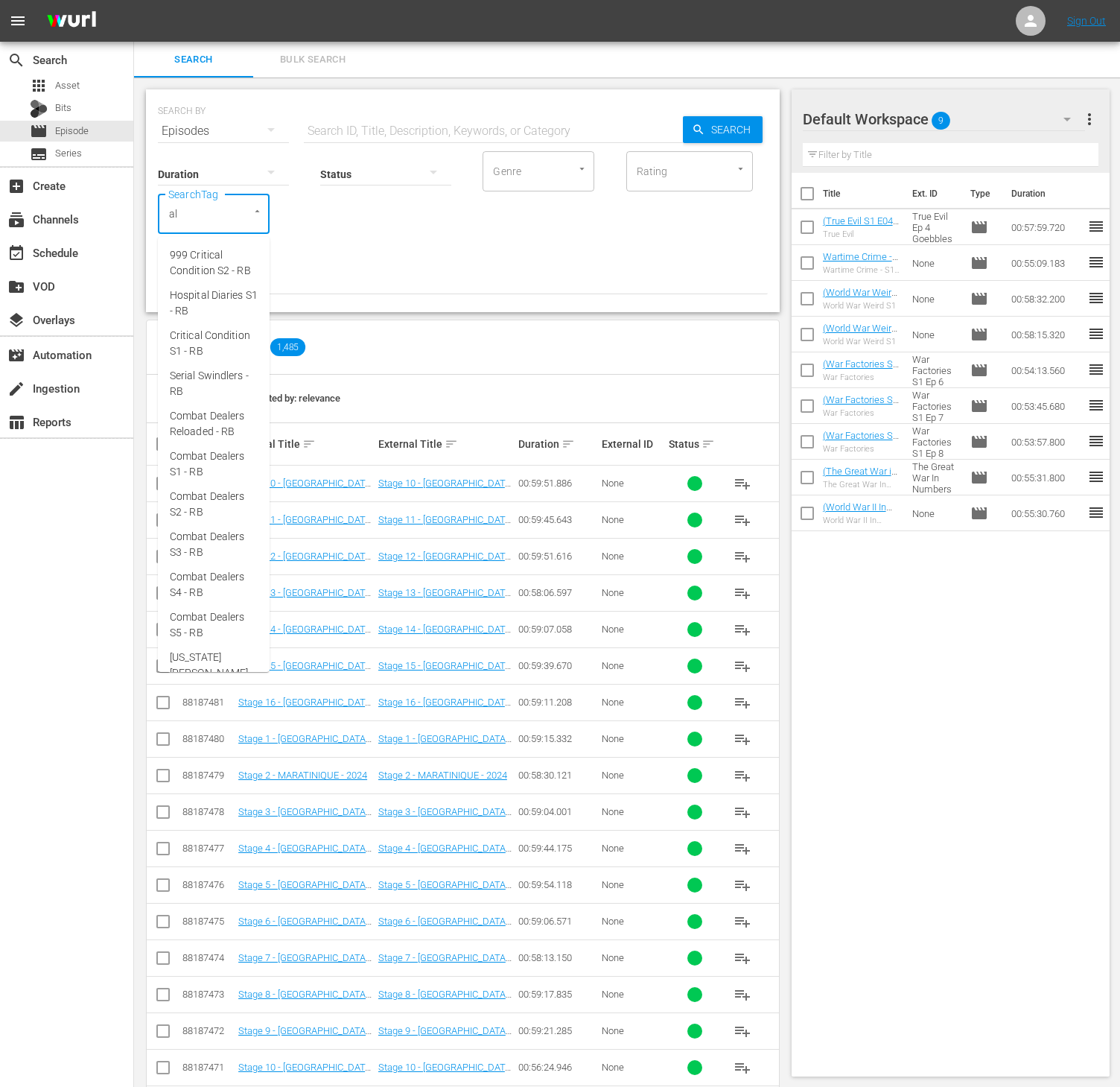
type input "ald"
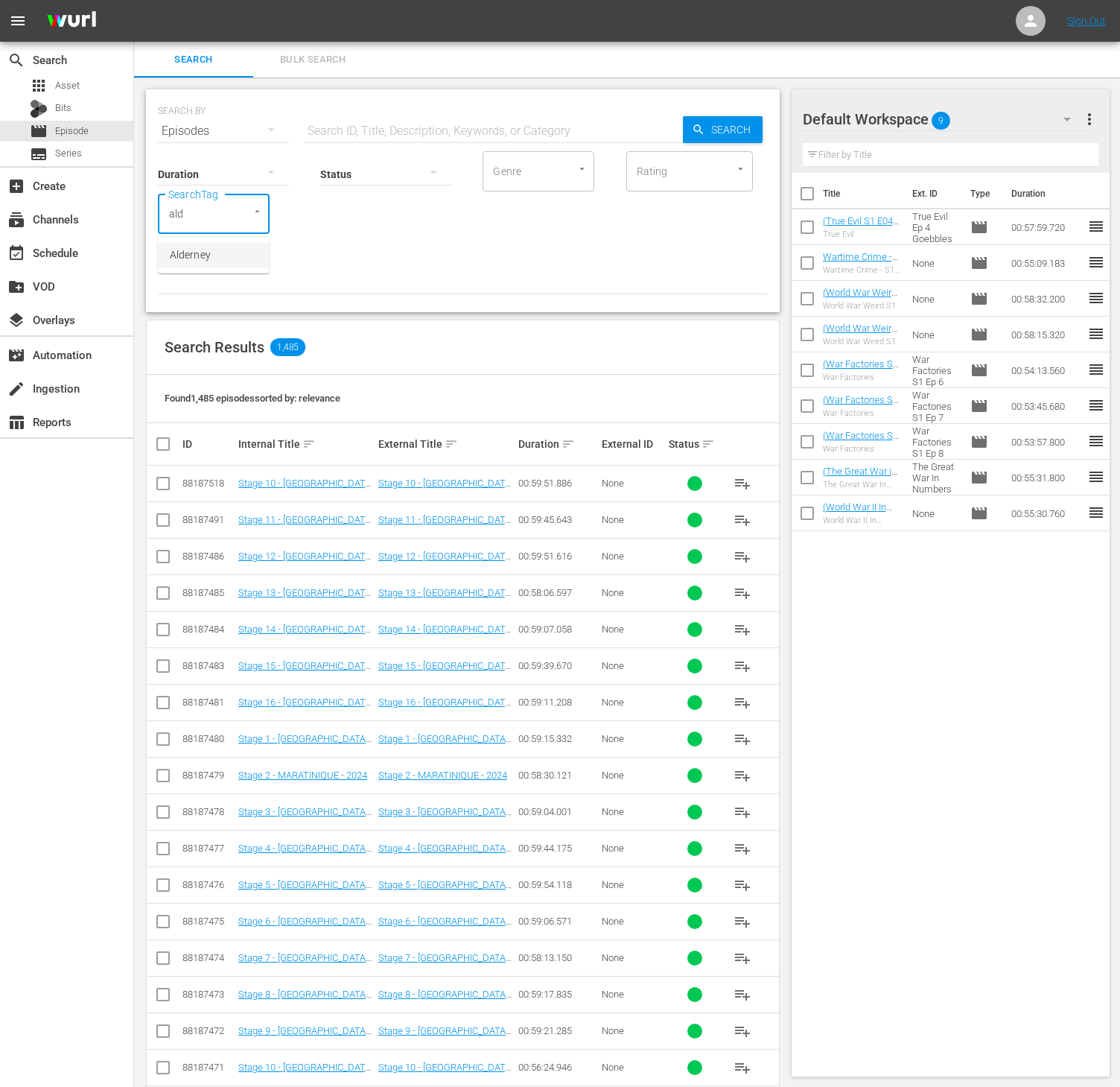
click at [199, 257] on span "Alderney" at bounding box center [190, 255] width 41 height 15
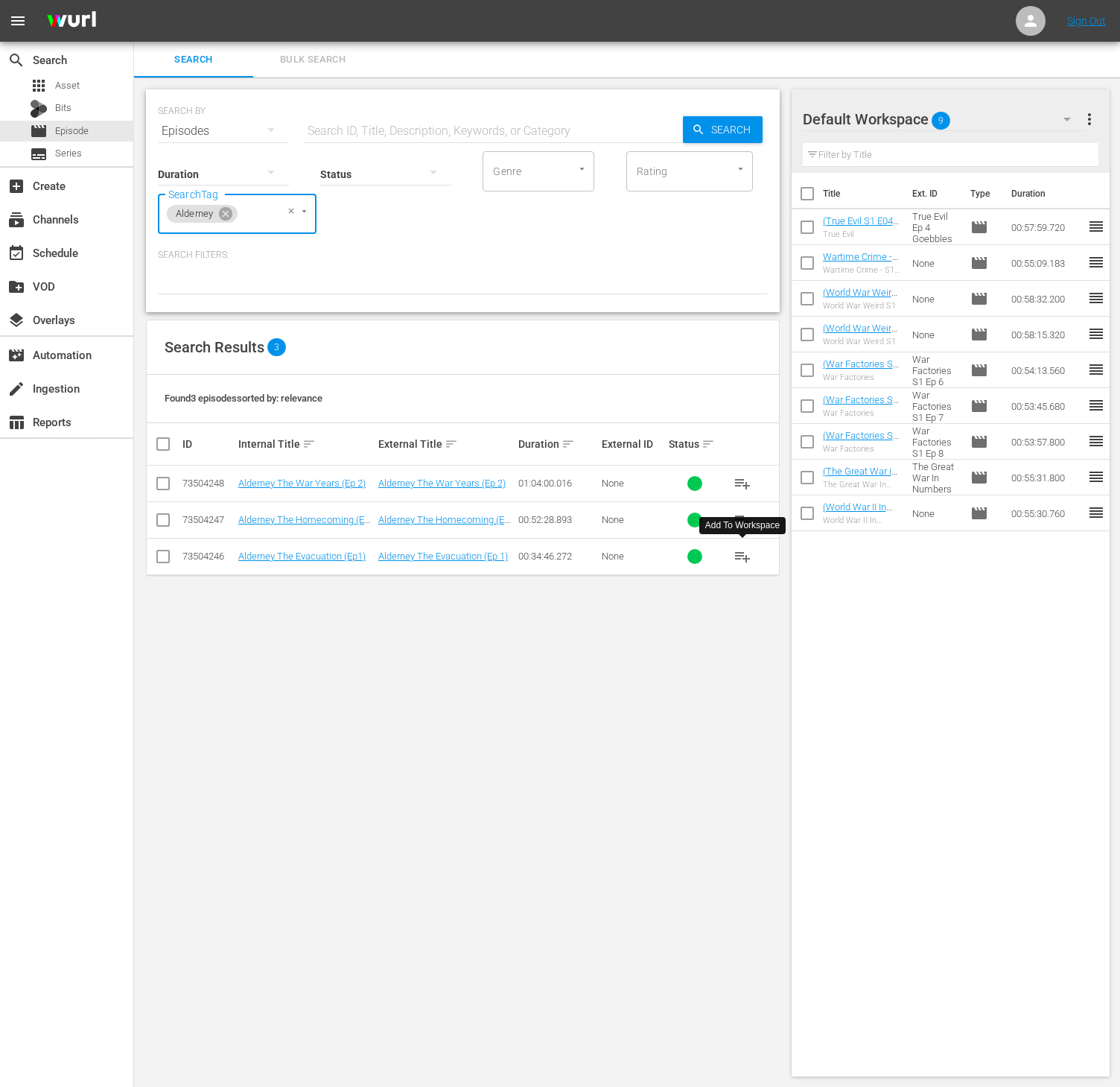
click at [742, 559] on span "playlist_add" at bounding box center [743, 557] width 18 height 18
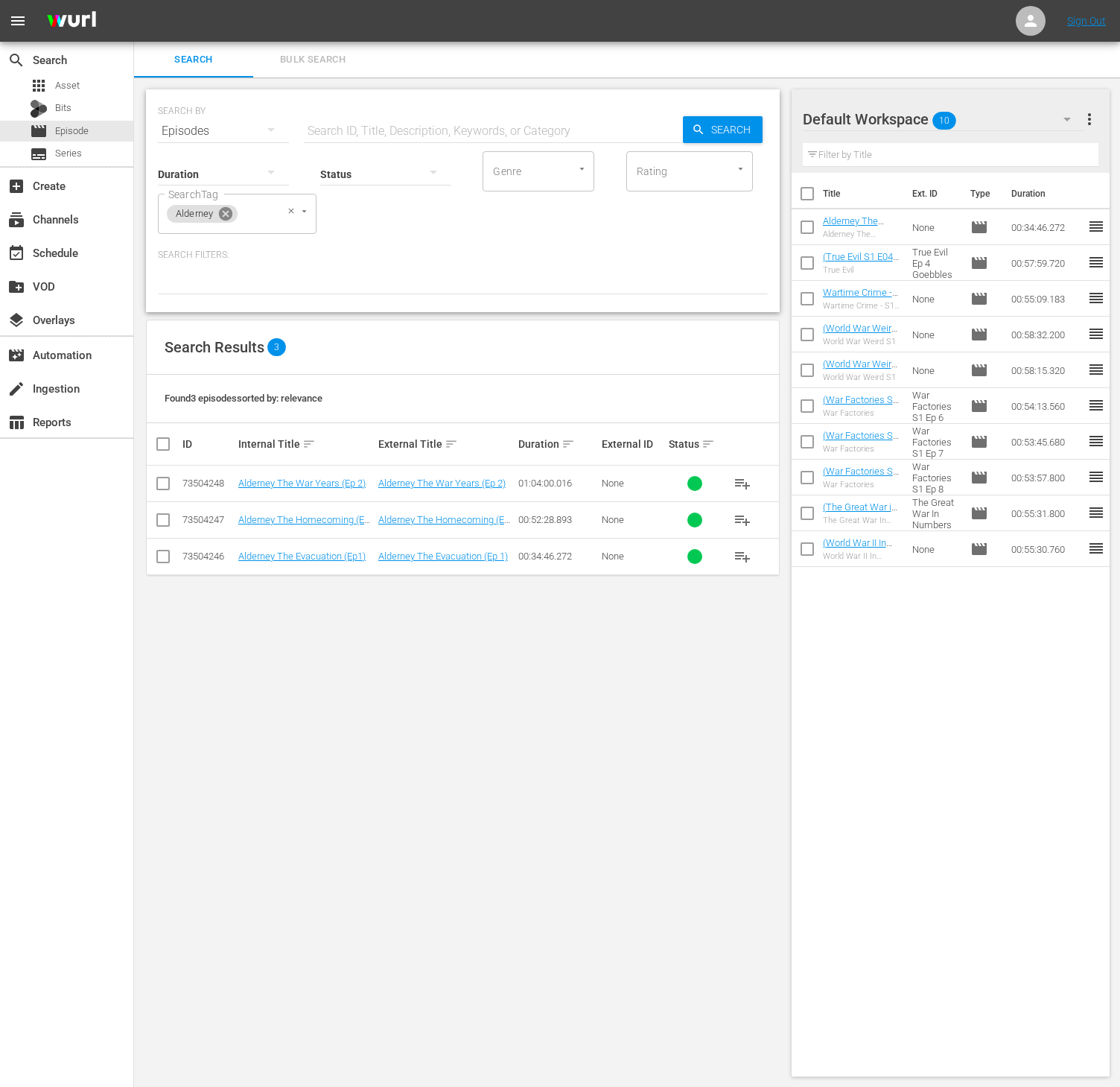
click at [232, 210] on icon at bounding box center [226, 214] width 16 height 16
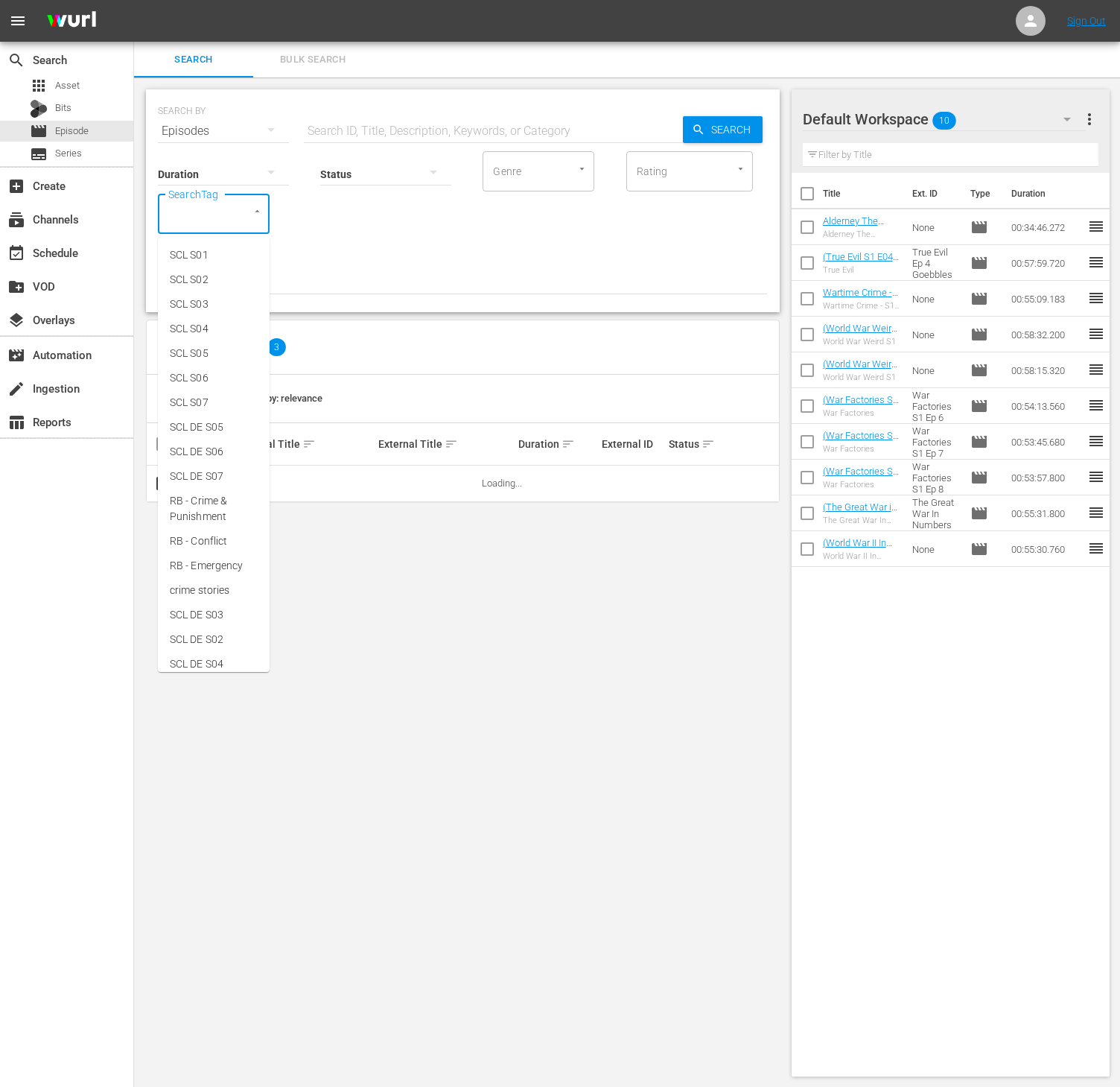
click at [196, 215] on input "SearchTag" at bounding box center [193, 213] width 56 height 26
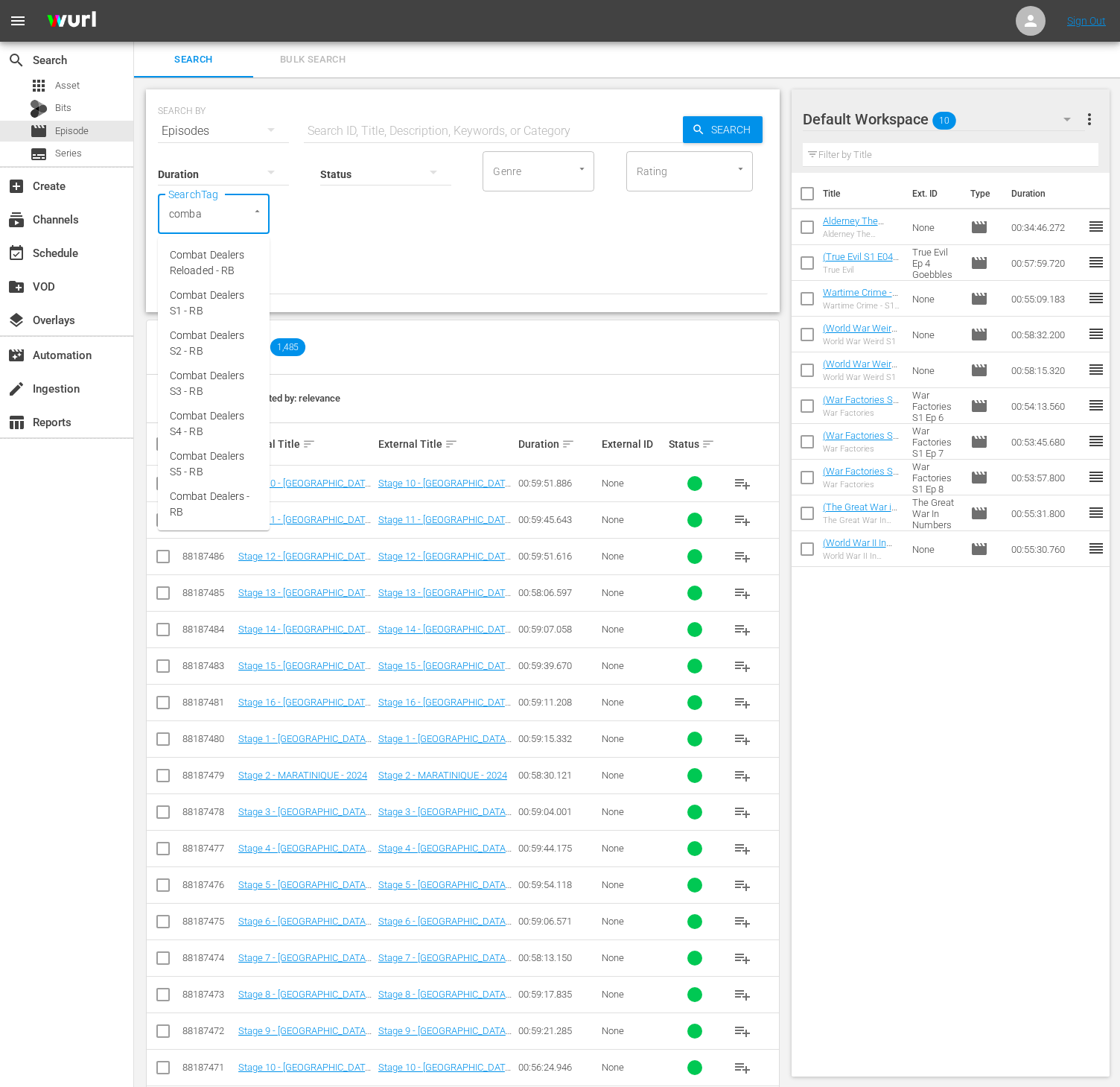
type input "combat"
click at [219, 257] on span "Combat Dealers Reloaded - RB" at bounding box center [214, 263] width 88 height 31
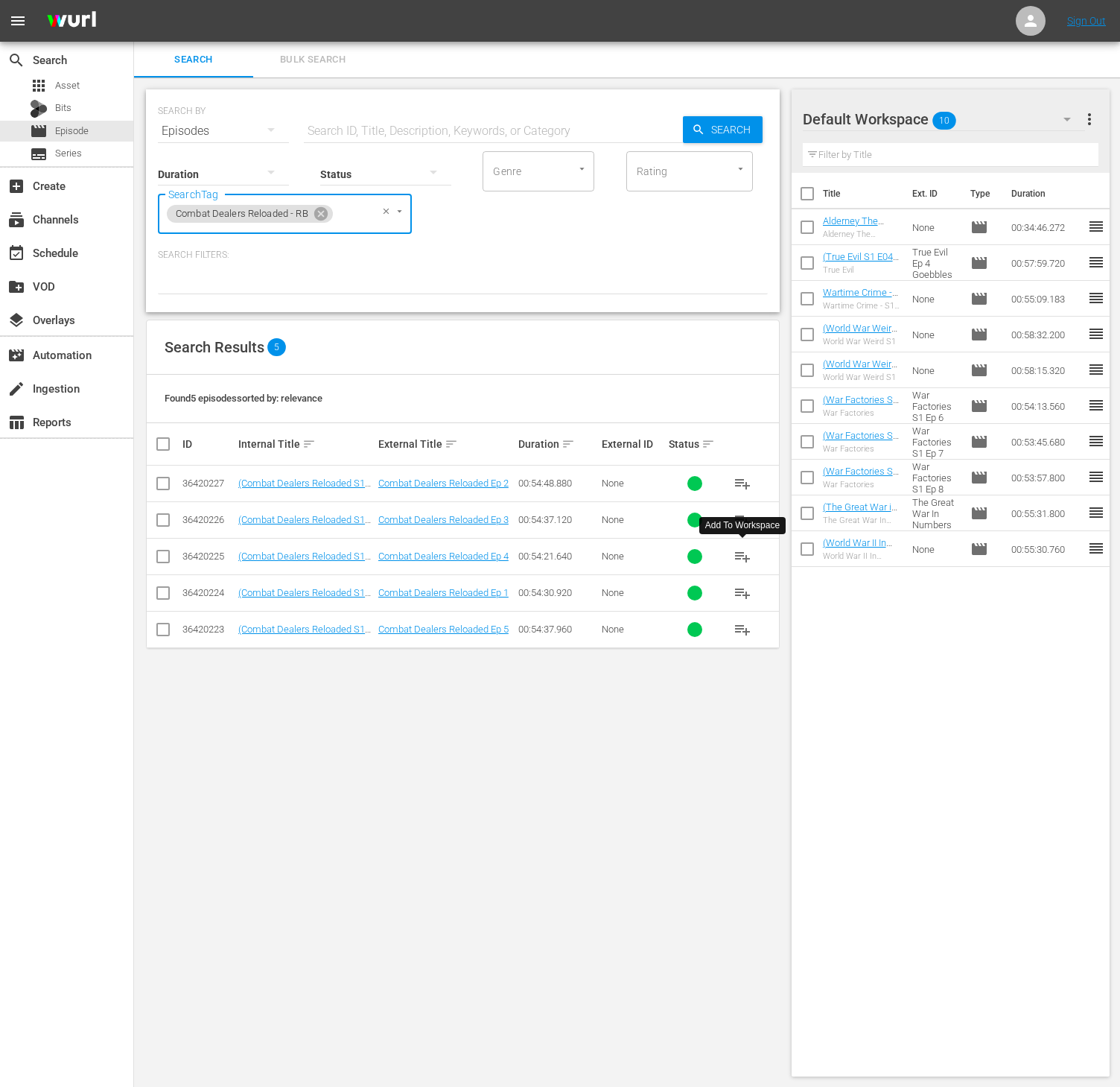
click at [739, 565] on span "playlist_add" at bounding box center [743, 557] width 18 height 18
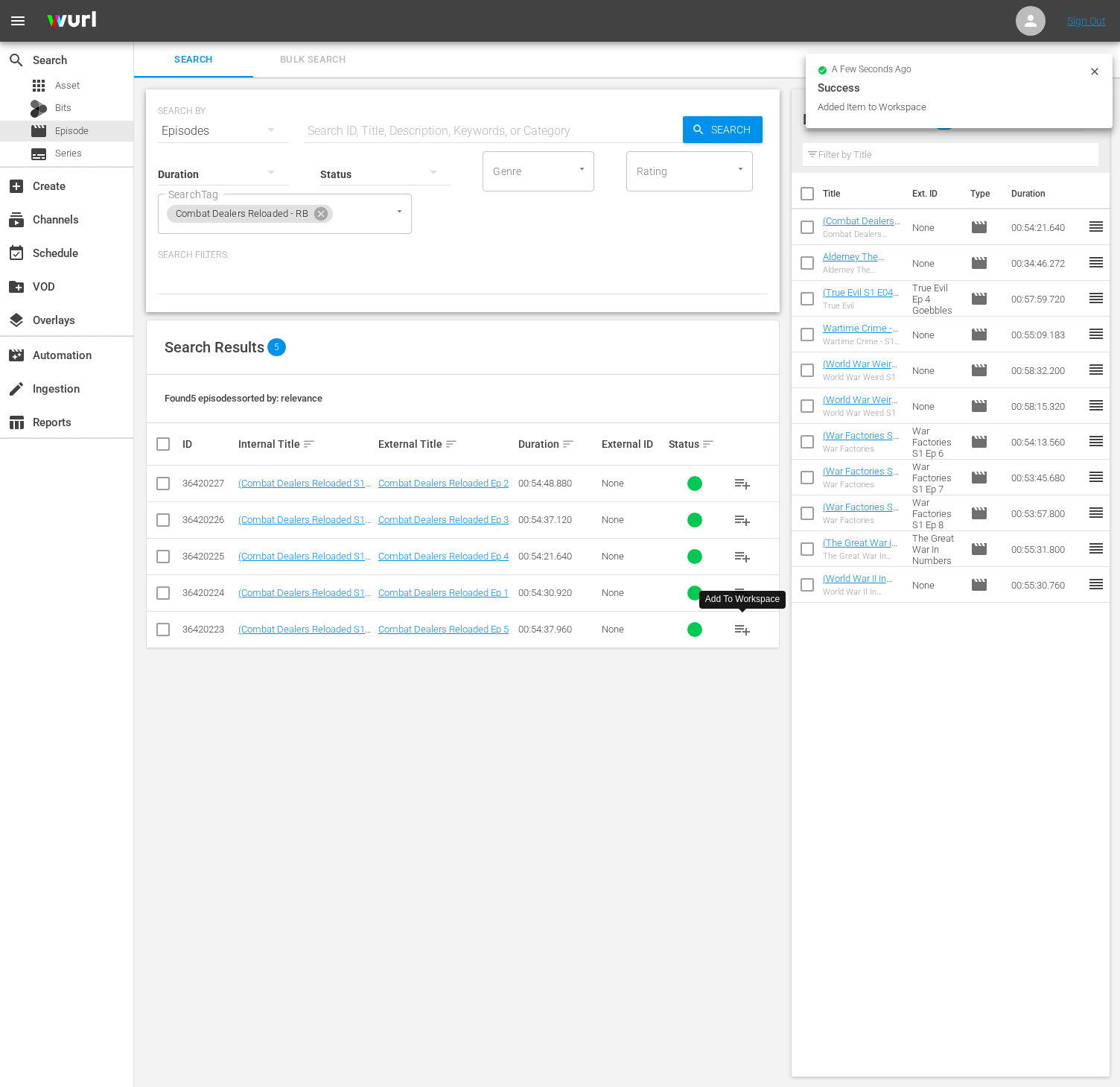
click at [750, 630] on span "playlist_add" at bounding box center [743, 629] width 18 height 18
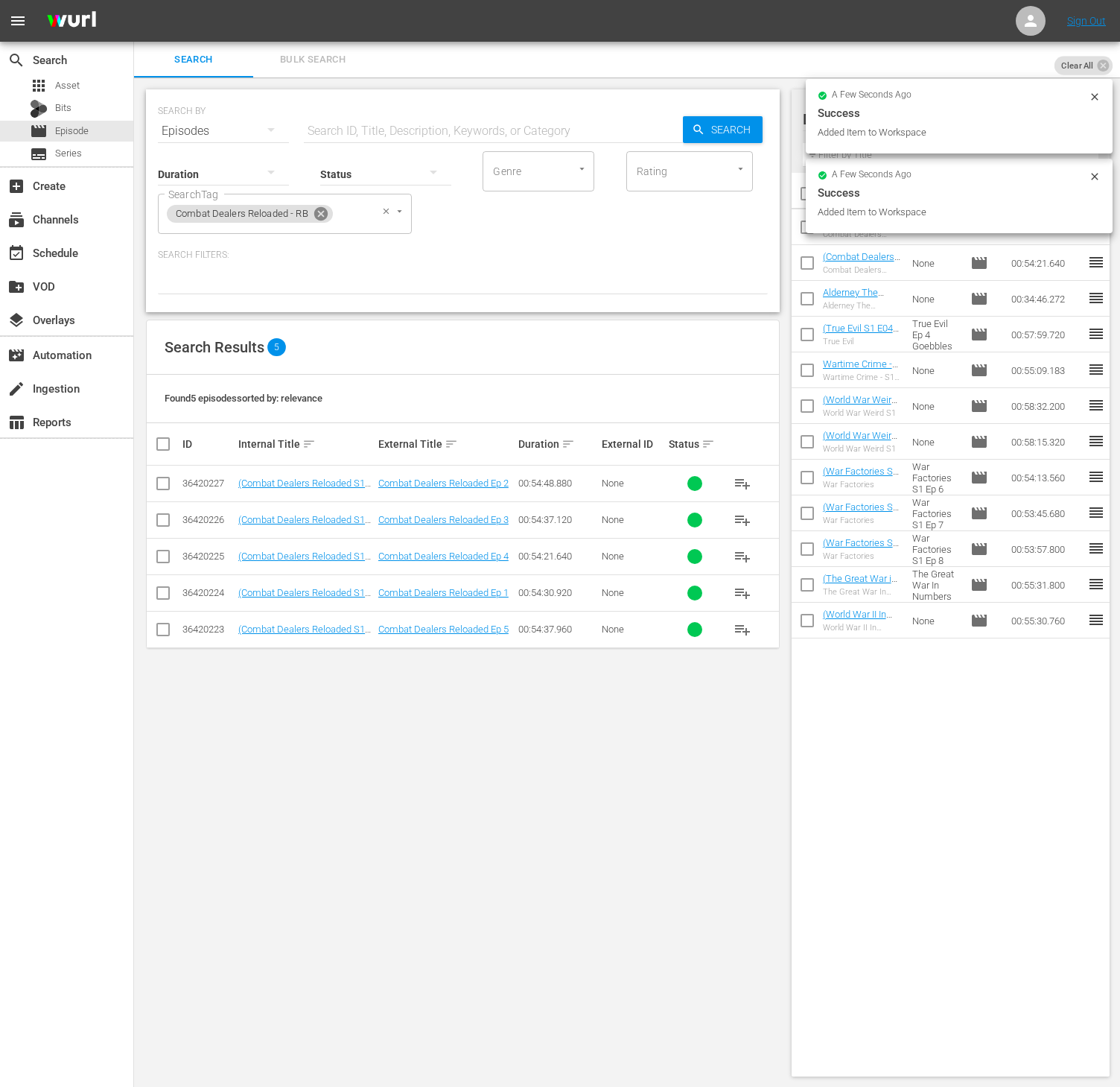
click at [322, 212] on icon at bounding box center [321, 214] width 16 height 16
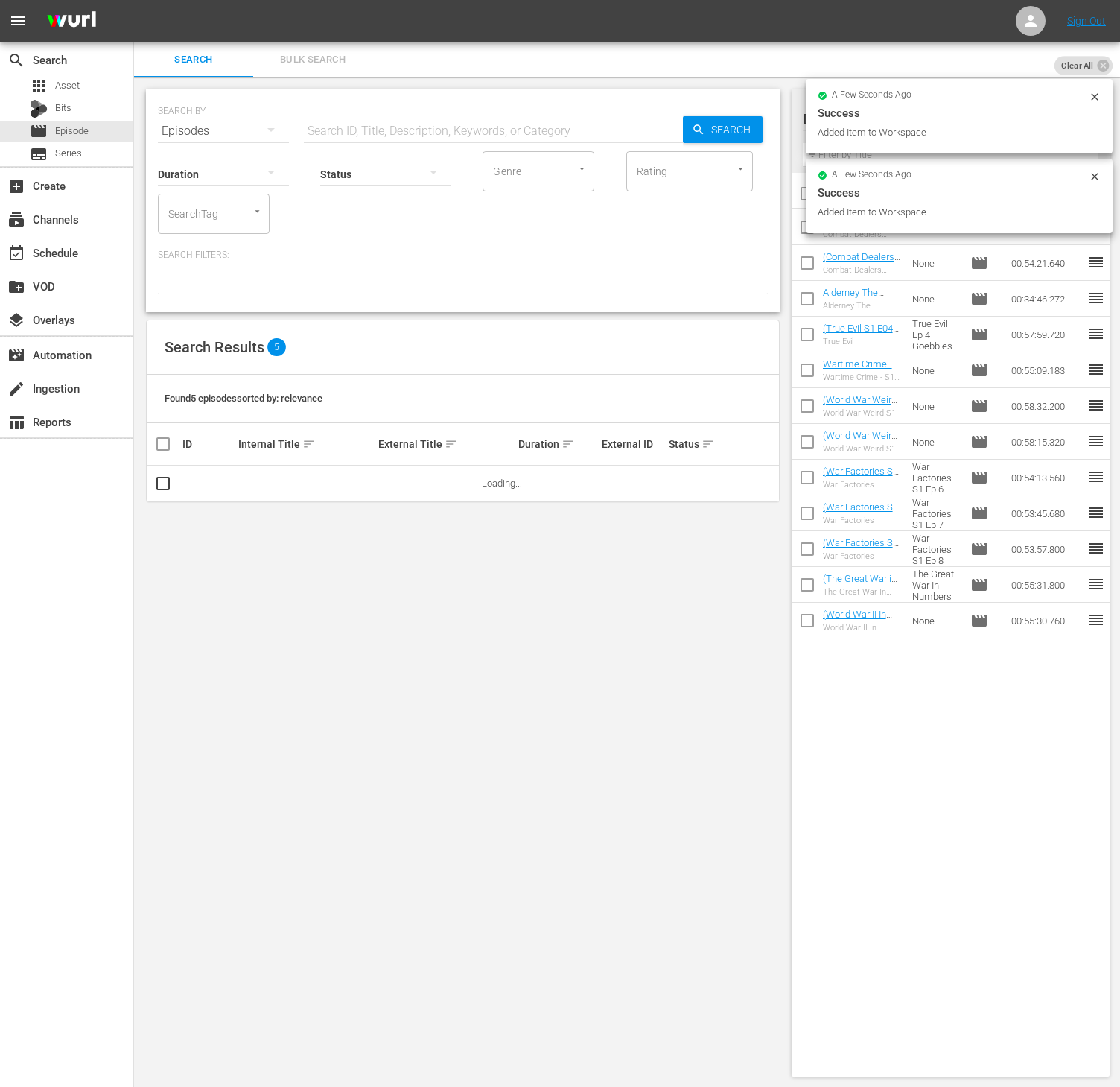
click at [216, 205] on input "SearchTag" at bounding box center [193, 213] width 56 height 26
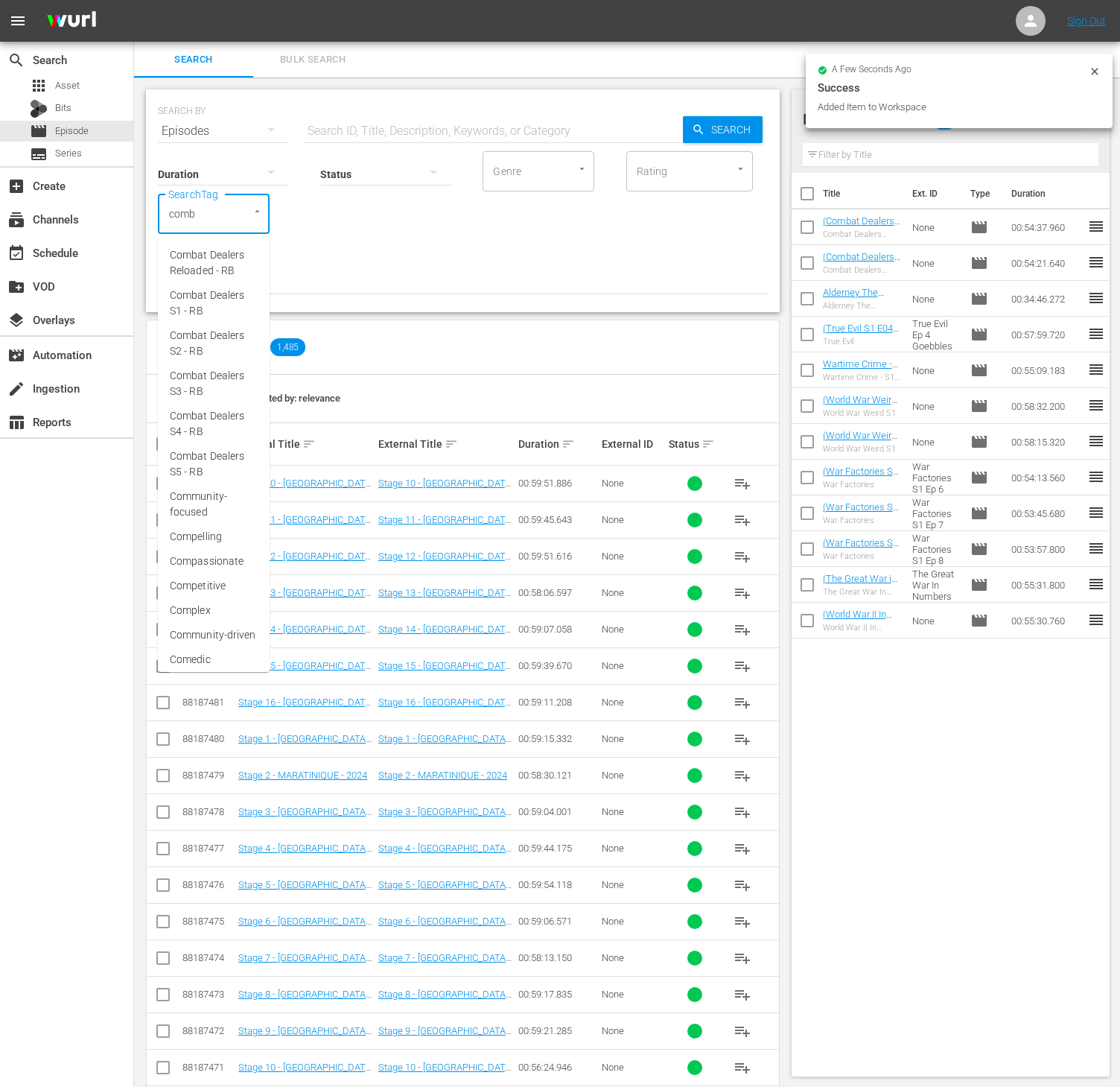
type input "comba"
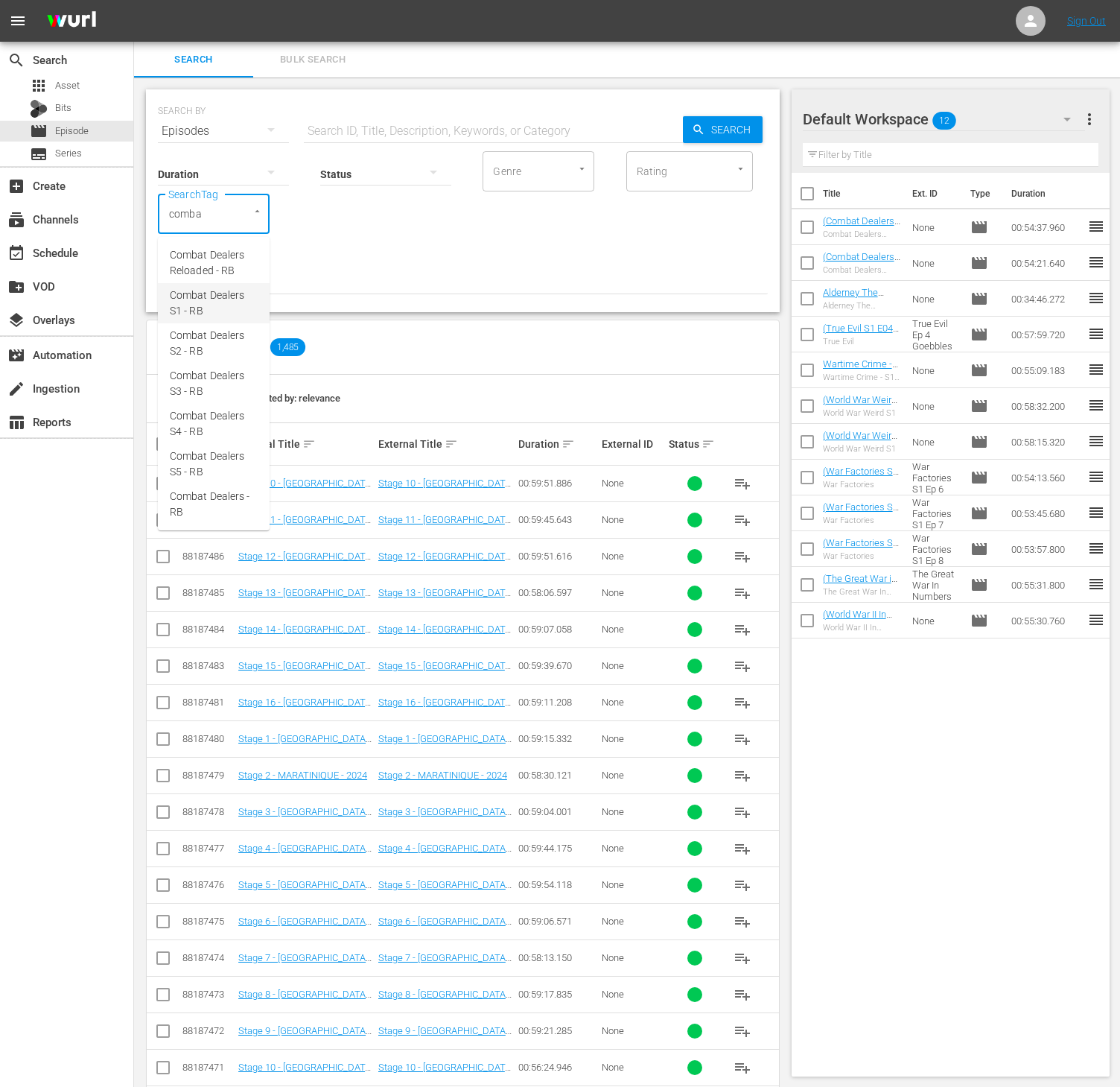
click at [228, 297] on span "Combat Dealers S1 - RB" at bounding box center [214, 303] width 88 height 31
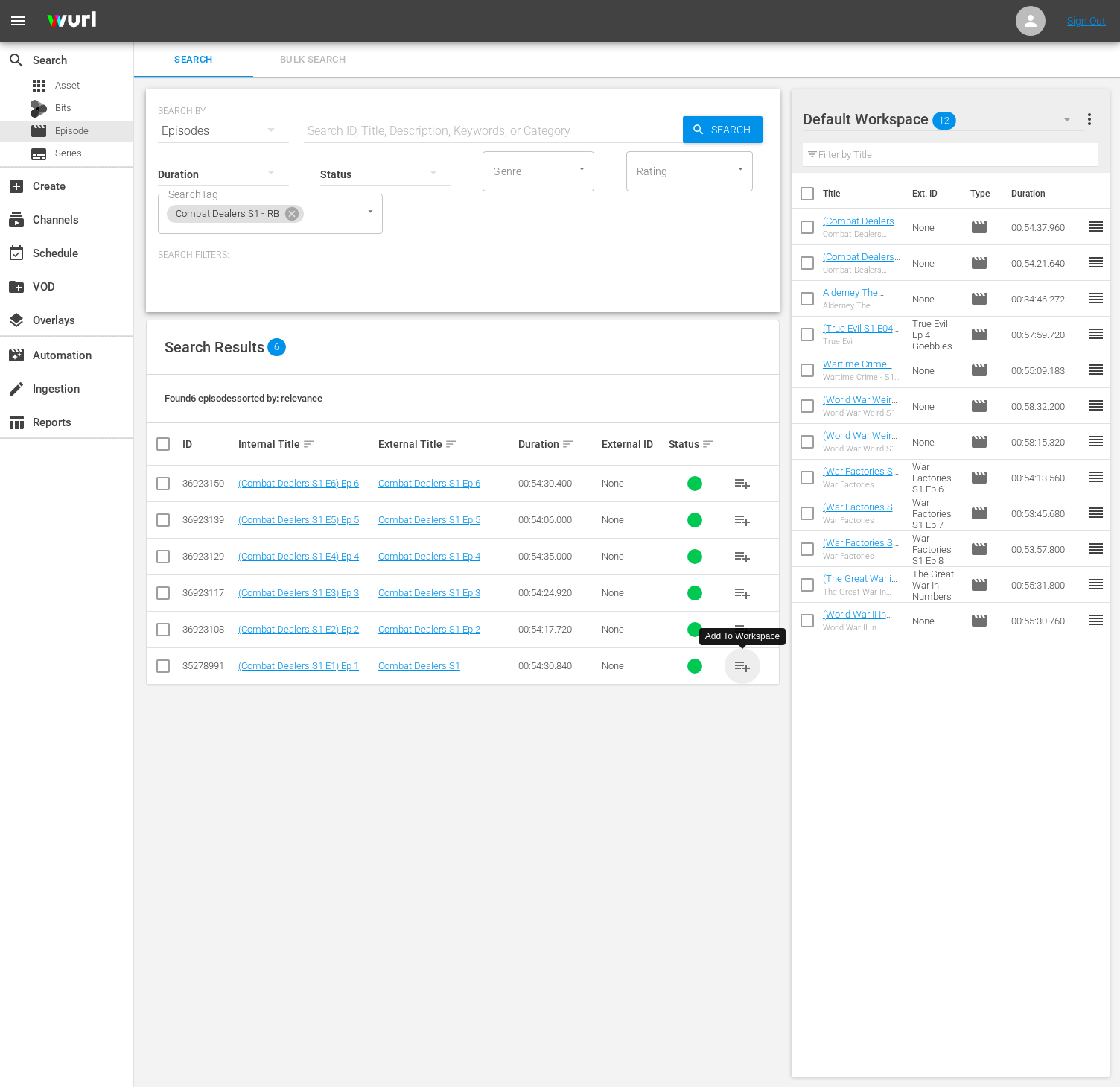
click at [748, 661] on span "playlist_add" at bounding box center [743, 666] width 18 height 18
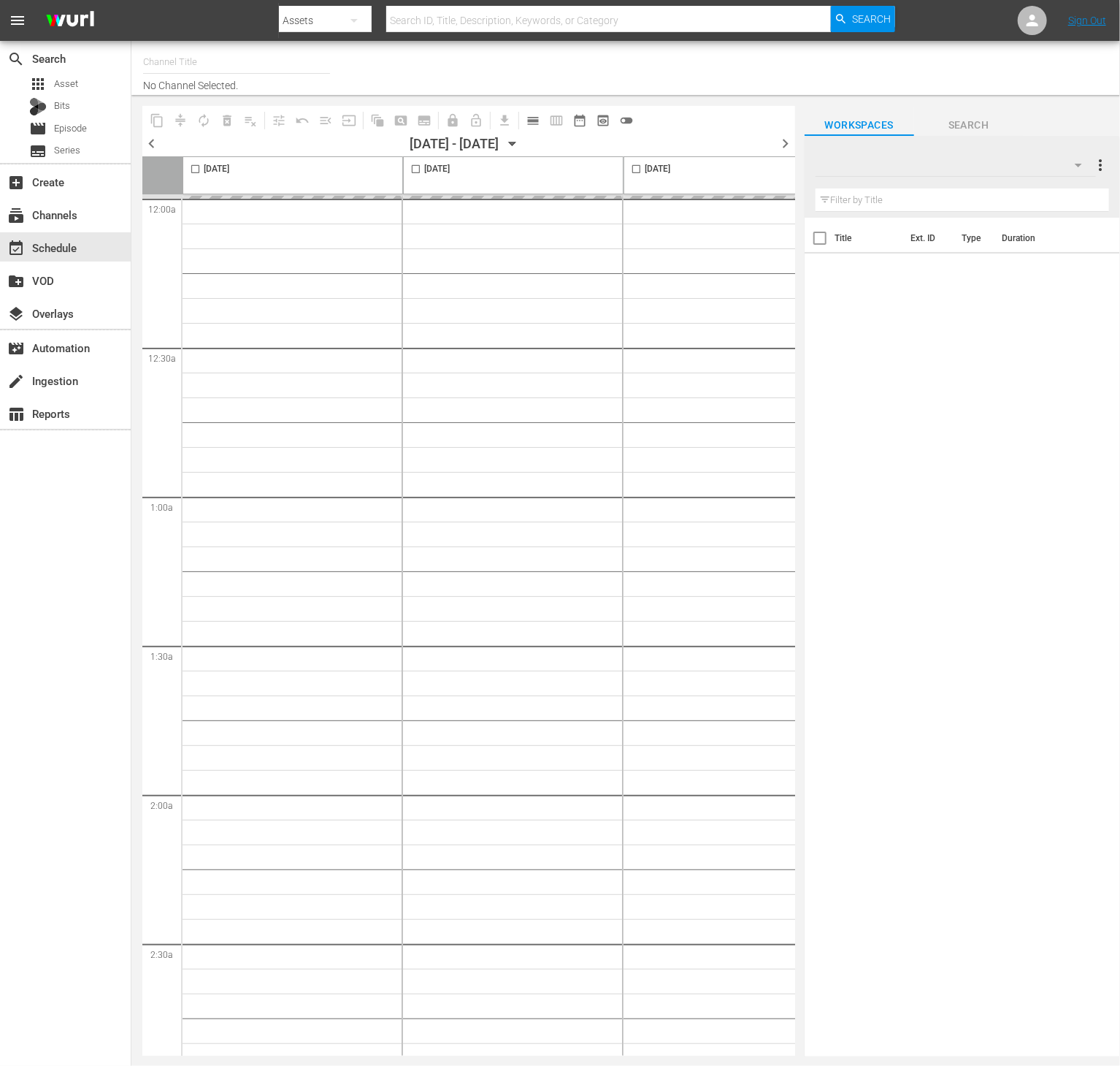
type input "Conflict (1336)"
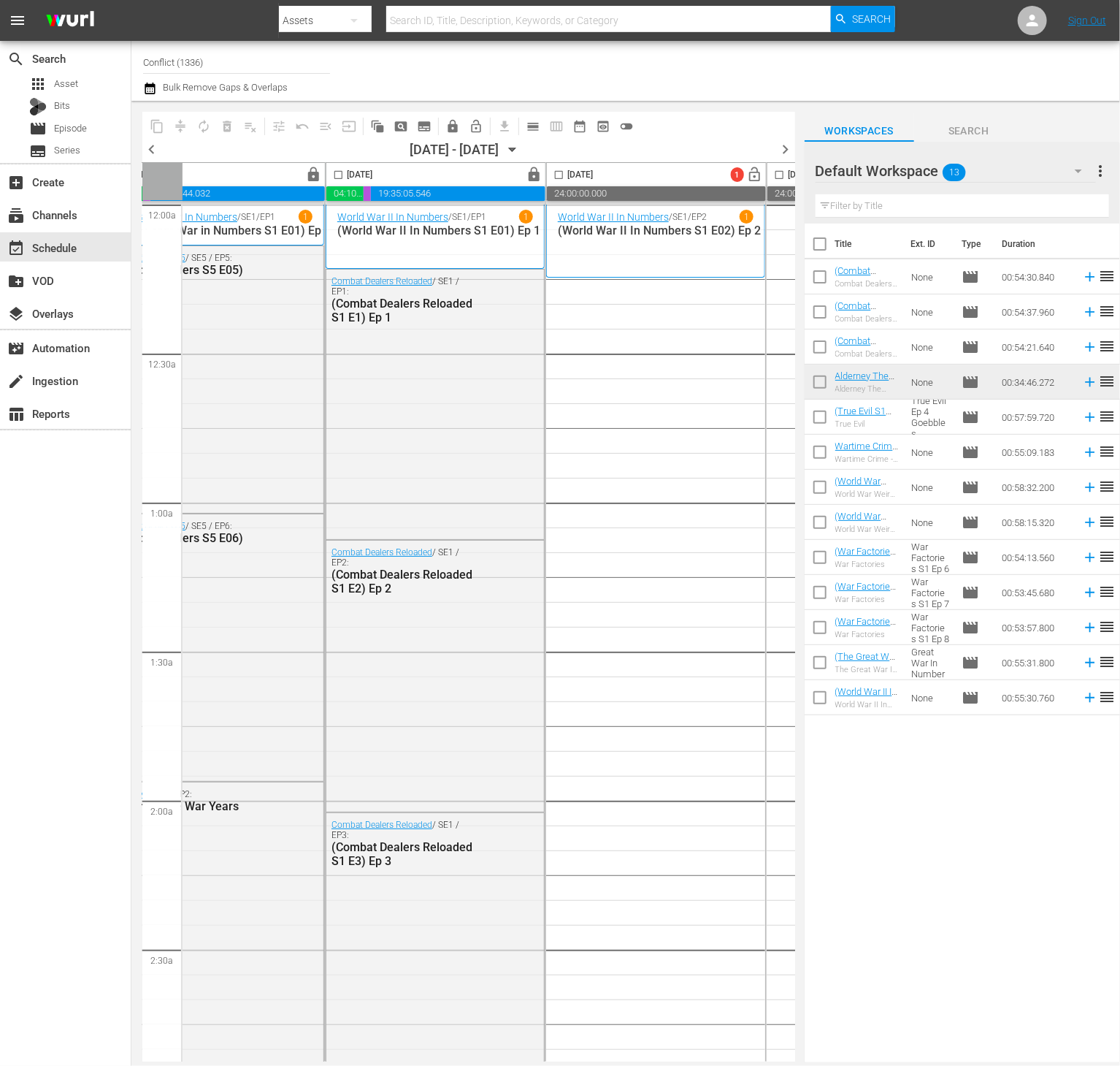
scroll to position [0, 304]
click at [824, 232] on input "checkbox" at bounding box center [819, 247] width 30 height 30
checkbox input "true"
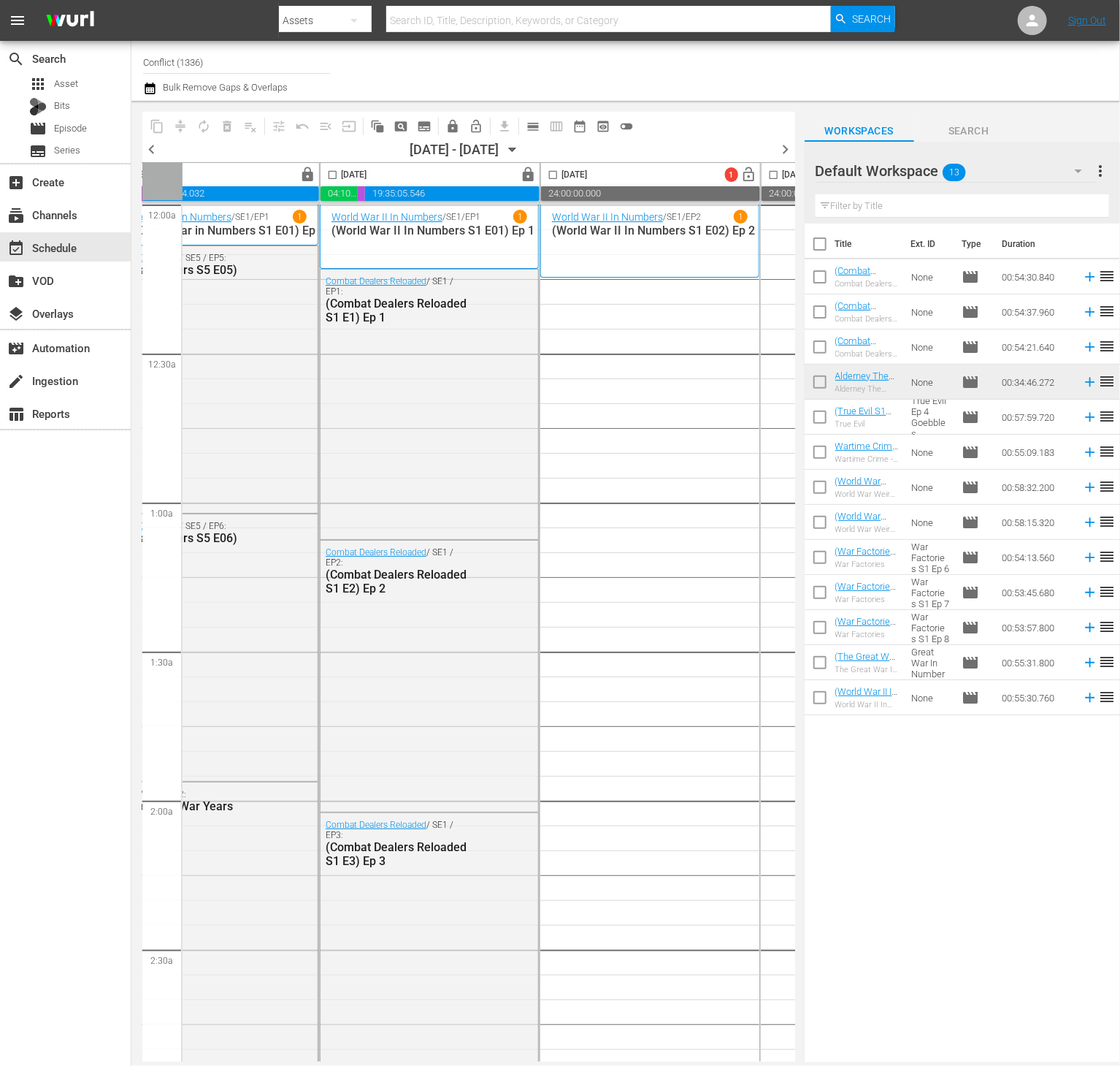
checkbox input "true"
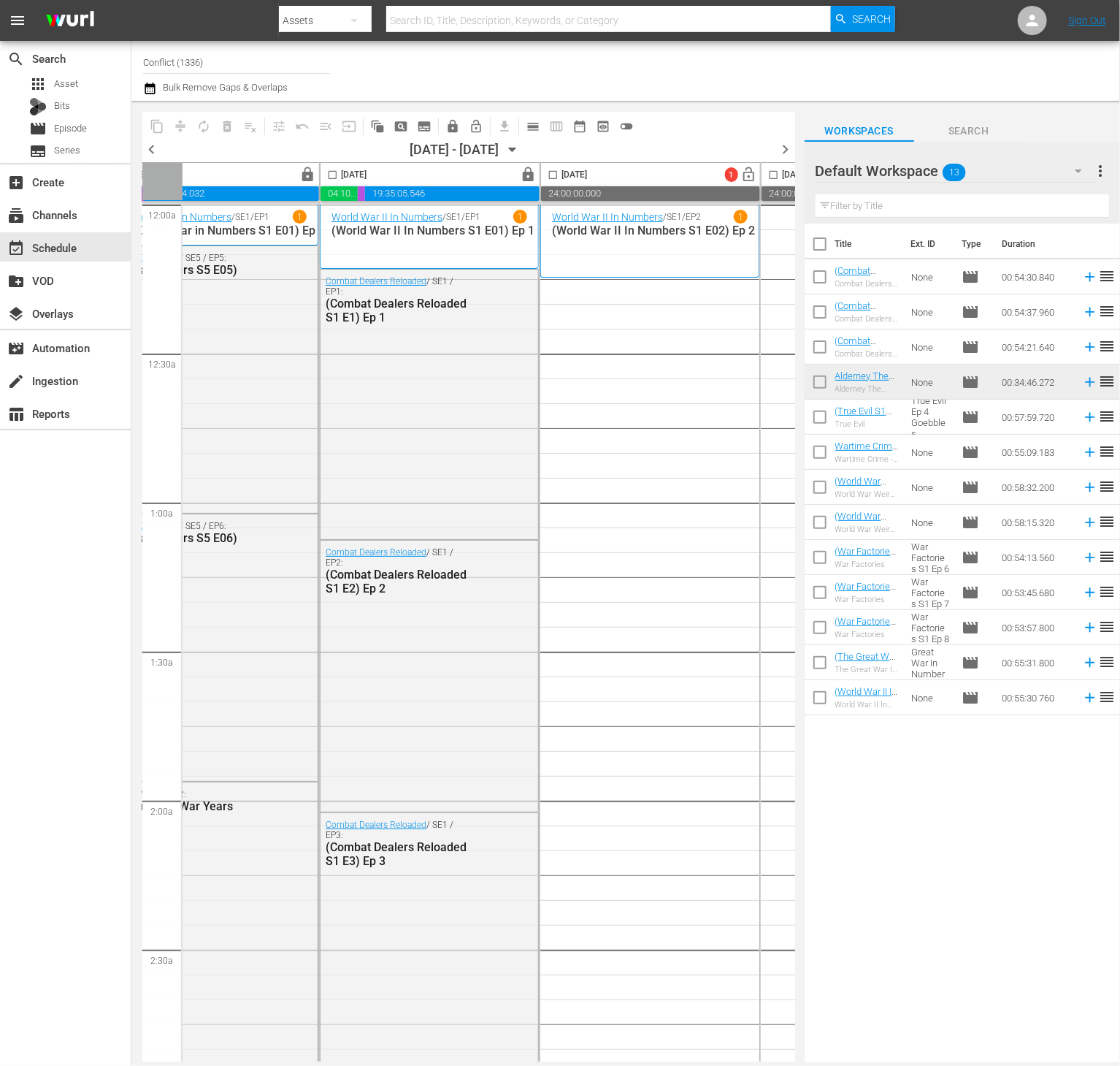
checkbox input "true"
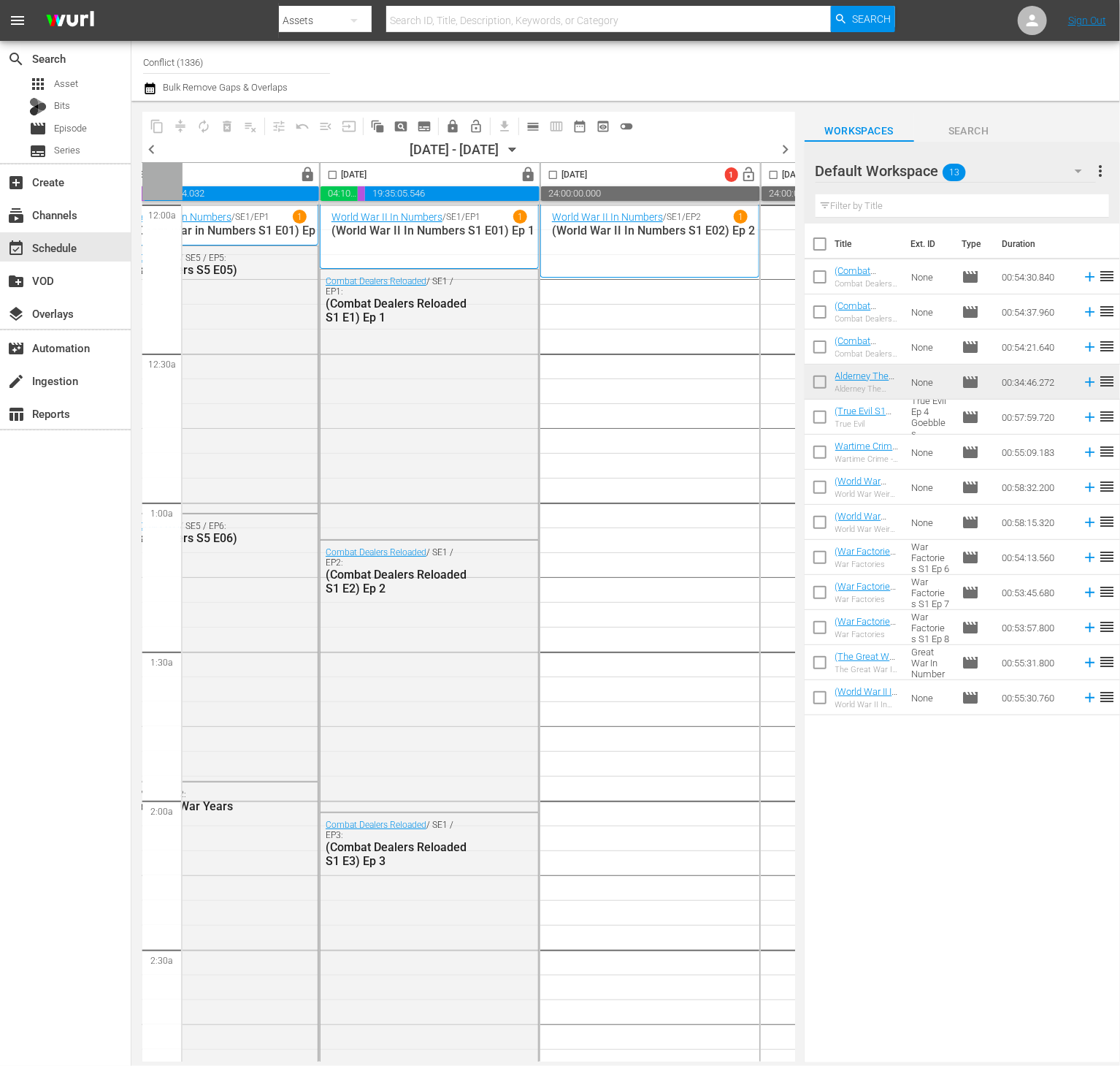
checkbox input "true"
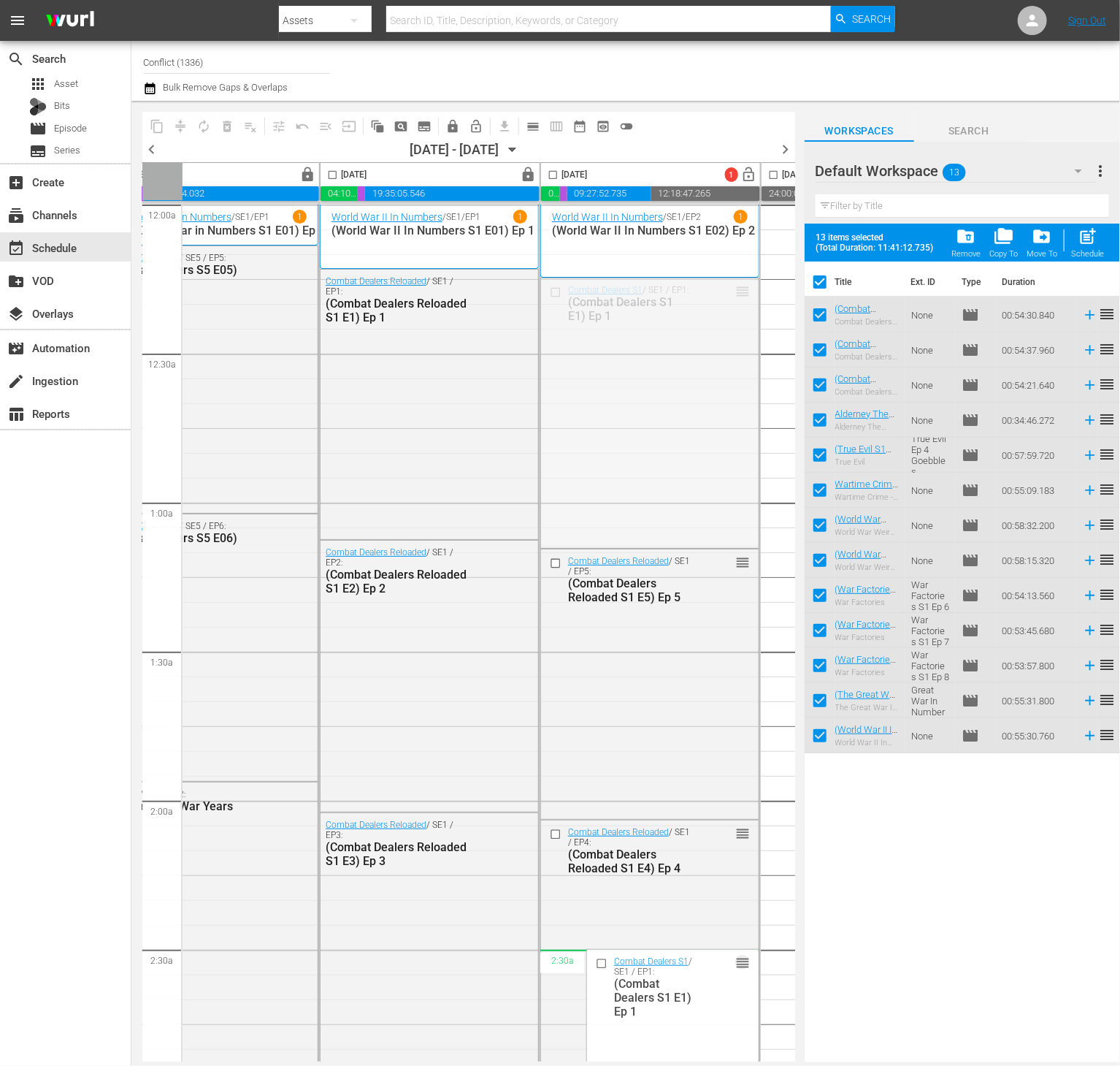
drag, startPoint x: 736, startPoint y: 288, endPoint x: 680, endPoint y: 968, distance: 682.3
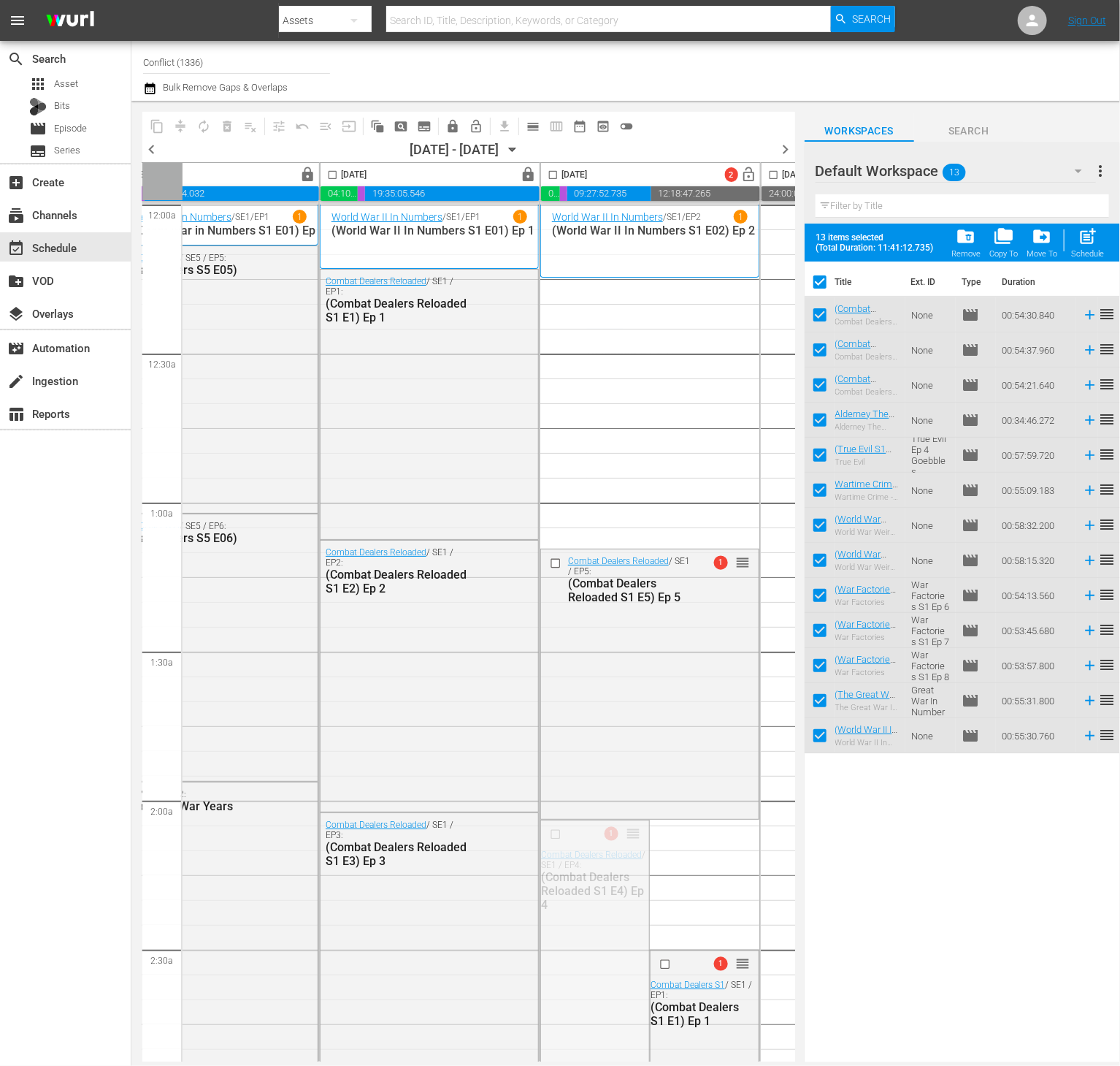
drag, startPoint x: 631, startPoint y: 831, endPoint x: 653, endPoint y: 283, distance: 548.4
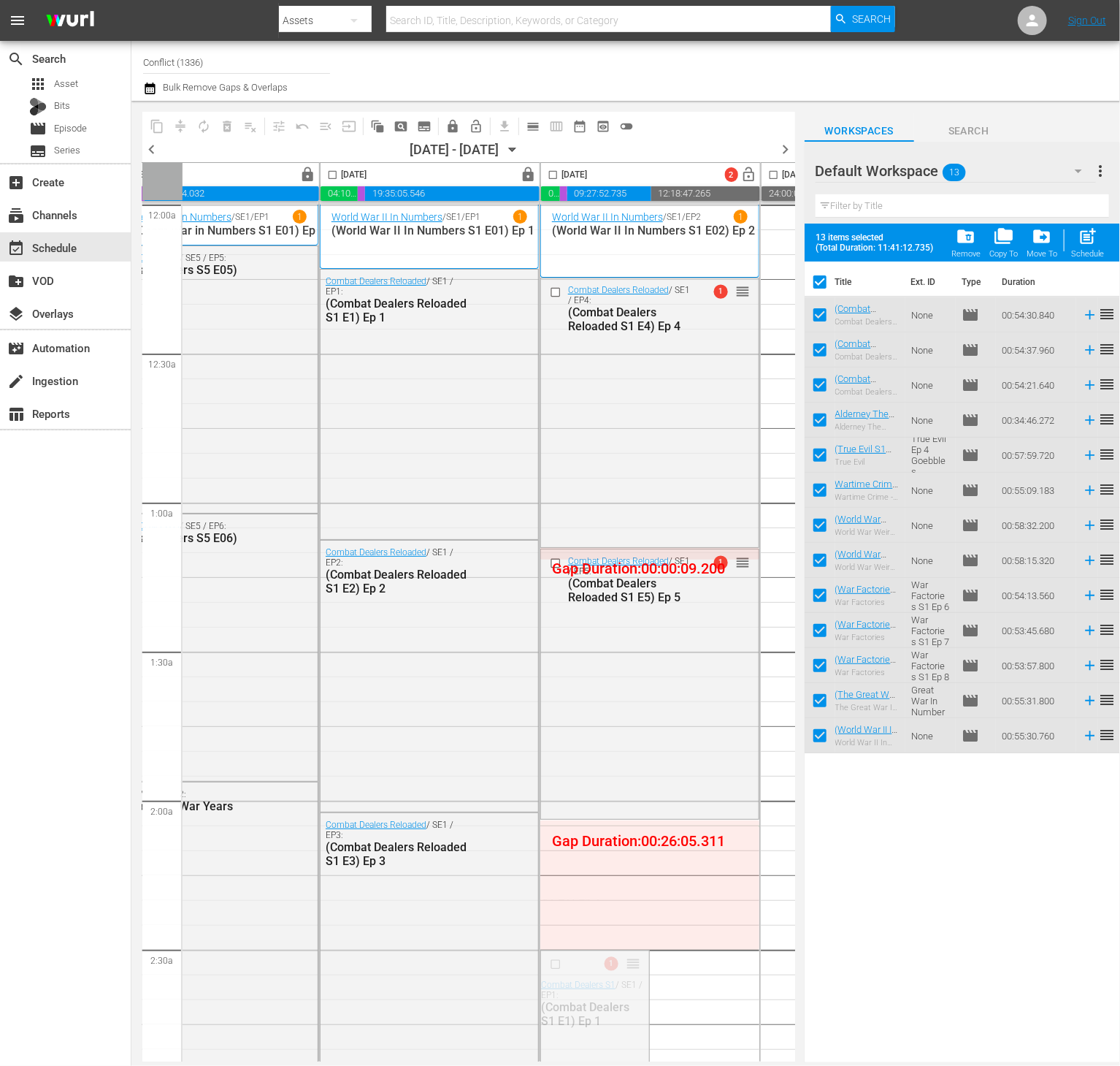
drag, startPoint x: 633, startPoint y: 956, endPoint x: 637, endPoint y: 828, distance: 128.1
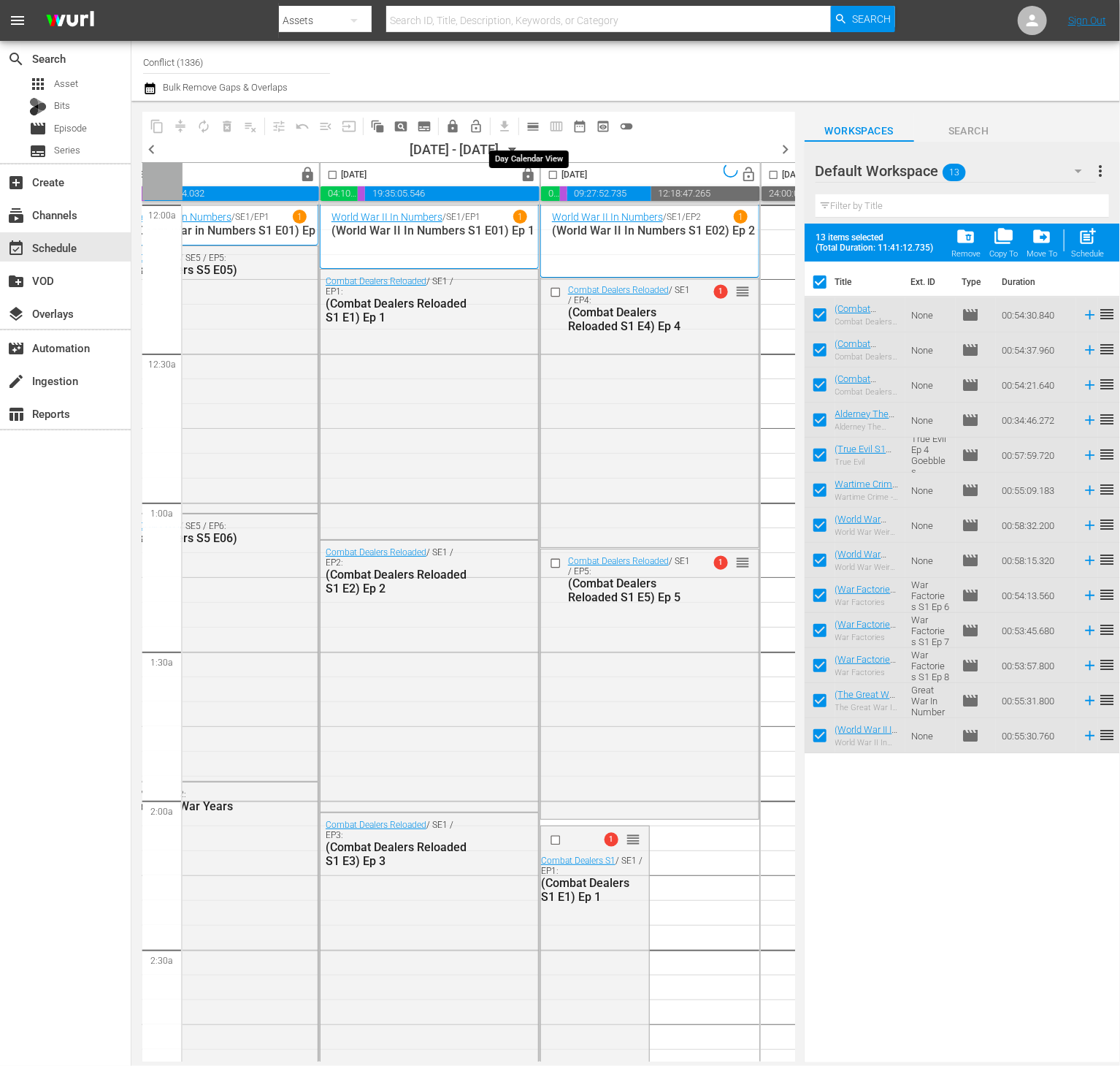
click at [534, 125] on span "calendar_view_day_outlined" at bounding box center [533, 126] width 14 height 14
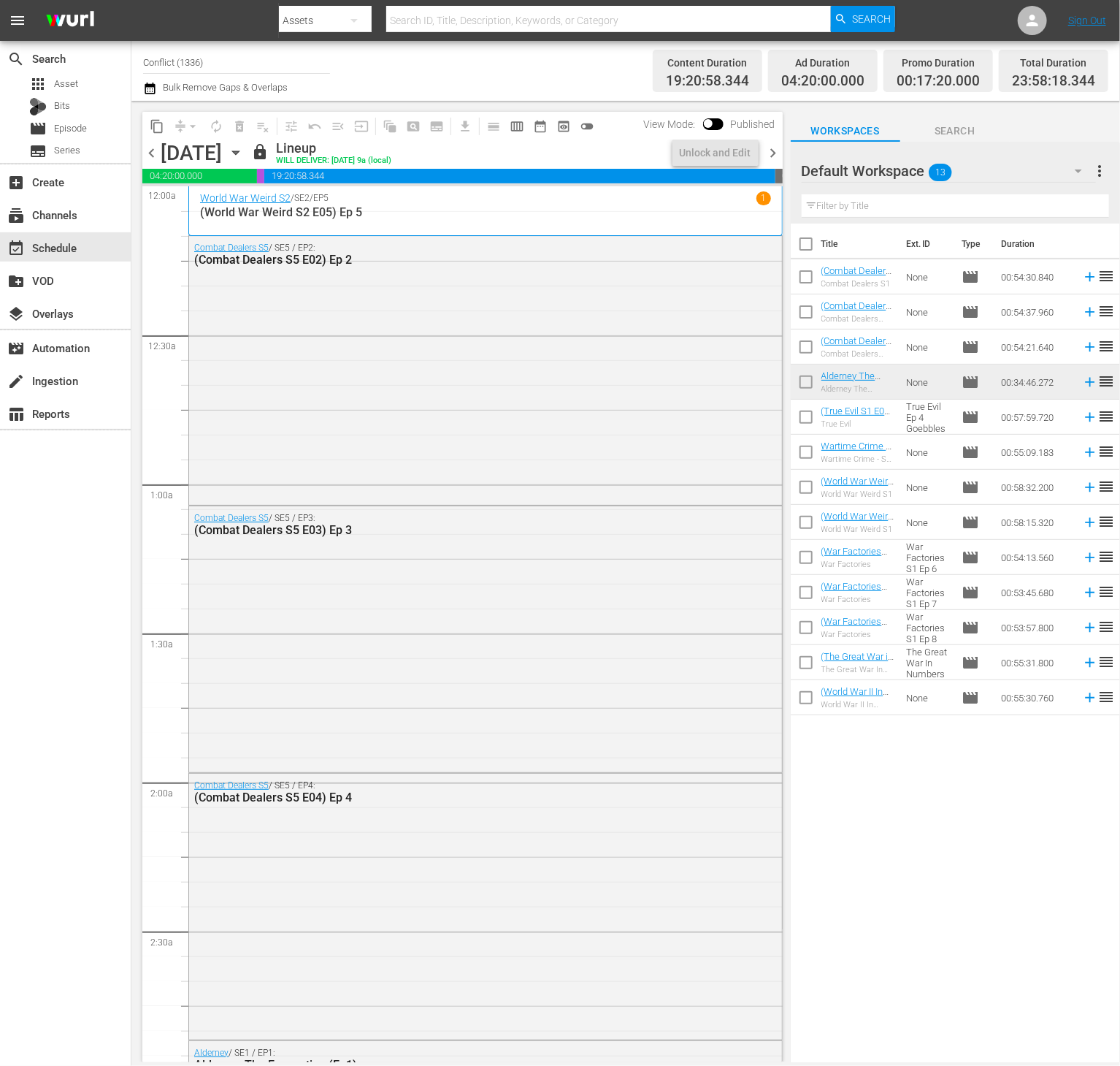
click at [773, 152] on span "chevron_right" at bounding box center [773, 153] width 18 height 18
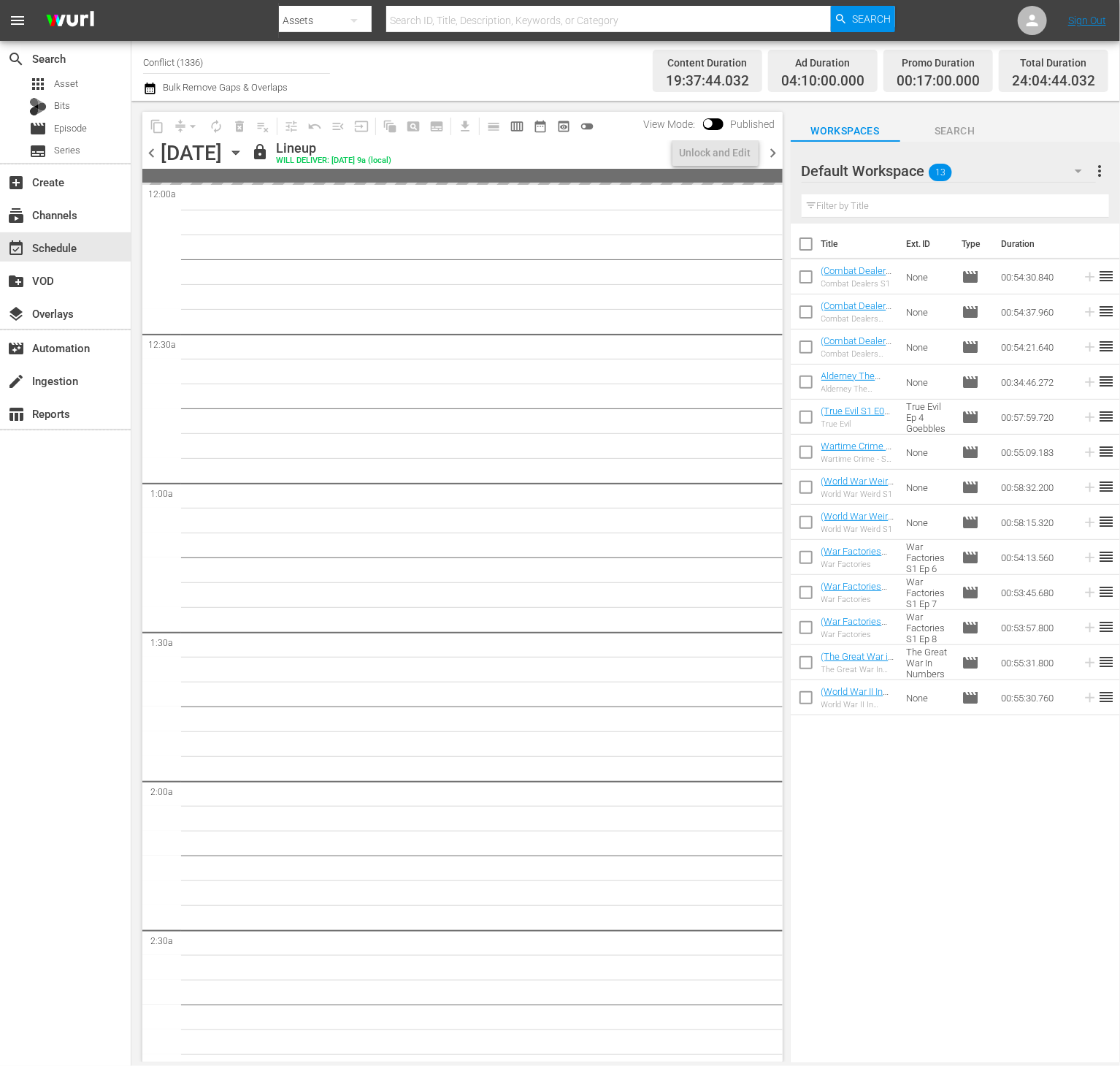
click at [773, 152] on span "chevron_right" at bounding box center [773, 153] width 18 height 18
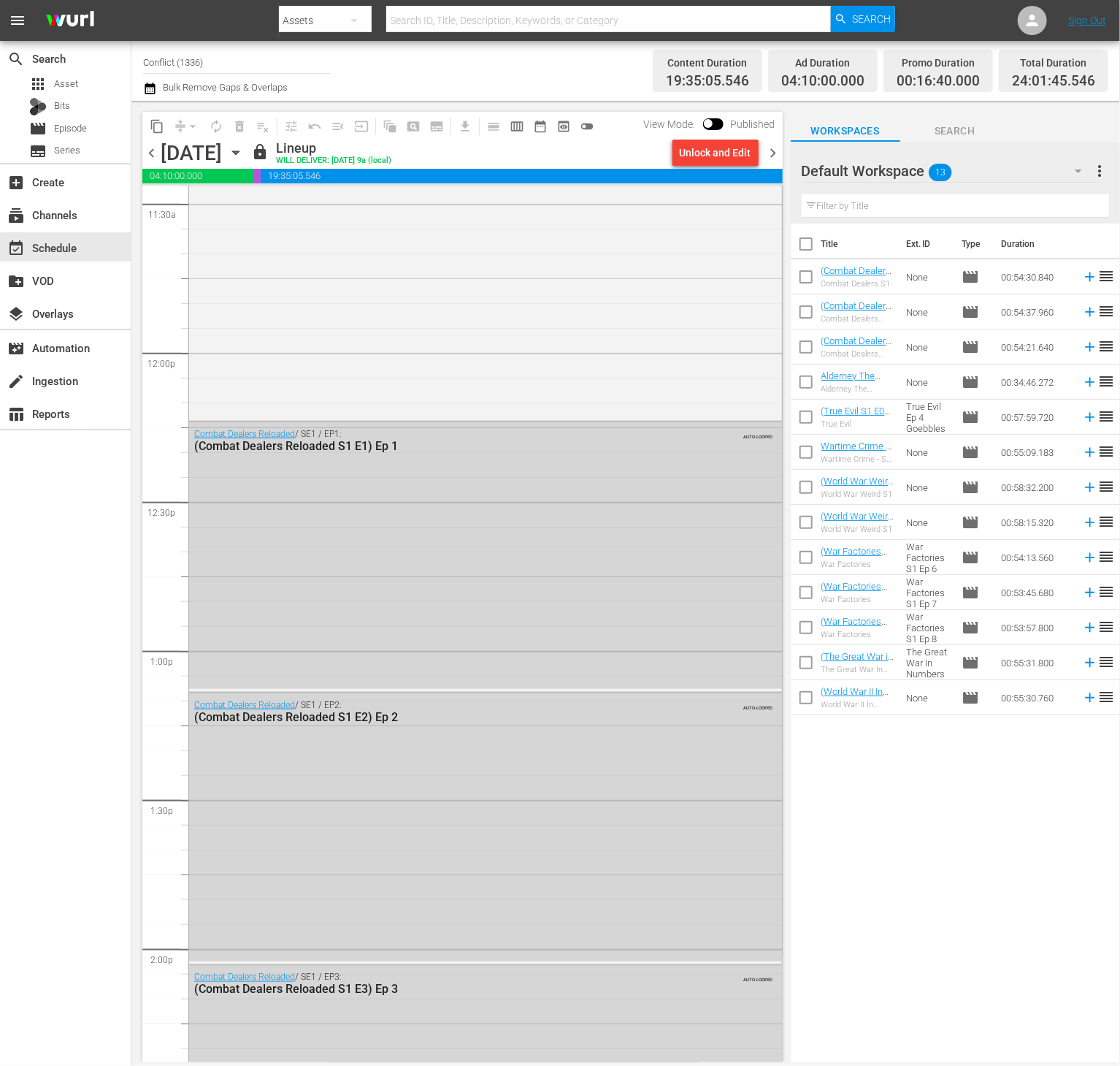
scroll to position [3416, 0]
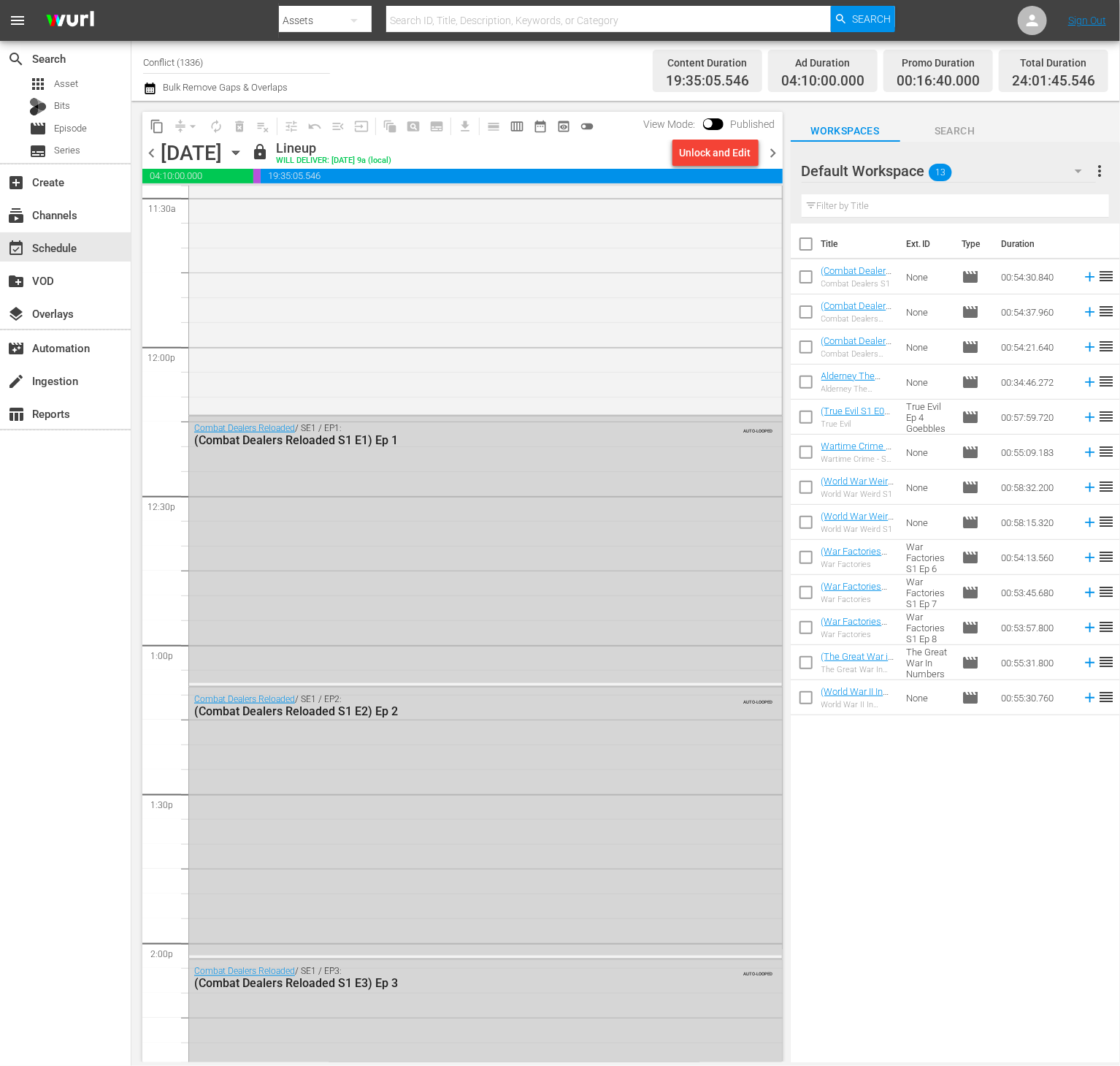
click at [779, 160] on span "chevron_right" at bounding box center [773, 153] width 18 height 18
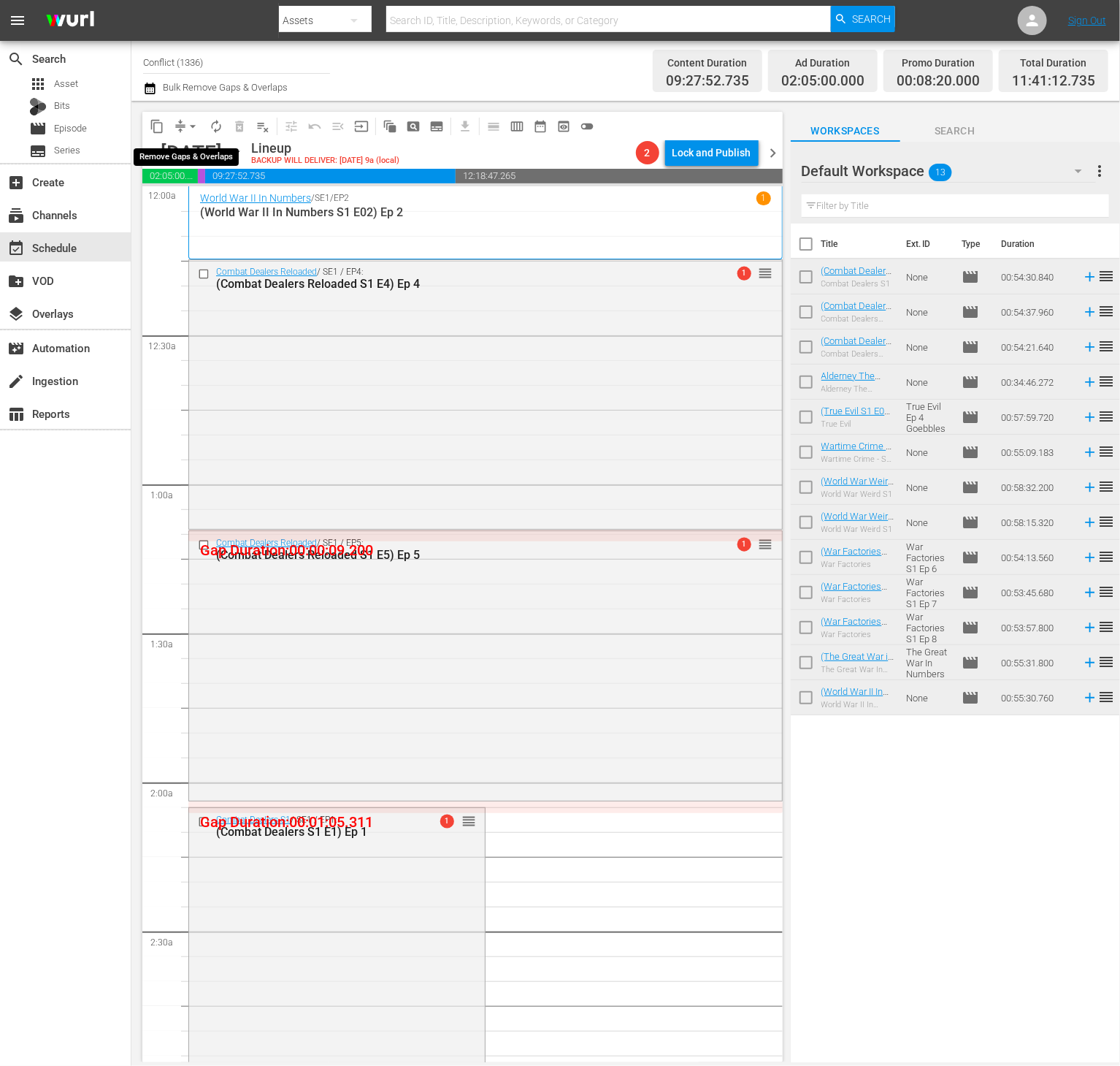
click at [187, 124] on span "arrow_drop_down" at bounding box center [193, 126] width 14 height 14
click at [204, 199] on li "Align to End of Previous Day" at bounding box center [194, 203] width 153 height 24
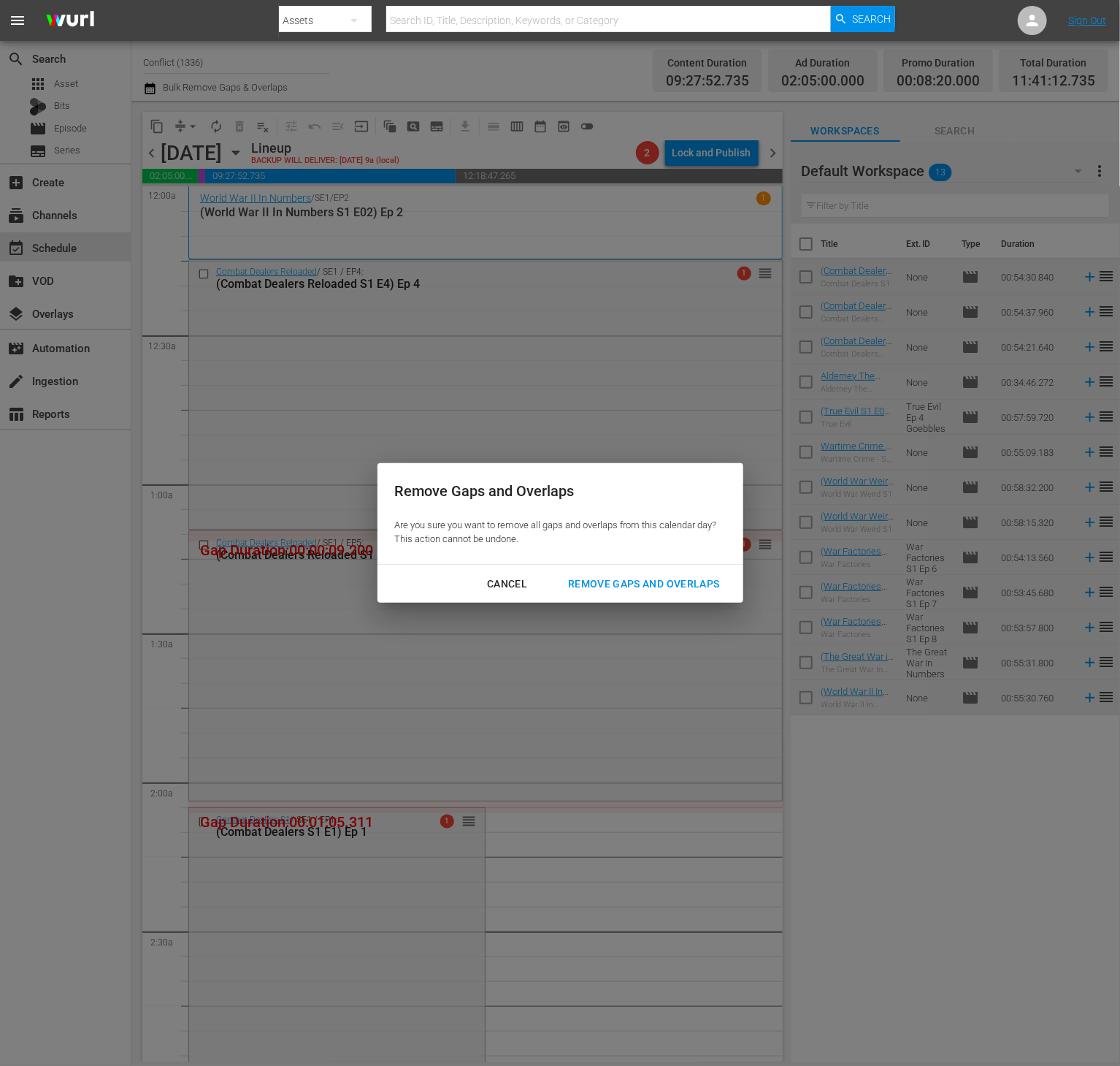
click at [661, 591] on div "Remove Gaps and Overlaps" at bounding box center [644, 583] width 175 height 18
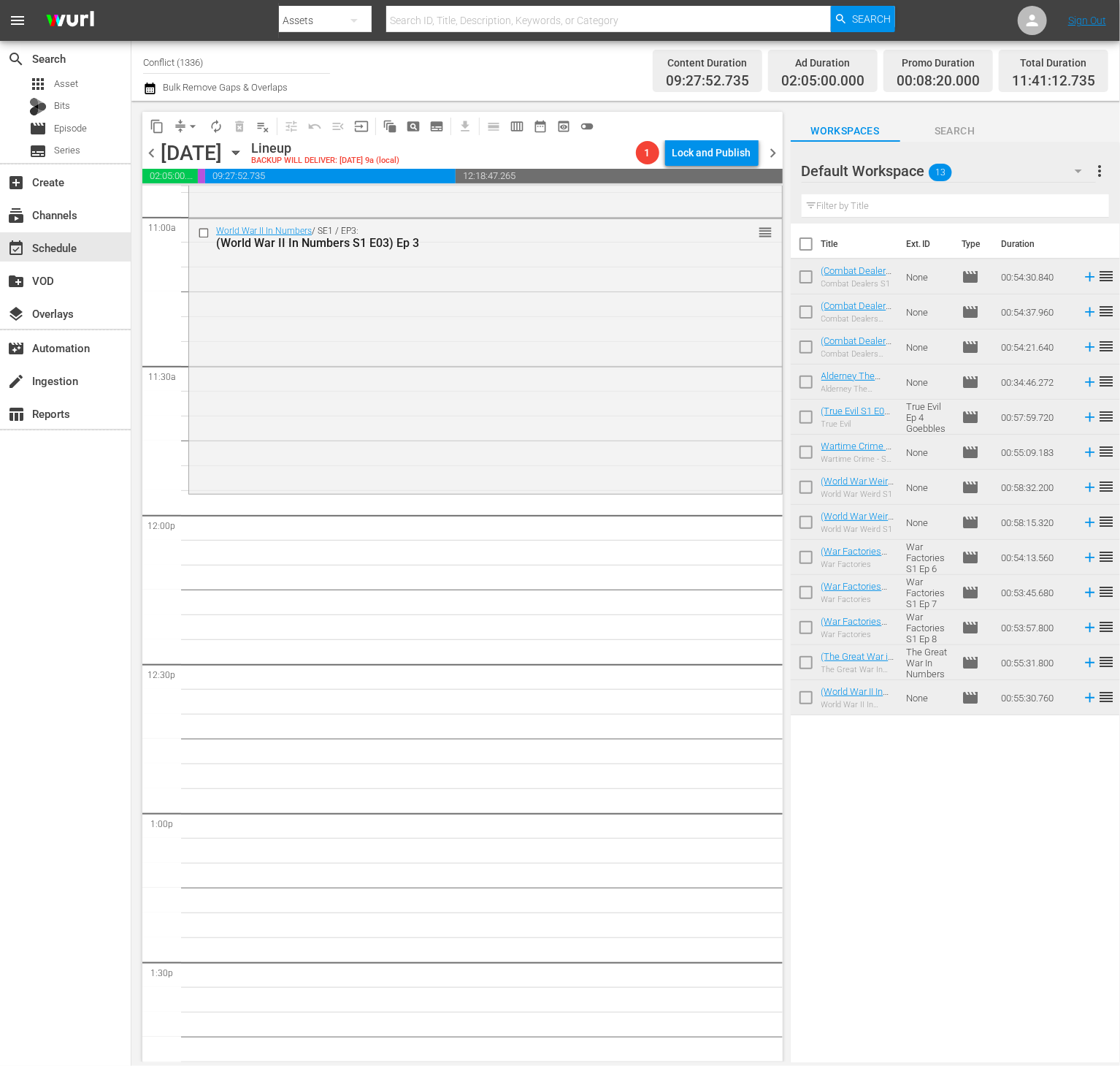
scroll to position [3243, 0]
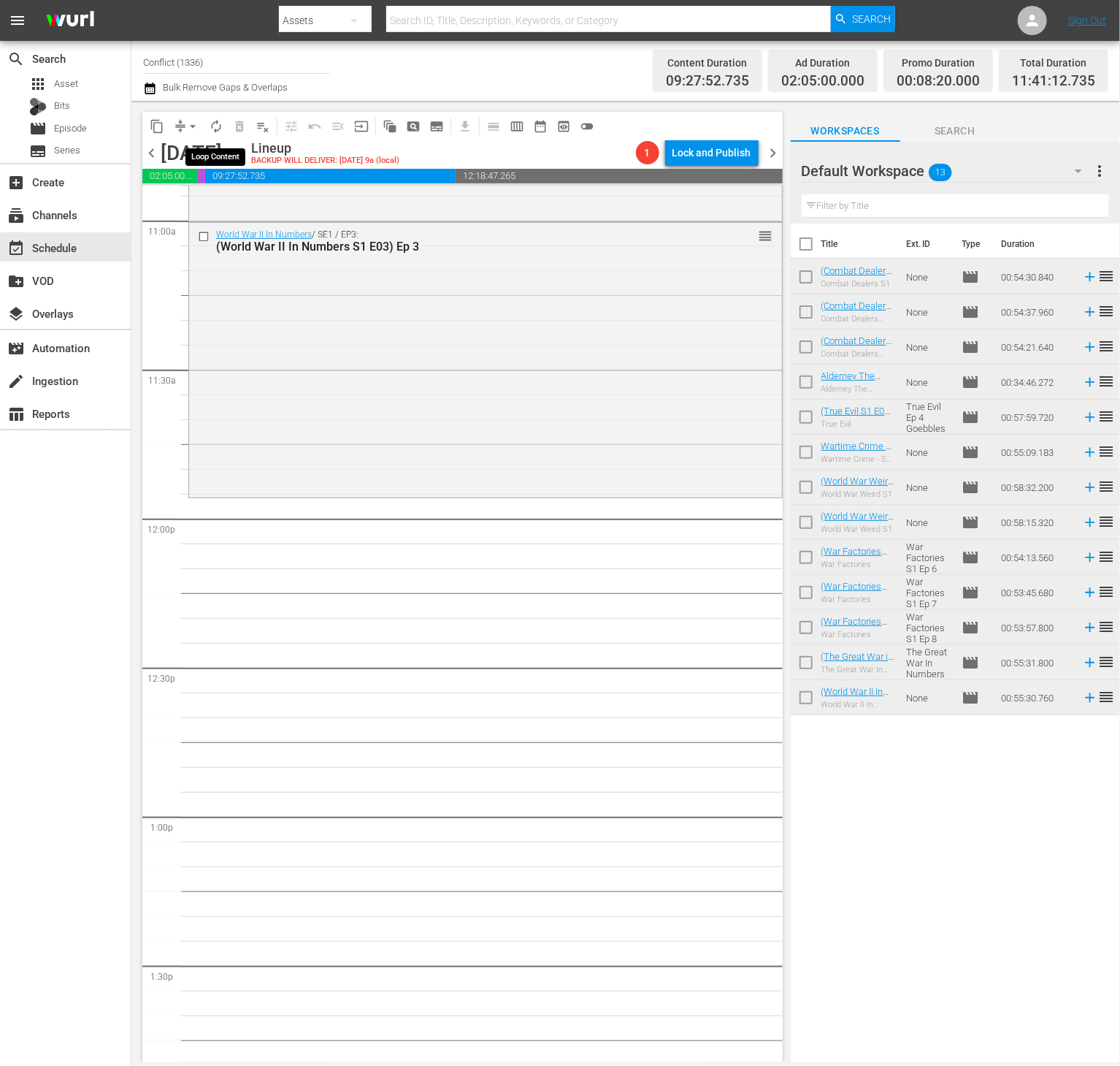
click at [210, 136] on span "autorenew_outlined" at bounding box center [216, 127] width 23 height 23
click at [218, 131] on span "autorenew_outlined" at bounding box center [216, 126] width 14 height 14
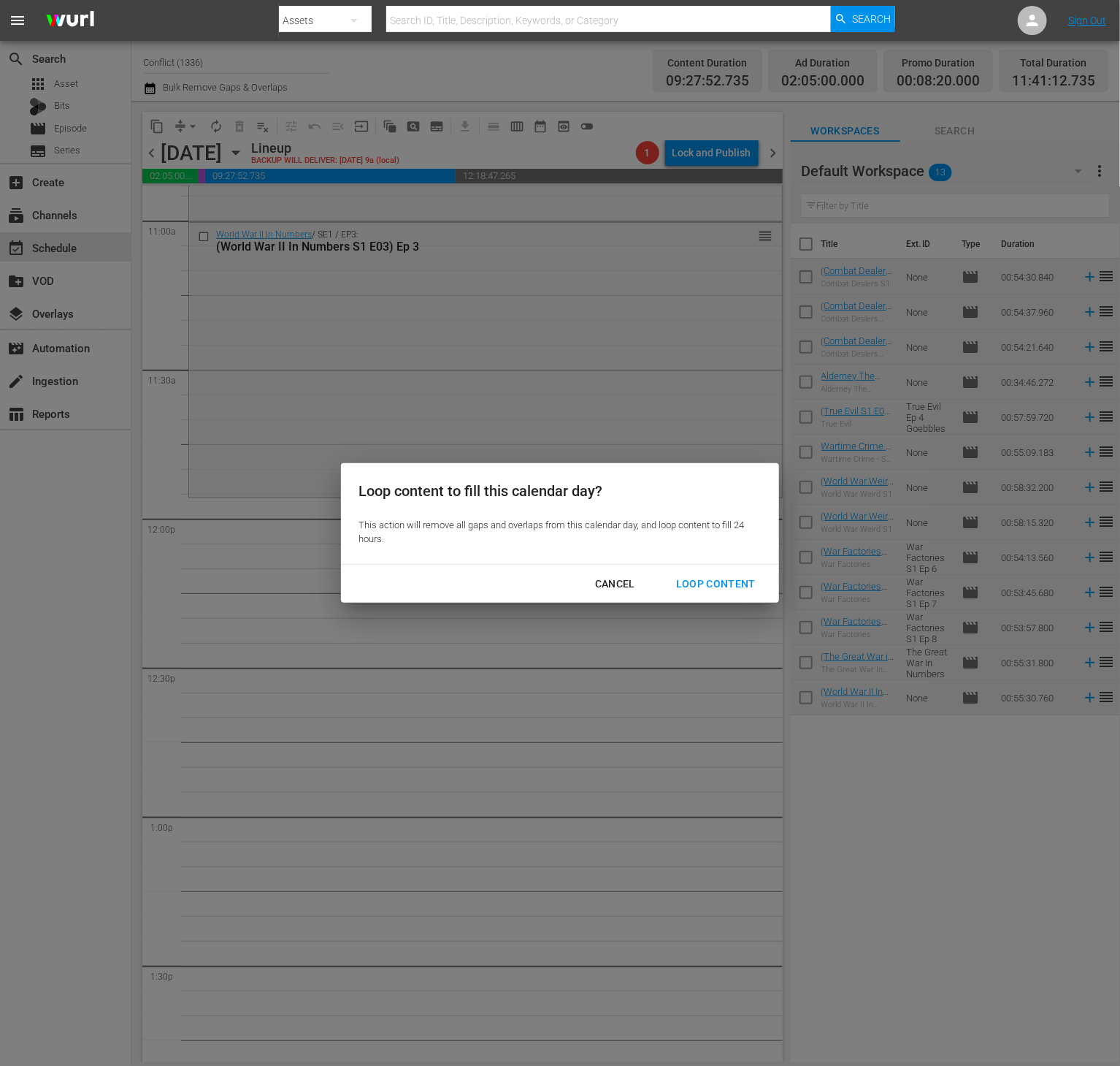
click at [701, 583] on div "Loop Content" at bounding box center [715, 583] width 103 height 18
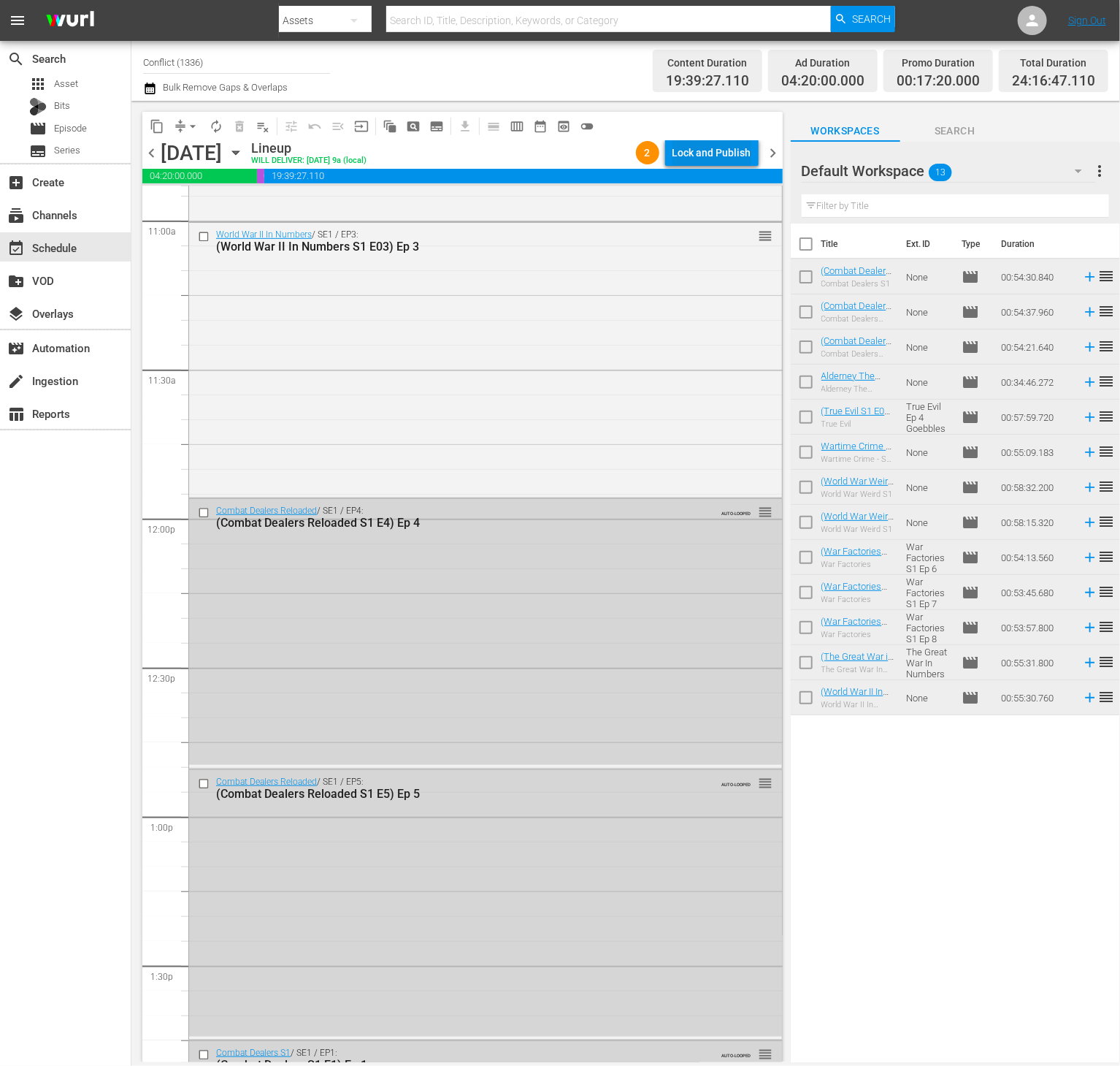
click at [701, 155] on div "Lock and Publish" at bounding box center [712, 152] width 78 height 26
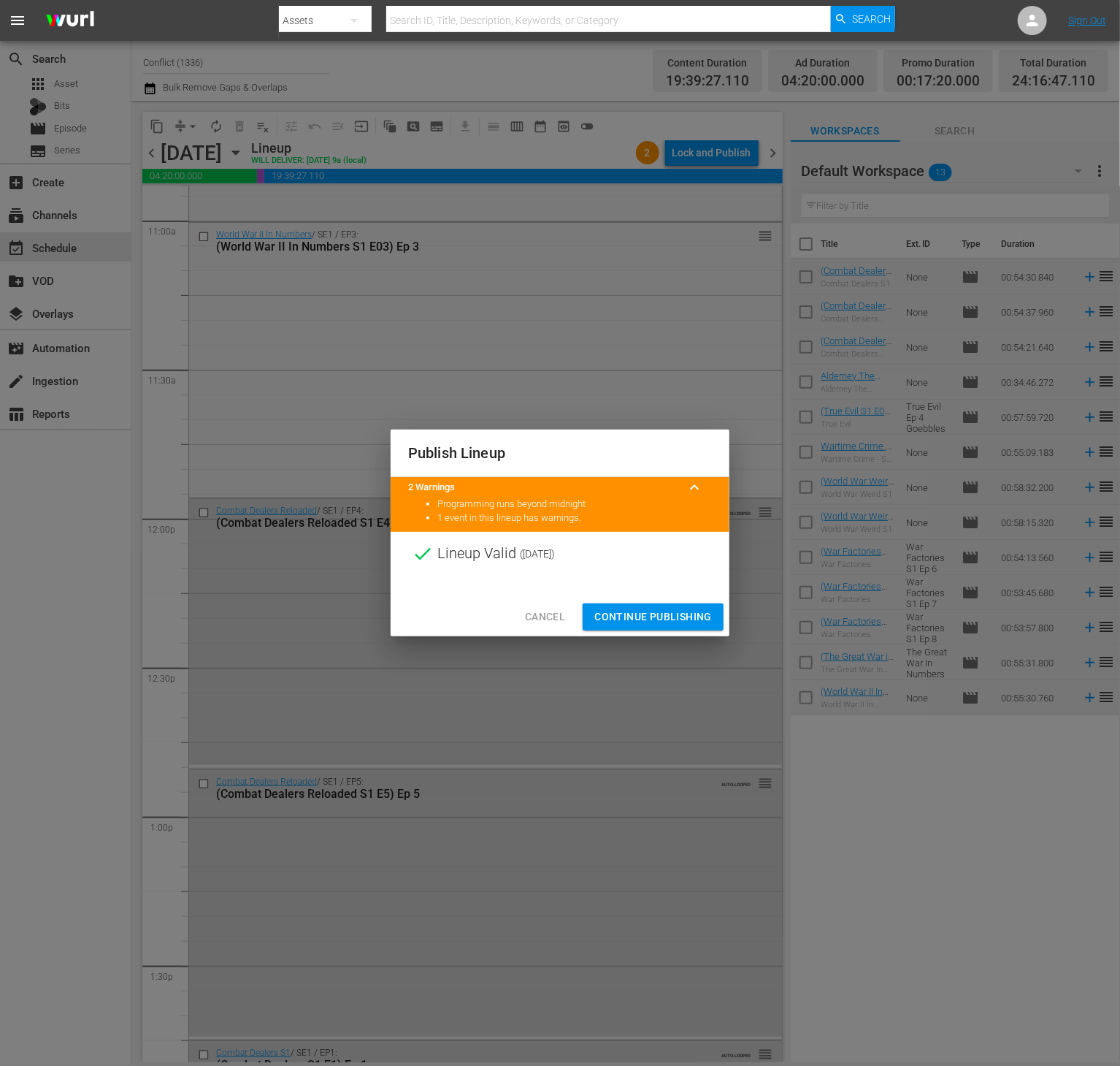
click at [679, 616] on span "Continue Publishing" at bounding box center [654, 616] width 118 height 18
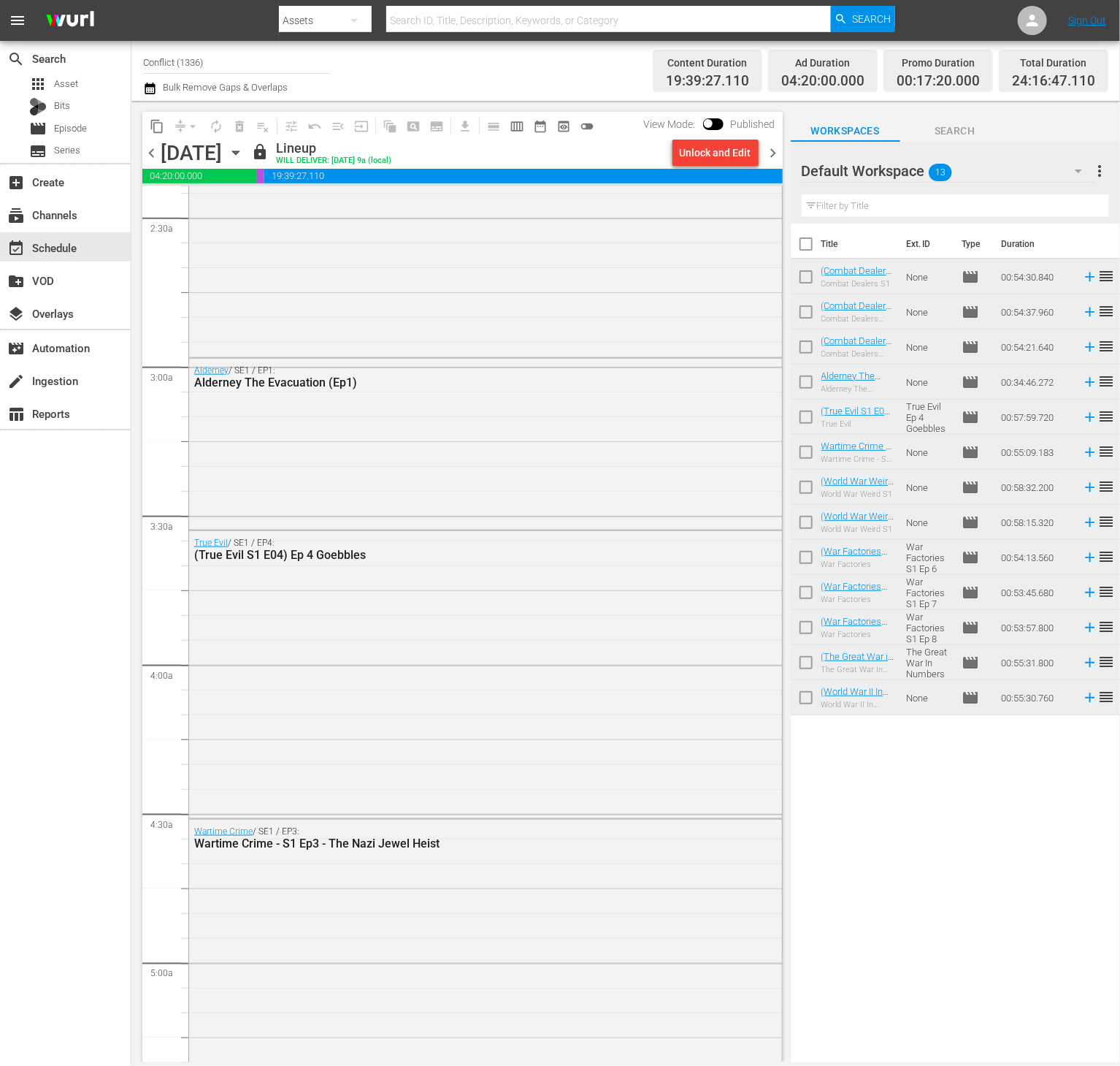
scroll to position [0, 0]
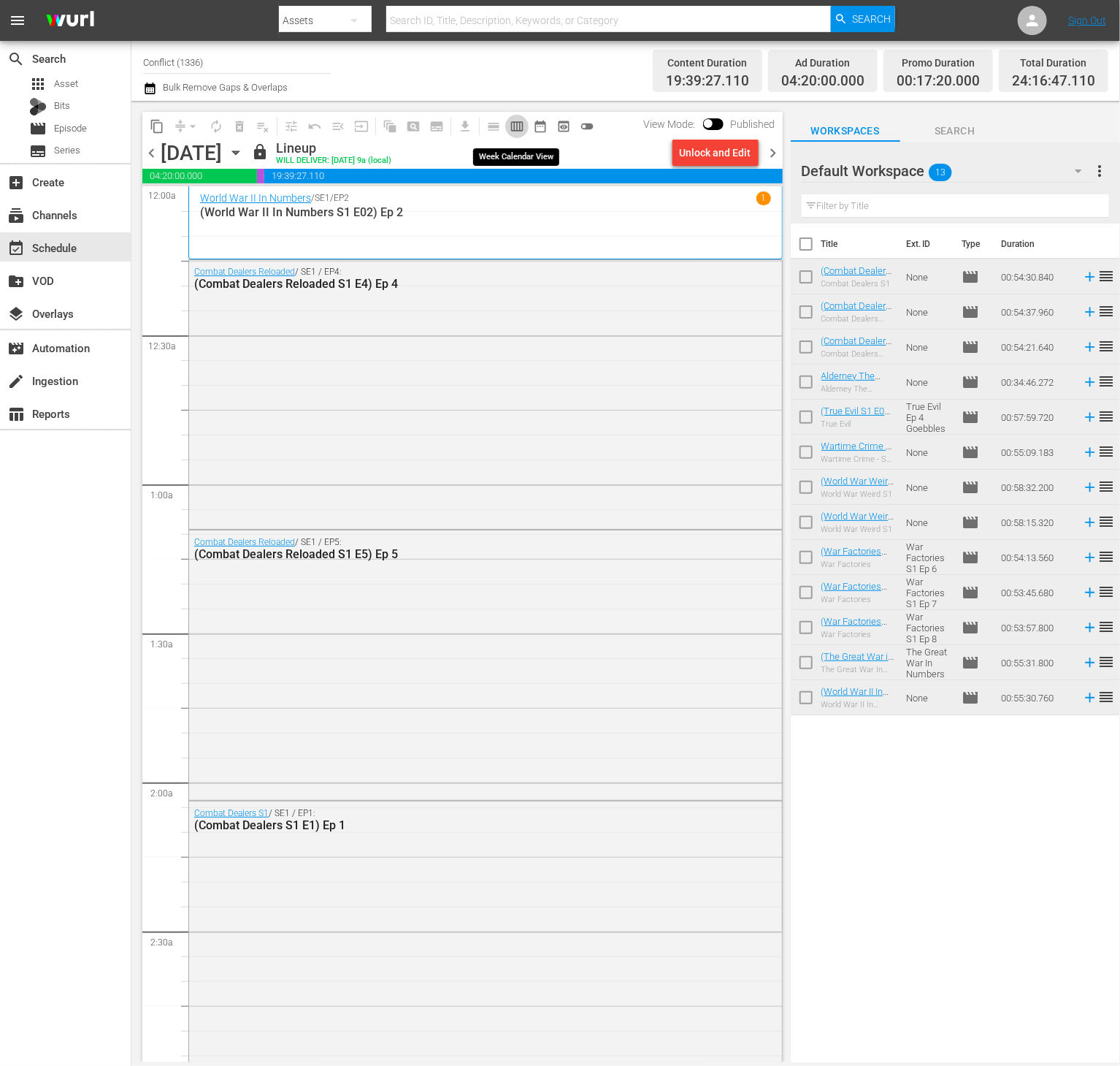
click at [513, 120] on span "calendar_view_week_outlined" at bounding box center [517, 126] width 14 height 14
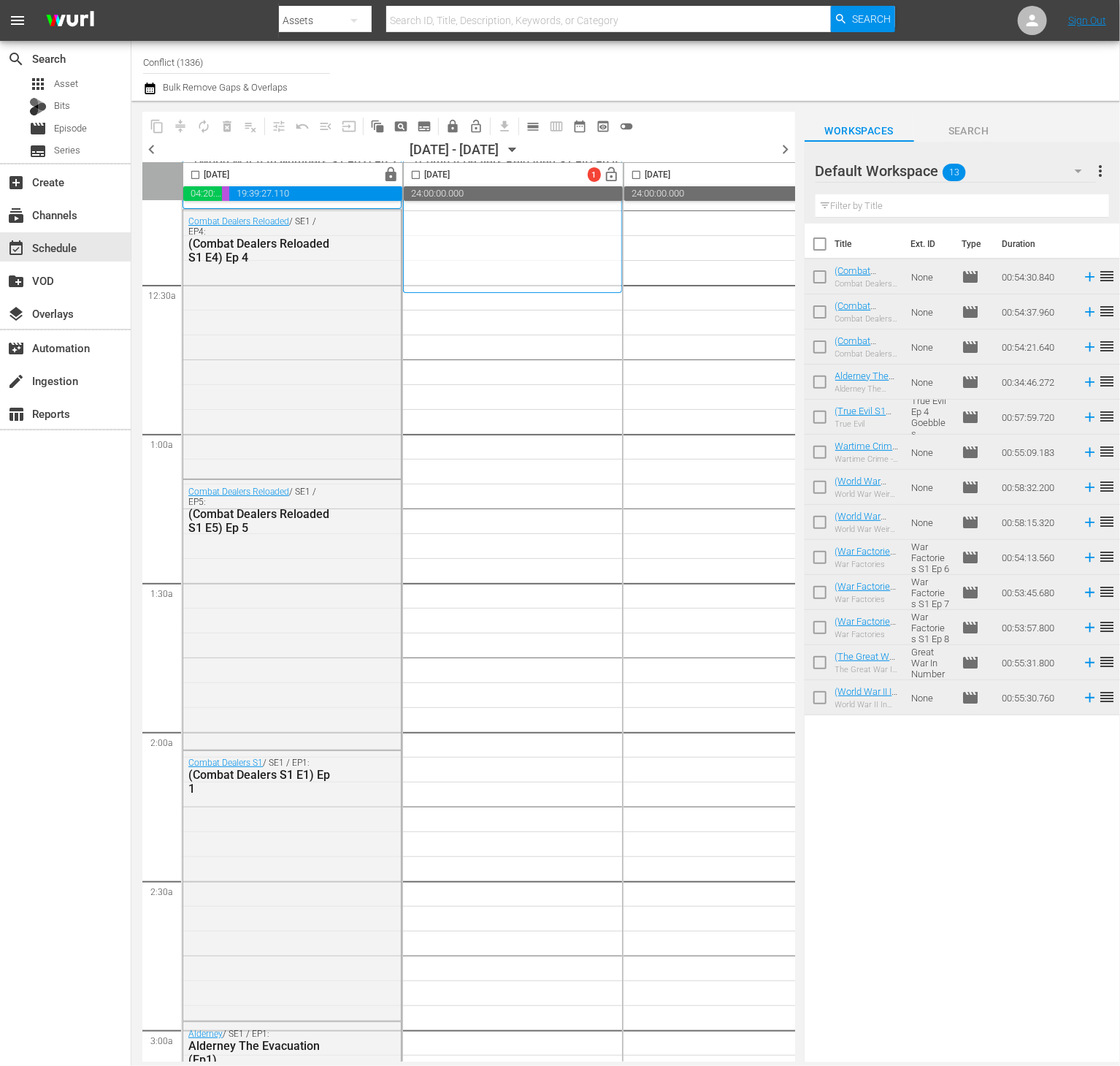
scroll to position [82, 0]
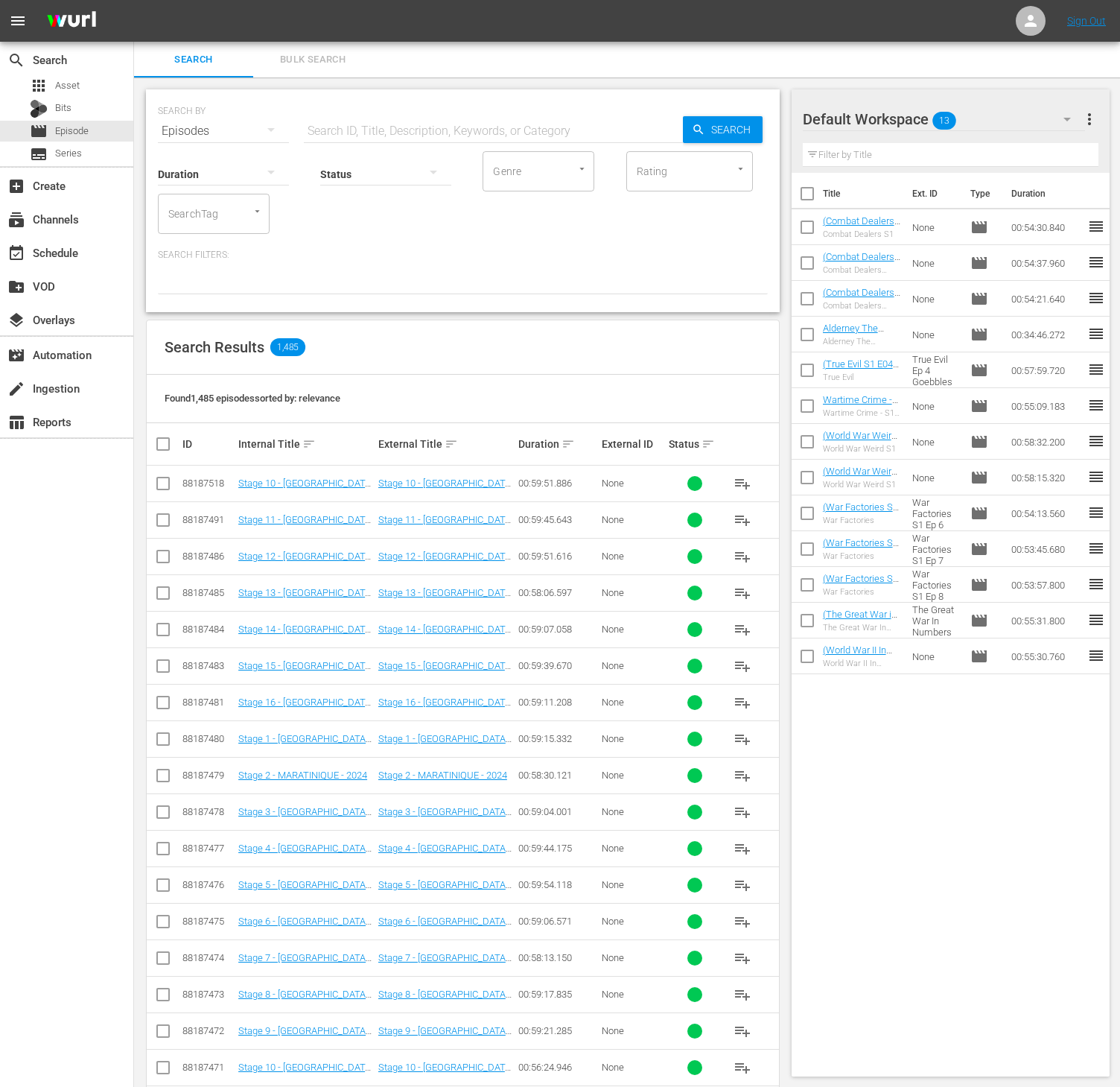
click at [1082, 107] on button "more_vert" at bounding box center [1090, 118] width 18 height 35
click at [1014, 138] on div "Clear All Workspace Items" at bounding box center [994, 146] width 175 height 26
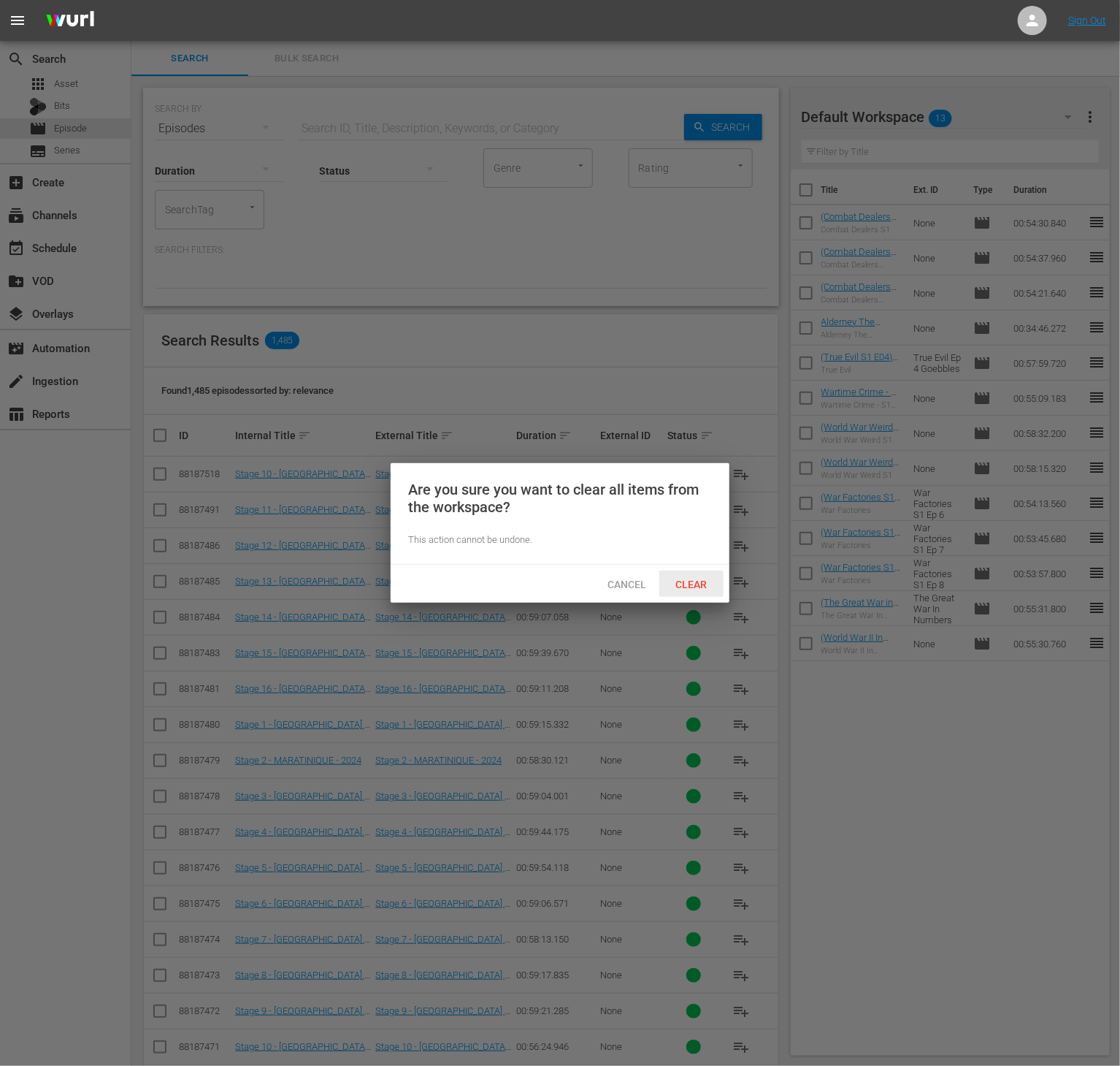
click at [698, 591] on div "Clear" at bounding box center [691, 583] width 64 height 27
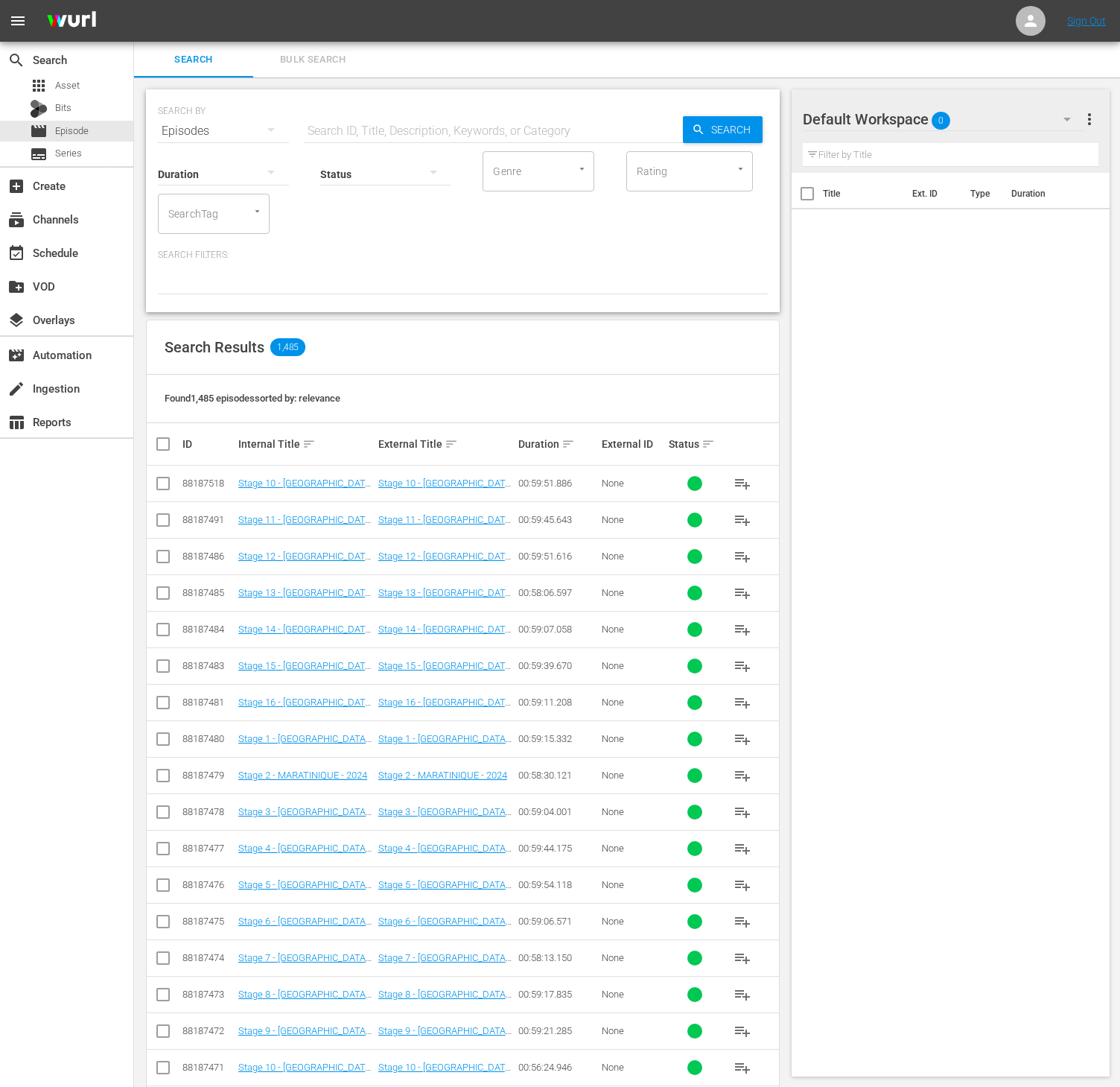
click at [220, 208] on input "SearchTag" at bounding box center [193, 213] width 56 height 26
type input "world wa"
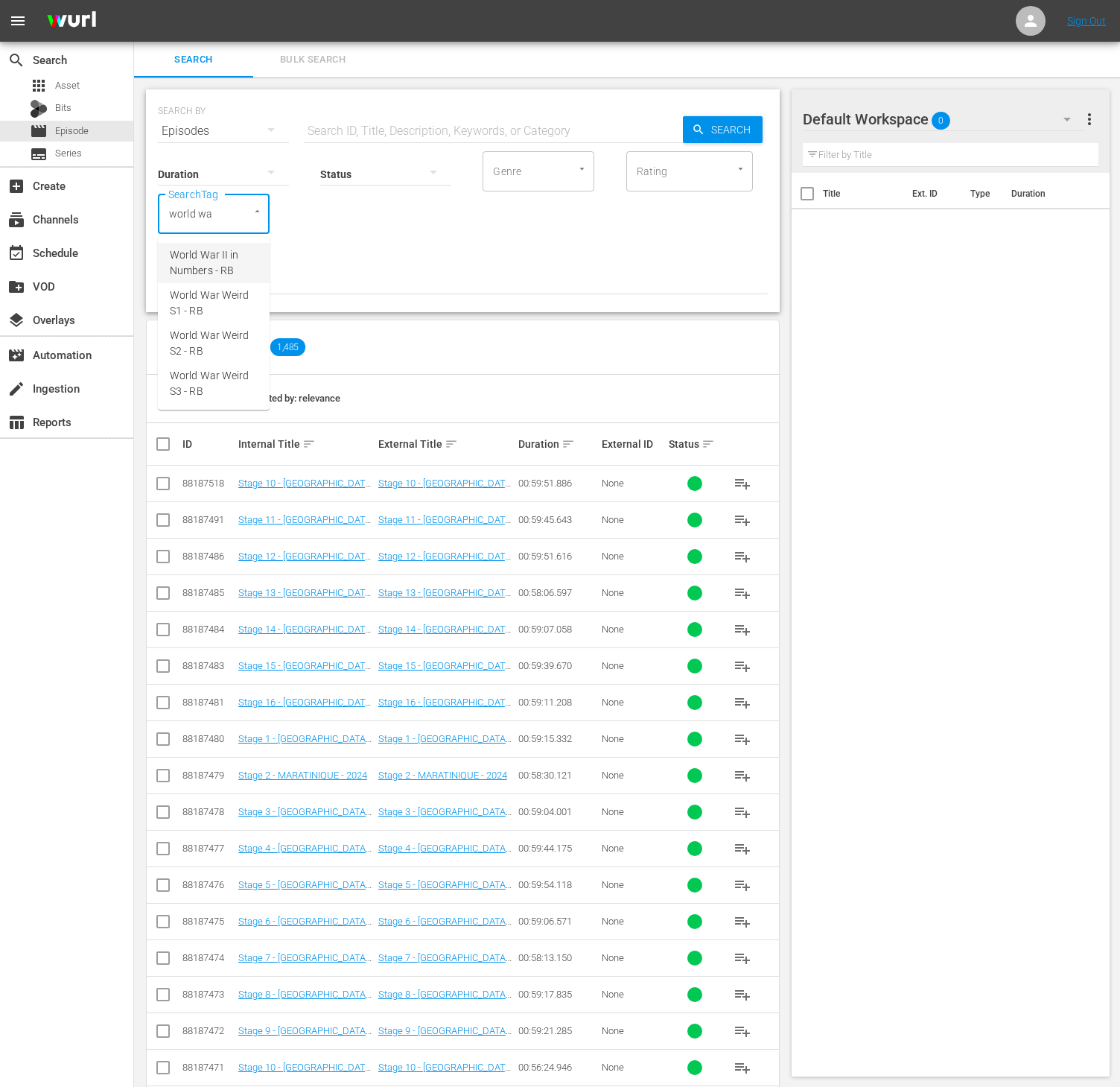
click at [217, 273] on span "World War II in Numbers - RB" at bounding box center [214, 263] width 88 height 31
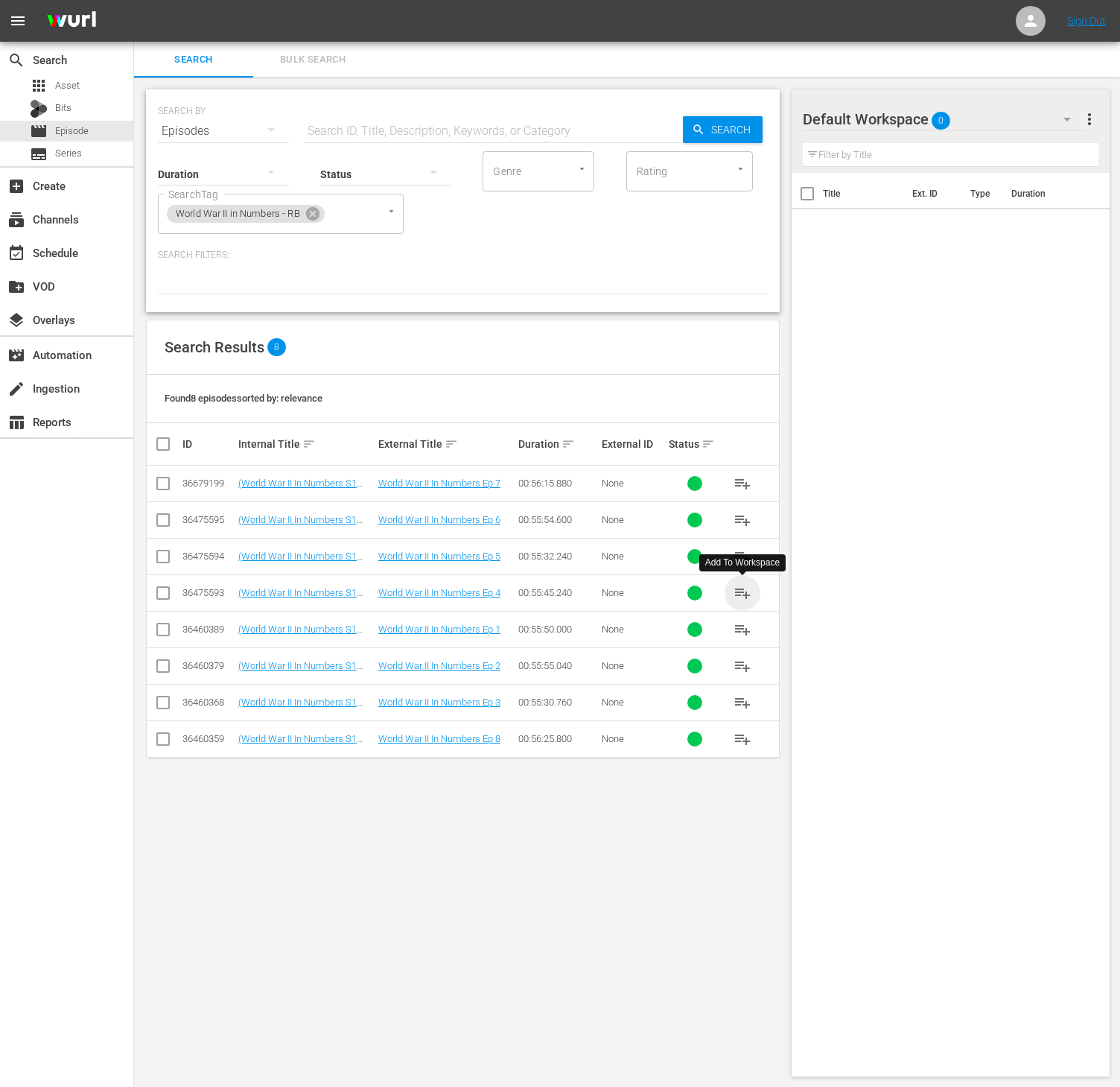
click at [742, 592] on span "playlist_add" at bounding box center [743, 593] width 18 height 18
click at [316, 206] on icon at bounding box center [313, 214] width 16 height 16
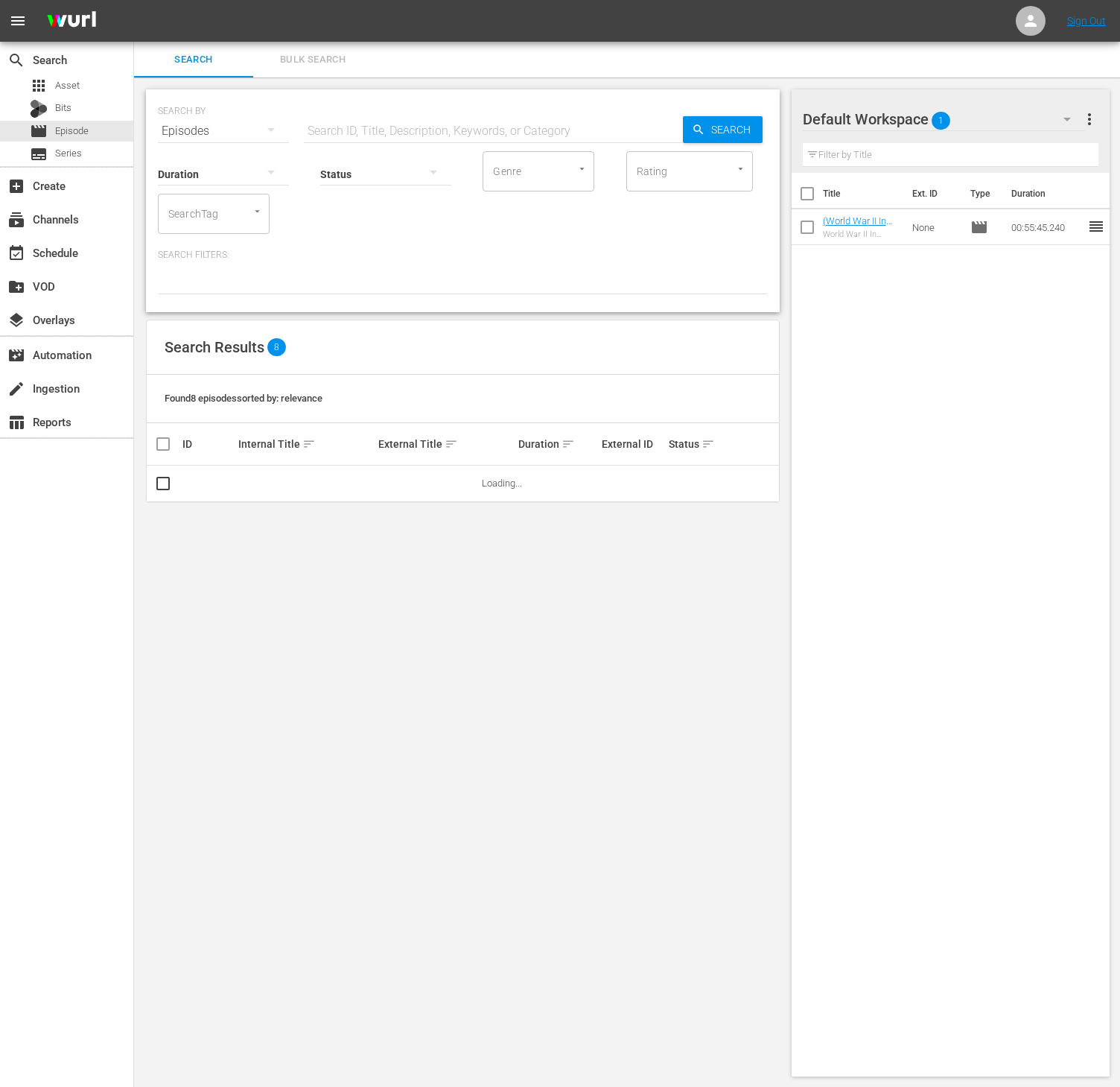
click at [185, 216] on input "SearchTag" at bounding box center [193, 213] width 56 height 26
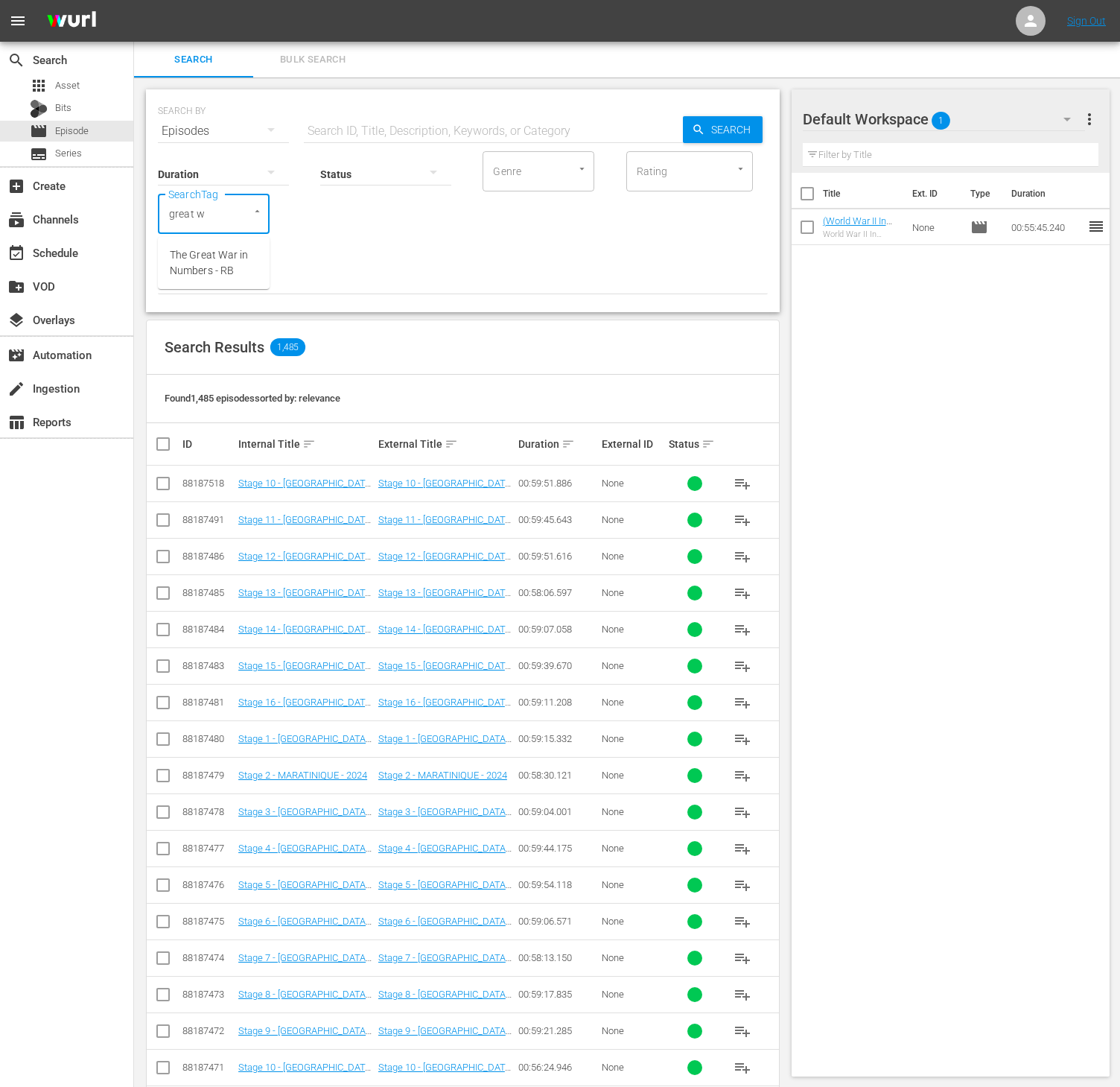
type input "great wa"
click at [199, 252] on span "The Great War in Numbers - RB" at bounding box center [214, 263] width 88 height 31
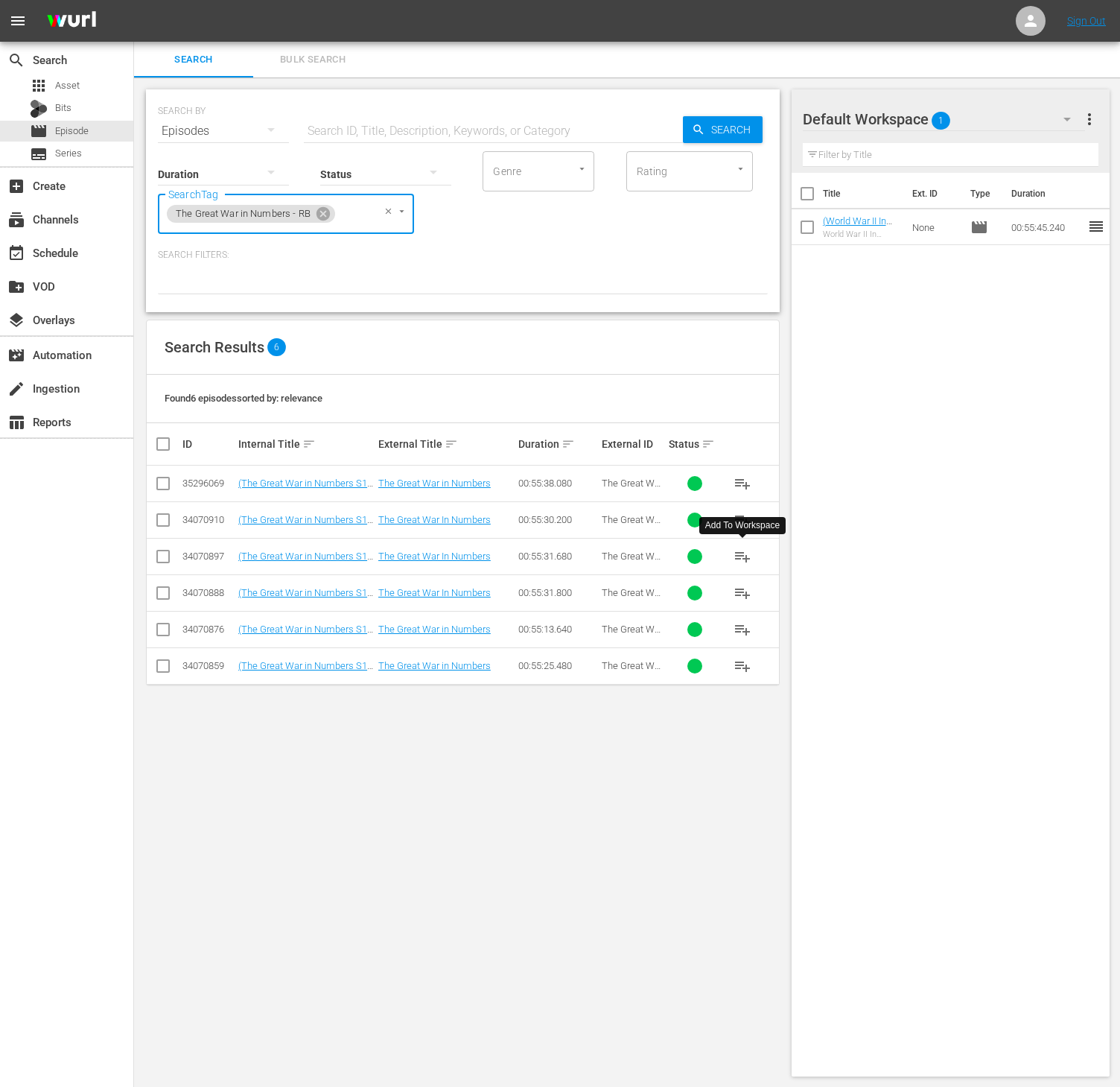
click at [746, 558] on span "playlist_add" at bounding box center [743, 557] width 18 height 18
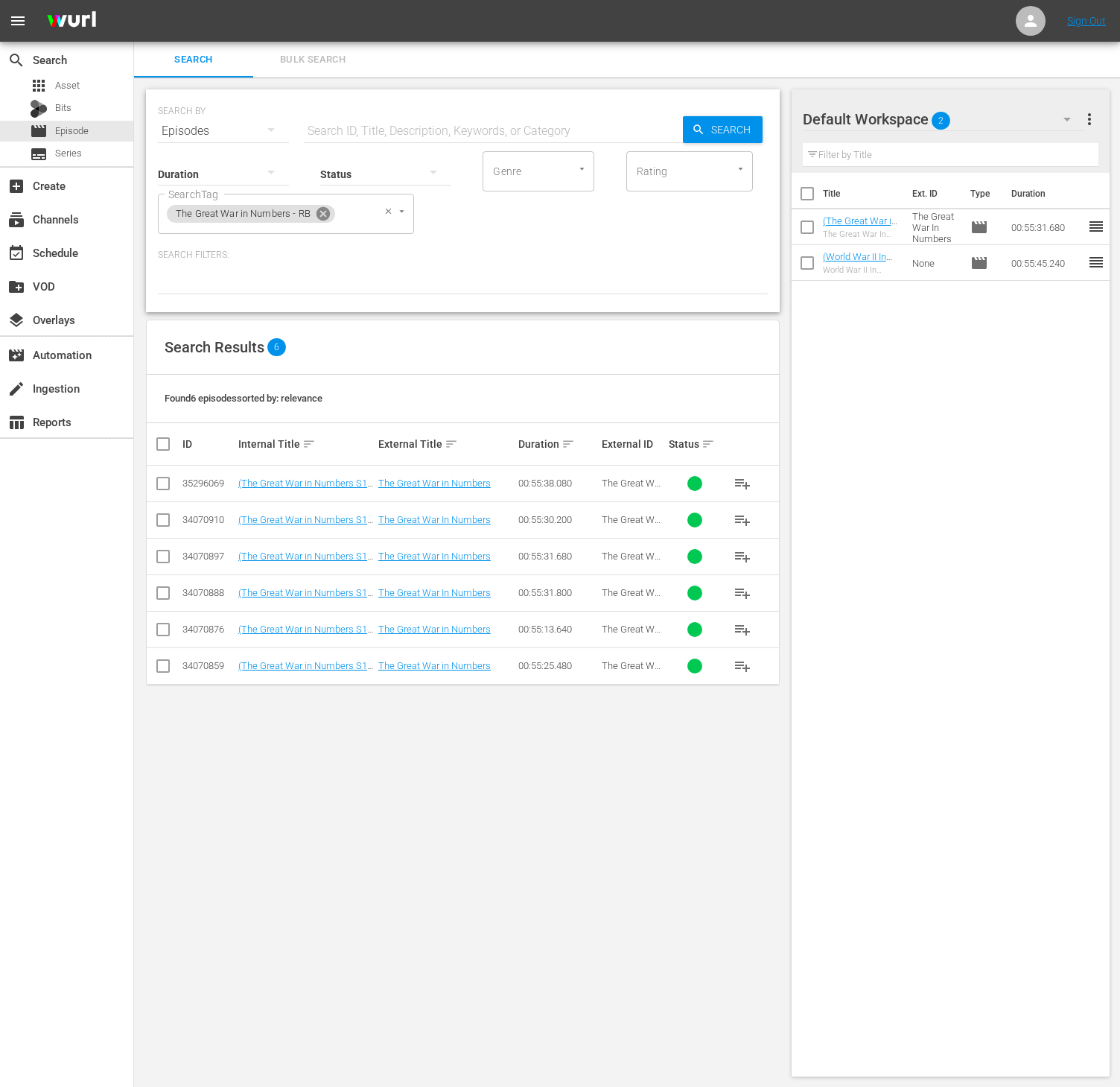
click at [320, 213] on icon at bounding box center [323, 214] width 14 height 14
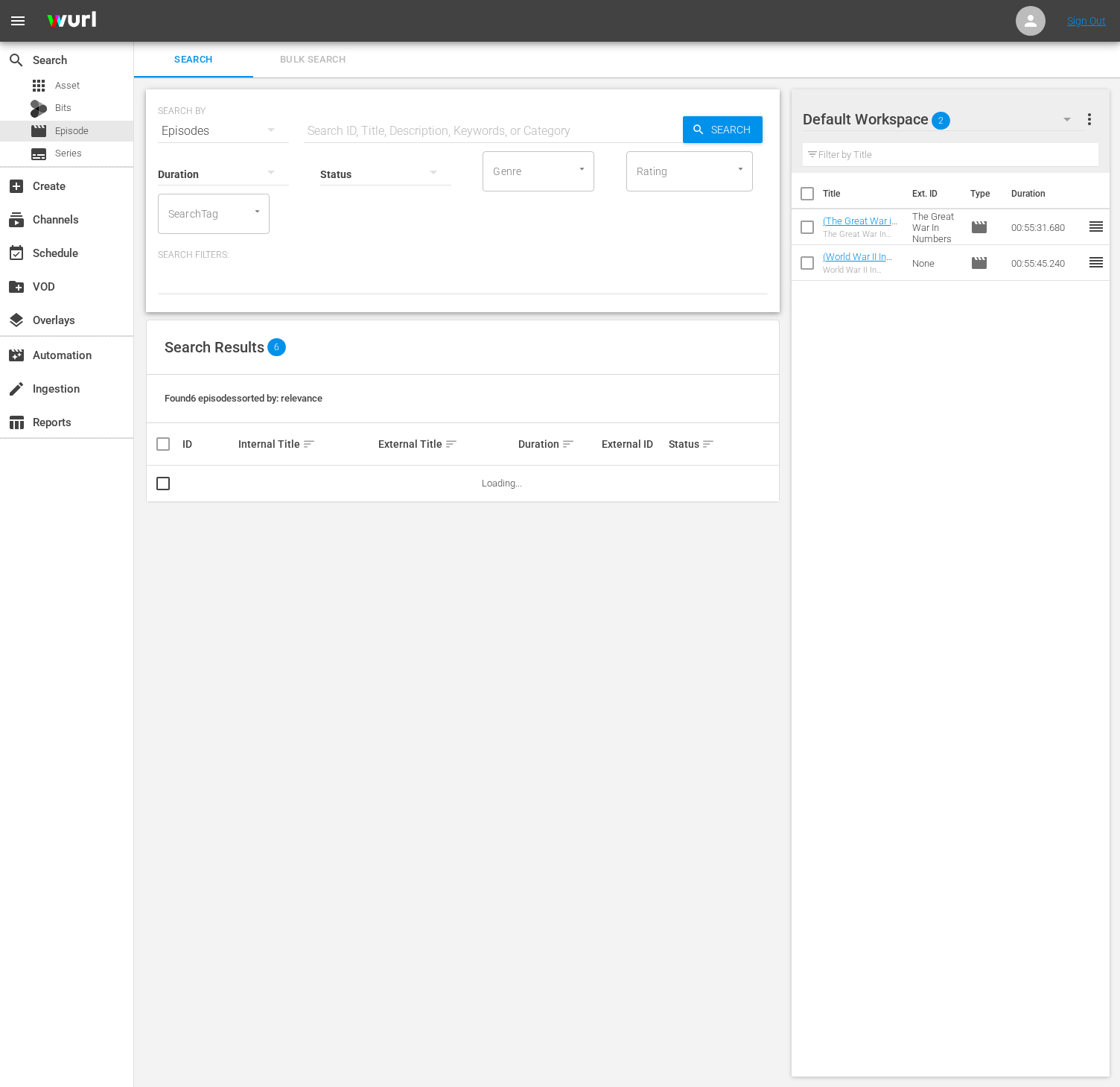
click at [208, 218] on input "SearchTag" at bounding box center [193, 213] width 56 height 26
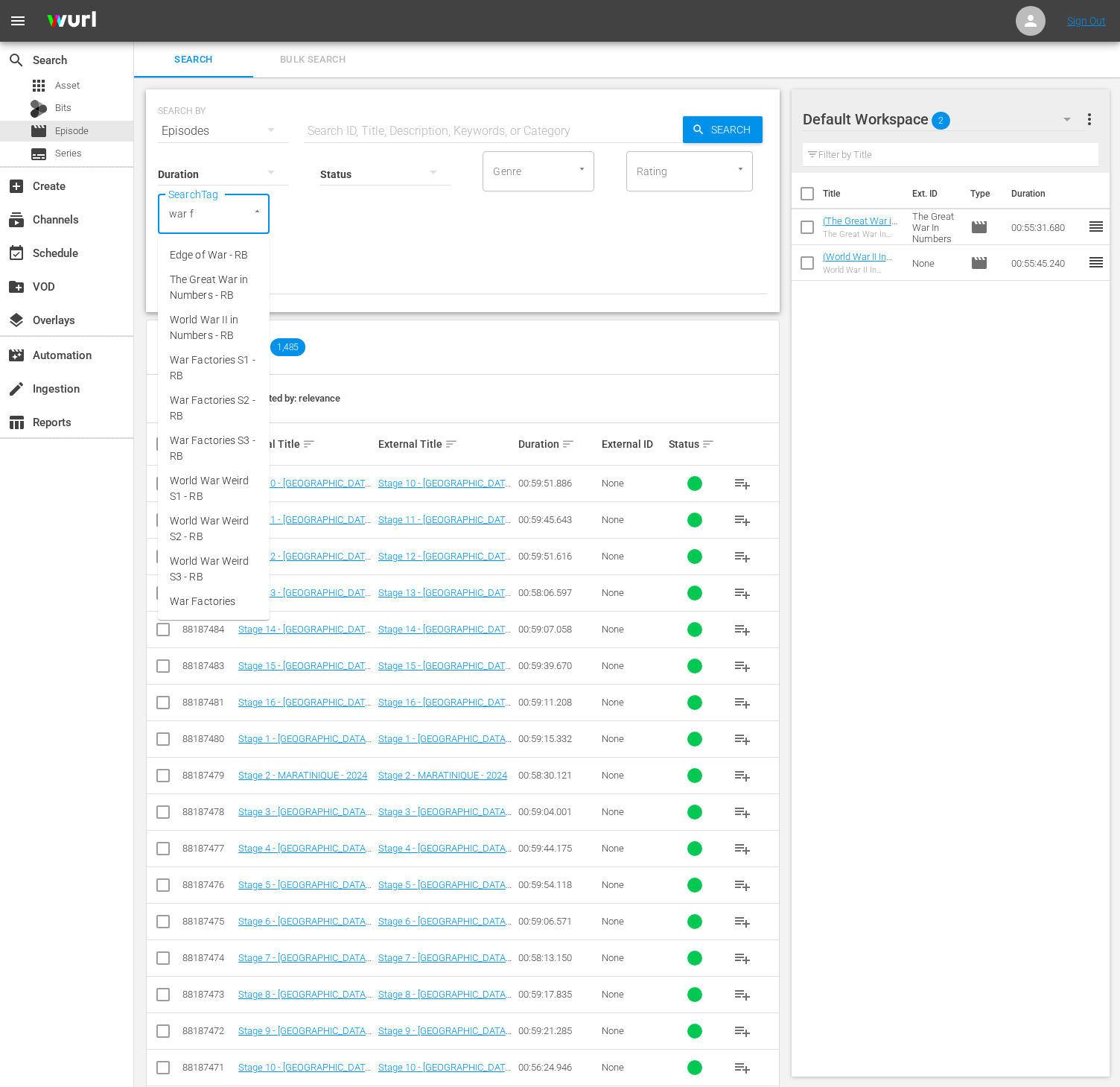
type input "war fa"
click at [221, 268] on span "War Factories S1 - RB" at bounding box center [214, 263] width 88 height 31
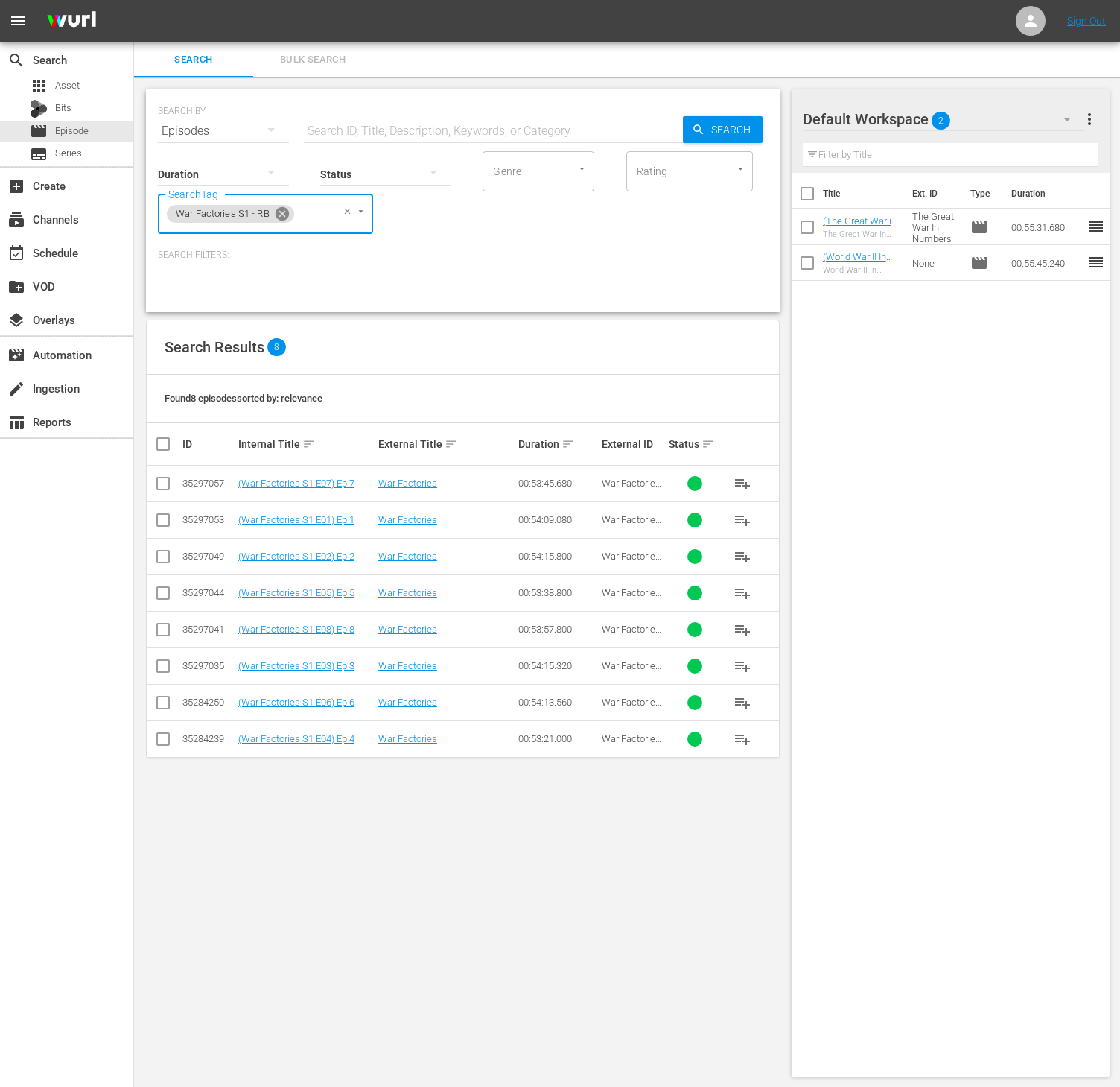
click at [281, 218] on icon at bounding box center [282, 214] width 14 height 14
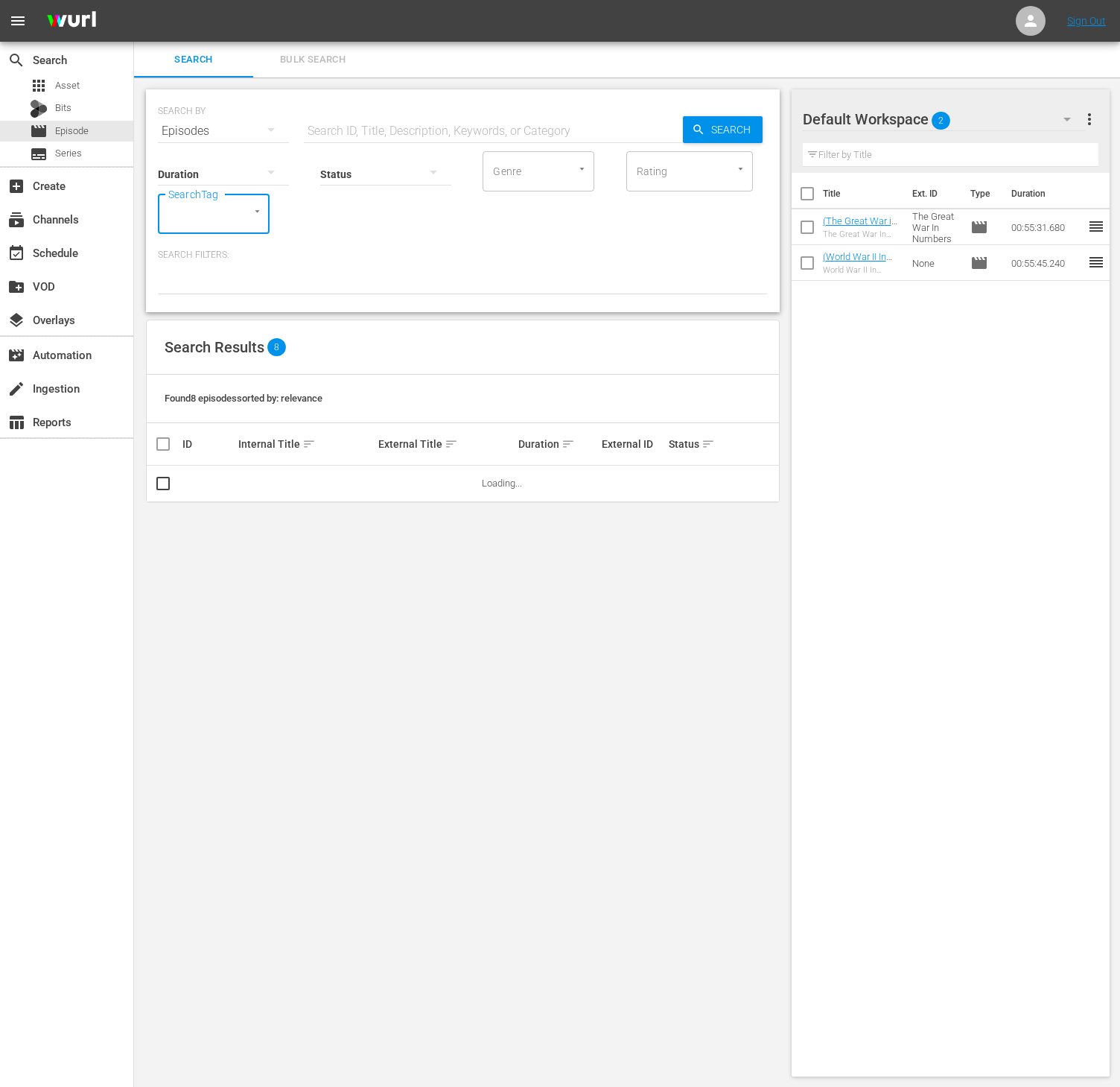
click at [201, 208] on input "SearchTag" at bounding box center [193, 213] width 56 height 26
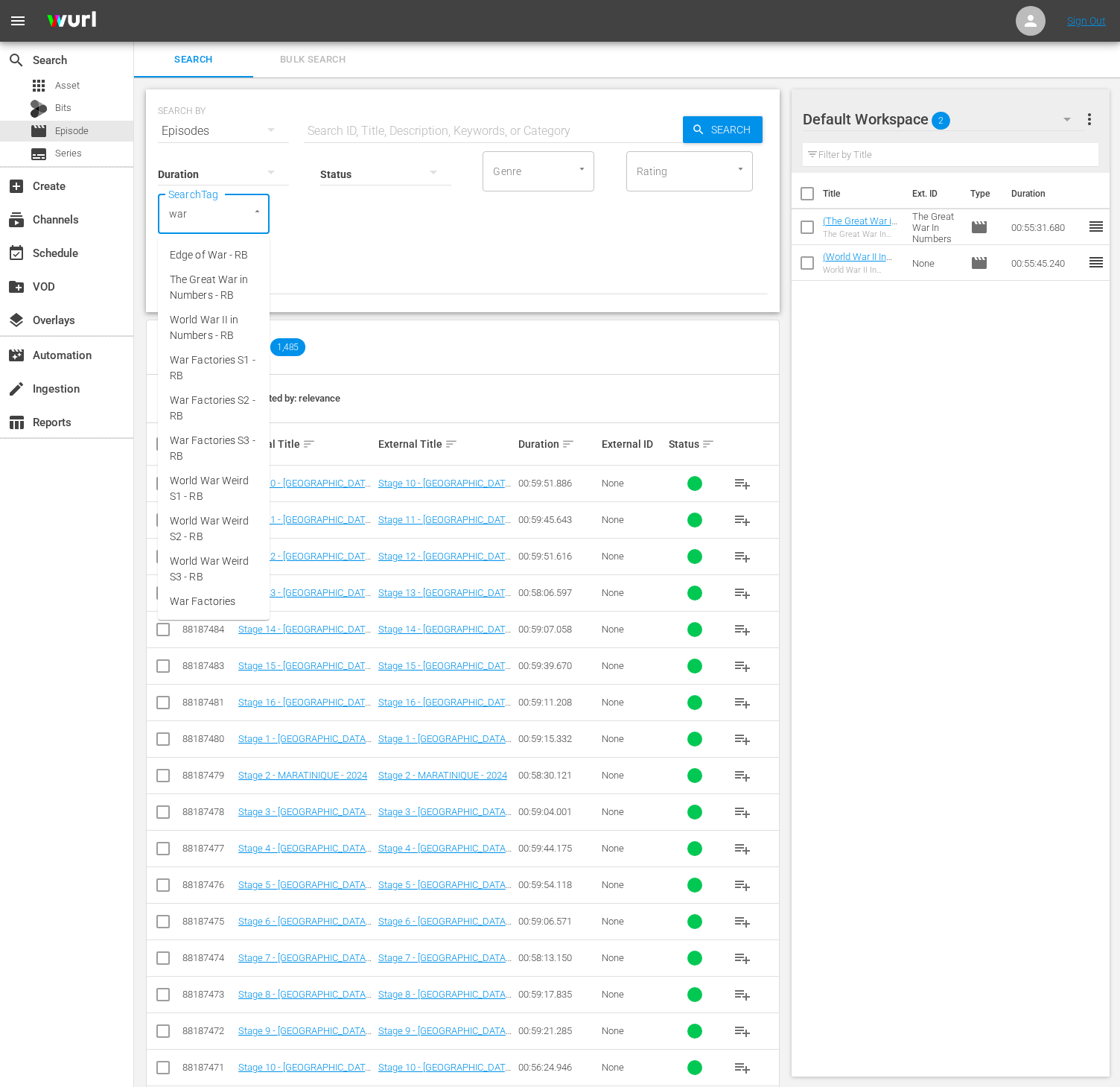
type input "war f"
click at [239, 290] on span "War Factories S2 - RB" at bounding box center [214, 303] width 88 height 31
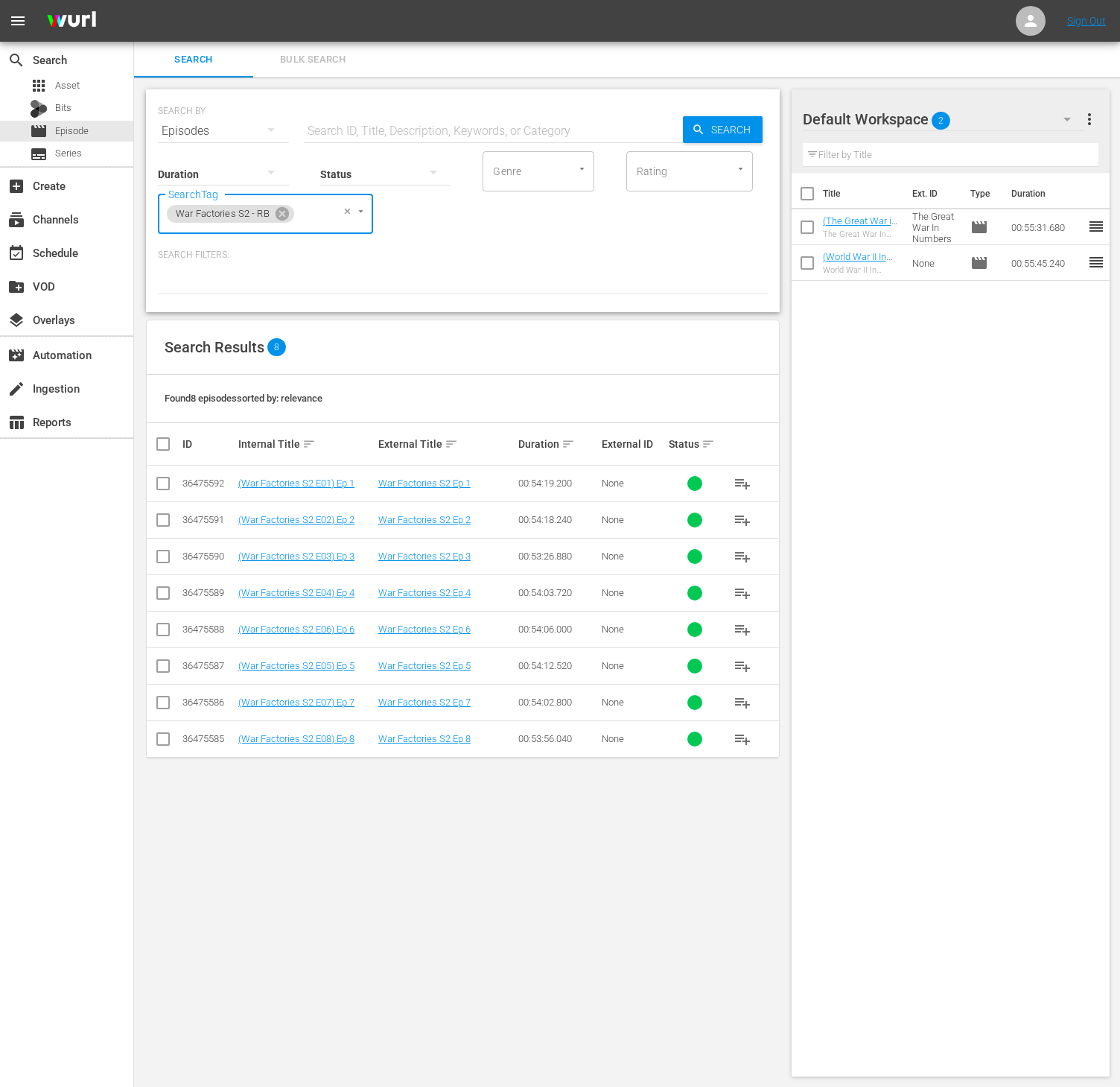
click at [739, 526] on span "playlist_add" at bounding box center [743, 520] width 18 height 18
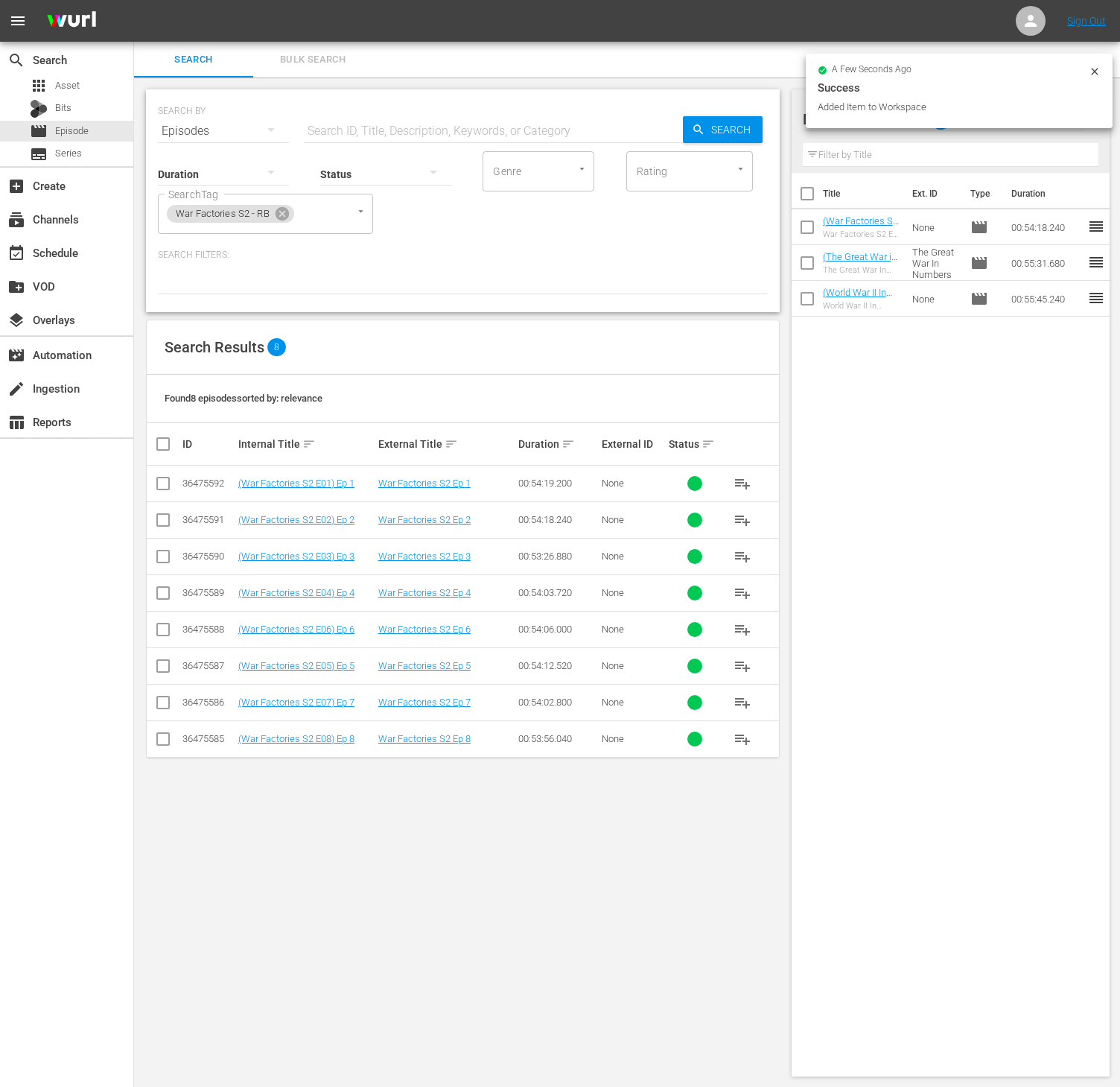
click at [734, 478] on span "playlist_add" at bounding box center [743, 484] width 18 height 18
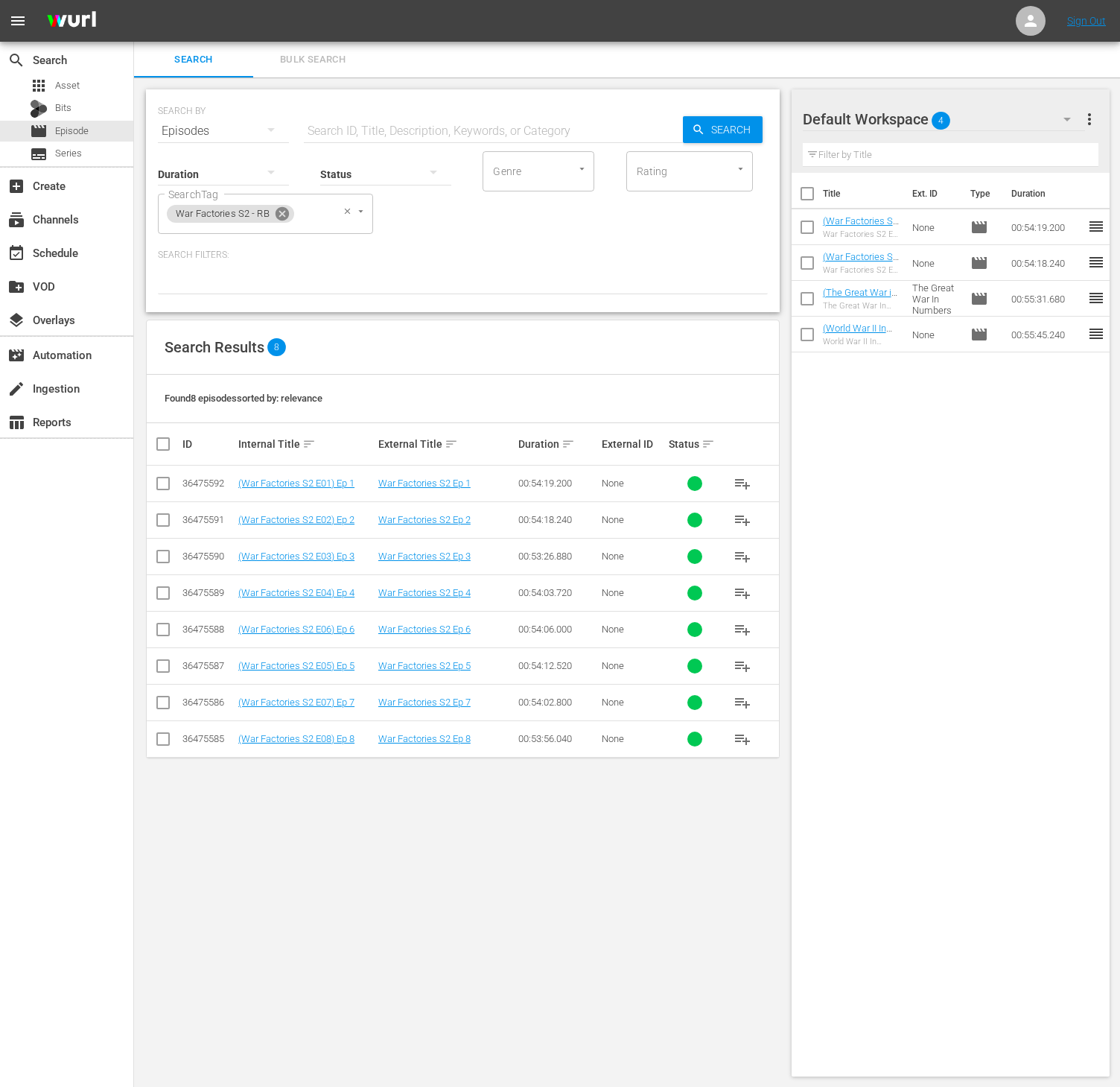
click at [277, 208] on icon at bounding box center [282, 214] width 14 height 14
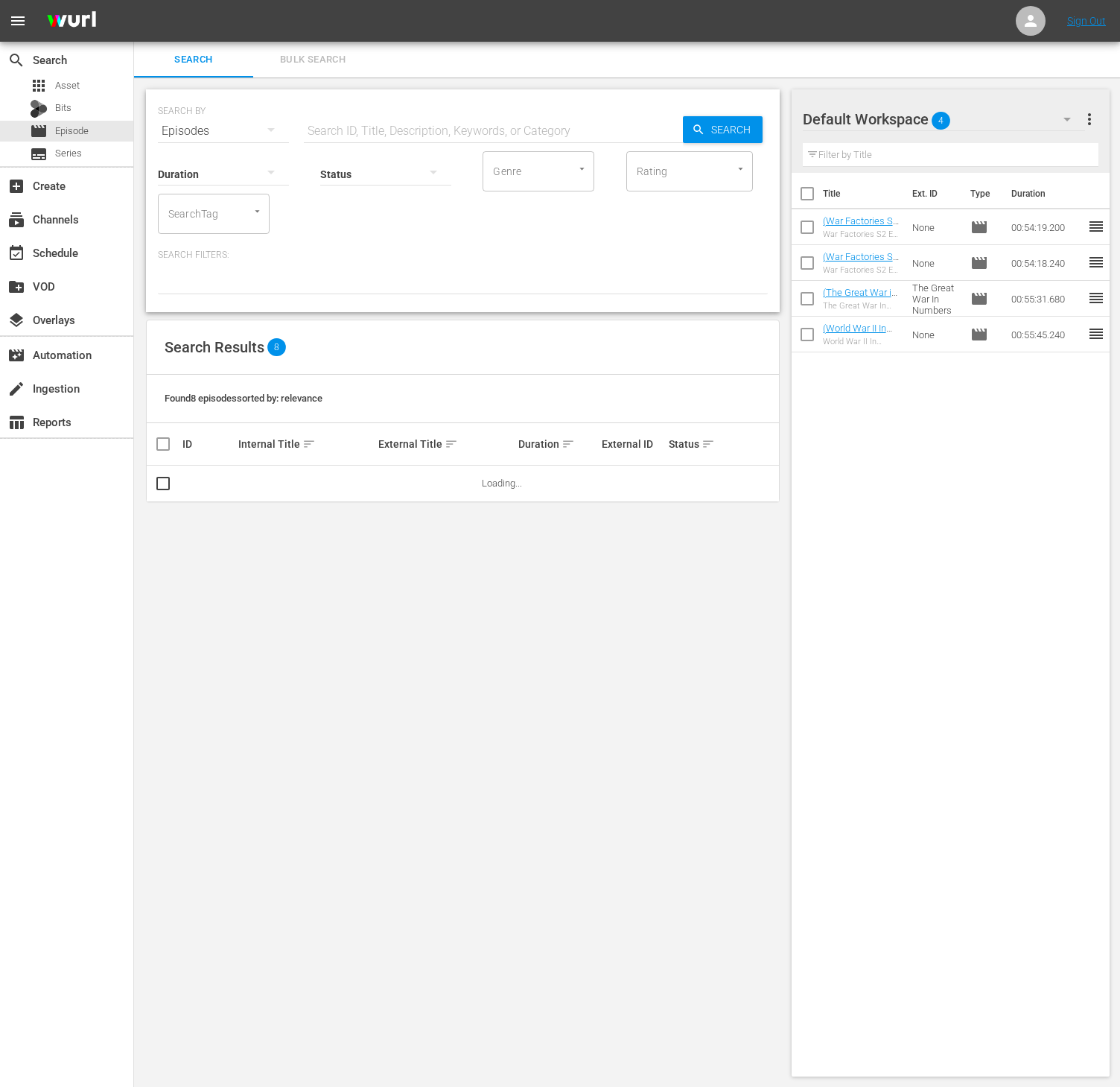
click at [197, 206] on input "SearchTag" at bounding box center [193, 213] width 56 height 26
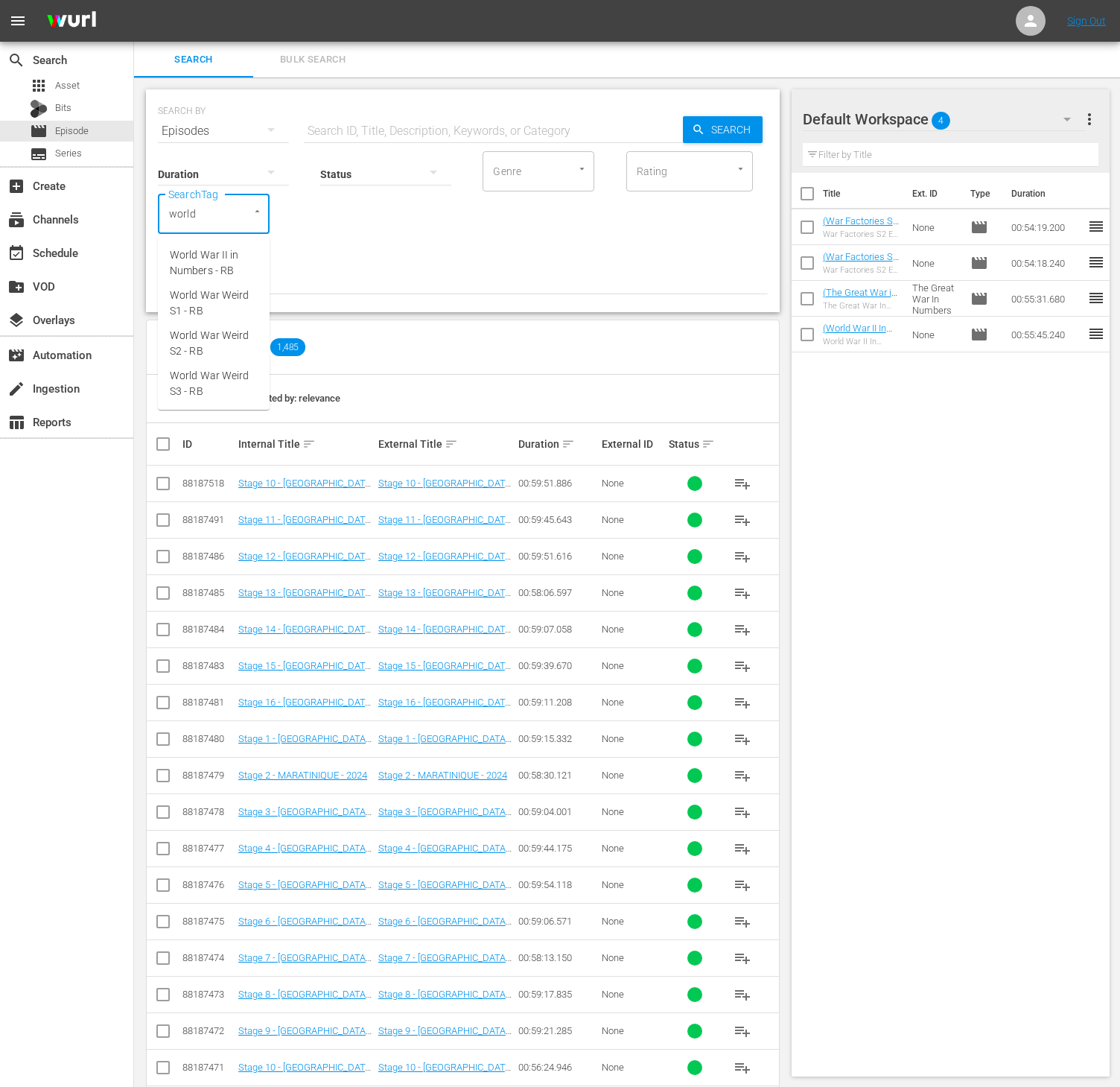
type input "world w"
click at [217, 307] on span "World War Weird S1 - RB" at bounding box center [214, 303] width 88 height 31
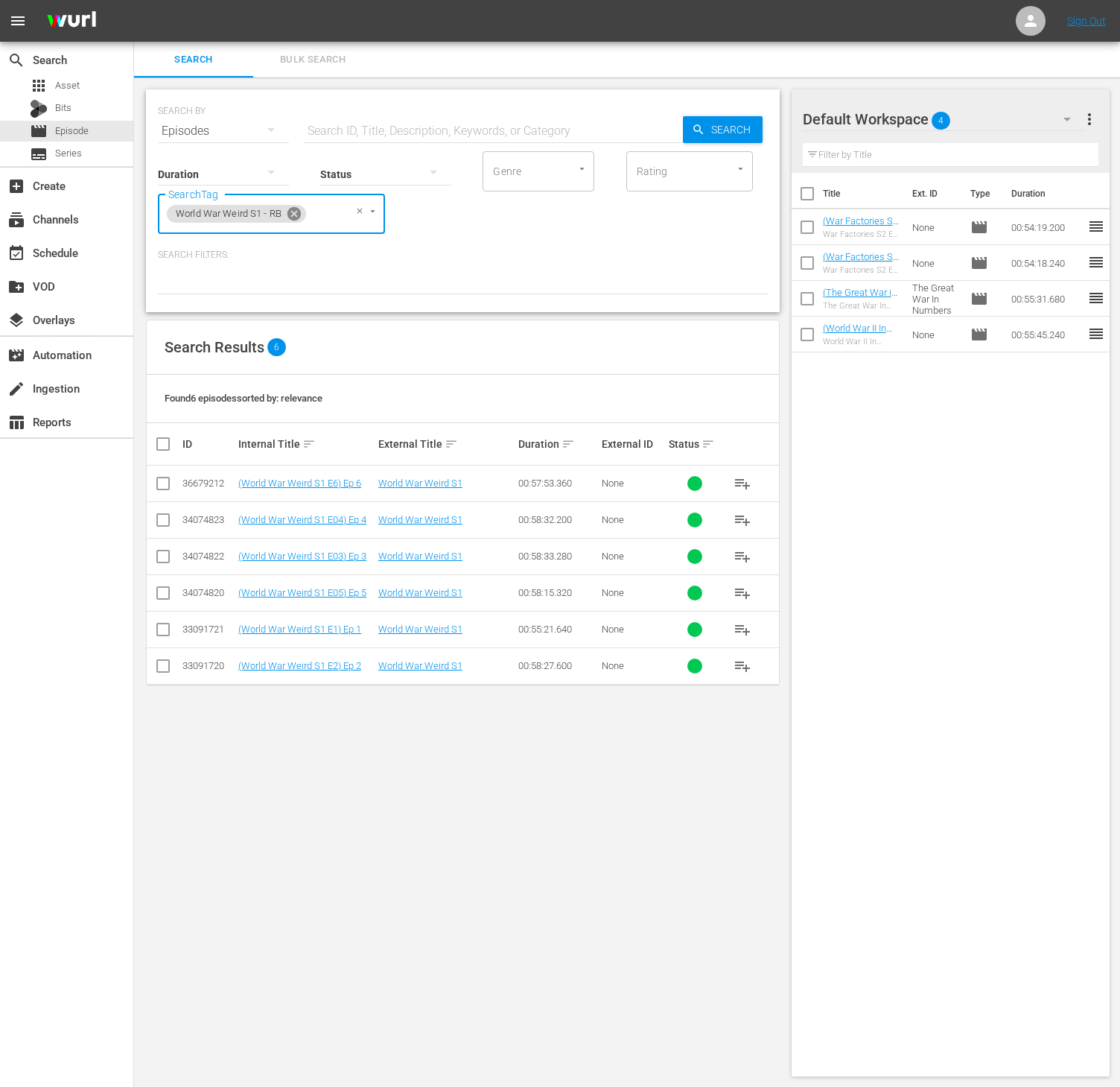
click at [292, 208] on icon at bounding box center [294, 214] width 14 height 14
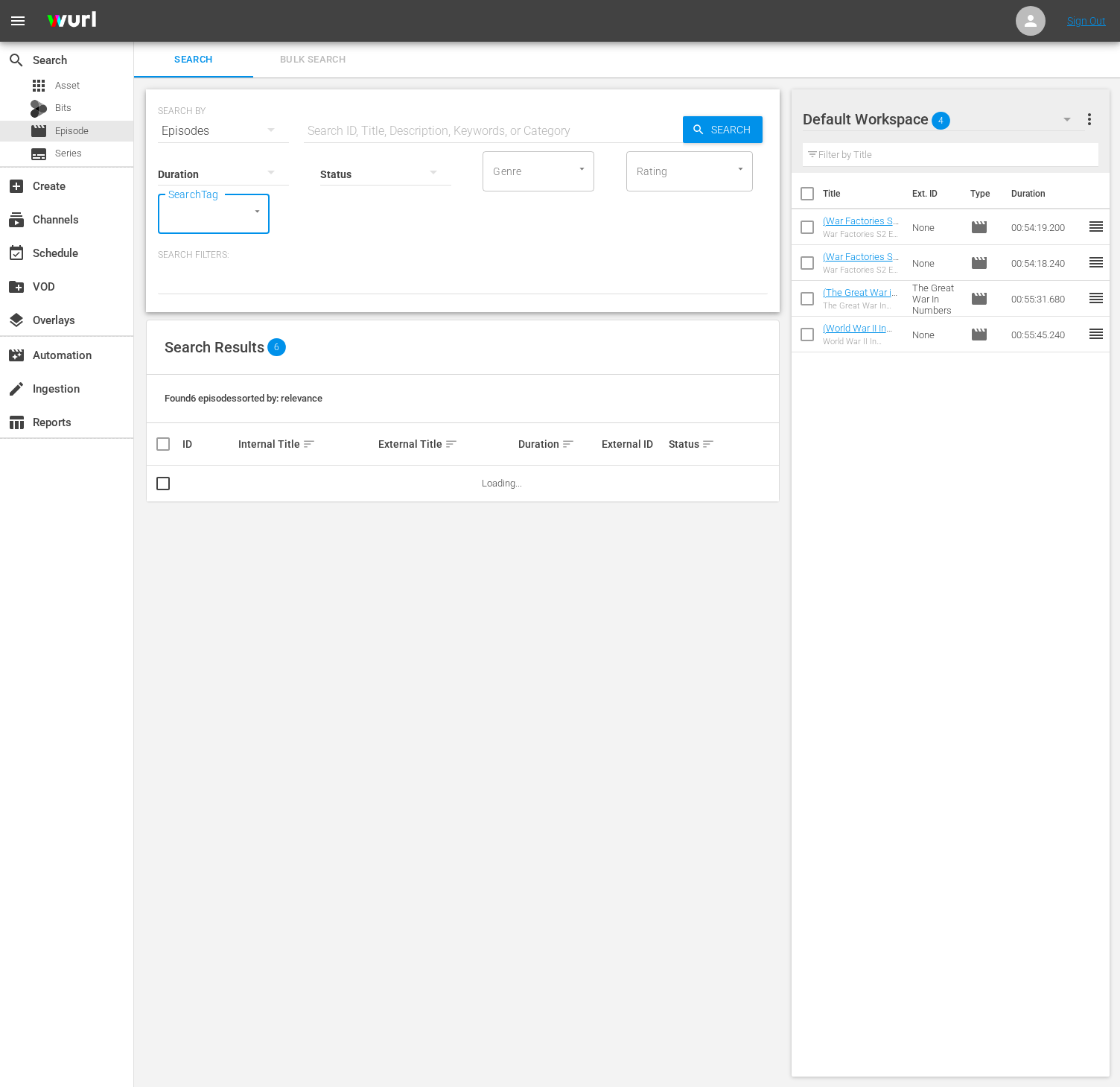
click at [197, 211] on input "SearchTag" at bounding box center [193, 213] width 56 height 26
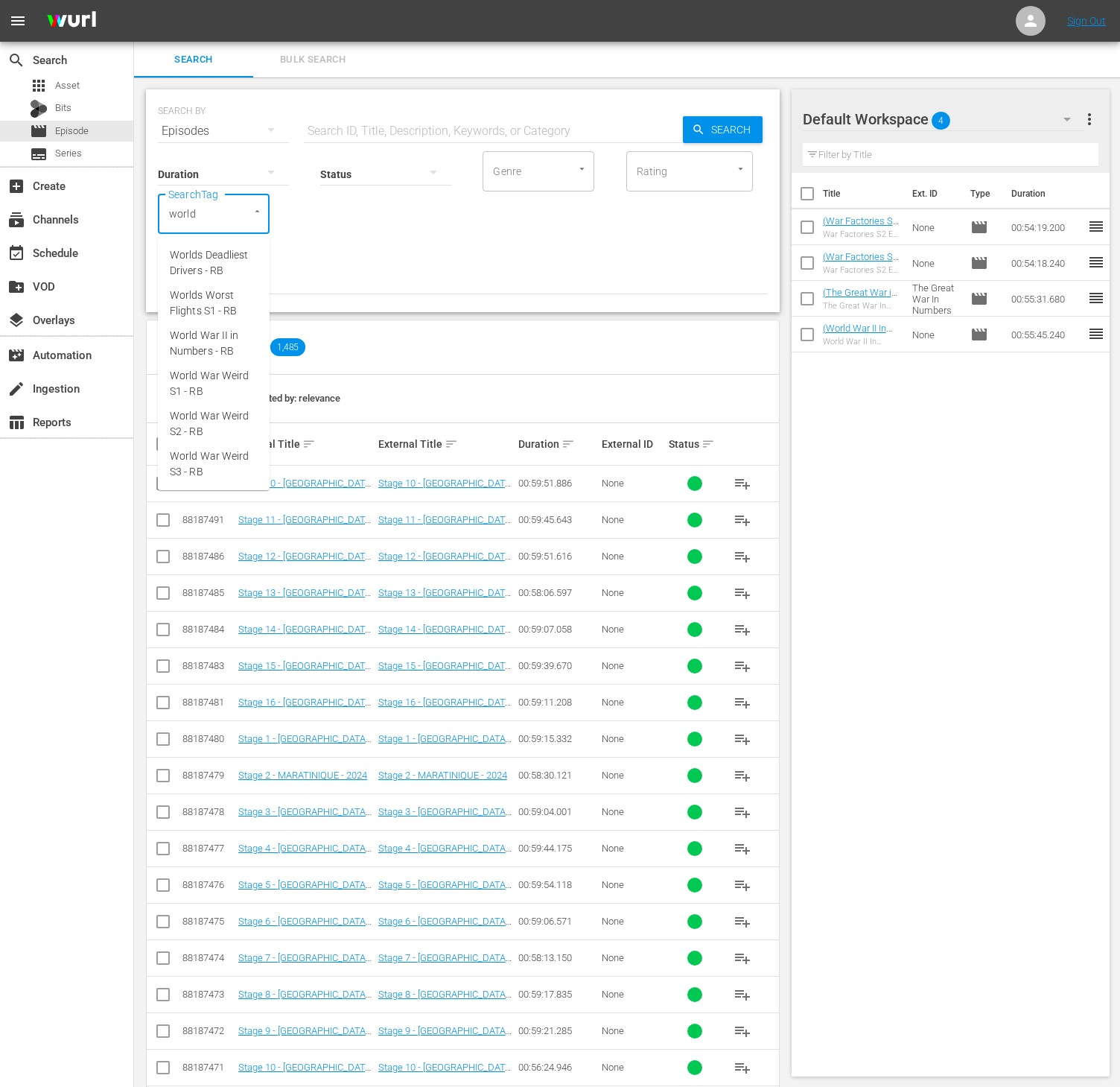
type input "world"
click at [213, 347] on span "World War Weird S2 - RB" at bounding box center [214, 343] width 88 height 31
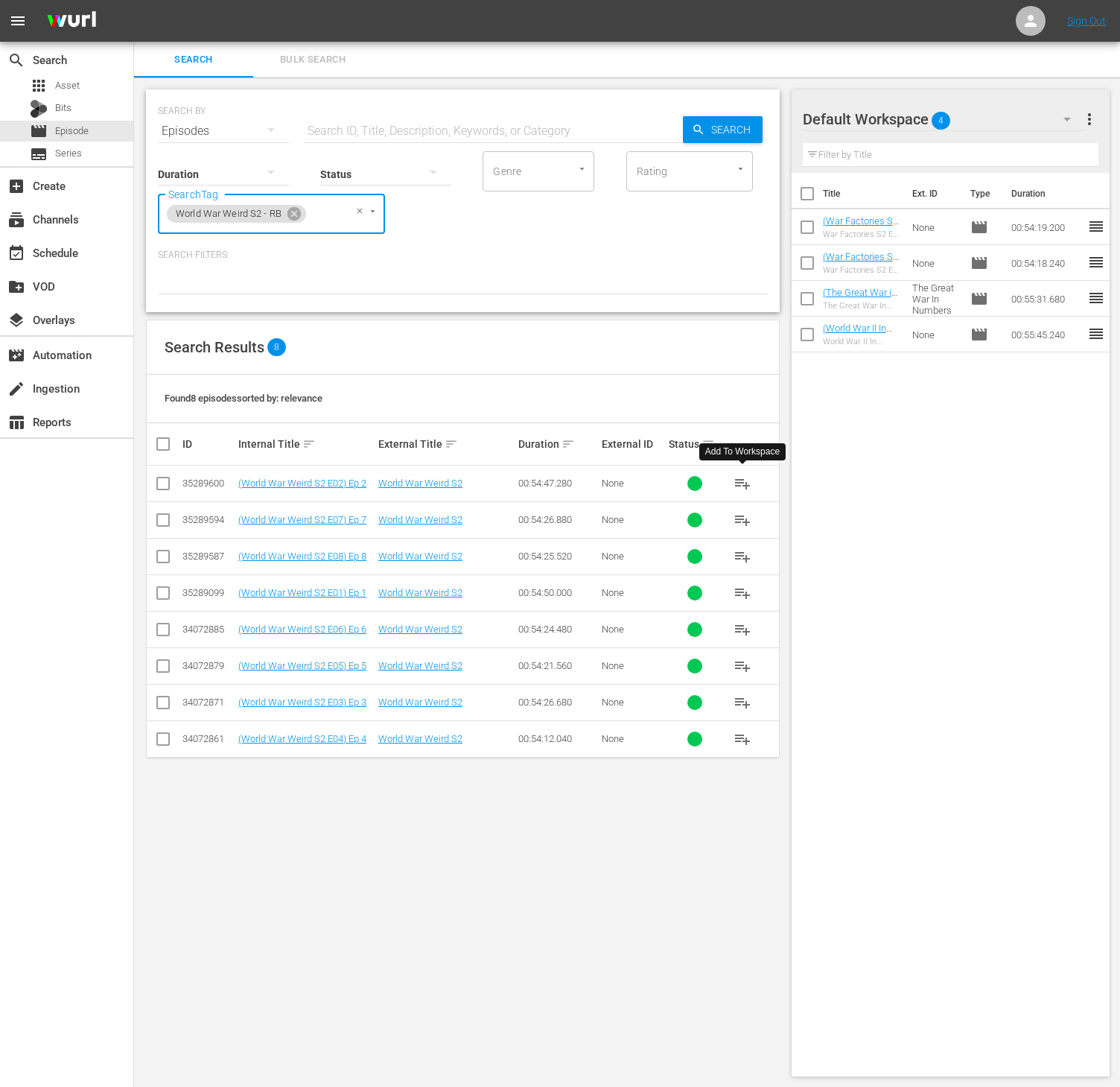
click at [750, 488] on span "playlist_add" at bounding box center [743, 484] width 18 height 18
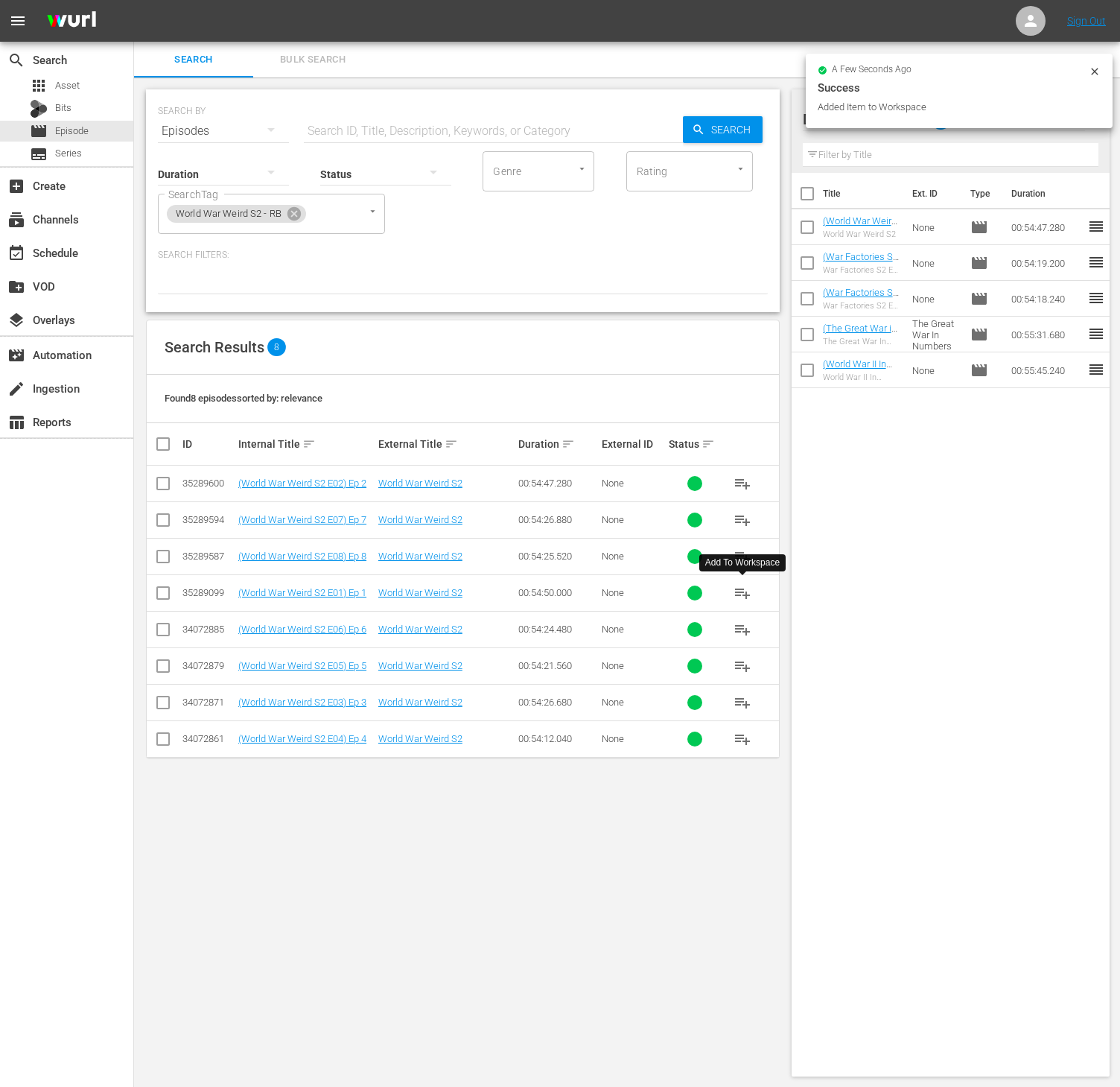
click at [739, 598] on span "playlist_add" at bounding box center [743, 593] width 18 height 18
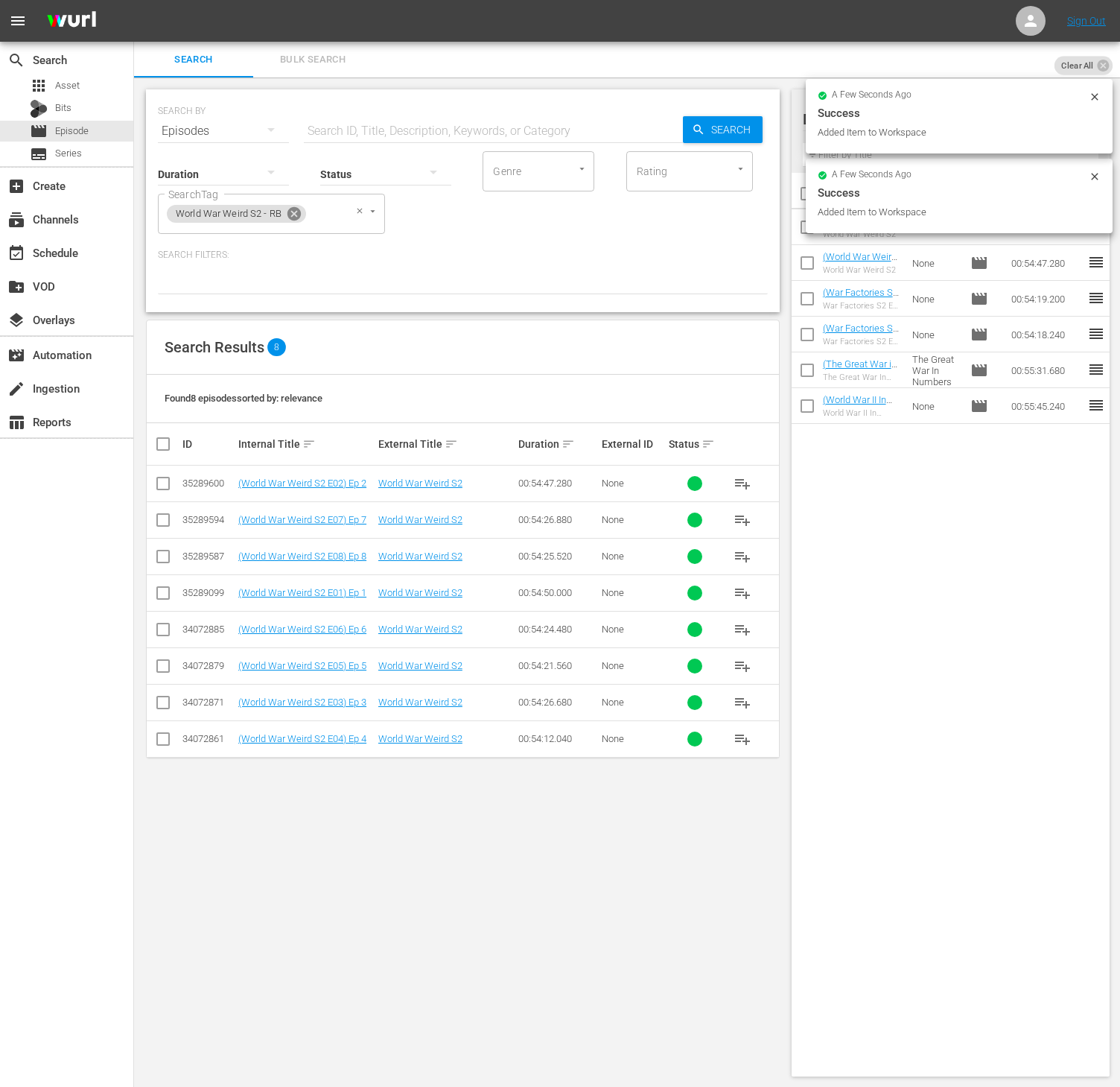
click at [292, 208] on icon at bounding box center [294, 214] width 14 height 14
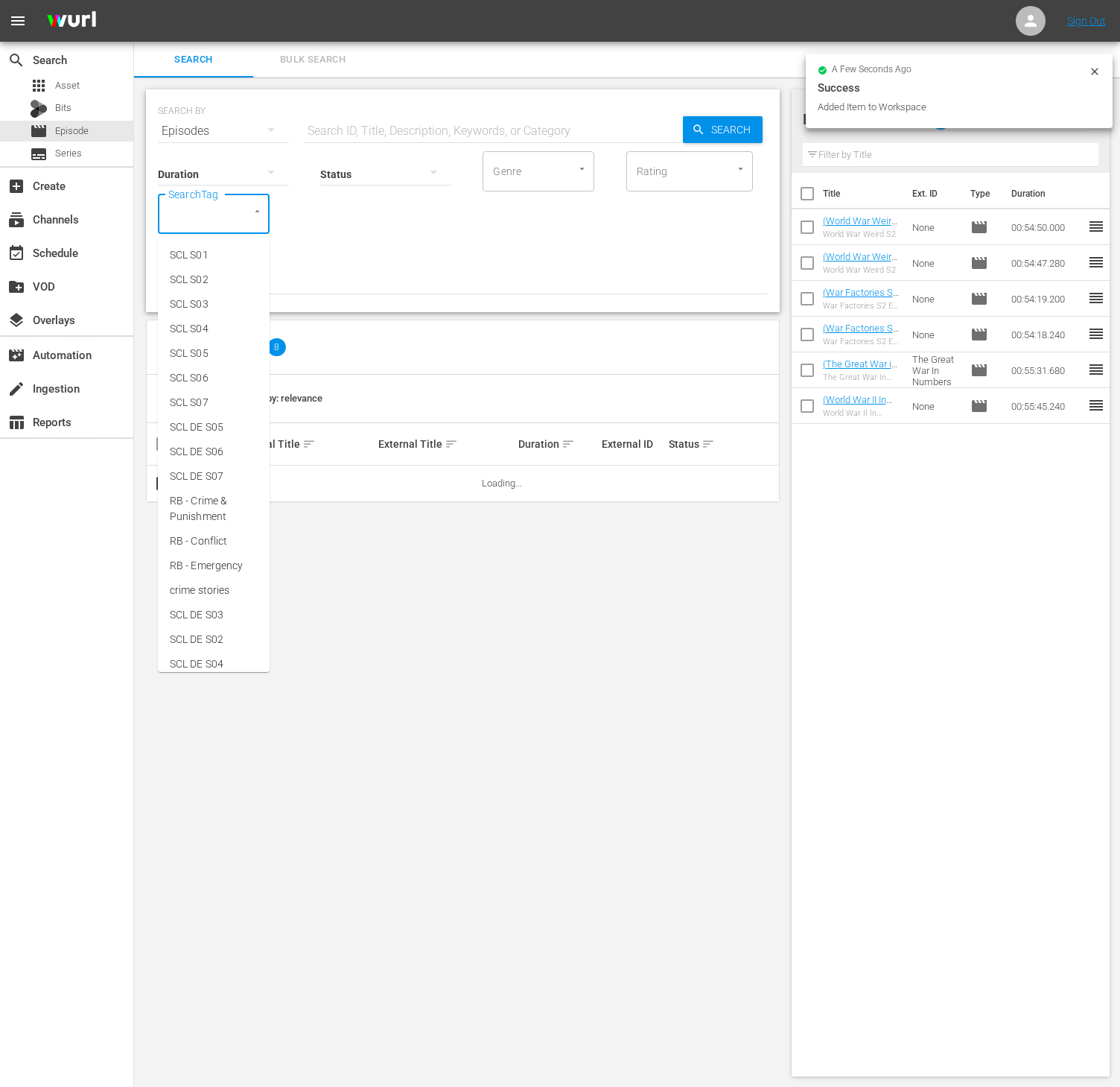
click at [220, 216] on input "SearchTag" at bounding box center [193, 213] width 56 height 26
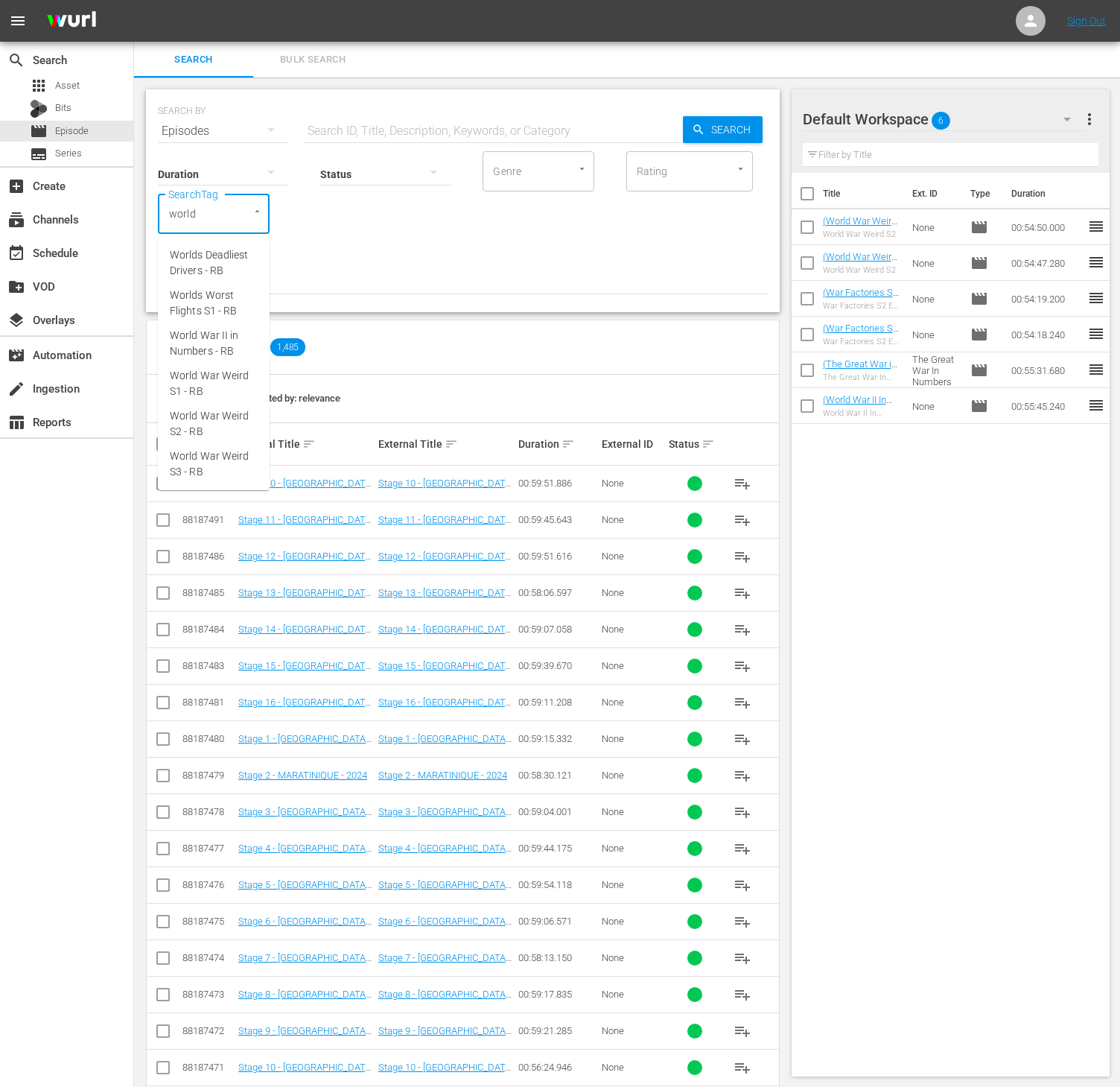
type input "world"
click at [216, 287] on span "World War Weird S1 - RB" at bounding box center [214, 303] width 88 height 31
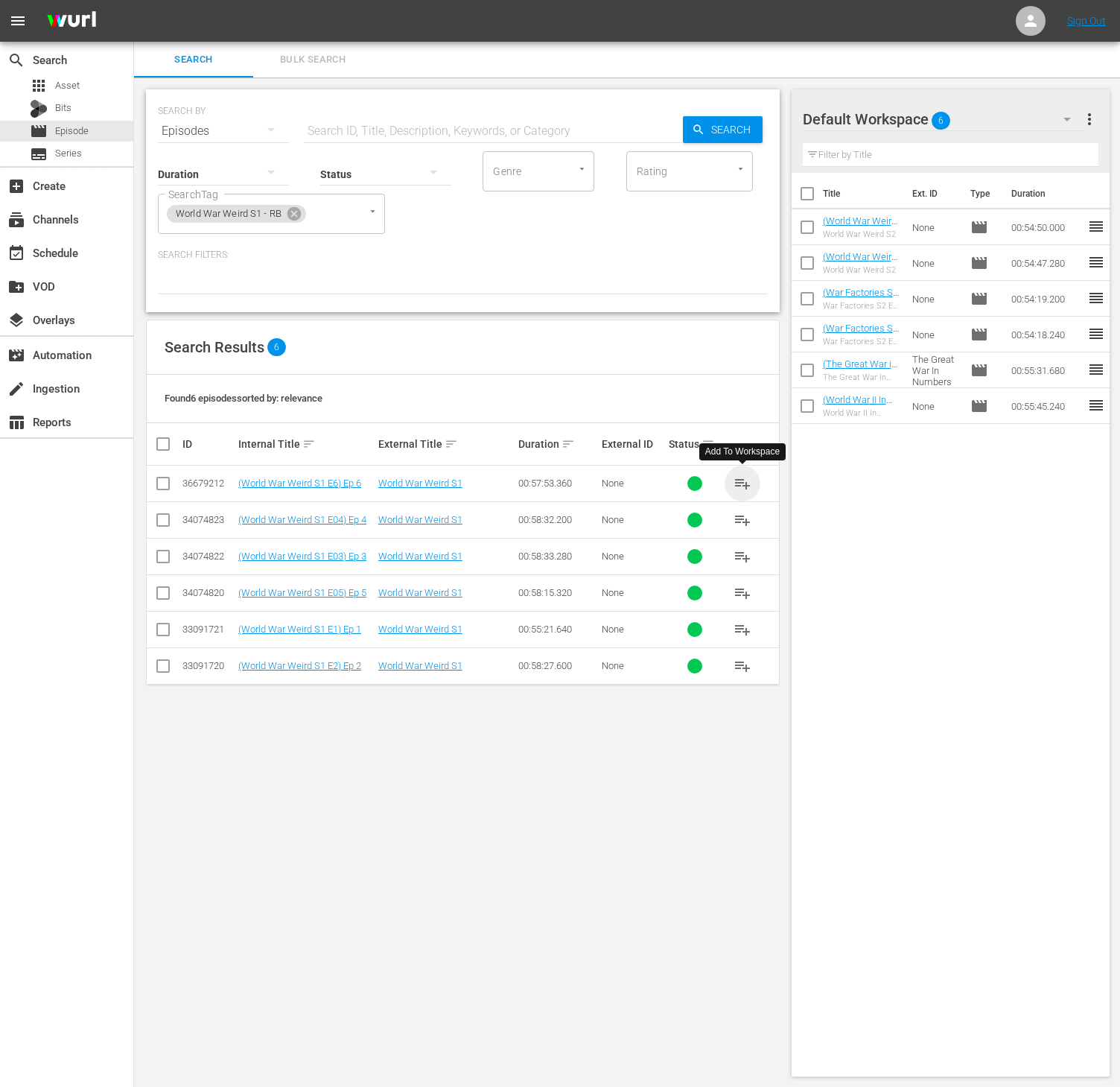
click at [742, 478] on span "playlist_add" at bounding box center [743, 484] width 18 height 18
click at [298, 211] on icon at bounding box center [294, 214] width 14 height 14
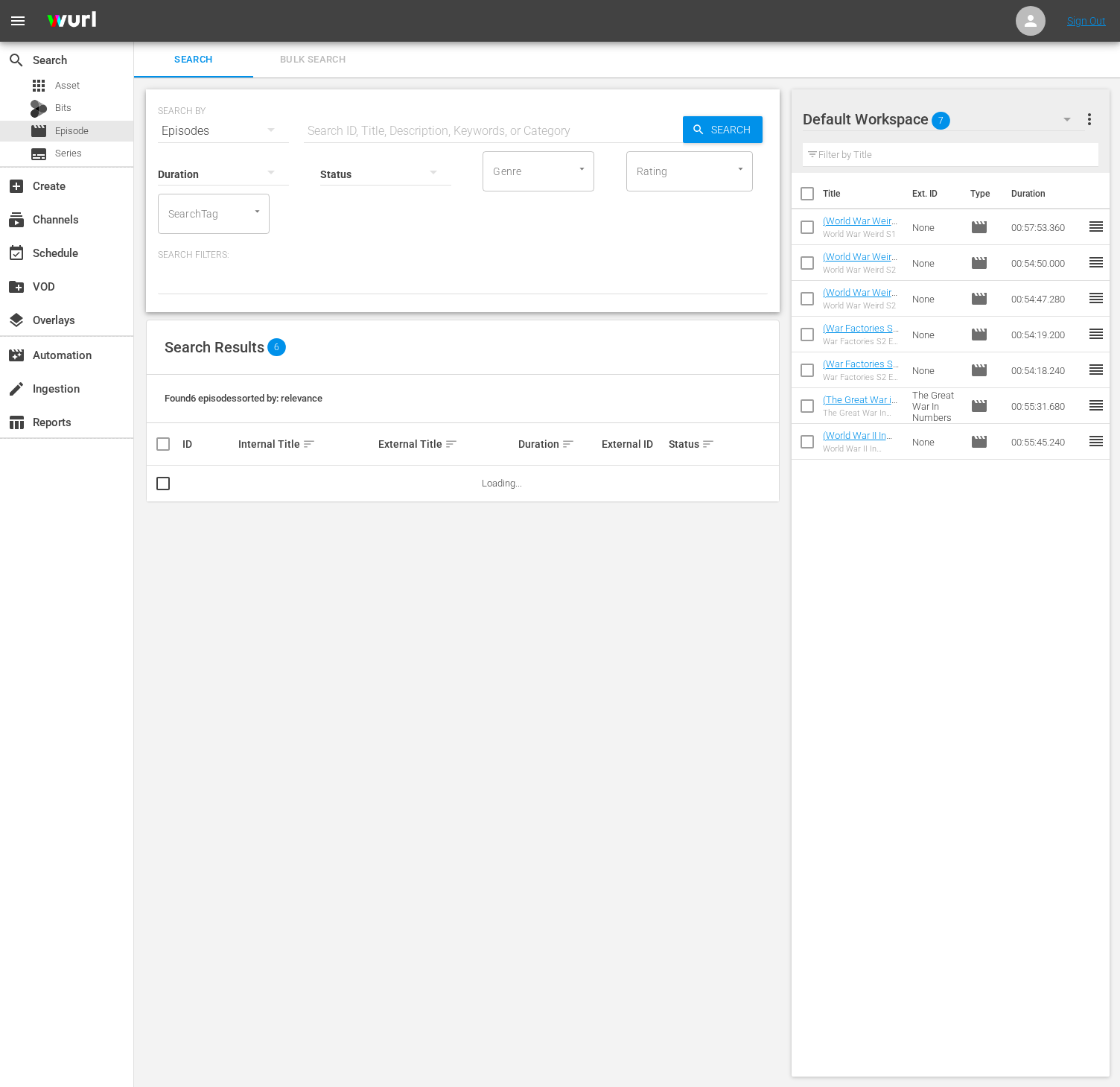
click at [217, 208] on input "SearchTag" at bounding box center [193, 213] width 56 height 26
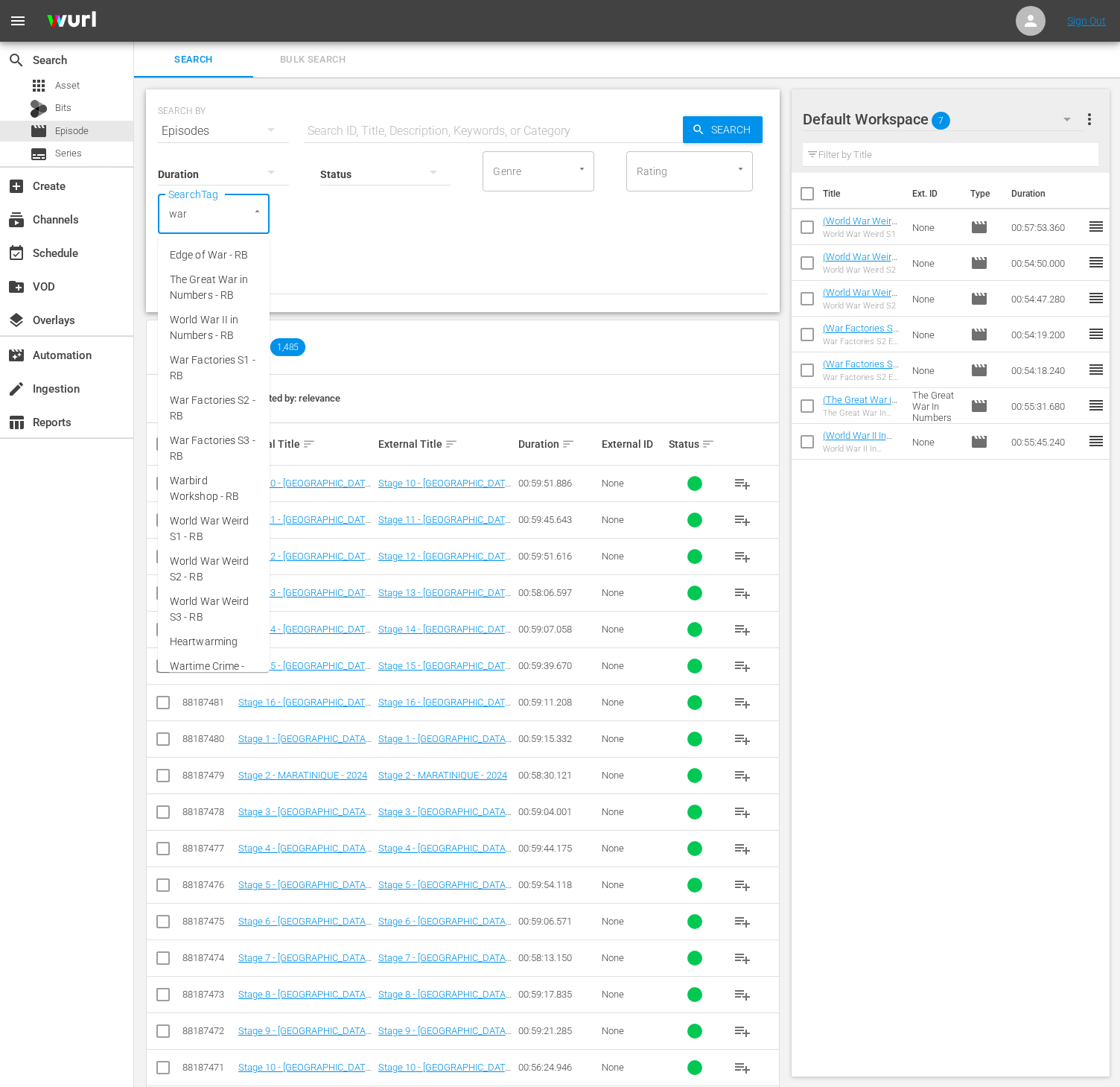
type input "wart"
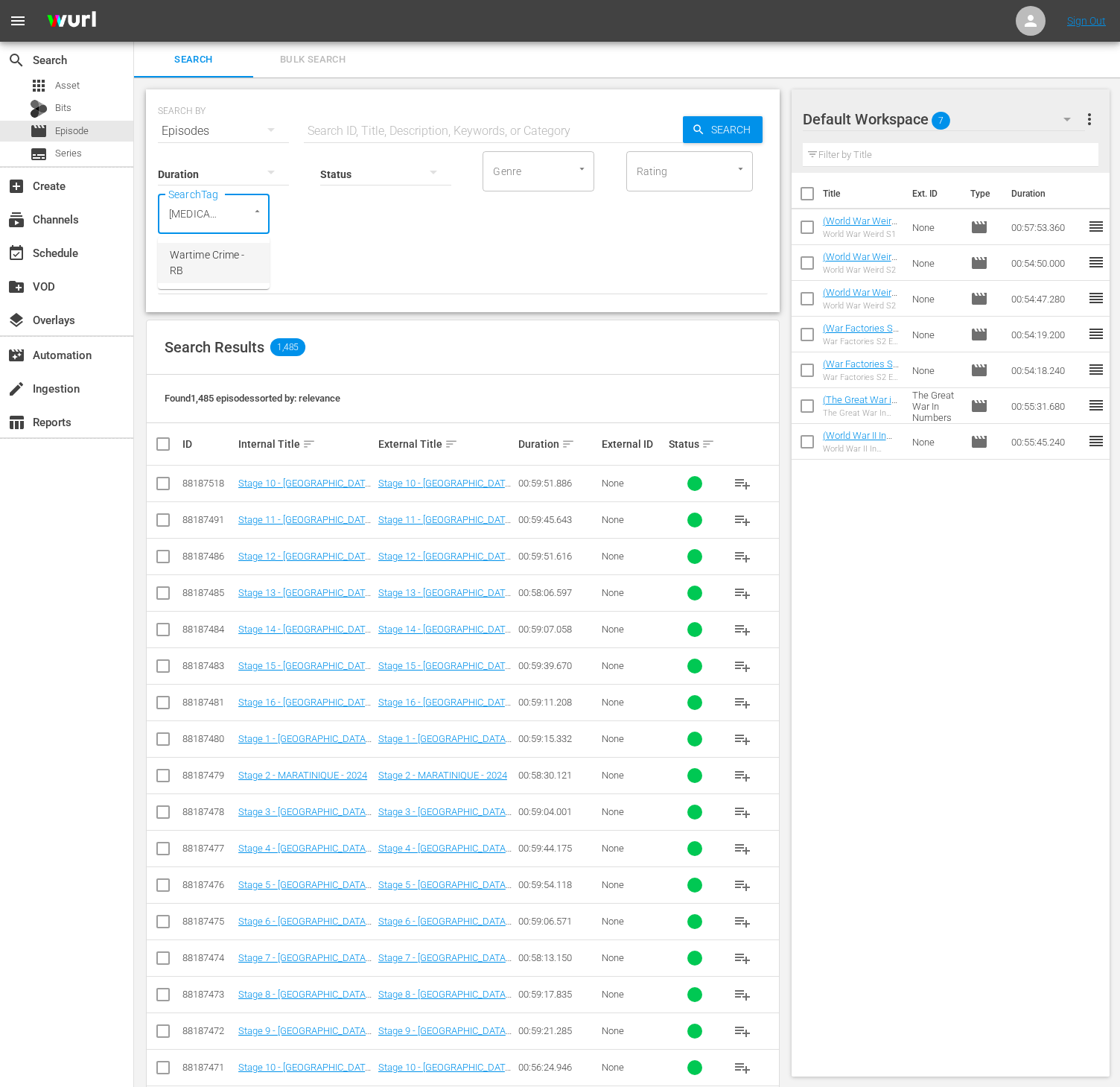
click at [211, 264] on span "Wartime Crime - RB" at bounding box center [214, 263] width 88 height 31
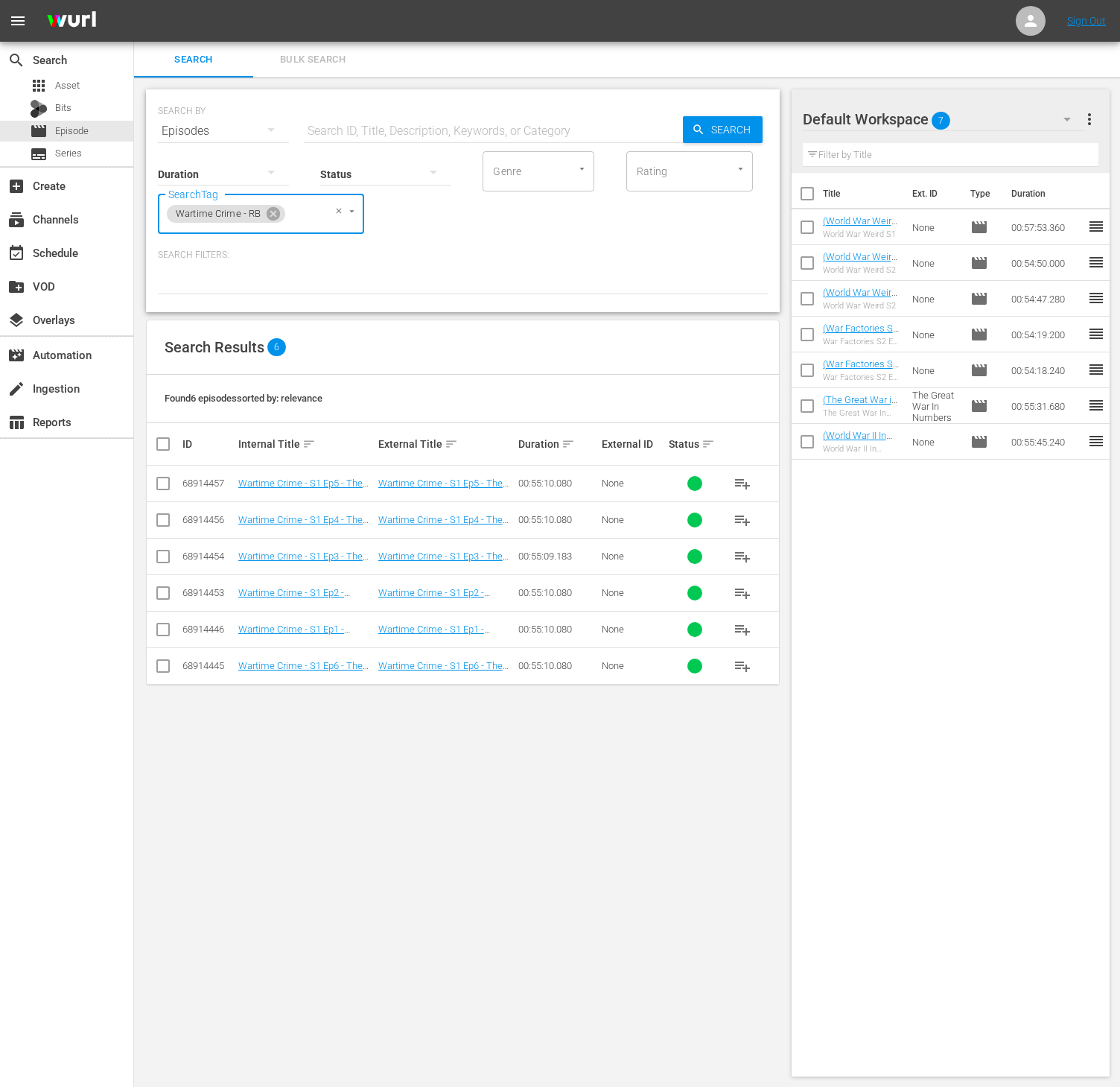
click at [742, 517] on span "playlist_add" at bounding box center [743, 520] width 18 height 18
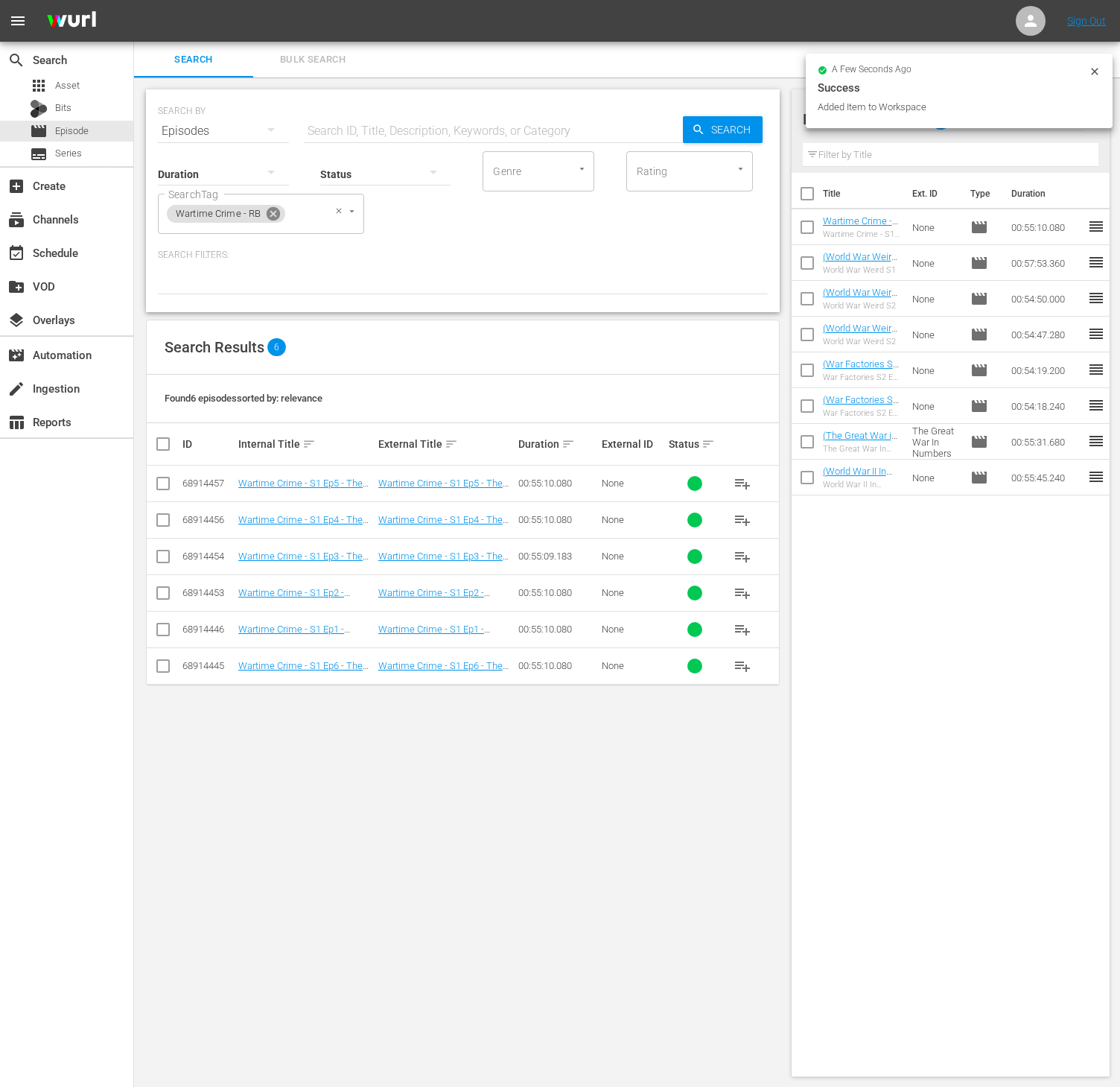
click at [267, 205] on div "Wartime Crime - RB" at bounding box center [226, 214] width 118 height 18
click at [274, 219] on icon at bounding box center [273, 214] width 14 height 14
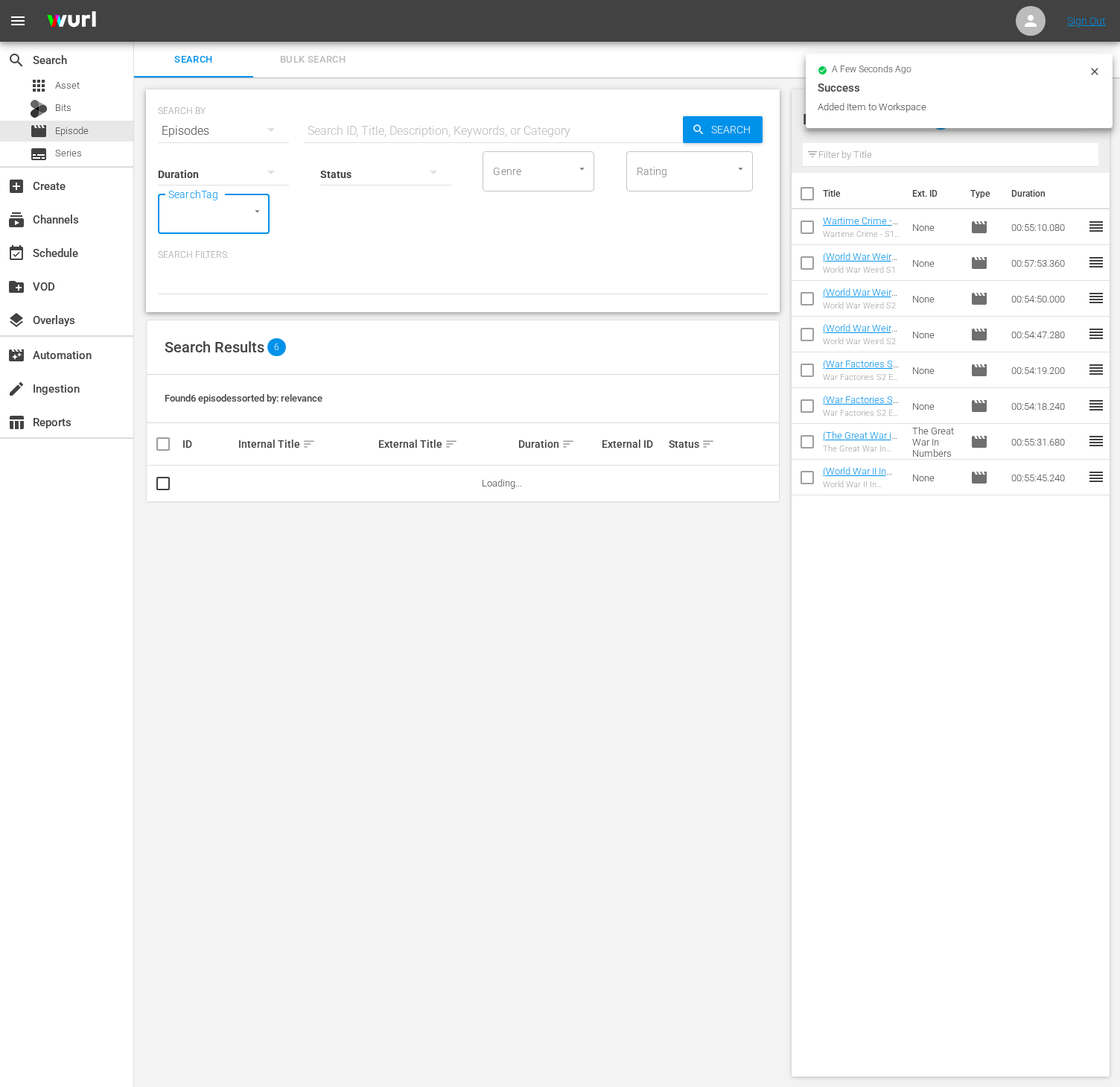
click at [209, 210] on input "SearchTag" at bounding box center [193, 213] width 56 height 26
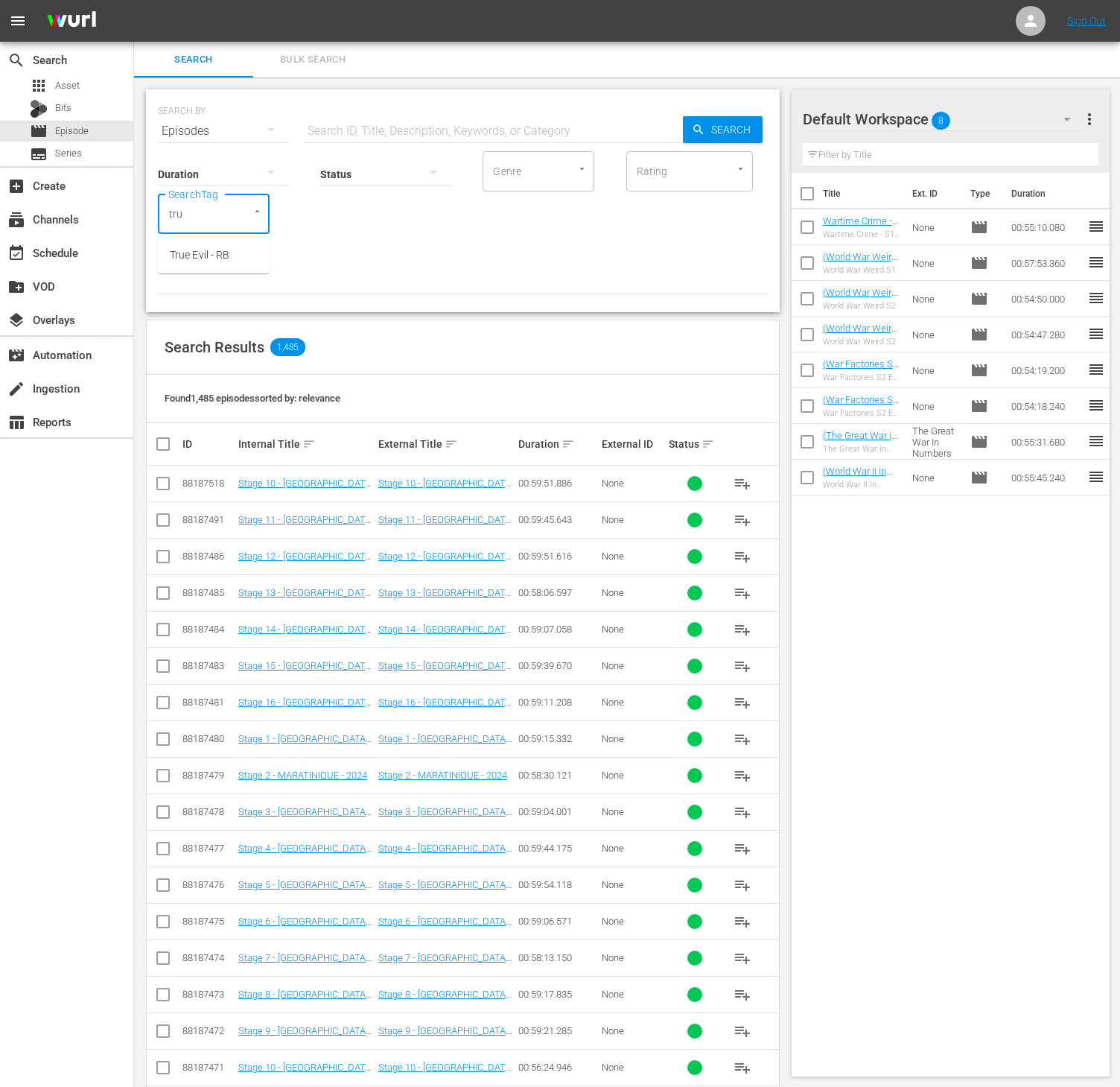
type input "true"
click at [209, 246] on li "True Evil - RB" at bounding box center [214, 255] width 112 height 25
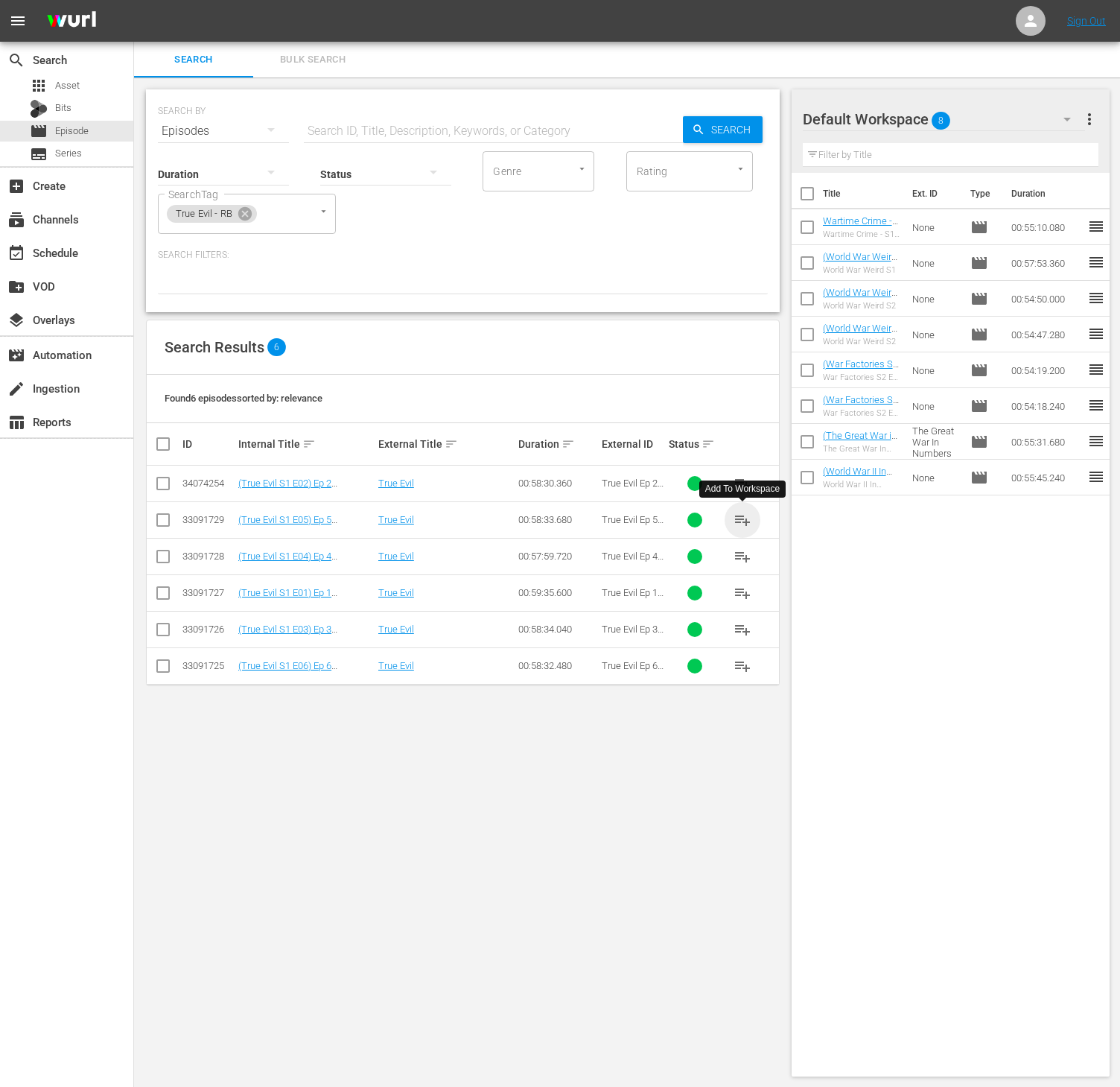
click at [742, 517] on span "playlist_add" at bounding box center [743, 520] width 18 height 18
click at [247, 205] on div "True Evil - RB" at bounding box center [211, 214] width 90 height 18
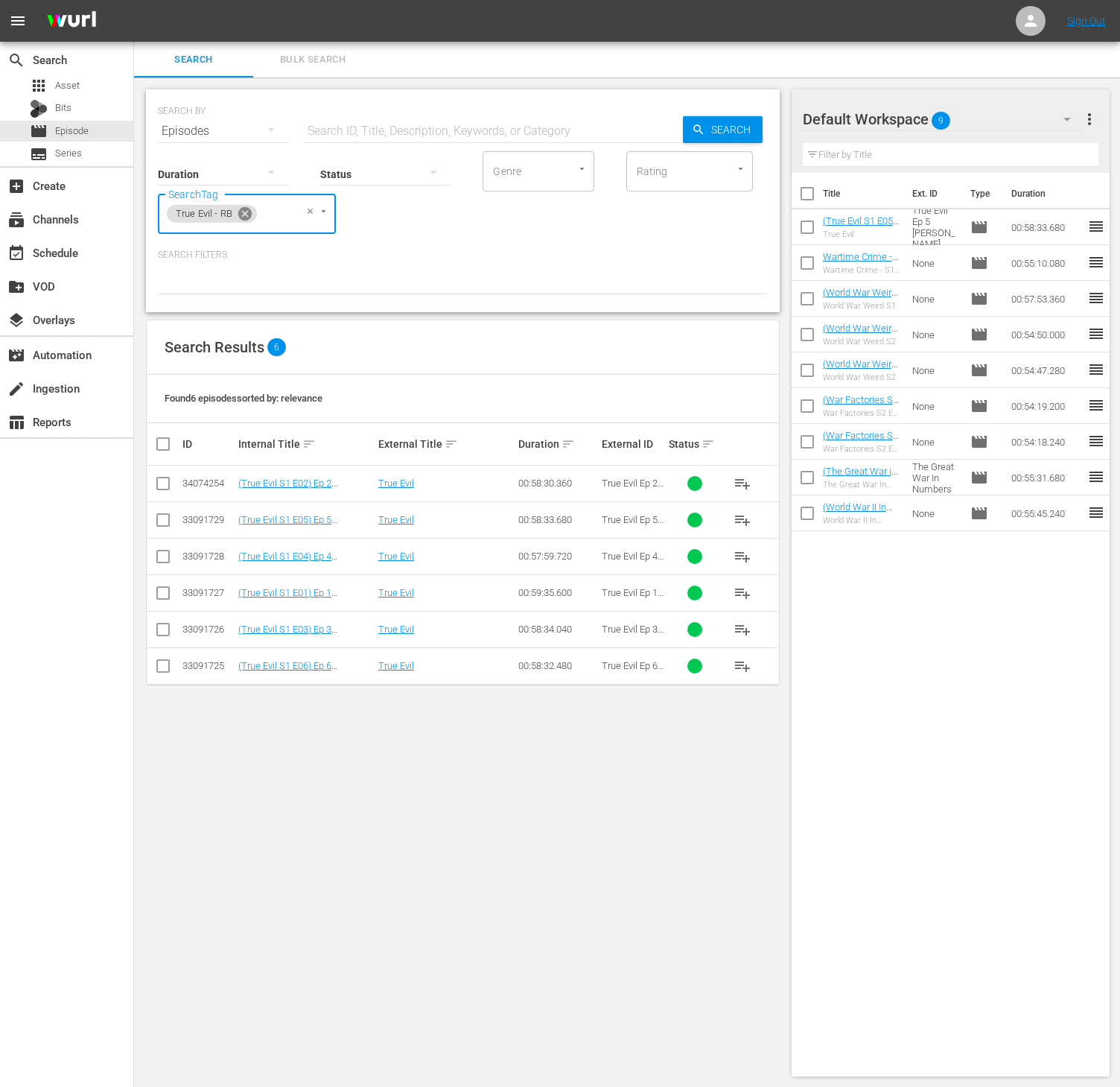
click at [247, 206] on icon at bounding box center [245, 214] width 16 height 16
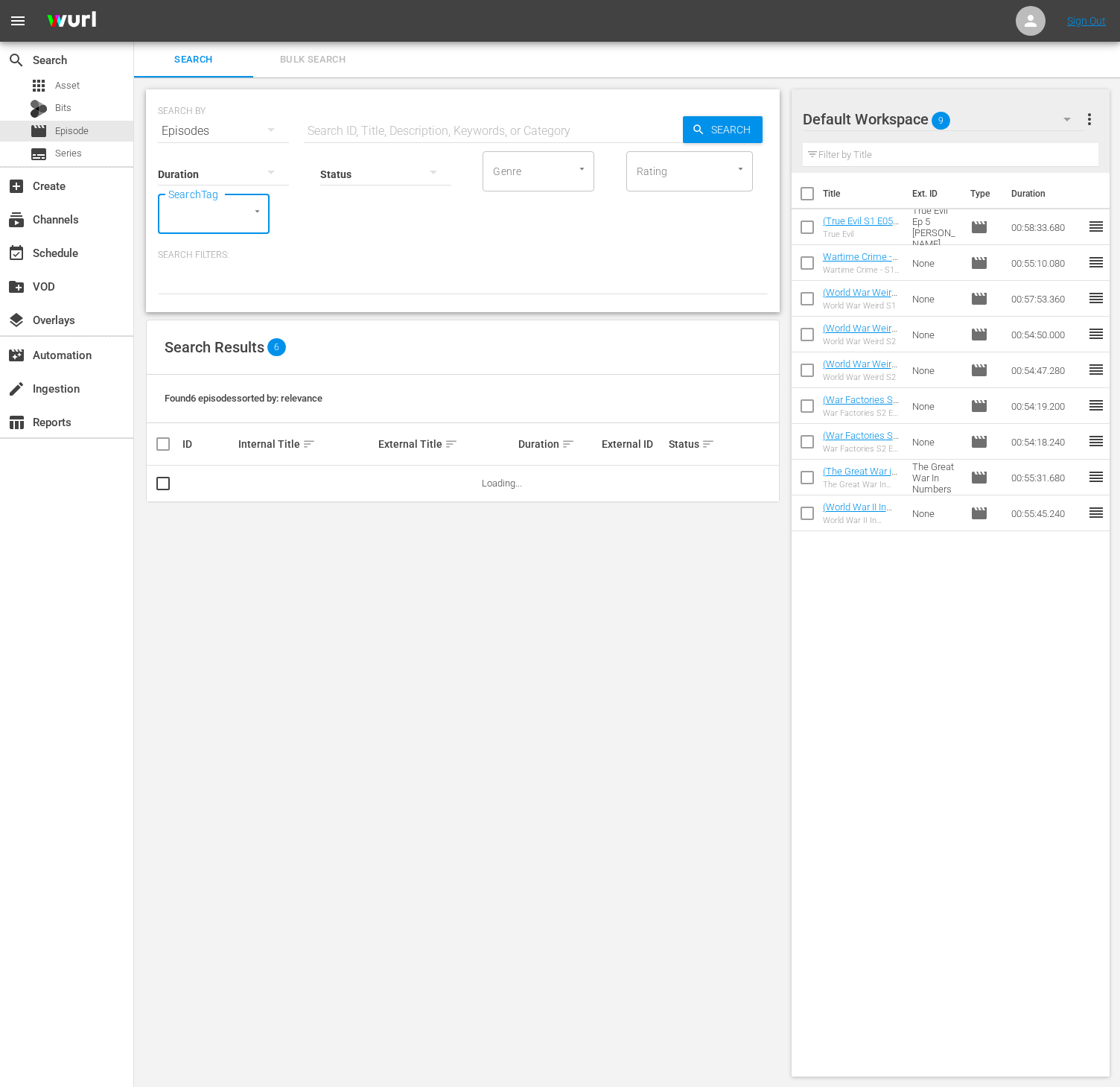
click at [215, 213] on input "SearchTag" at bounding box center [193, 213] width 56 height 26
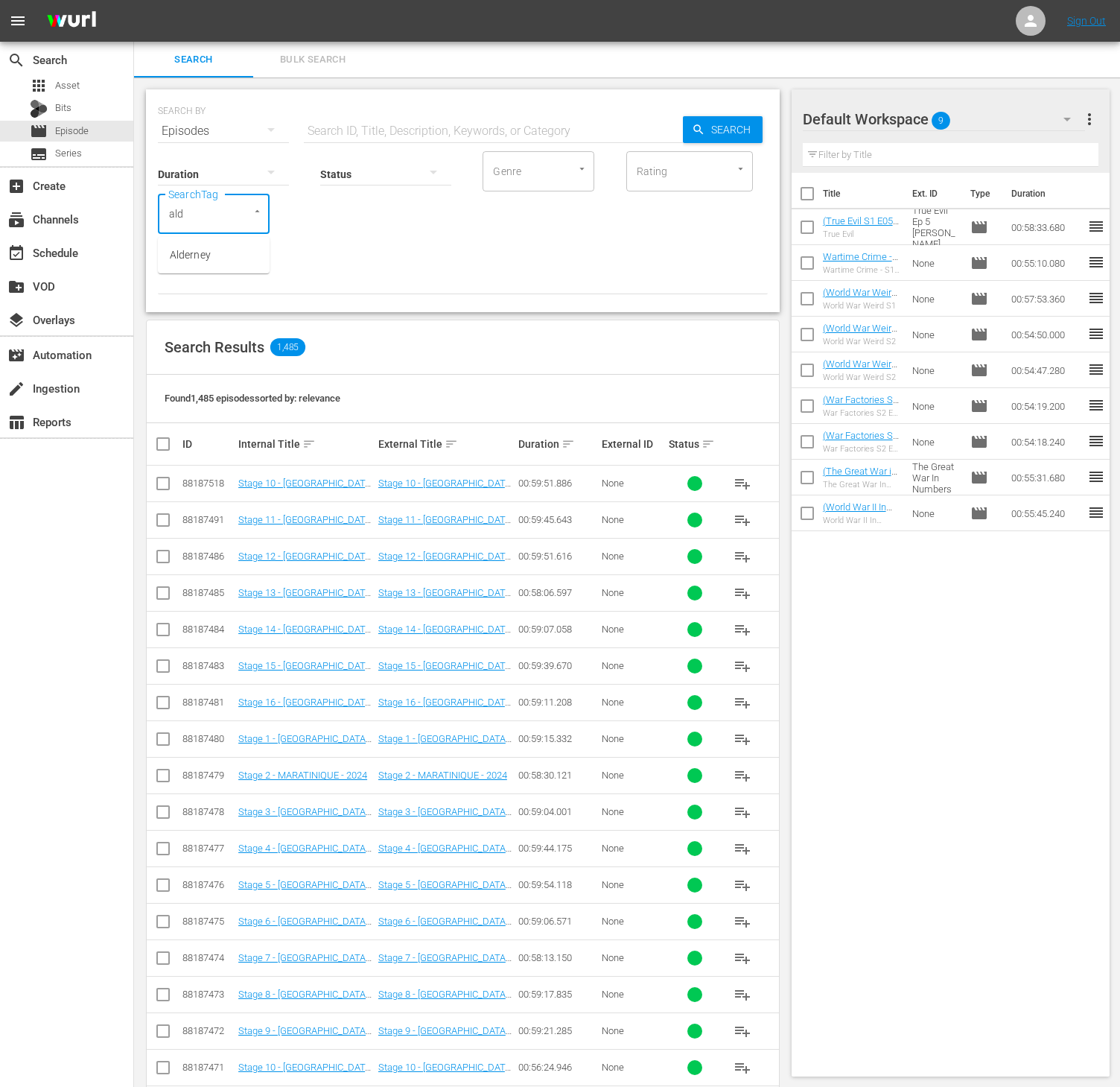
type input "alde"
click at [201, 254] on span "Alderney" at bounding box center [190, 255] width 41 height 15
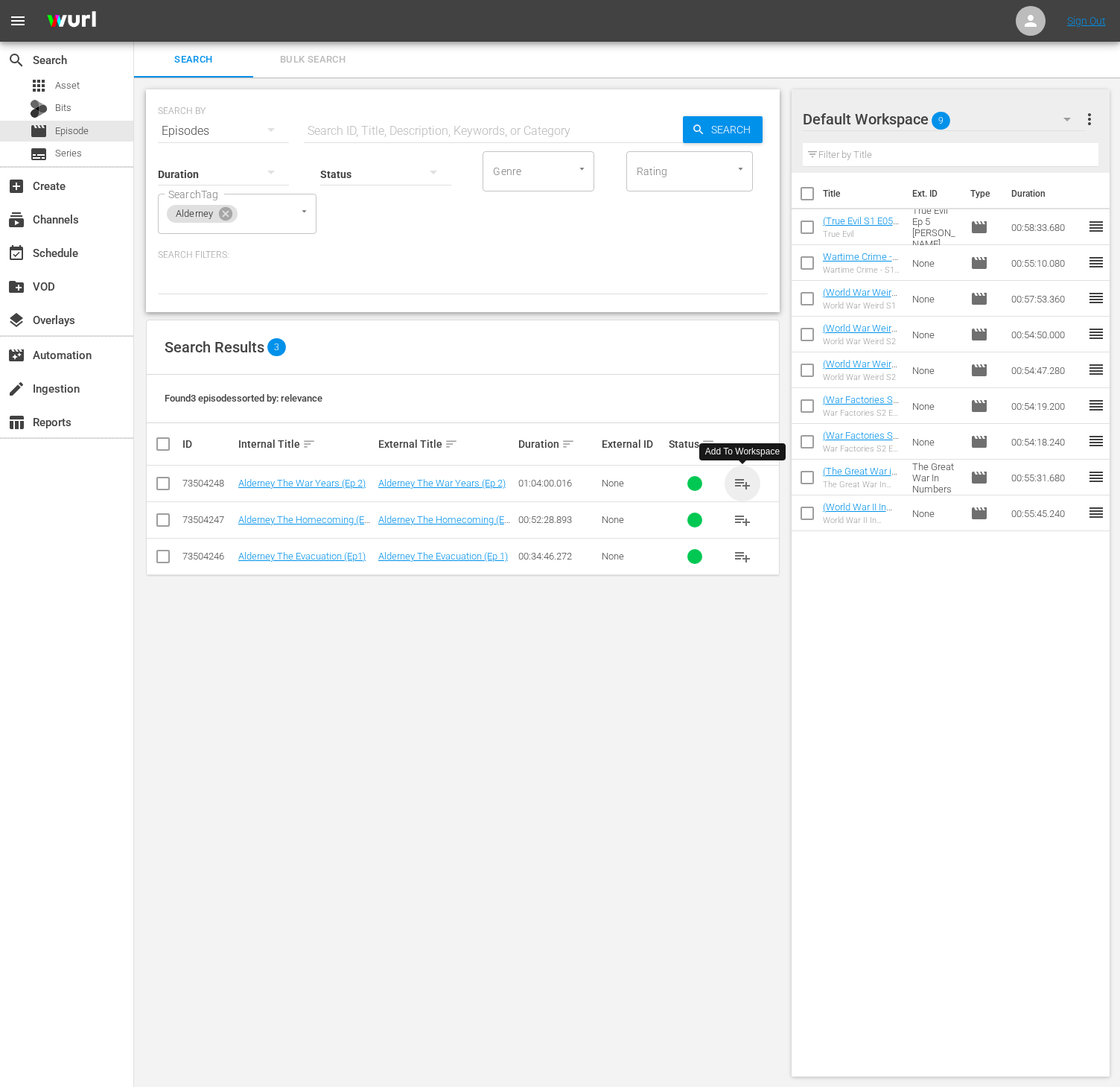
click at [750, 484] on span "playlist_add" at bounding box center [743, 484] width 18 height 18
click at [232, 210] on icon at bounding box center [226, 214] width 16 height 16
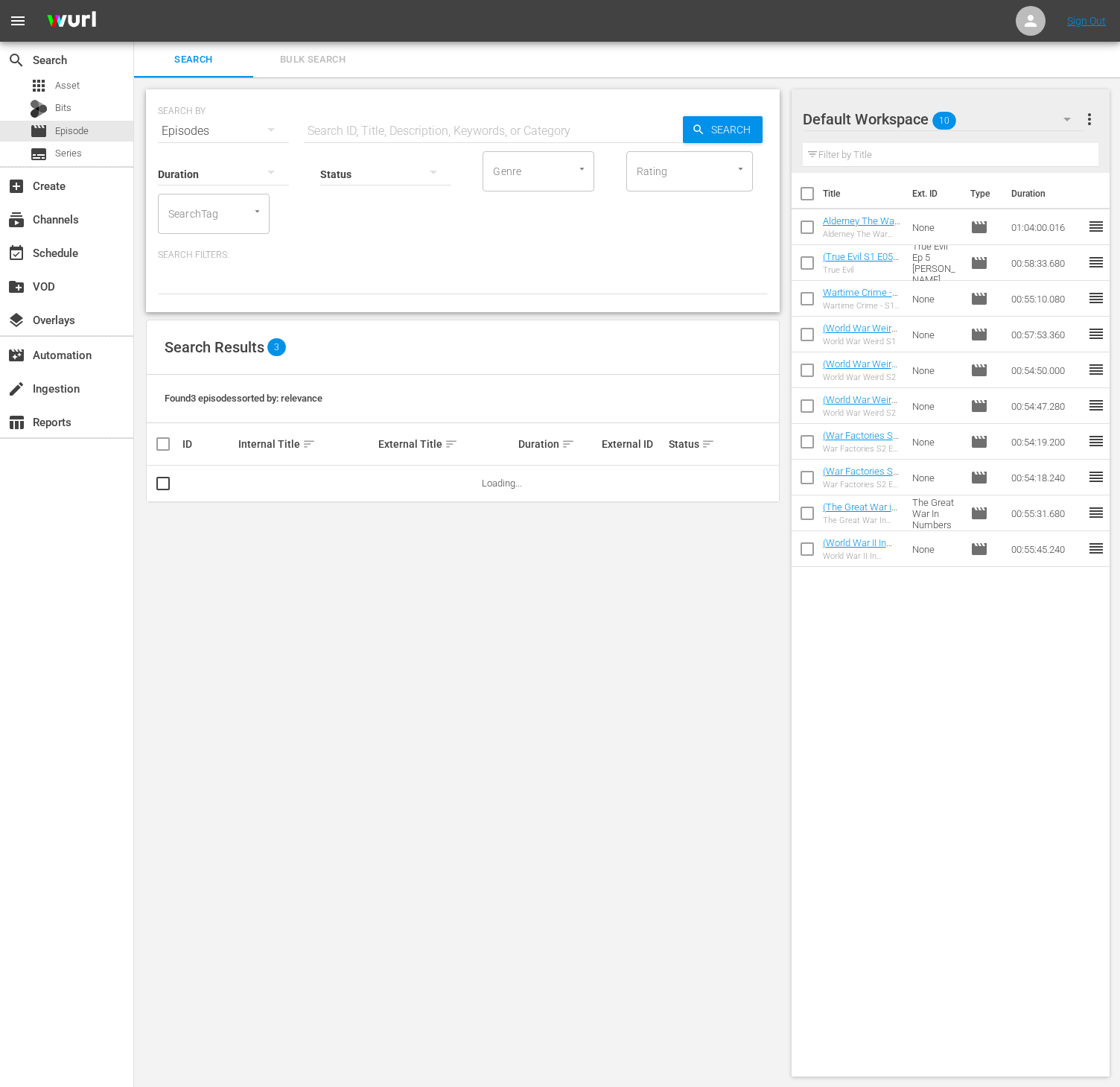
click at [217, 210] on input "SearchTag" at bounding box center [193, 213] width 56 height 26
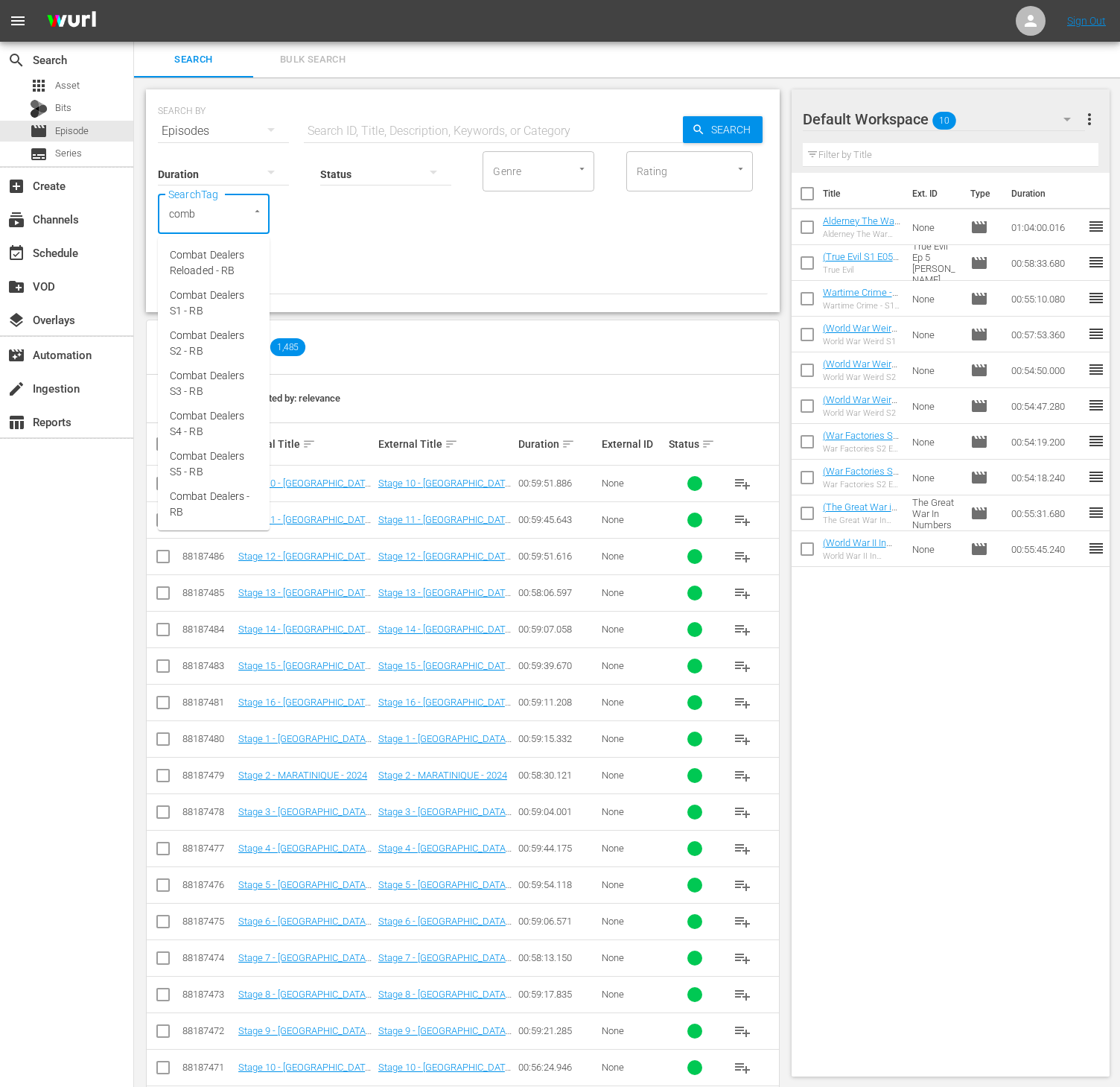
type input "comba"
click at [227, 329] on span "Combat Dealers S2 - RB" at bounding box center [214, 343] width 88 height 31
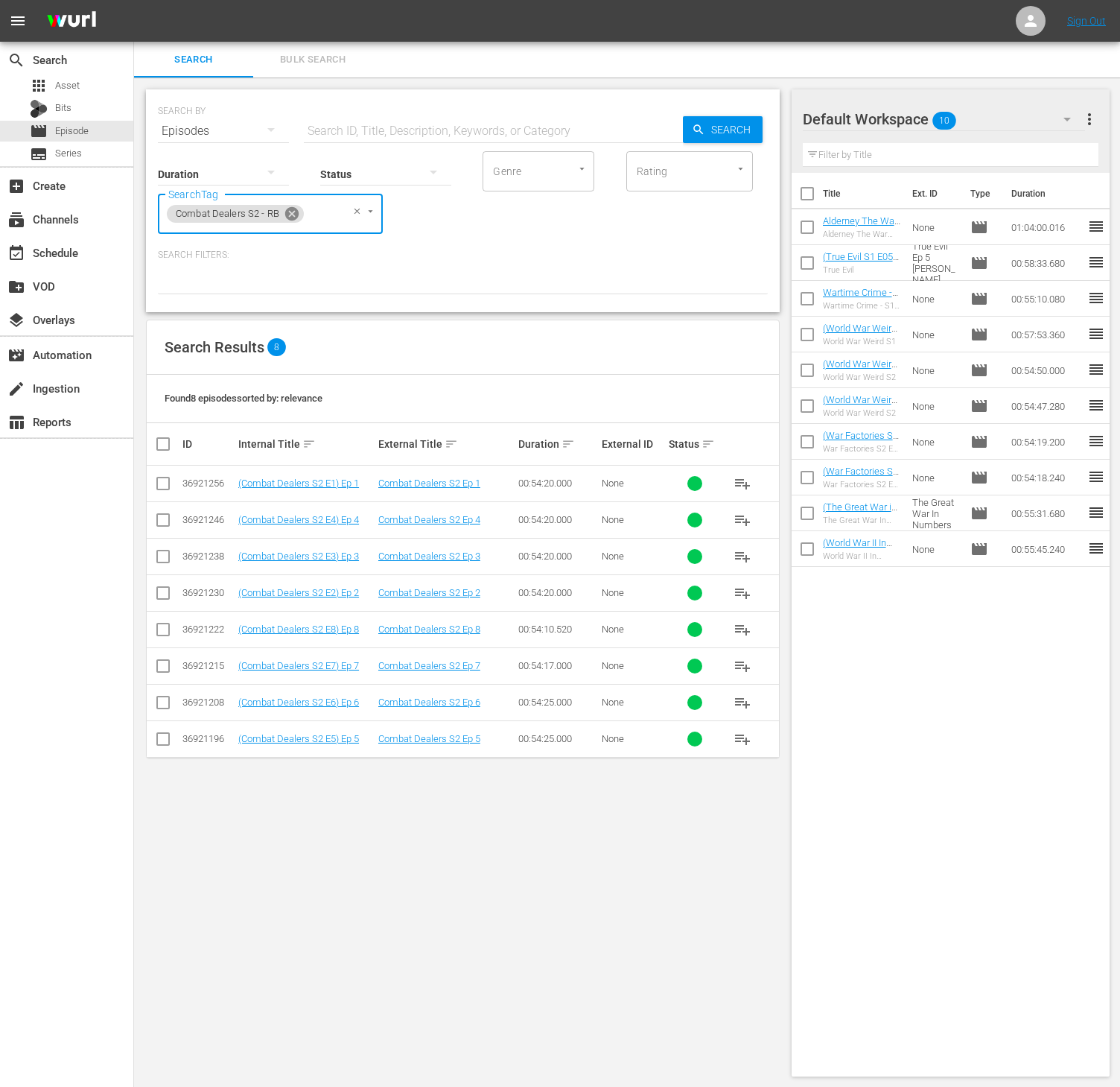
click at [292, 211] on icon at bounding box center [292, 214] width 14 height 14
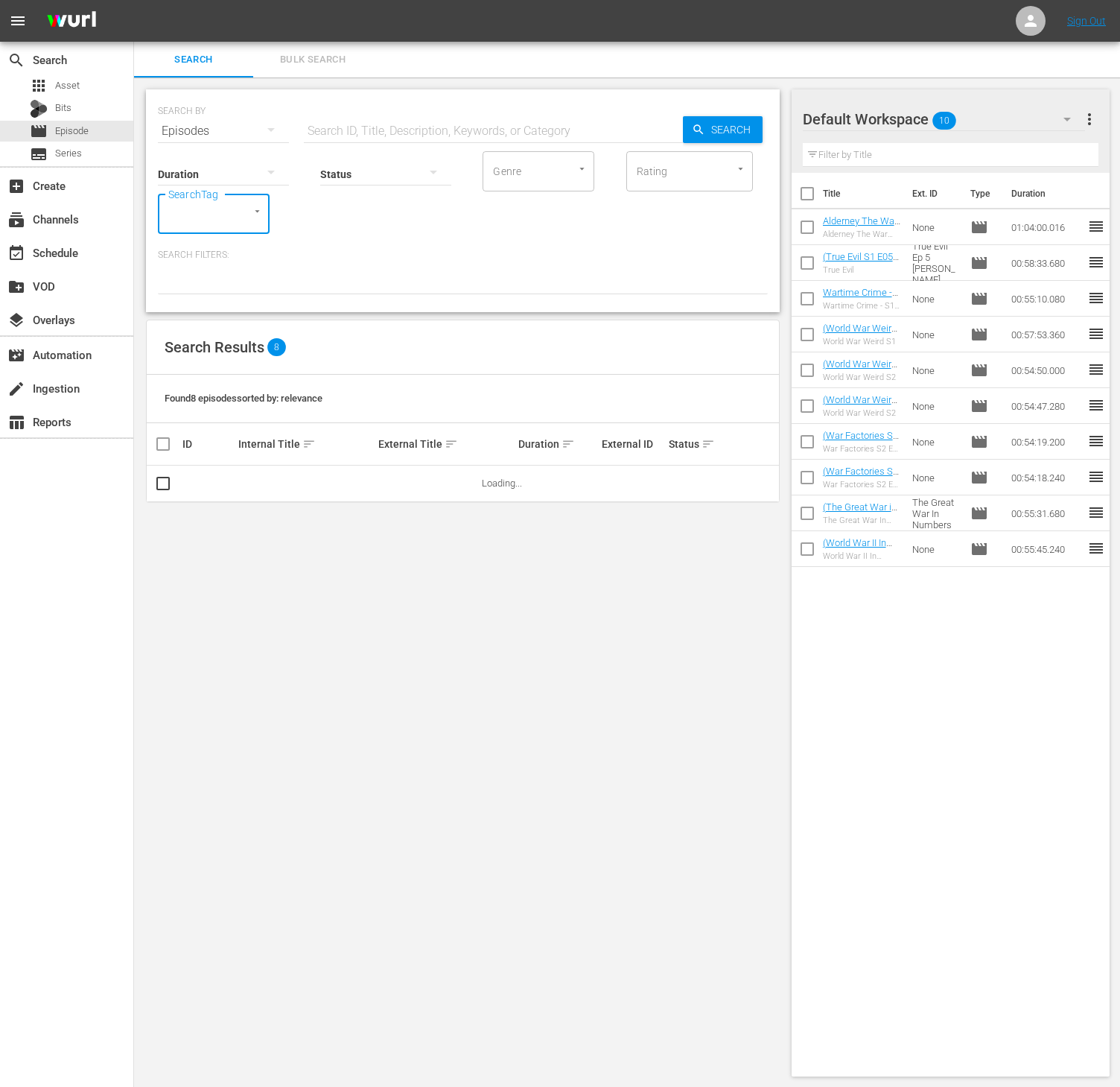
click at [209, 215] on input "SearchTag" at bounding box center [193, 213] width 56 height 26
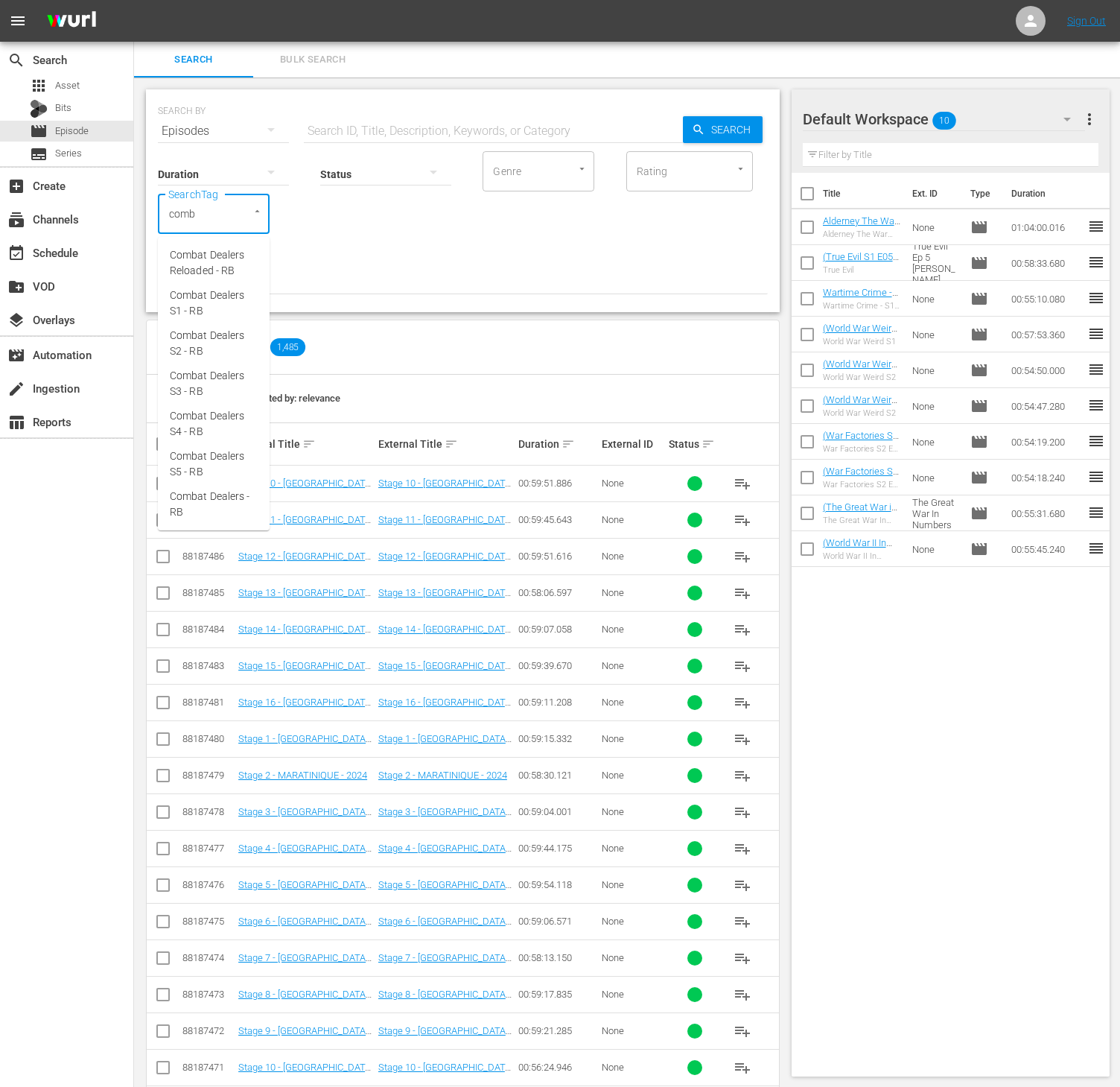
type input "comba"
click at [240, 302] on span "Combat Dealers S1 - RB" at bounding box center [214, 303] width 88 height 31
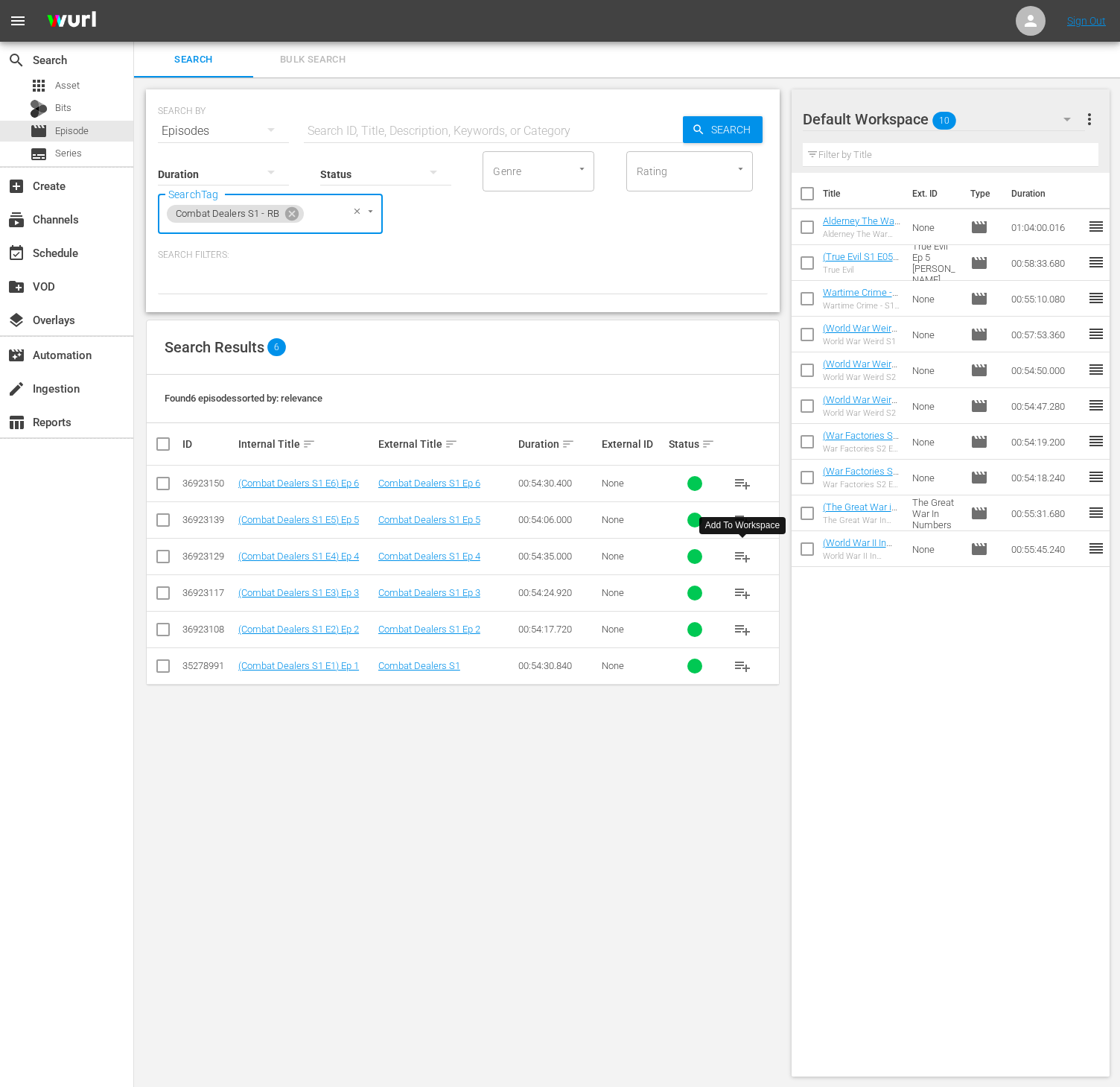
click at [747, 559] on span "playlist_add" at bounding box center [743, 557] width 18 height 18
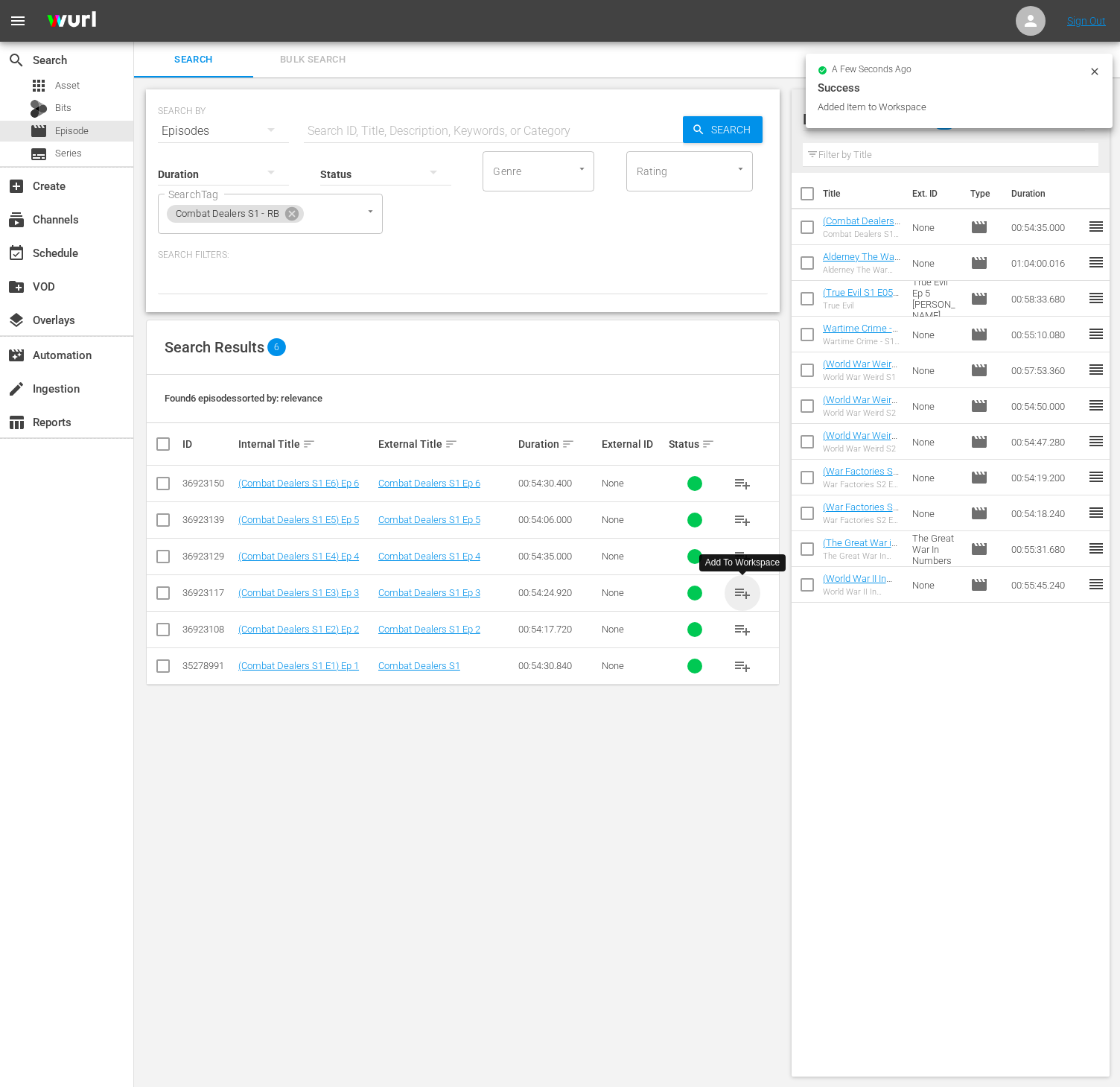
click at [739, 586] on span "playlist_add" at bounding box center [743, 593] width 18 height 18
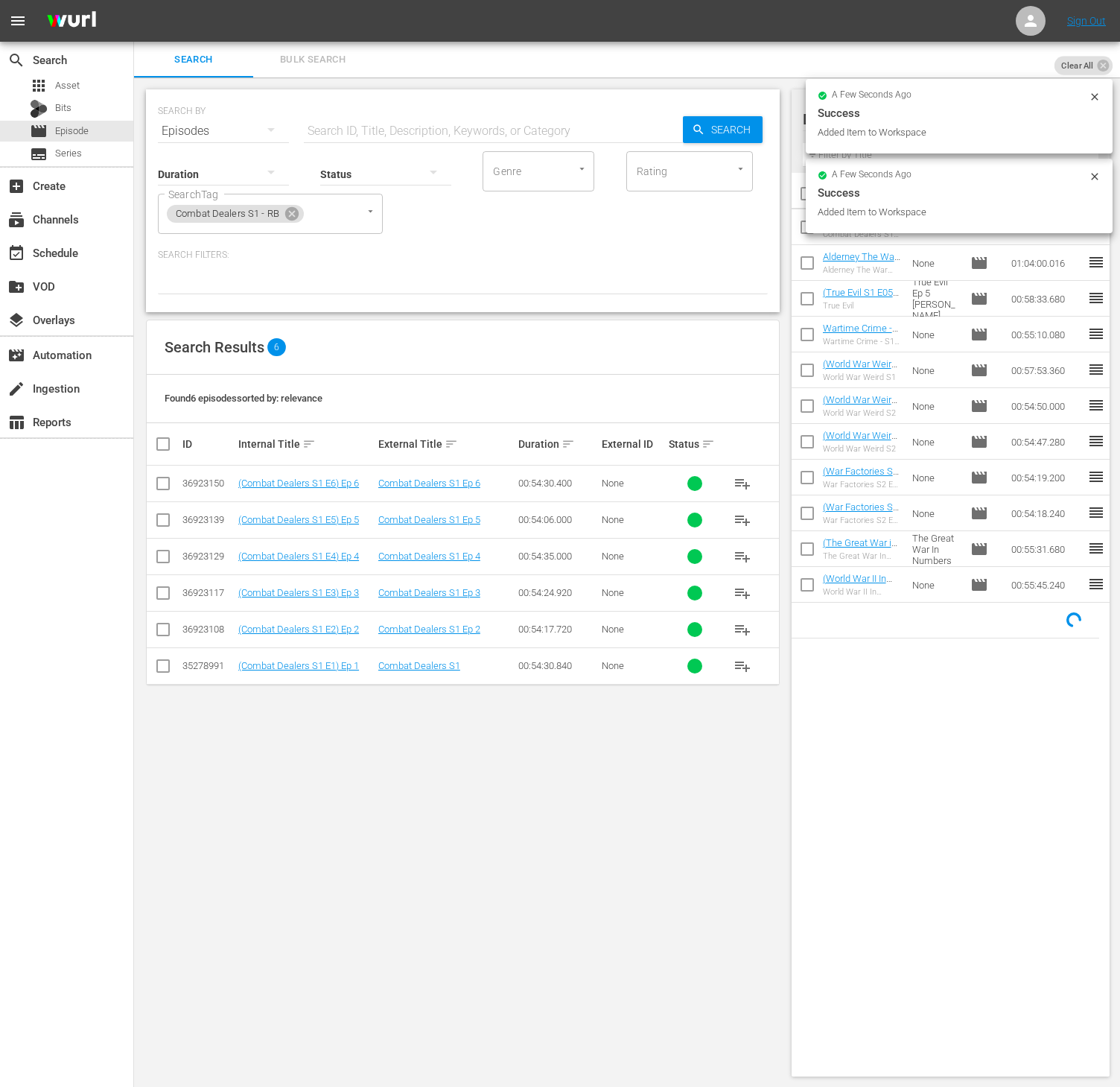
click at [743, 627] on span "playlist_add" at bounding box center [743, 629] width 18 height 18
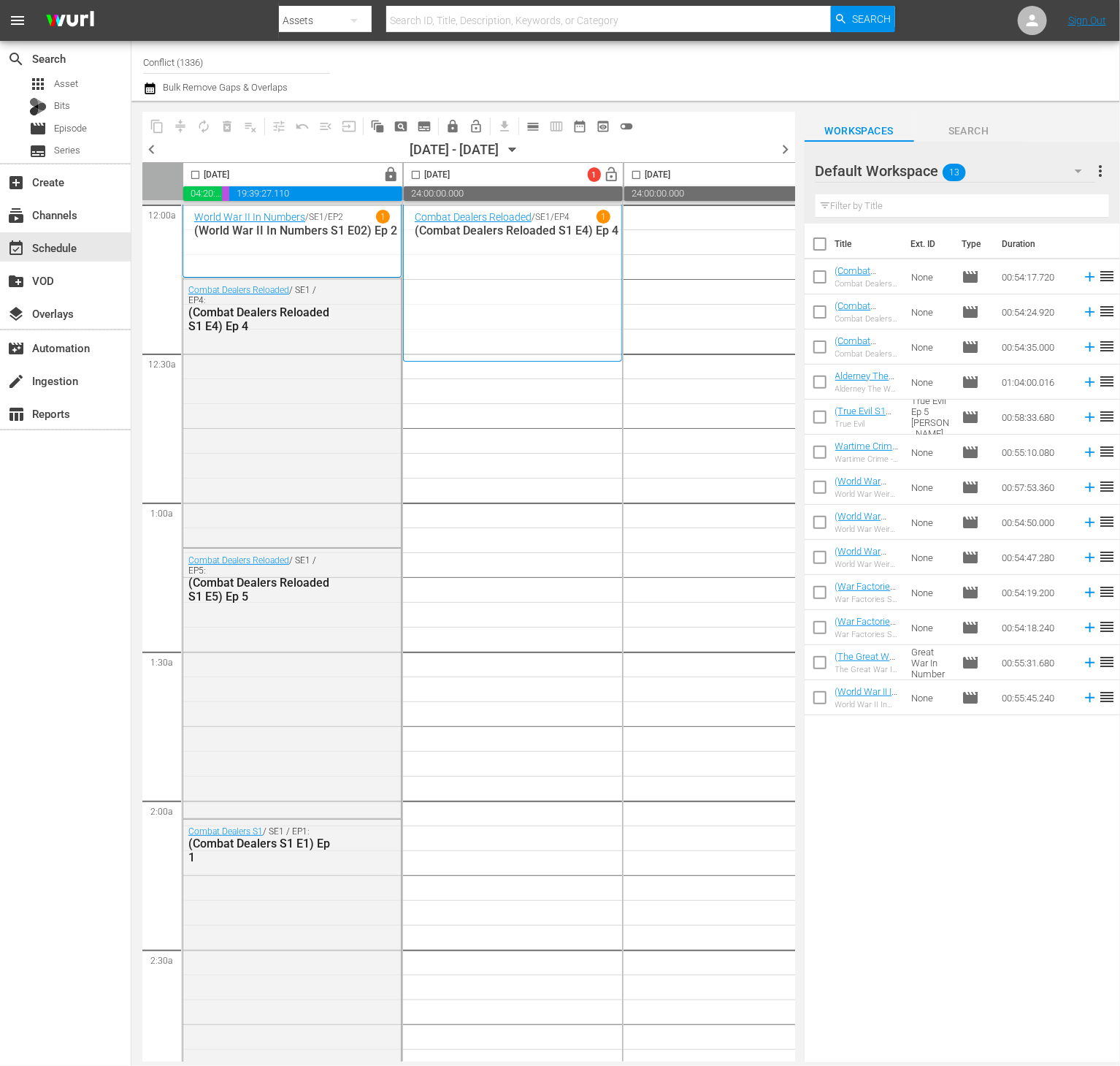
click at [820, 245] on input "checkbox" at bounding box center [819, 247] width 30 height 30
checkbox input "true"
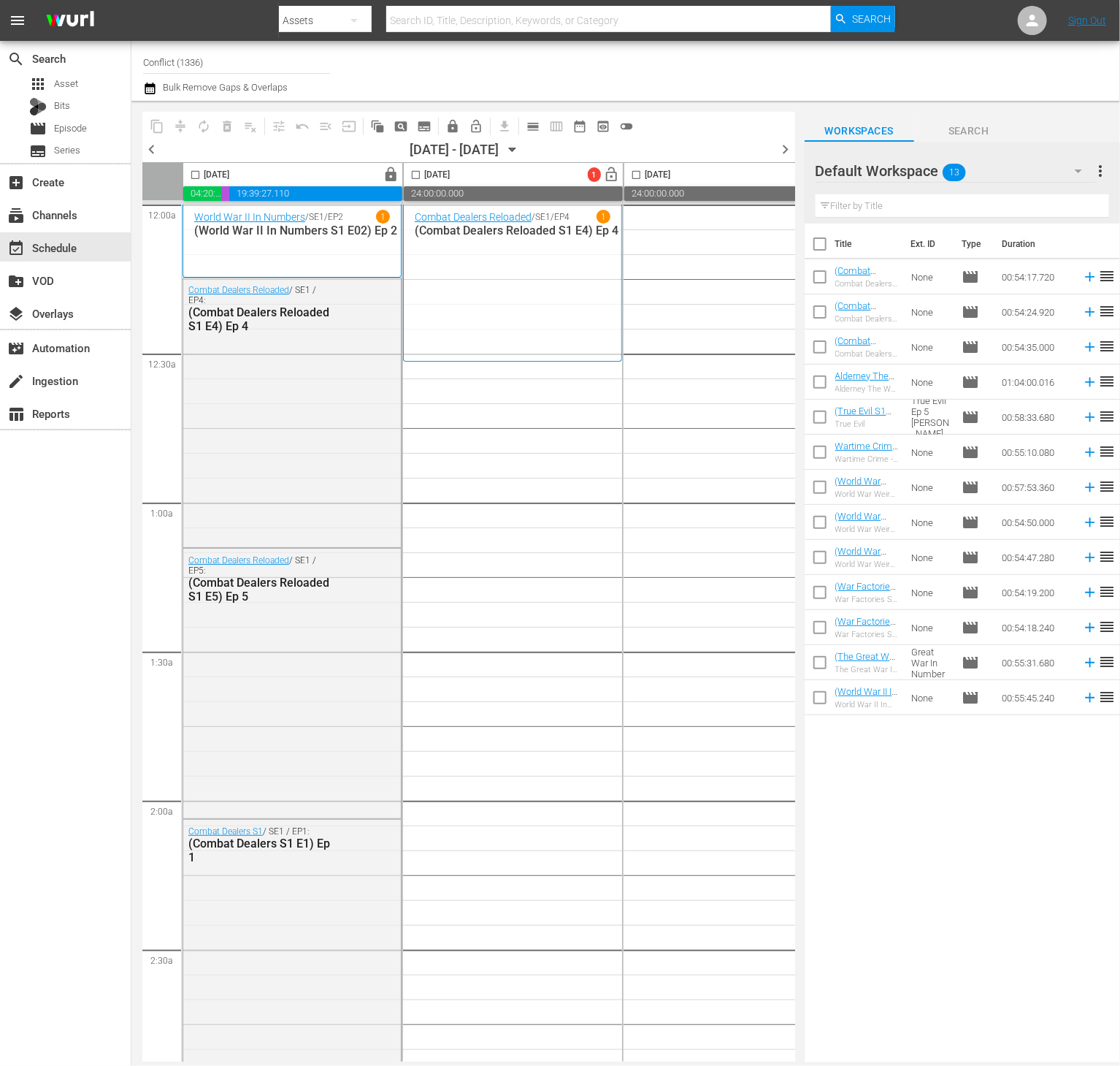
checkbox input "true"
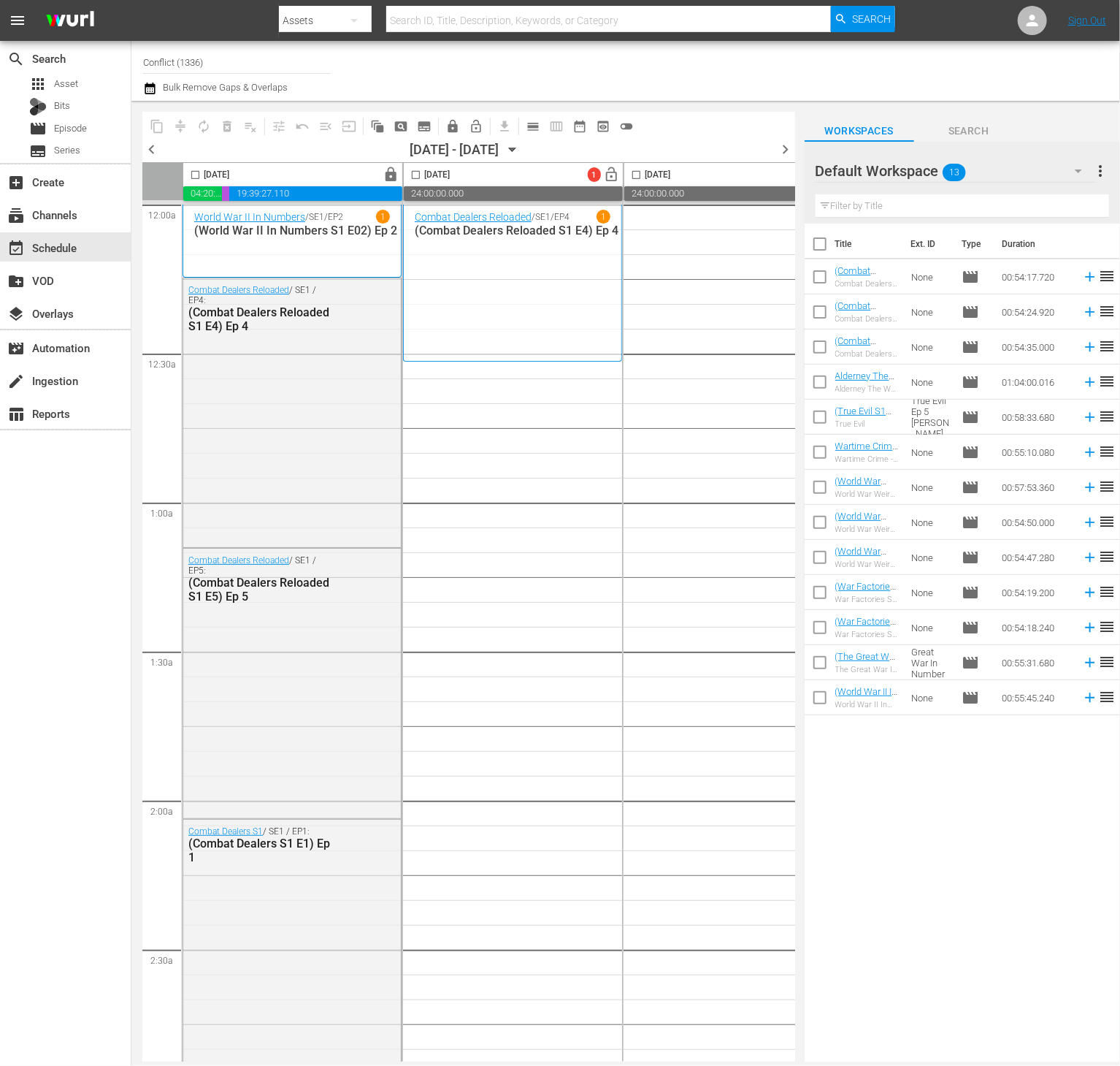
checkbox input "true"
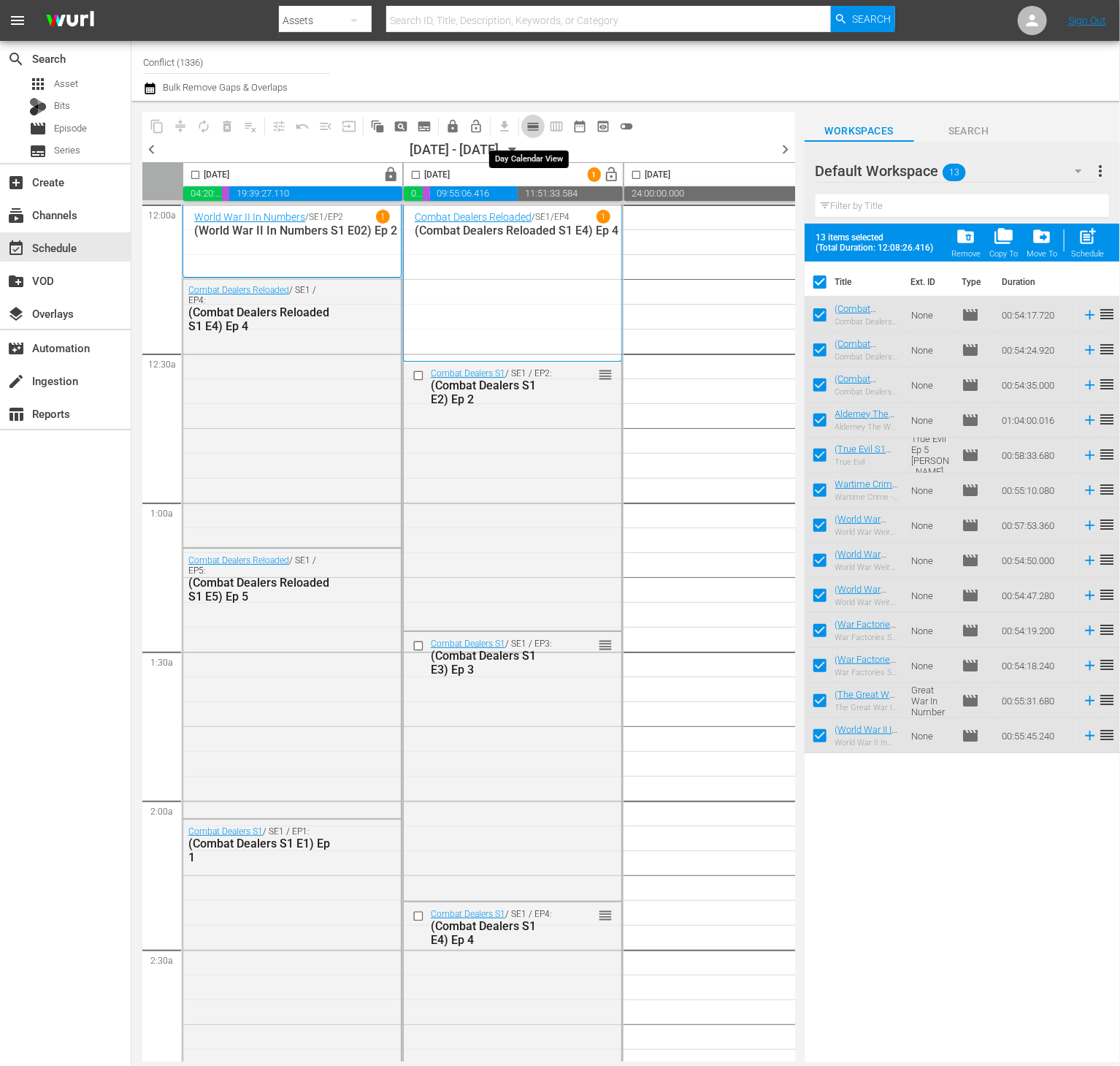
click at [530, 123] on span "calendar_view_day_outlined" at bounding box center [533, 126] width 14 height 14
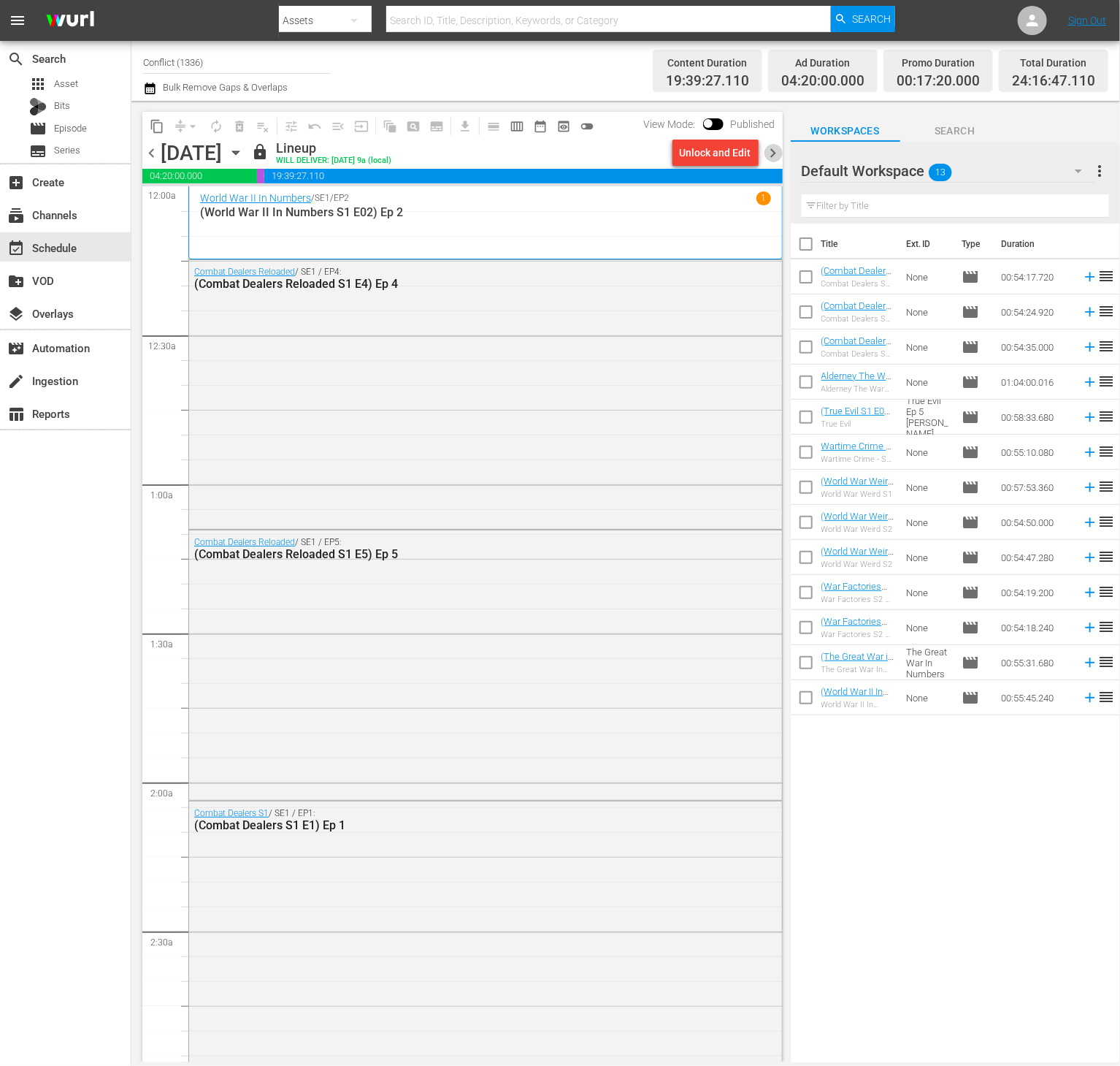
click at [773, 160] on span "chevron_right" at bounding box center [773, 153] width 18 height 18
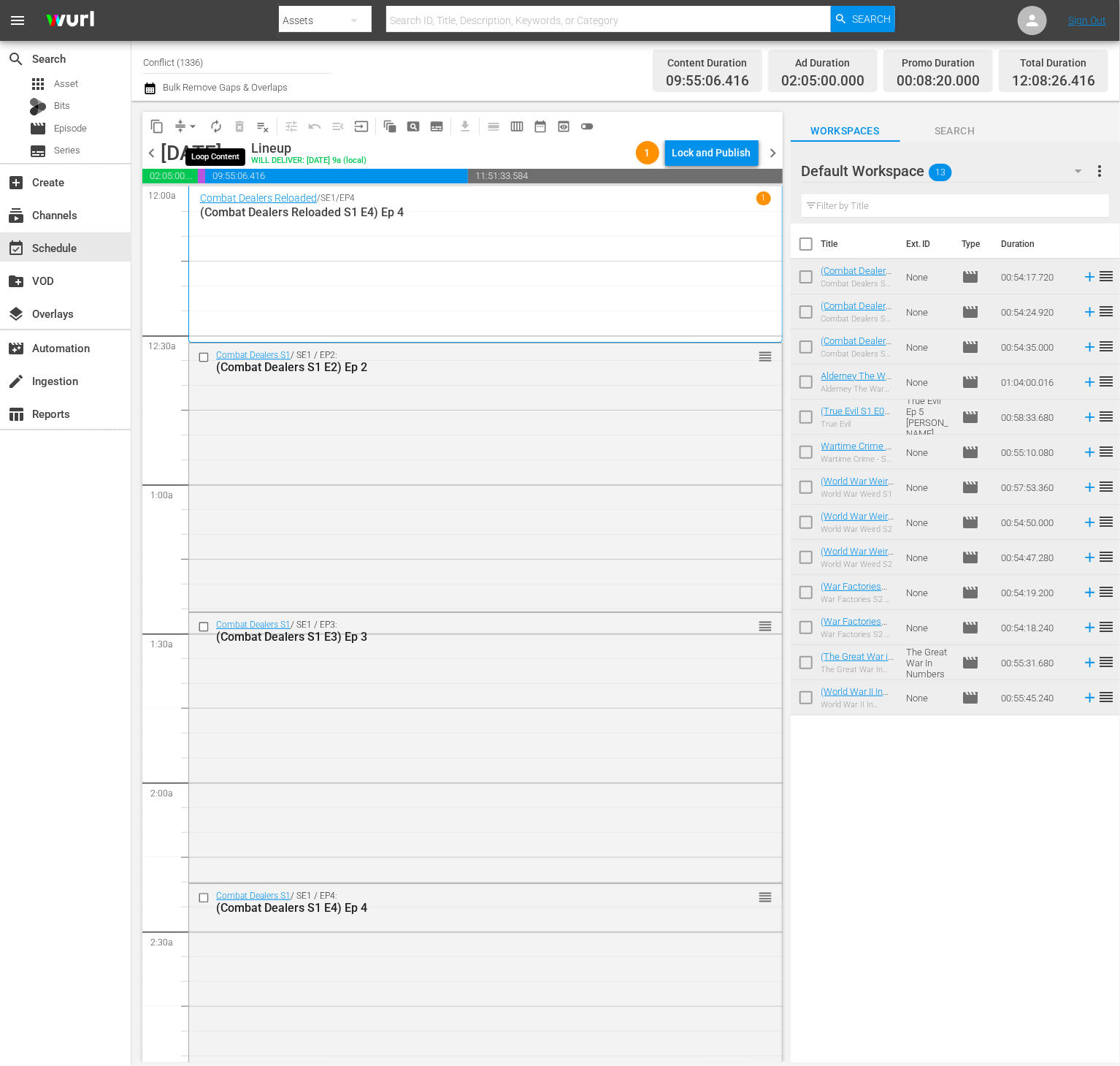
click at [222, 123] on span "autorenew_outlined" at bounding box center [216, 126] width 14 height 14
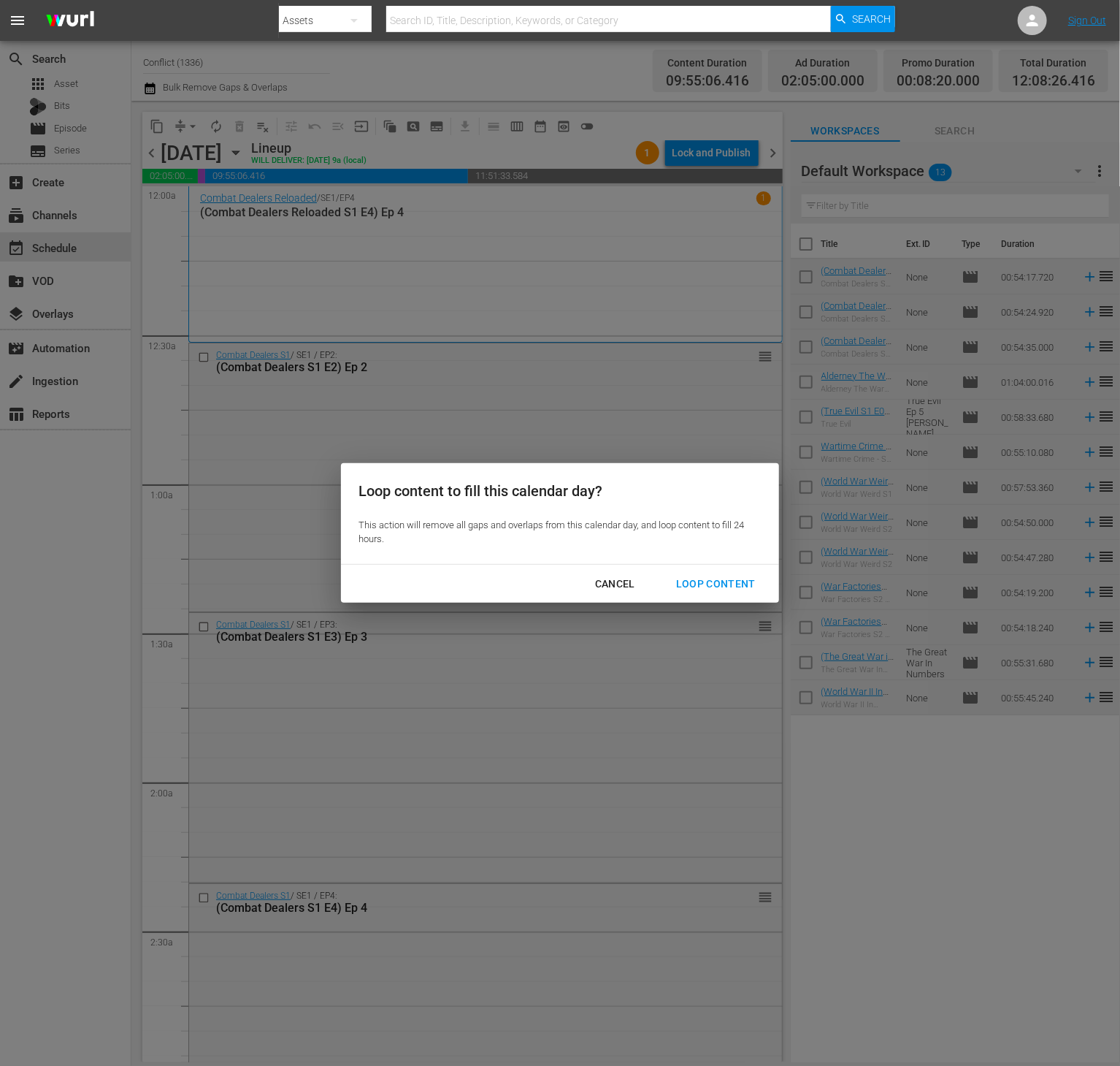
click at [724, 588] on div "Loop Content" at bounding box center [715, 583] width 103 height 18
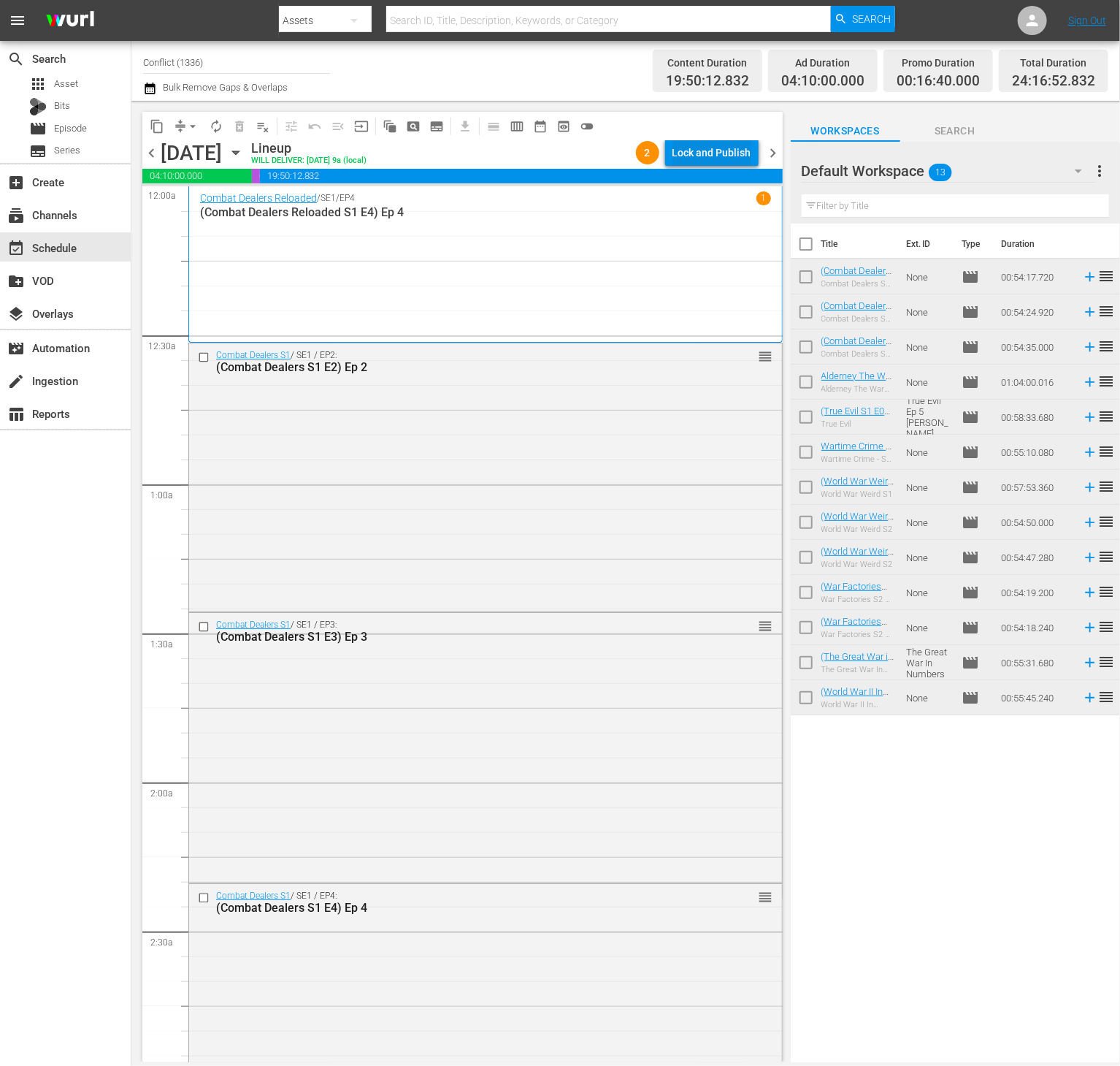
click at [720, 155] on div "Lock and Publish" at bounding box center [712, 152] width 78 height 26
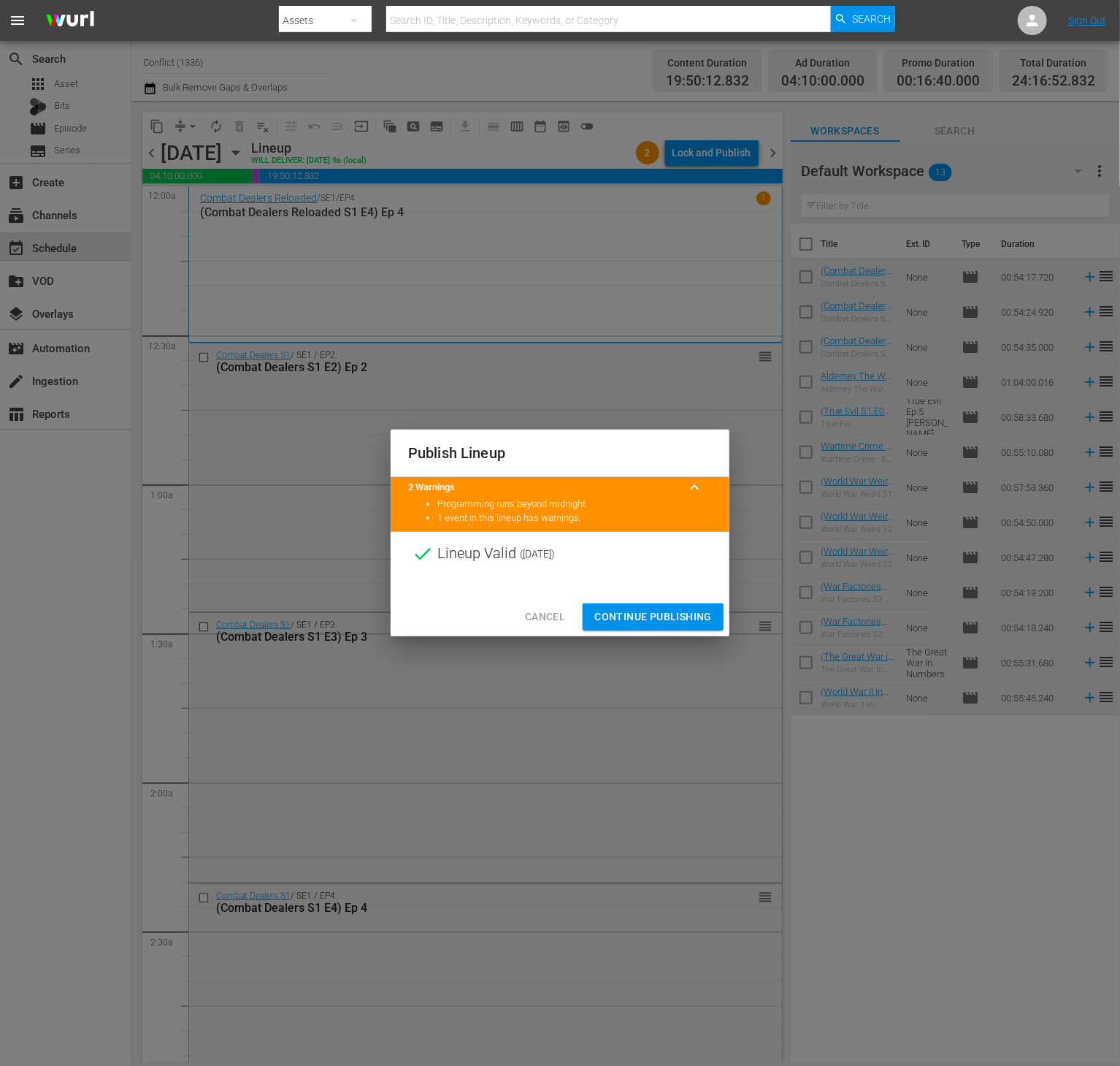
click at [645, 615] on span "Continue Publishing" at bounding box center [654, 616] width 118 height 18
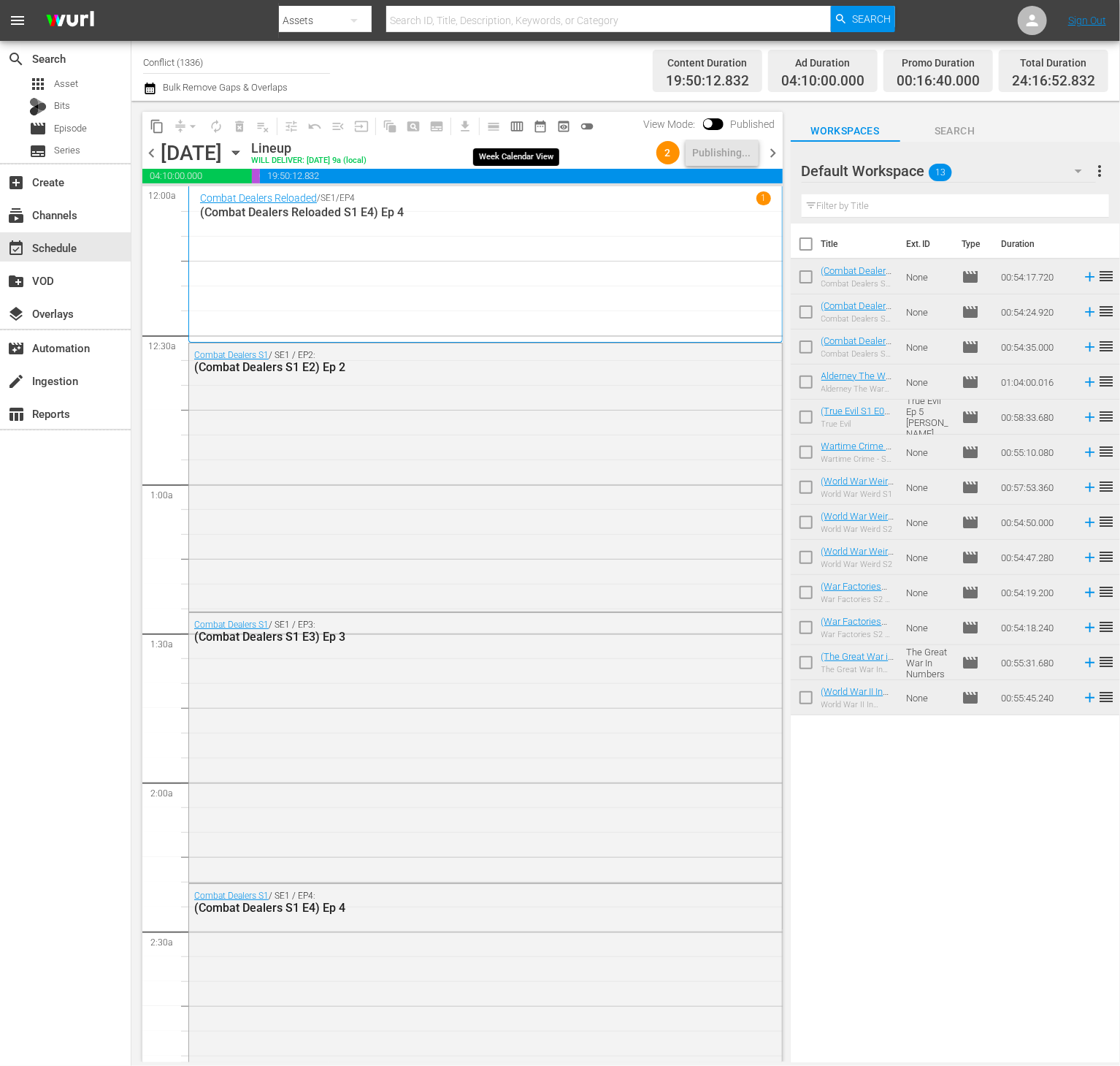
click at [518, 120] on span "calendar_view_week_outlined" at bounding box center [517, 126] width 14 height 14
